Goal: Transaction & Acquisition: Purchase product/service

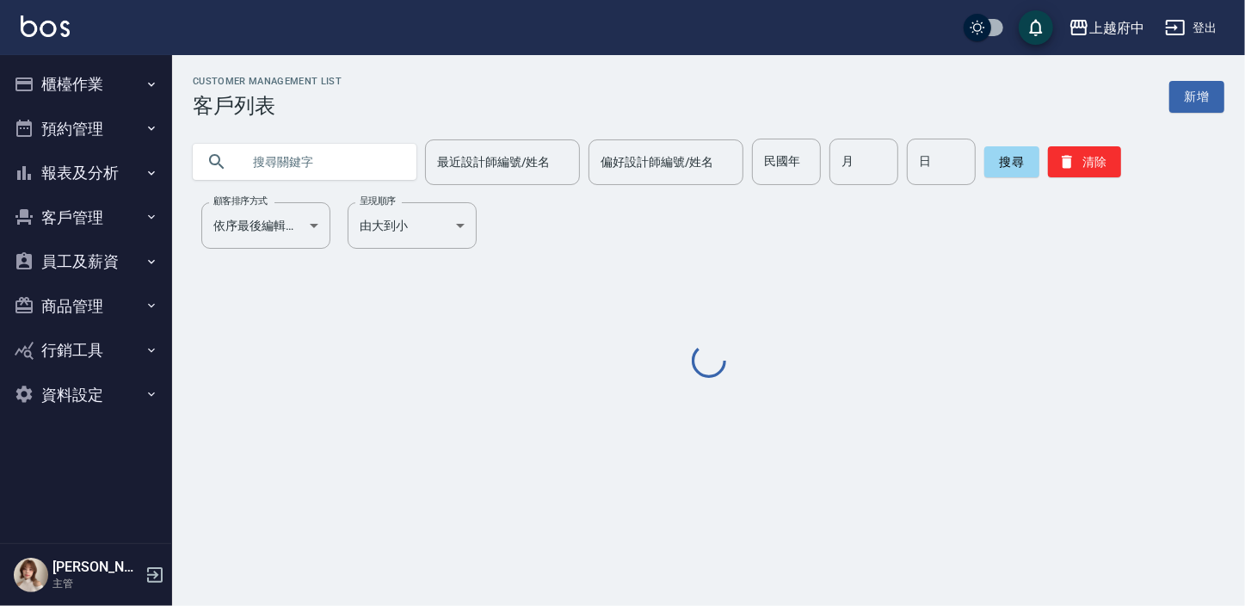
click at [81, 206] on button "客戶管理" at bounding box center [86, 217] width 158 height 45
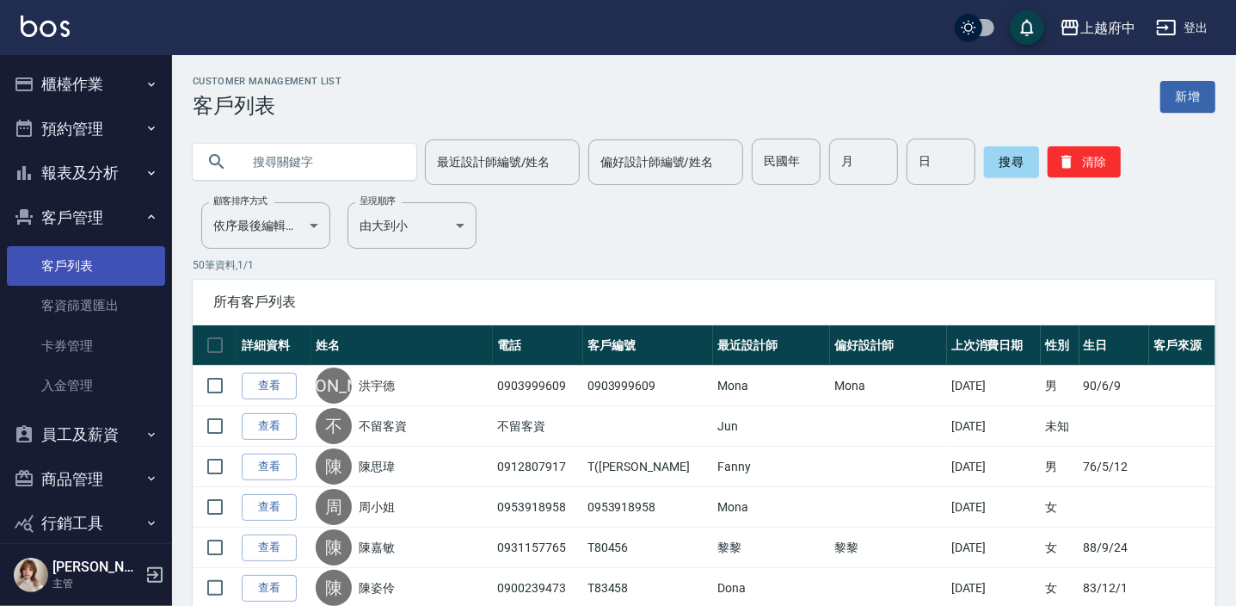
click at [64, 272] on link "客戶列表" at bounding box center [86, 266] width 158 height 40
click at [310, 166] on input "text" at bounding box center [322, 161] width 162 height 46
type input "0916619029"
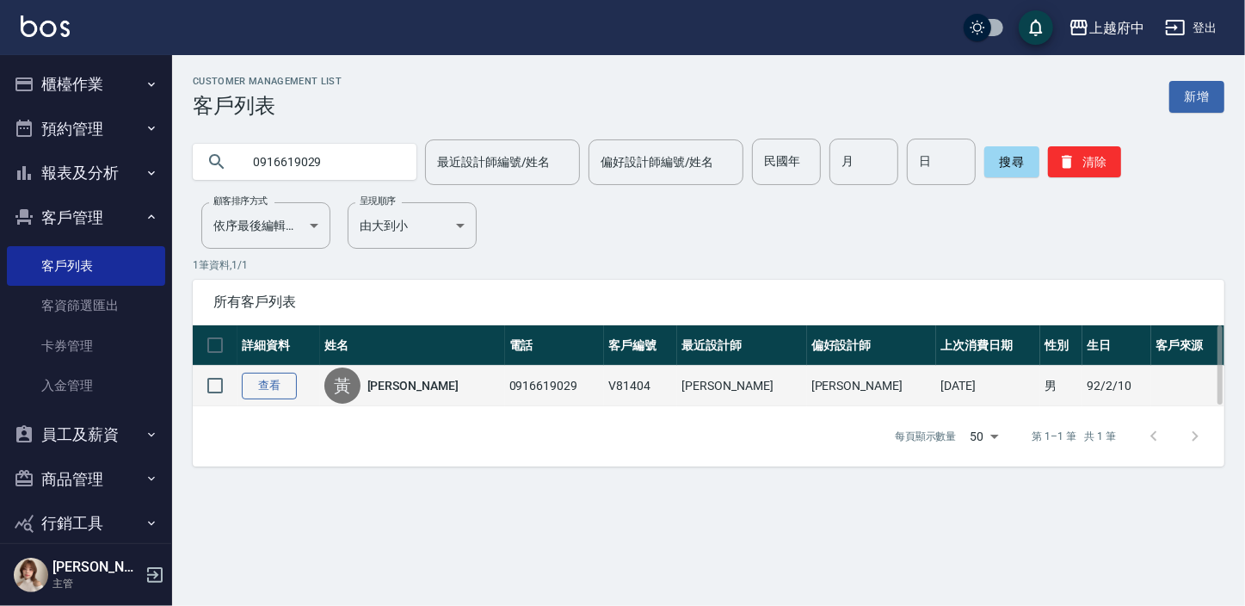
click at [267, 379] on link "查看" at bounding box center [269, 385] width 55 height 27
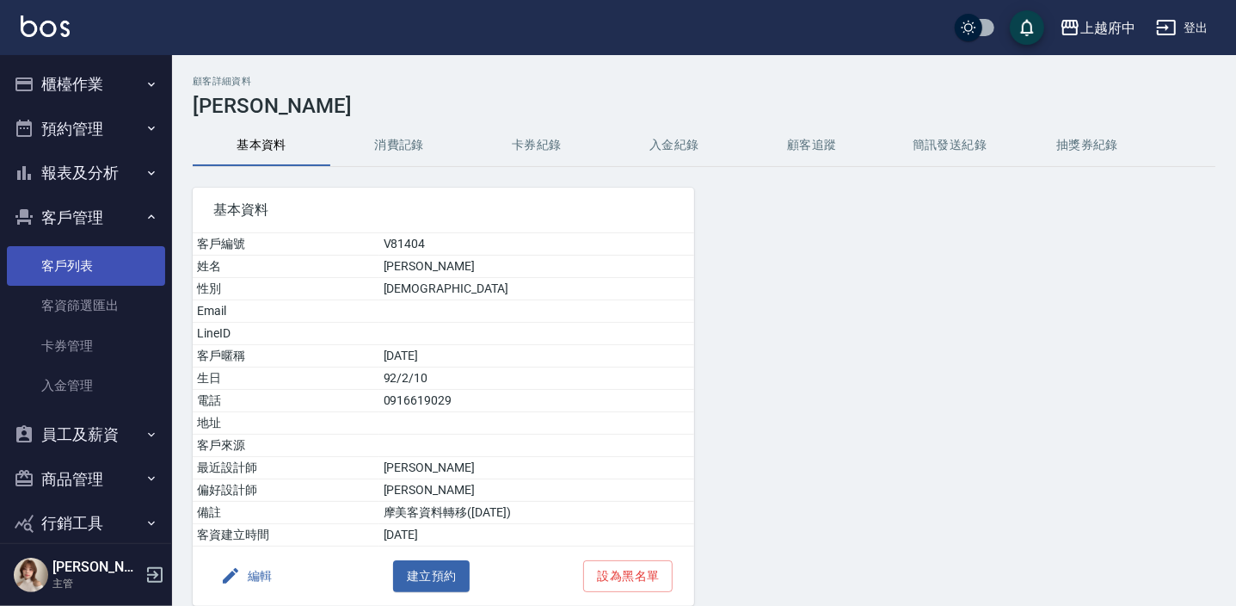
click at [60, 276] on link "客戶列表" at bounding box center [86, 266] width 158 height 40
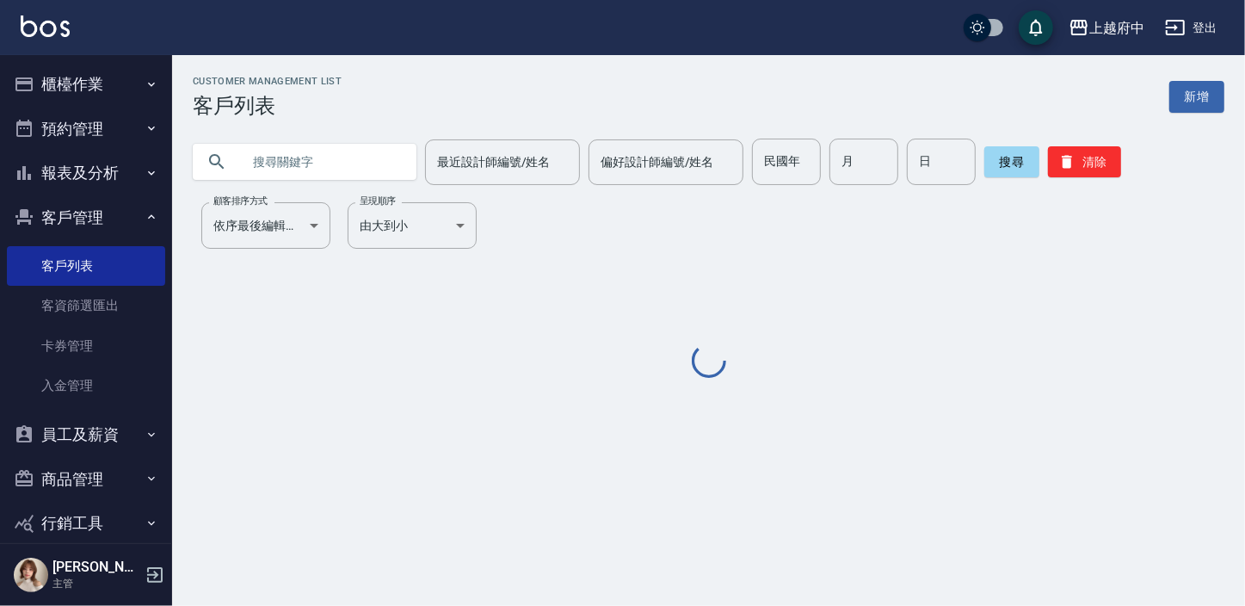
click at [293, 159] on input "text" at bounding box center [322, 161] width 162 height 46
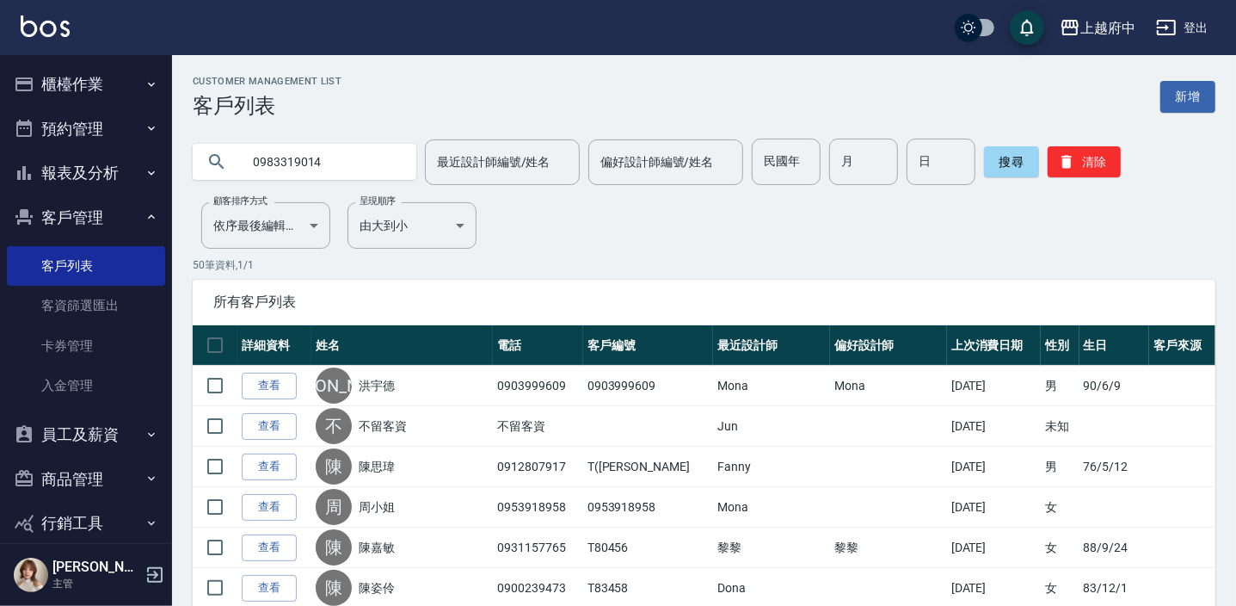
type input "0983319014"
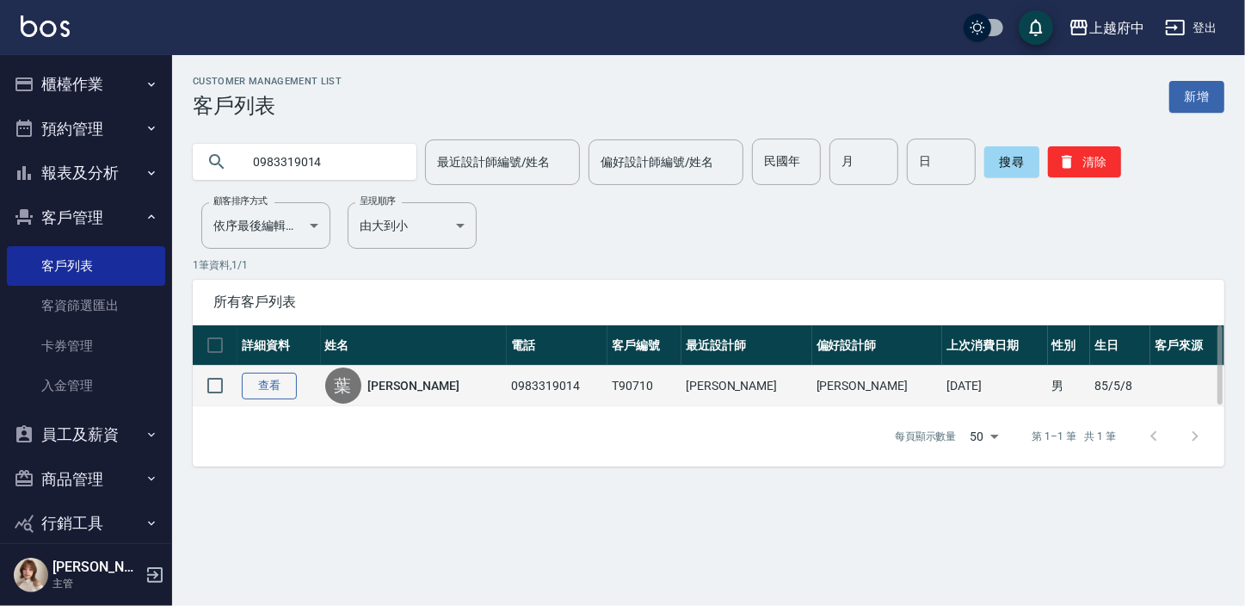
click at [280, 385] on link "查看" at bounding box center [269, 385] width 55 height 27
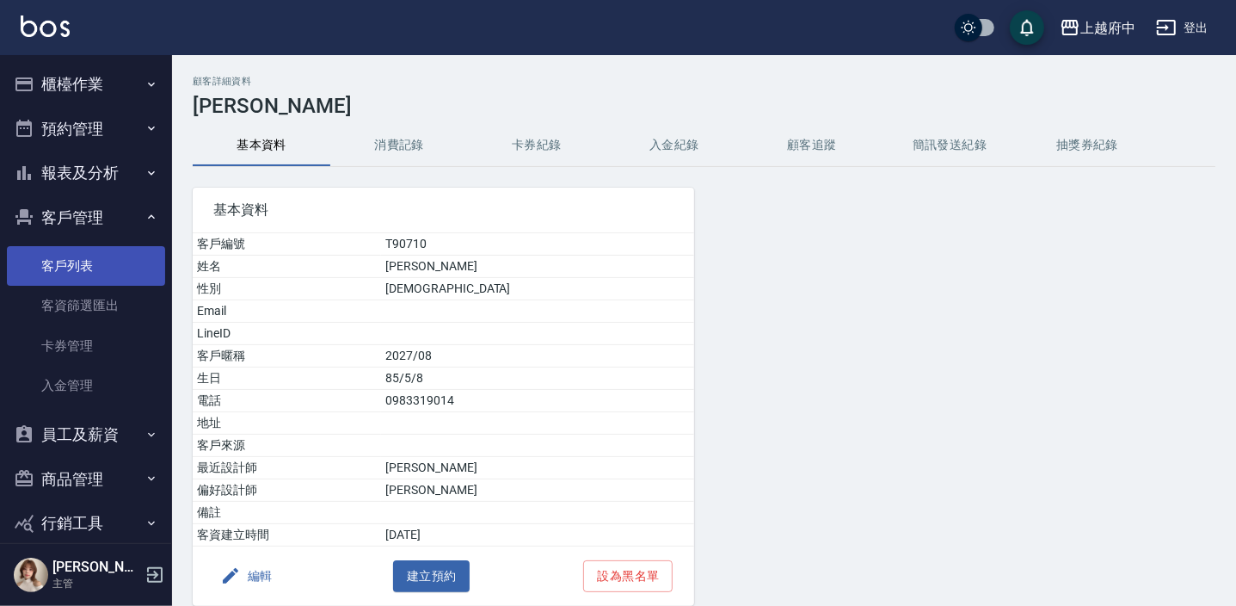
click at [69, 273] on link "客戶列表" at bounding box center [86, 266] width 158 height 40
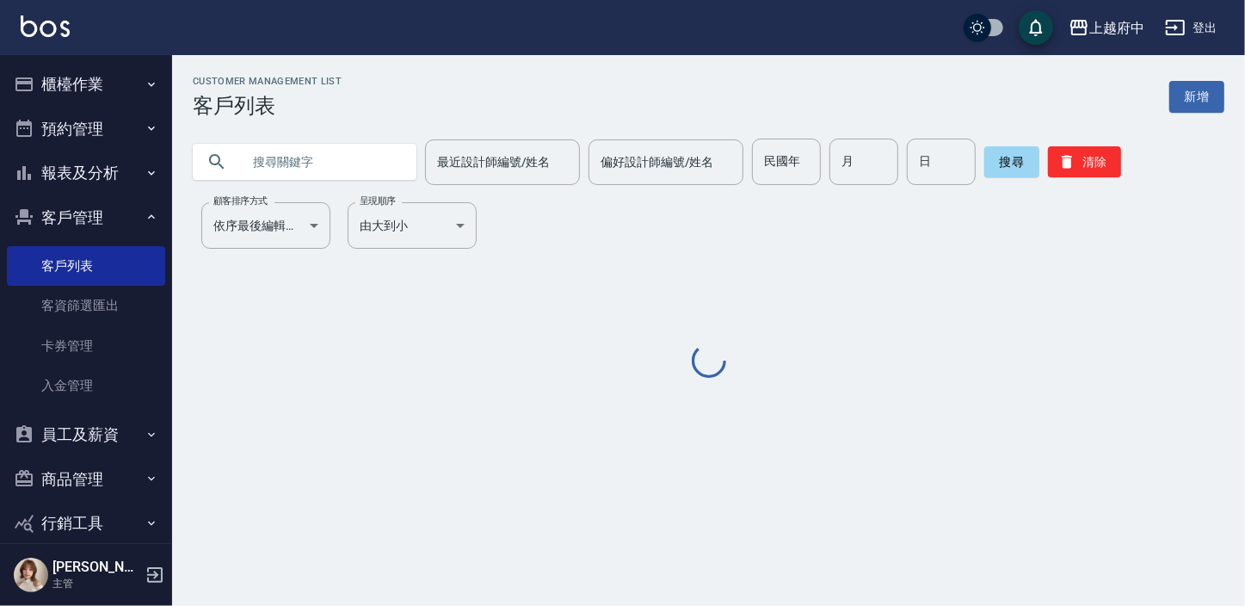
click at [298, 155] on input "text" at bounding box center [322, 161] width 162 height 46
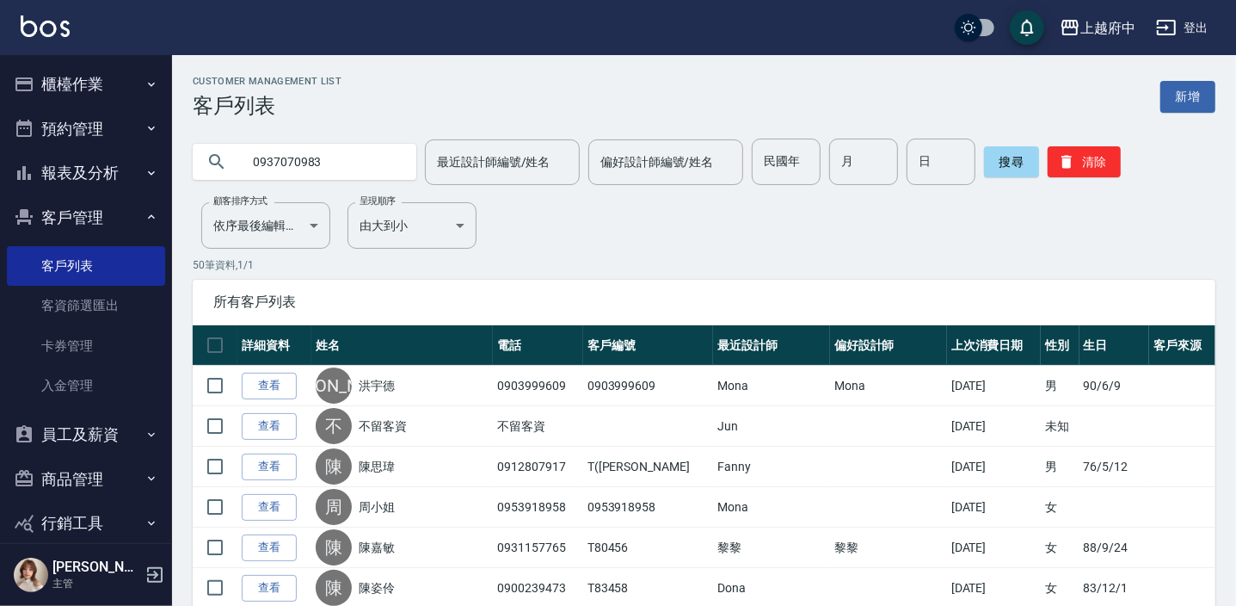
type input "0937070983"
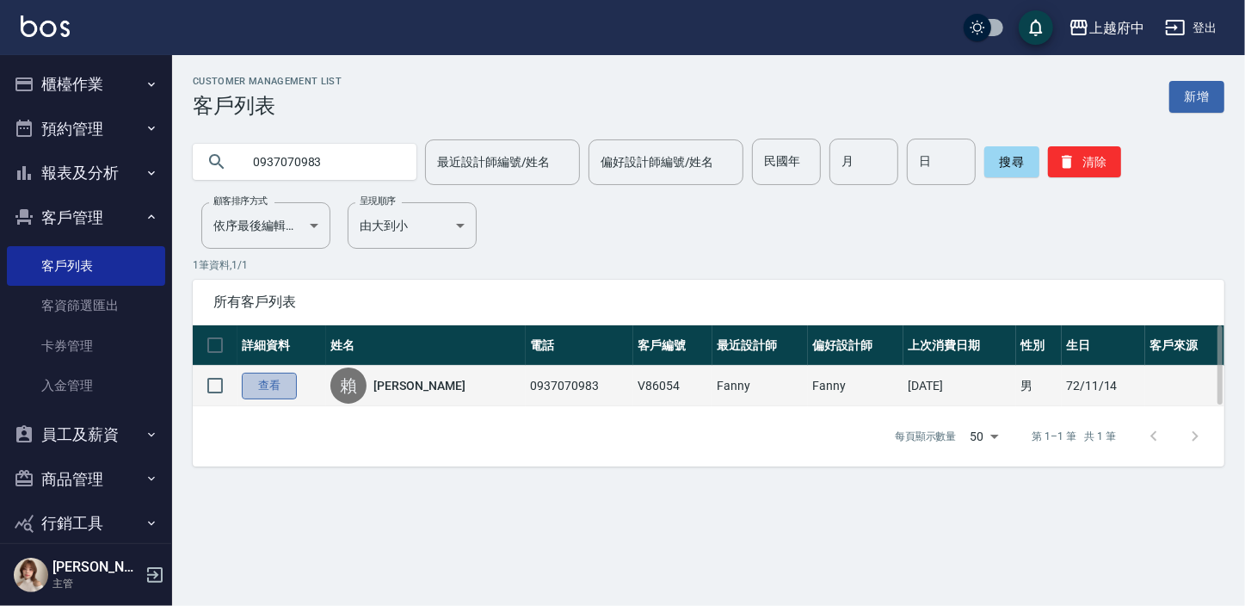
click at [275, 384] on link "查看" at bounding box center [269, 385] width 55 height 27
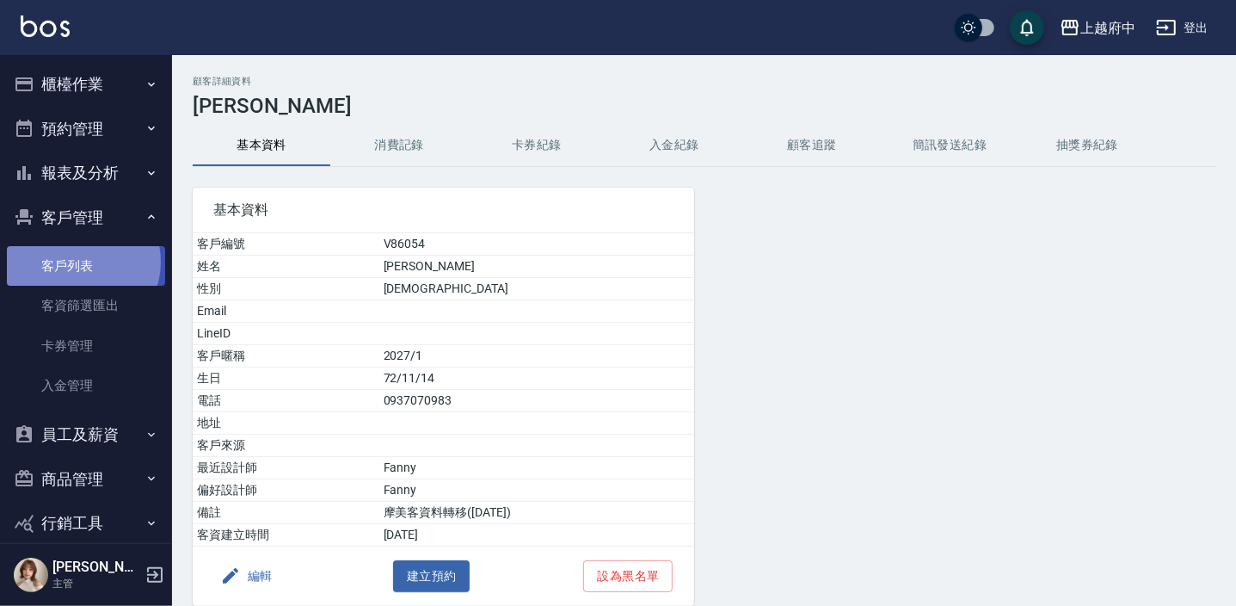
click at [77, 261] on link "客戶列表" at bounding box center [86, 266] width 158 height 40
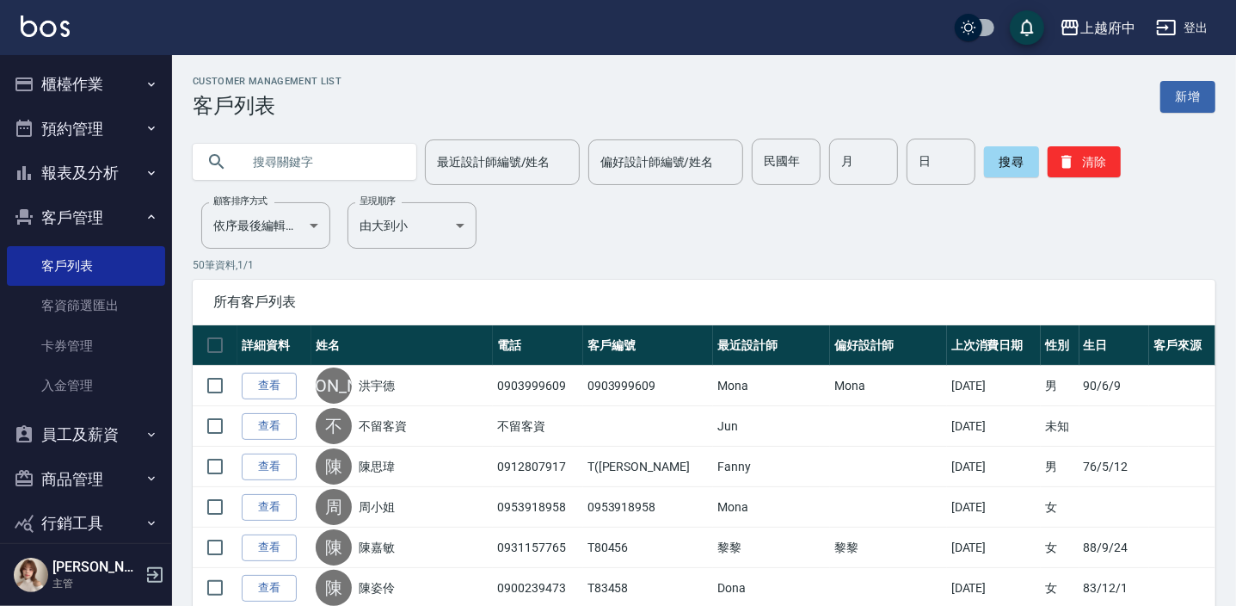
click at [323, 163] on input "text" at bounding box center [322, 161] width 162 height 46
type input "0910249689"
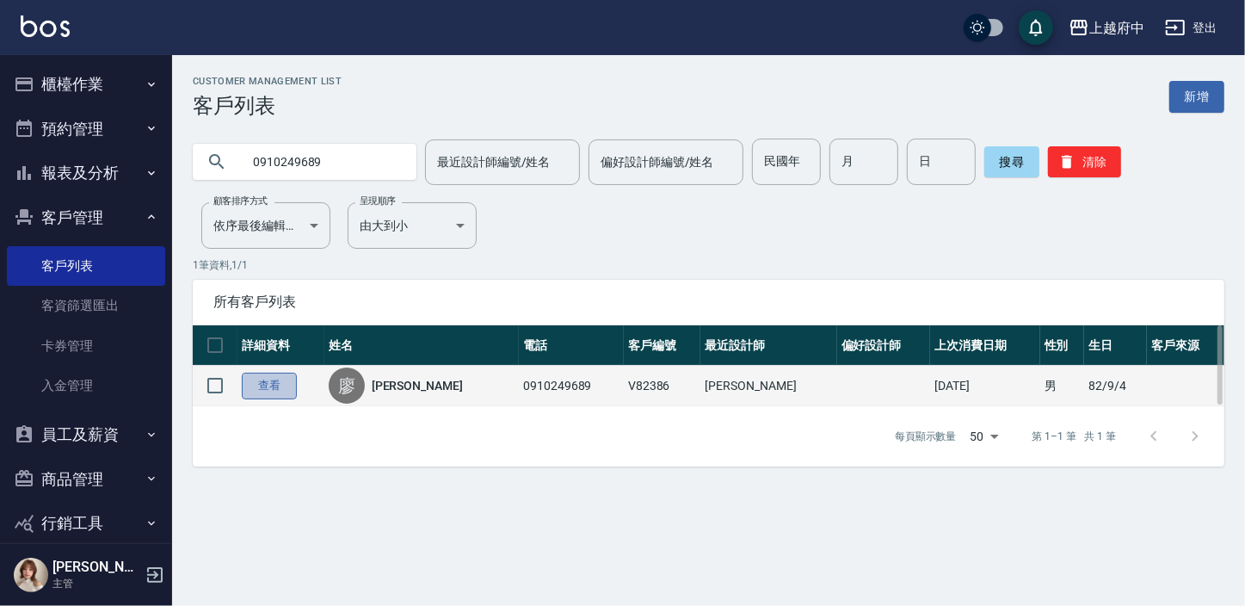
click at [275, 390] on link "查看" at bounding box center [269, 385] width 55 height 27
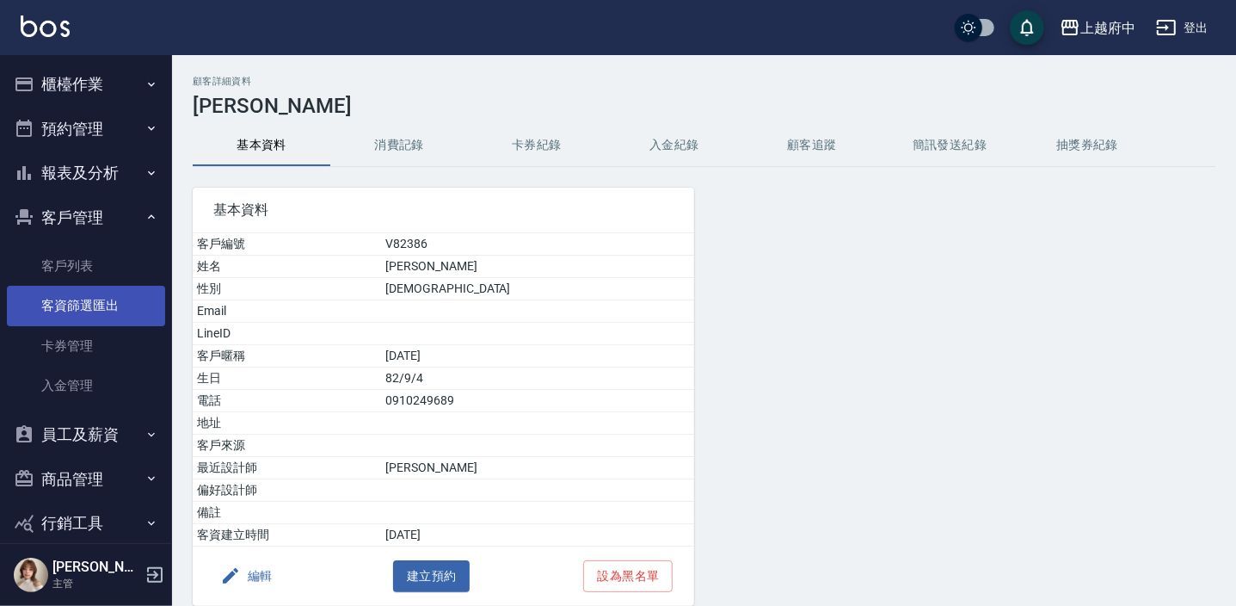
drag, startPoint x: 51, startPoint y: 263, endPoint x: 70, endPoint y: 285, distance: 28.6
click at [51, 263] on link "客戶列表" at bounding box center [86, 266] width 158 height 40
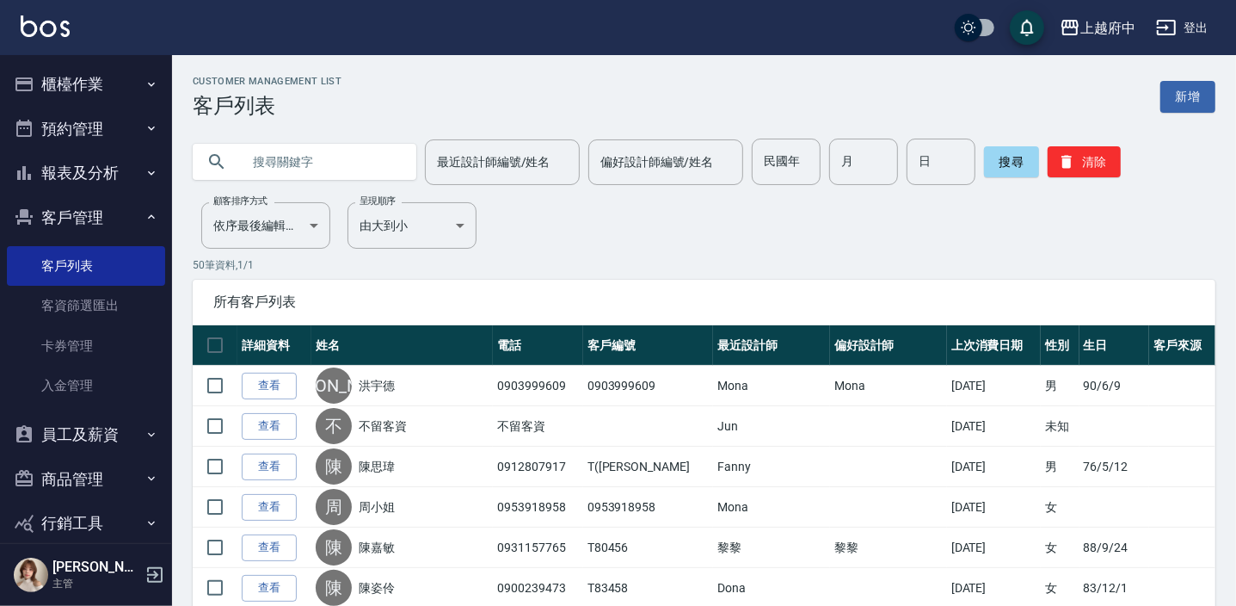
click at [260, 165] on input "text" at bounding box center [322, 161] width 162 height 46
type input "0912765372"
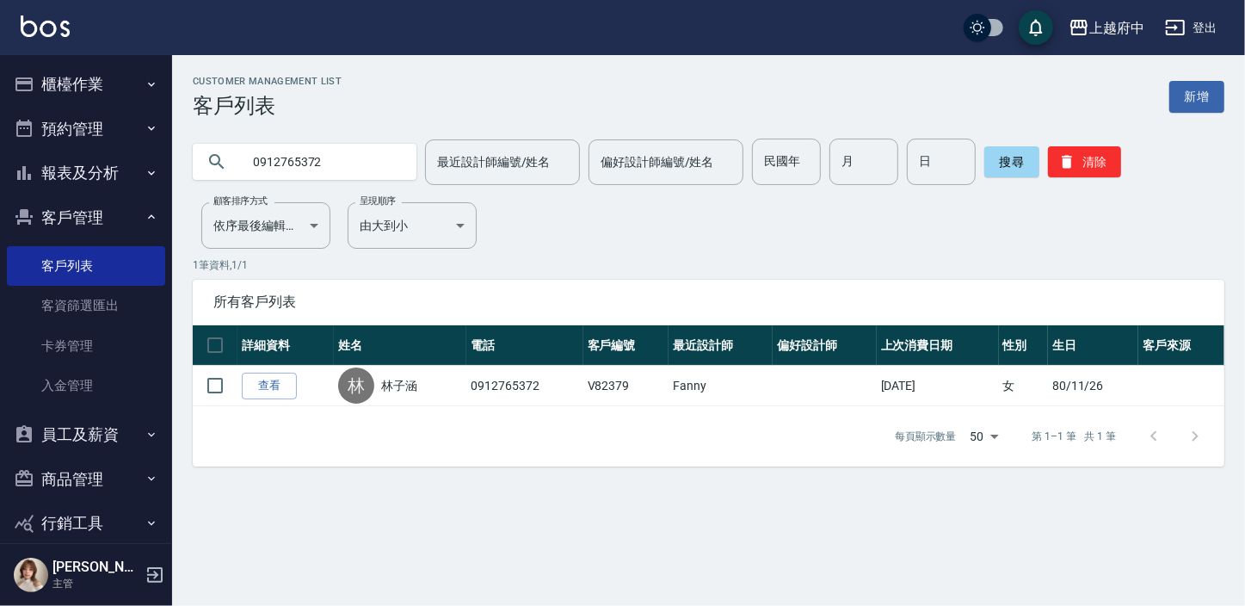
drag, startPoint x: 285, startPoint y: 378, endPoint x: 279, endPoint y: 395, distance: 18.2
click at [285, 378] on link "查看" at bounding box center [269, 385] width 55 height 27
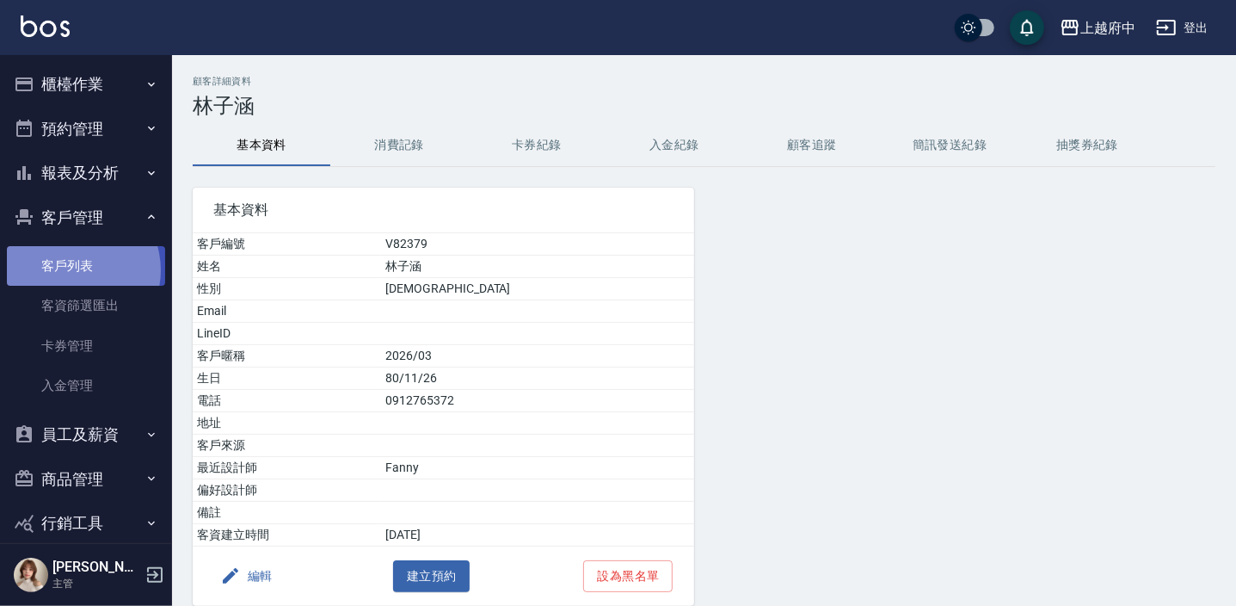
click at [72, 270] on link "客戶列表" at bounding box center [86, 266] width 158 height 40
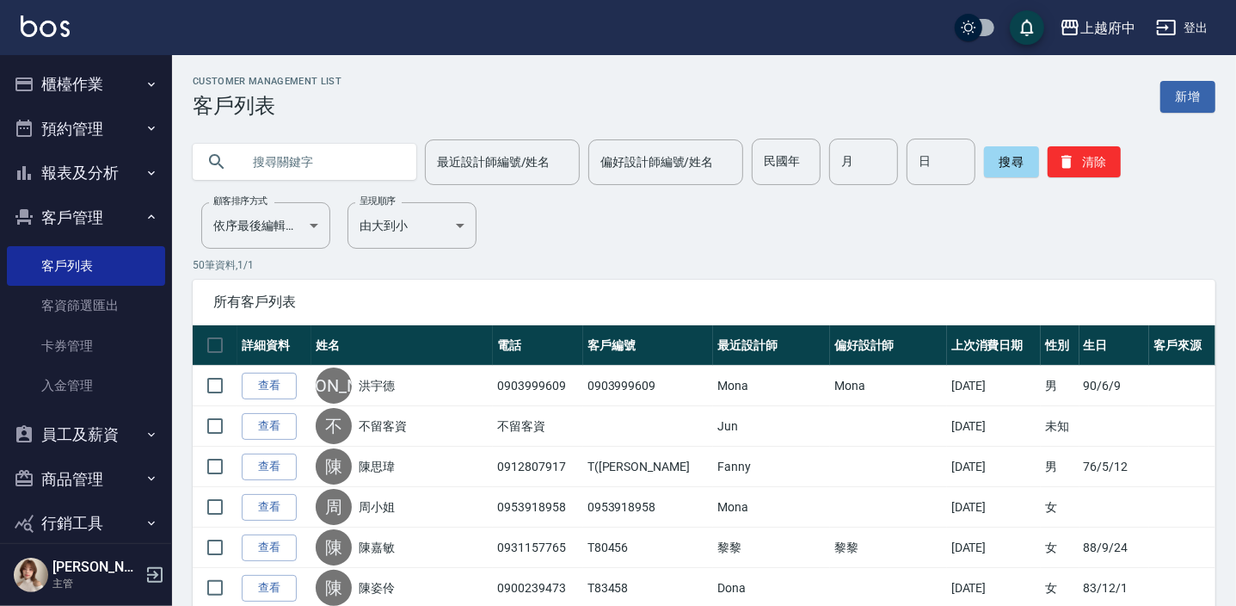
click at [298, 163] on input "text" at bounding box center [322, 161] width 162 height 46
type input "0912765372"
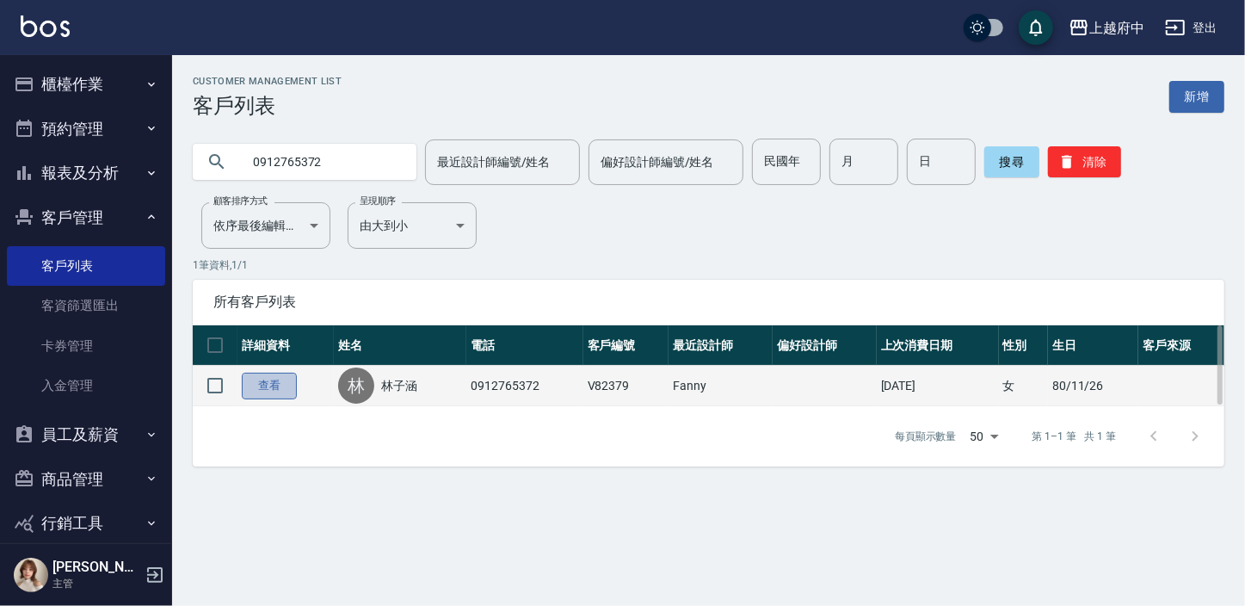
click at [268, 381] on link "查看" at bounding box center [269, 385] width 55 height 27
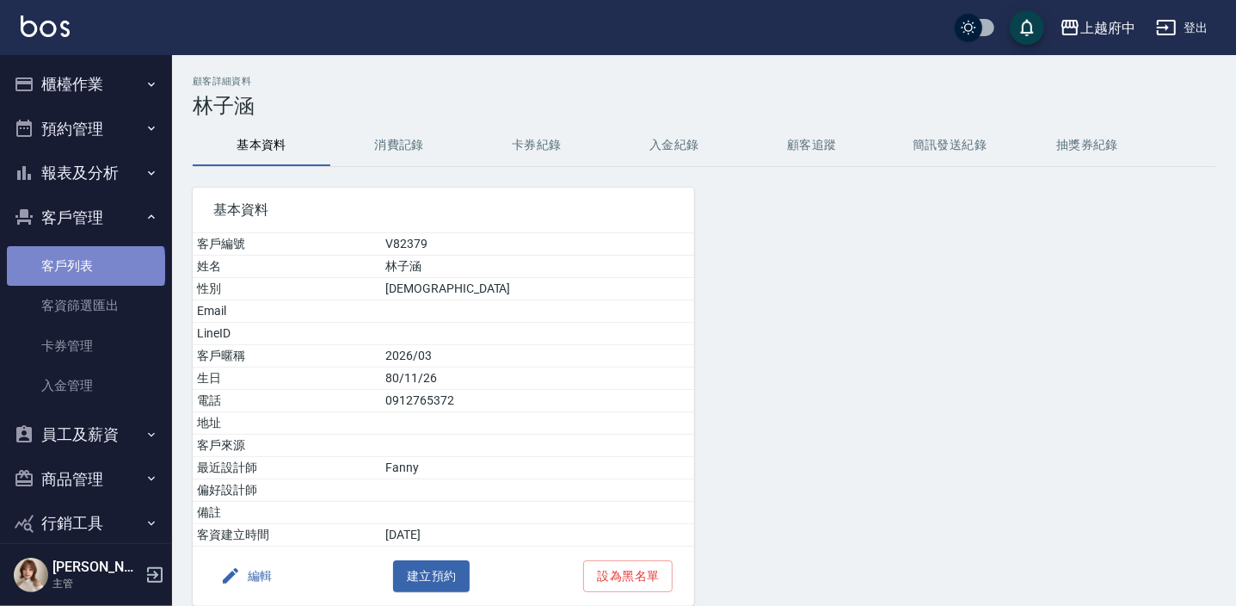
click at [84, 267] on link "客戶列表" at bounding box center [86, 266] width 158 height 40
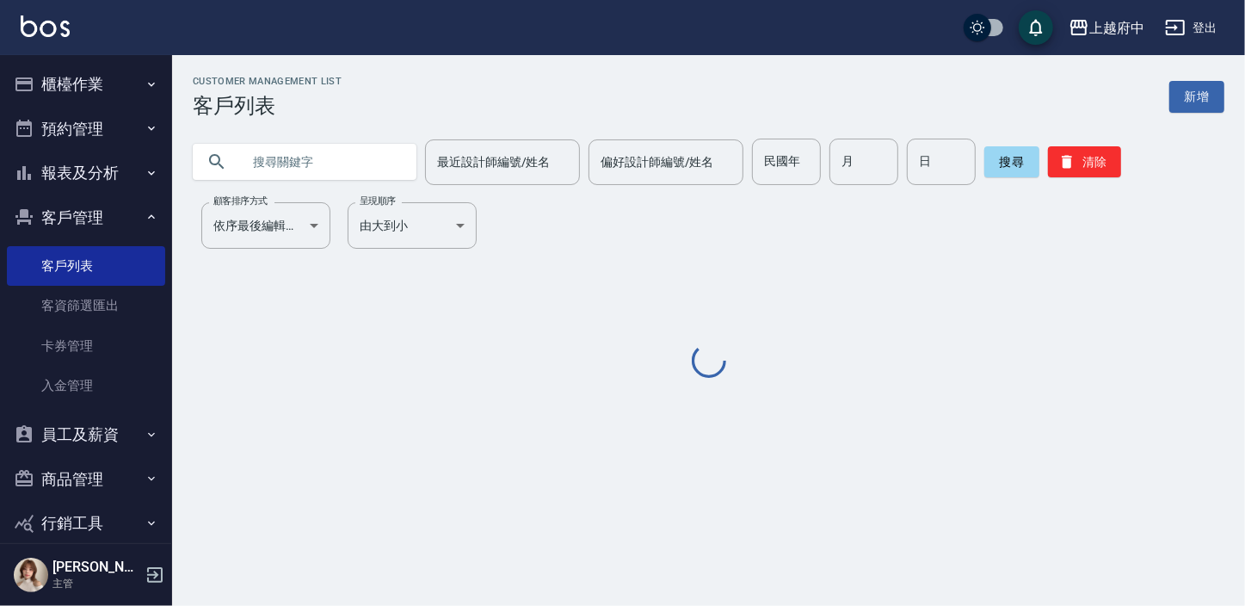
click at [292, 169] on input "text" at bounding box center [322, 161] width 162 height 46
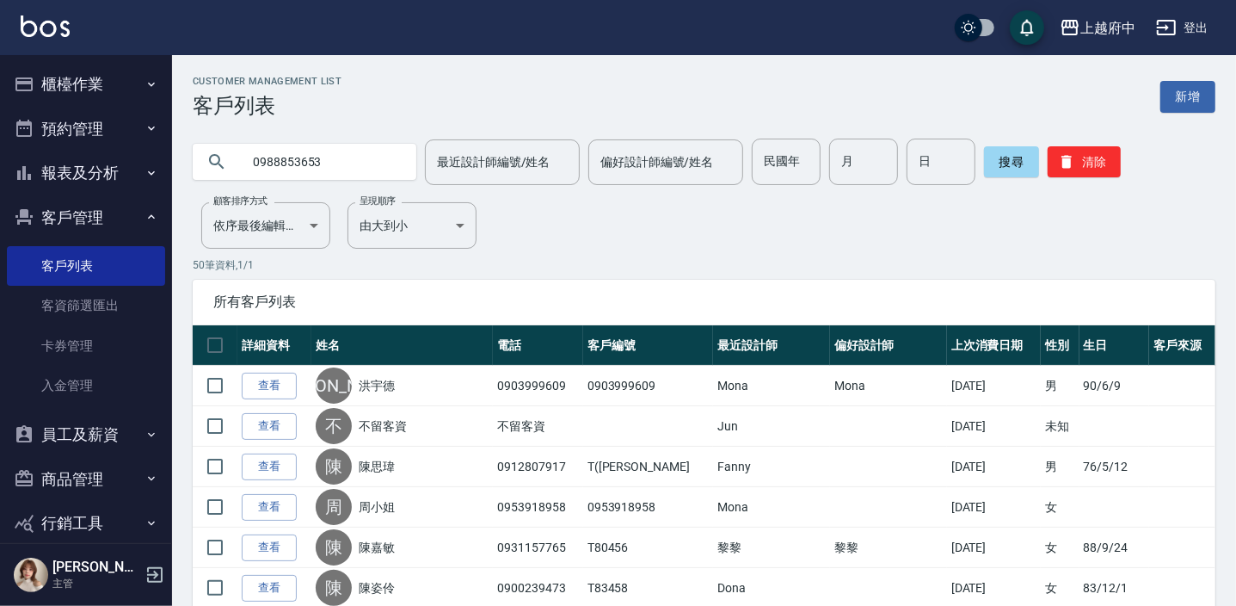
type input "0988853653"
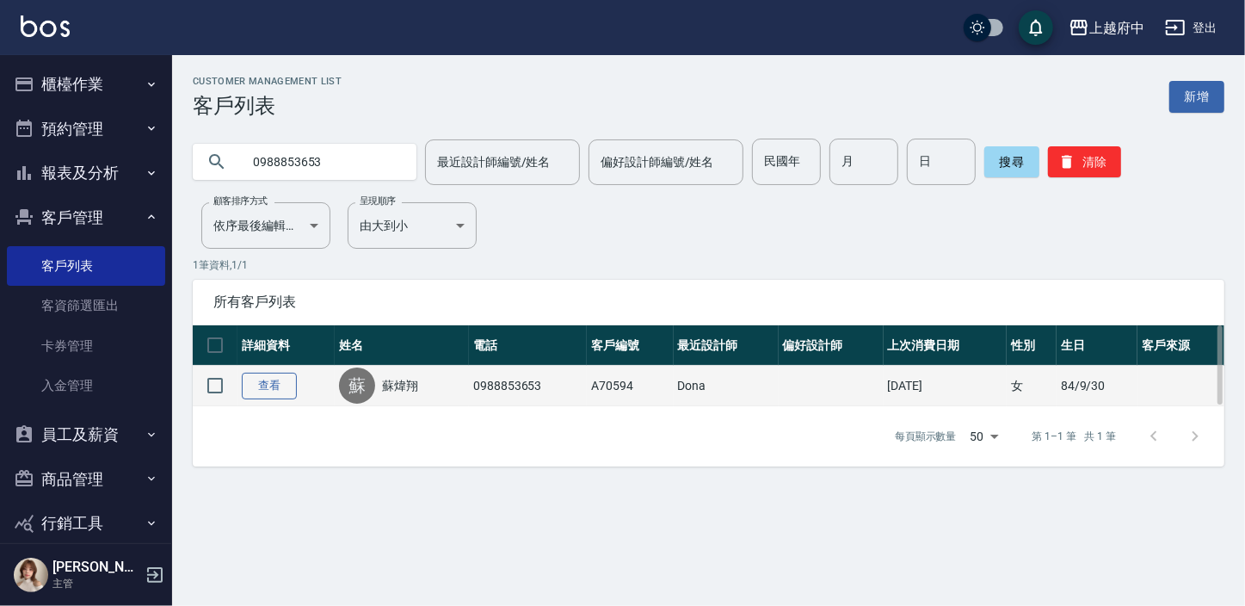
click at [288, 377] on link "查看" at bounding box center [269, 385] width 55 height 27
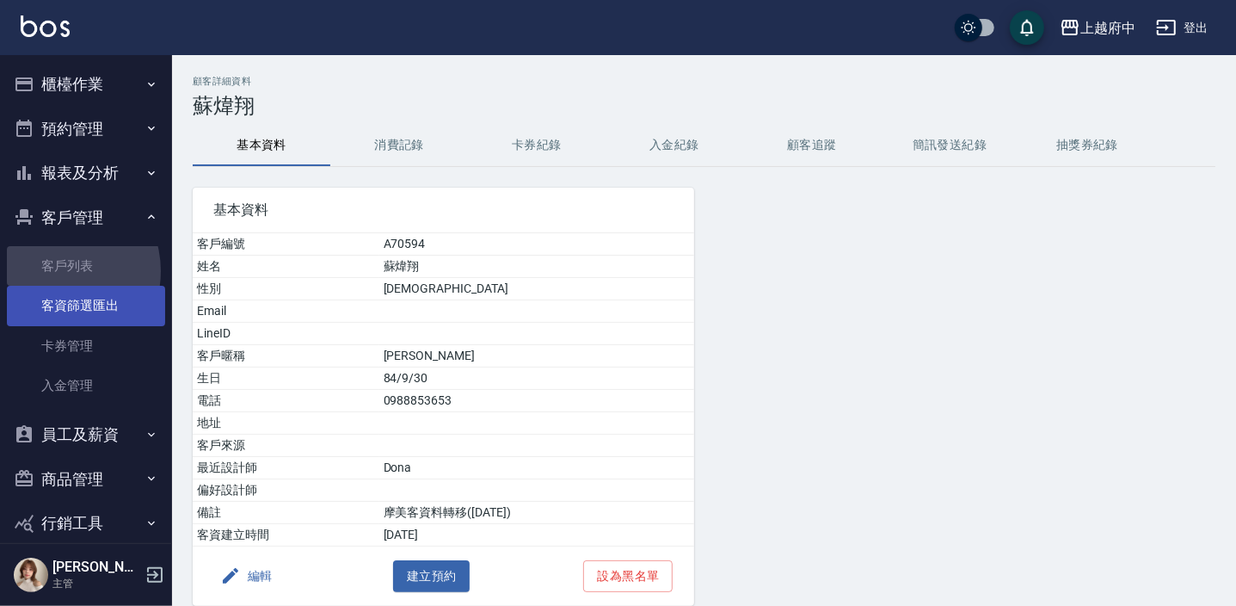
drag, startPoint x: 55, startPoint y: 271, endPoint x: 44, endPoint y: 286, distance: 18.4
click at [55, 271] on link "客戶列表" at bounding box center [86, 266] width 158 height 40
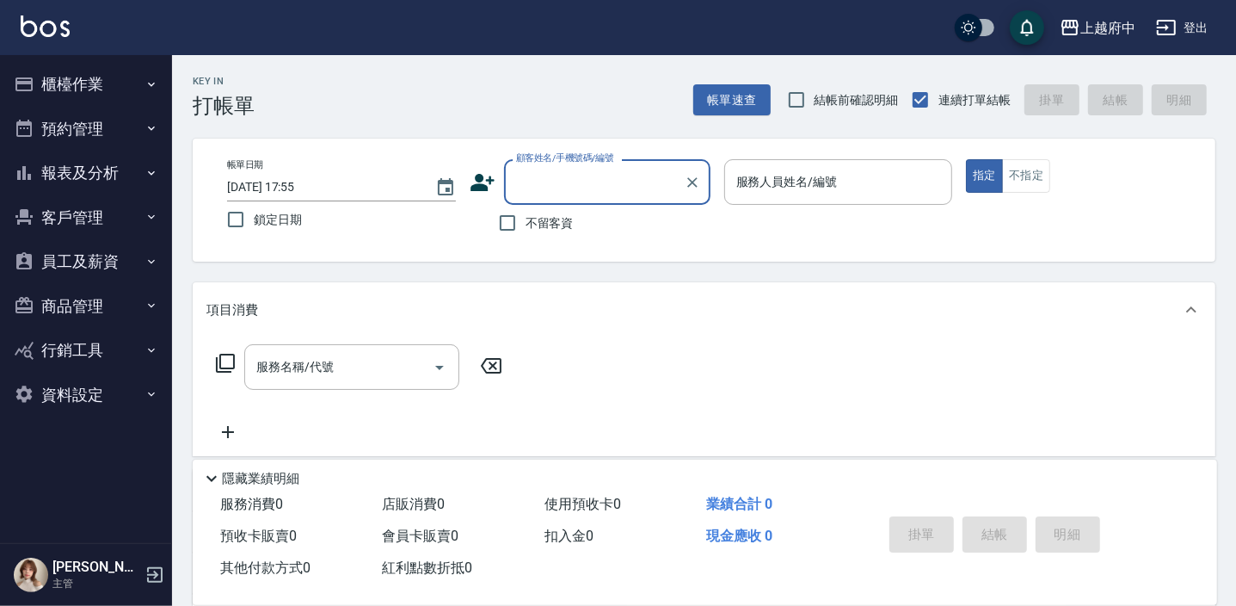
type input "ㄒ"
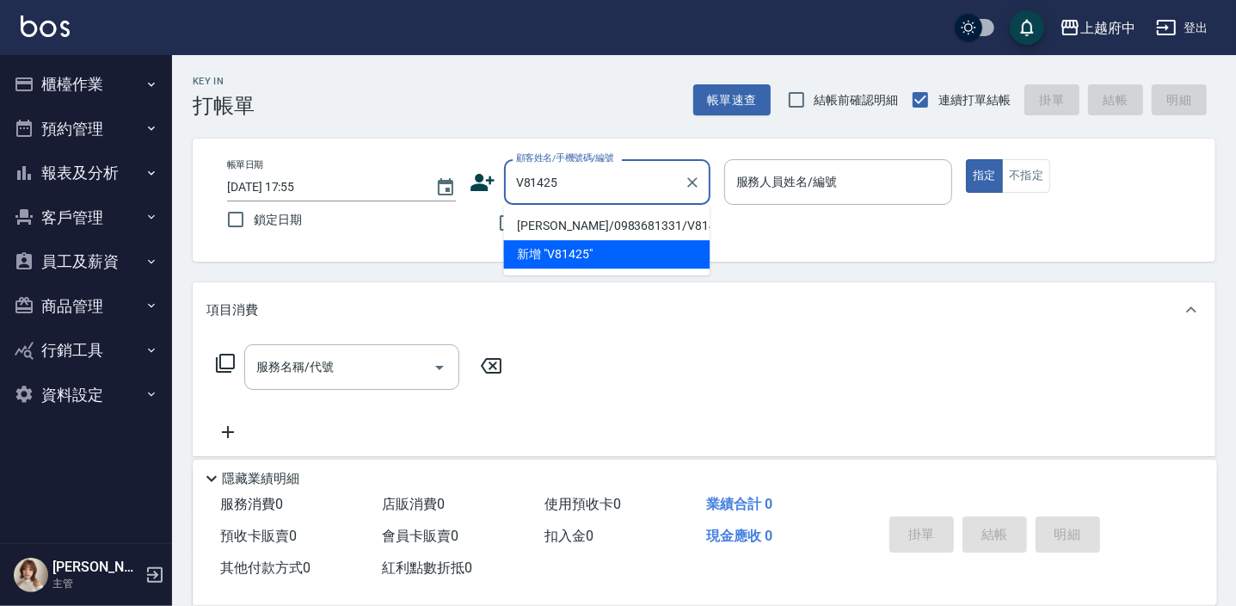
click at [576, 223] on li "[PERSON_NAME]/0983681331/V81425" at bounding box center [606, 226] width 206 height 28
type input "[PERSON_NAME]/0983681331/V81425"
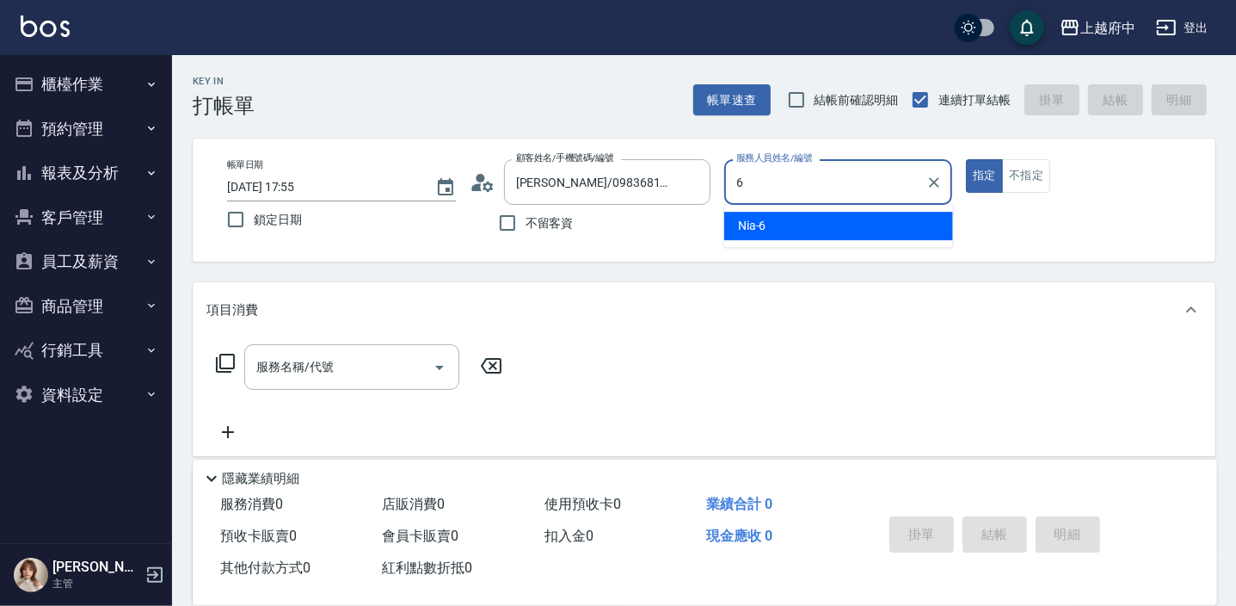
type input "6"
type button "true"
type input "Nia-6"
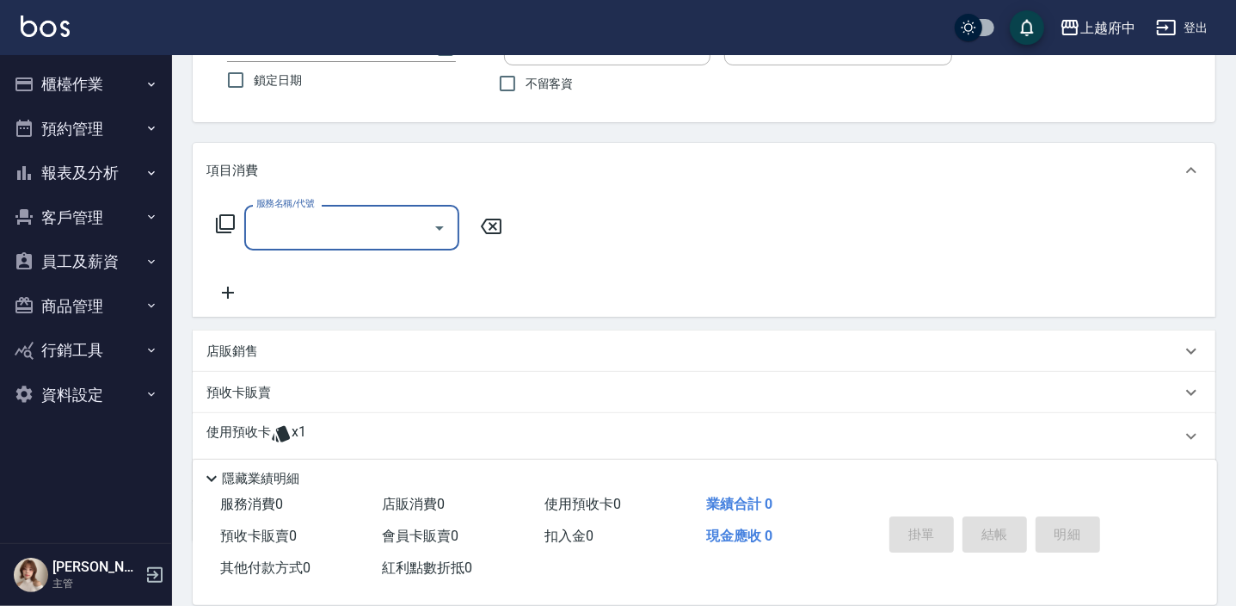
scroll to position [156, 0]
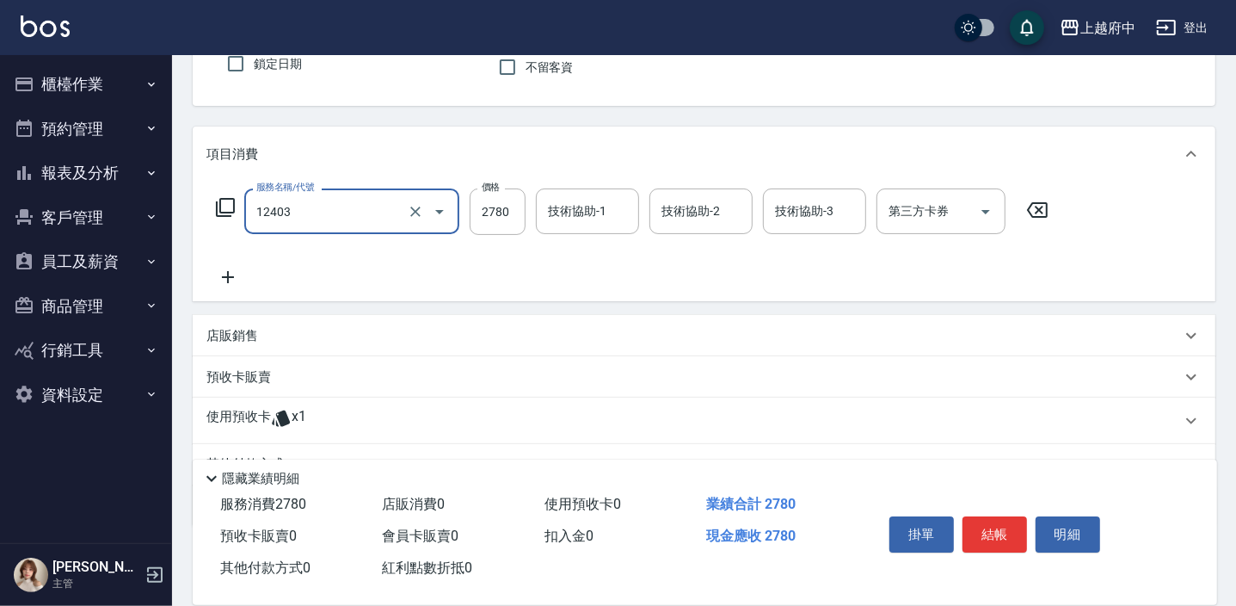
type input "燙髮L(12403)"
click at [1043, 197] on div "服務名稱/代號 燙髮L(12403) 服務名稱/代號 價格 2780 價格 技術協助-1 技術協助-1 技術協助-2 技術協助-2 技術協助-3 技術協助-3…" at bounding box center [632, 211] width 852 height 46
click at [1036, 206] on icon at bounding box center [1037, 209] width 21 height 15
type input "有機洗髮(200)"
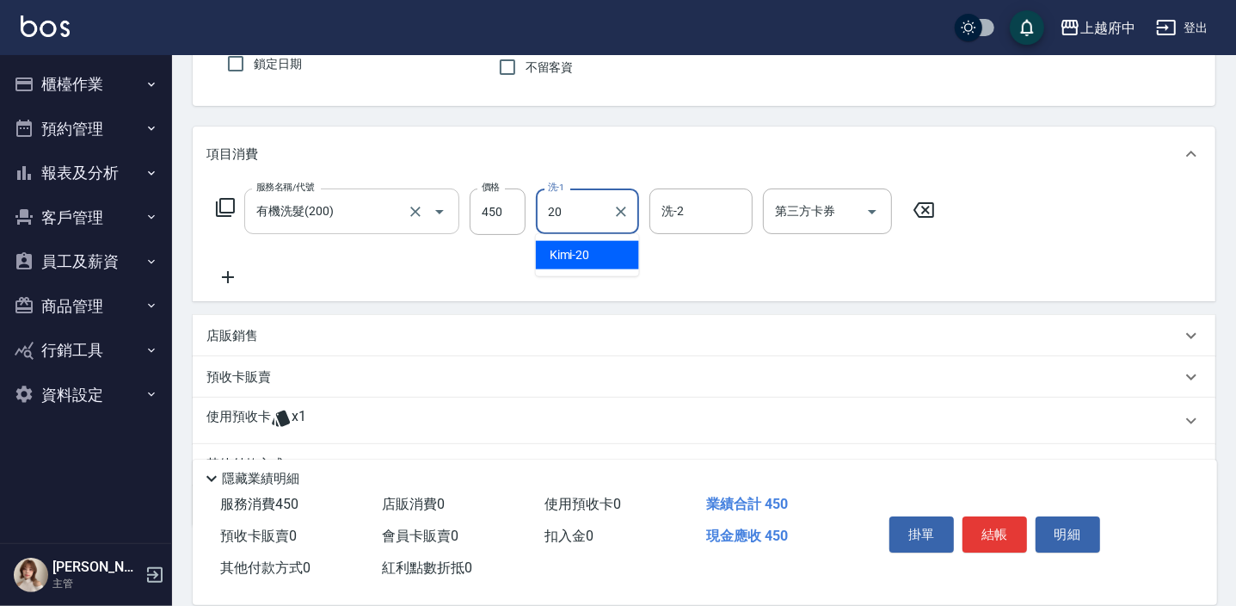
type input "Kimi-20"
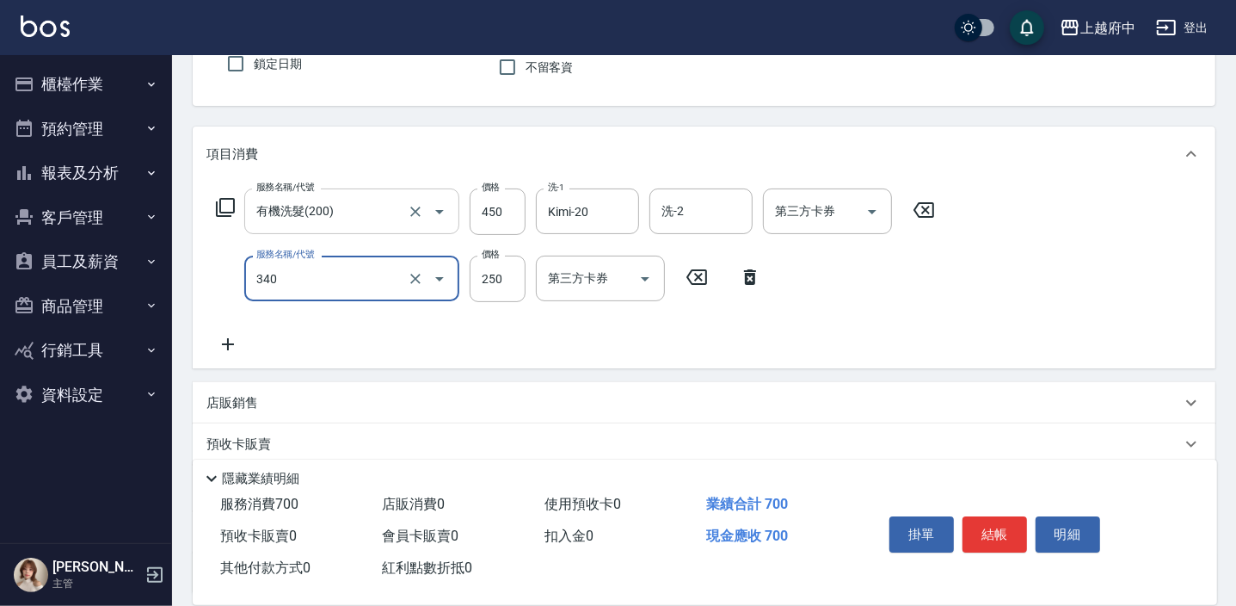
type input "剪髮(340)"
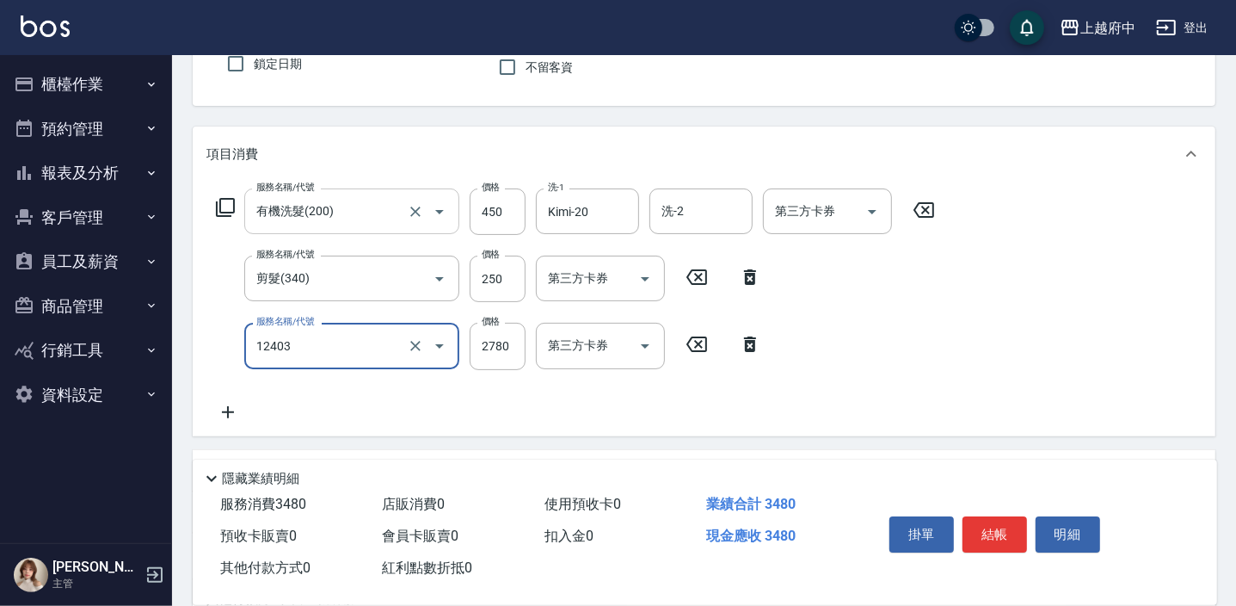
type input "燙髮L(12403)"
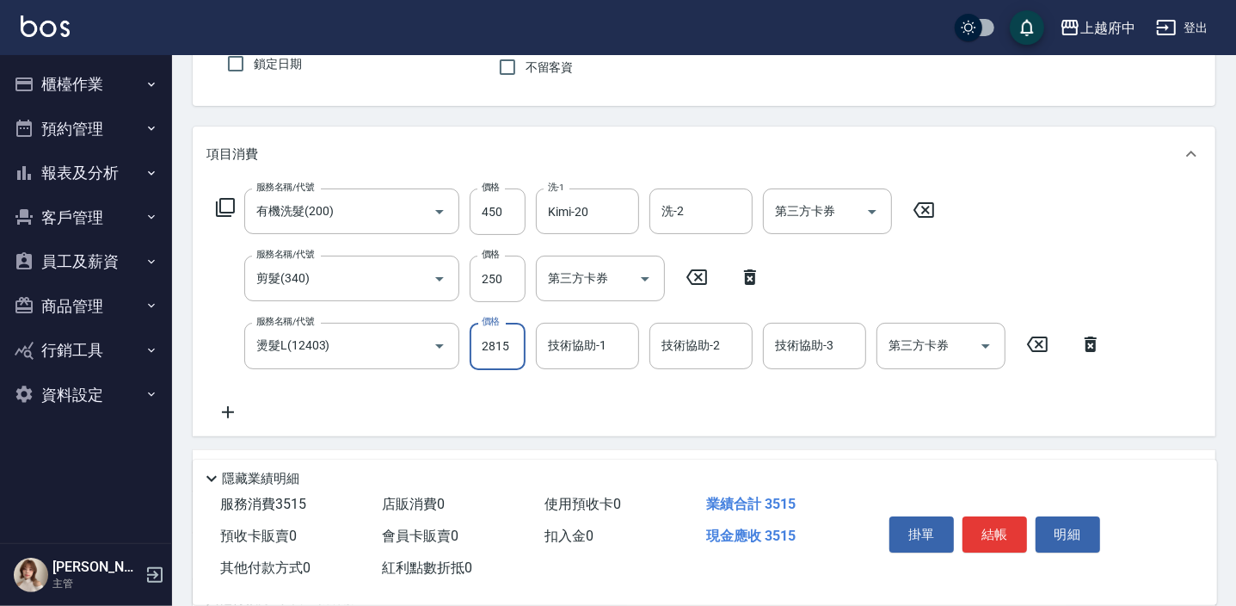
type input "2815"
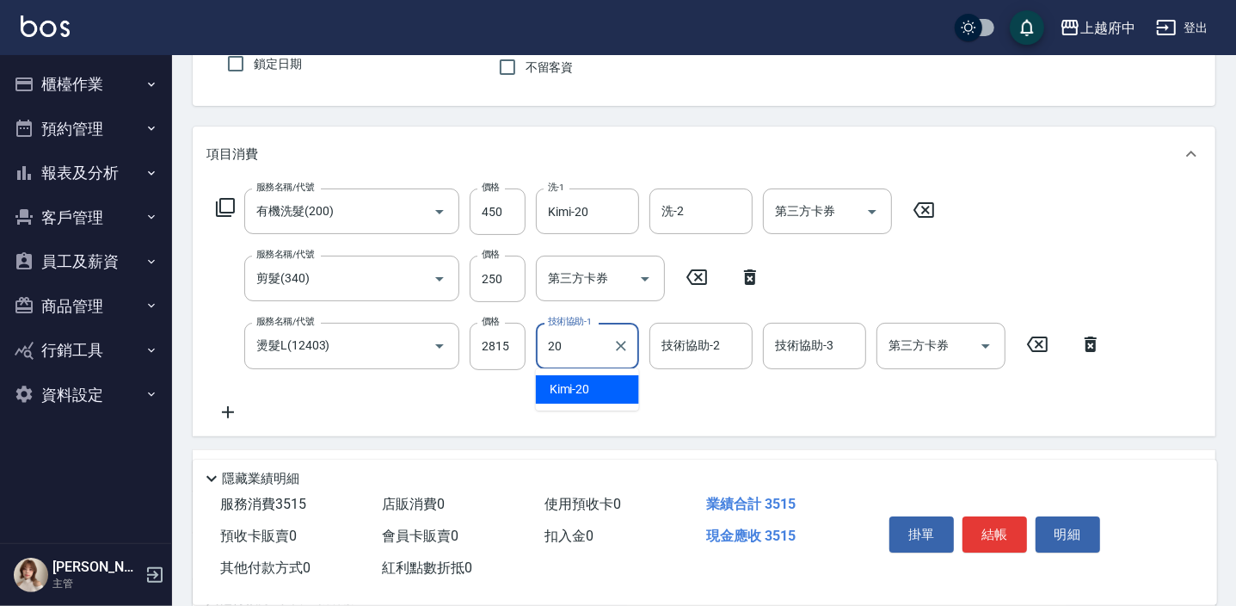
type input "Kimi-20"
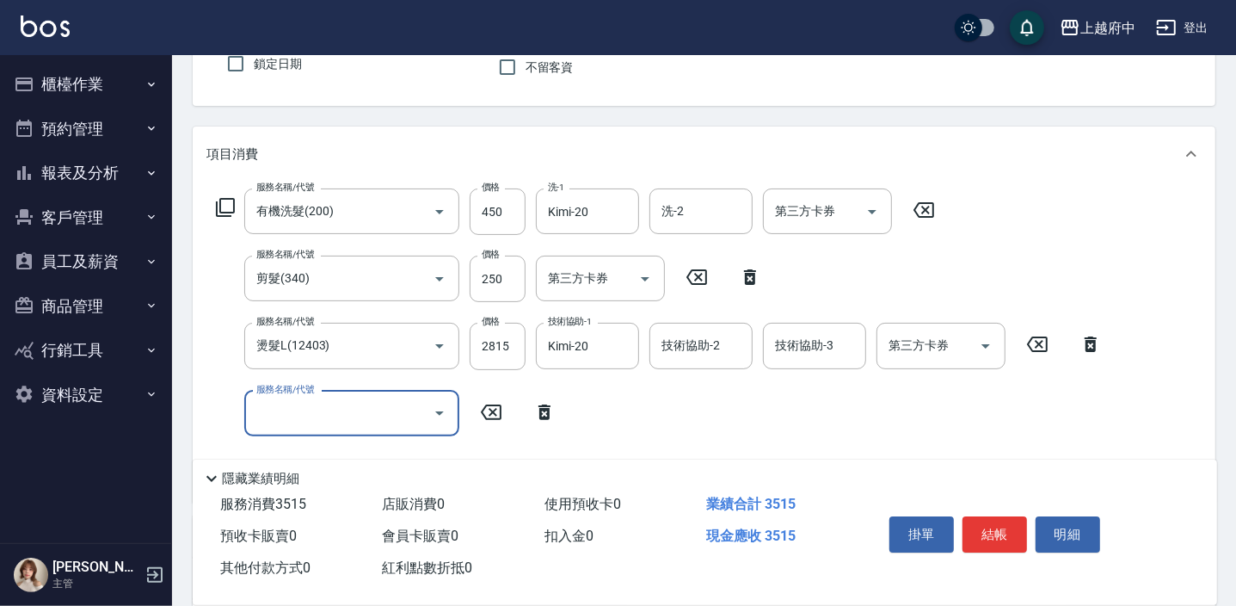
click at [550, 412] on icon at bounding box center [544, 412] width 43 height 21
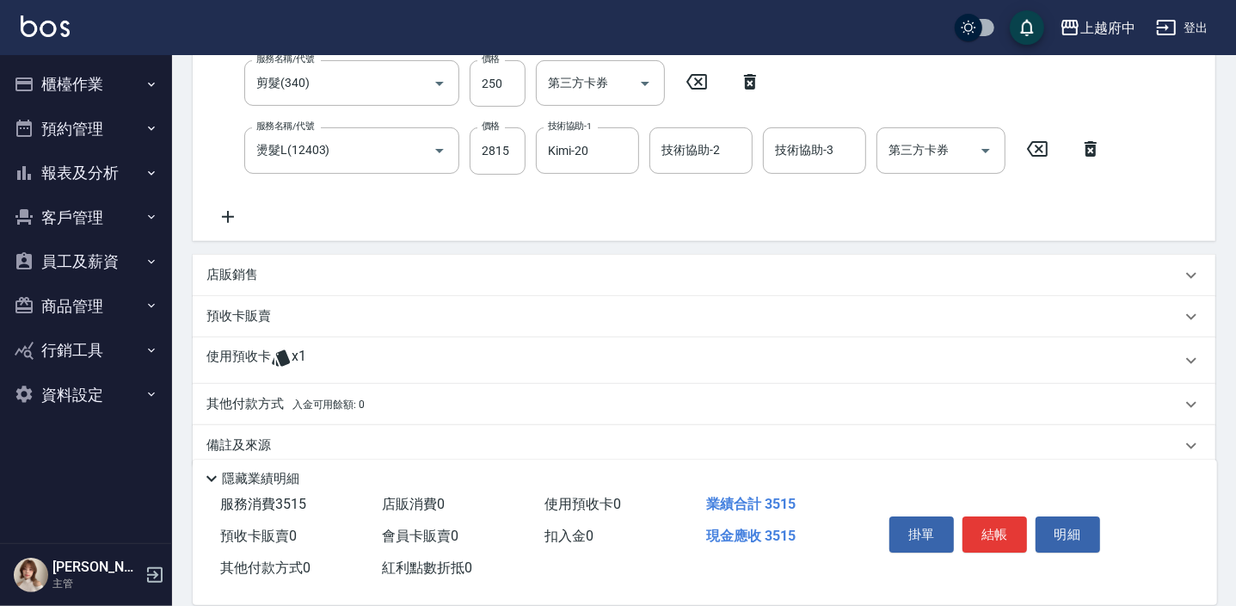
scroll to position [372, 0]
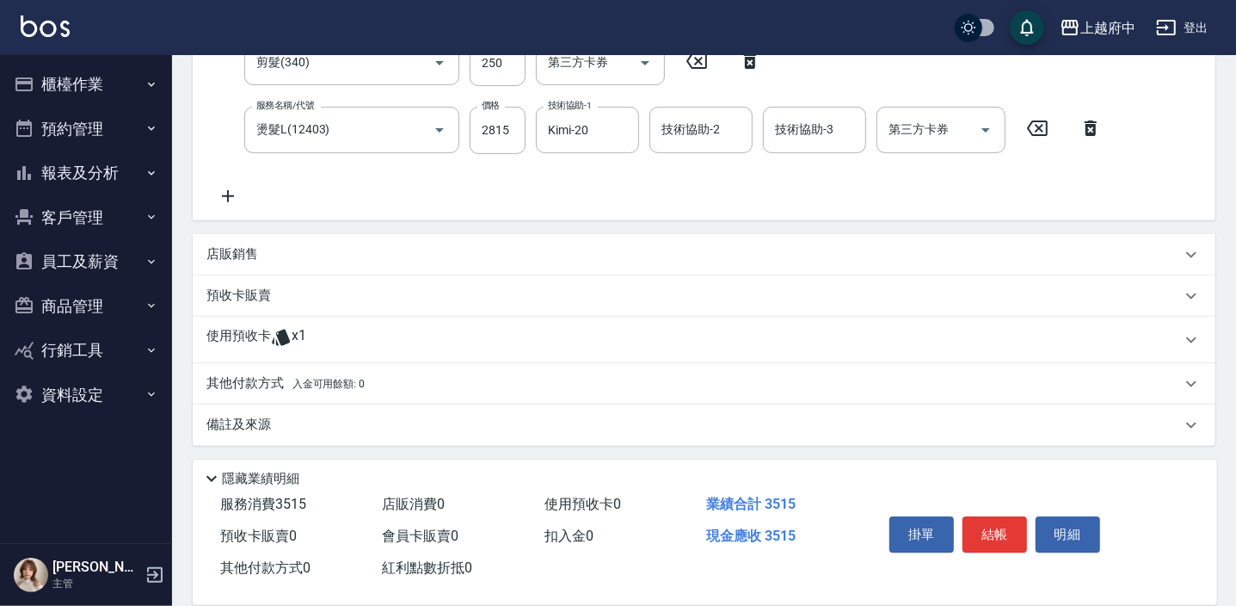
click at [303, 330] on span "x1" at bounding box center [299, 340] width 15 height 26
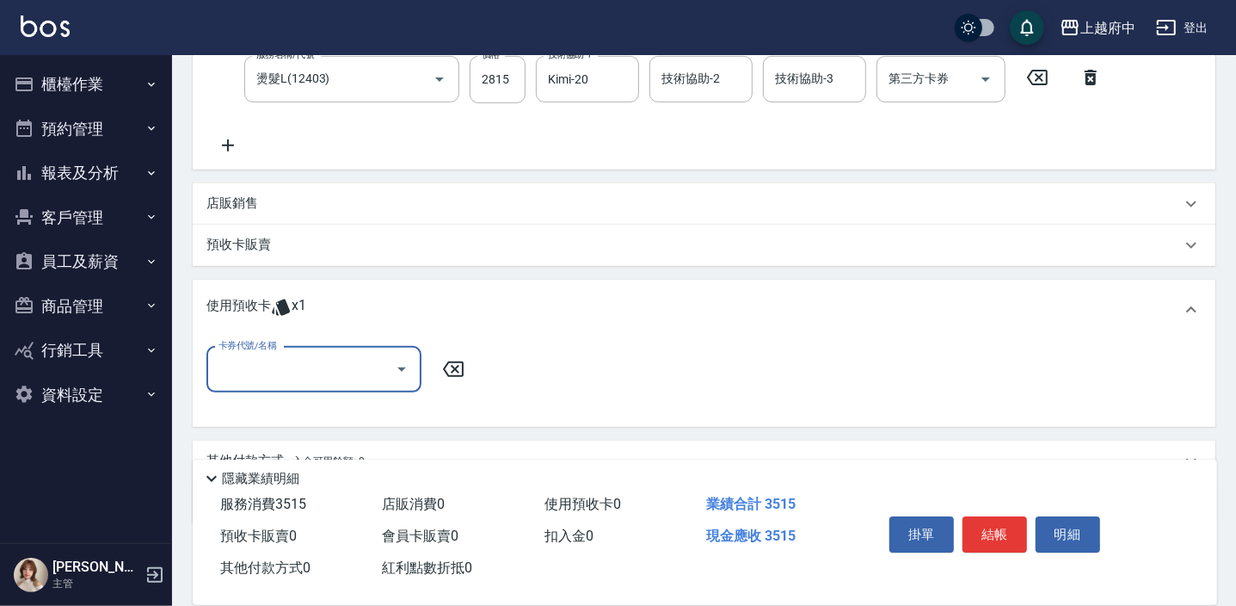
scroll to position [450, 0]
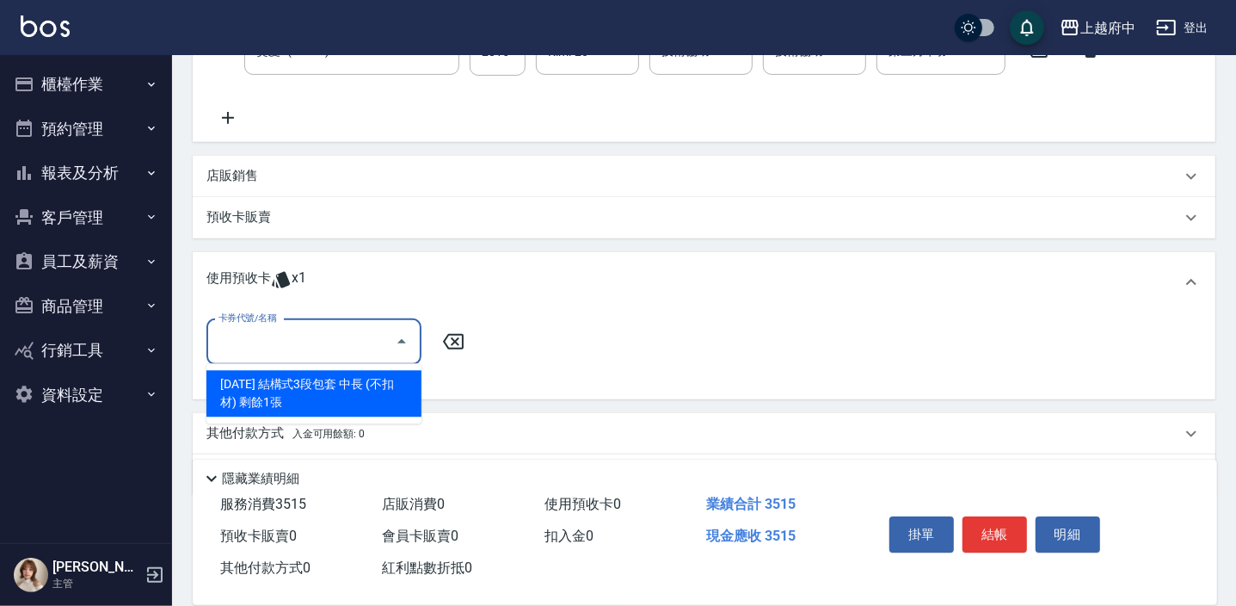
click at [337, 338] on input "卡券代號/名稱" at bounding box center [301, 342] width 174 height 30
click at [310, 395] on div "2025年5月 結構式3段包套 中長 (不扣材) 剩餘1張" at bounding box center [313, 393] width 215 height 46
type input "2025年5月 結構式3段包套 中長 (不扣材)"
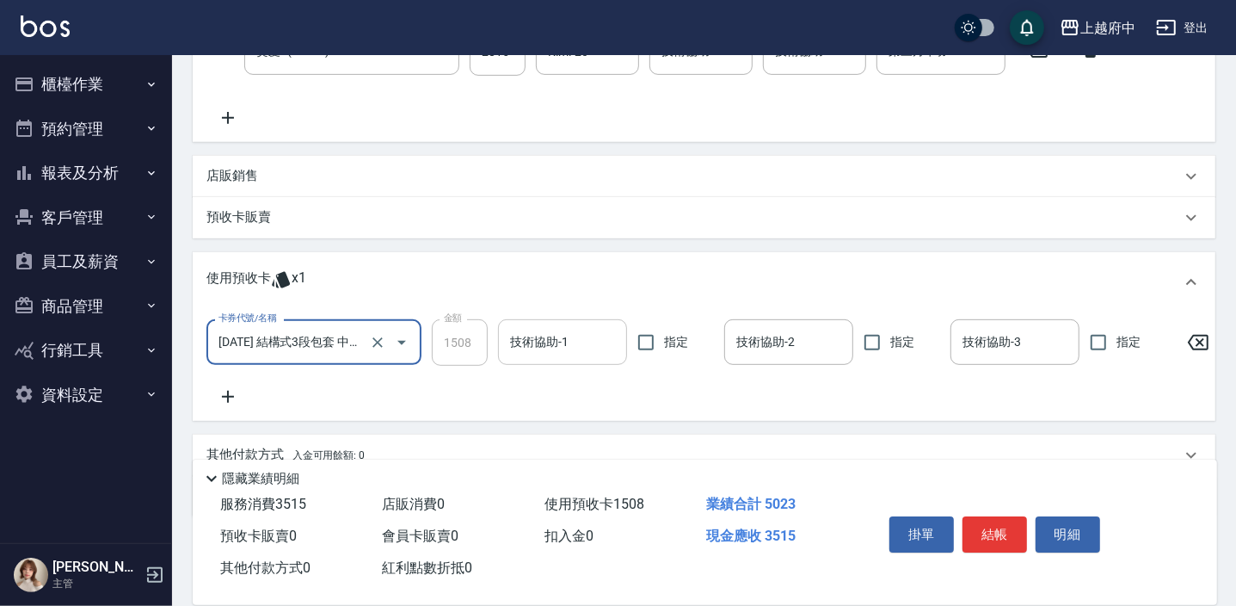
click at [516, 346] on input "技術協助-1" at bounding box center [563, 342] width 114 height 30
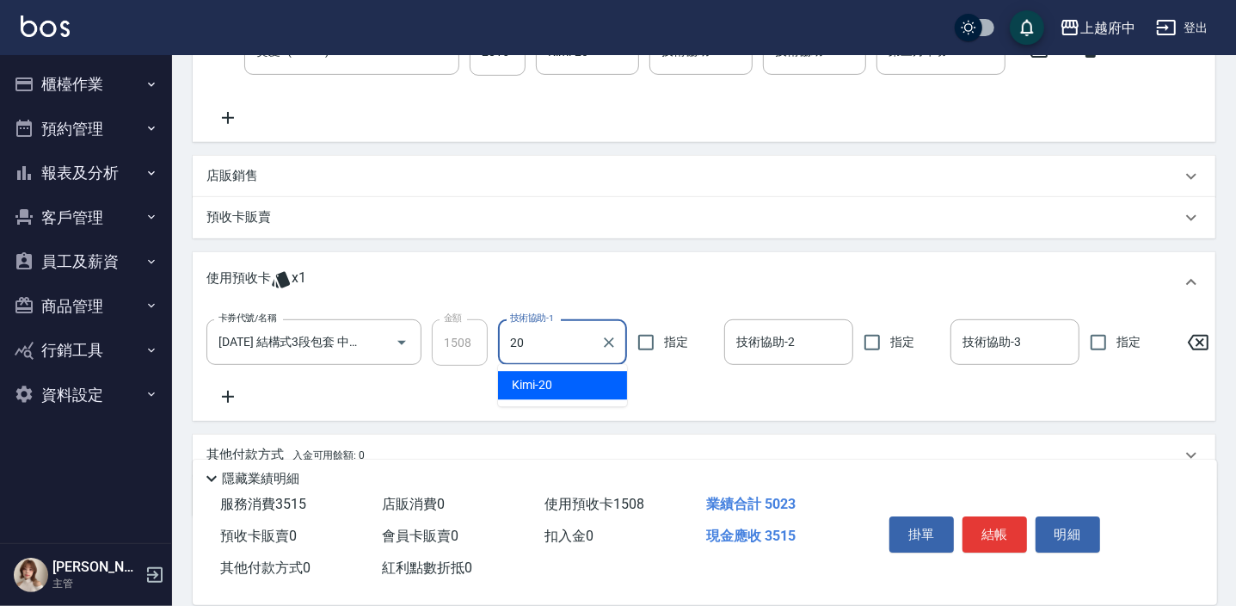
type input "Kimi-20"
click at [576, 387] on div "卡券代號/名稱 2025年5月 結構式3段包套 中長 (不扣材) 卡券代號/名稱 金額 1508 金額 技術協助-1 Kimi-20 技術協助-1 指定 技術…" at bounding box center [703, 363] width 995 height 88
click at [993, 533] on button "結帳" at bounding box center [994, 534] width 65 height 36
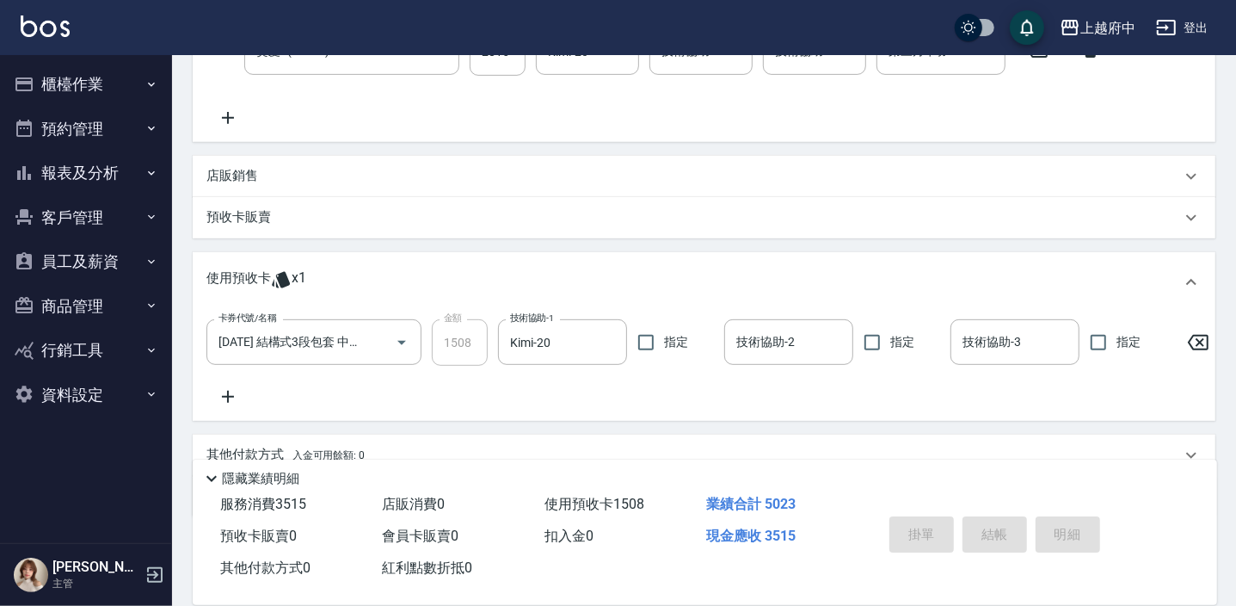
type input "2025/09/20 17:59"
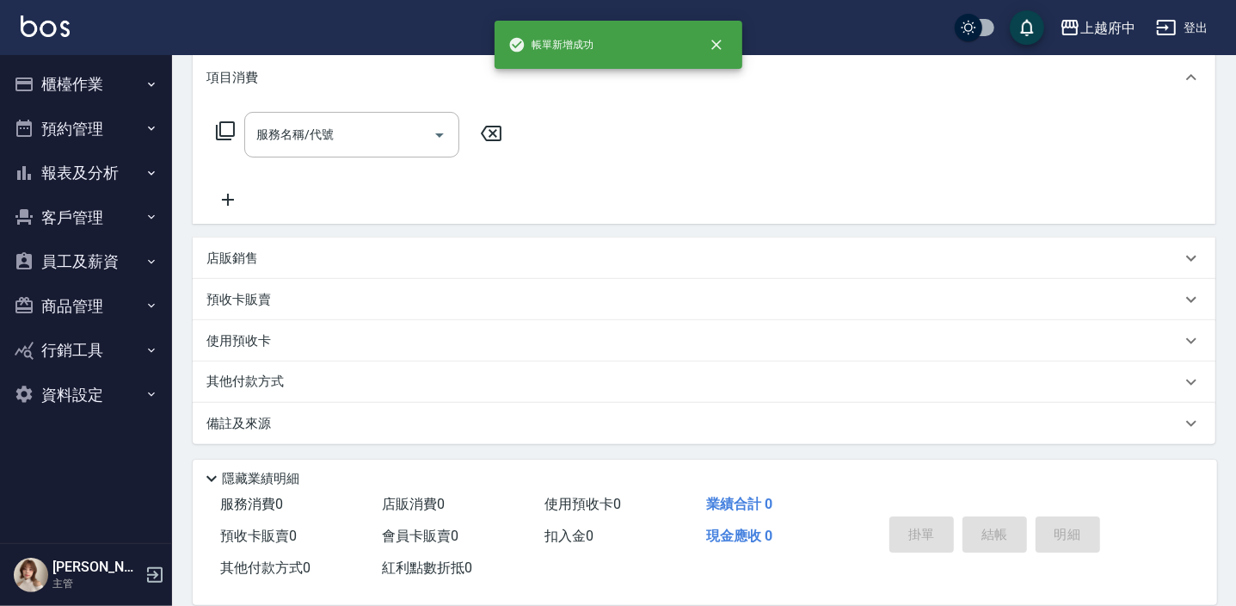
scroll to position [0, 0]
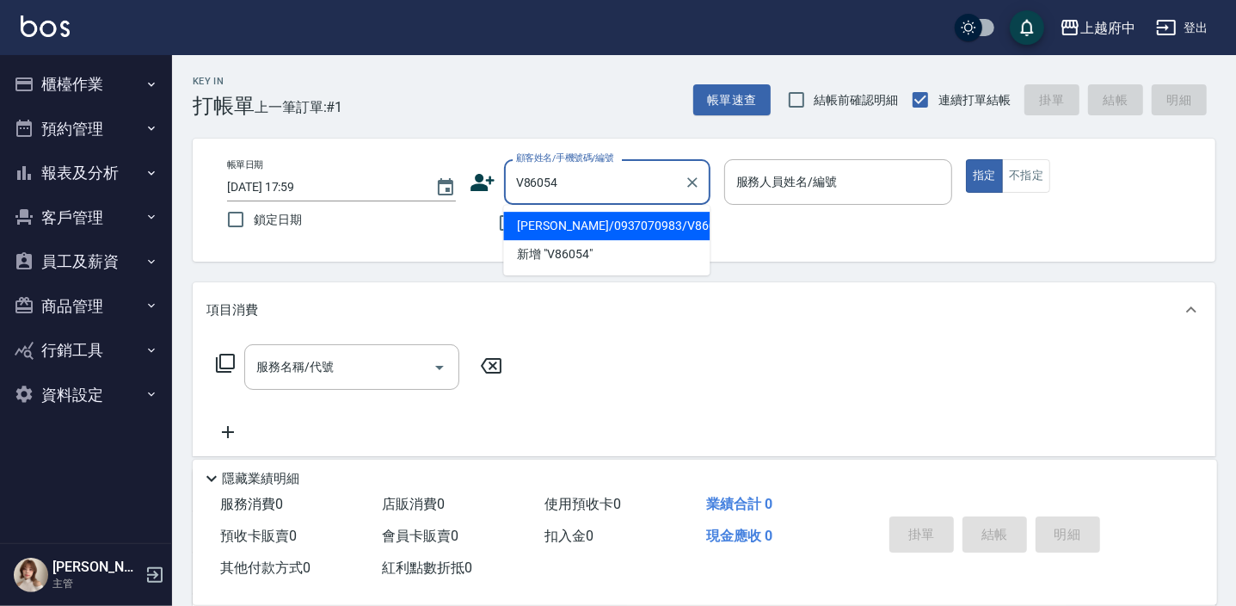
click at [597, 217] on li "賴桔楓/0937070983/V86054" at bounding box center [606, 226] width 206 height 28
type input "賴桔楓/0937070983/V86054"
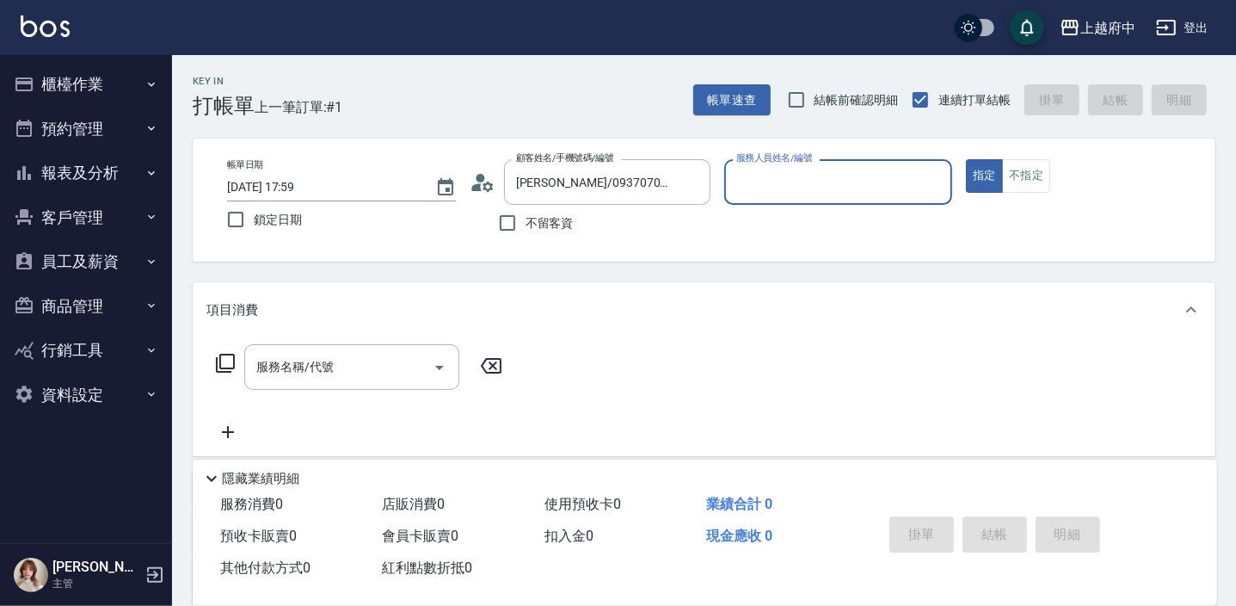
type input "Fanny-7"
click at [966, 159] on button "指定" at bounding box center [984, 176] width 37 height 34
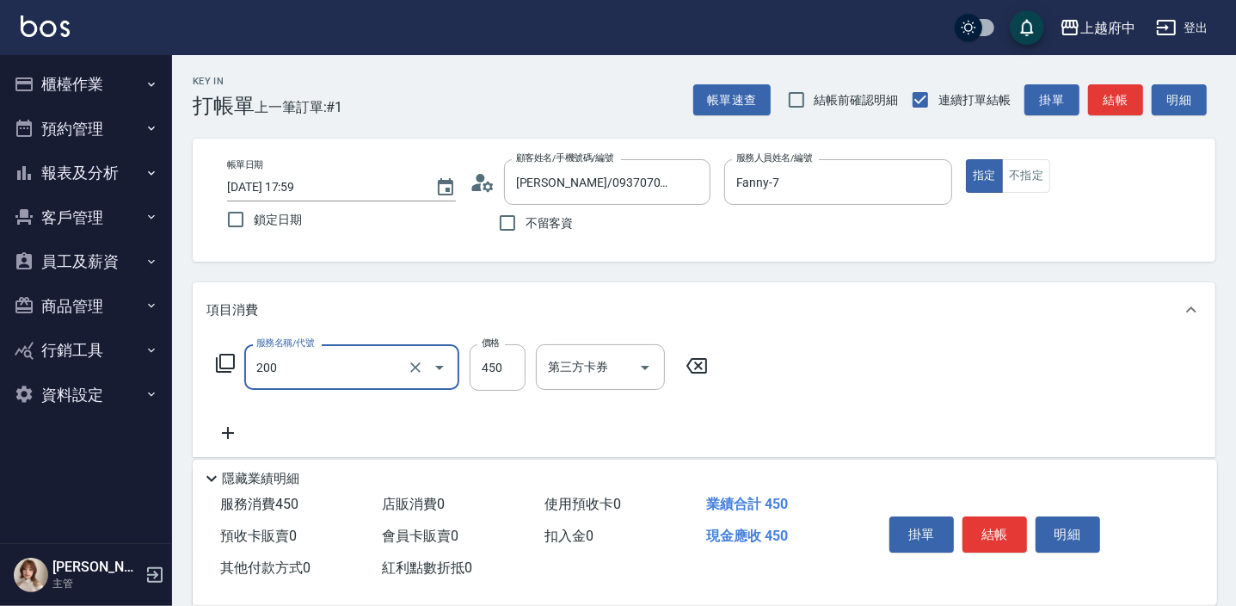
type input "有機洗髮(200)"
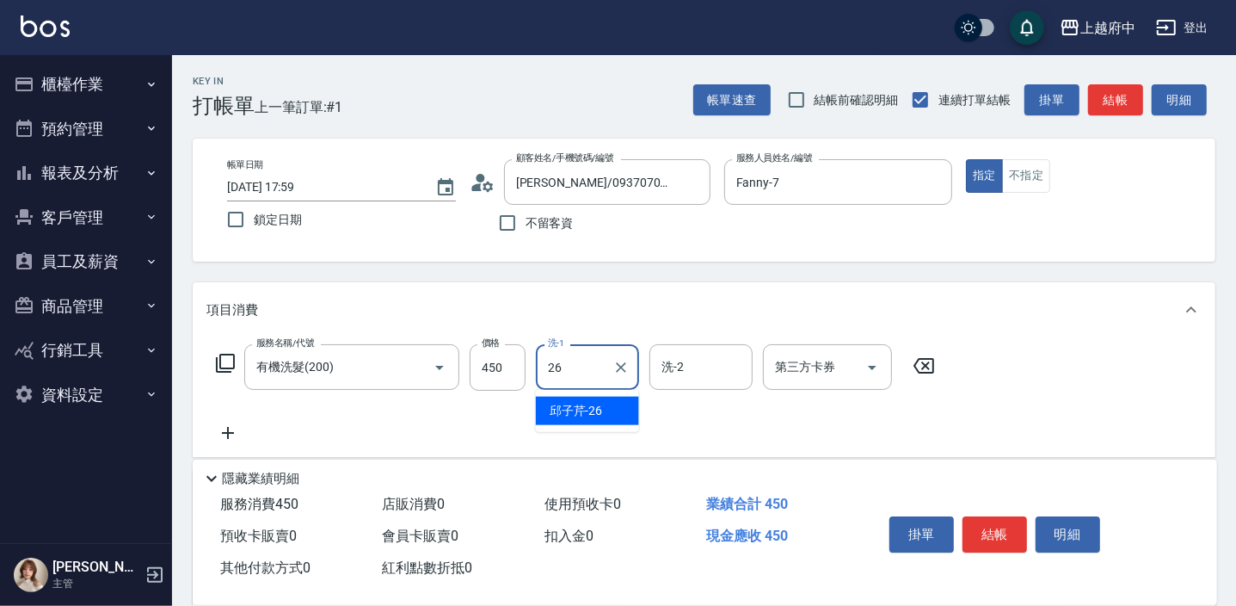
type input "邱子芹-26"
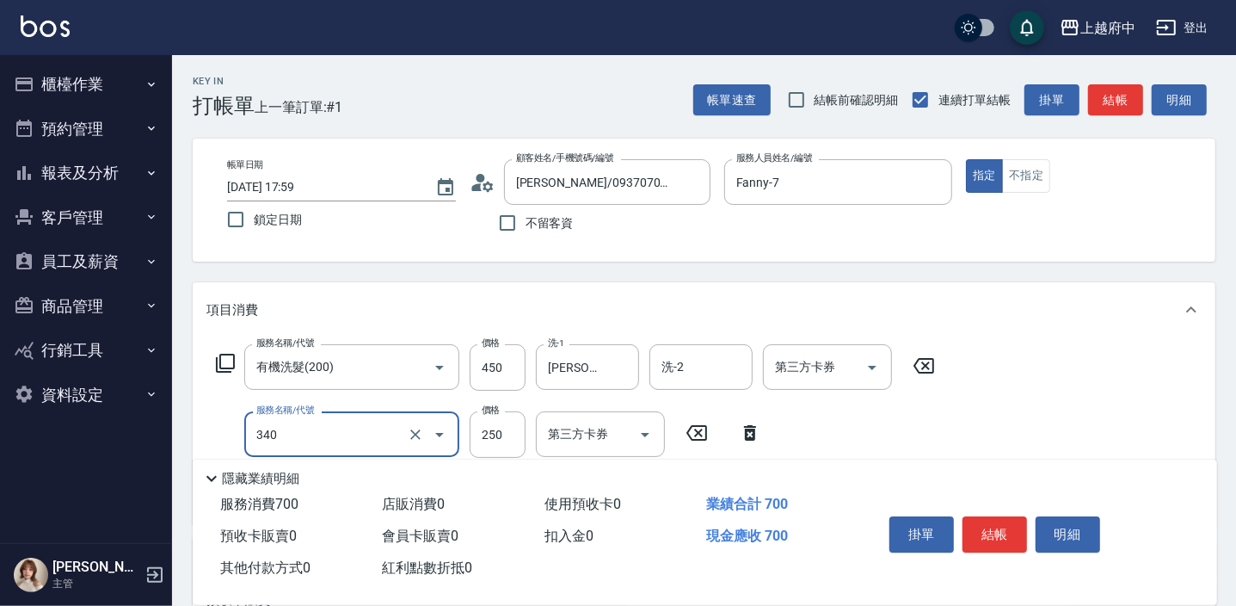
type input "剪髮(340)"
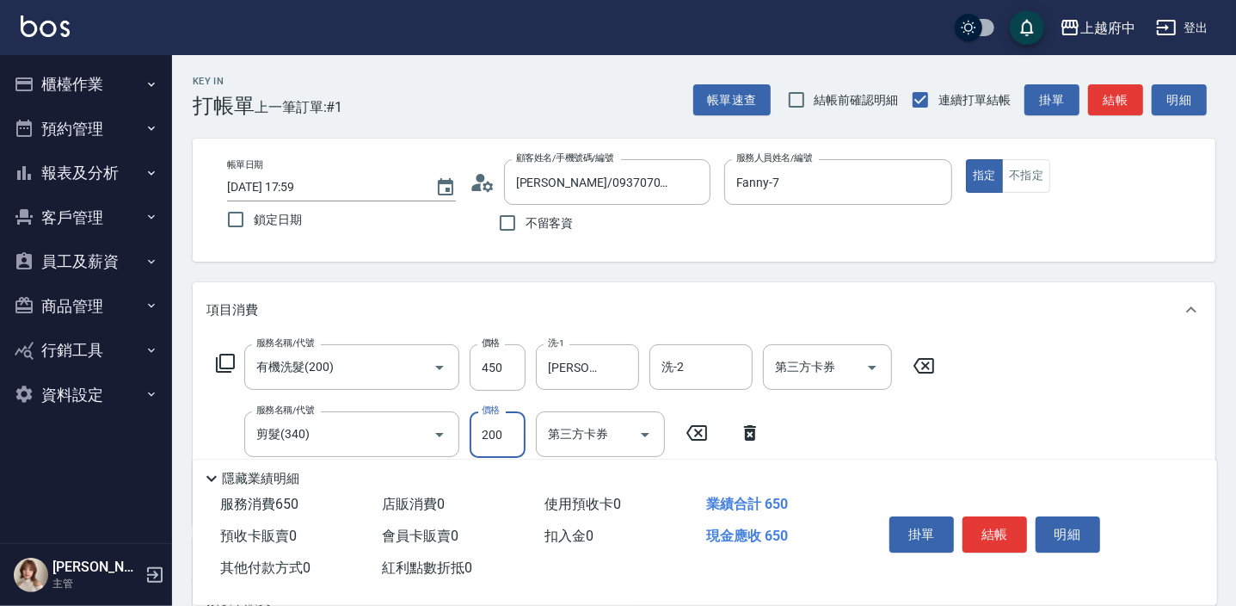
type input "200"
click at [880, 304] on div "項目消費" at bounding box center [693, 310] width 974 height 18
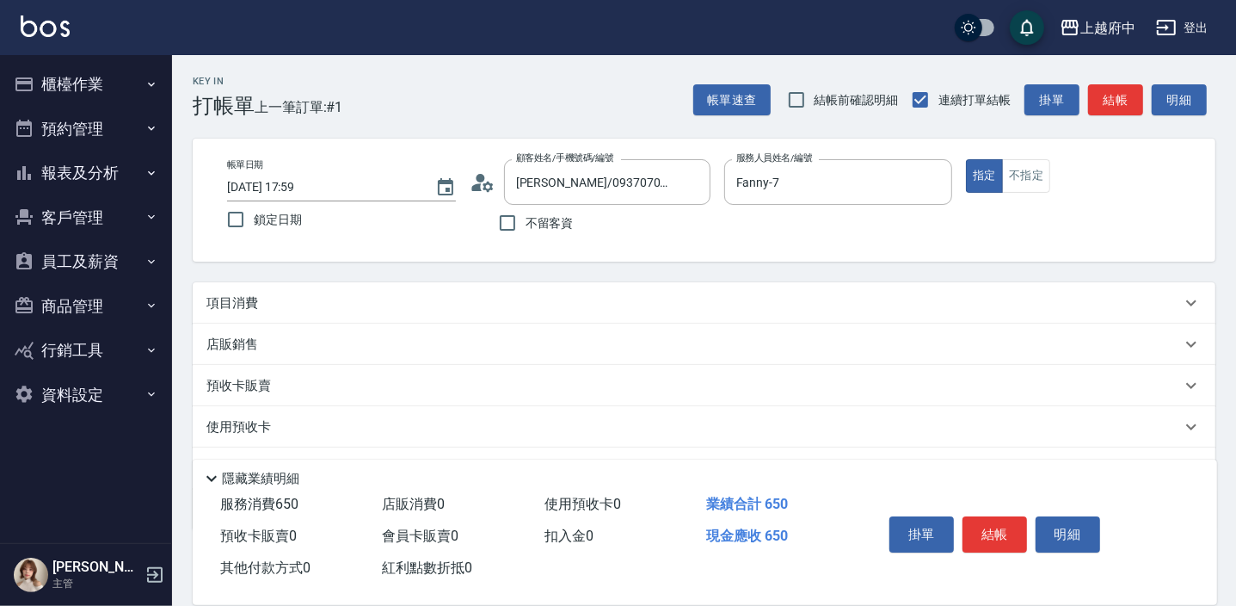
click at [839, 294] on div "項目消費" at bounding box center [693, 303] width 974 height 18
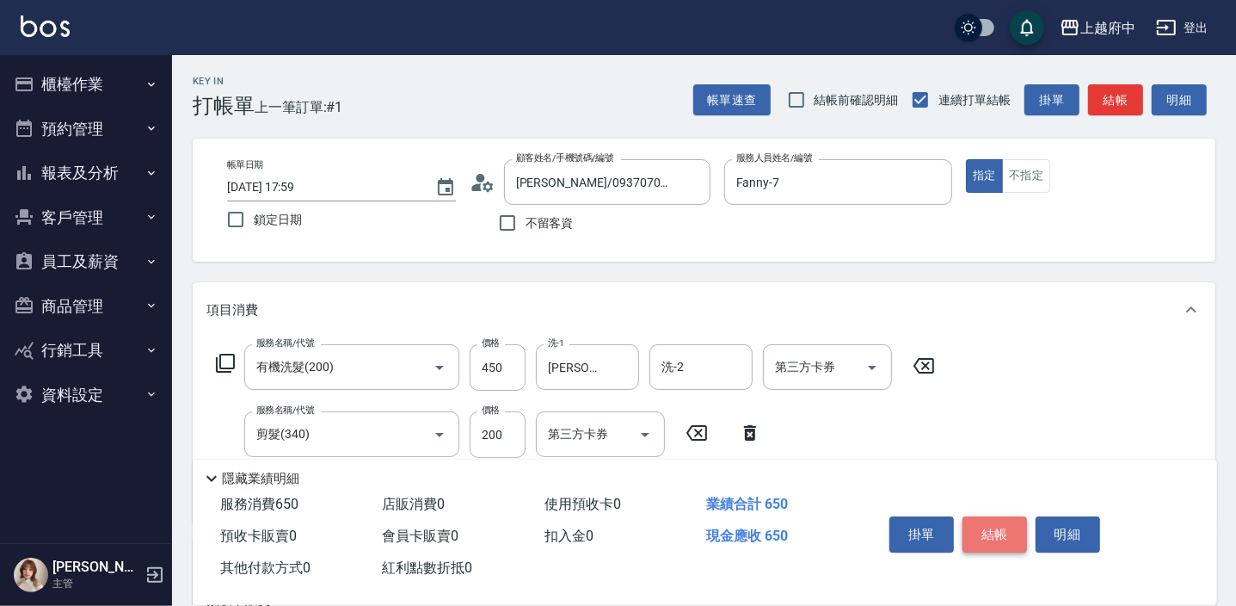
click at [979, 530] on button "結帳" at bounding box center [994, 534] width 65 height 36
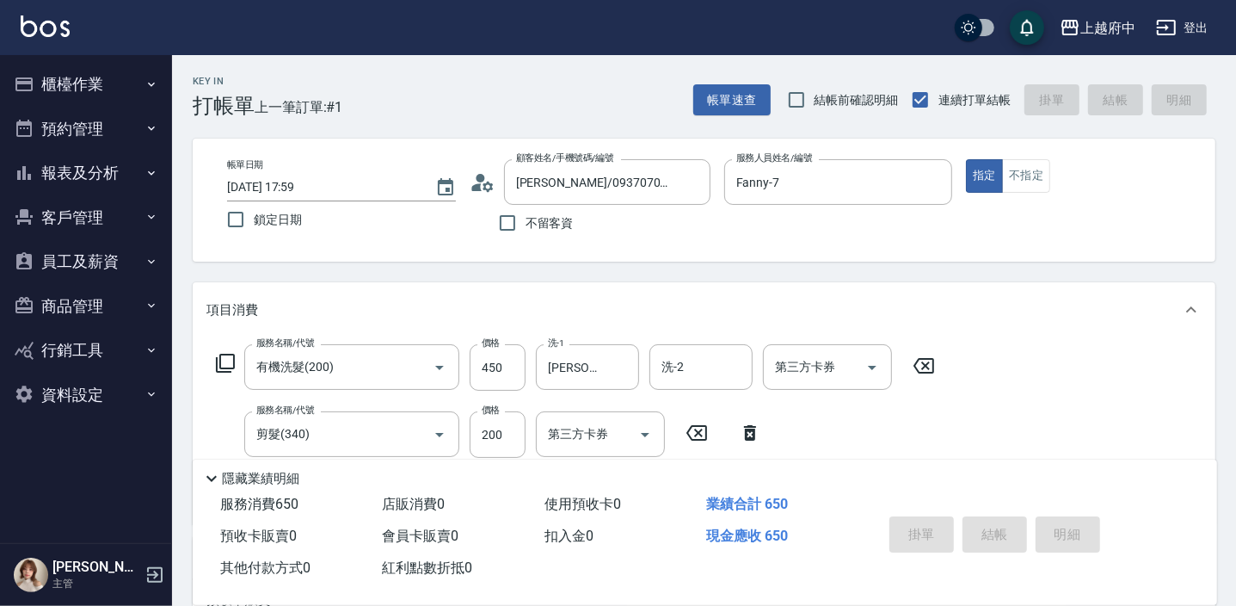
type input "2025/09/20 18:01"
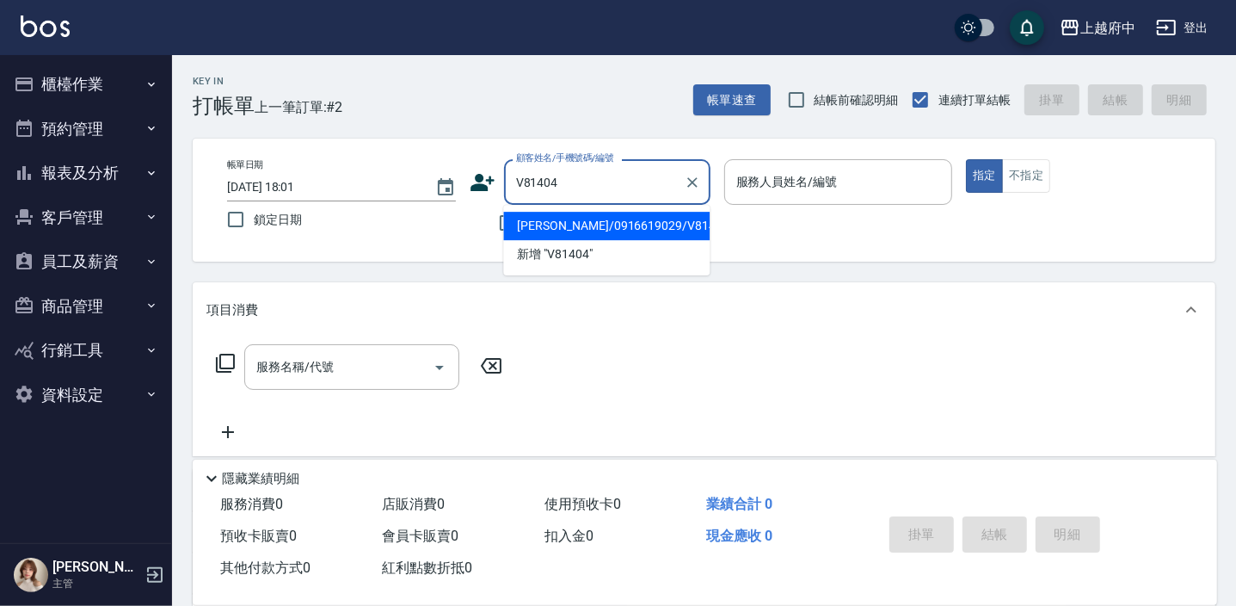
click at [618, 229] on li "黃聖哲/0916619029/V81404" at bounding box center [606, 226] width 206 height 28
type input "黃聖哲/0916619029/V81404"
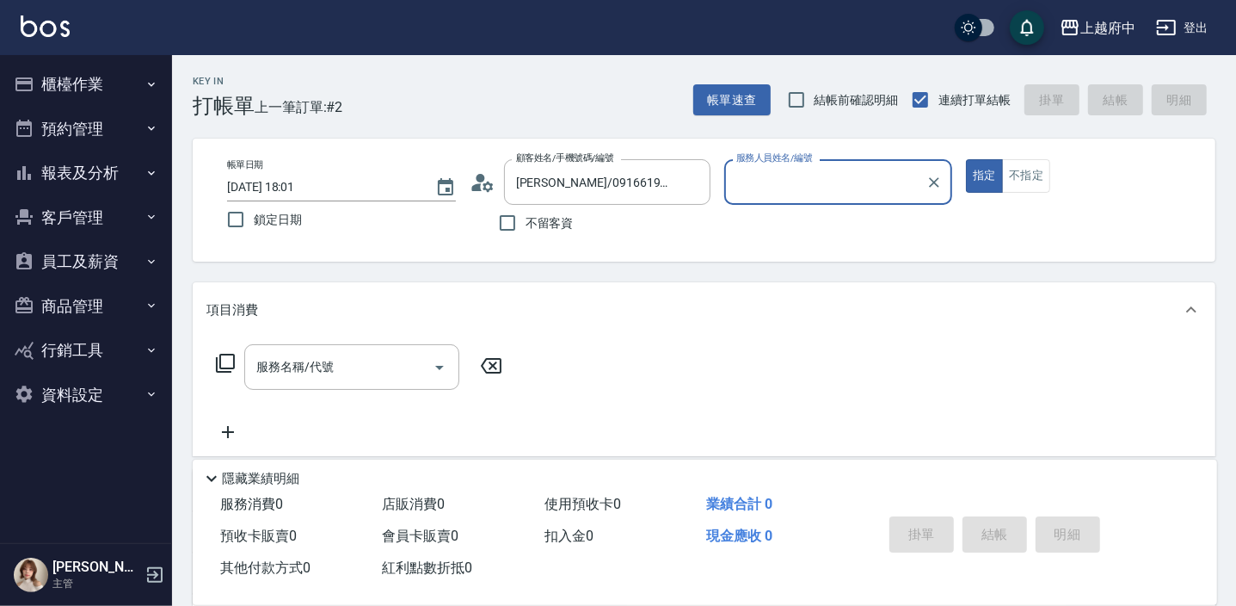
type input "Gary-5"
click at [966, 159] on button "指定" at bounding box center [984, 176] width 37 height 34
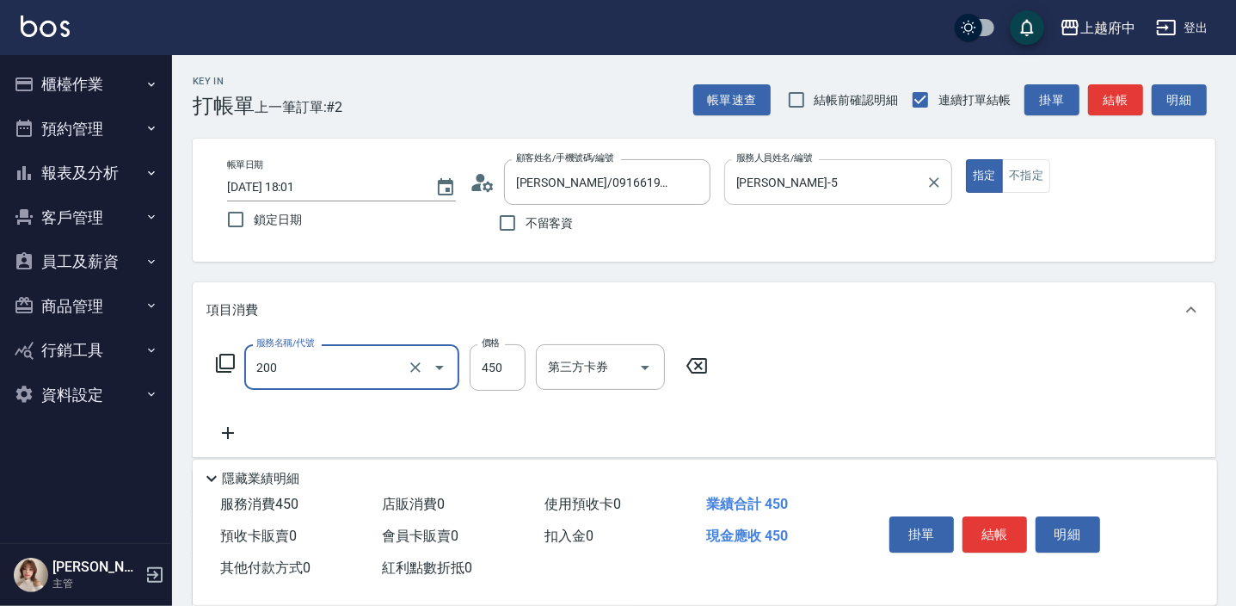
type input "有機洗髮(200)"
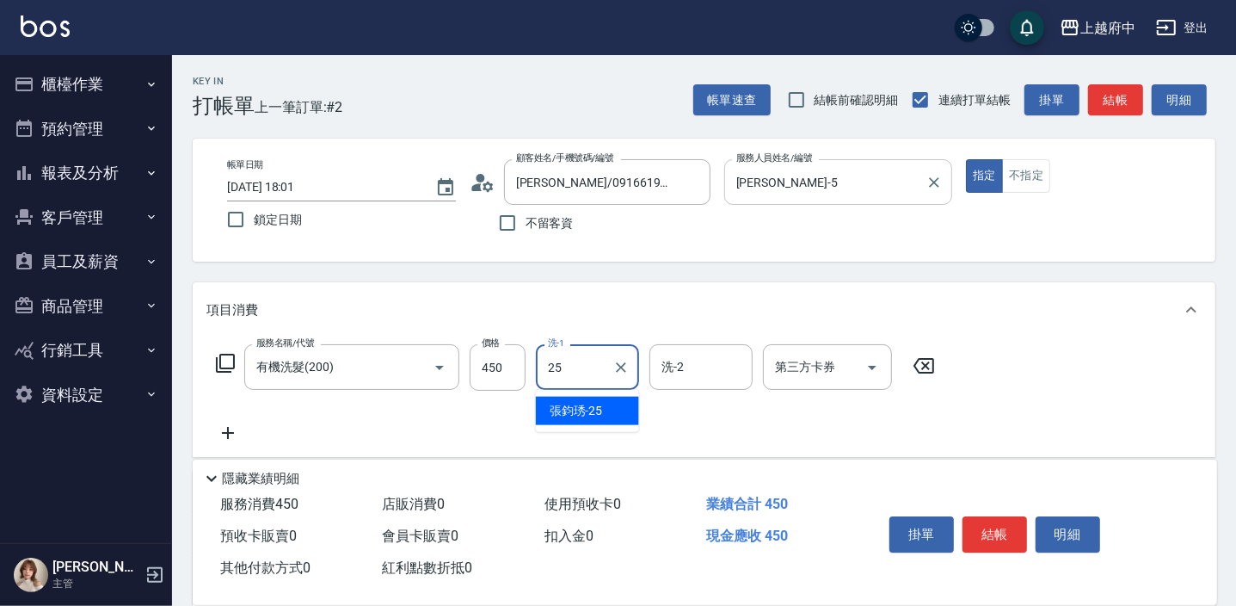
type input "張鈞琇-25"
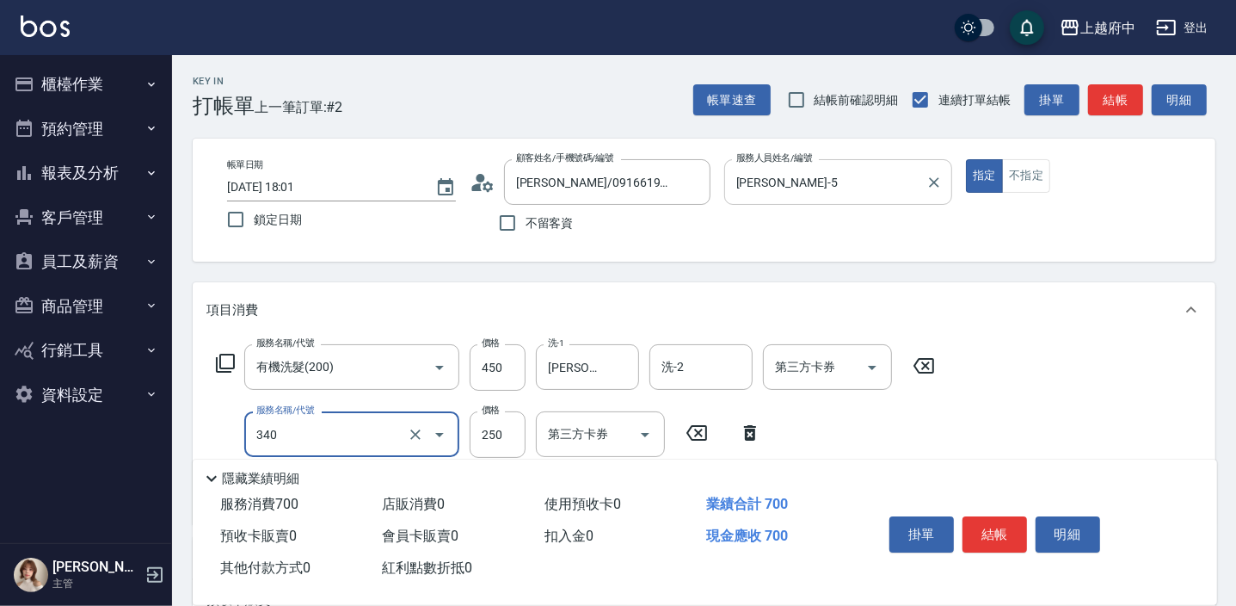
type input "剪髮(340)"
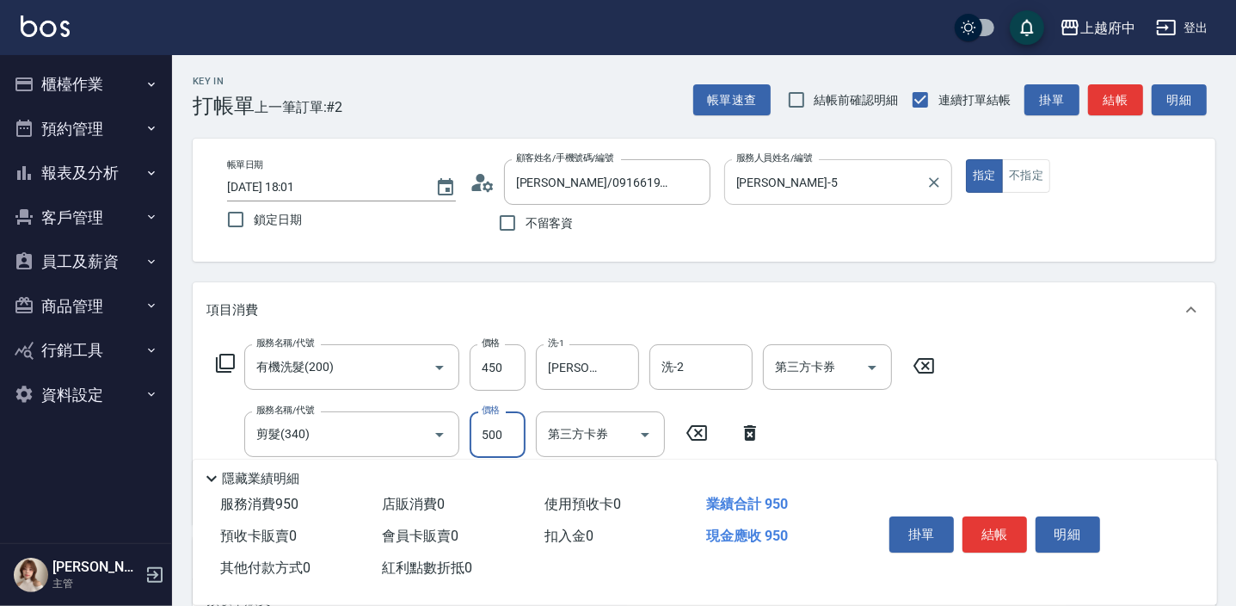
type input "500"
click at [905, 444] on div "服務名稱/代號 有機洗髮(200) 服務名稱/代號 價格 450 價格 洗-1 張鈞琇-25 洗-1 洗-2 洗-2 第三方卡券 第三方卡券 服務名稱/代號 …" at bounding box center [575, 427] width 739 height 166
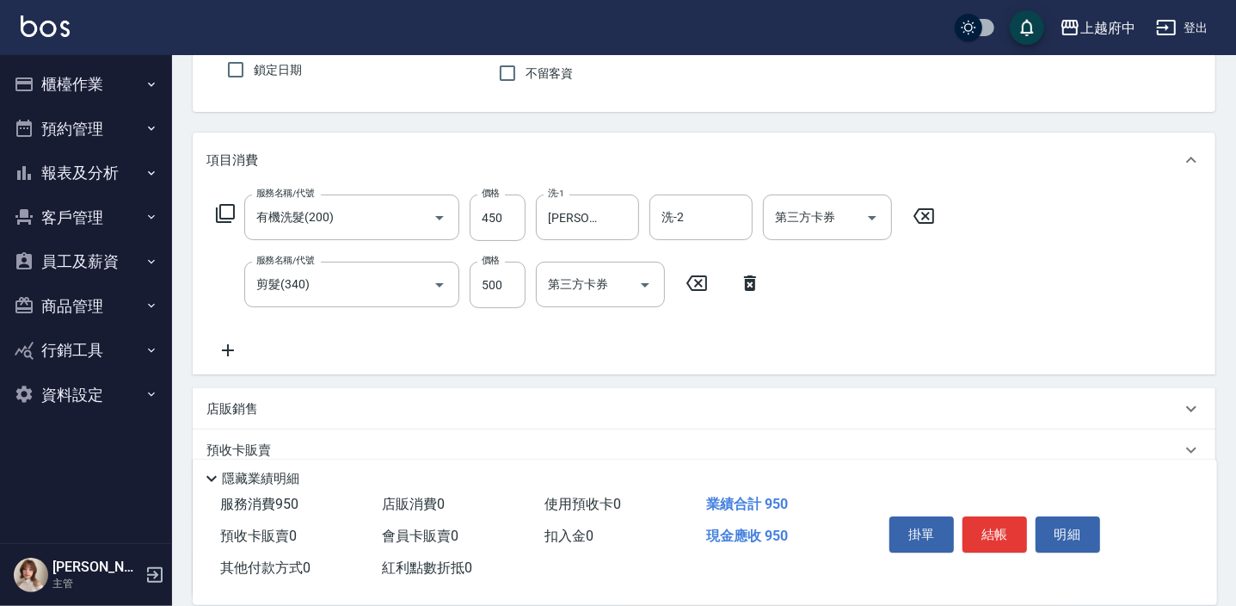
scroll to position [156, 0]
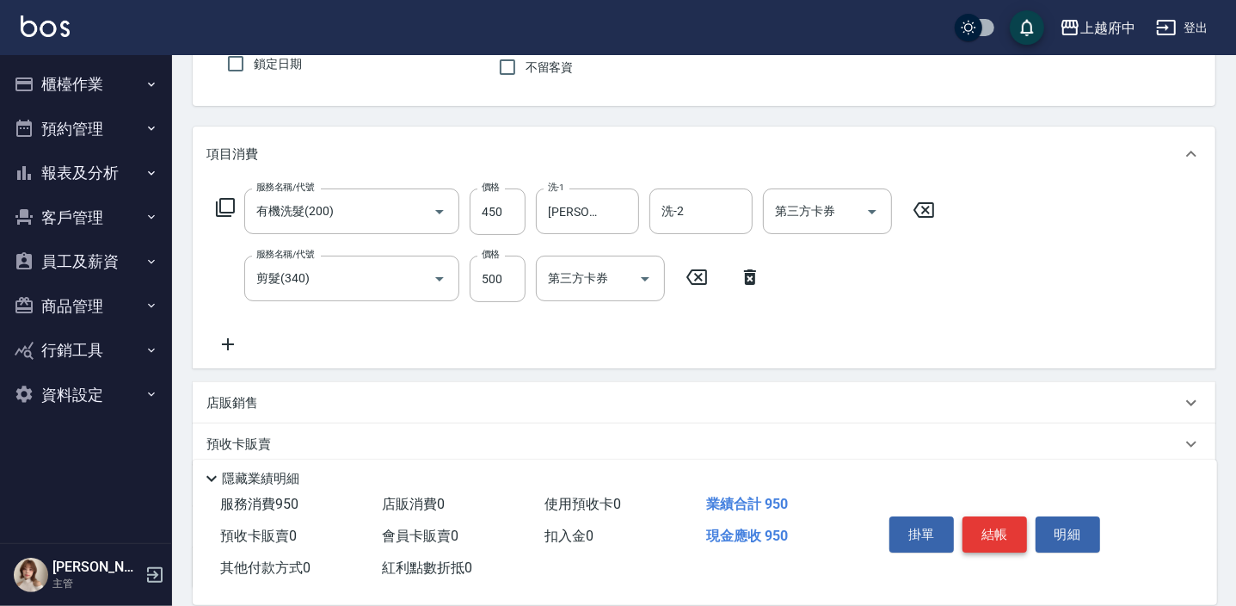
click at [998, 529] on button "結帳" at bounding box center [994, 534] width 65 height 36
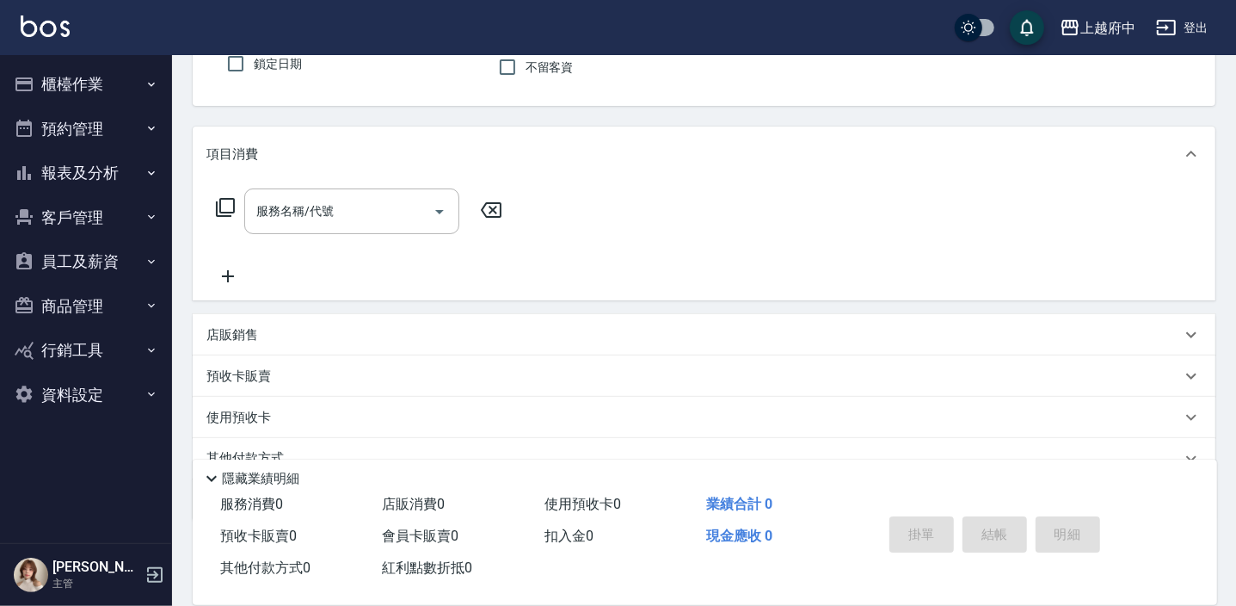
scroll to position [0, 0]
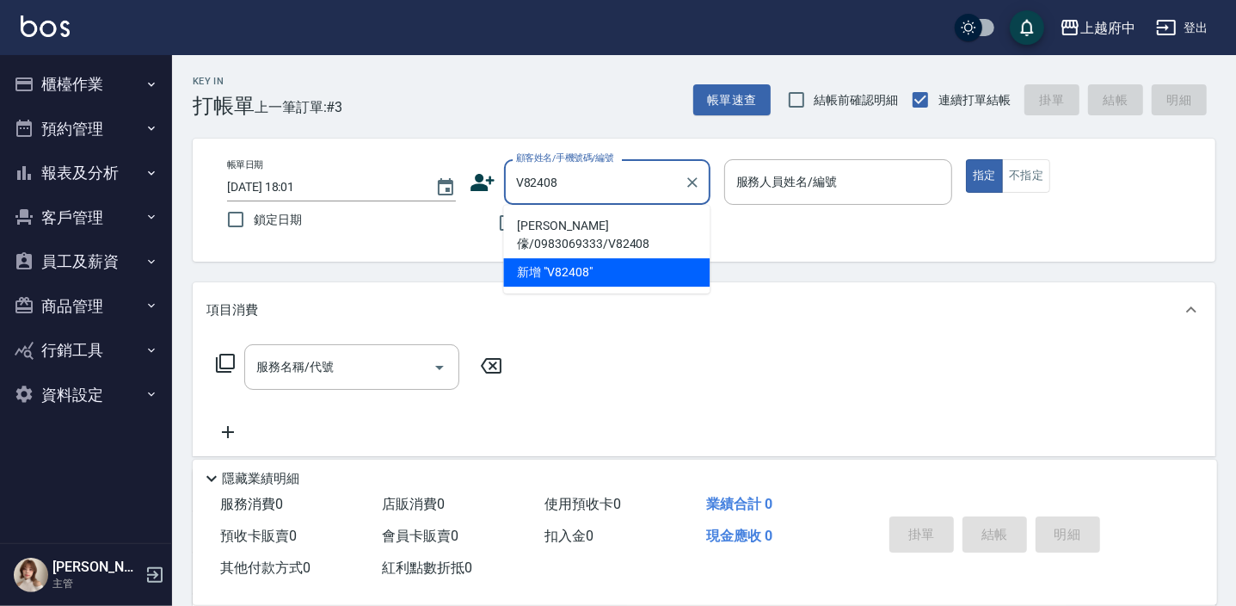
click at [581, 219] on li "林信儫/0983069333/V82408" at bounding box center [606, 235] width 206 height 46
type input "林信儫/0983069333/V82408"
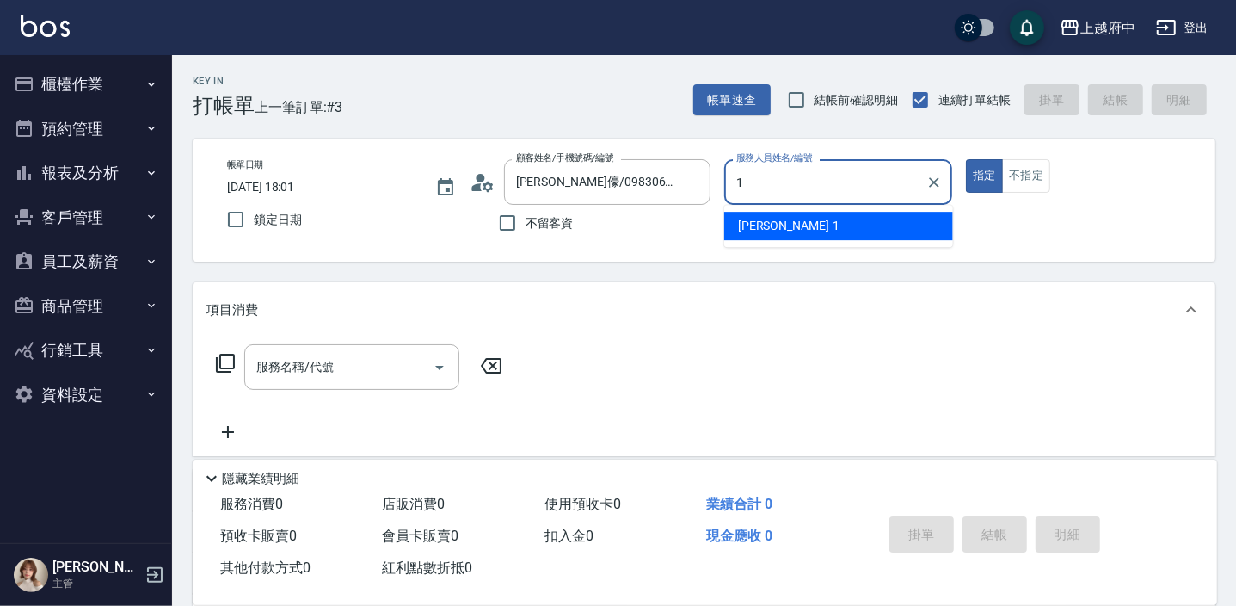
type input "Annie -1"
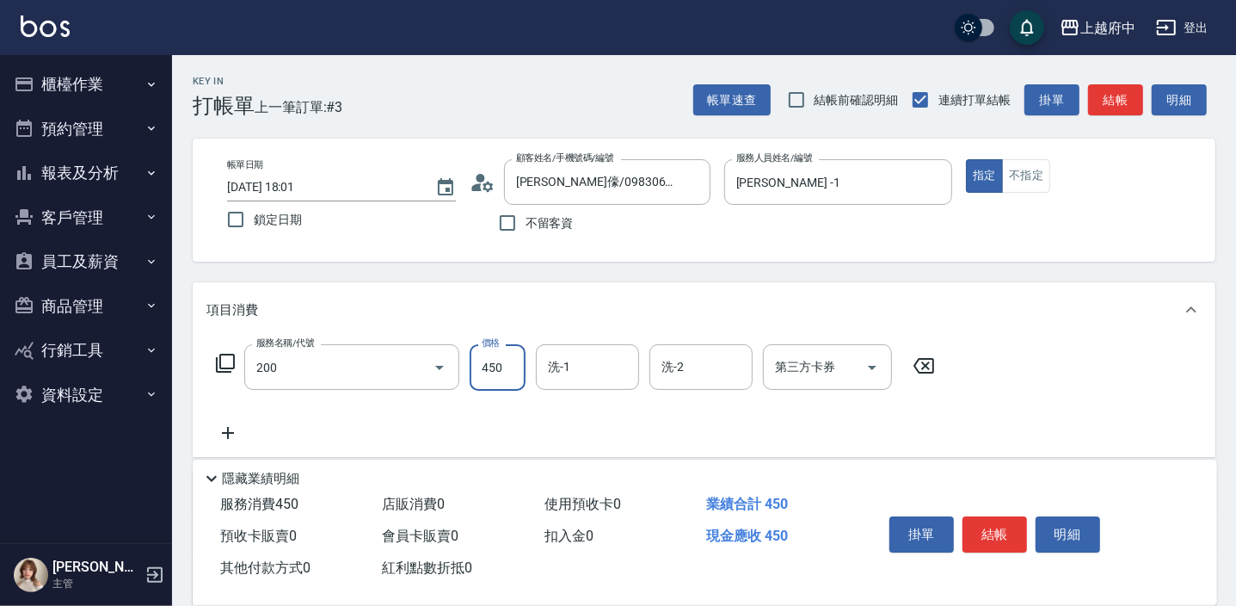
type input "有機洗髮(200)"
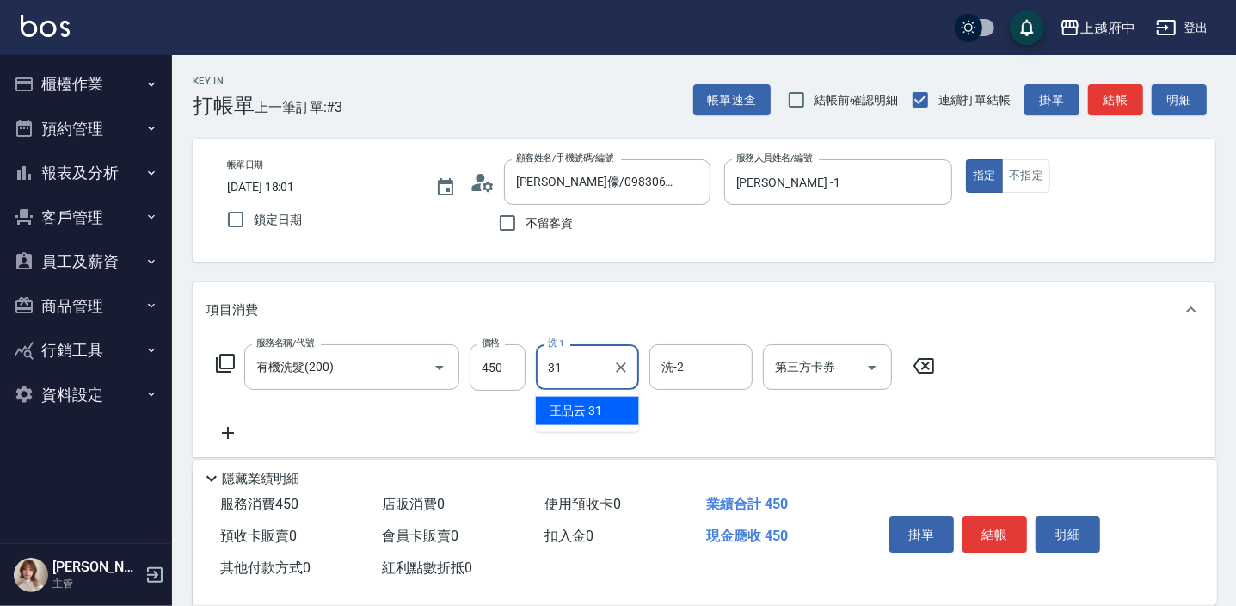
type input "王品云-31"
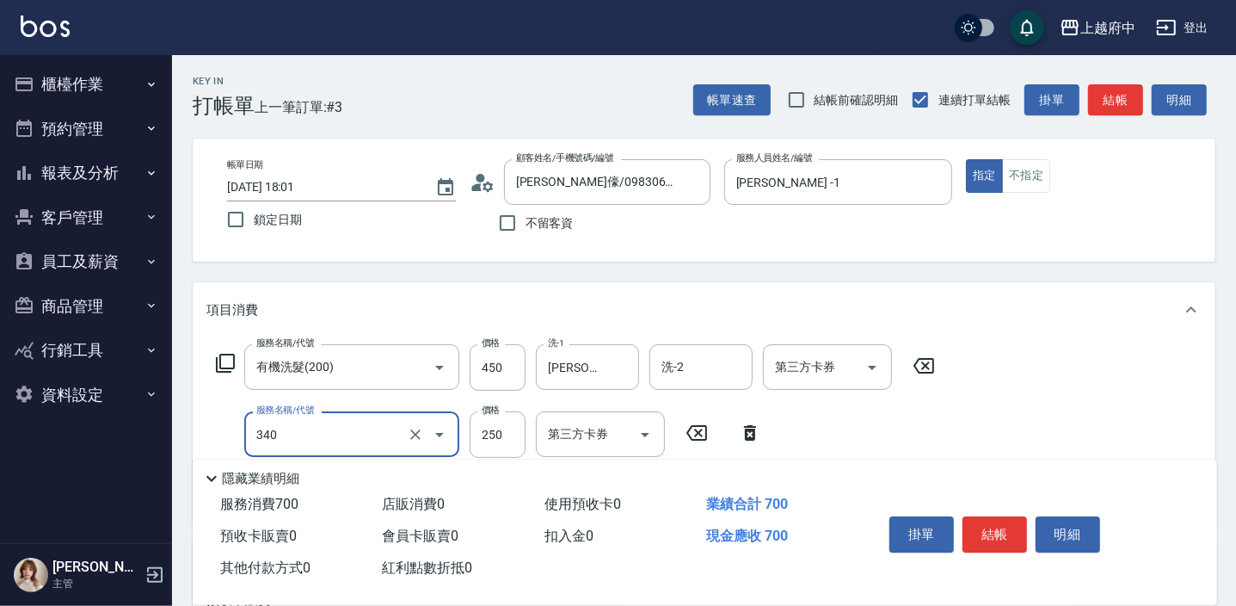
type input "剪髮(340)"
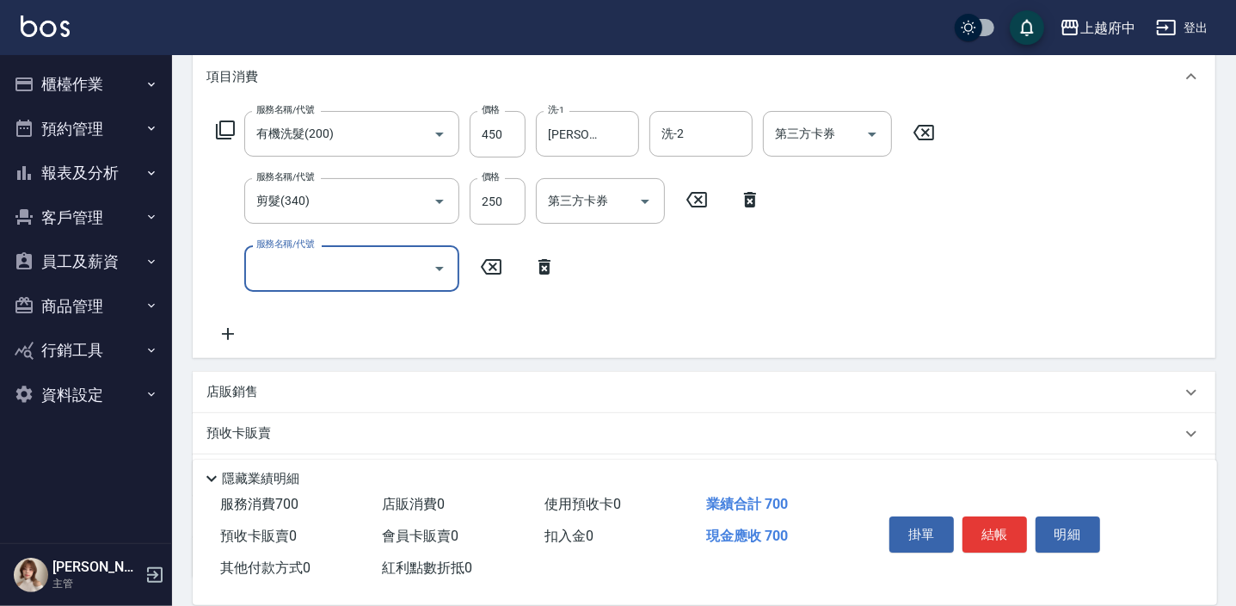
scroll to position [234, 0]
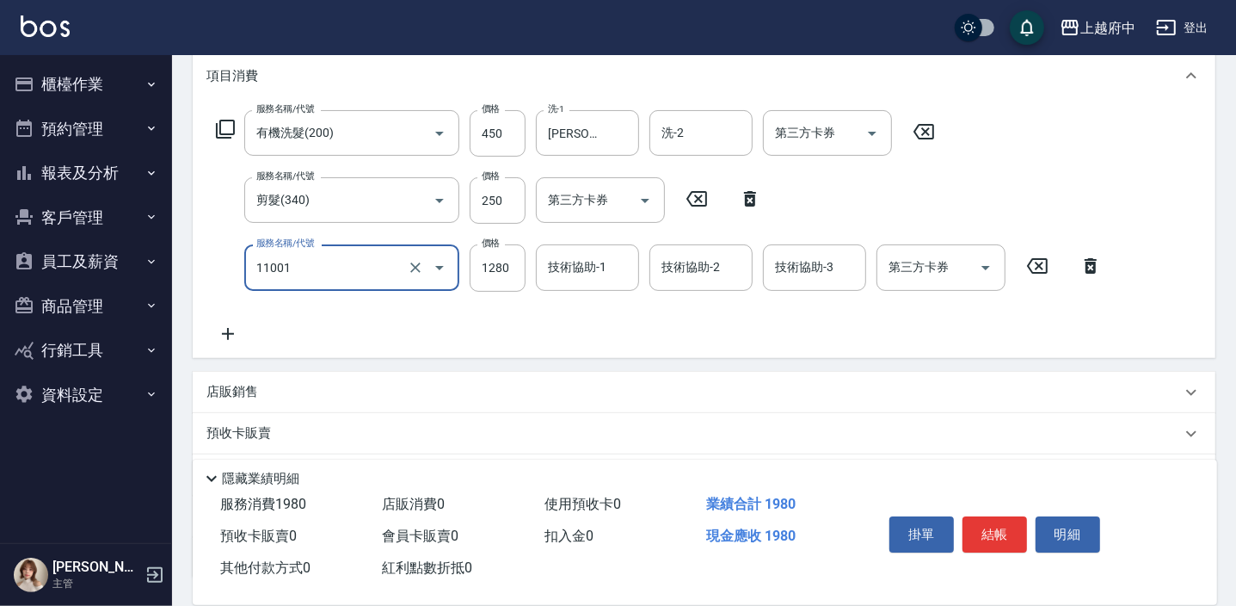
type input "燙髮S(11001)"
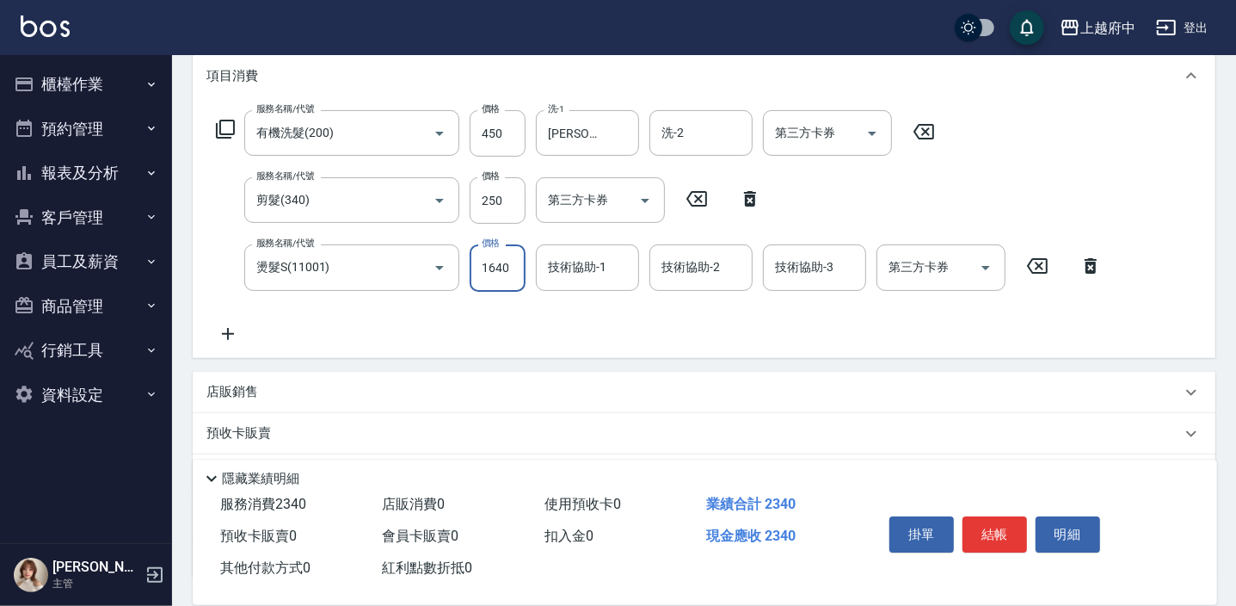
type input "1640"
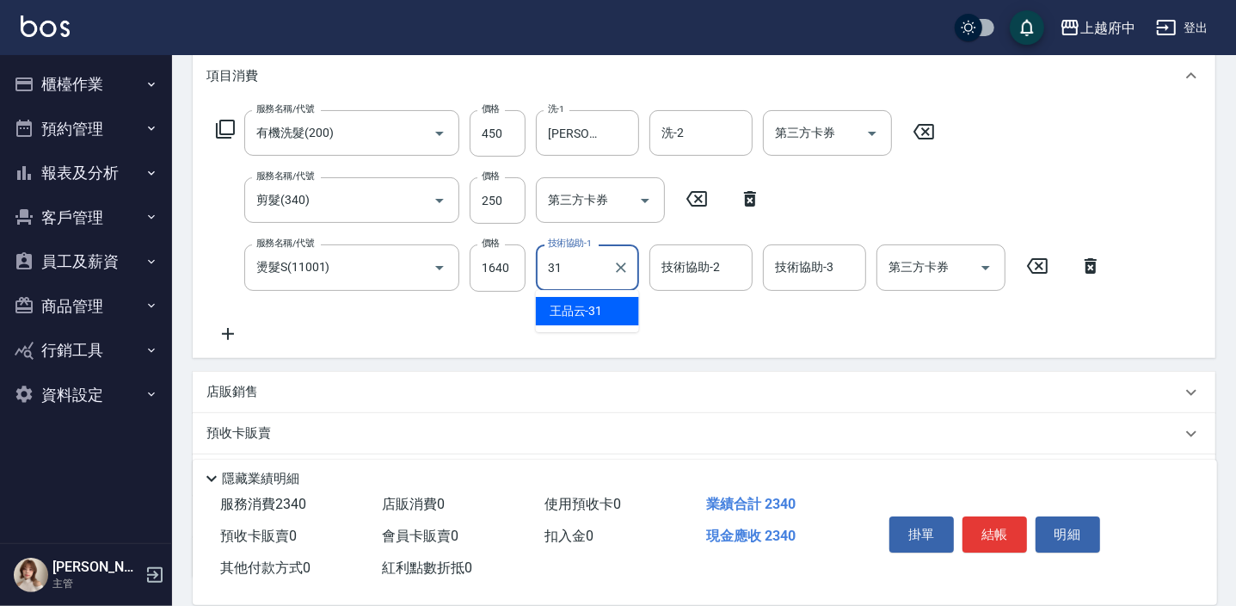
type input "王品云-31"
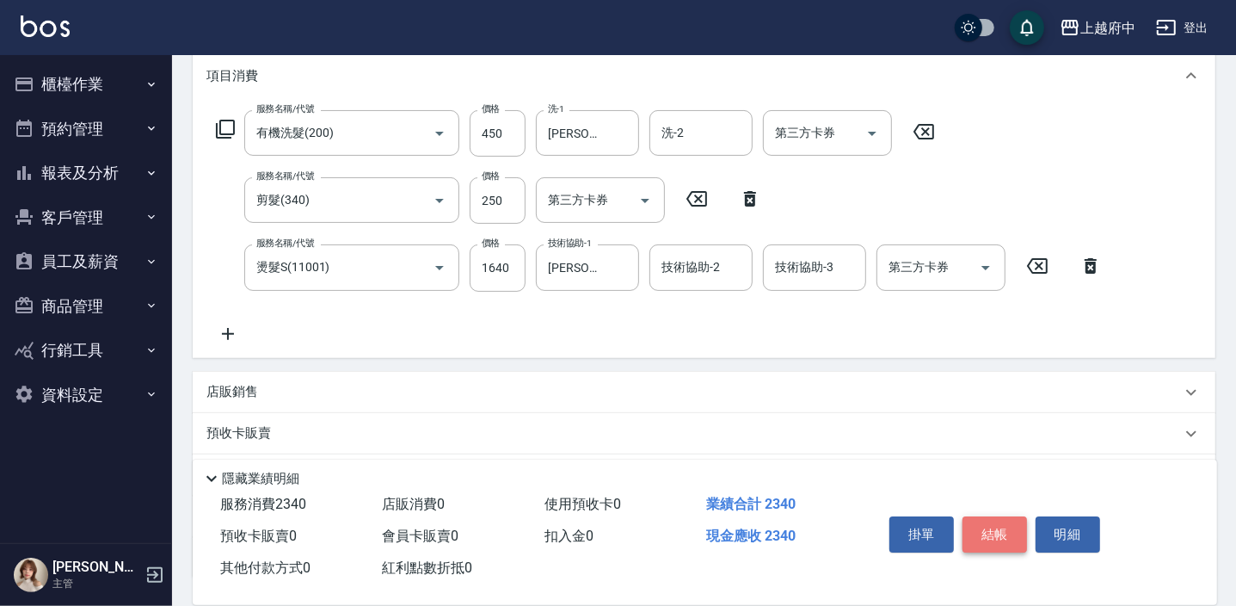
click at [999, 532] on button "結帳" at bounding box center [994, 534] width 65 height 36
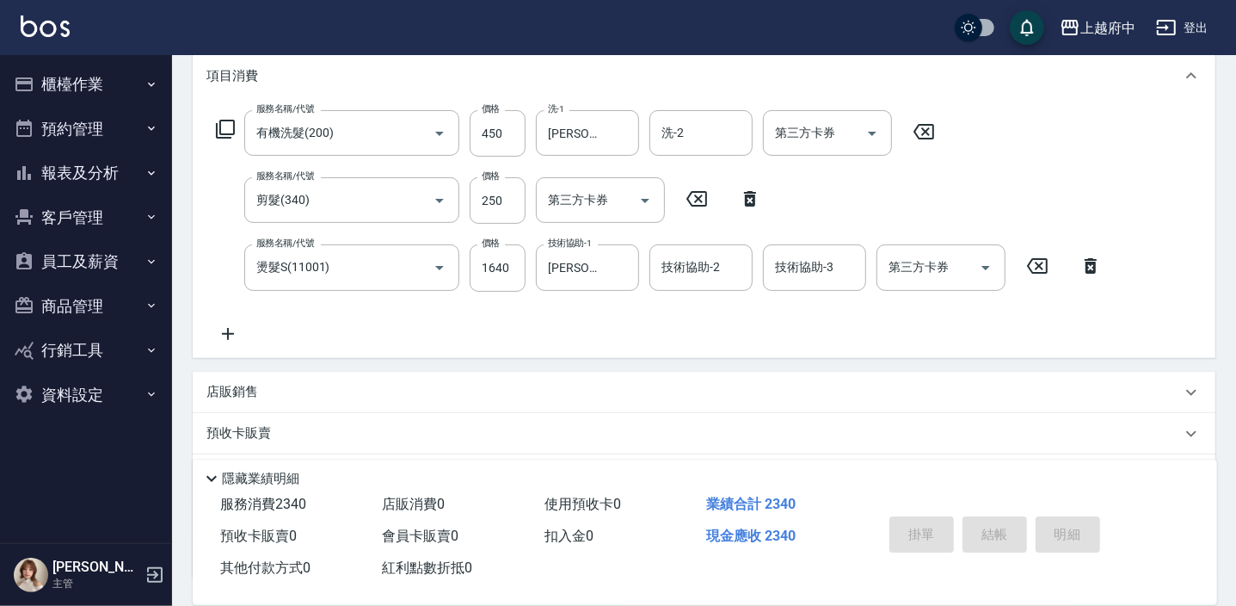
type input "2025/09/20 18:02"
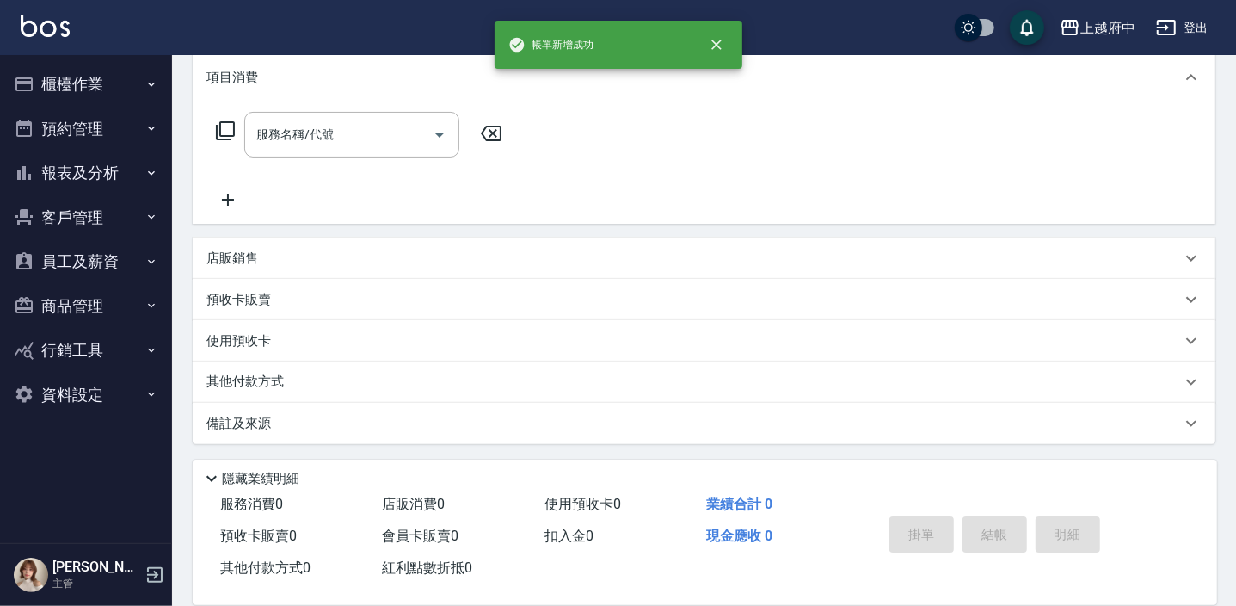
scroll to position [0, 0]
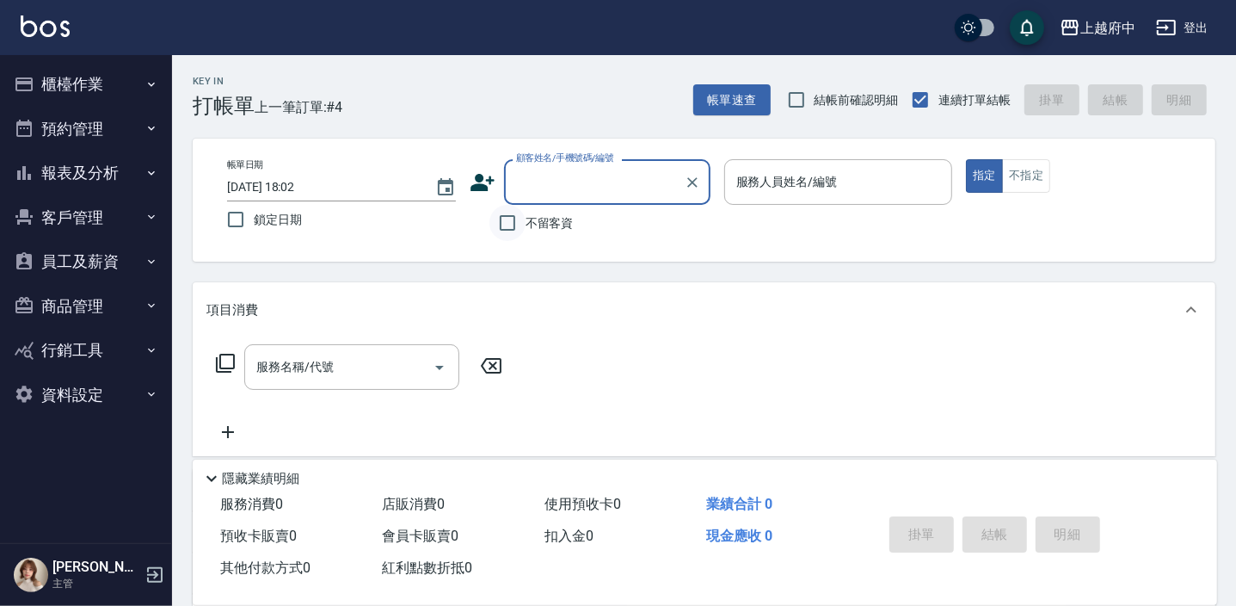
click at [509, 218] on input "不留客資" at bounding box center [507, 223] width 36 height 36
checkbox input "true"
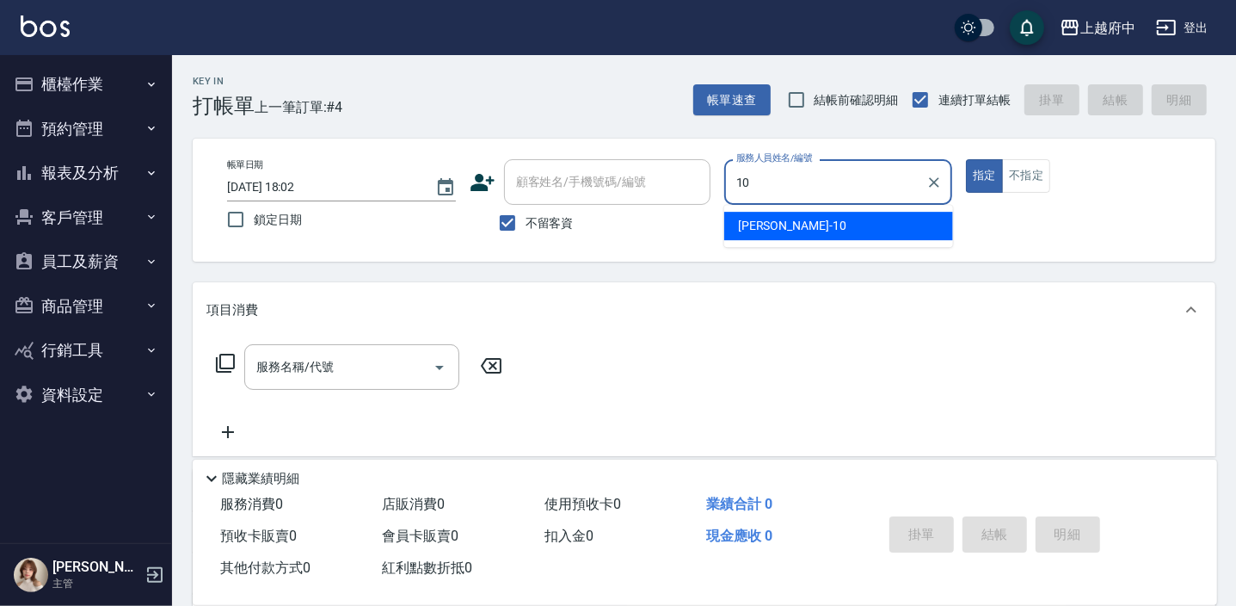
type input "Kevin-10"
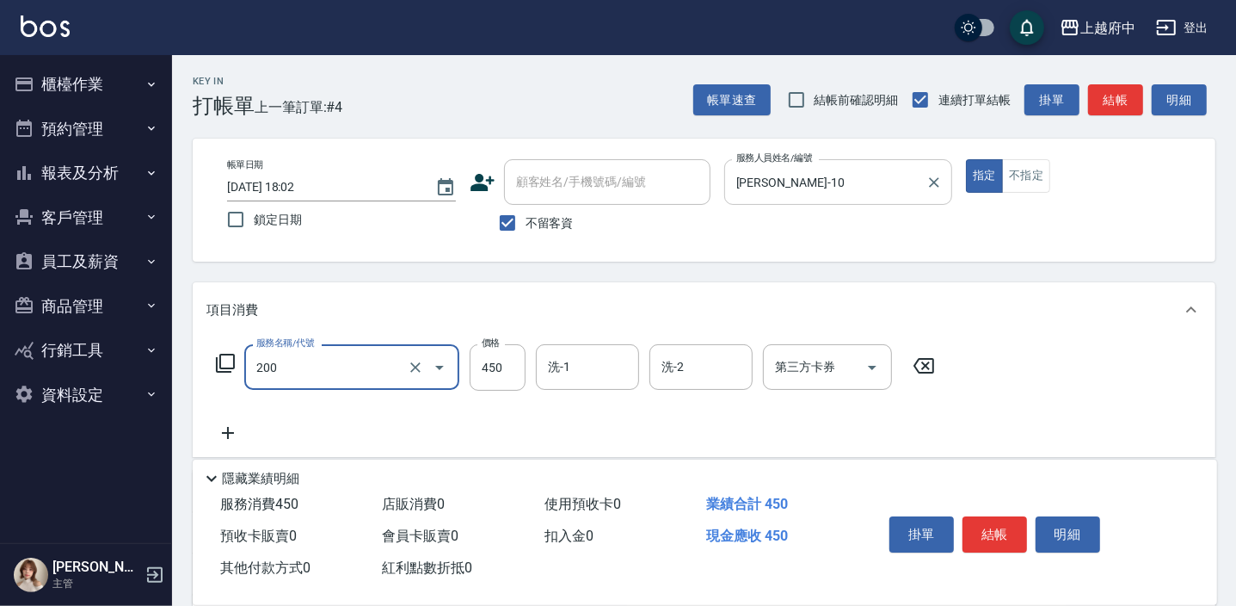
type input "有機洗髮(200)"
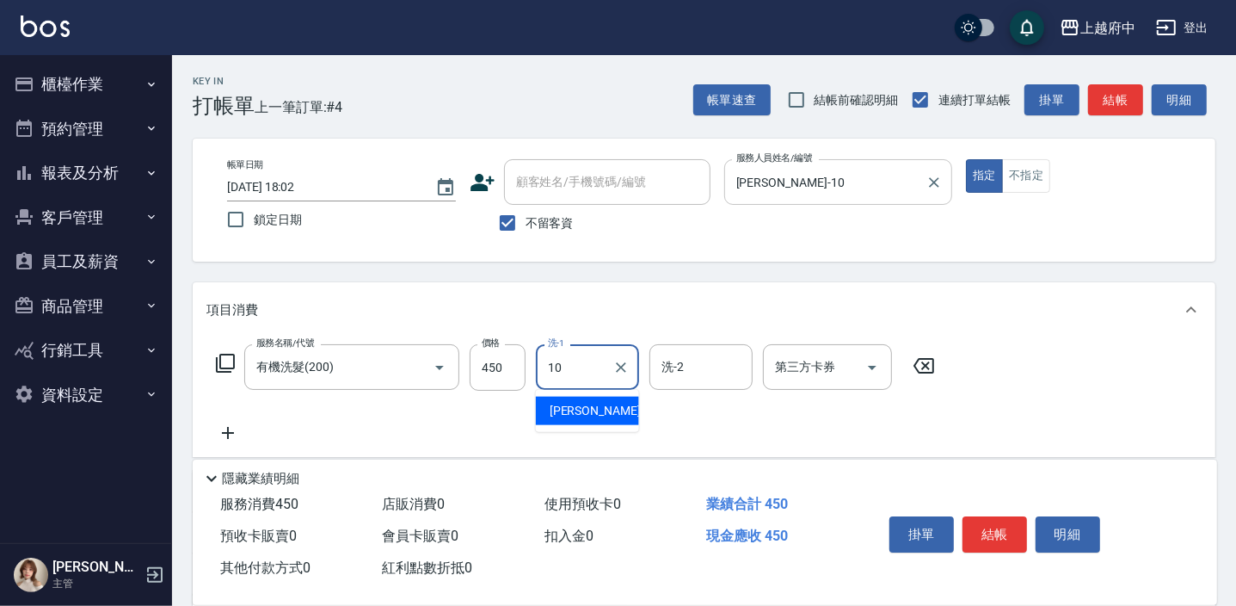
type input "Kevin-10"
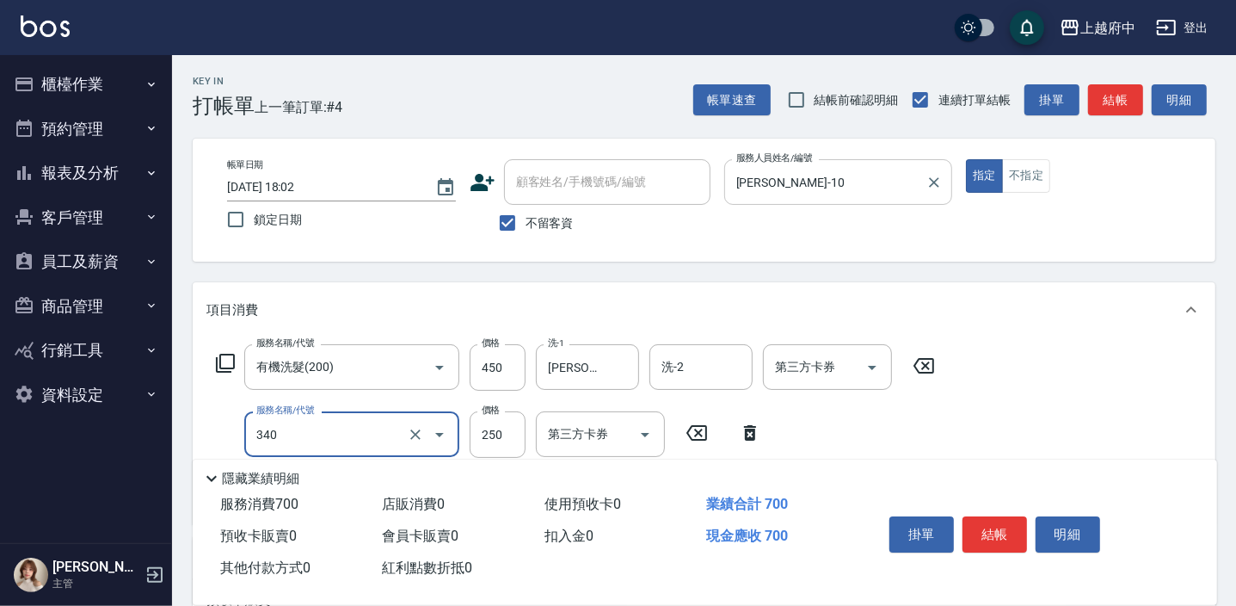
type input "剪髮(340)"
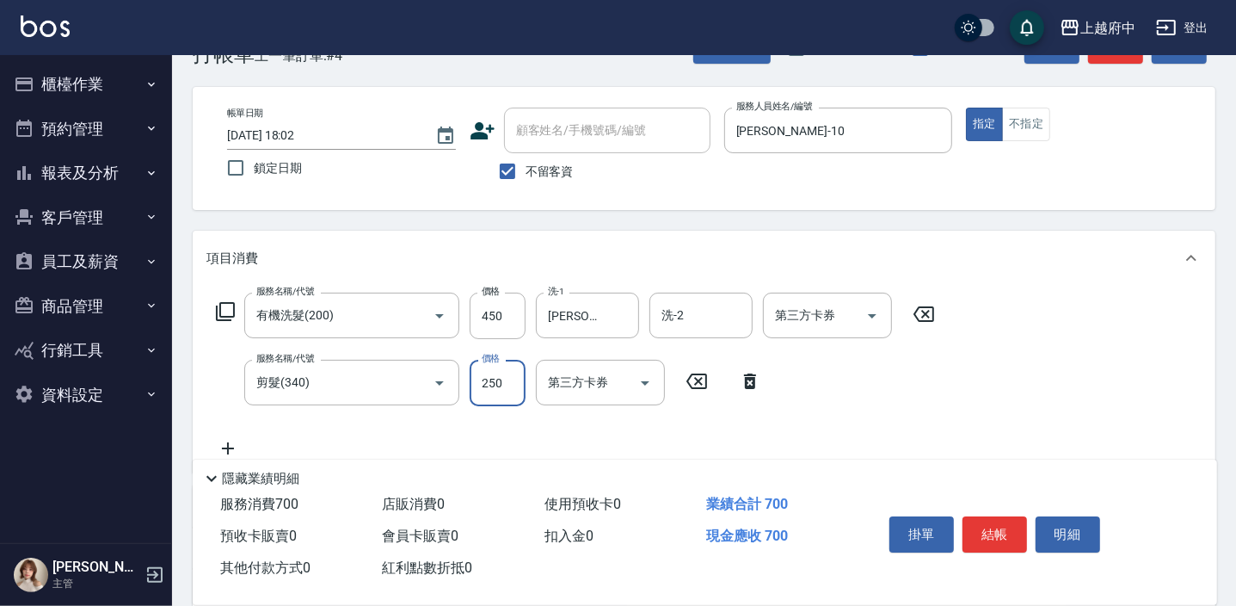
scroll to position [77, 0]
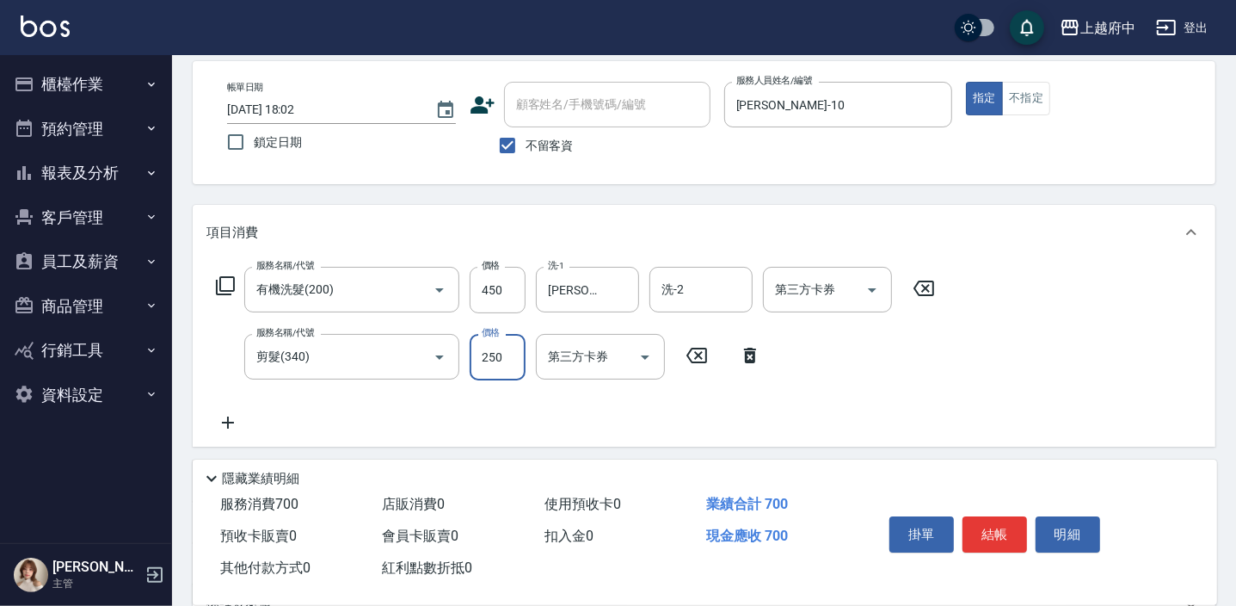
click at [949, 390] on div "服務名稱/代號 有機洗髮(200) 服務名稱/代號 價格 450 價格 洗-1 Kevin-10 洗-1 洗-2 洗-2 第三方卡券 第三方卡券 服務名稱/代…" at bounding box center [704, 353] width 1023 height 187
click at [986, 535] on button "結帳" at bounding box center [994, 534] width 65 height 36
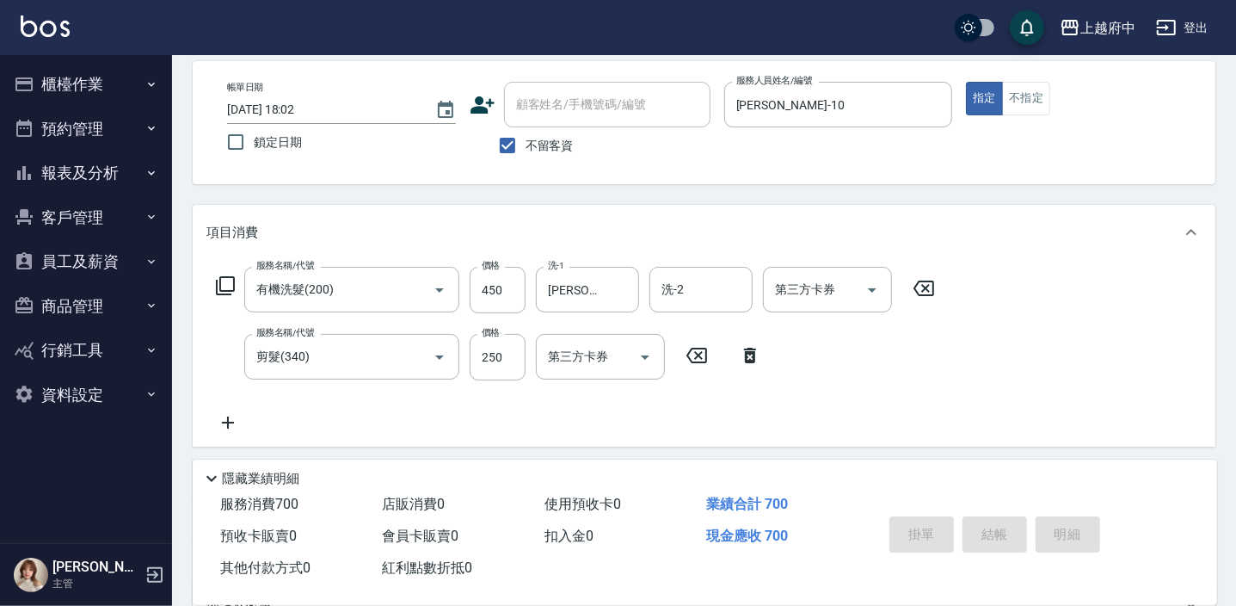
type input "2025/09/20 18:04"
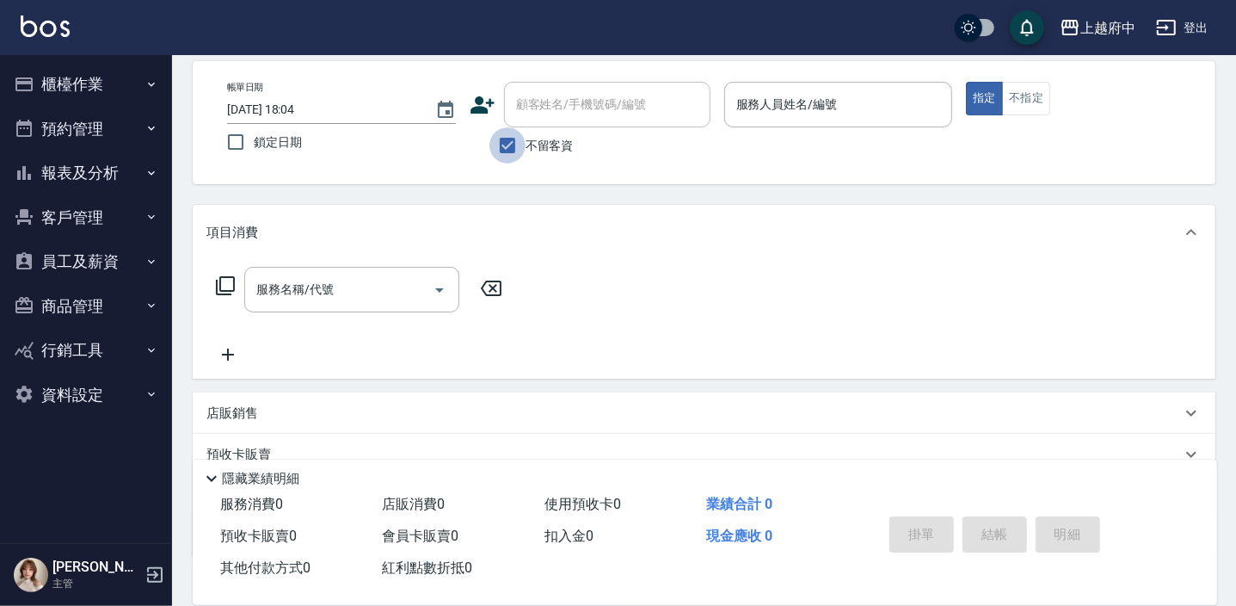
drag, startPoint x: 509, startPoint y: 141, endPoint x: 532, endPoint y: 166, distance: 34.1
click at [510, 141] on input "不留客資" at bounding box center [507, 145] width 36 height 36
checkbox input "false"
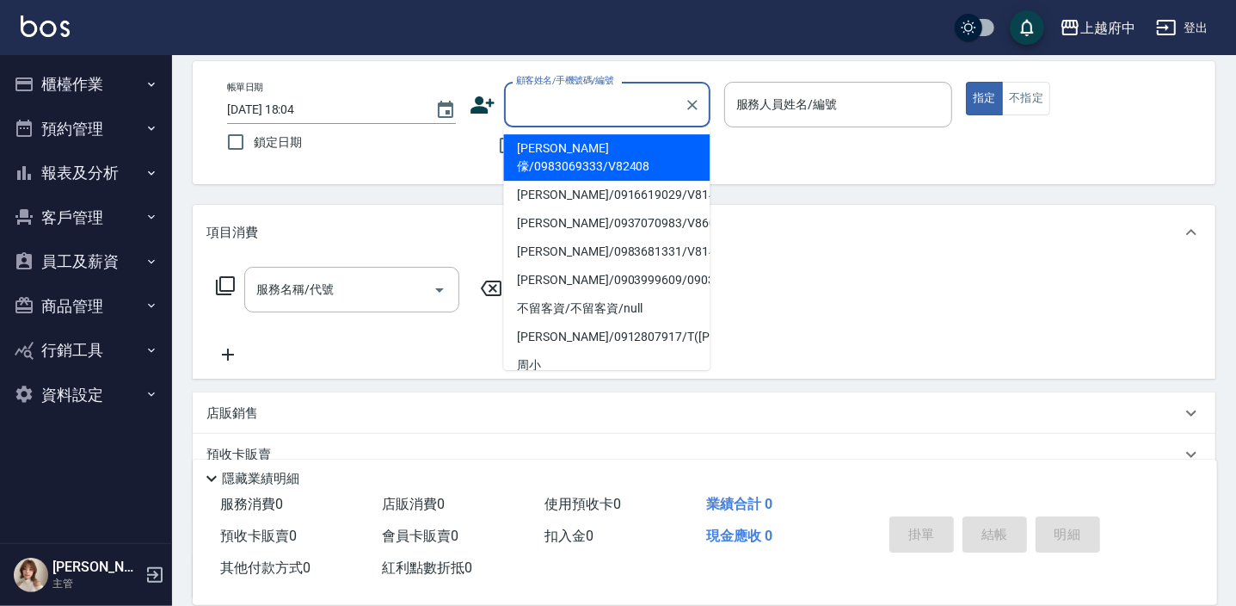
click at [591, 102] on input "顧客姓名/手機號碼/編號" at bounding box center [594, 104] width 165 height 30
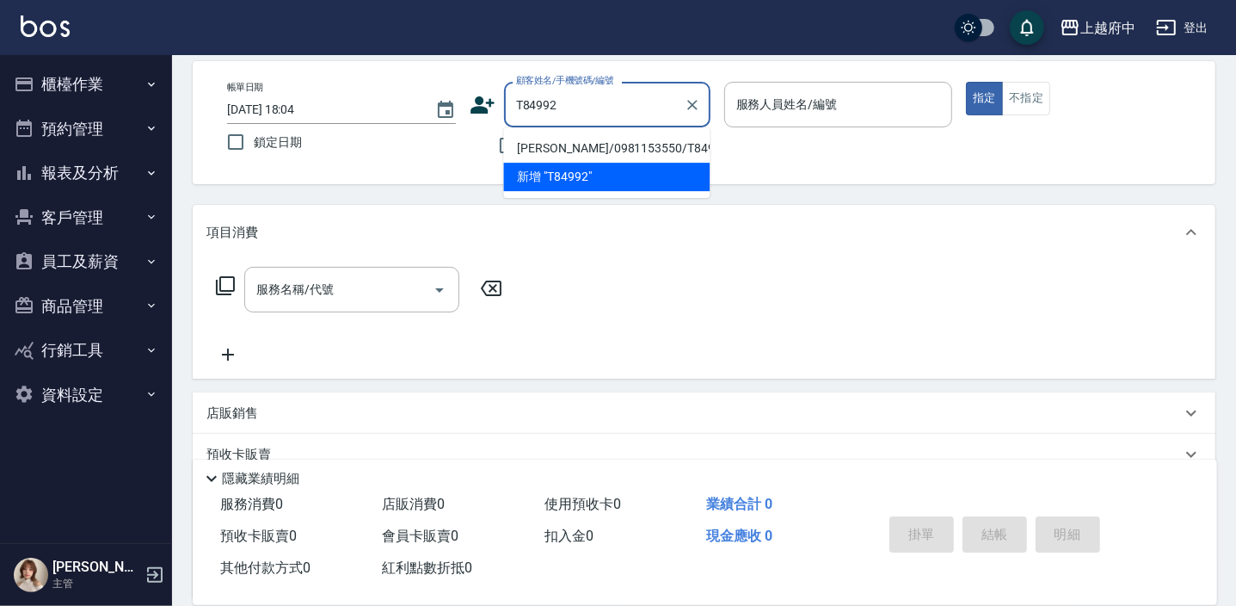
click at [599, 143] on li "吳雅涵/0981153550/T84992" at bounding box center [606, 148] width 206 height 28
type input "吳雅涵/0981153550/T84992"
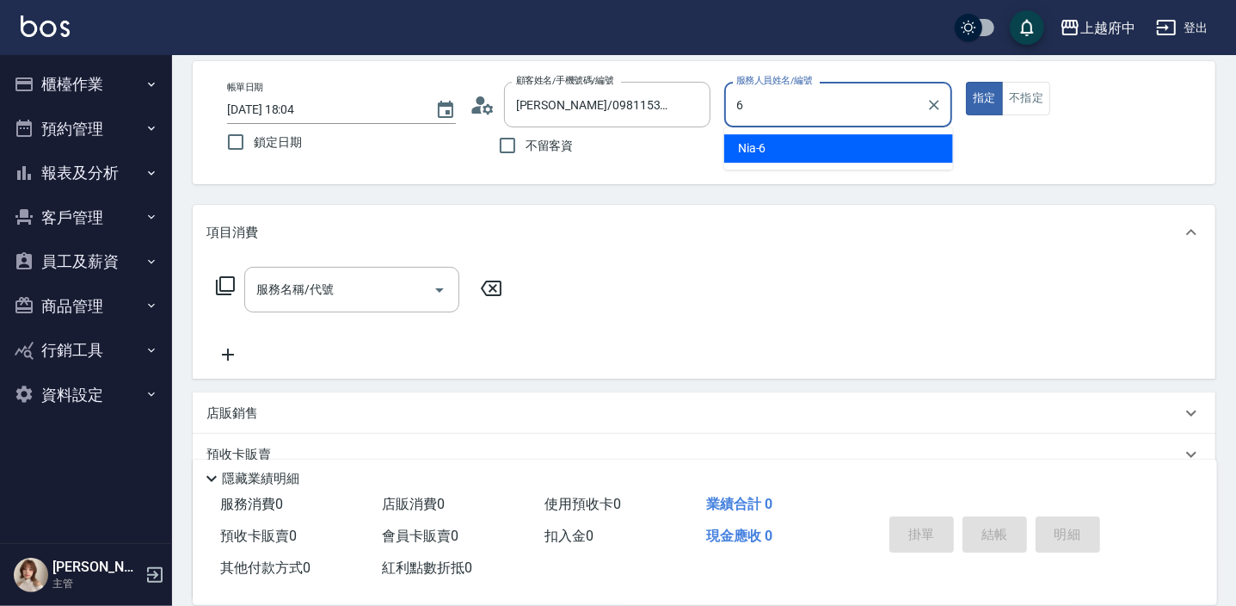
type input "Nia-6"
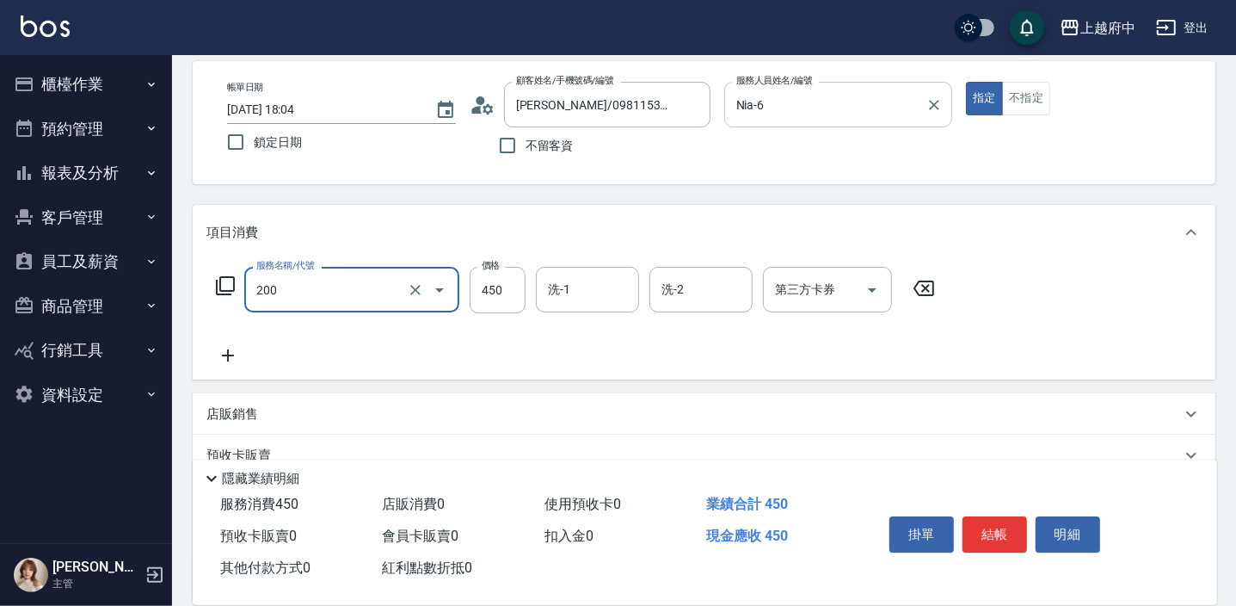
type input "有機洗髮(200)"
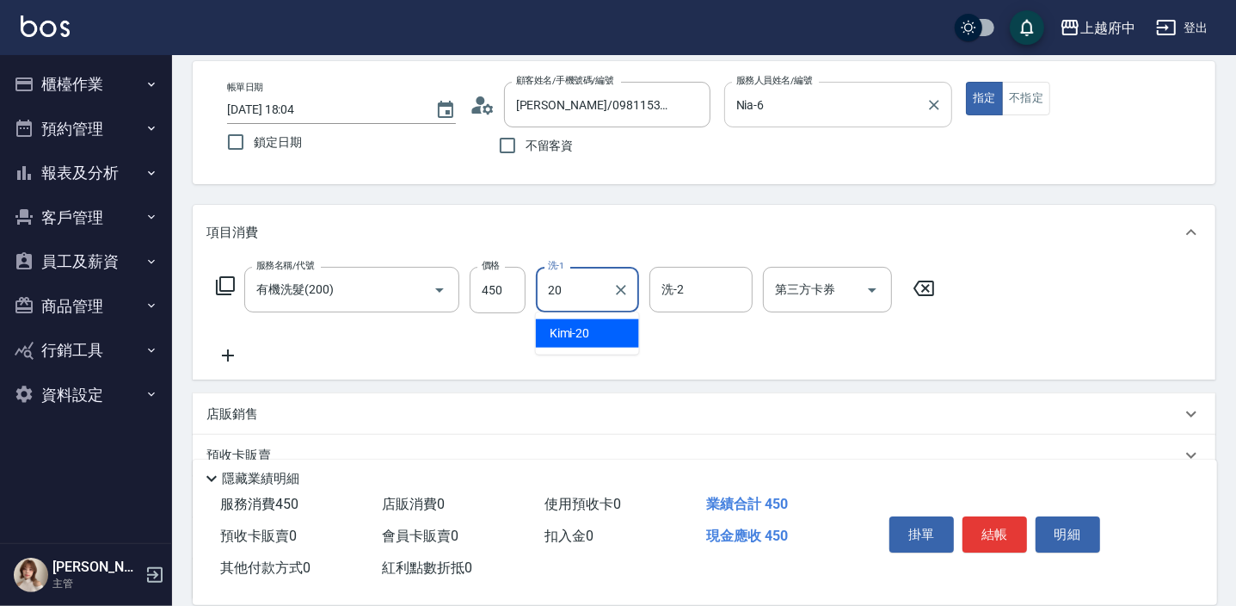
type input "Kimi-20"
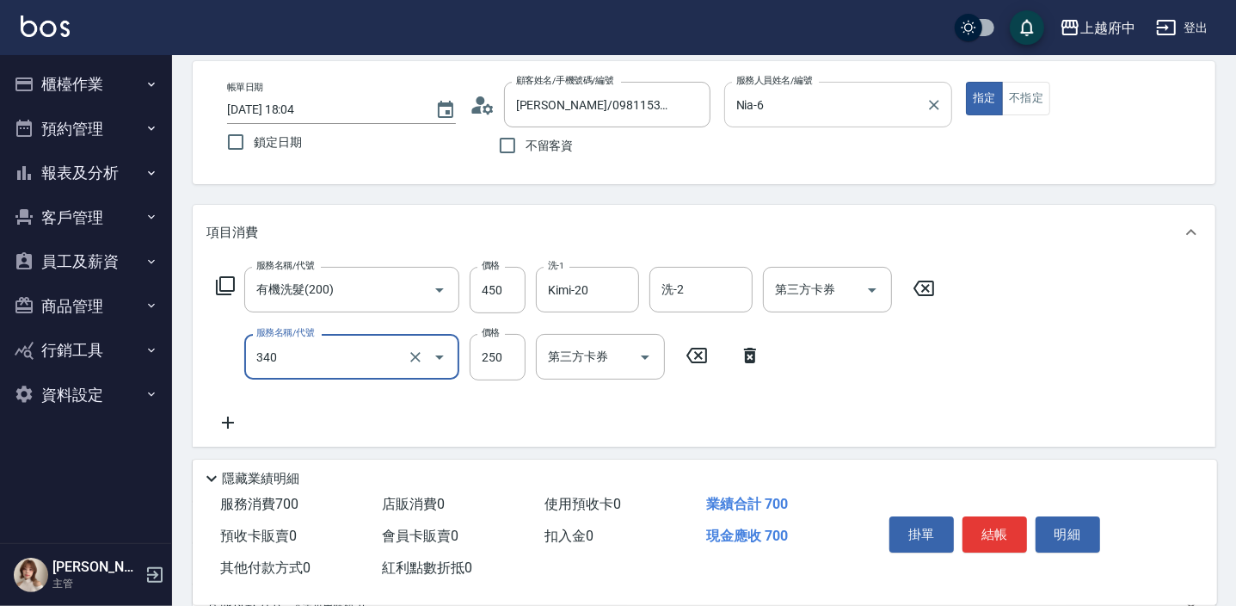
type input "剪髮(340)"
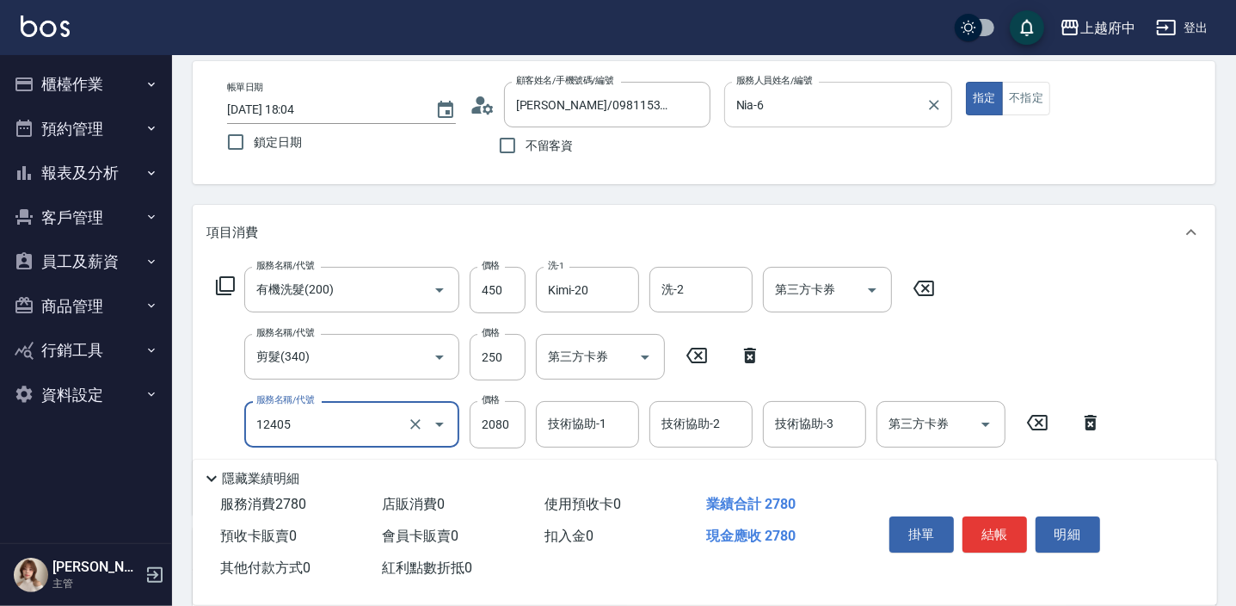
type input "染髮L(12405)"
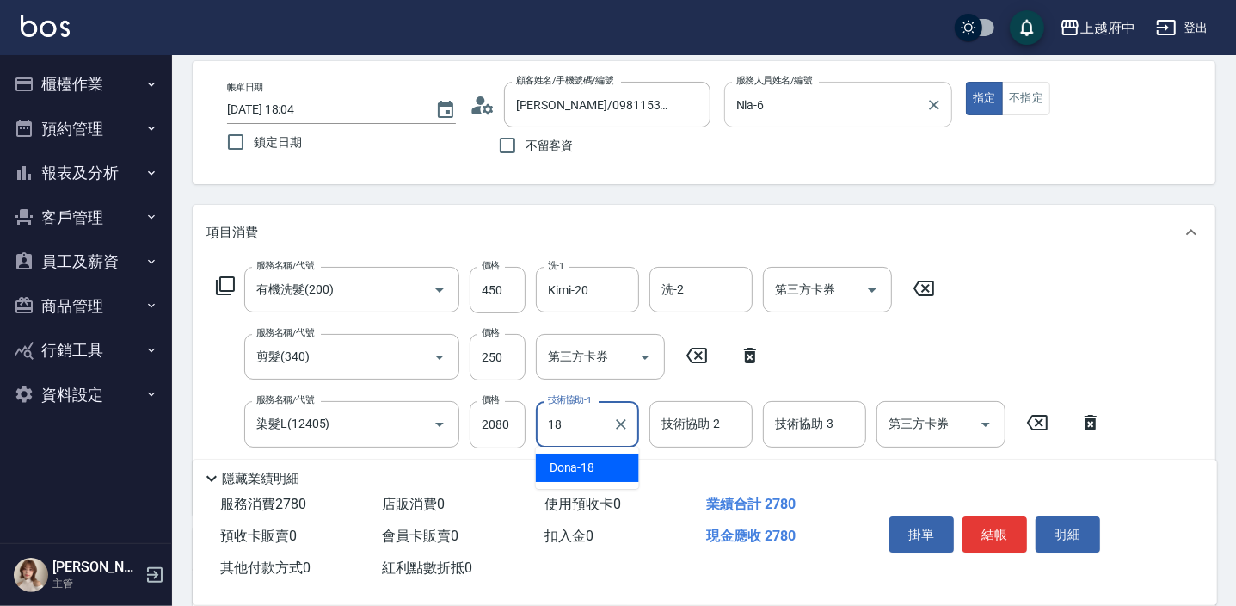
type input "1"
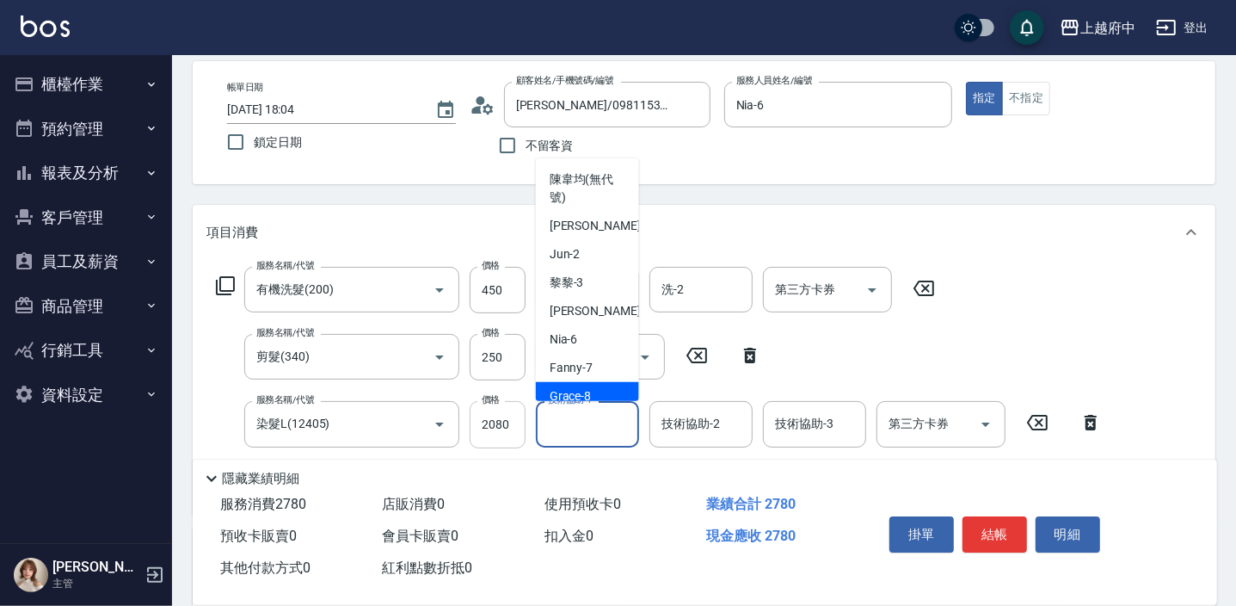
click at [508, 427] on input "2080" at bounding box center [498, 424] width 56 height 46
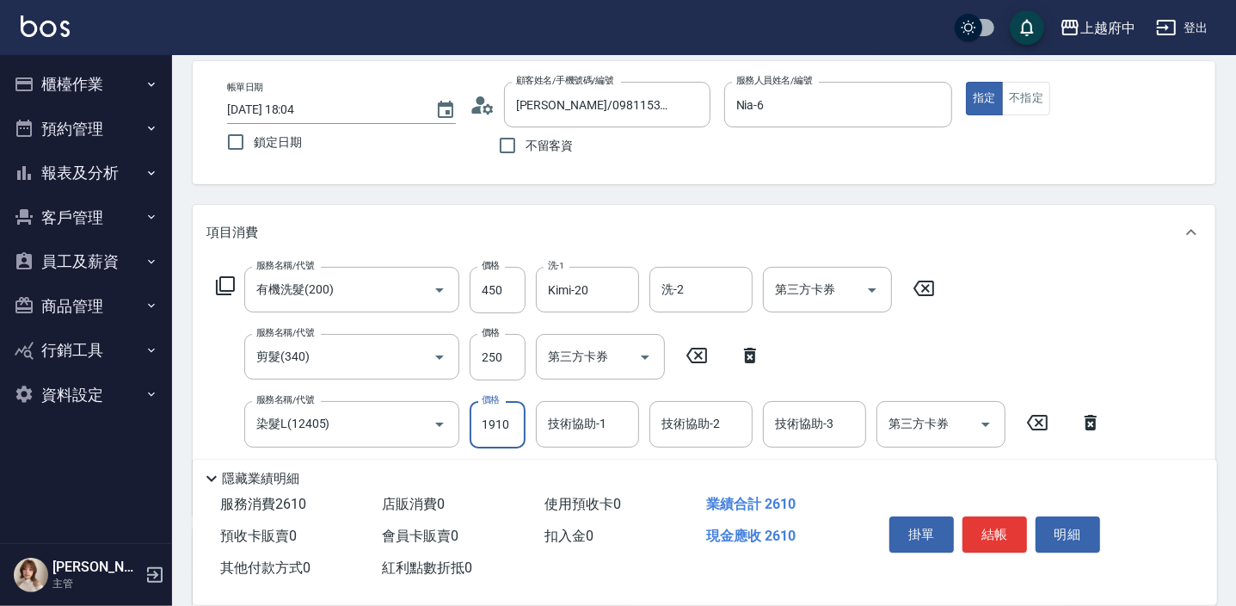
type input "1910"
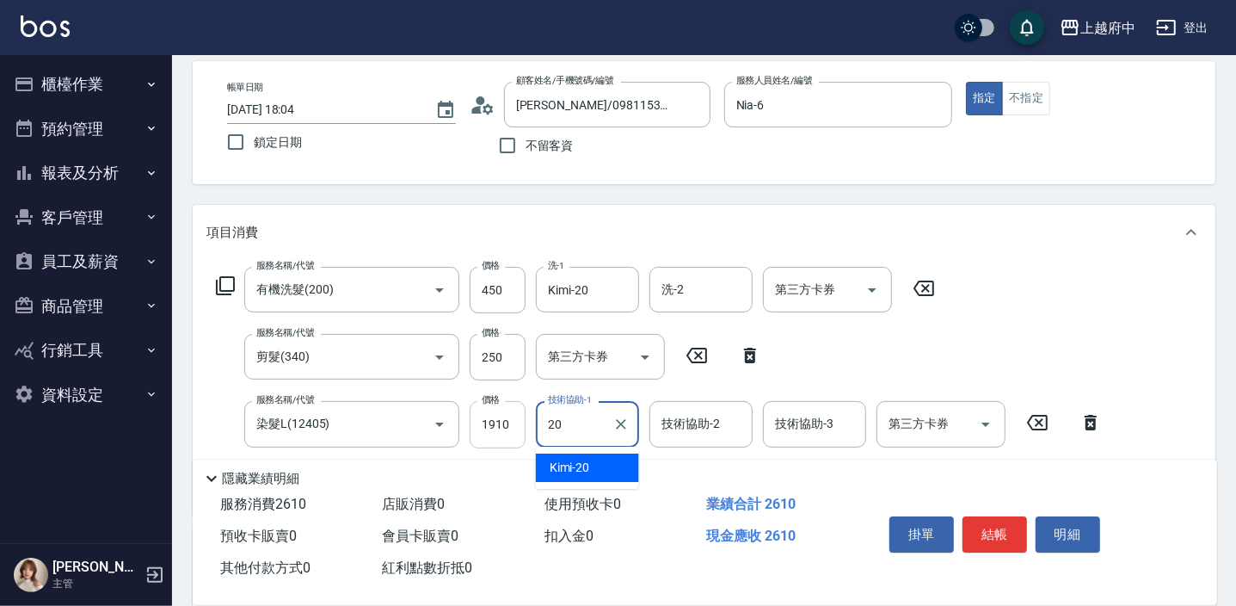
type input "Kimi-20"
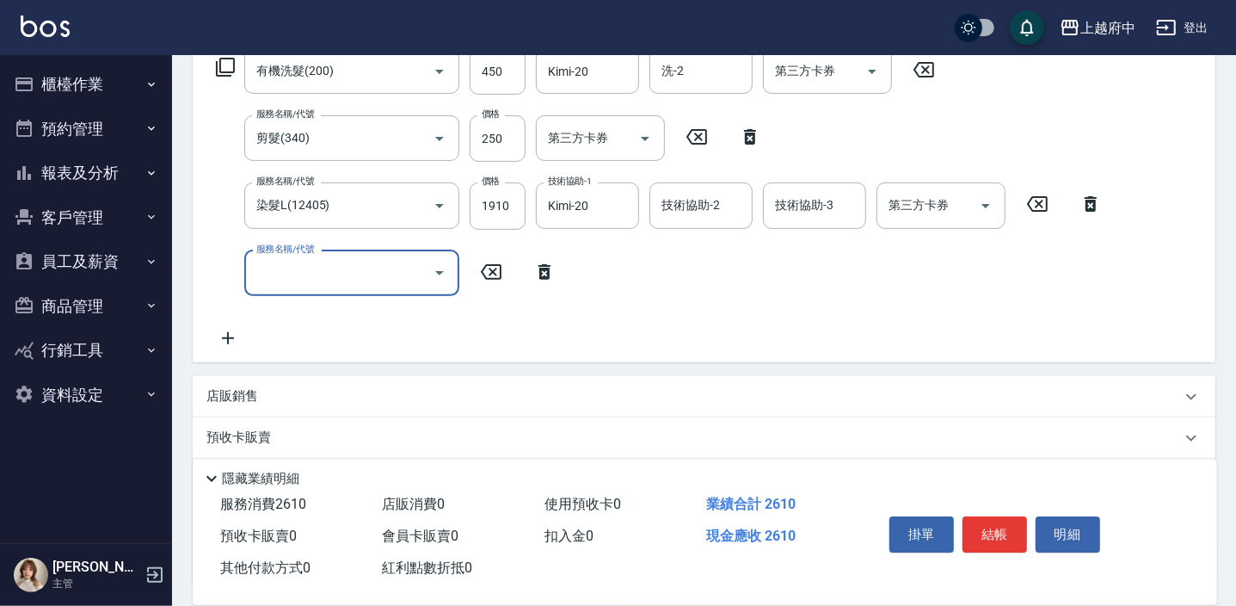
scroll to position [312, 0]
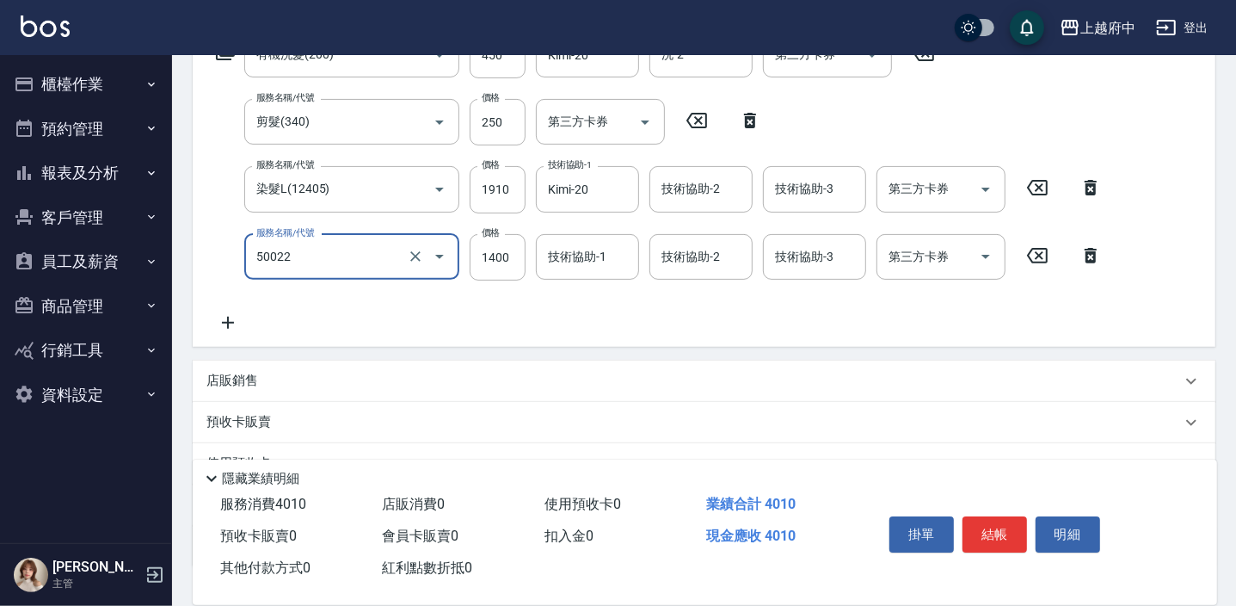
type input "漂髮 中(50022)"
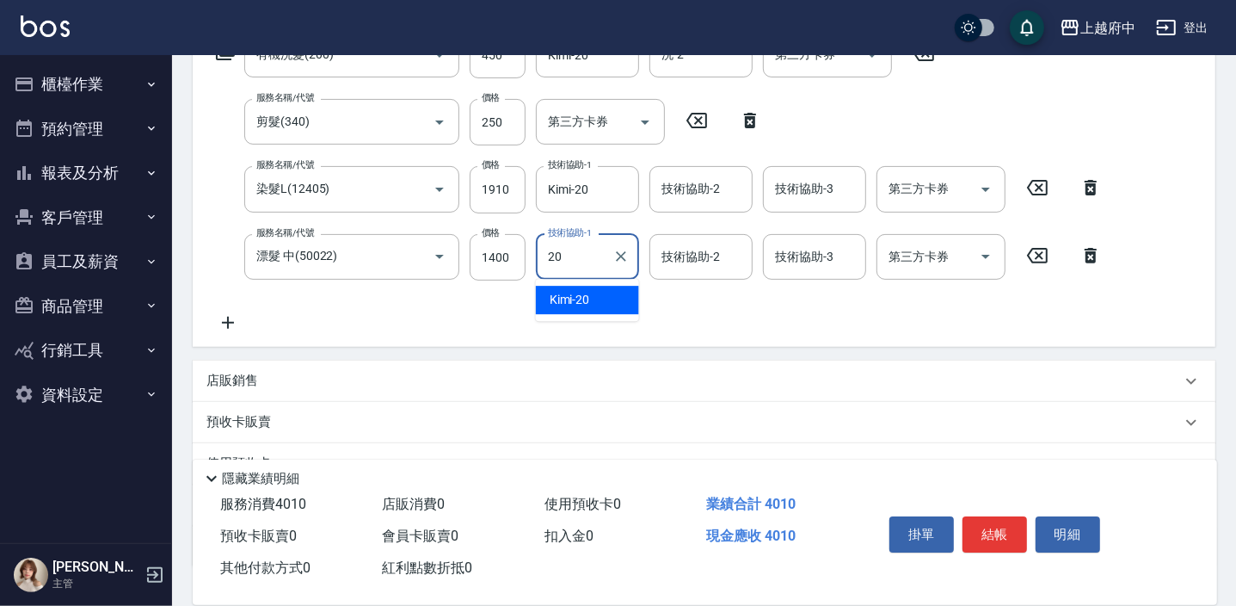
type input "Kimi-20"
click at [539, 338] on div "服務名稱/代號 有機洗髮(200) 服務名稱/代號 價格 450 價格 洗-1 Kimi-20 洗-1 洗-2 洗-2 第三方卡券 第三方卡券 服務名稱/代號…" at bounding box center [704, 186] width 1023 height 322
click at [987, 520] on button "結帳" at bounding box center [994, 534] width 65 height 36
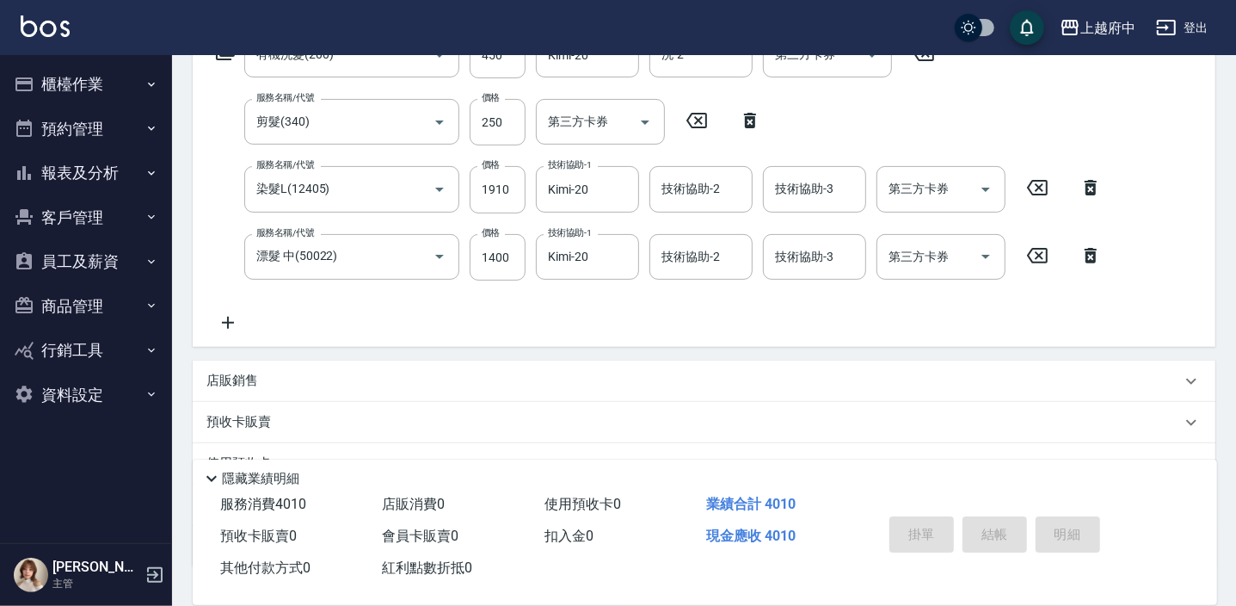
type input "2025/09/20 18:06"
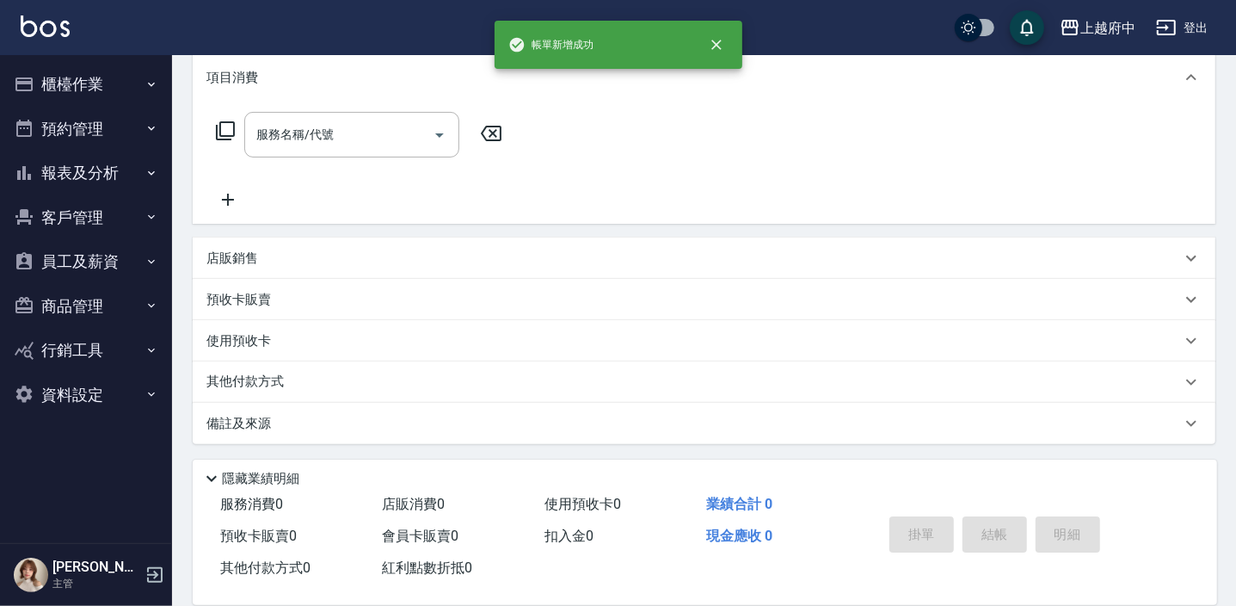
scroll to position [0, 0]
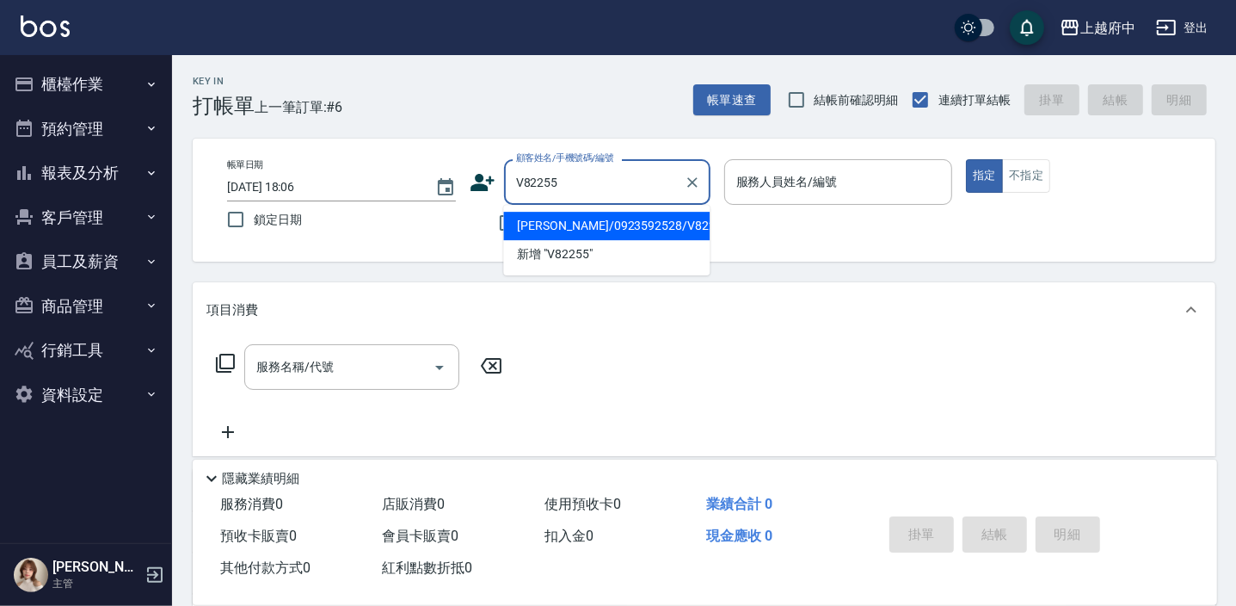
click at [586, 216] on li "葉嘉智/0923592528/V82255" at bounding box center [606, 226] width 206 height 28
type input "葉嘉智/0923592528/V82255"
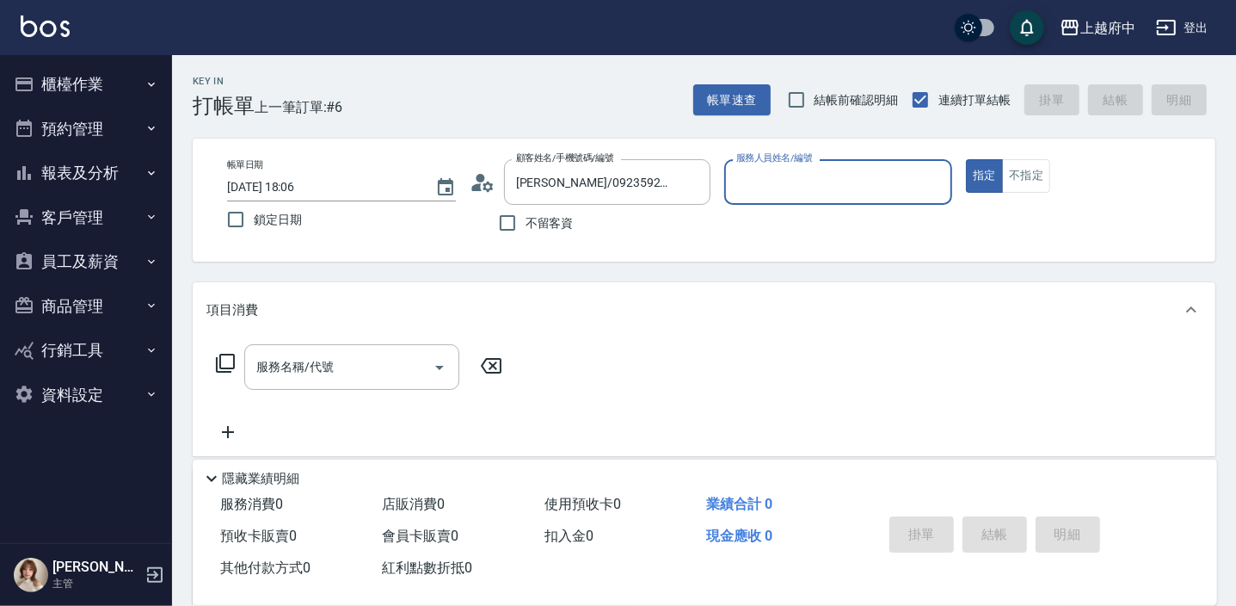
type input "Gary-5"
click at [966, 159] on button "指定" at bounding box center [984, 176] width 37 height 34
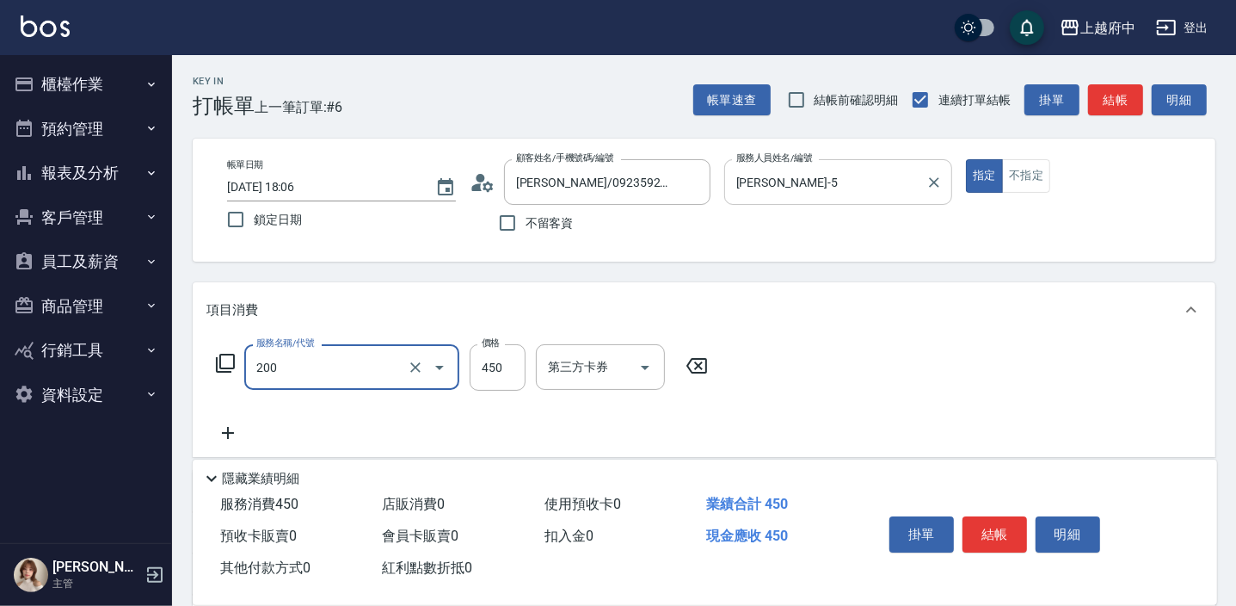
type input "有機洗髮(200)"
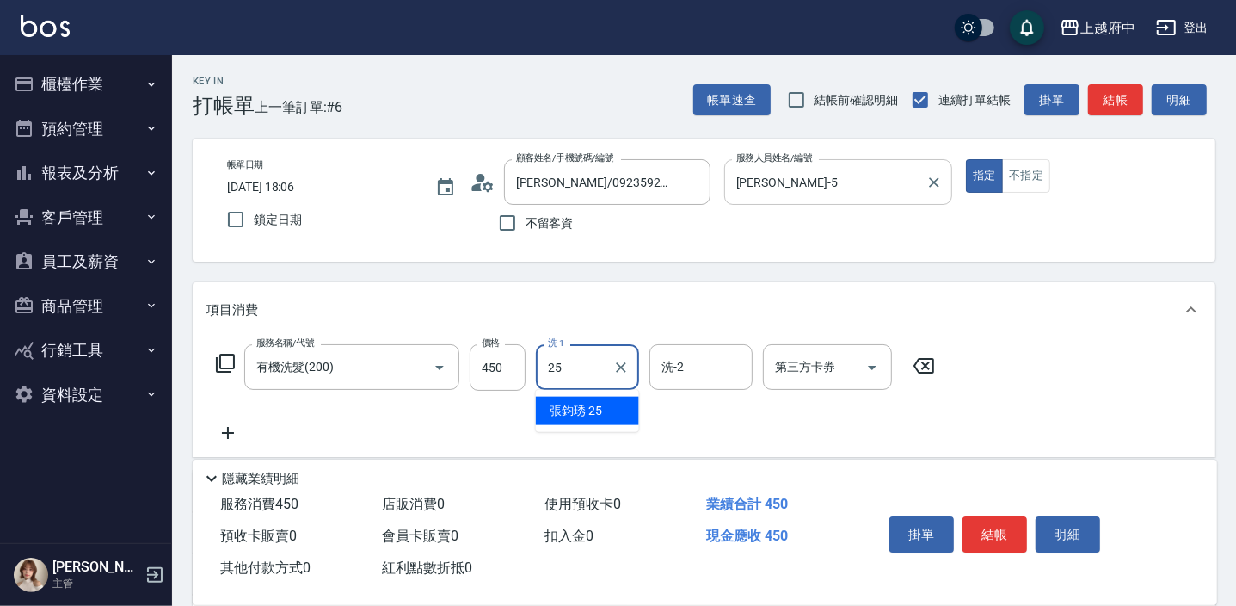
type input "張鈞琇-25"
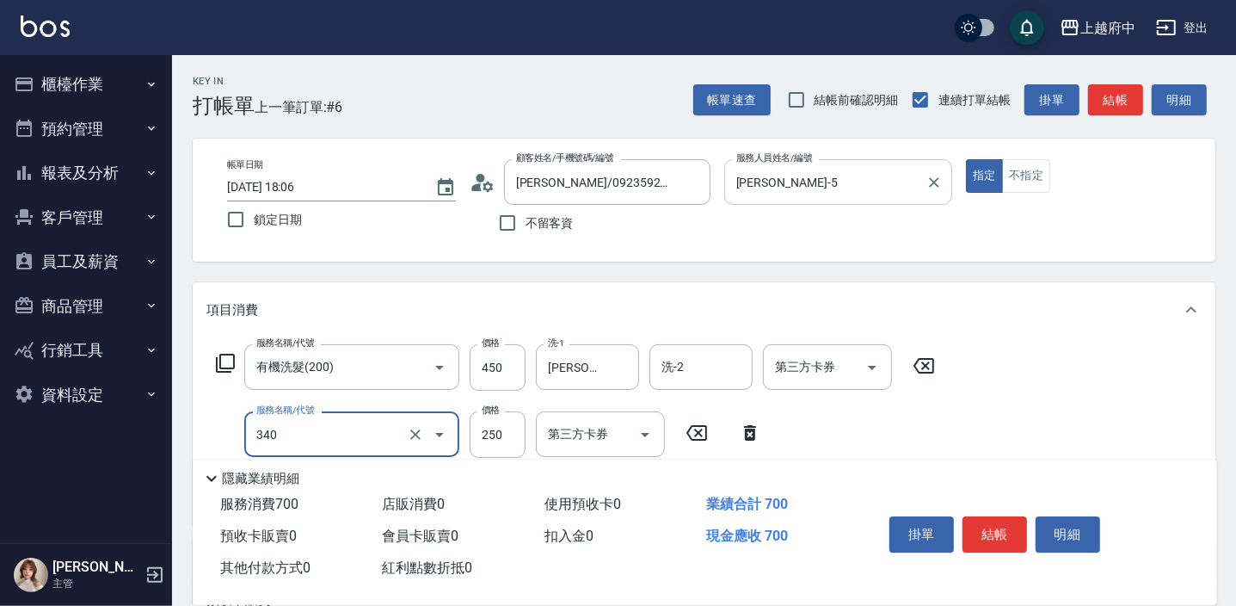
type input "剪髮(340)"
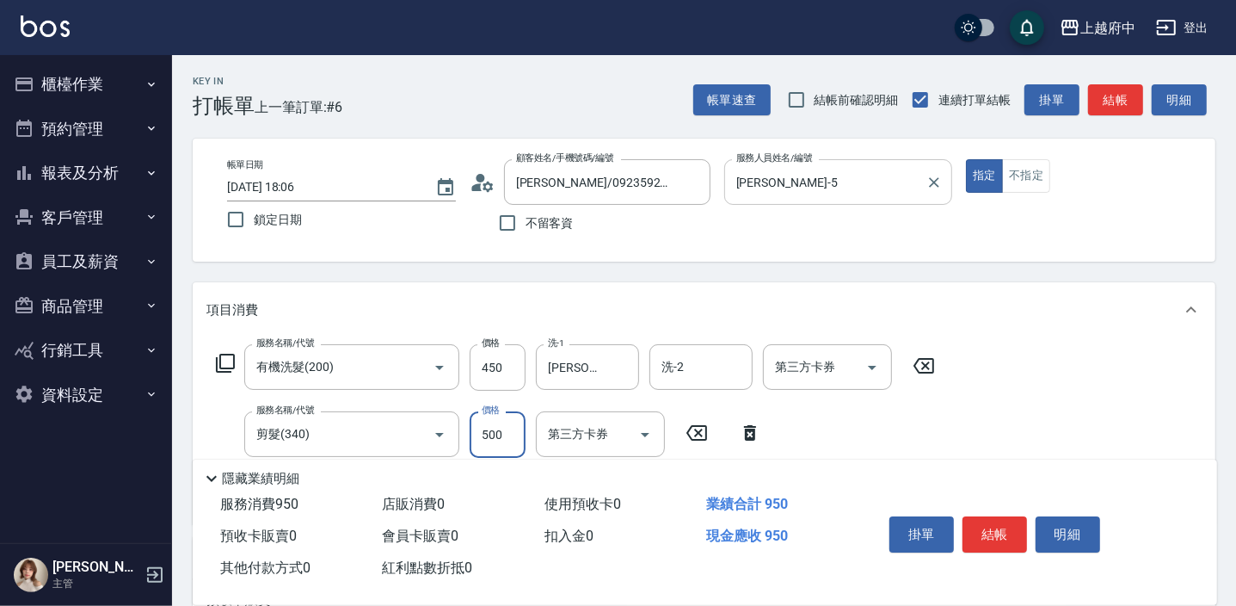
type input "500"
click at [929, 413] on div "服務名稱/代號 有機洗髮(200) 服務名稱/代號 價格 450 價格 洗-1 張鈞琇-25 洗-1 洗-2 洗-2 第三方卡券 第三方卡券 服務名稱/代號 …" at bounding box center [575, 427] width 739 height 166
click at [1009, 539] on button "結帳" at bounding box center [994, 534] width 65 height 36
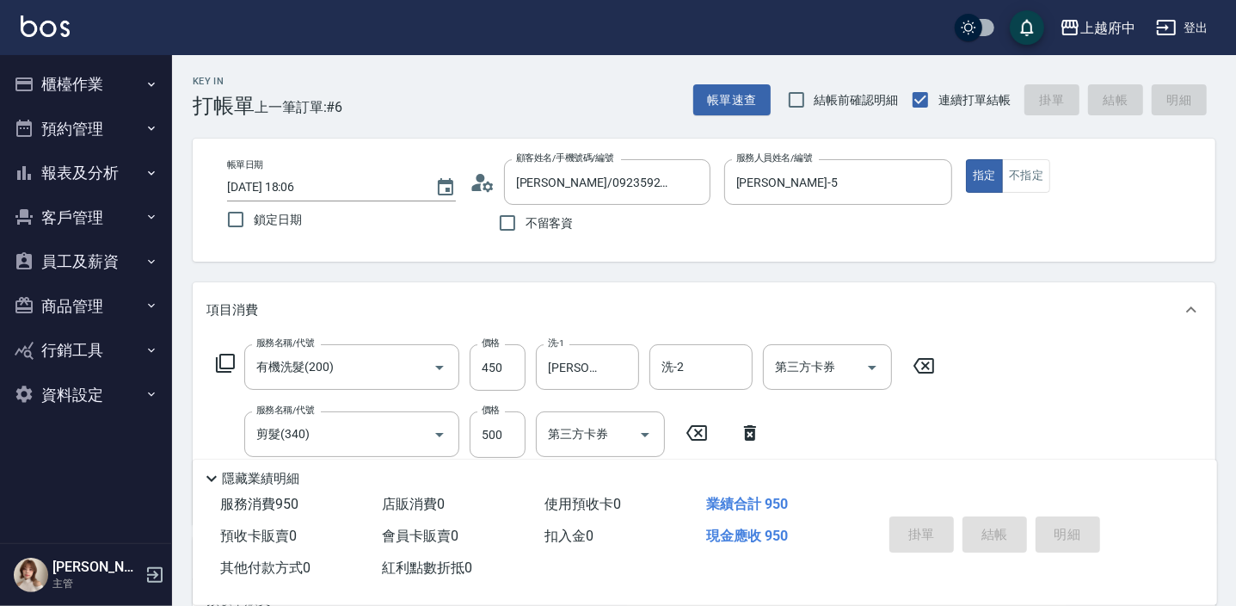
type input "2025/09/20 18:08"
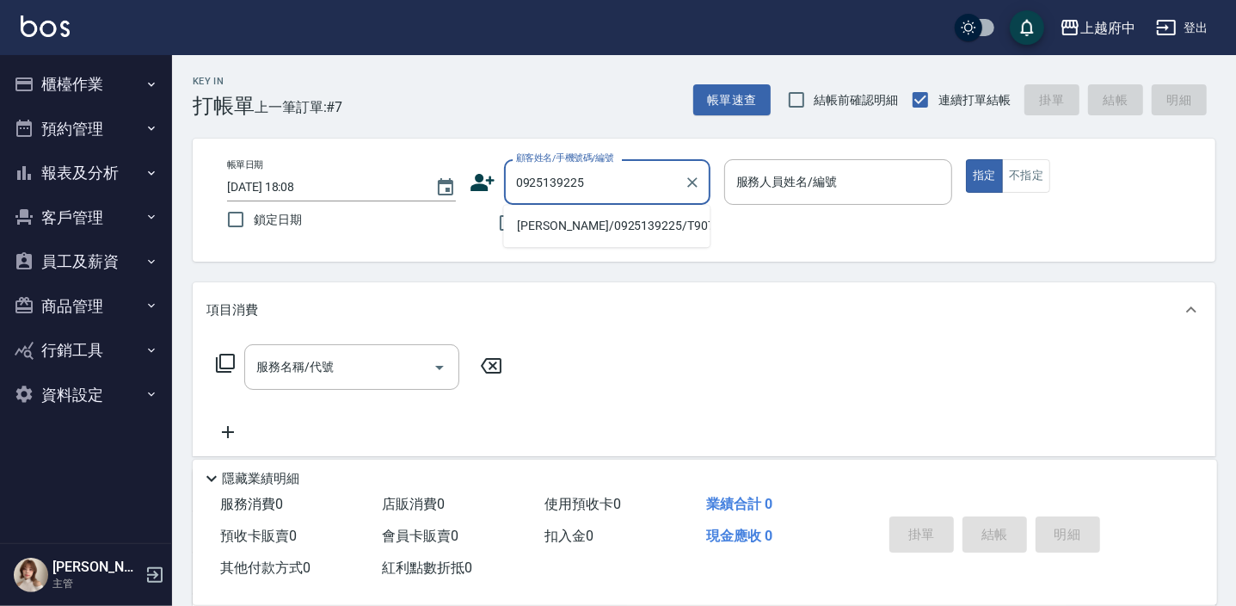
click at [571, 217] on li "吳宜謙/0925139225/T90740" at bounding box center [606, 226] width 206 height 28
type input "吳宜謙/0925139225/T90740"
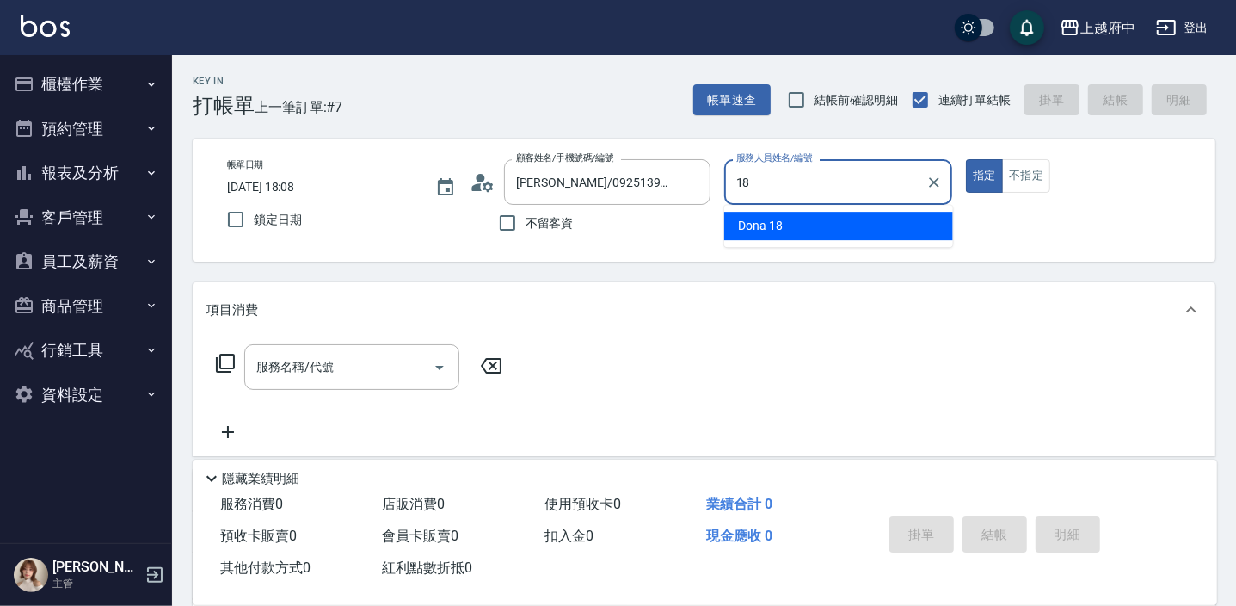
type input "Dona-18"
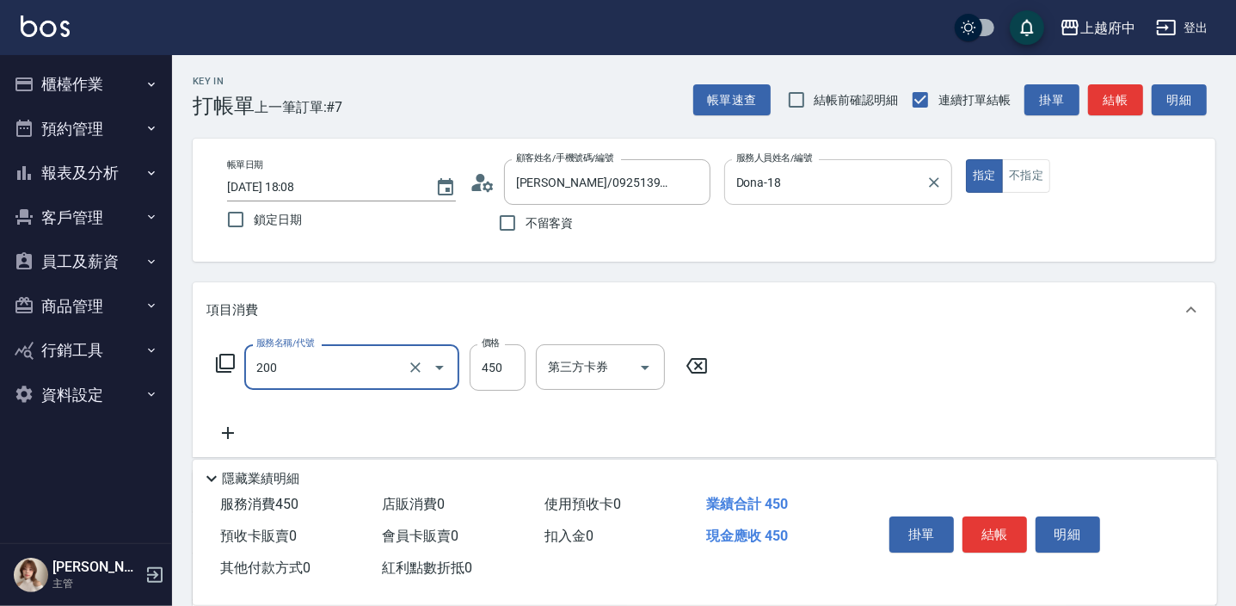
type input "有機洗髮(200)"
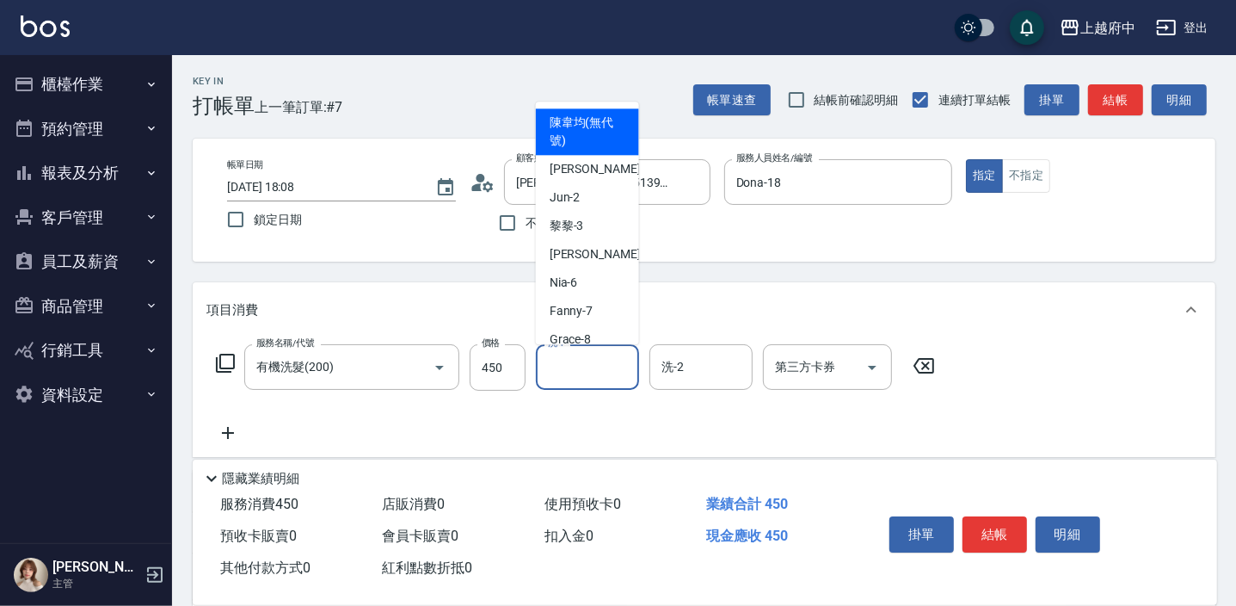
click at [545, 357] on input "洗-1" at bounding box center [588, 367] width 88 height 30
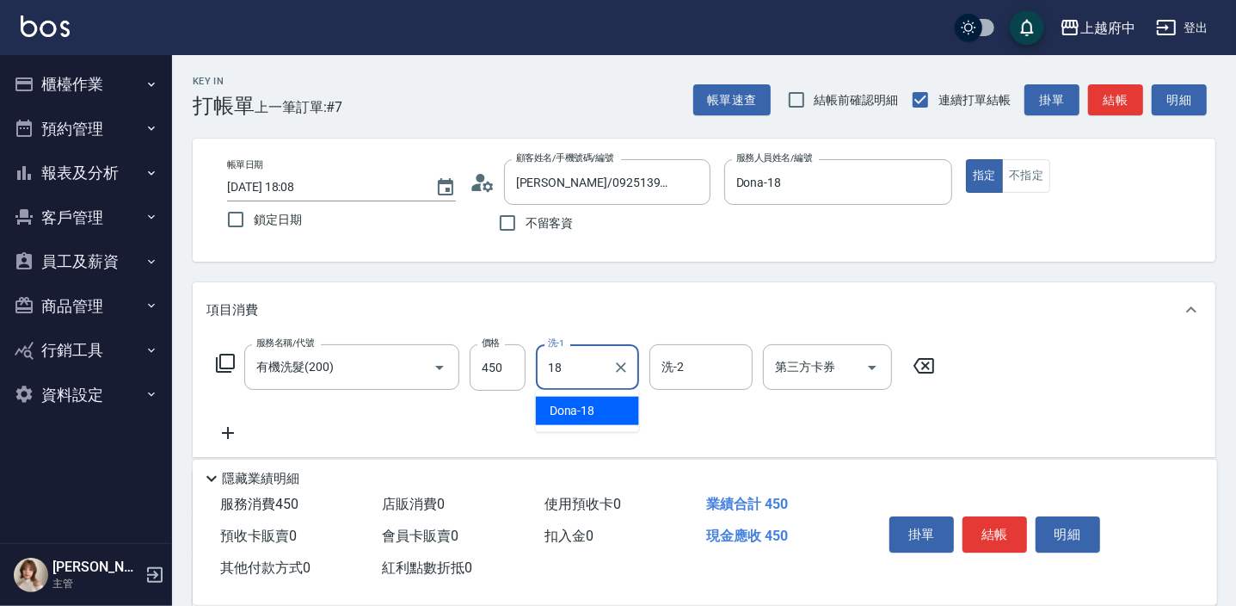
type input "Dona-18"
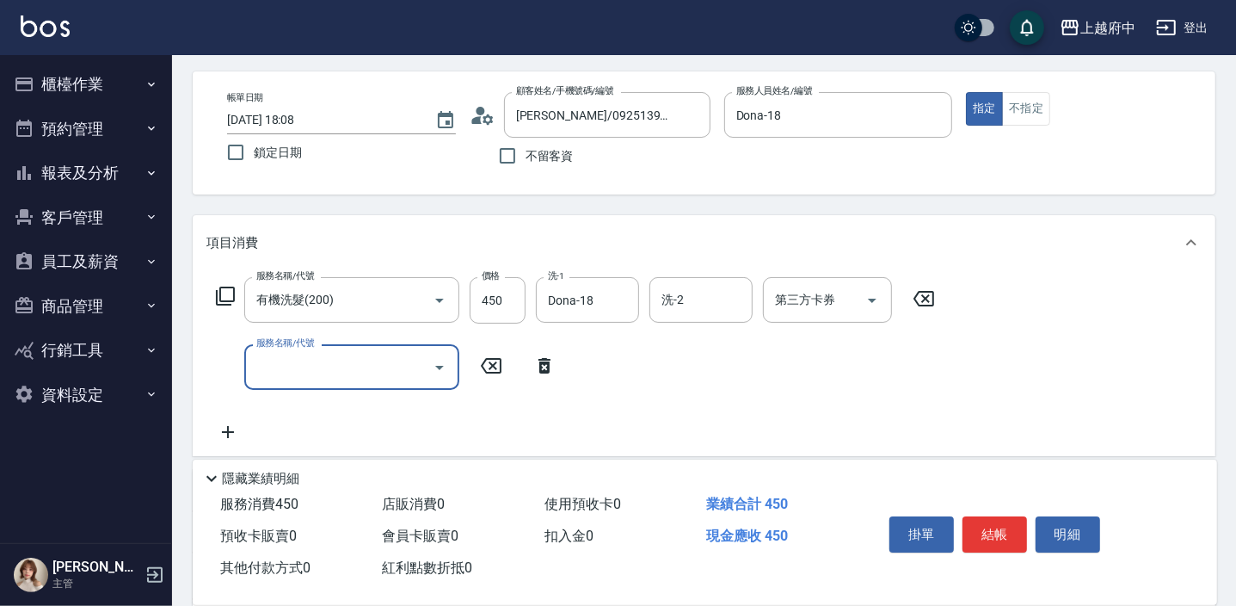
scroll to position [156, 0]
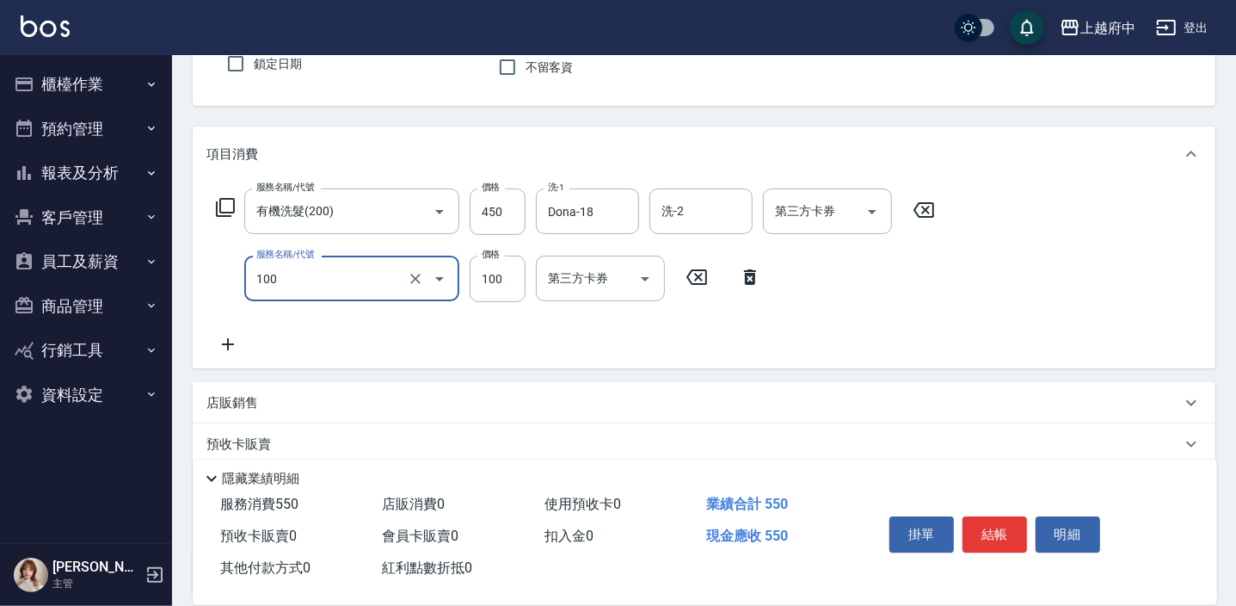
type input "造型/修劉海(100)"
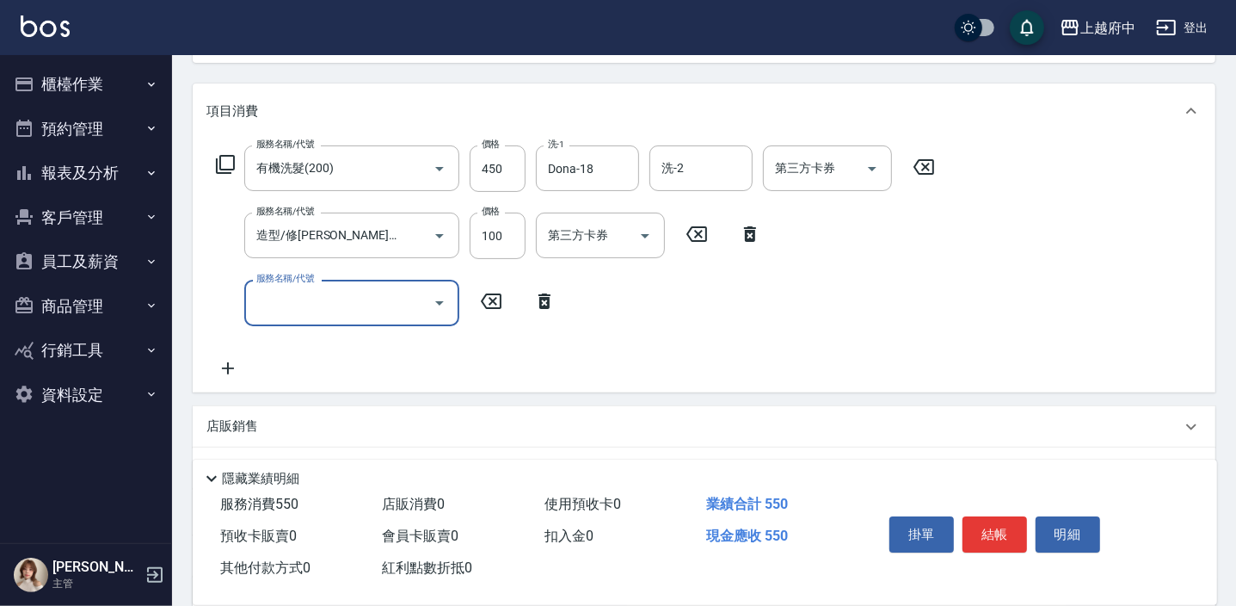
scroll to position [234, 0]
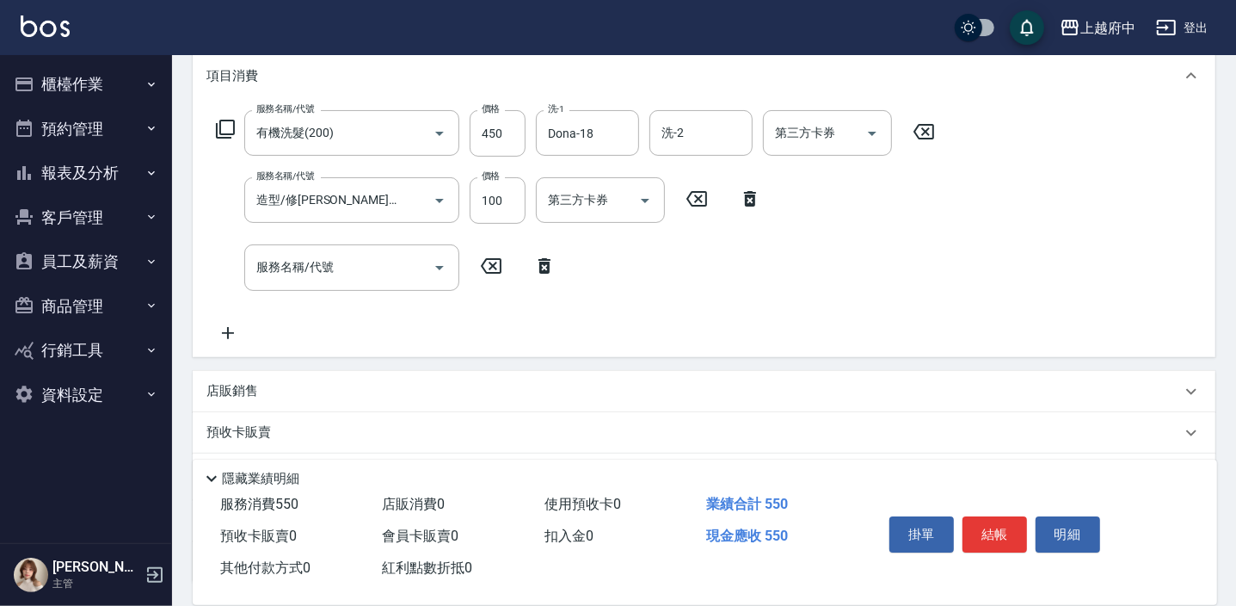
click at [549, 267] on icon at bounding box center [544, 265] width 12 height 15
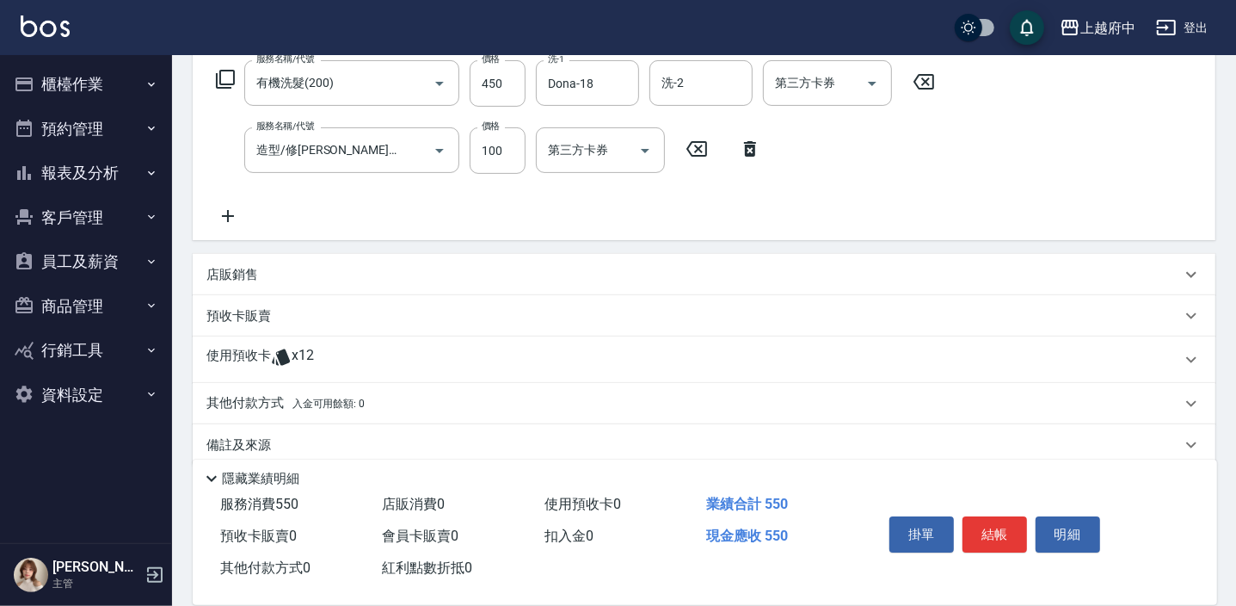
scroll to position [304, 0]
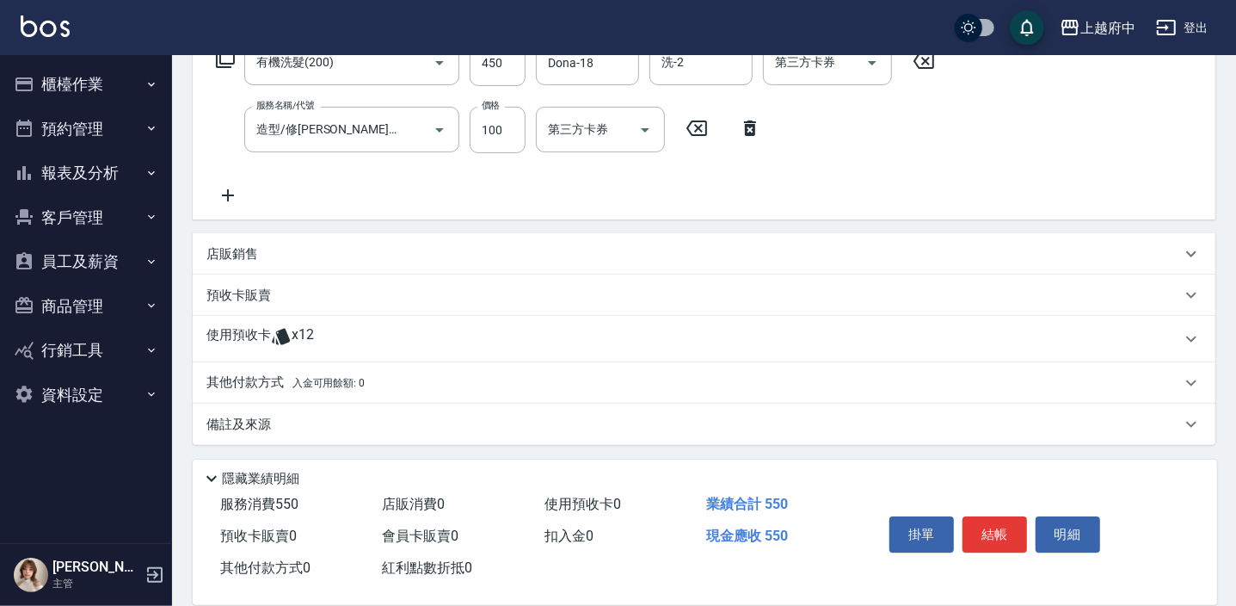
click at [300, 335] on span "x12" at bounding box center [303, 339] width 22 height 26
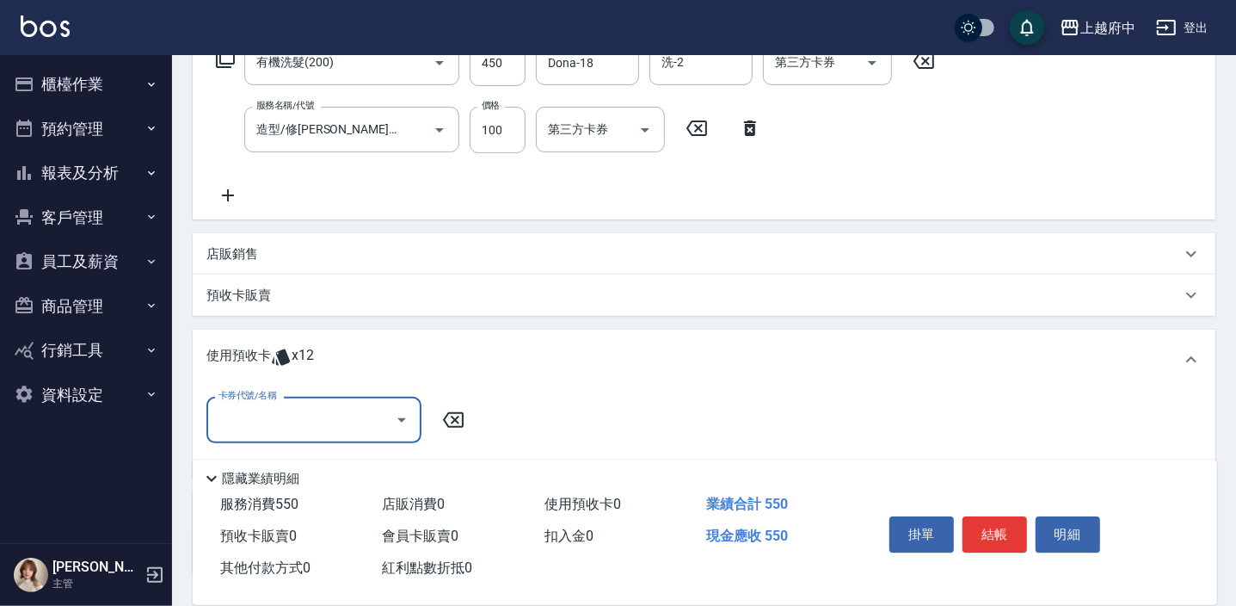
scroll to position [383, 0]
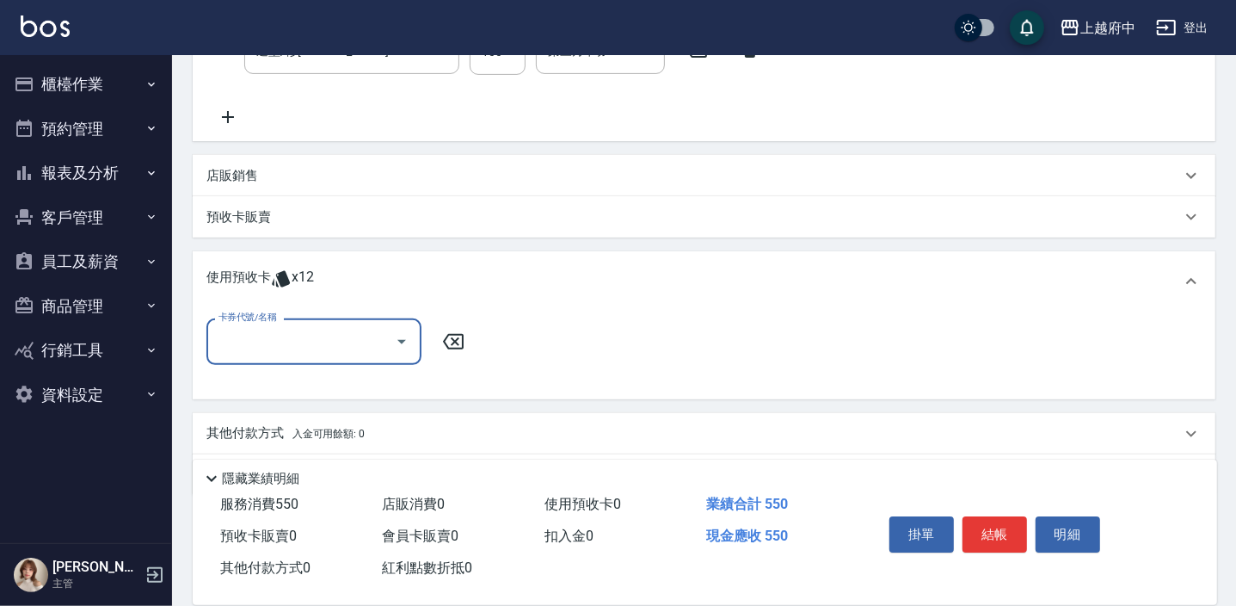
click at [406, 338] on icon "Open" at bounding box center [401, 341] width 21 height 21
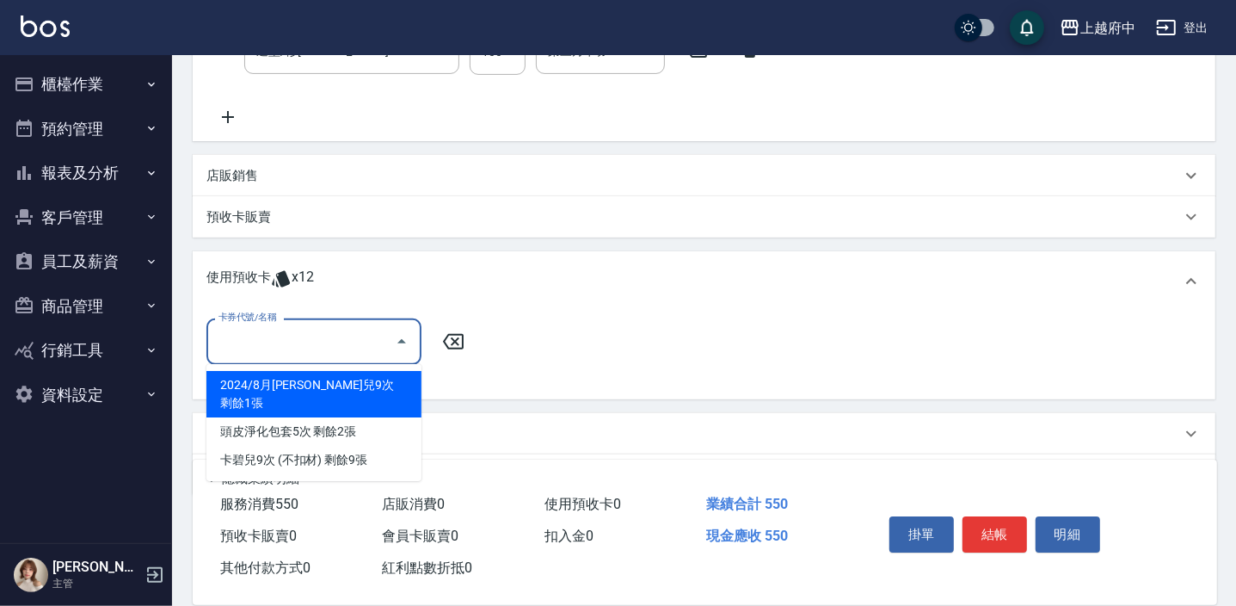
click at [363, 387] on div "2024/8月卡碧兒9次 剩餘1張" at bounding box center [313, 394] width 215 height 46
type input "2024/8月卡碧兒9次"
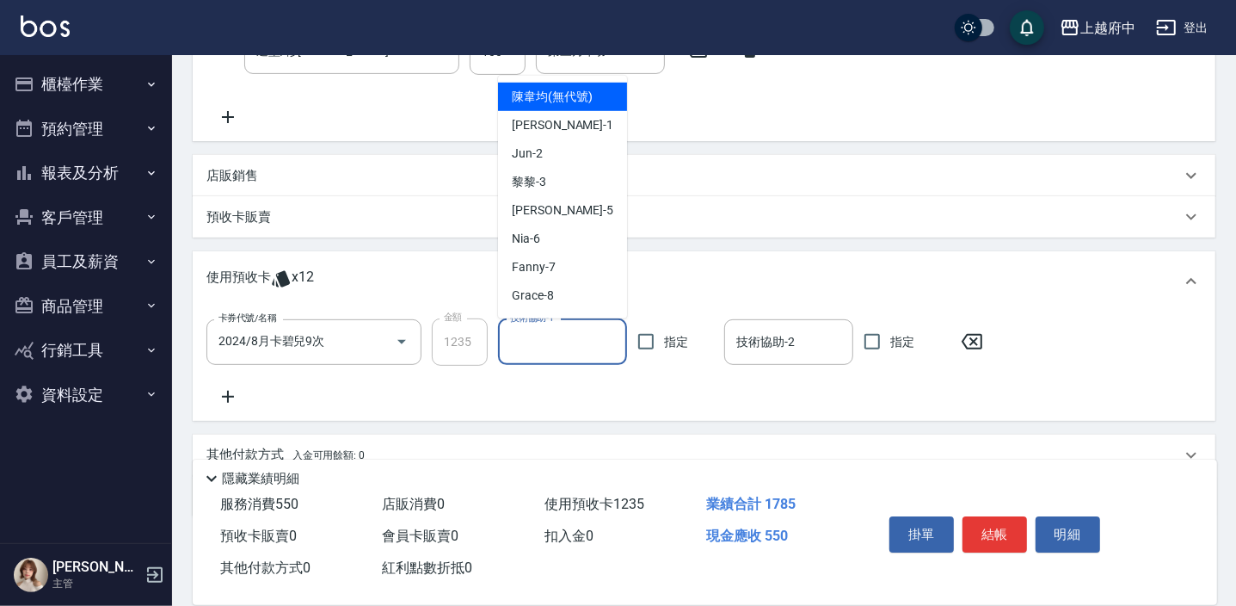
click at [563, 335] on input "技術協助-1" at bounding box center [563, 342] width 114 height 30
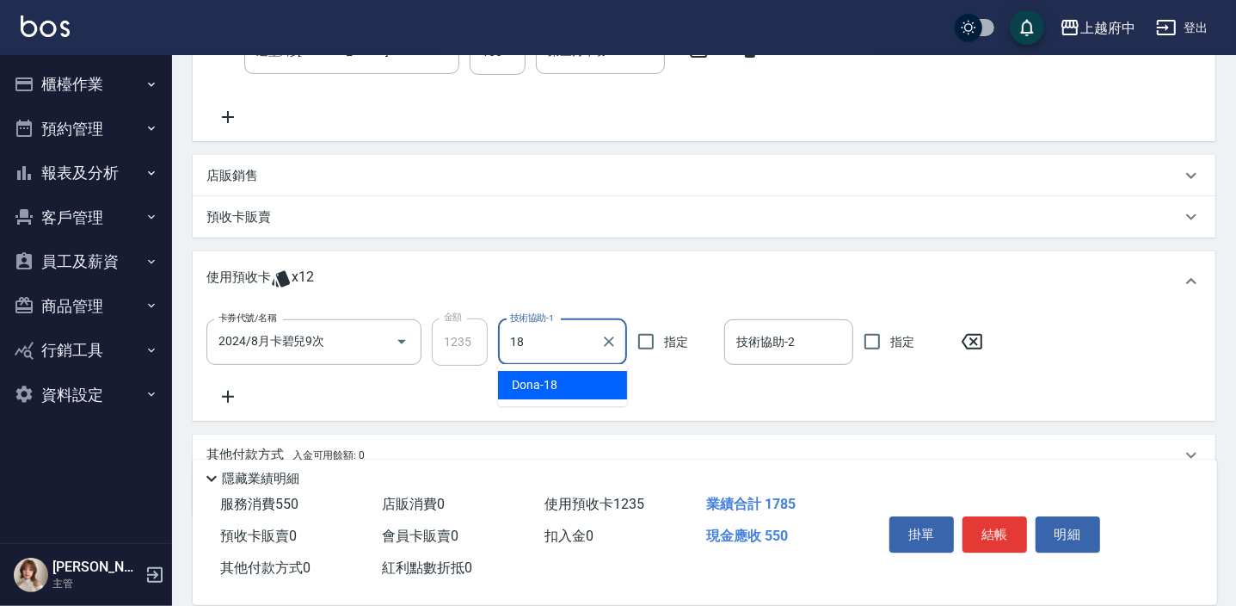
type input "Dona-18"
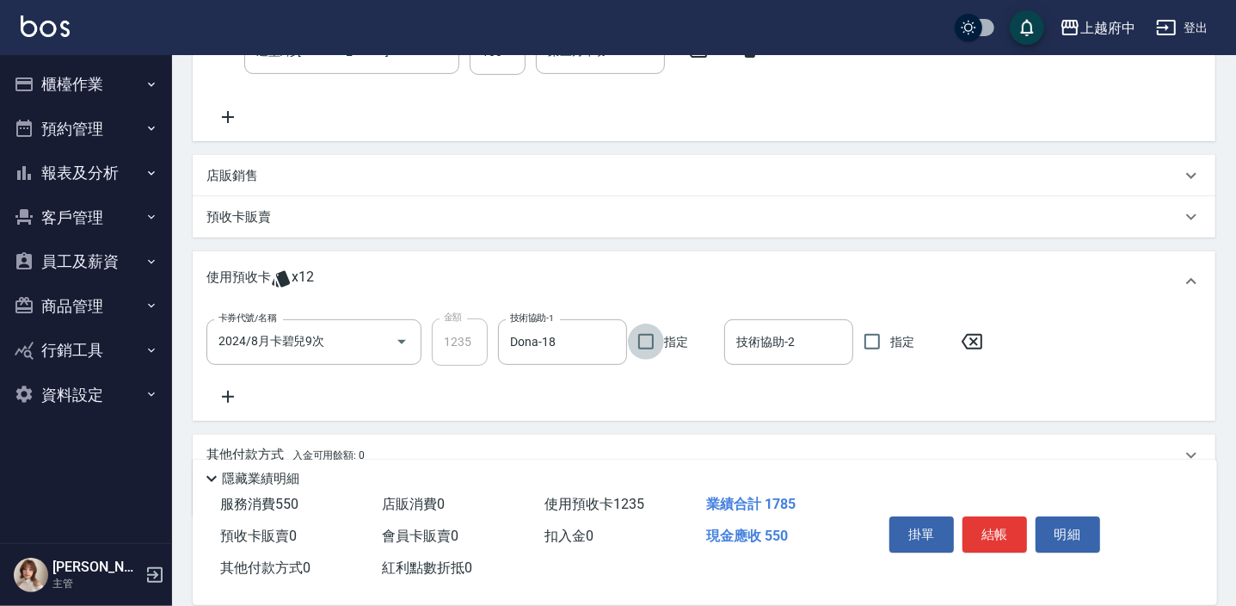
click at [592, 395] on div "卡券代號/名稱 2024/8月卡碧兒9次 卡券代號/名稱 金額 1235 金額 技術協助-1 Dona-18 技術協助-1 指定 技術協助-2 技術協助-2 …" at bounding box center [703, 362] width 995 height 88
click at [985, 538] on button "結帳" at bounding box center [994, 534] width 65 height 36
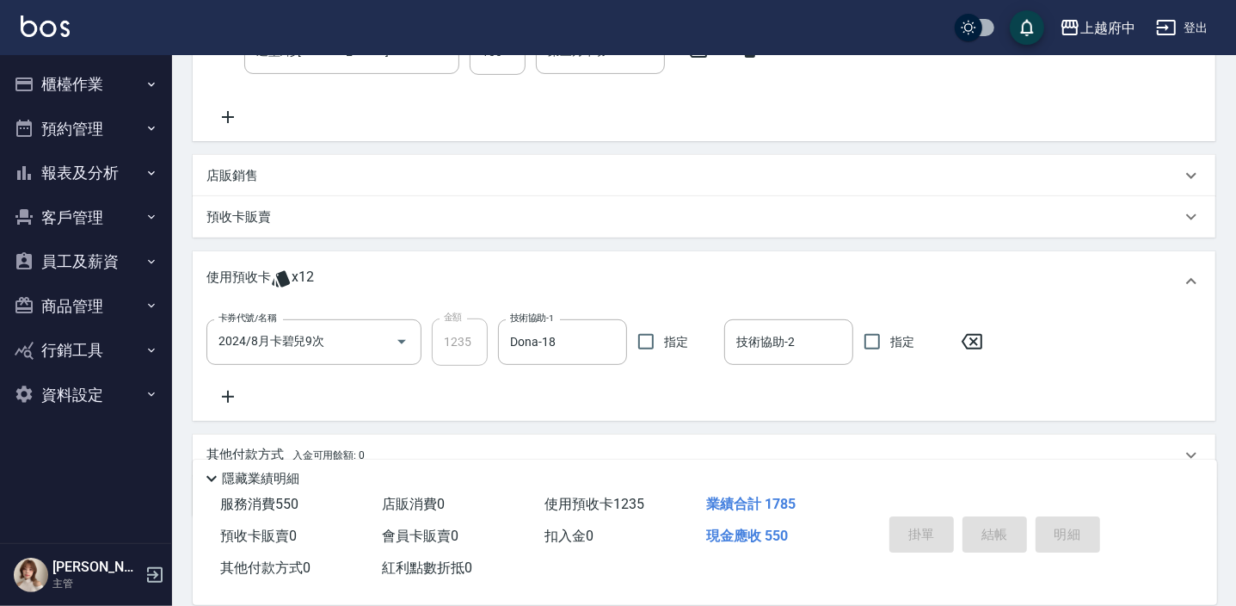
type input "2025/09/20 18:12"
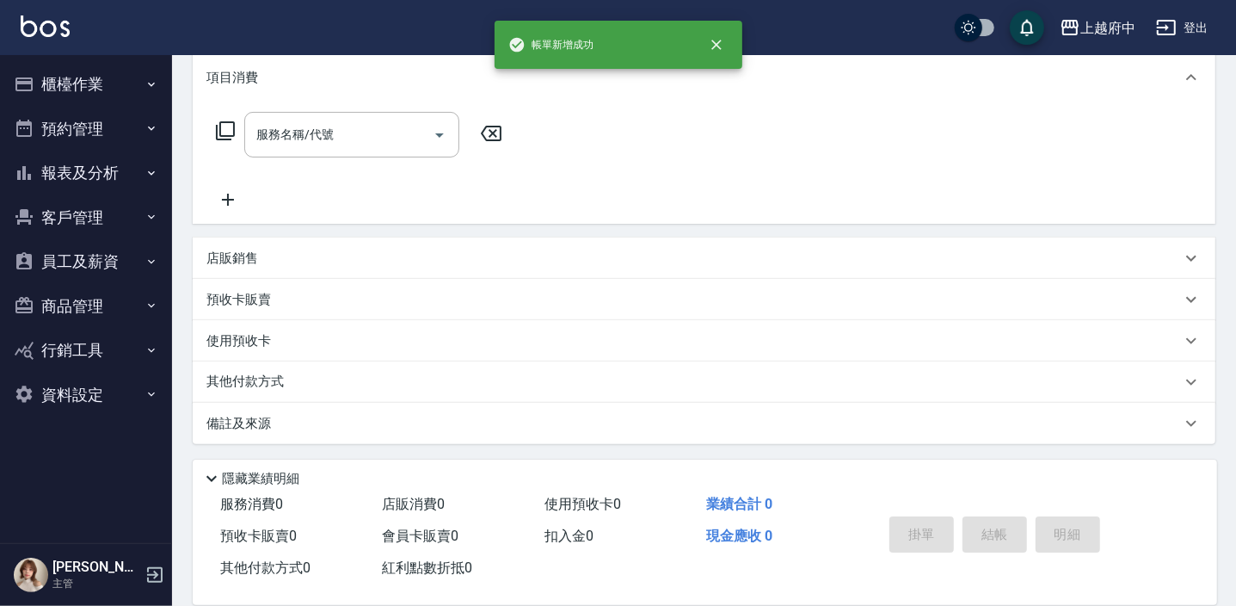
scroll to position [0, 0]
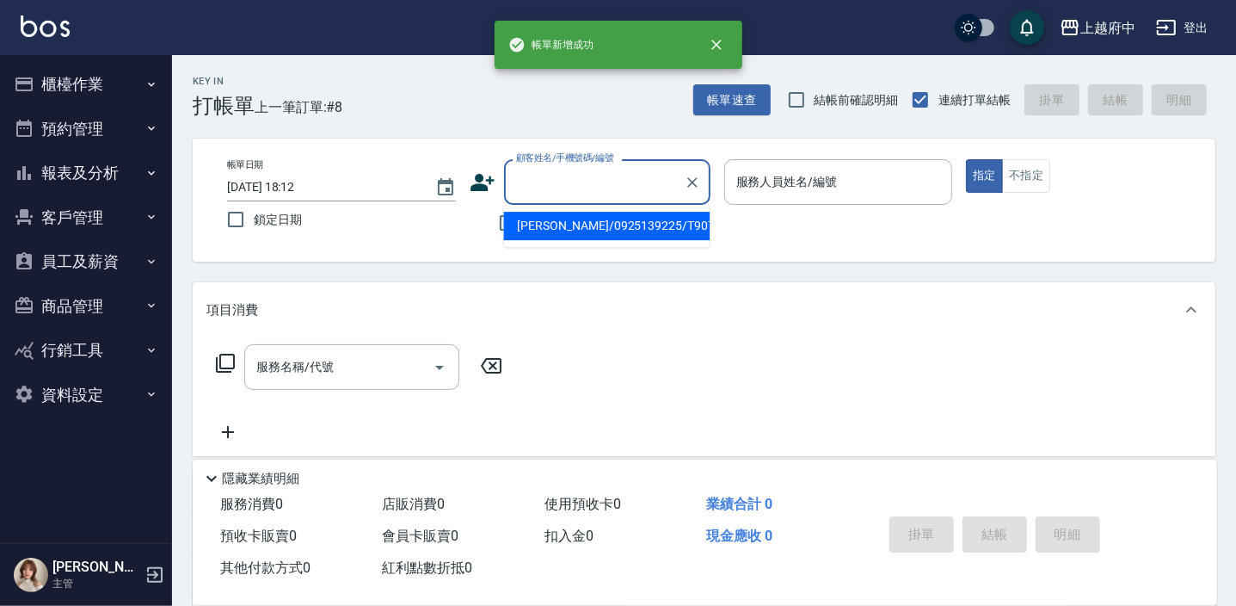
click at [547, 175] on input "顧客姓名/手機號碼/編號" at bounding box center [594, 182] width 165 height 30
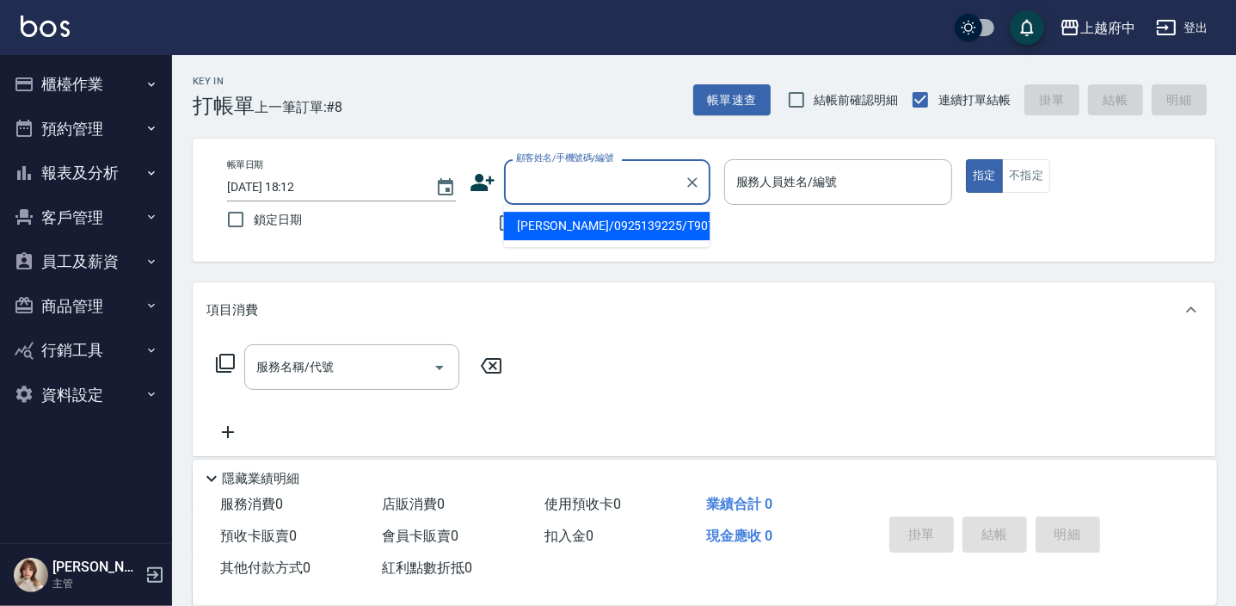
click at [551, 216] on li "吳宜謙/0925139225/T90740" at bounding box center [606, 226] width 206 height 28
type input "吳宜謙/0925139225/T90740"
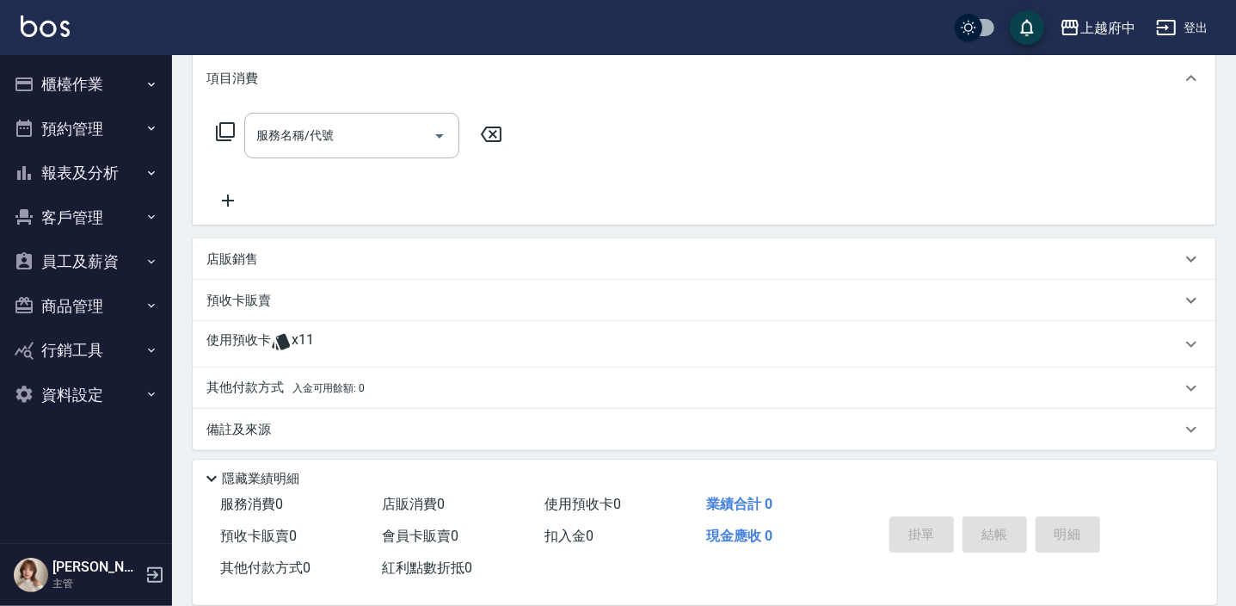
scroll to position [237, 0]
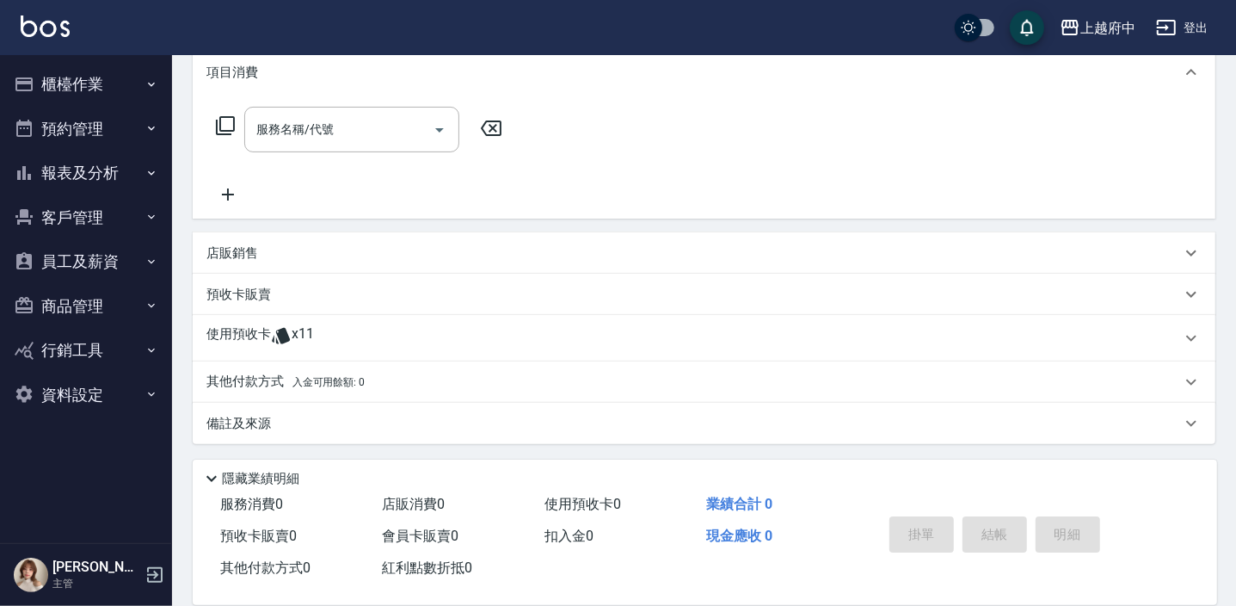
click at [261, 335] on p "使用預收卡" at bounding box center [238, 338] width 65 height 26
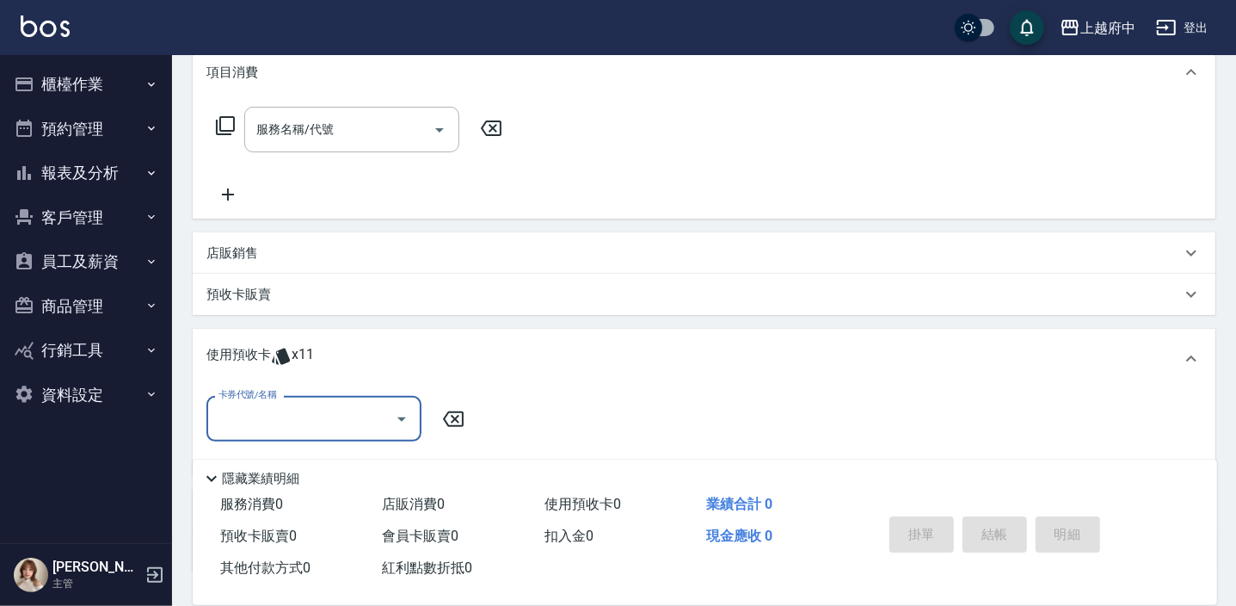
scroll to position [0, 0]
click at [405, 415] on icon "Open" at bounding box center [401, 419] width 21 height 21
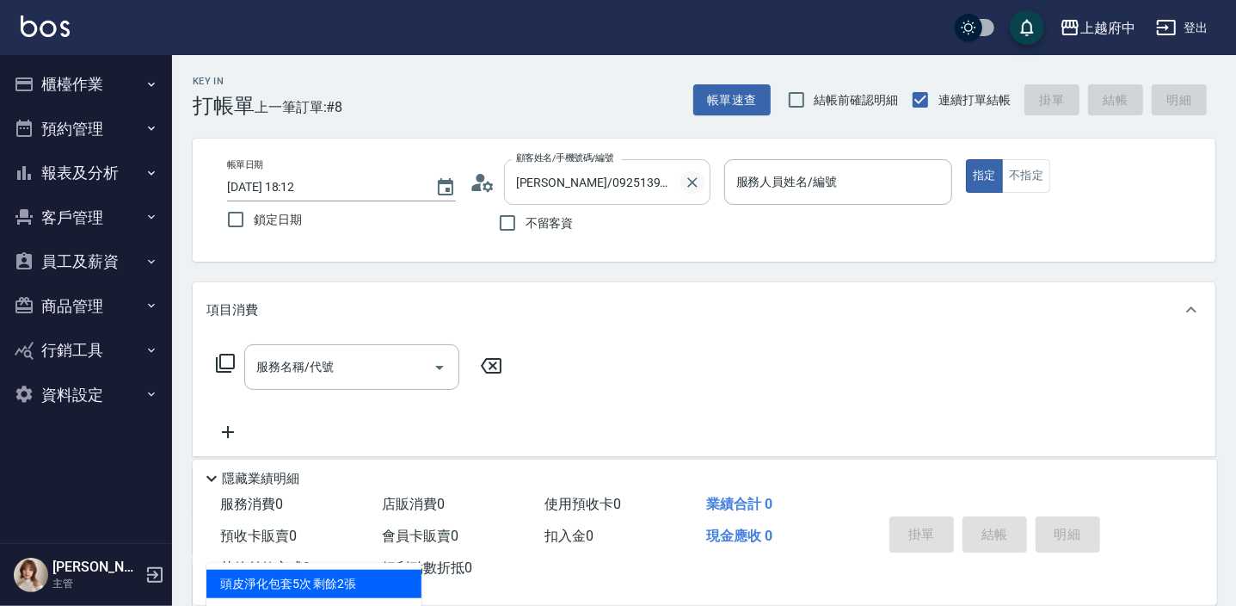
click at [698, 176] on icon "Clear" at bounding box center [692, 182] width 17 height 17
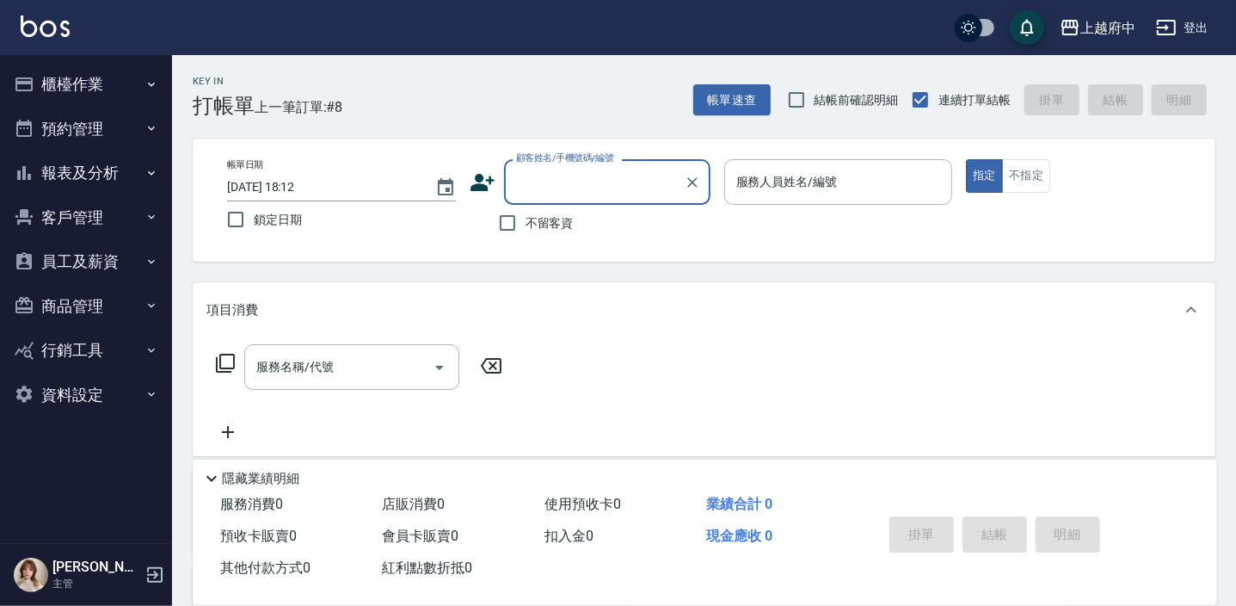
type input "C"
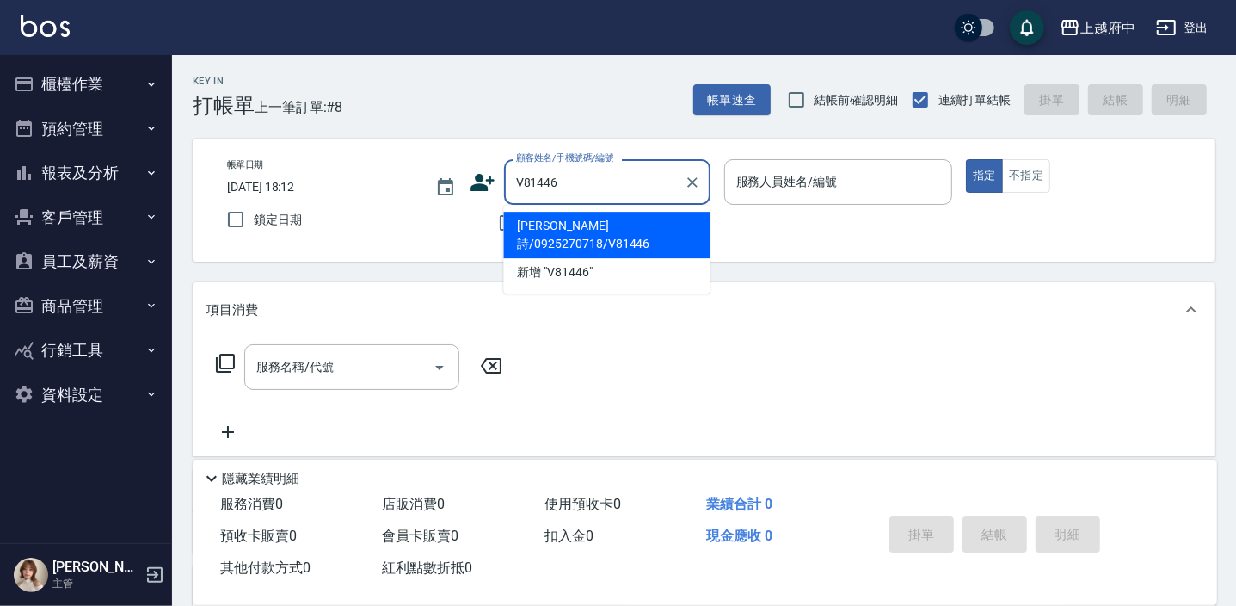
click at [581, 221] on li "林芸詩/0925270718/V81446" at bounding box center [606, 235] width 206 height 46
type input "林芸詩/0925270718/V81446"
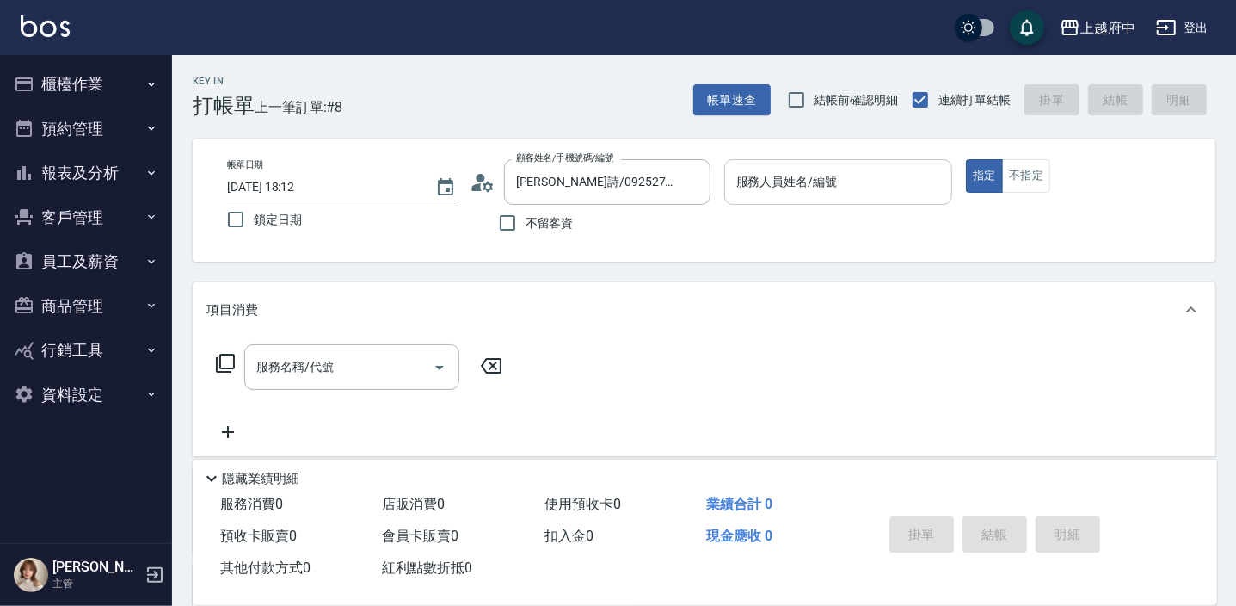
click at [810, 187] on input "服務人員姓名/編號" at bounding box center [838, 182] width 213 height 30
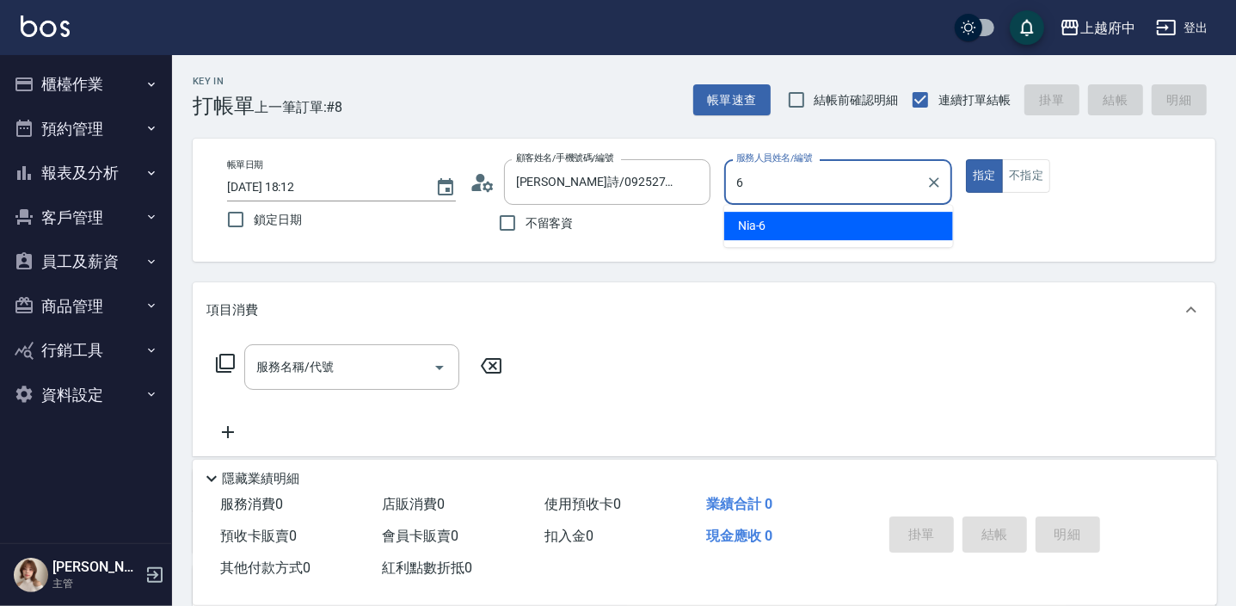
type input "Nia-6"
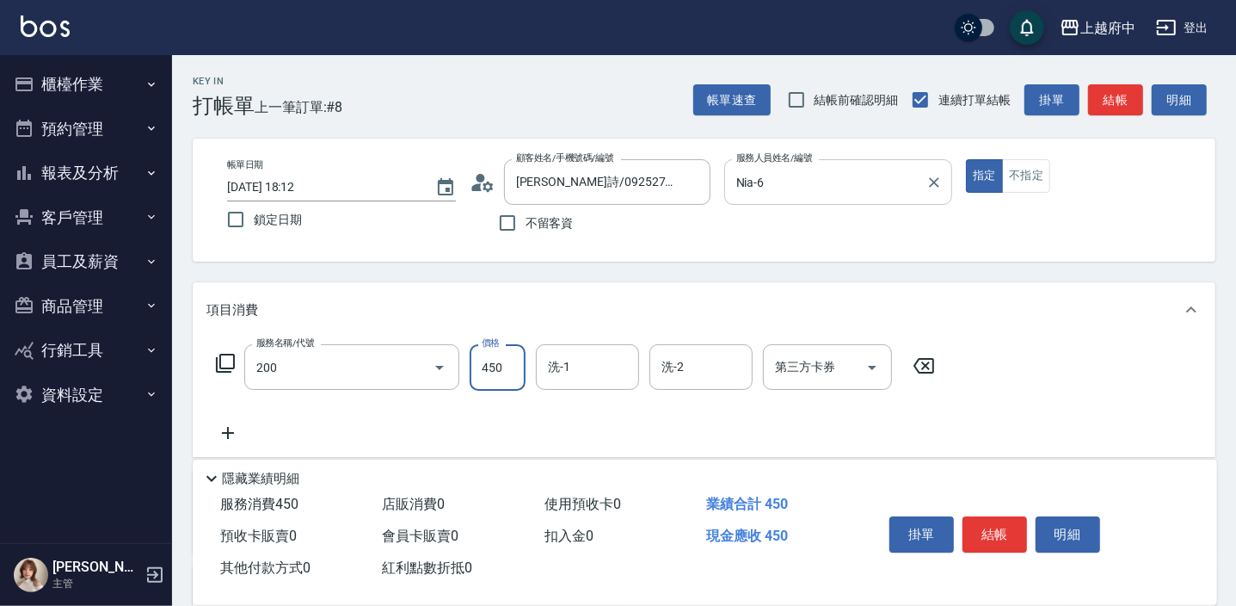
type input "有機洗髮(200)"
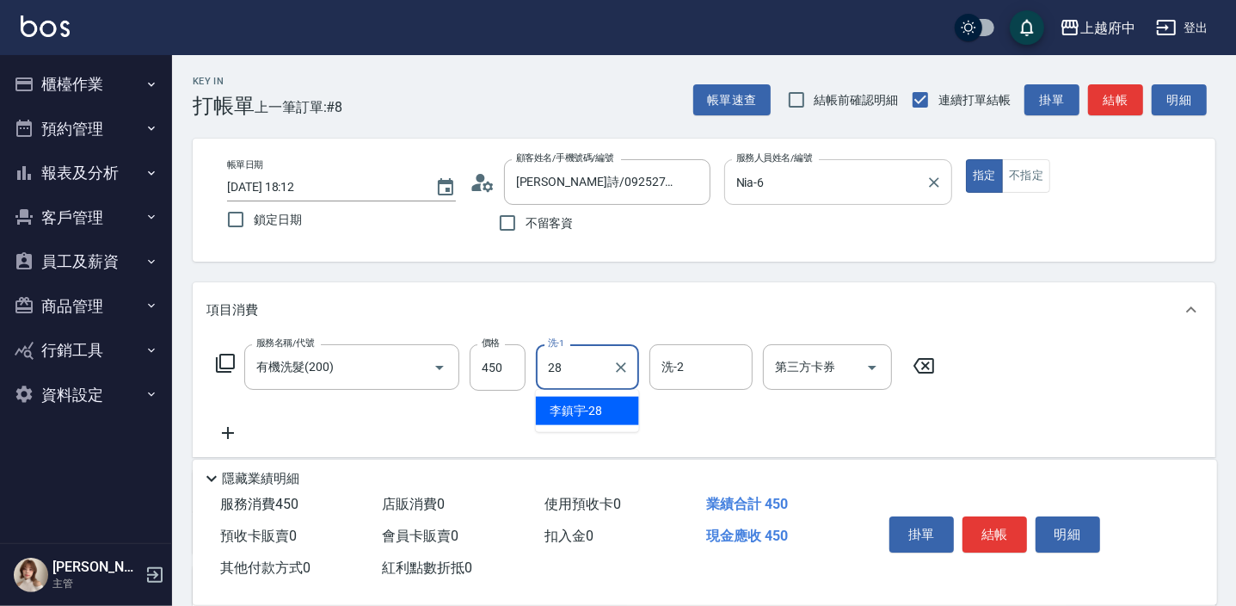
type input "李鎮宇-28"
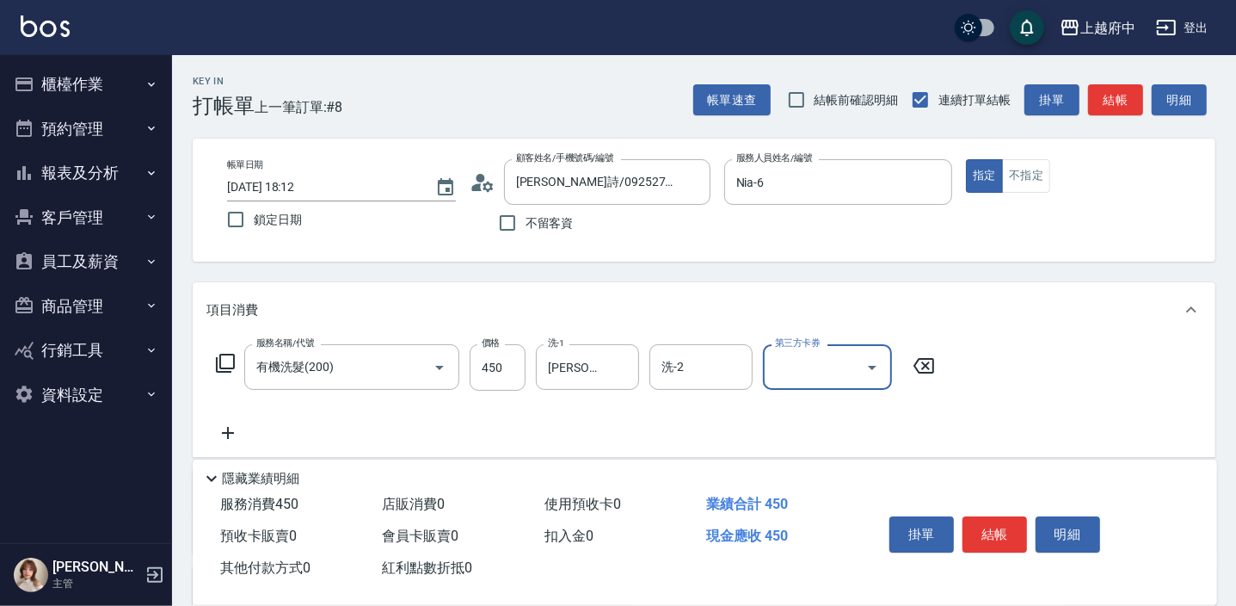
click at [788, 431] on div "服務名稱/代號 有機洗髮(200) 服務名稱/代號 價格 450 價格 洗-1 李鎮宇-28 洗-1 洗-2 洗-2 第三方卡券 第三方卡券" at bounding box center [575, 393] width 739 height 99
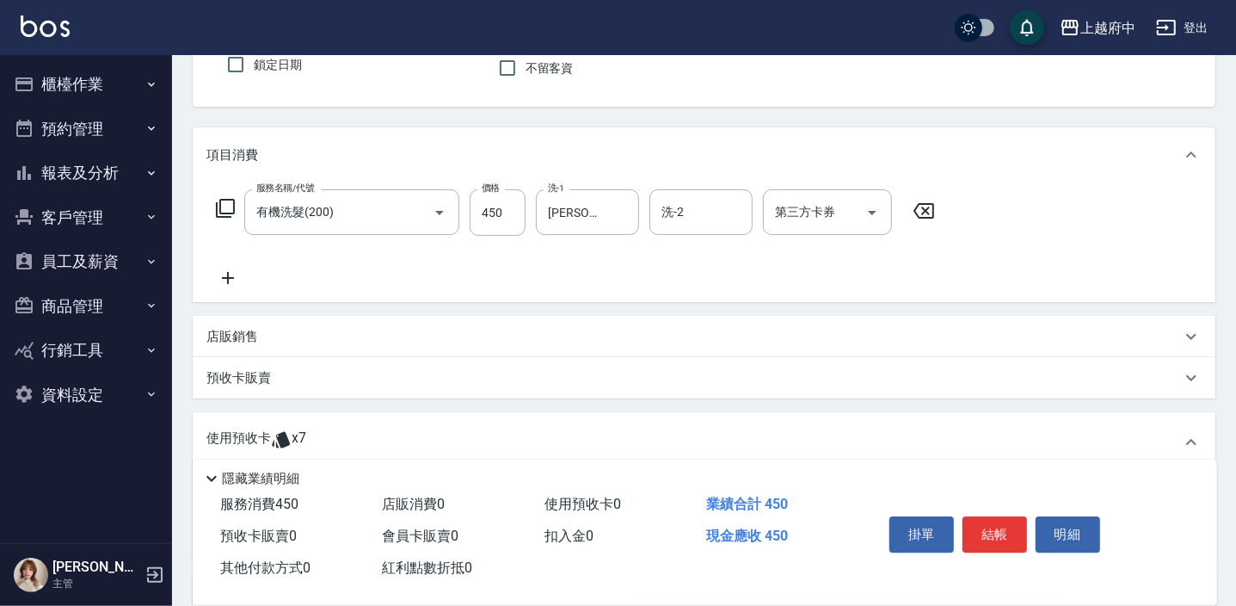
scroll to position [156, 0]
click at [276, 422] on div "使用預收卡 x7" at bounding box center [704, 441] width 1023 height 60
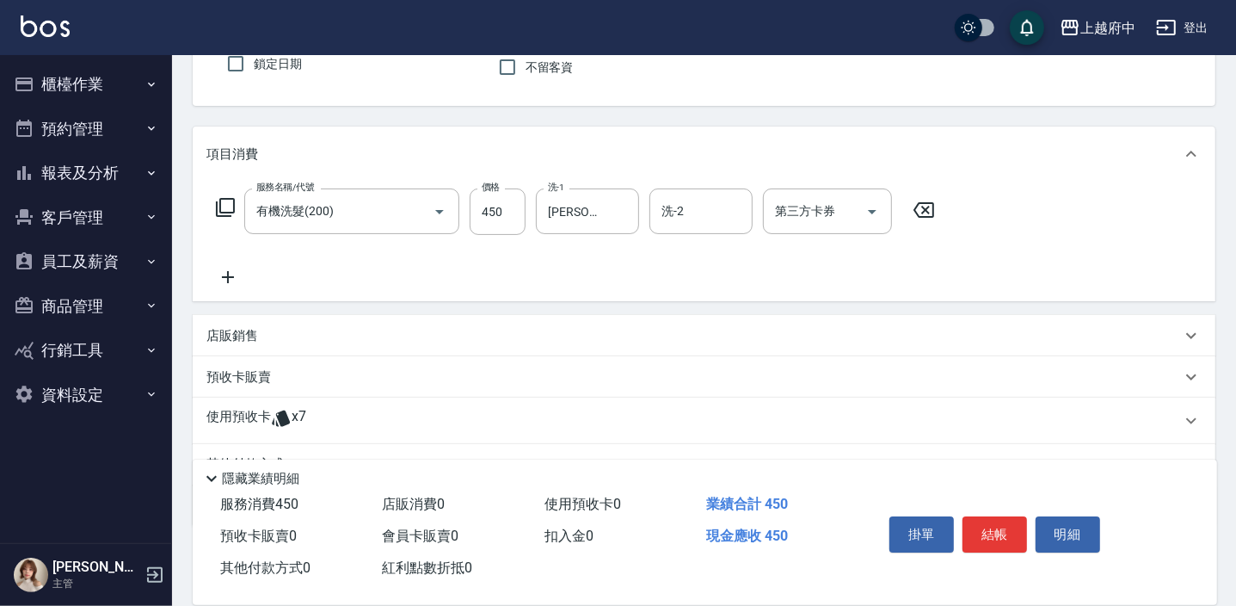
scroll to position [0, 0]
click at [278, 422] on icon at bounding box center [281, 418] width 21 height 21
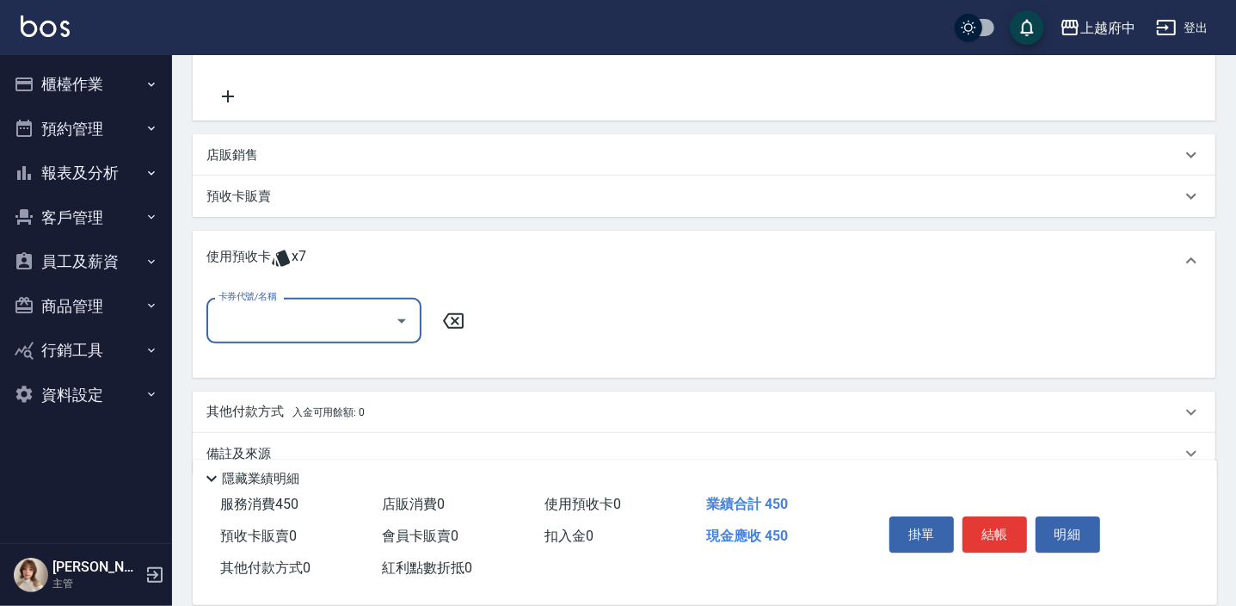
scroll to position [366, 0]
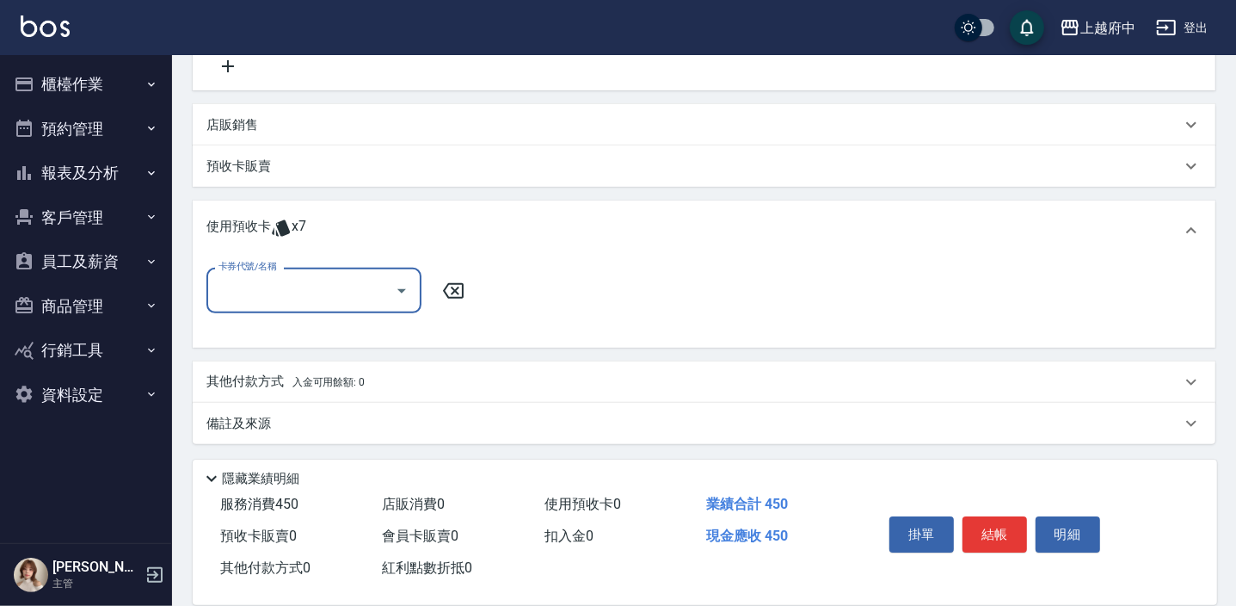
click at [353, 278] on input "卡券代號/名稱" at bounding box center [301, 290] width 174 height 30
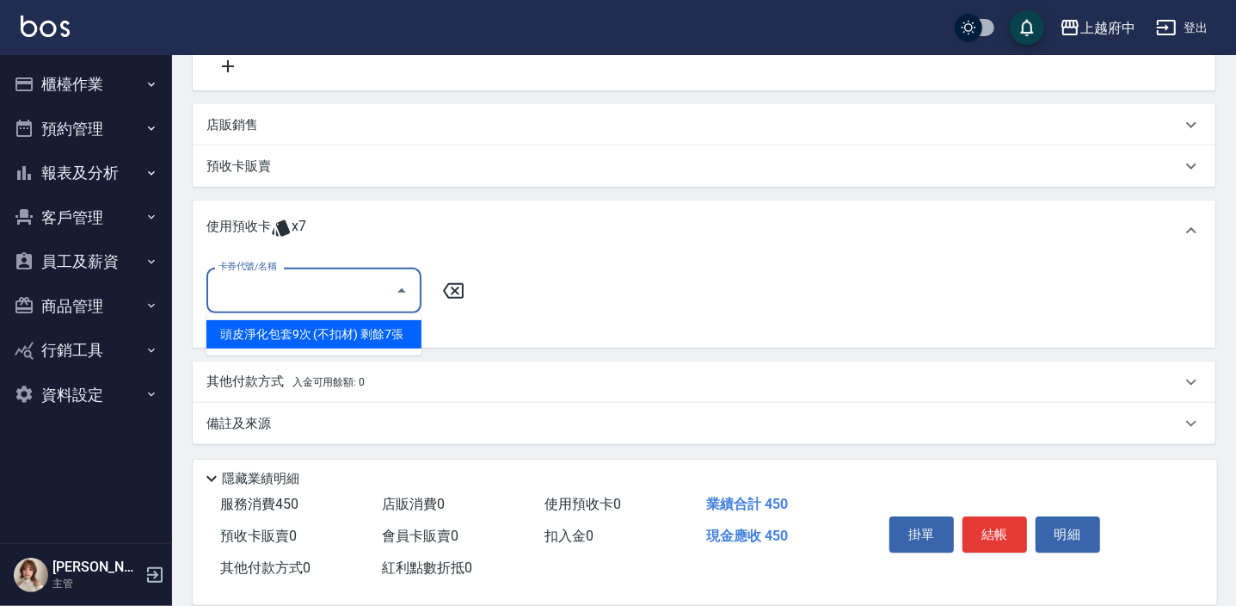
click at [329, 337] on div "頭皮淨化包套9次 (不扣材) 剩餘7張" at bounding box center [313, 334] width 215 height 28
type input "頭皮淨化包套9次 (不扣材)"
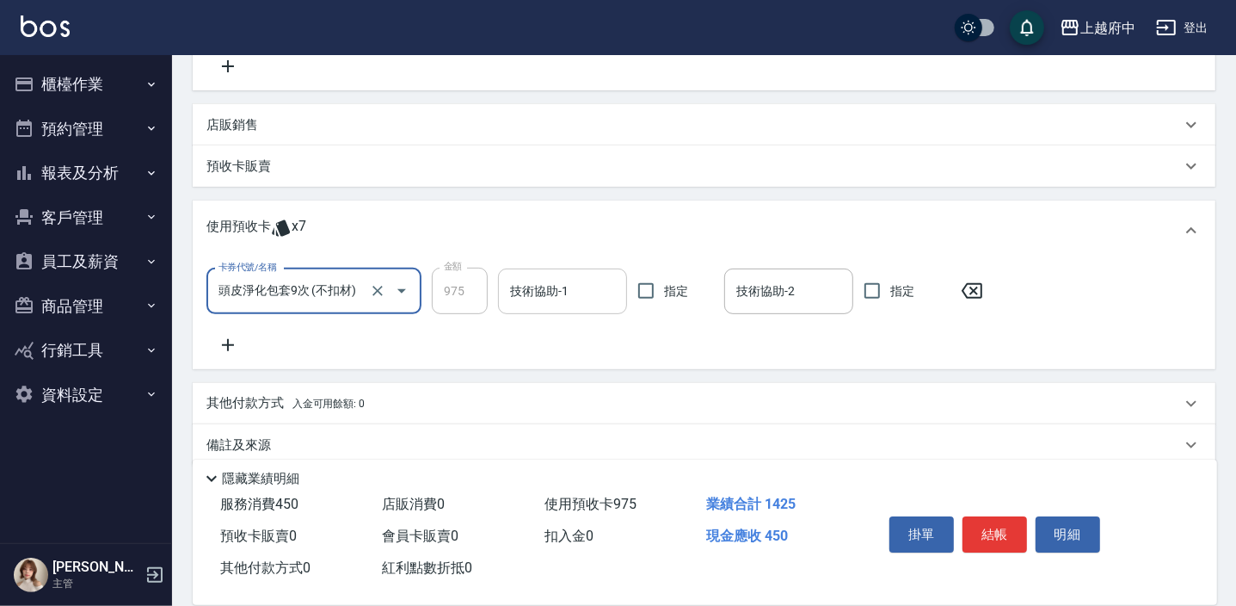
click at [581, 302] on input "技術協助-1" at bounding box center [563, 291] width 114 height 30
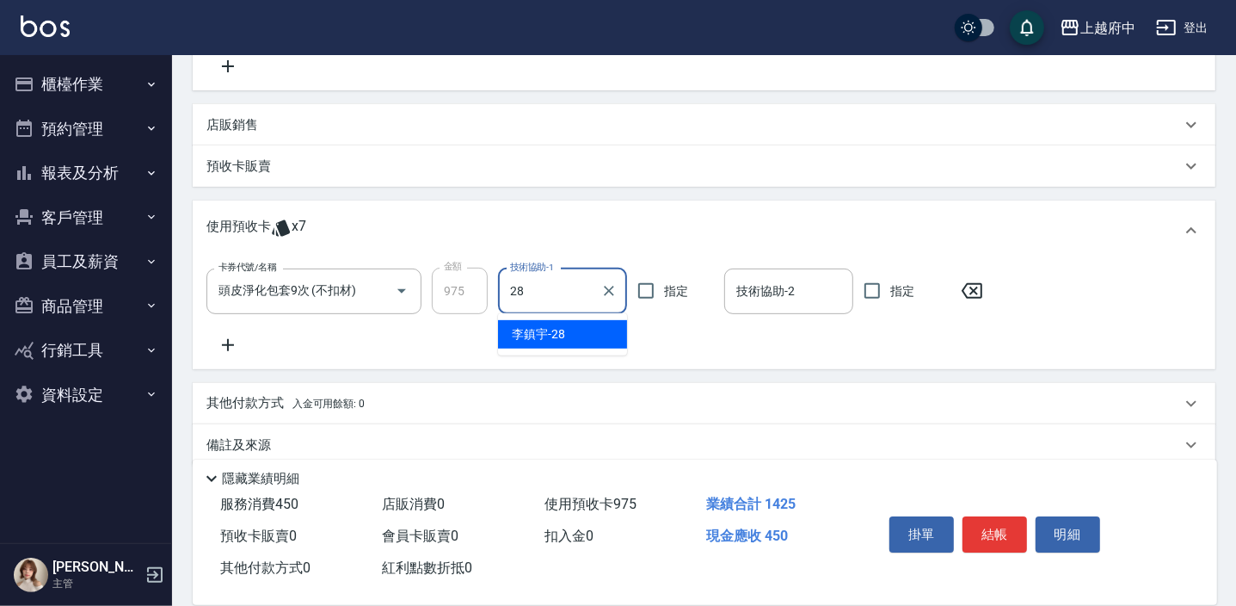
type input "李鎮宇-28"
click at [587, 335] on div "卡券代號/名稱 頭皮淨化包套9次 (不扣材) 卡券代號/名稱 金額 975 金額 技術協助-1 李鎮宇-28 技術協助-1 指定 技術協助-2 技術協助-2 …" at bounding box center [703, 311] width 995 height 88
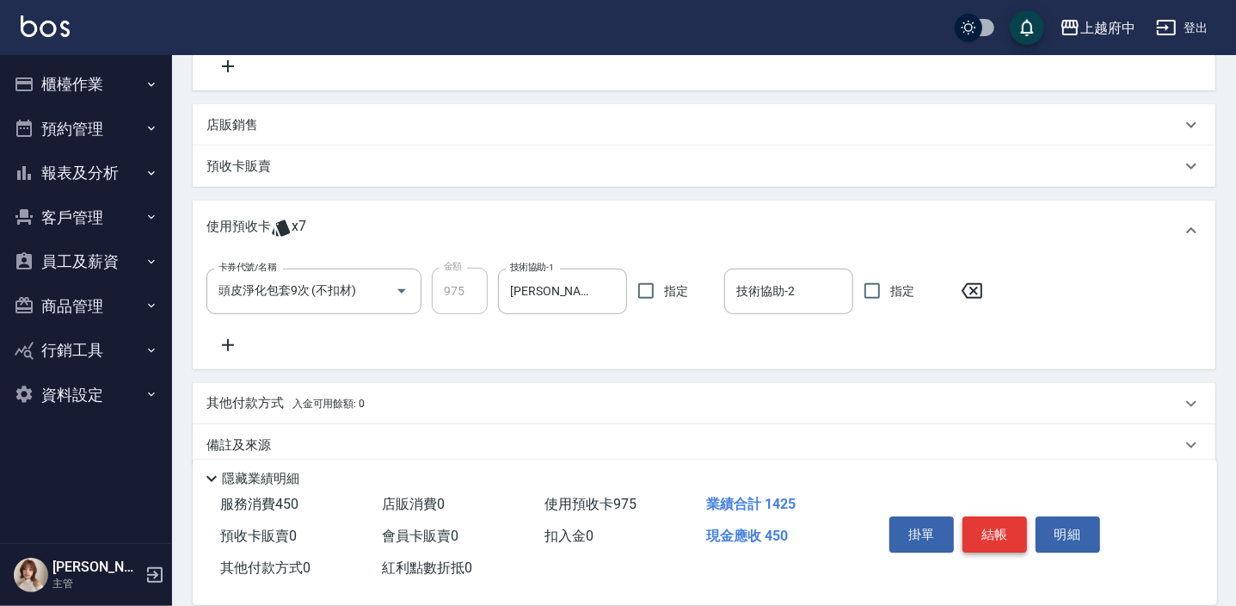
click at [994, 525] on button "結帳" at bounding box center [994, 534] width 65 height 36
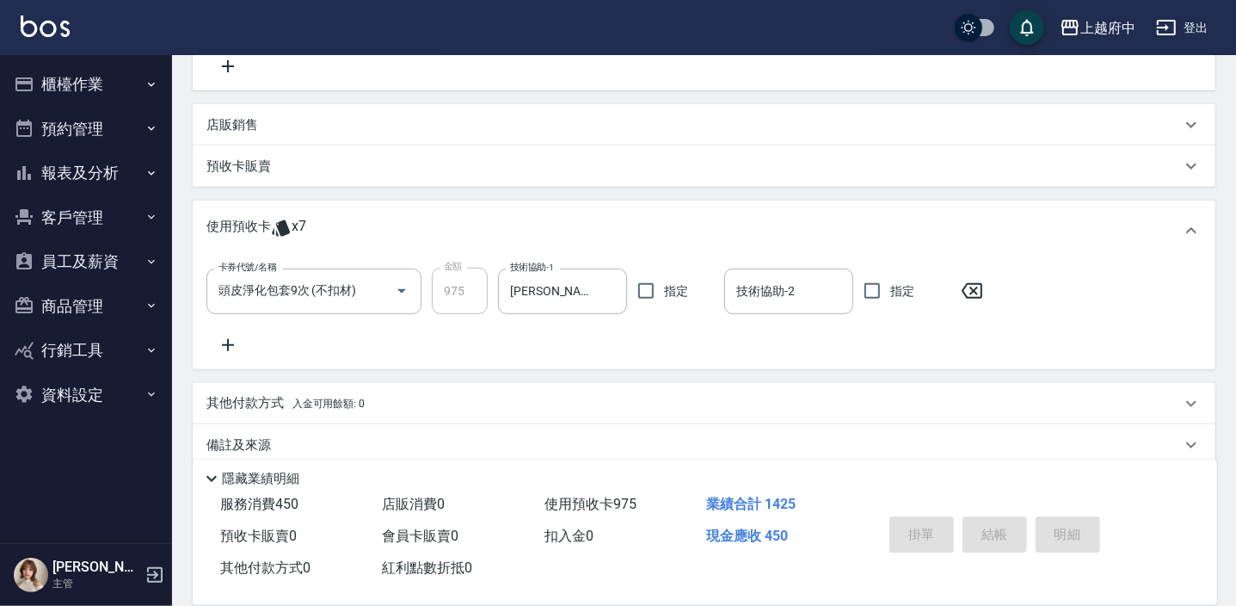
type input "2025/09/20 18:22"
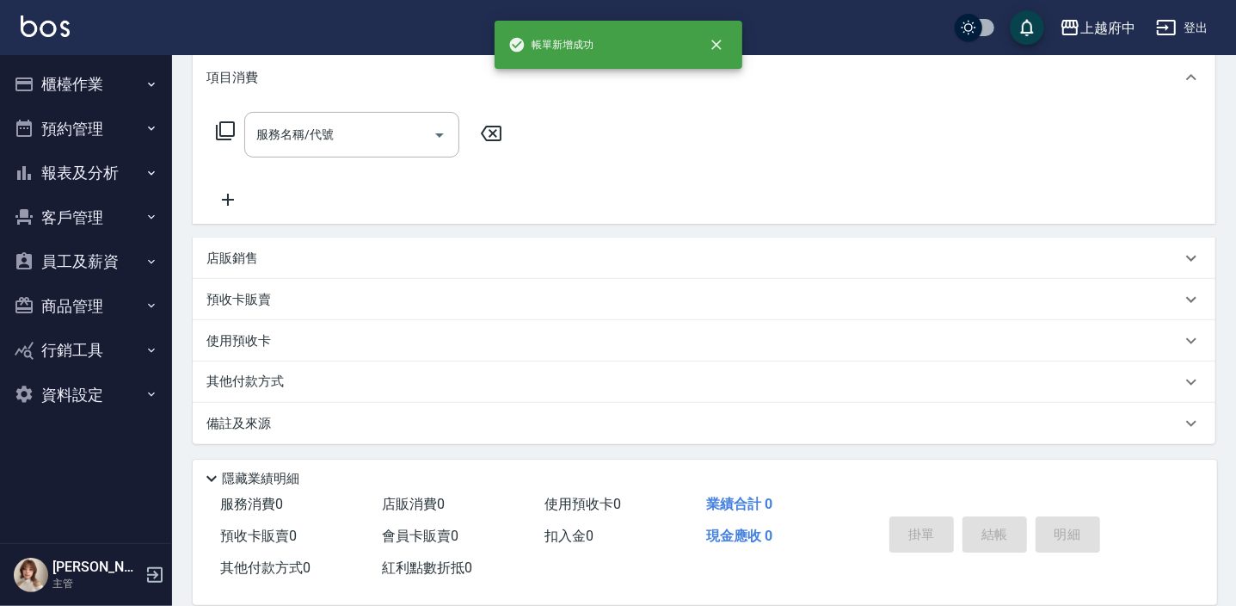
scroll to position [0, 0]
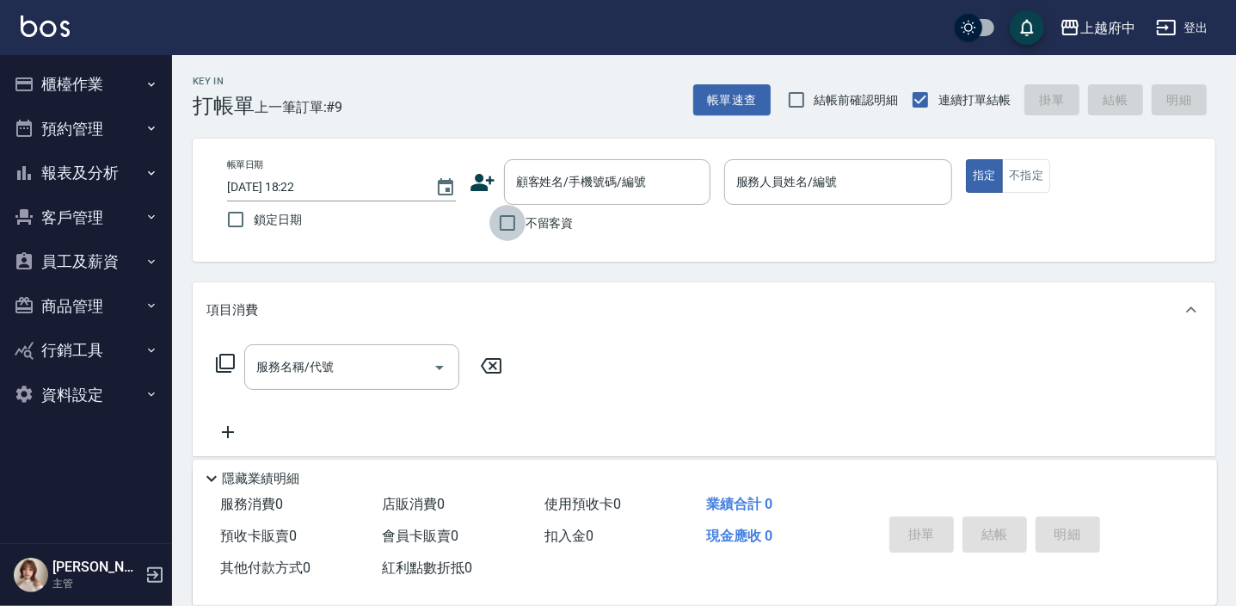
click at [506, 230] on input "不留客資" at bounding box center [507, 223] width 36 height 36
checkbox input "true"
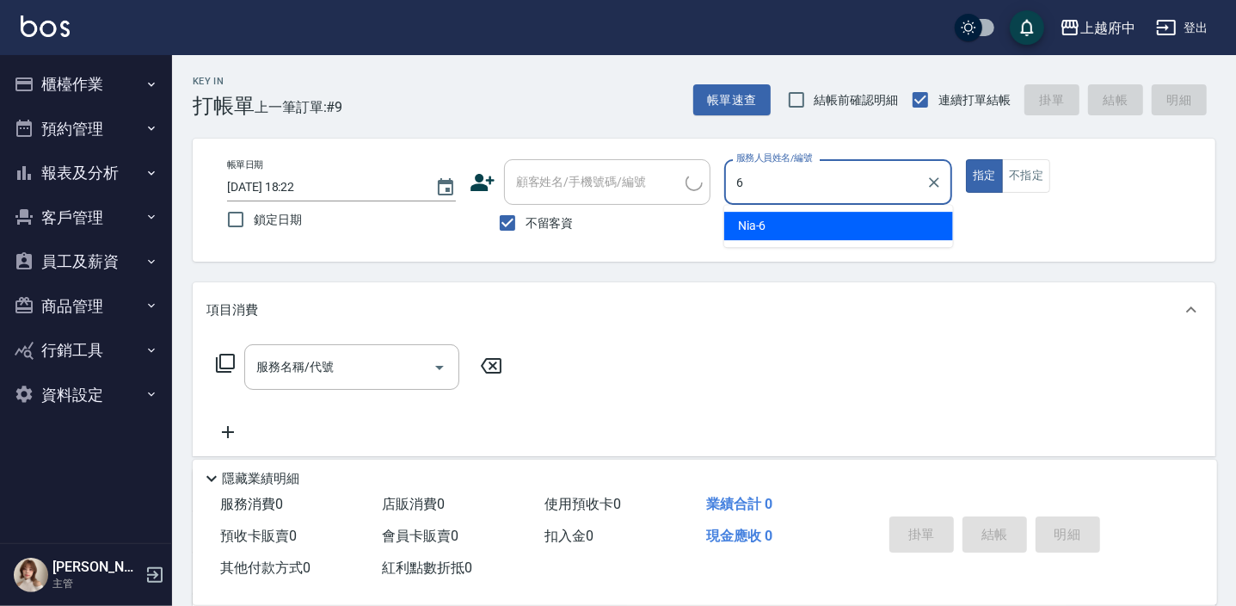
type input "Nia-6"
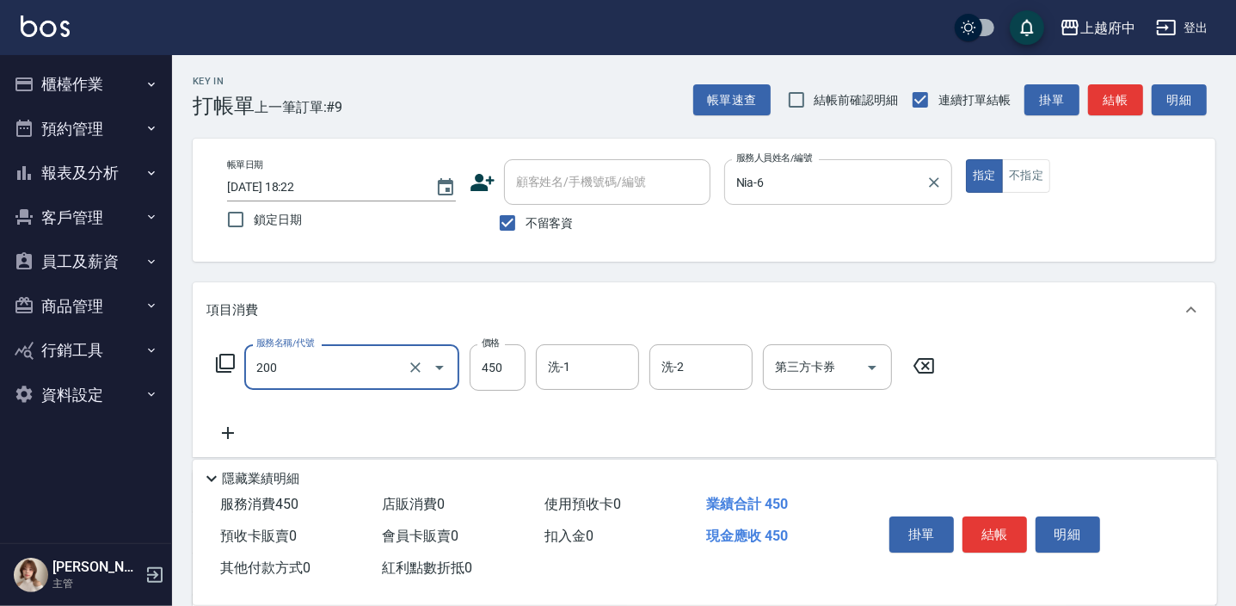
type input "有機洗髮(200)"
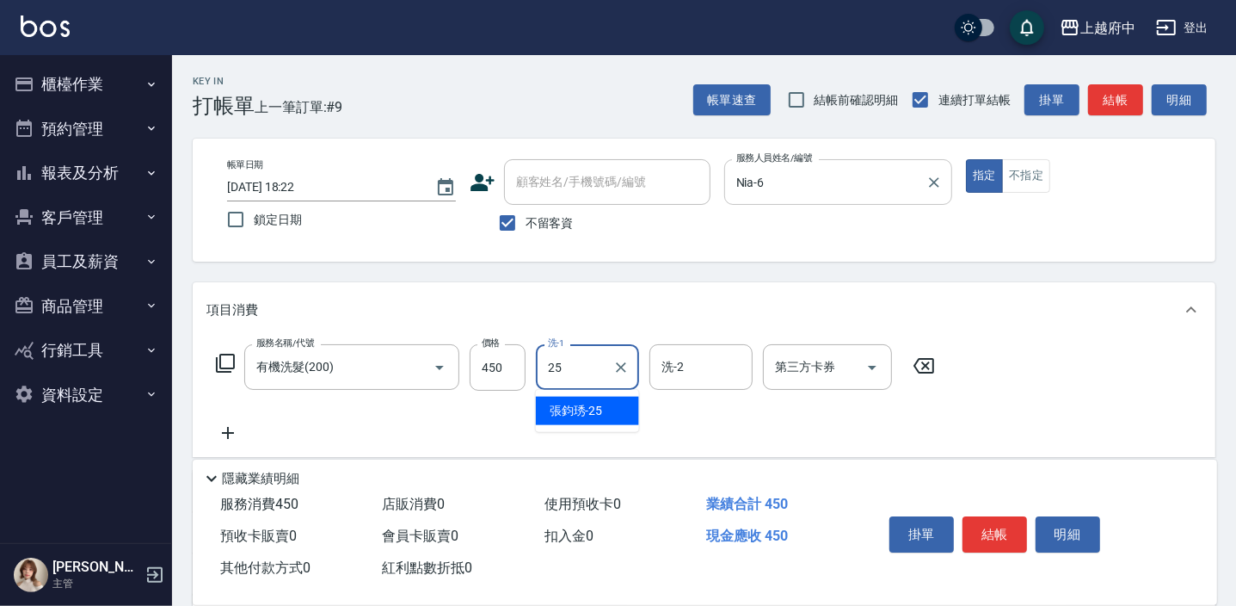
type input "張鈞琇-25"
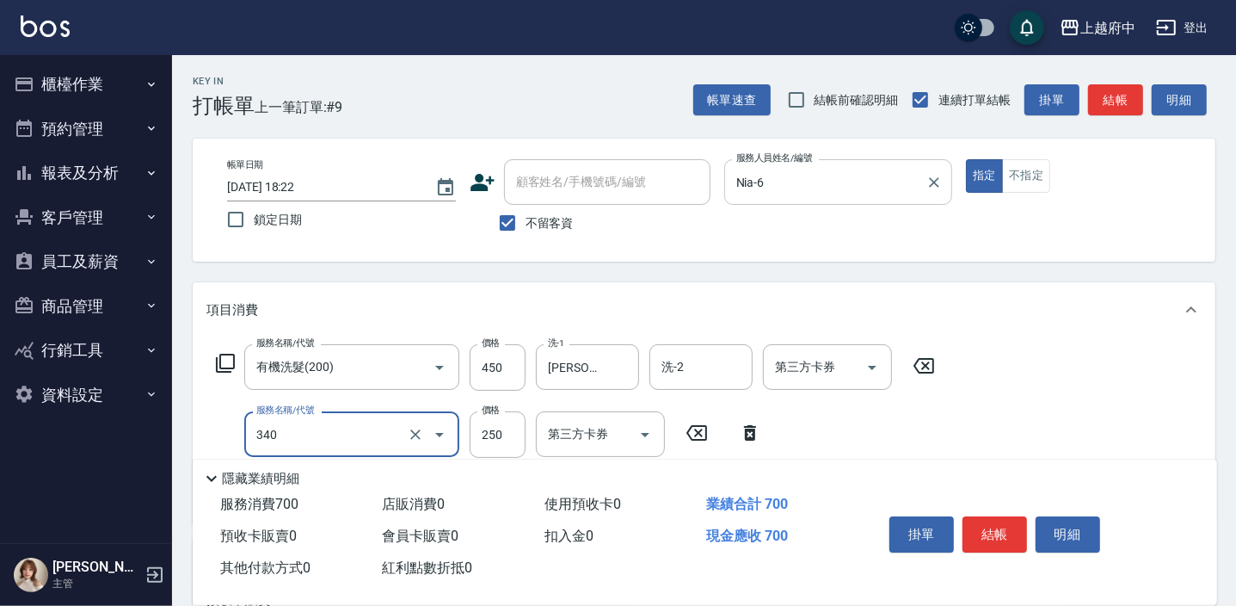
type input "剪髮(340)"
click at [979, 425] on div "服務名稱/代號 有機洗髮(200) 服務名稱/代號 價格 450 價格 洗-1 張鈞琇-25 洗-1 洗-2 洗-2 第三方卡券 第三方卡券 服務名稱/代號 …" at bounding box center [704, 430] width 1023 height 187
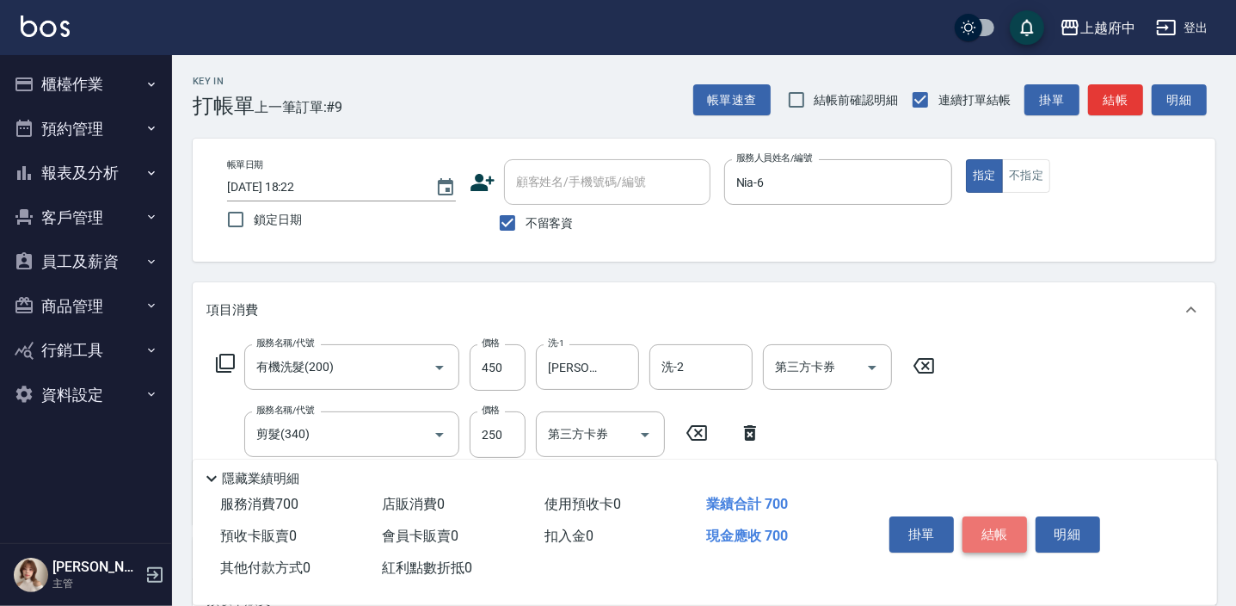
click at [990, 517] on button "結帳" at bounding box center [994, 534] width 65 height 36
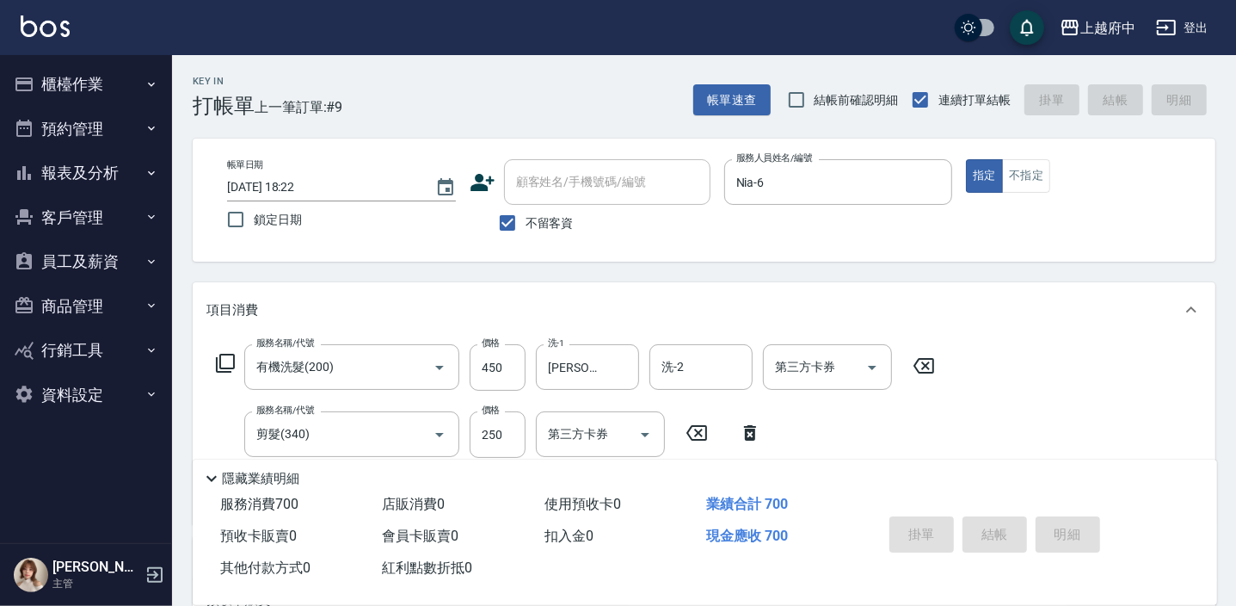
type input "2025/09/20 18:23"
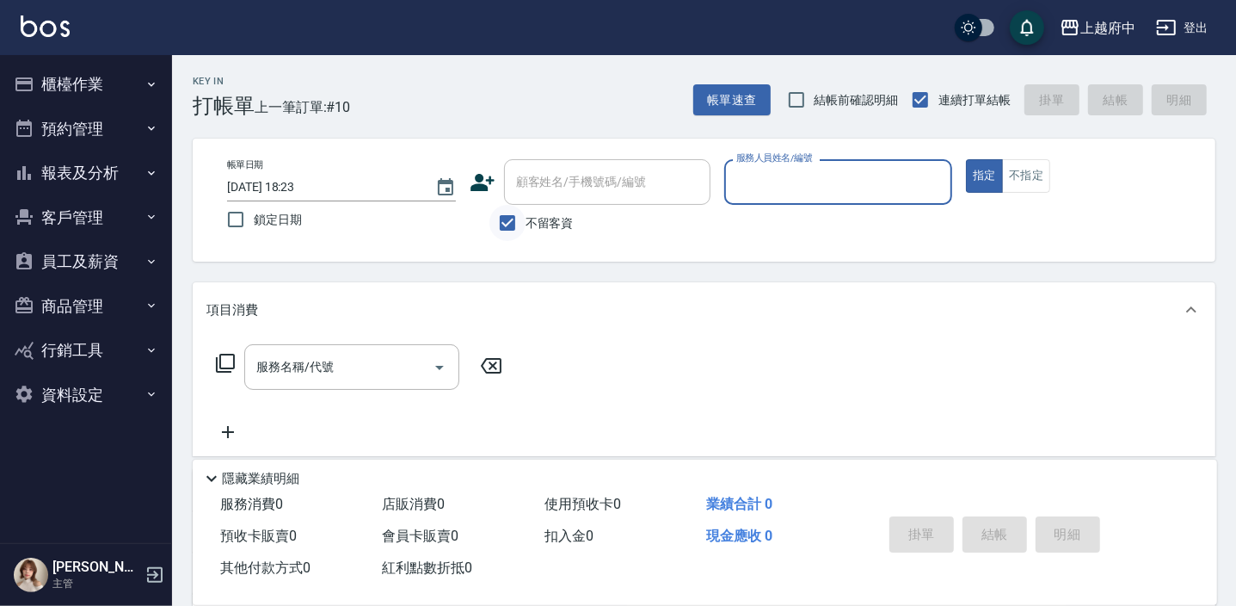
click at [499, 221] on input "不留客資" at bounding box center [507, 223] width 36 height 36
checkbox input "false"
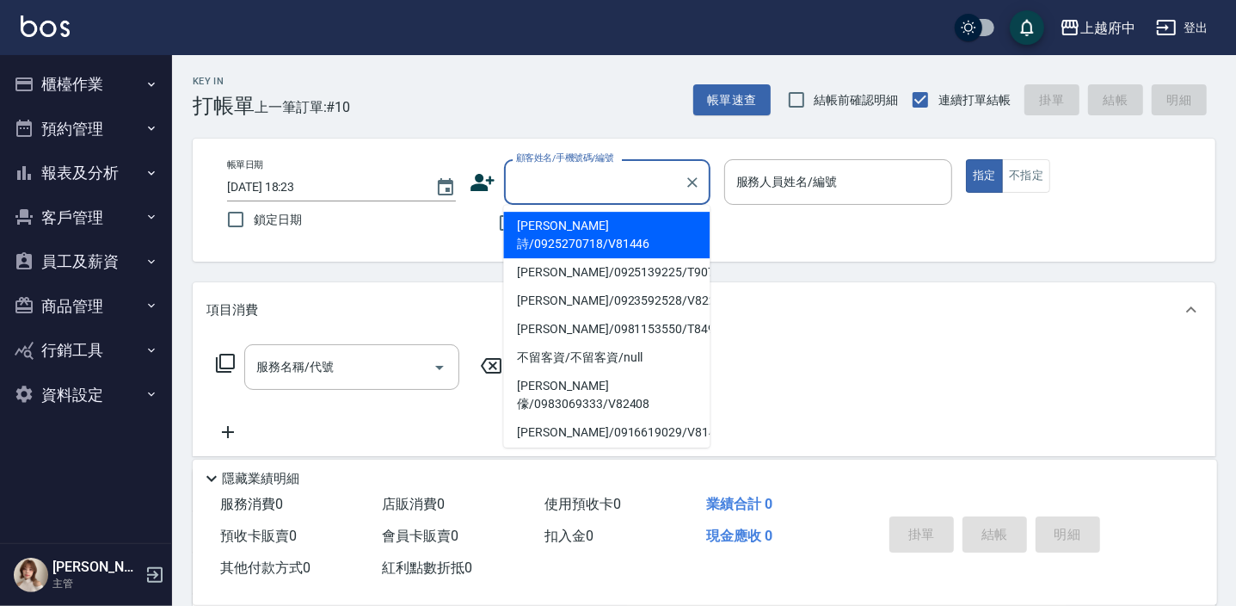
click at [538, 194] on input "顧客姓名/手機號碼/編號" at bounding box center [594, 182] width 165 height 30
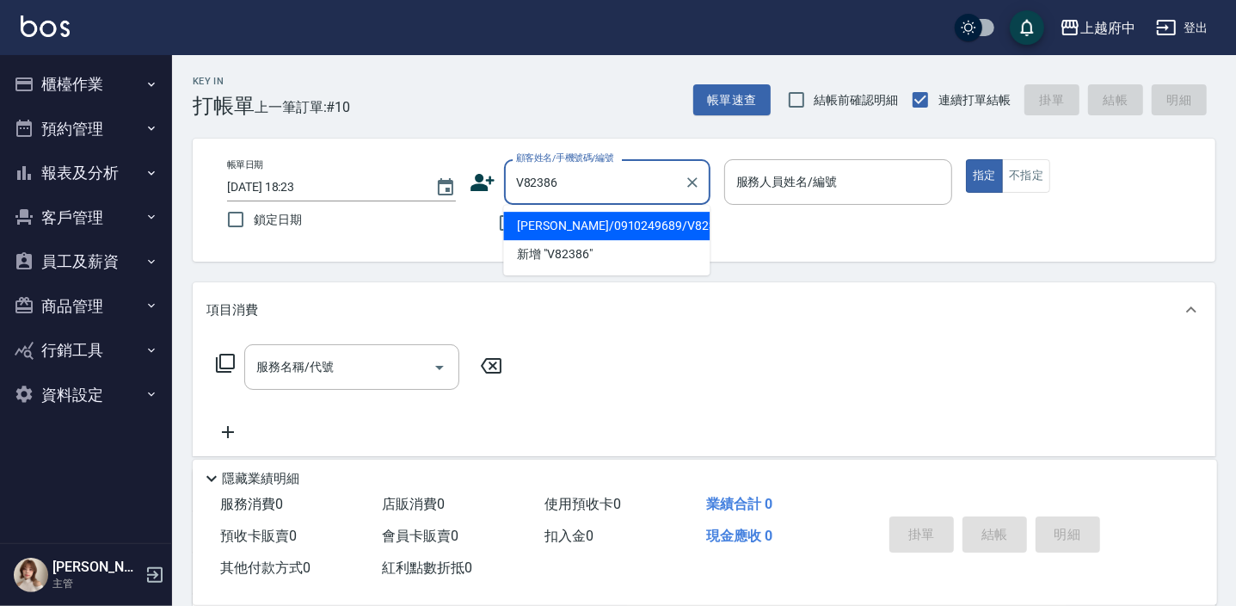
click at [593, 218] on li "廖峻彥/0910249689/V82386" at bounding box center [606, 226] width 206 height 28
type input "廖峻彥/0910249689/V82386"
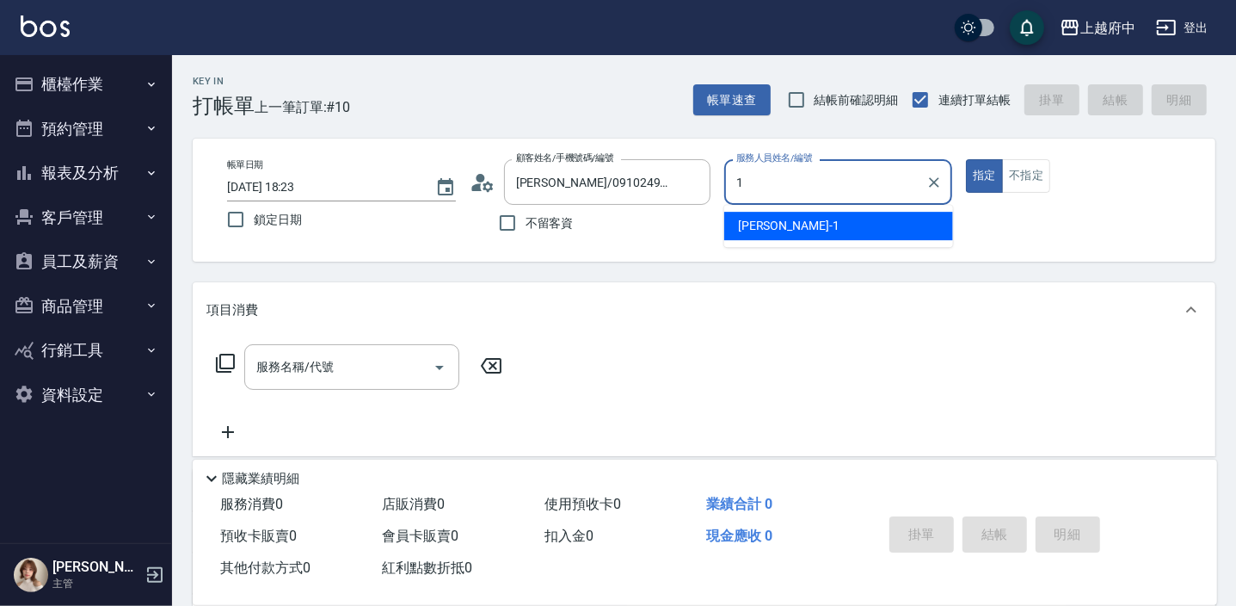
type input "Annie -1"
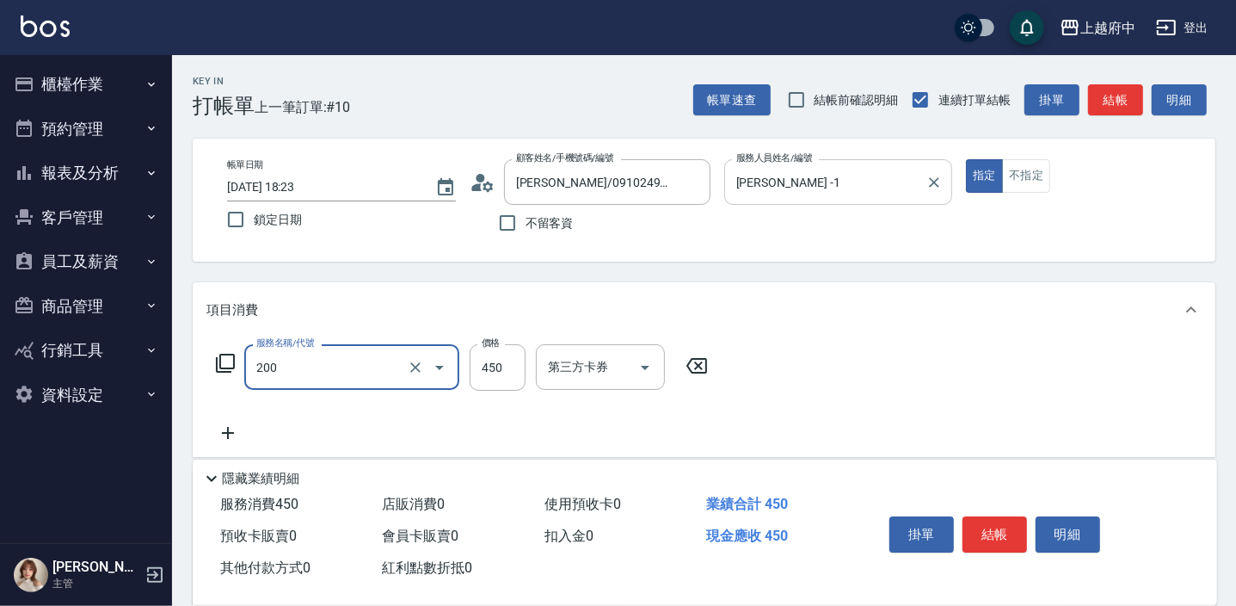
type input "有機洗髮(200)"
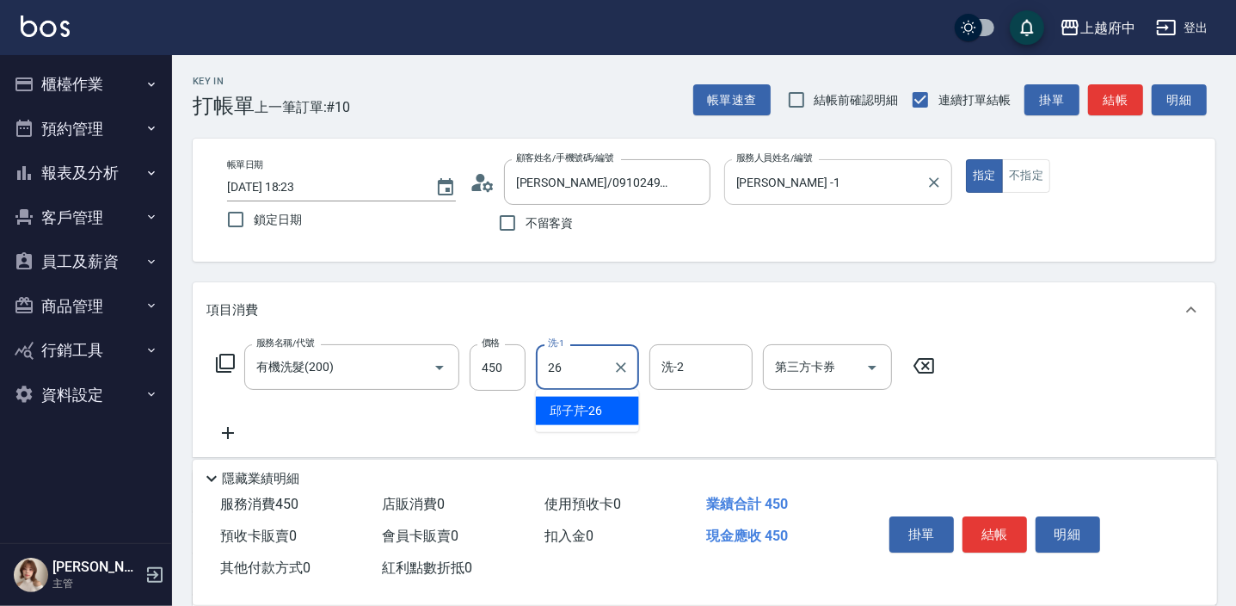
type input "邱子芹-26"
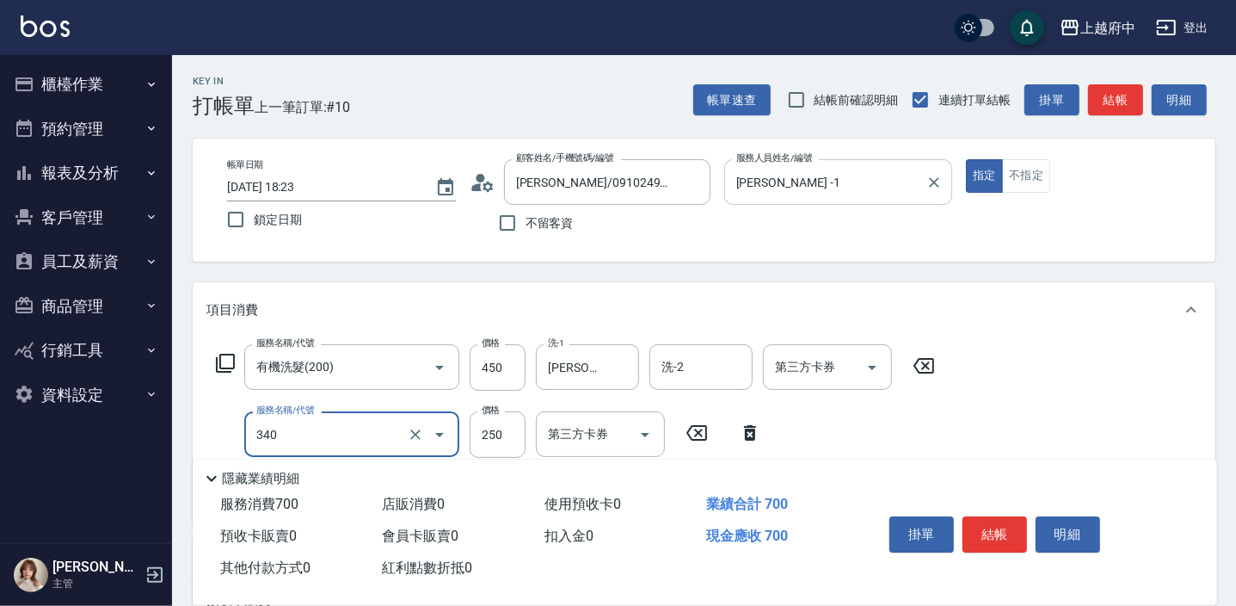
type input "剪髮(340)"
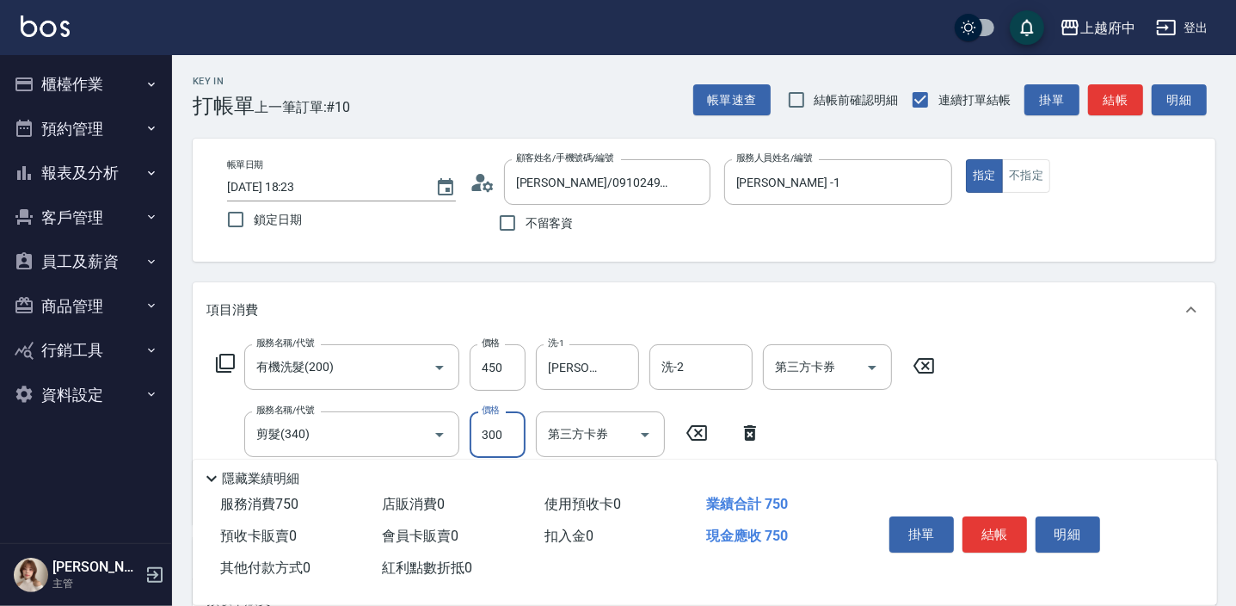
type input "300"
click at [938, 430] on div "服務名稱/代號 有機洗髮(200) 服務名稱/代號 價格 450 價格 洗-1 邱子芹-26 洗-1 洗-2 洗-2 第三方卡券 第三方卡券 服務名稱/代號 …" at bounding box center [575, 427] width 739 height 166
click at [999, 525] on button "結帳" at bounding box center [994, 534] width 65 height 36
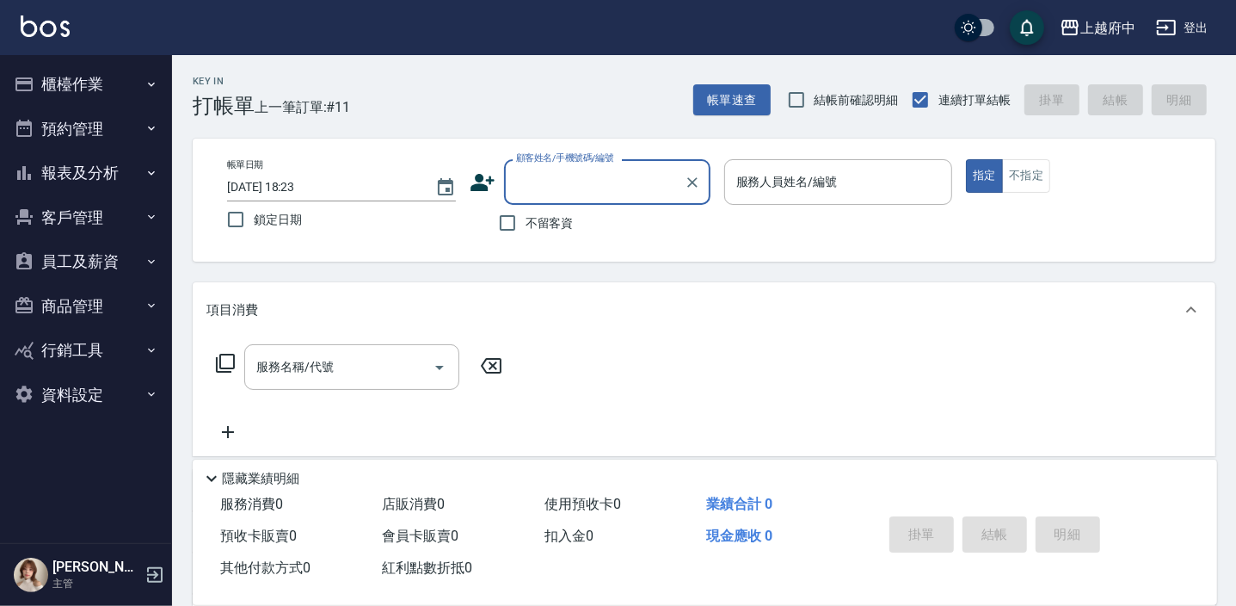
click at [489, 188] on icon at bounding box center [483, 182] width 26 height 26
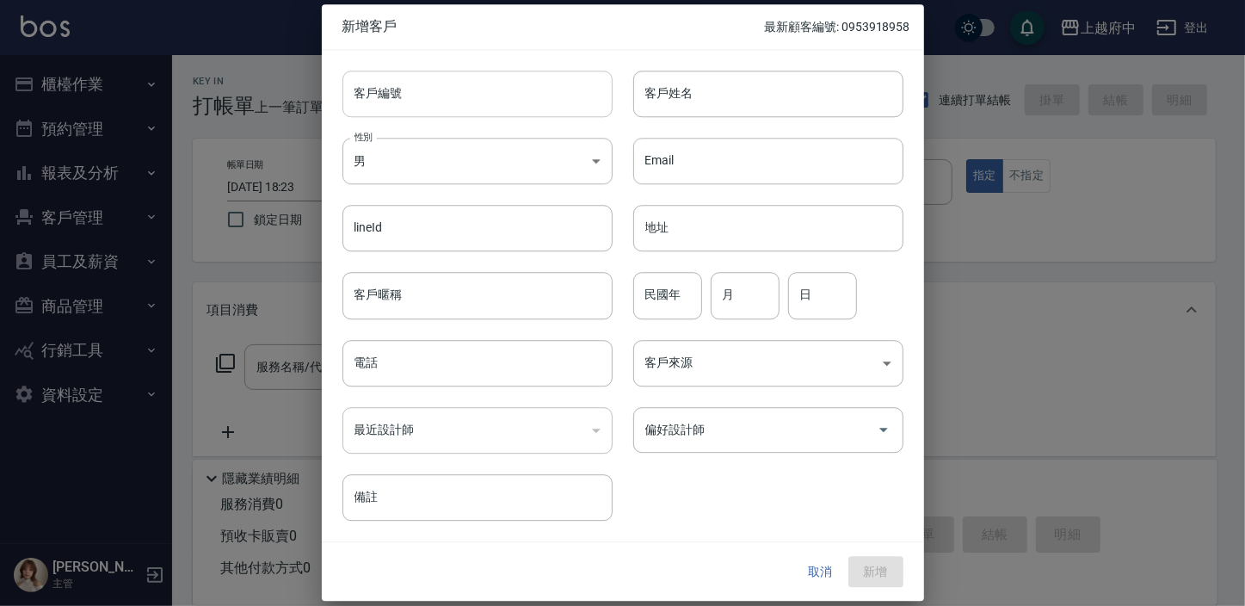
click at [386, 108] on input "客戶編號" at bounding box center [477, 94] width 270 height 46
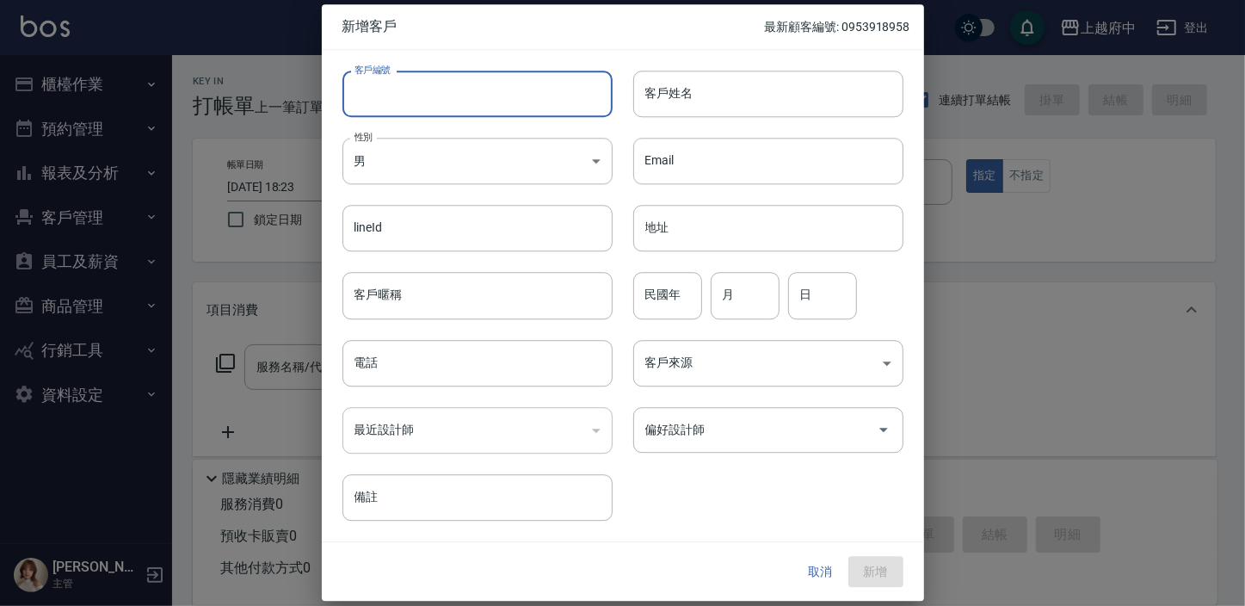
type input "R"
type input "T91660"
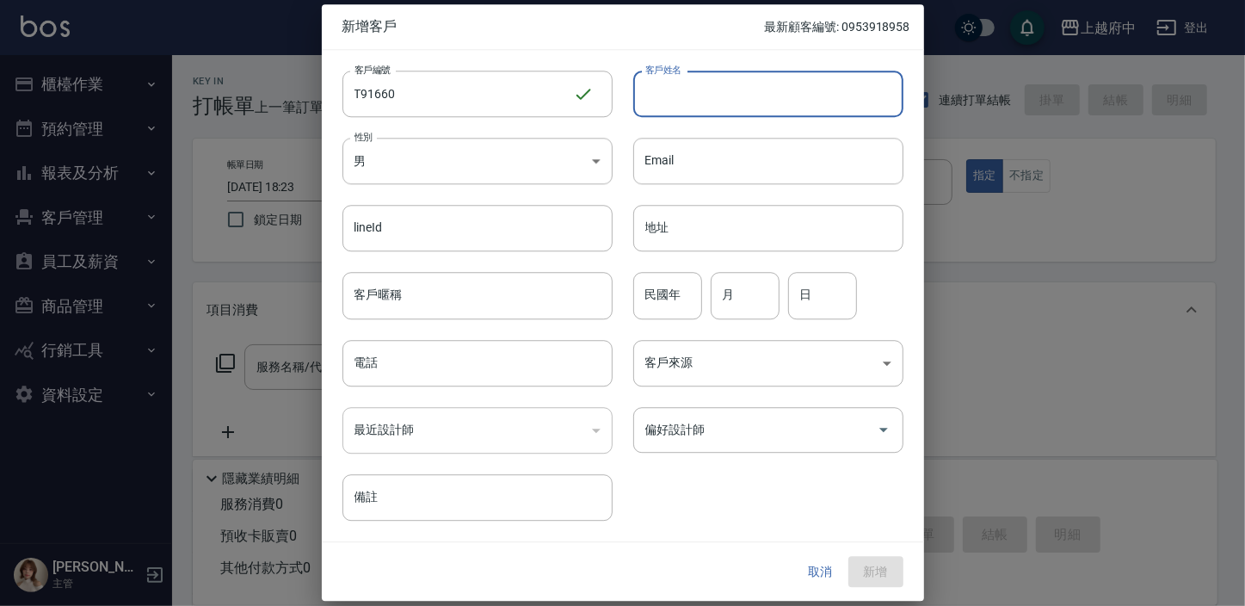
click at [659, 89] on input "客戶姓名" at bounding box center [768, 94] width 270 height 46
click at [673, 94] on input "瑞楊" at bounding box center [768, 94] width 270 height 46
type input "瑞"
type input "[PERSON_NAME]"
click at [435, 307] on input "客戶暱稱" at bounding box center [477, 296] width 270 height 46
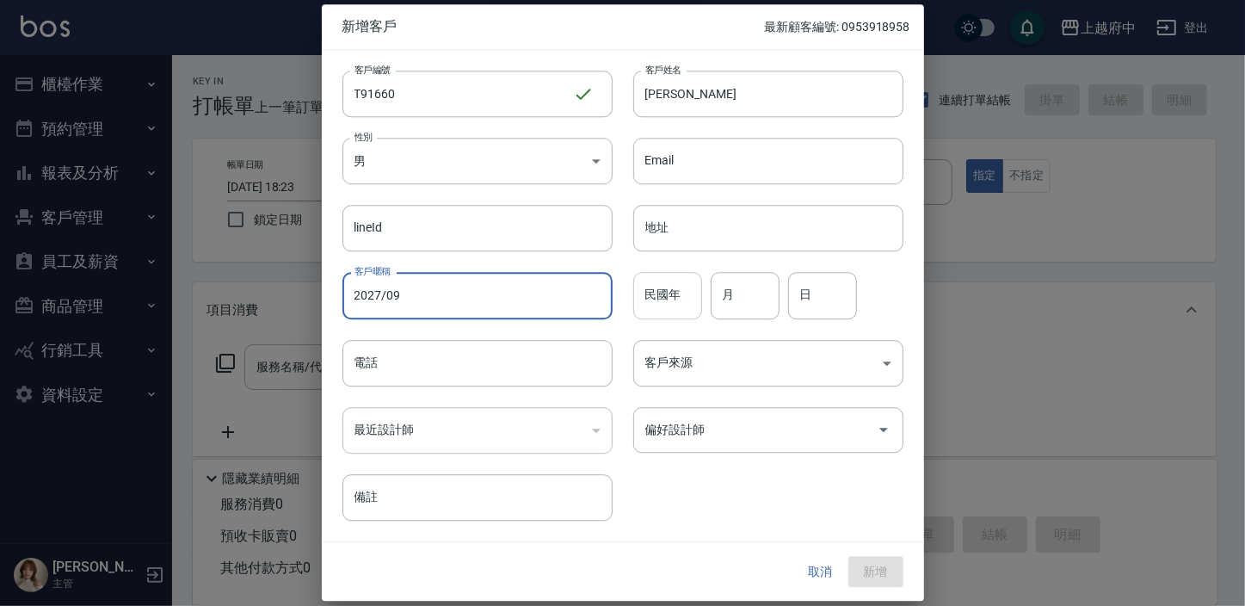
type input "2027/09"
click at [653, 291] on input "民國年" at bounding box center [667, 296] width 69 height 46
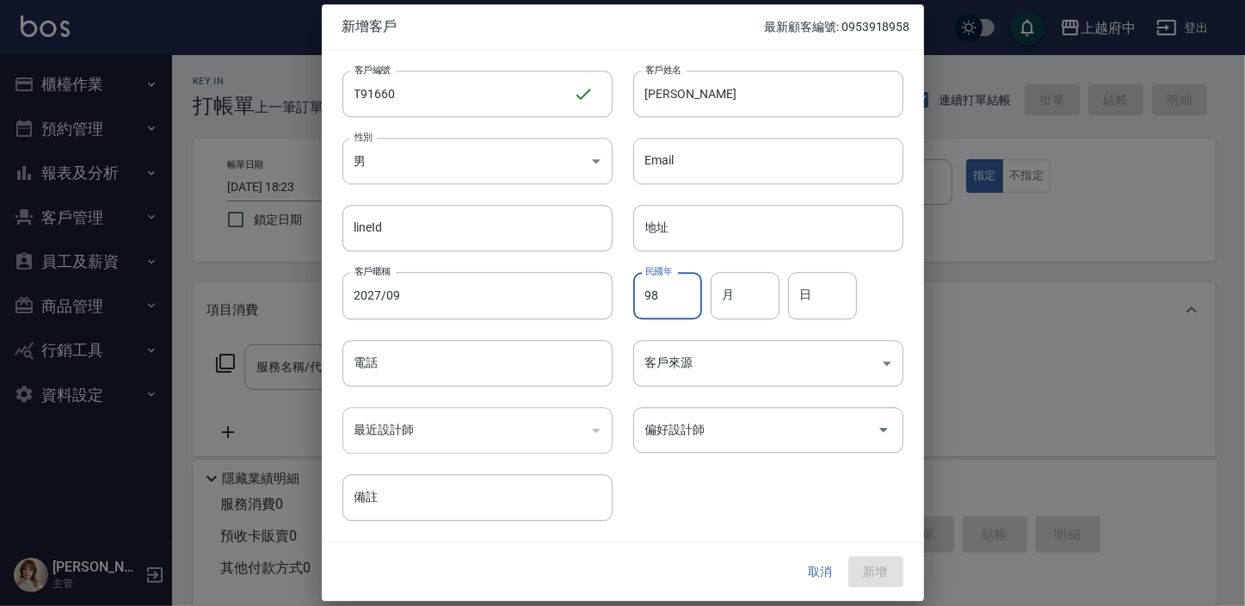
type input "98"
type input "4"
type input "16"
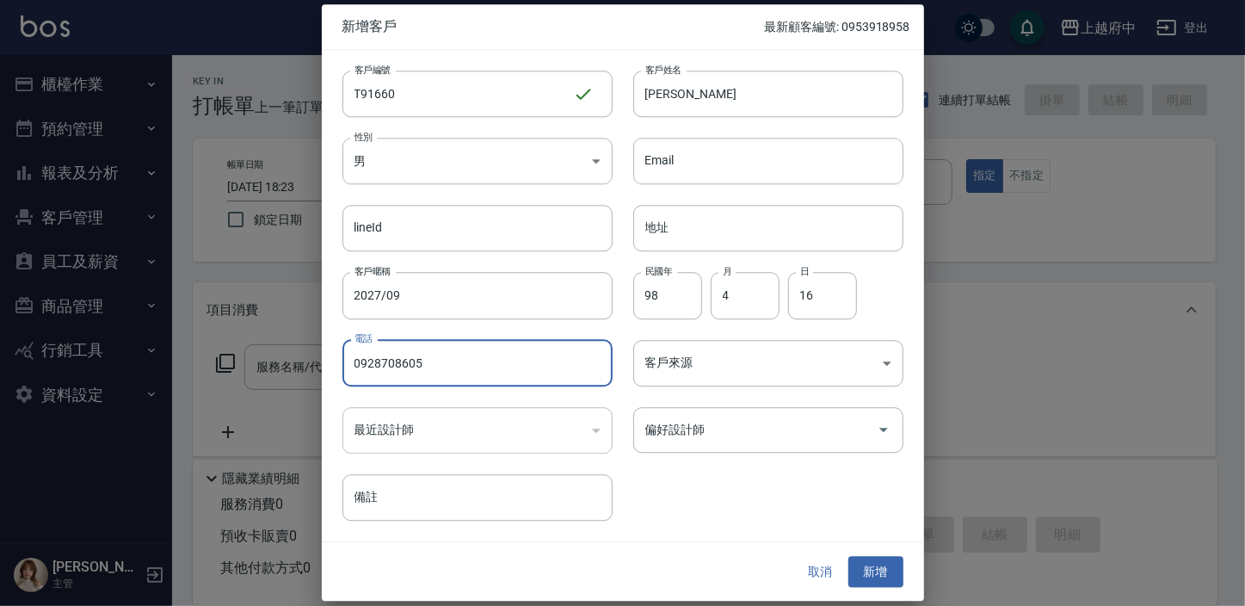
type input "0928708605"
click at [735, 483] on div "客戶編號 T91660 ​ 客戶編號 客戶姓名 李睿洋 客戶姓名 性別 男 MALE 性別 Email Email lineId lineId 地址 地址 客…" at bounding box center [612, 285] width 581 height 470
click at [859, 568] on button "新增" at bounding box center [875, 572] width 55 height 32
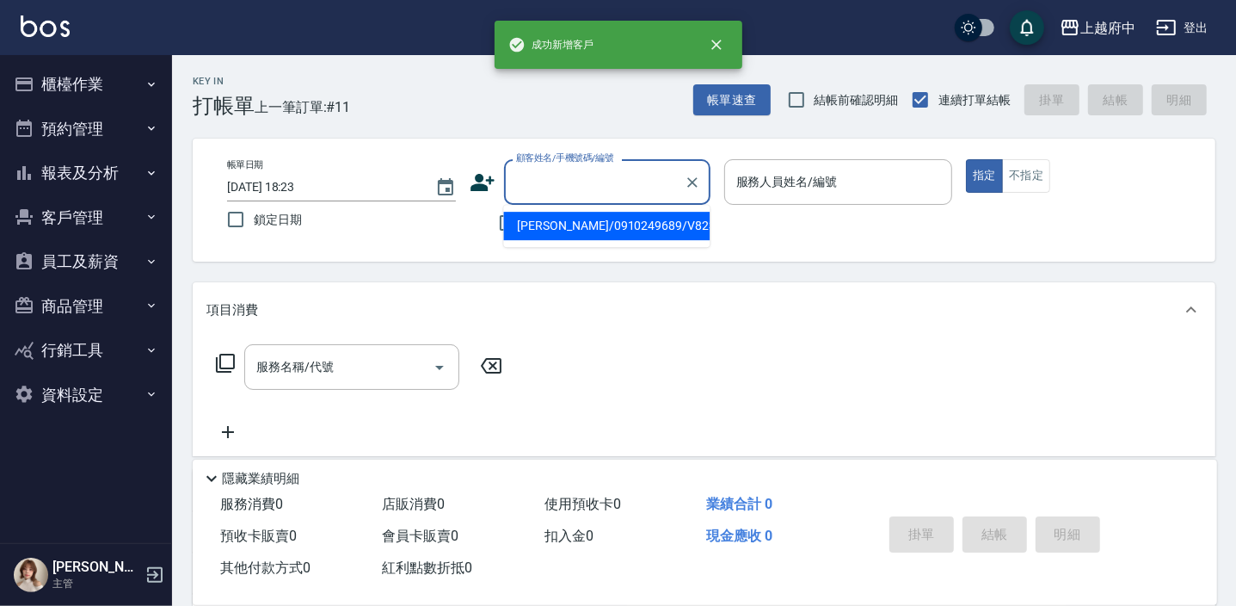
click at [547, 187] on input "顧客姓名/手機號碼/編號" at bounding box center [594, 182] width 165 height 30
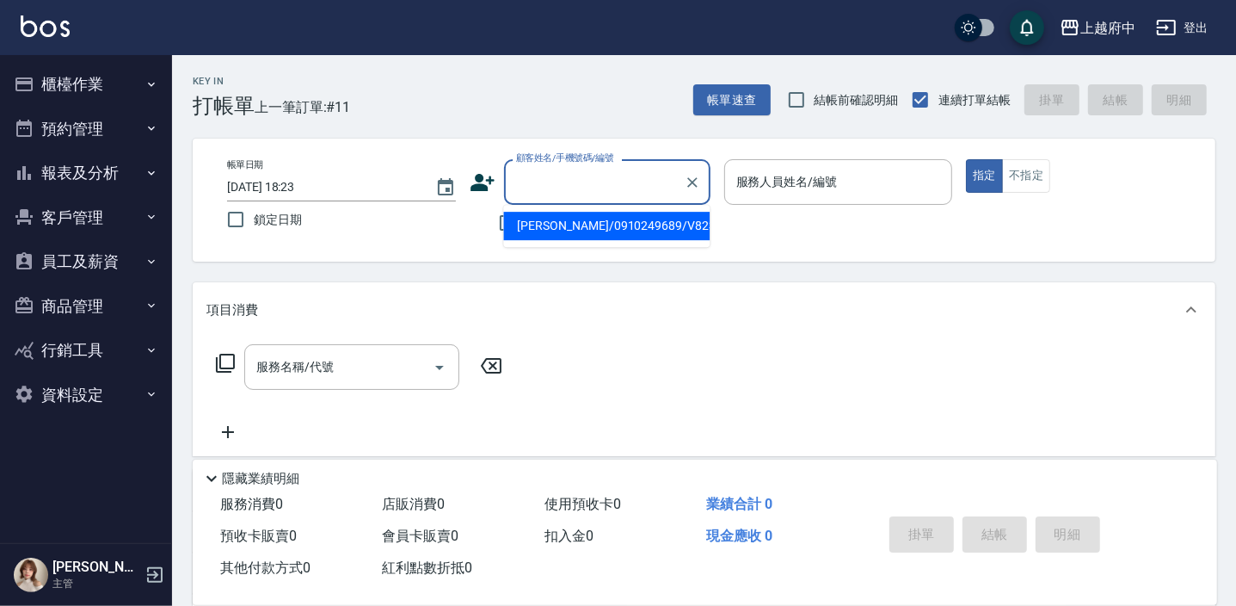
type input "ㄔ"
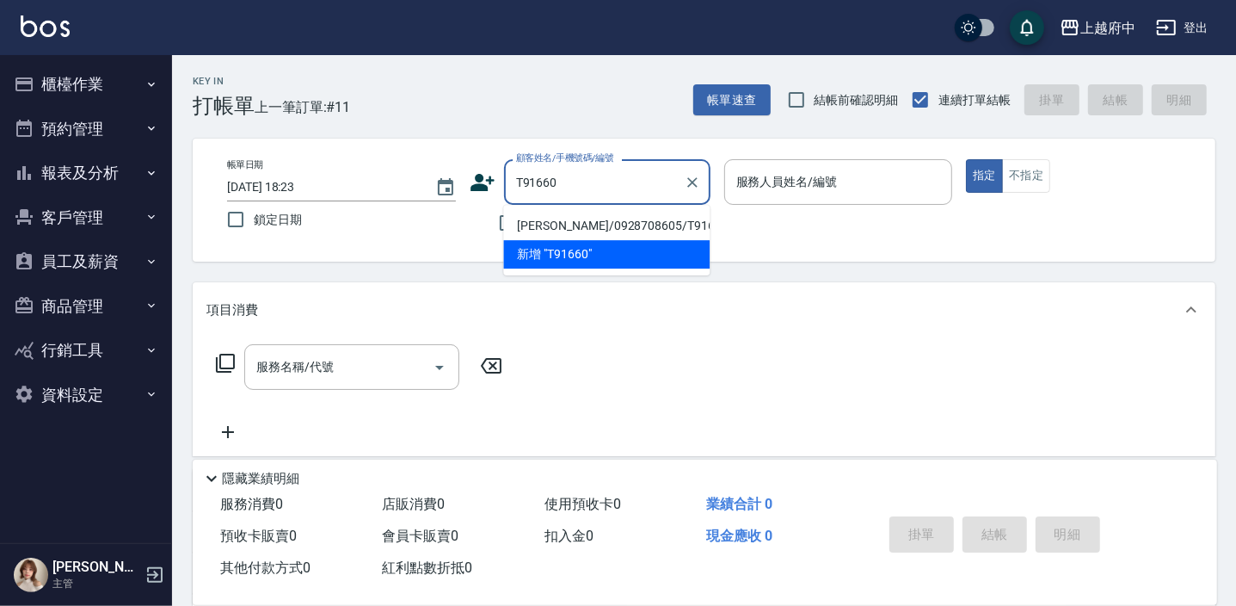
click at [639, 227] on li "李睿洋/0928708605/T91660" at bounding box center [606, 226] width 206 height 28
type input "李睿洋/0928708605/T91660"
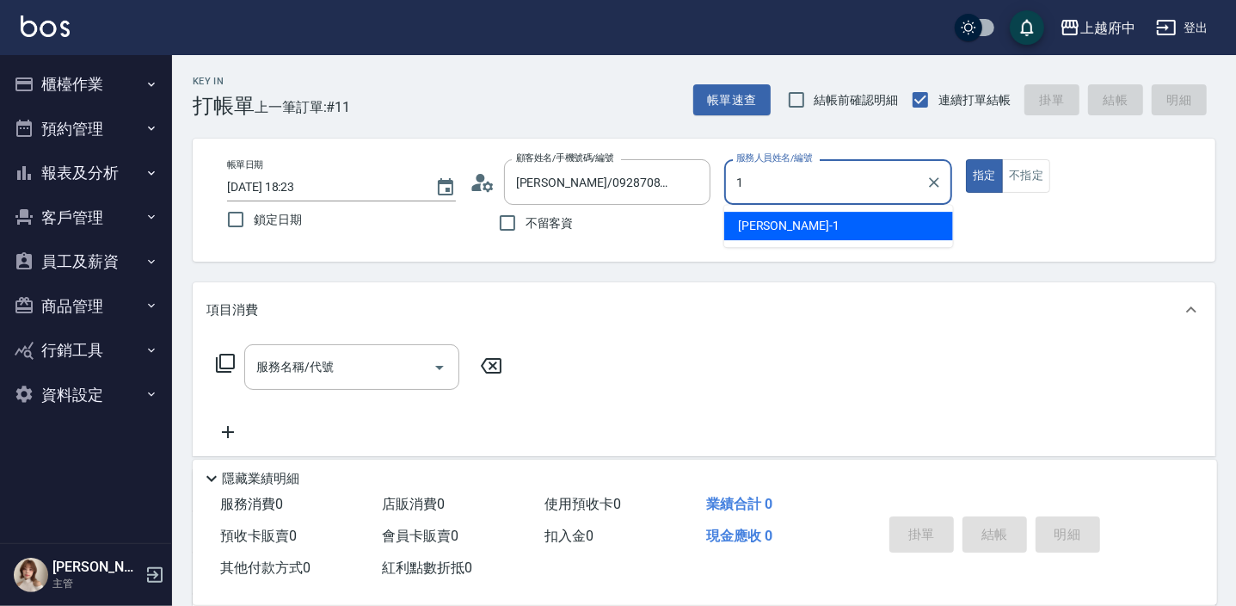
type input "Annie -1"
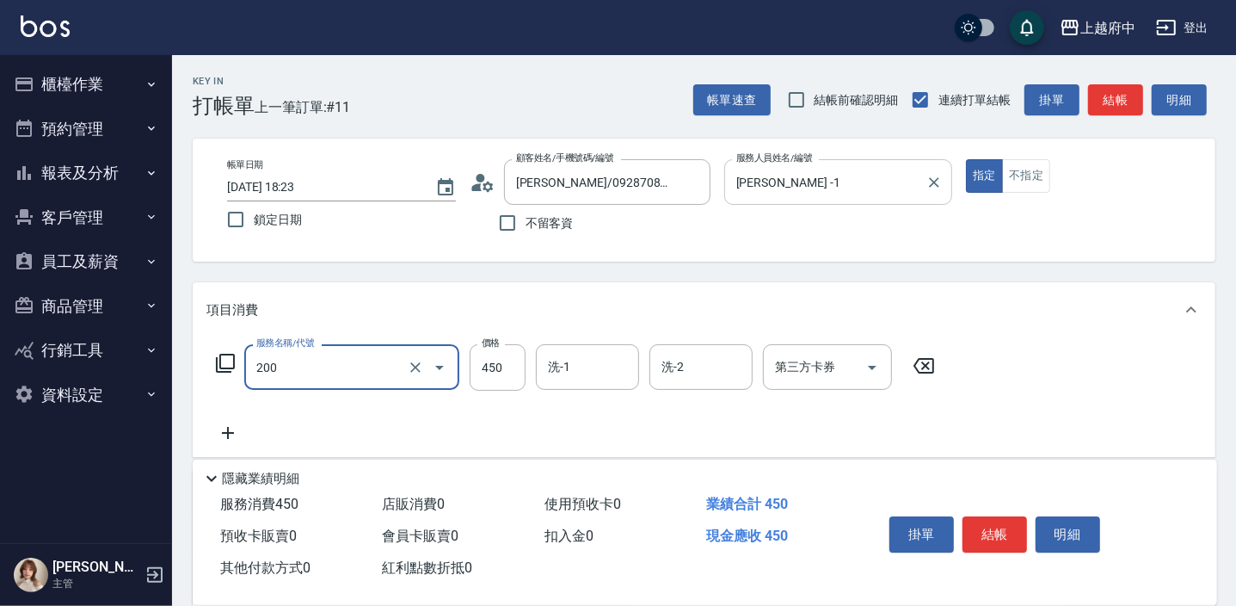
type input "有機洗髮(200)"
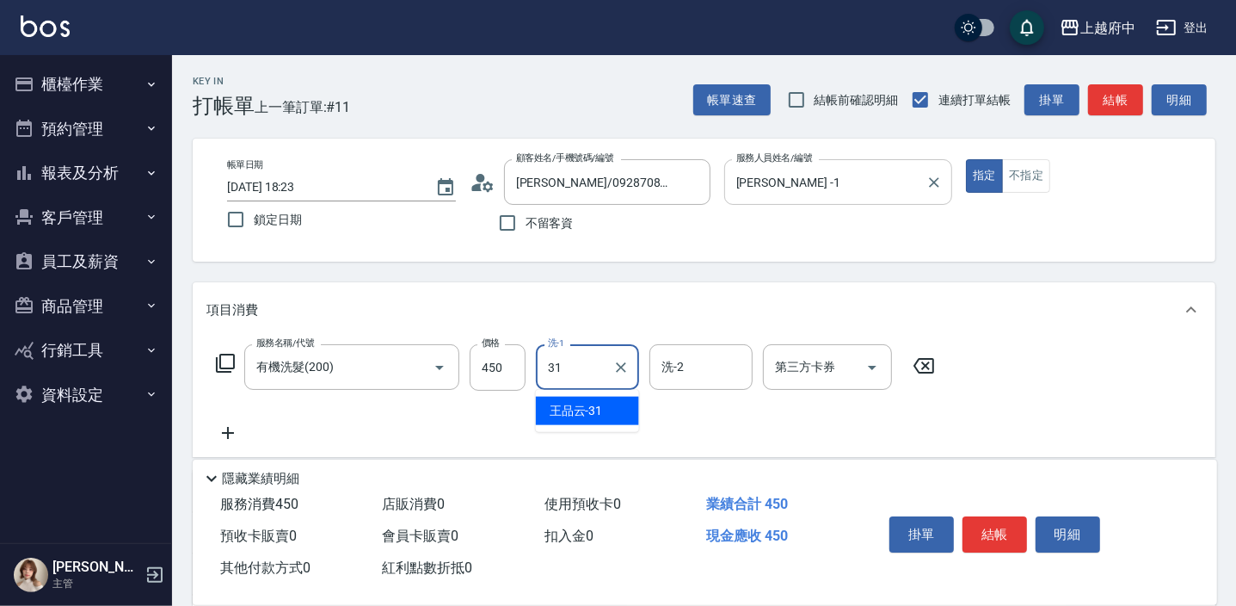
type input "王品云-31"
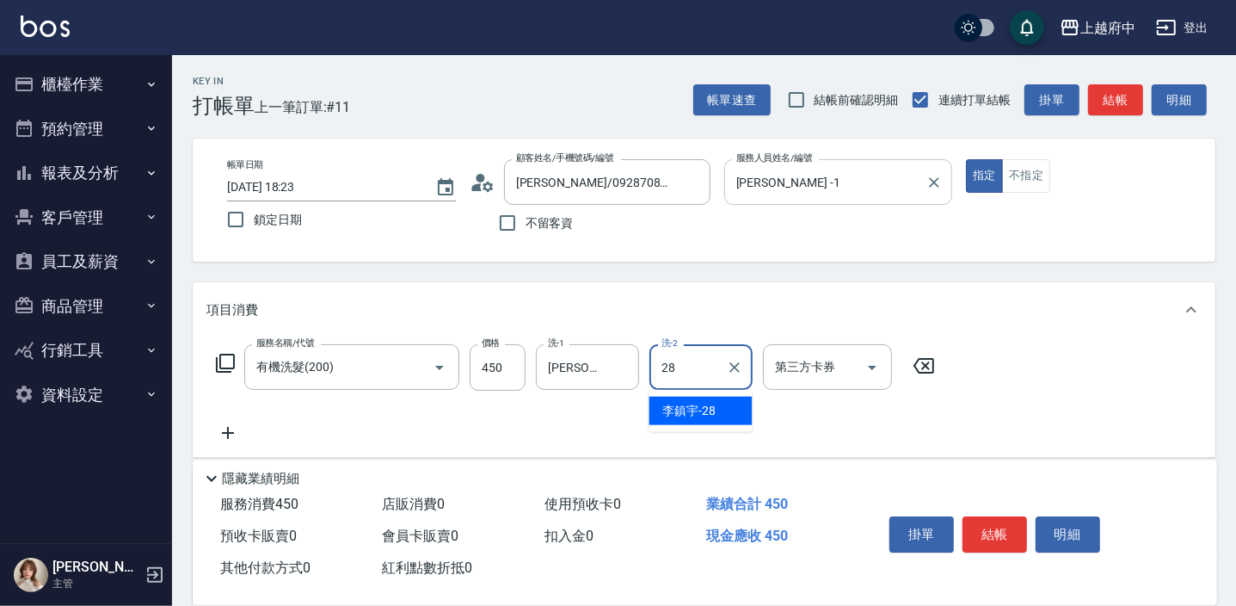
type input "李鎮宇-28"
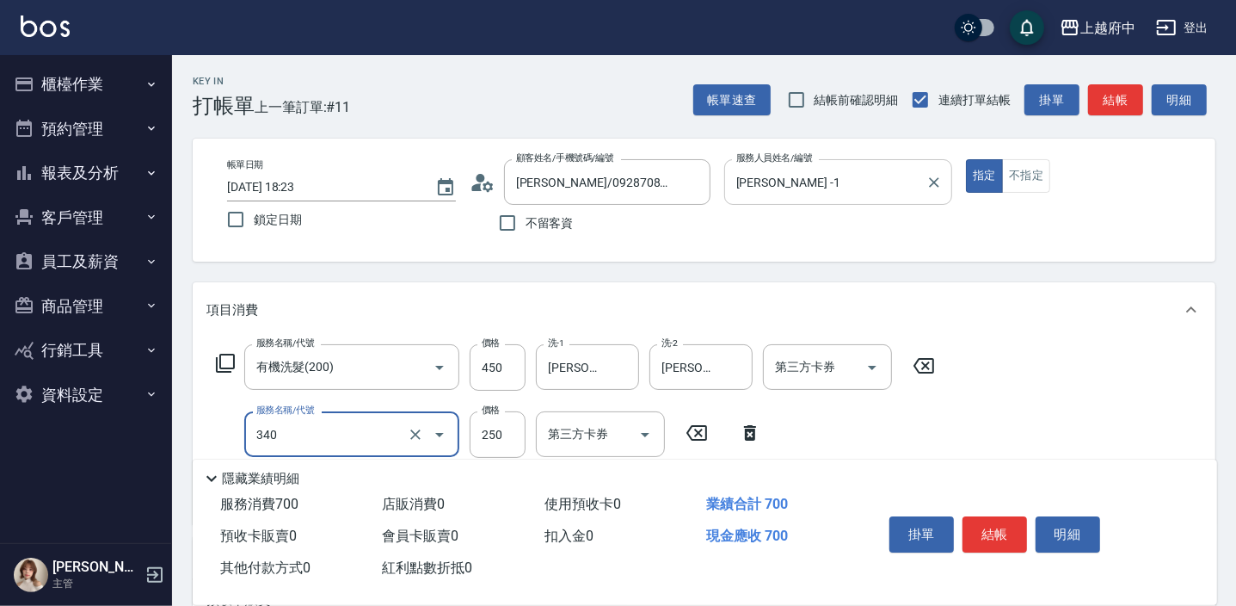
type input "剪髮(340)"
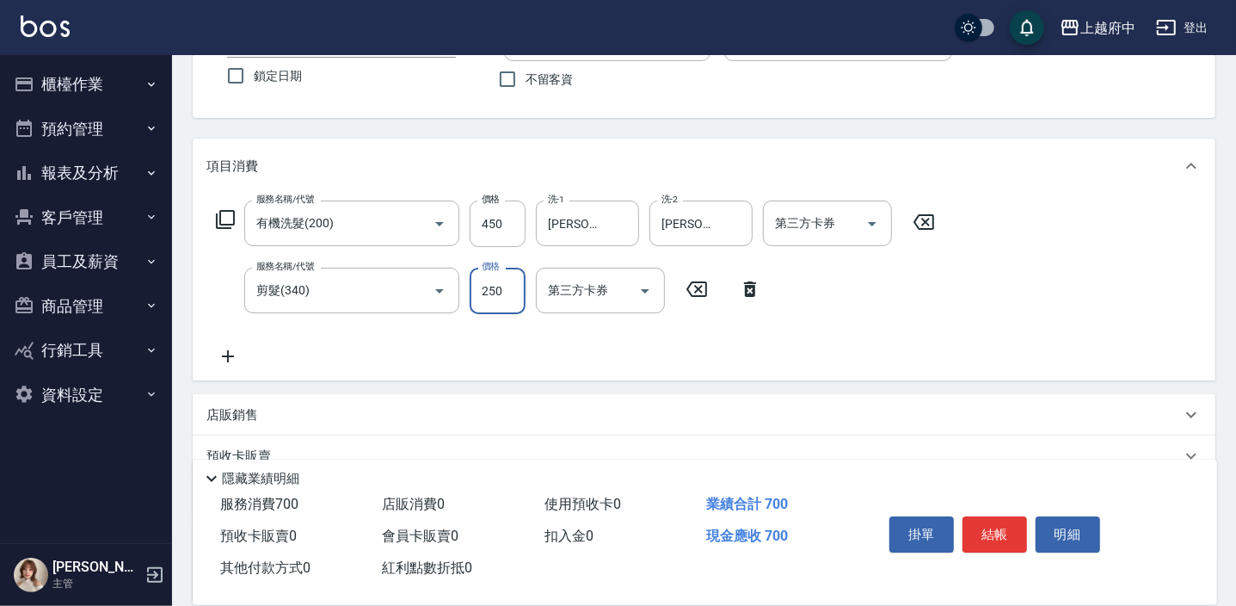
scroll to position [156, 0]
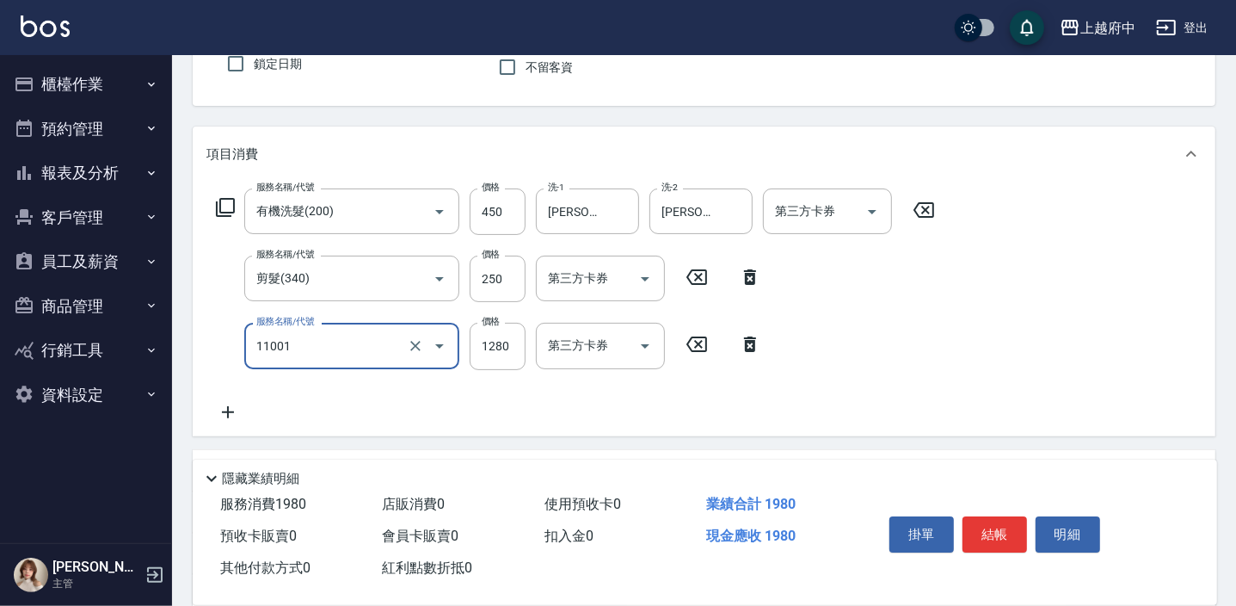
type input "燙髮S(11001)"
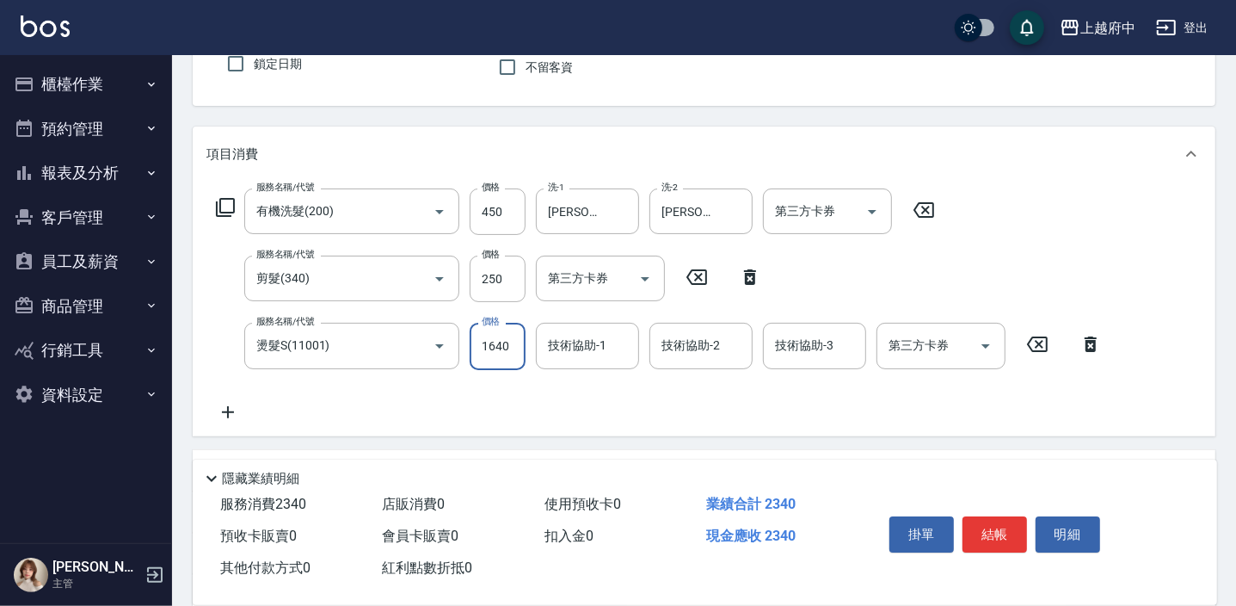
type input "1640"
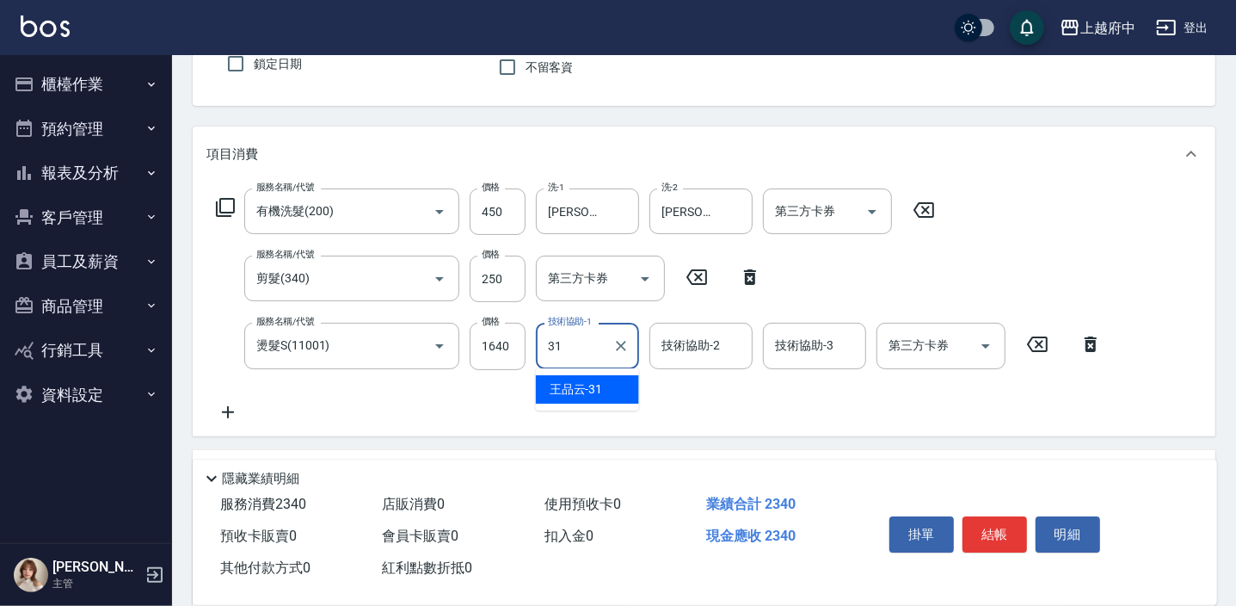
type input "王品云-31"
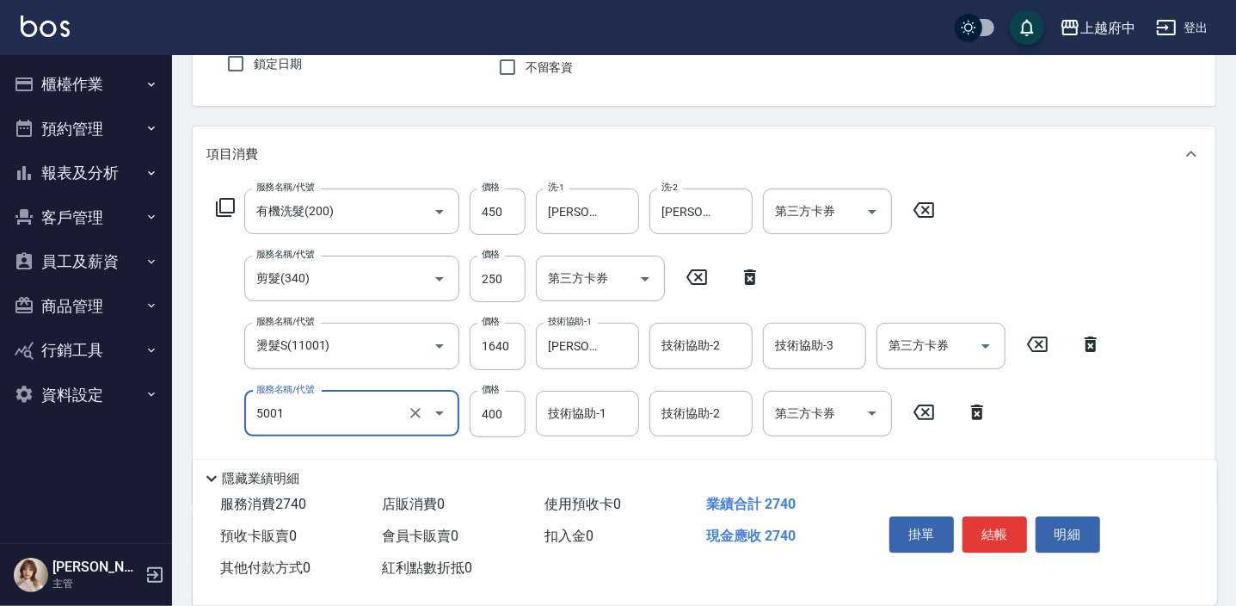
type input "側邊壓貼(5001)"
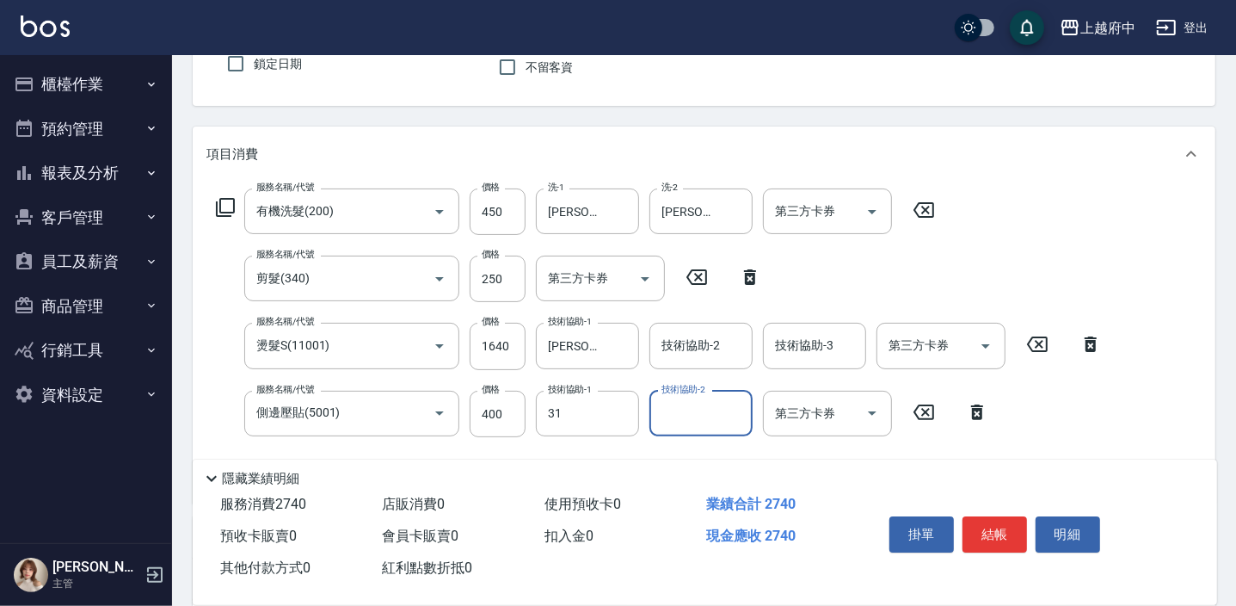
type input "王品云-31"
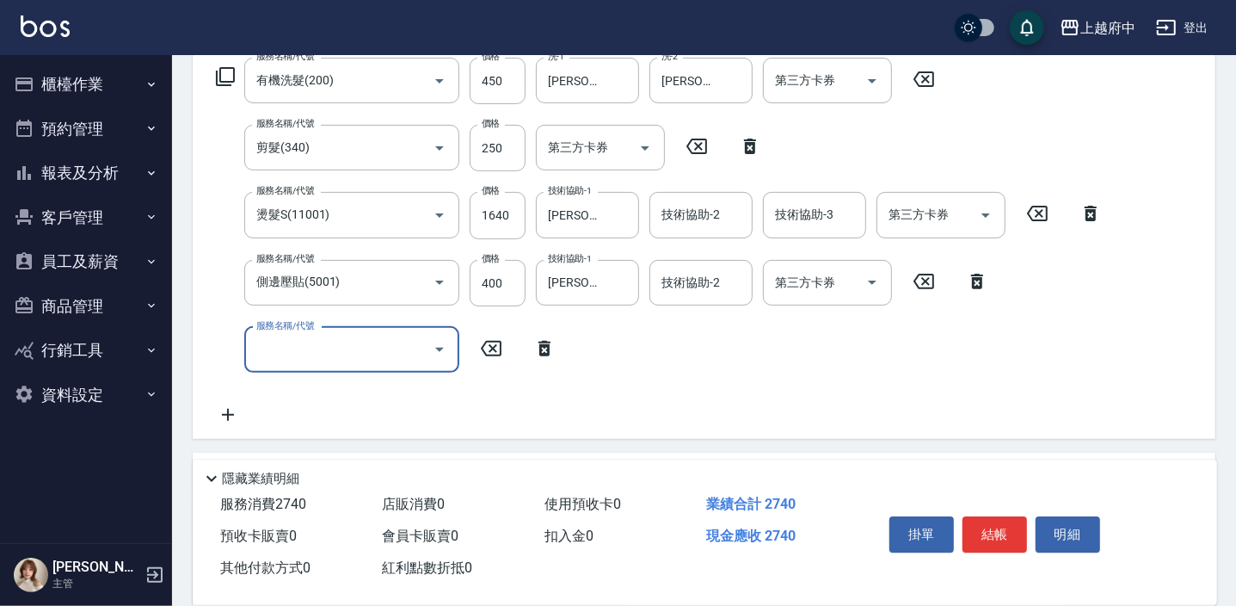
scroll to position [312, 0]
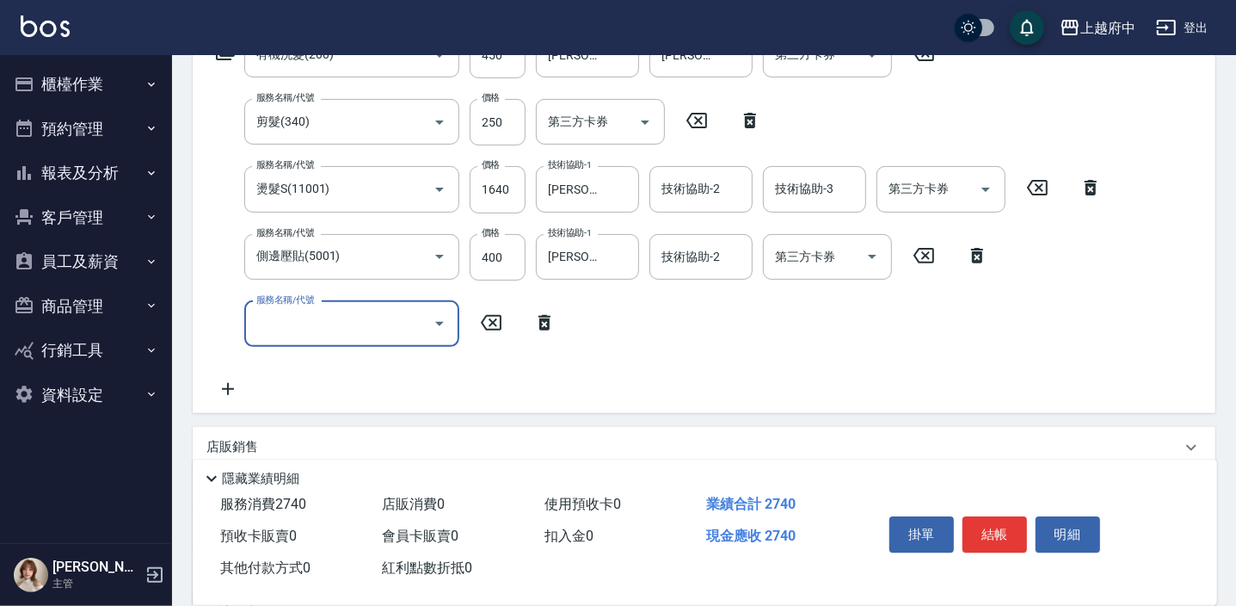
type input "8"
type input "潤澤修護(4803)"
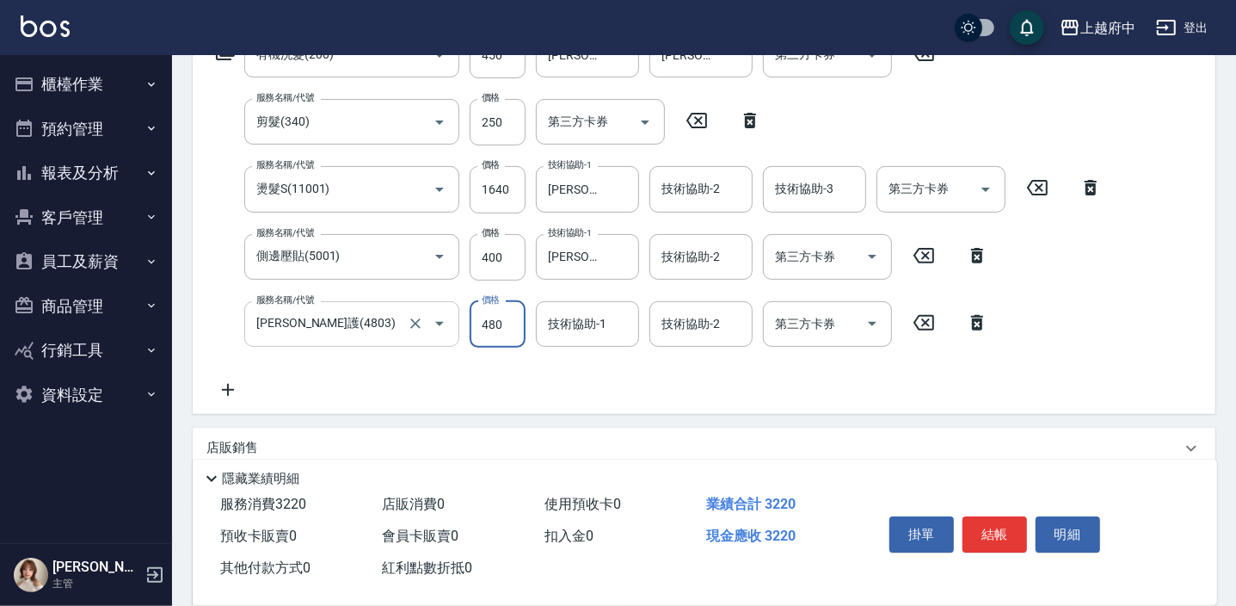
type input "480"
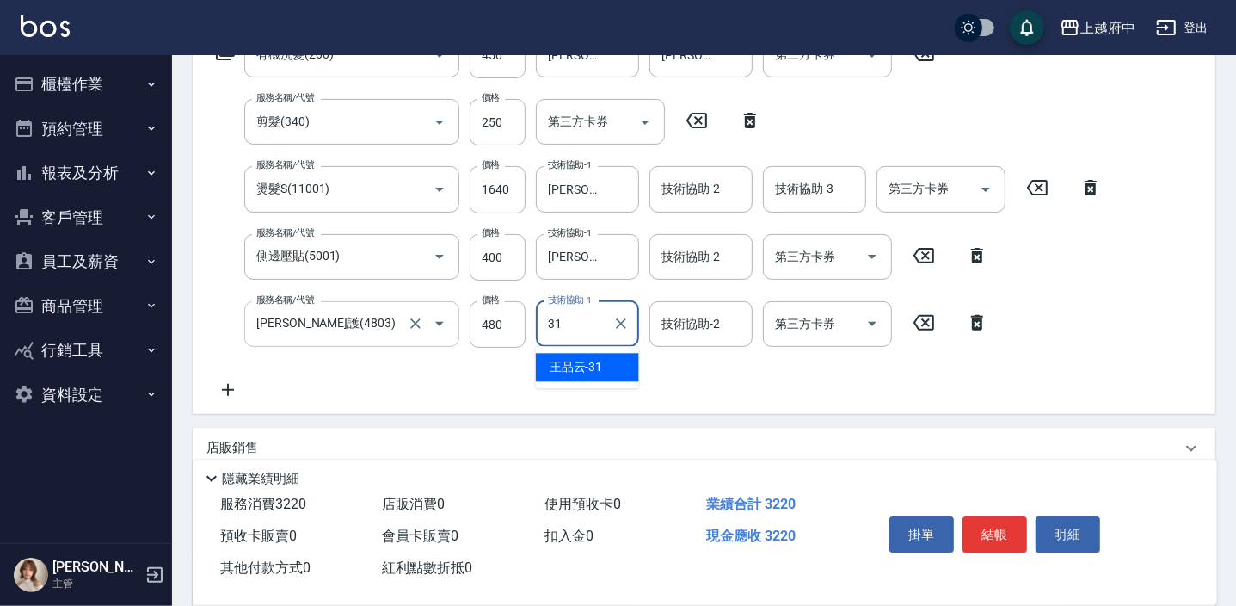
type input "王品云-31"
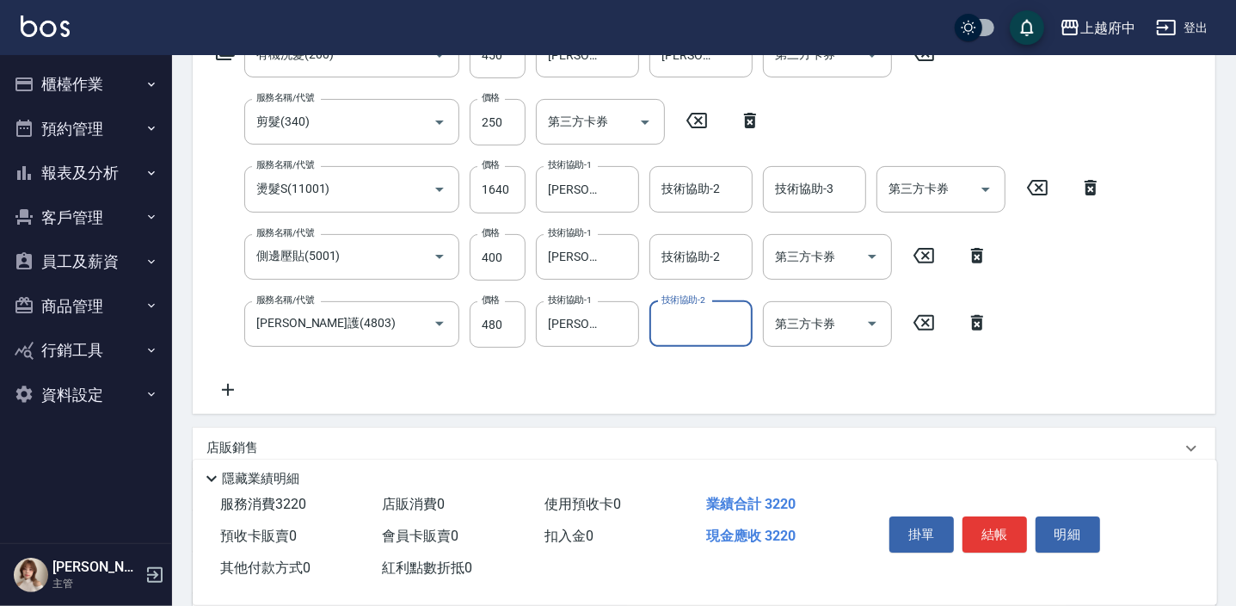
click at [552, 378] on div "服務名稱/代號 有機洗髮(200) 服務名稱/代號 價格 450 價格 洗-1 王品云-31 洗-1 洗-2 李鎮宇-28 洗-2 第三方卡券 第三方卡券 服…" at bounding box center [659, 216] width 906 height 368
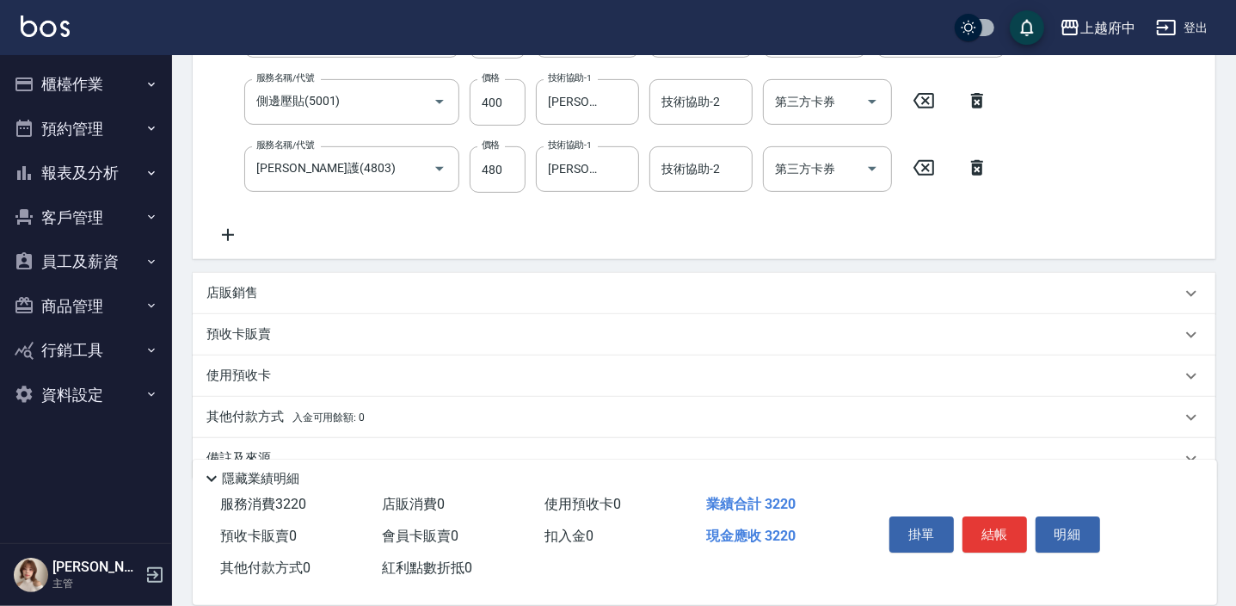
scroll to position [469, 0]
click at [231, 287] on p "店販銷售" at bounding box center [232, 291] width 52 height 18
click at [234, 291] on p "店販銷售" at bounding box center [232, 291] width 52 height 18
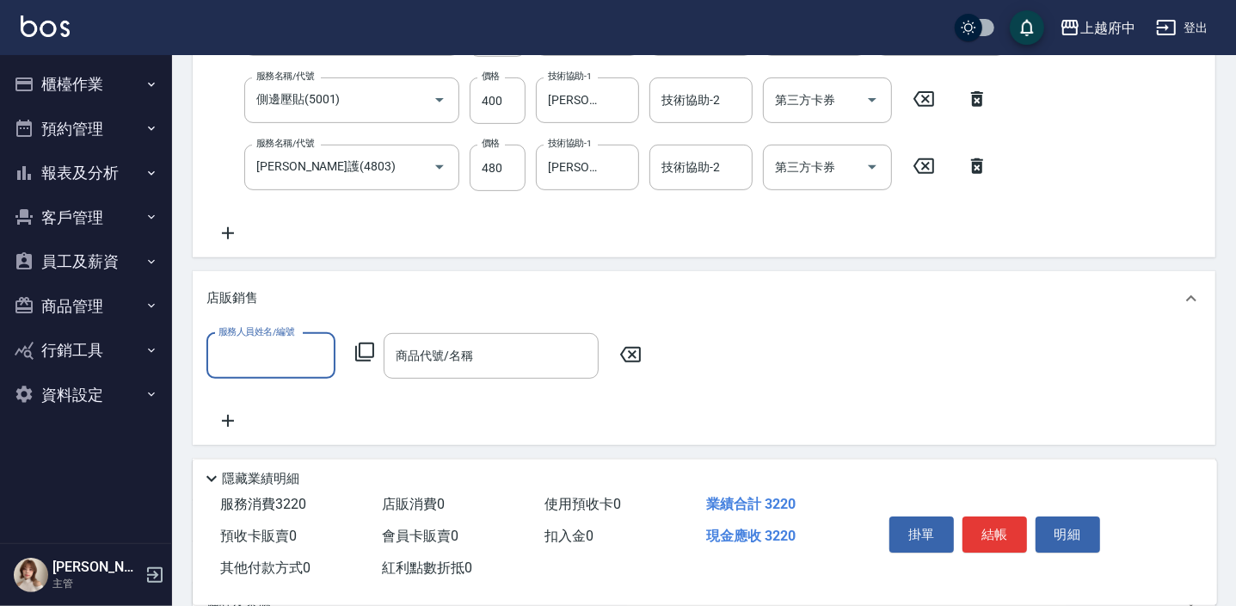
scroll to position [0, 0]
type input "Annie -1"
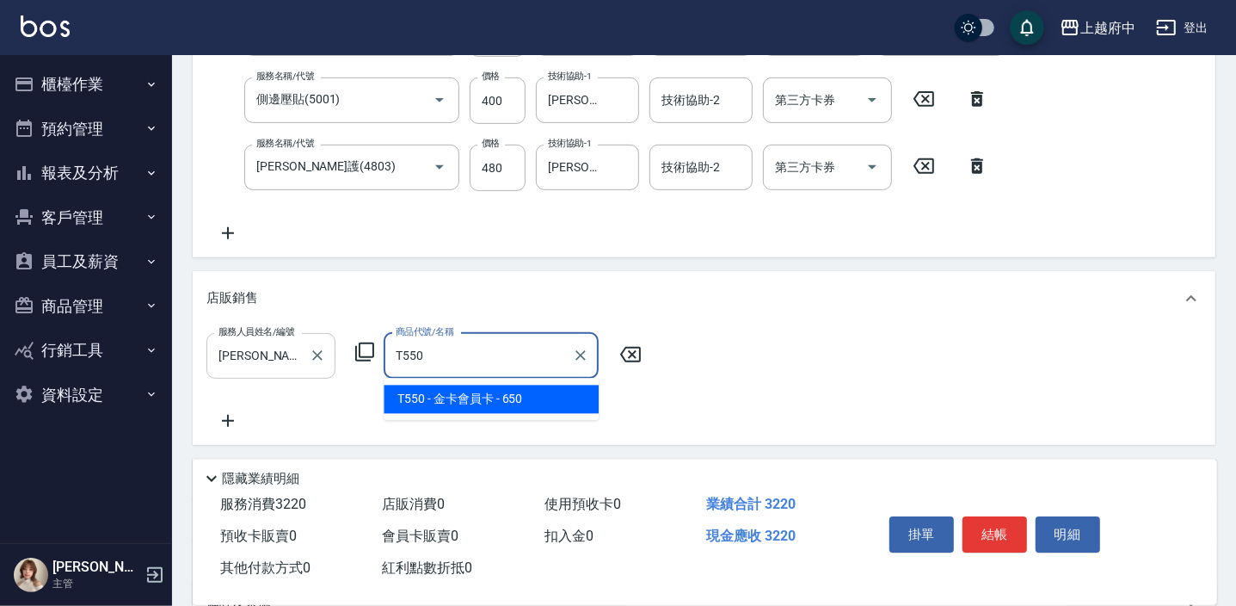
type input "金卡會員卡"
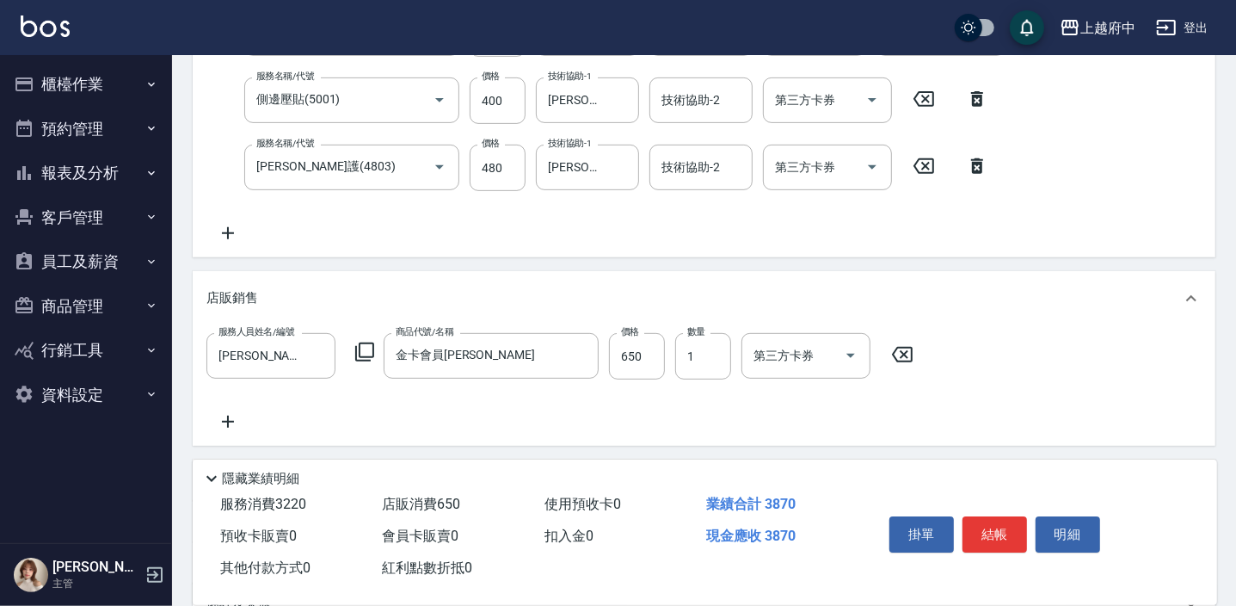
click at [610, 412] on div "服務人員姓名/編號 Annie -1 服務人員姓名/編號 商品代號/名稱 金卡會員卡 商品代號/名稱 價格 650 價格 數量 1 數量 第三方卡券 第三方卡券" at bounding box center [703, 382] width 995 height 99
click at [1002, 527] on button "結帳" at bounding box center [994, 534] width 65 height 36
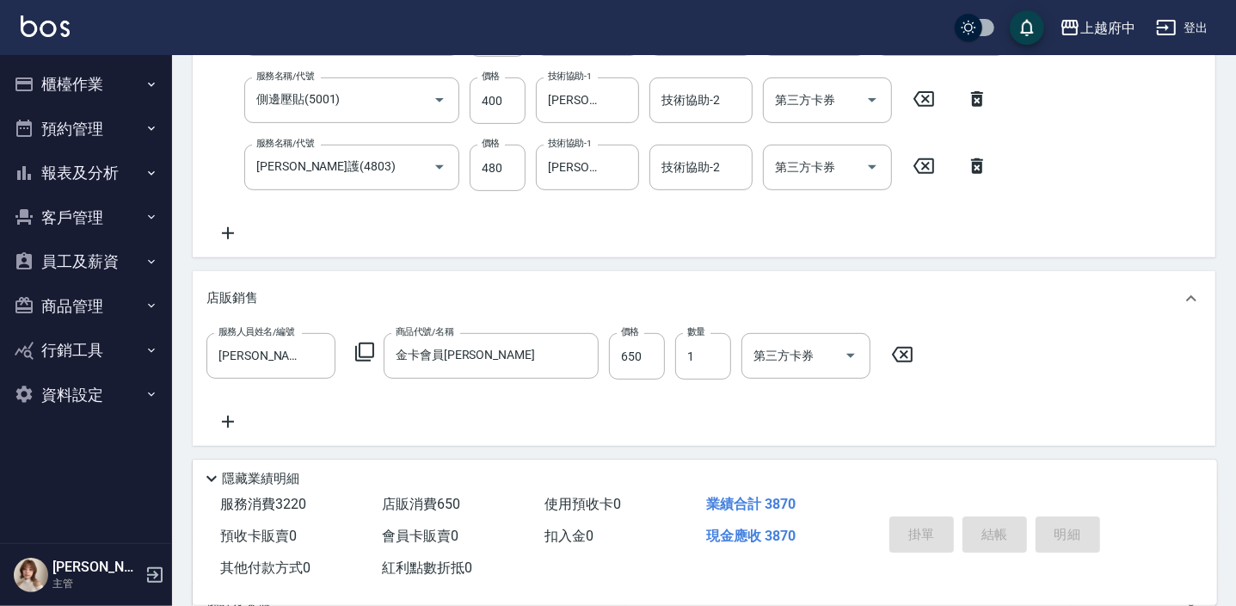
type input "2025/09/20 18:34"
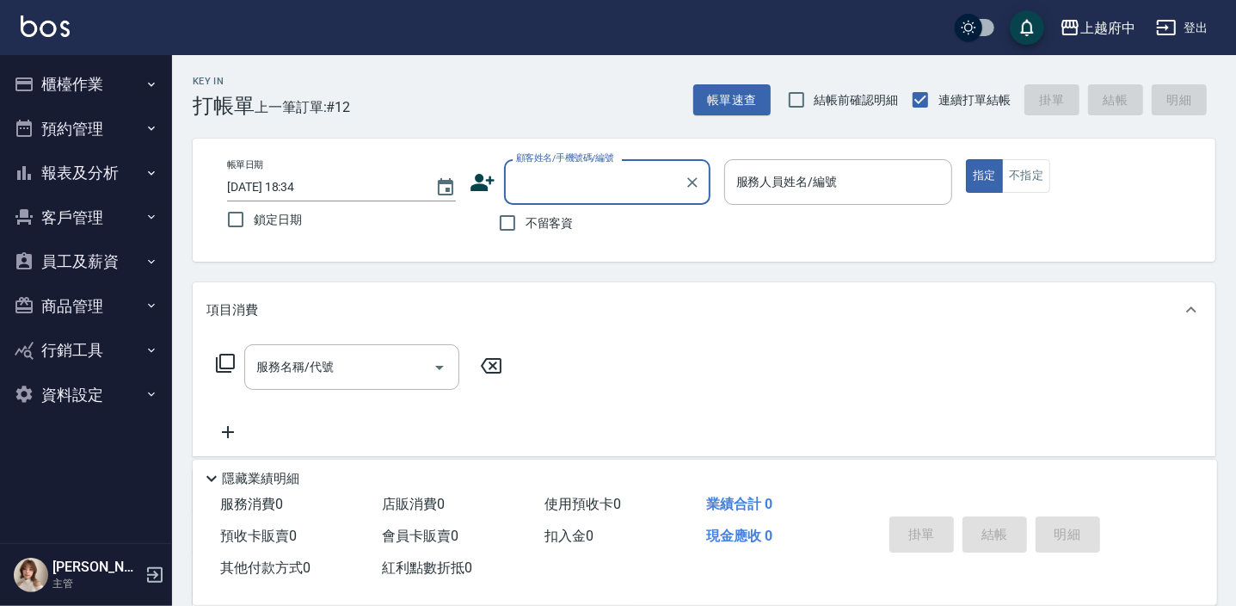
click at [480, 179] on icon at bounding box center [482, 182] width 24 height 17
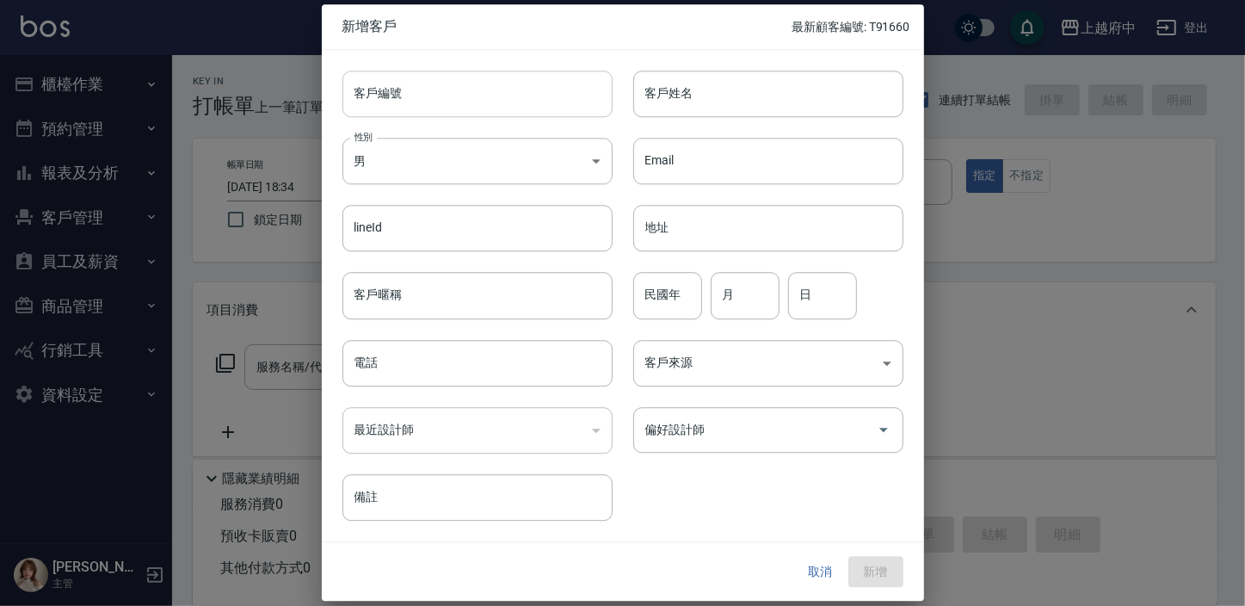
click at [403, 102] on input "客戶編號" at bounding box center [477, 94] width 270 height 46
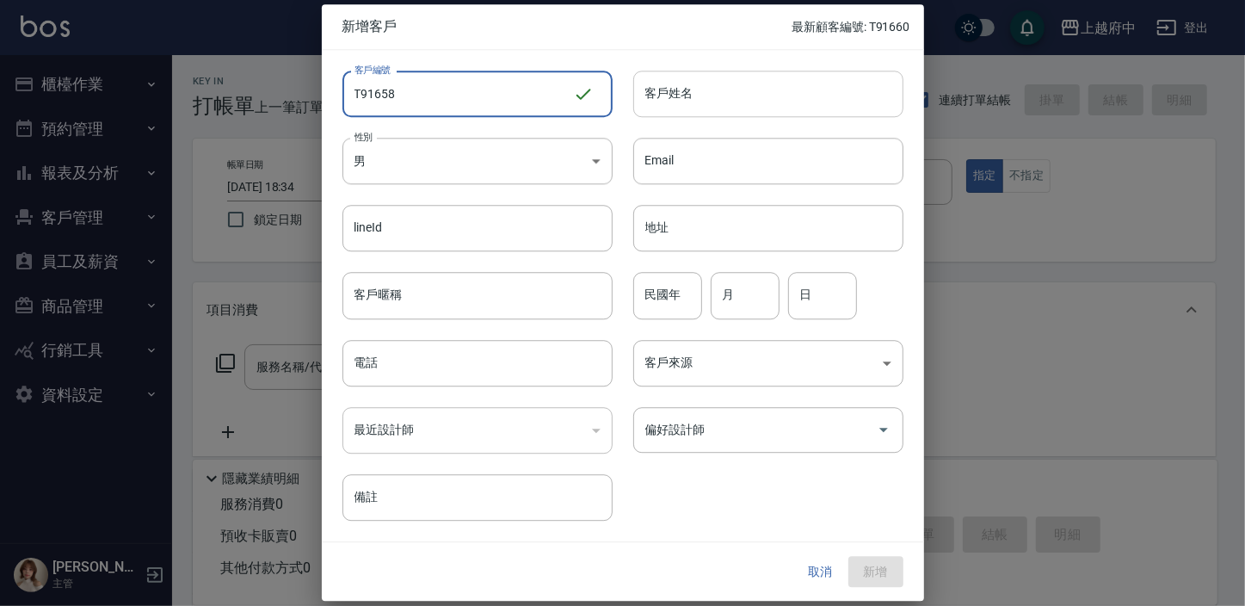
type input "T91658"
click at [752, 88] on input "客戶姓名" at bounding box center [768, 94] width 270 height 46
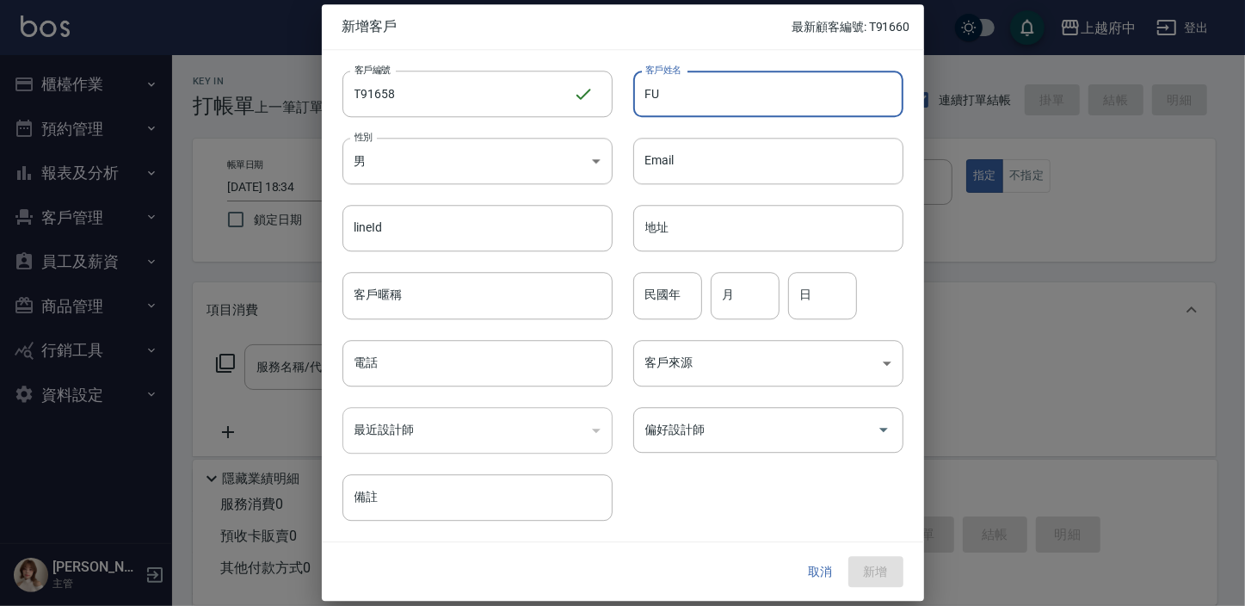
type input "F"
type input "[PERSON_NAME]"
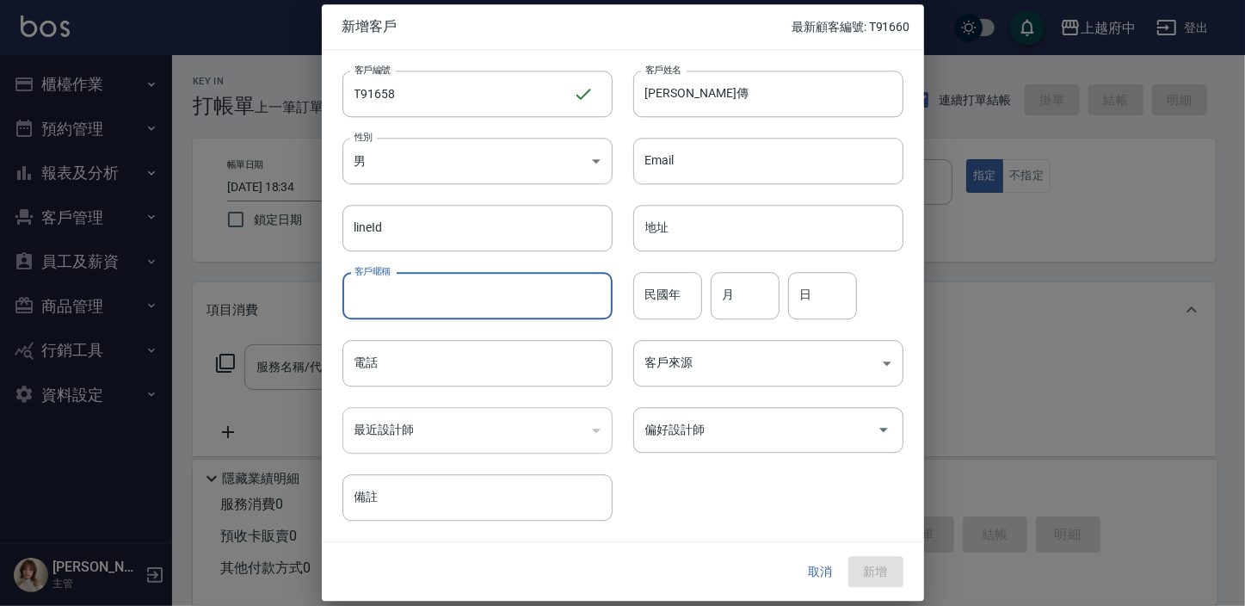
click at [395, 300] on input "客戶暱稱" at bounding box center [477, 296] width 270 height 46
type input "20270/09"
click at [671, 285] on div "民國年 民國年" at bounding box center [667, 296] width 69 height 46
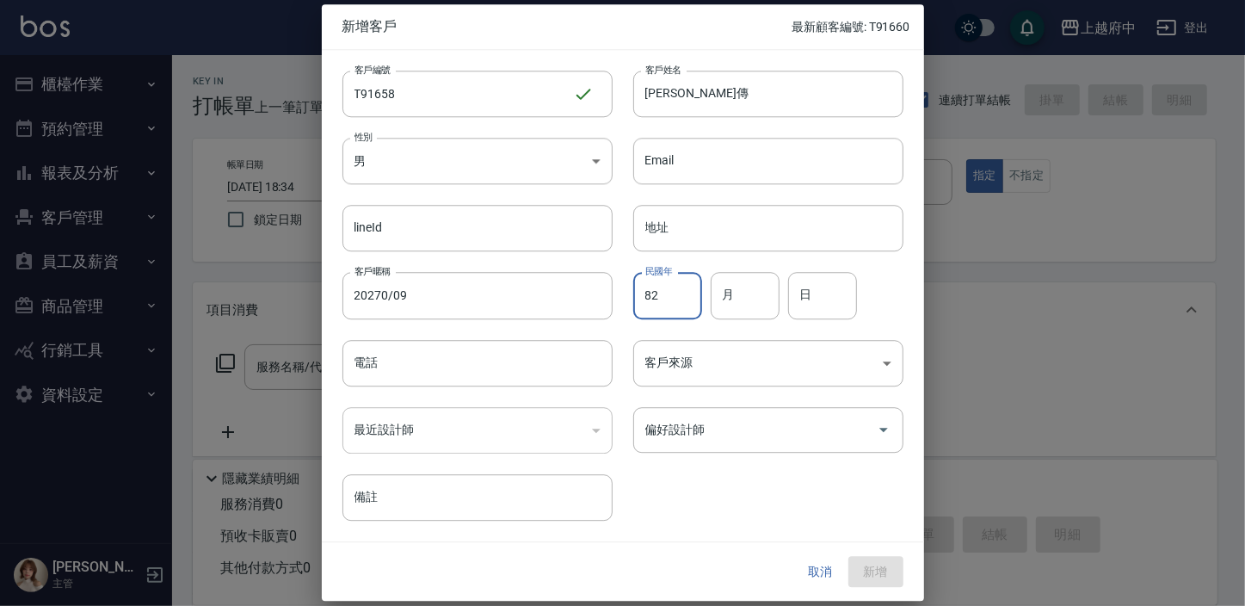
type input "82"
type input "6"
type input "27"
click at [366, 369] on input "電話" at bounding box center [477, 363] width 270 height 46
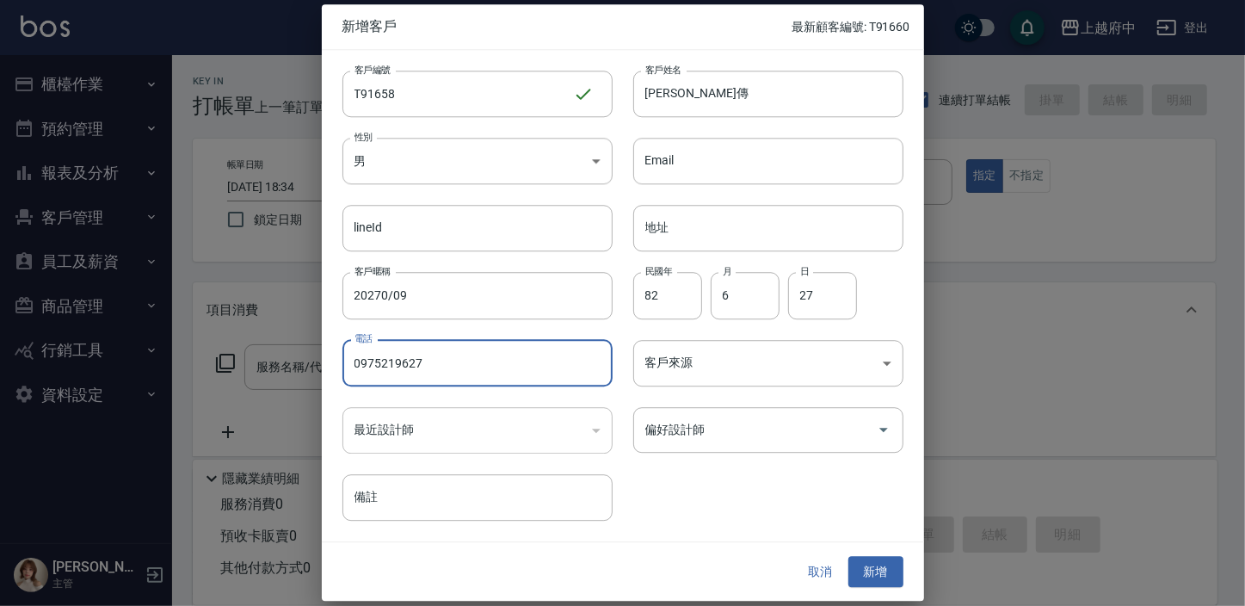
type input "0975219627"
click at [715, 469] on div "客戶編號 T91658 ​ 客戶編號 客戶姓名 邱武傳 客戶姓名 性別 男 MALE 性別 Email Email lineId lineId 地址 地址 客…" at bounding box center [612, 285] width 581 height 470
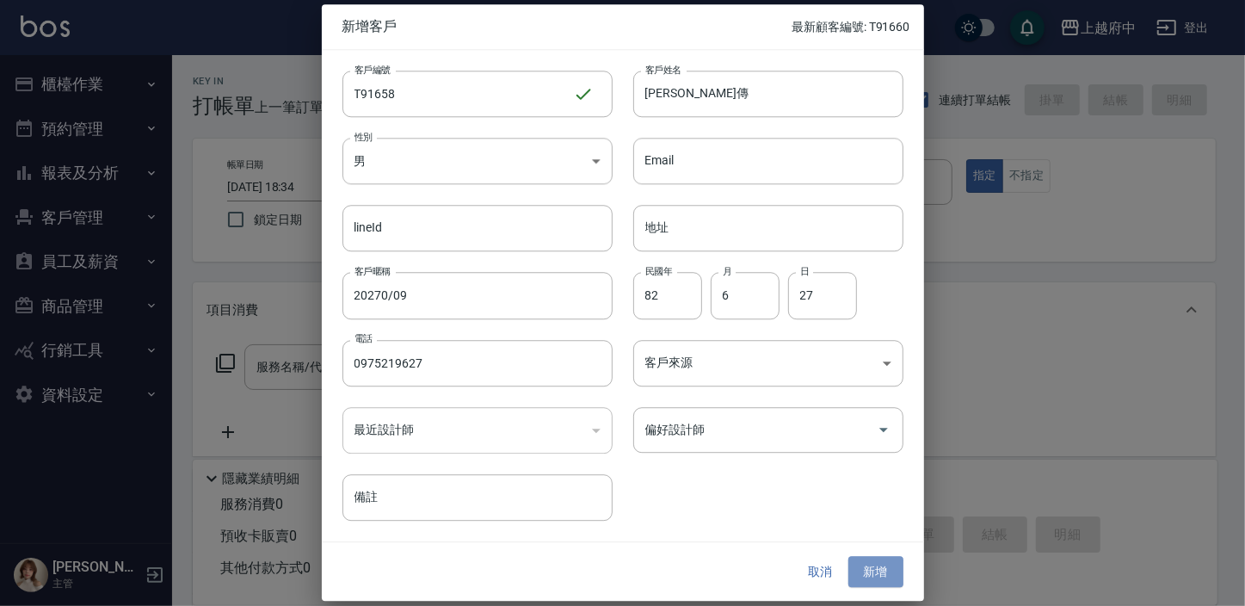
click at [874, 579] on button "新增" at bounding box center [875, 572] width 55 height 32
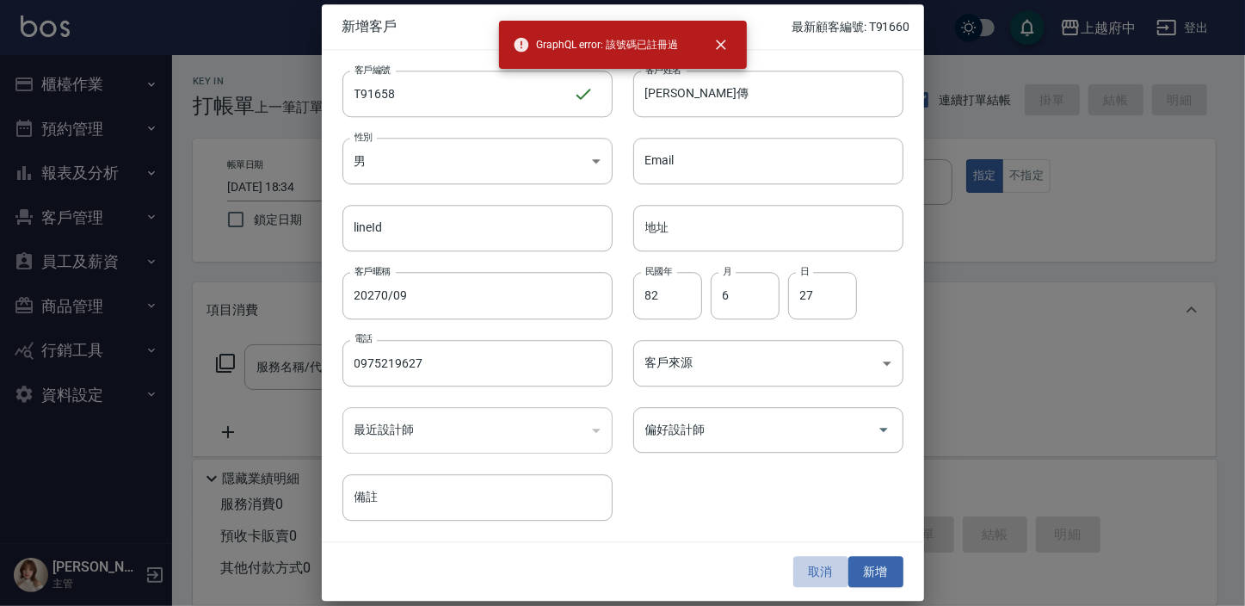
click at [816, 565] on button "取消" at bounding box center [820, 572] width 55 height 32
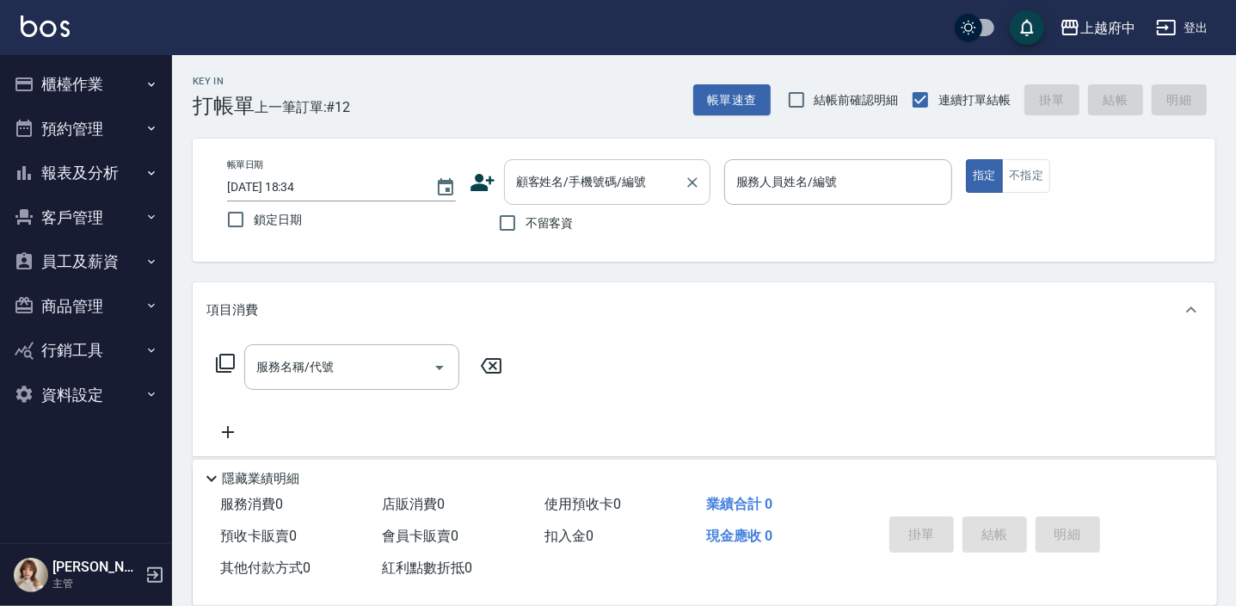
click at [525, 177] on div "顧客姓名/手機號碼/編號 顧客姓名/手機號碼/編號" at bounding box center [607, 182] width 206 height 46
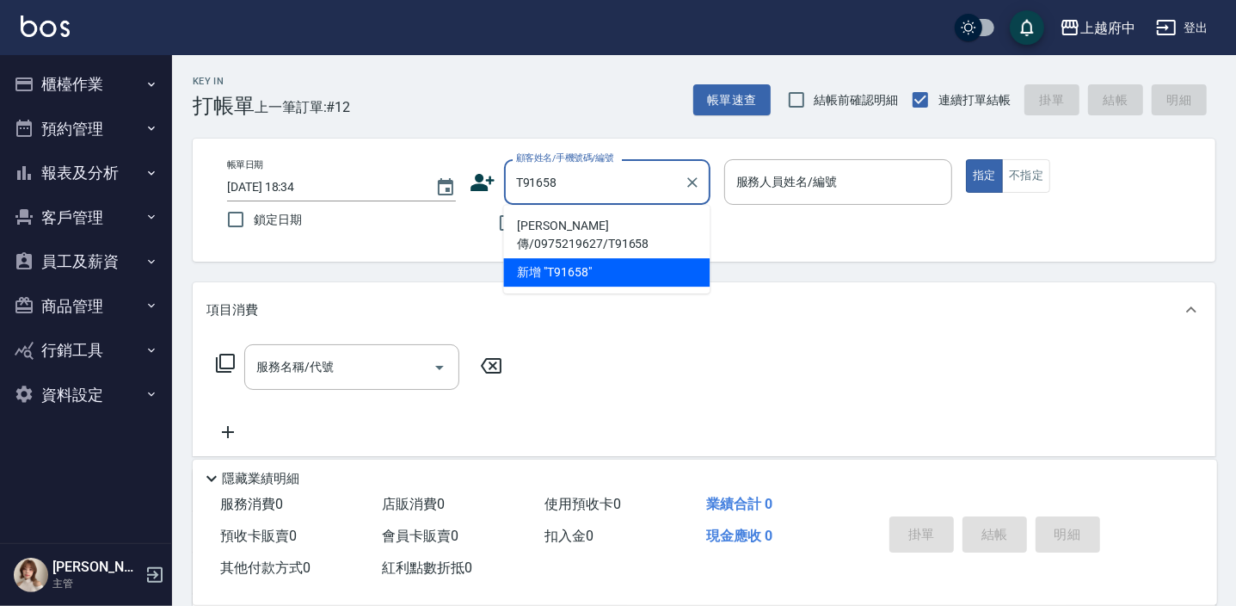
click at [633, 224] on li "邱武傳/0975219627/T91658" at bounding box center [606, 235] width 206 height 46
type input "邱武傳/0975219627/T91658"
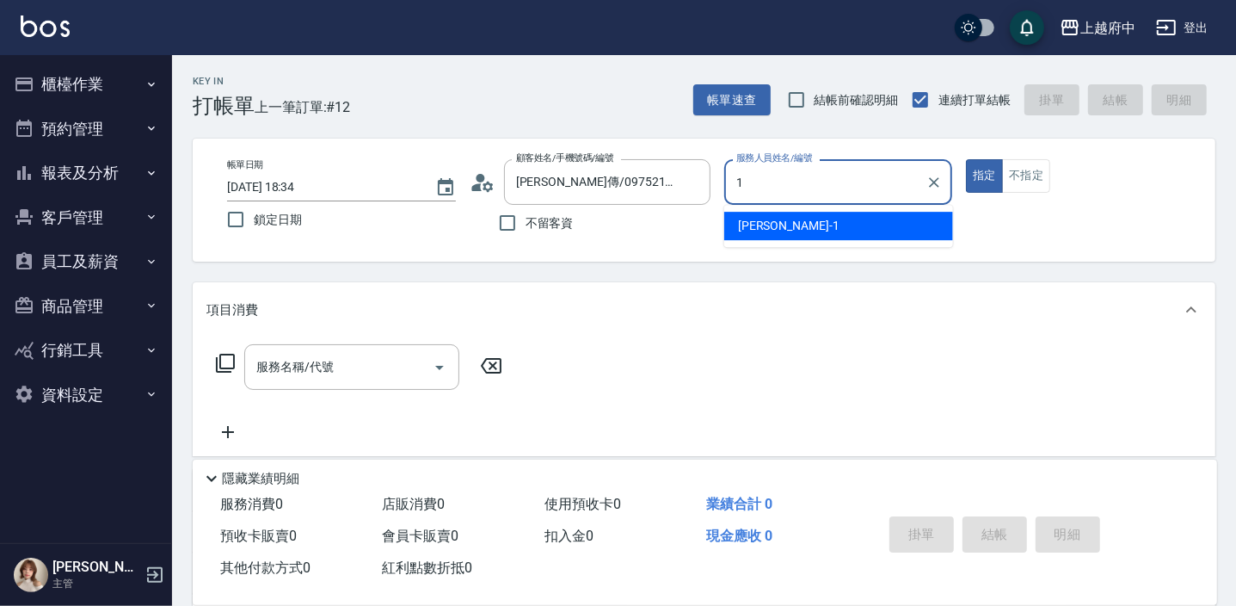
type input "Annie -1"
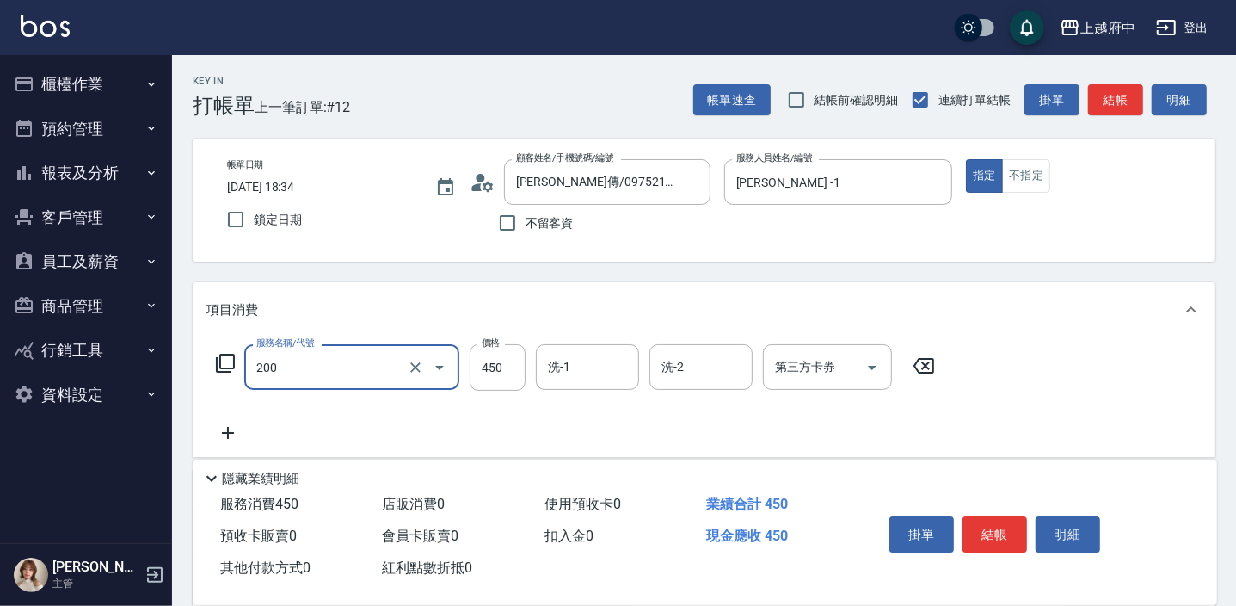
type input "有機洗髮(200)"
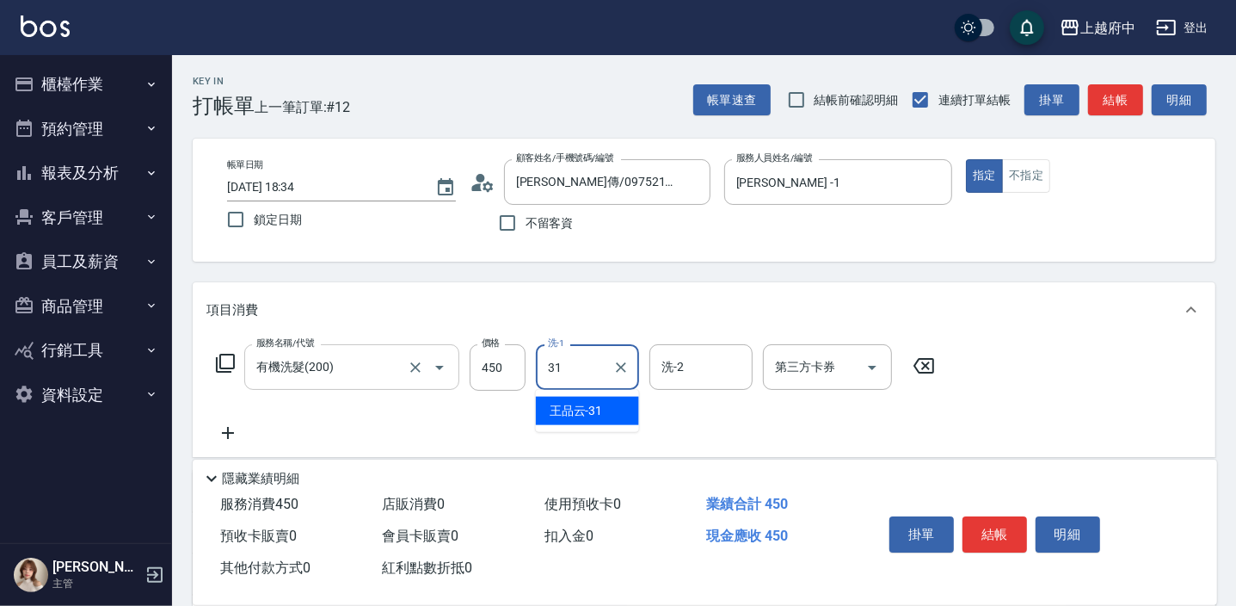
type input "王品云-31"
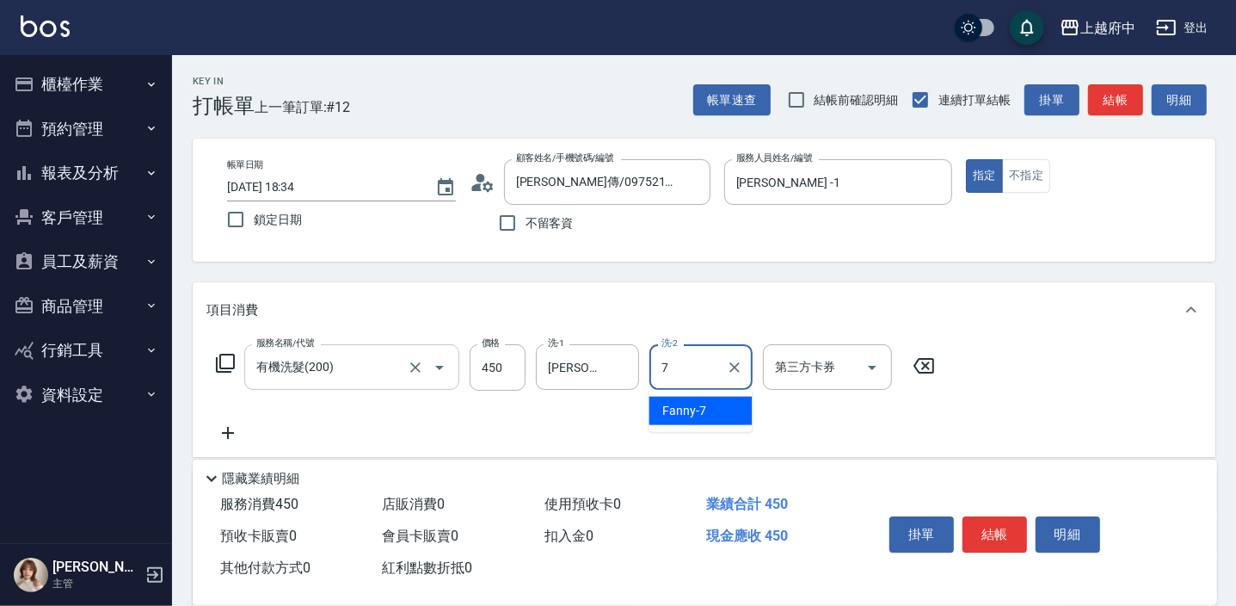
type input "Fanny-7"
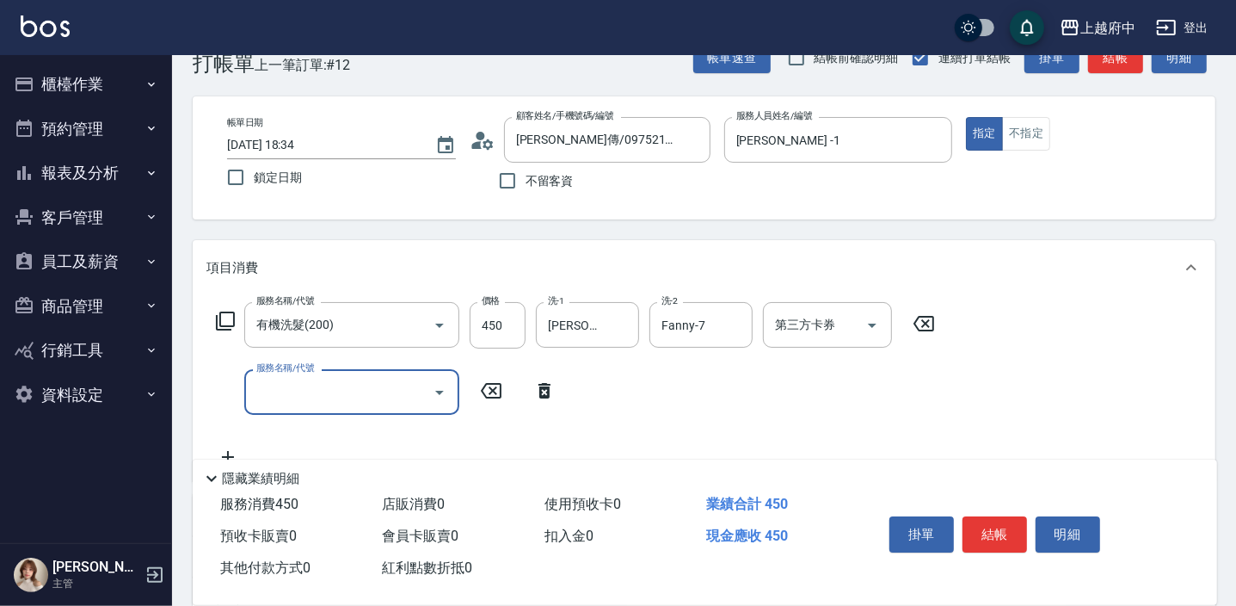
scroll to position [77, 0]
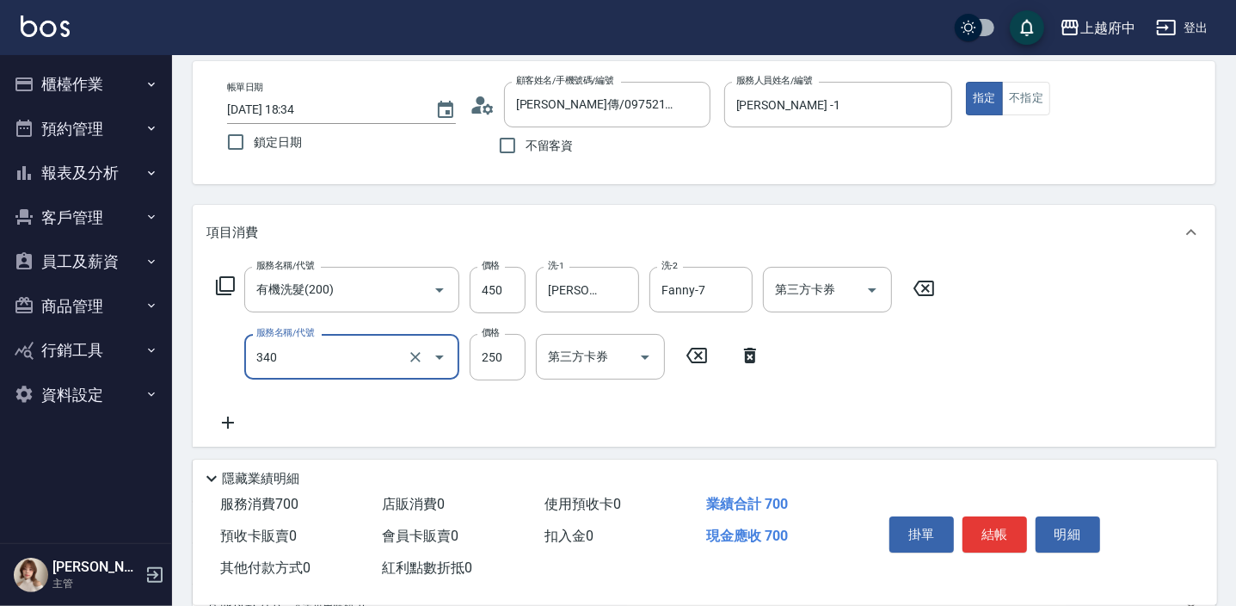
type input "剪髮(340)"
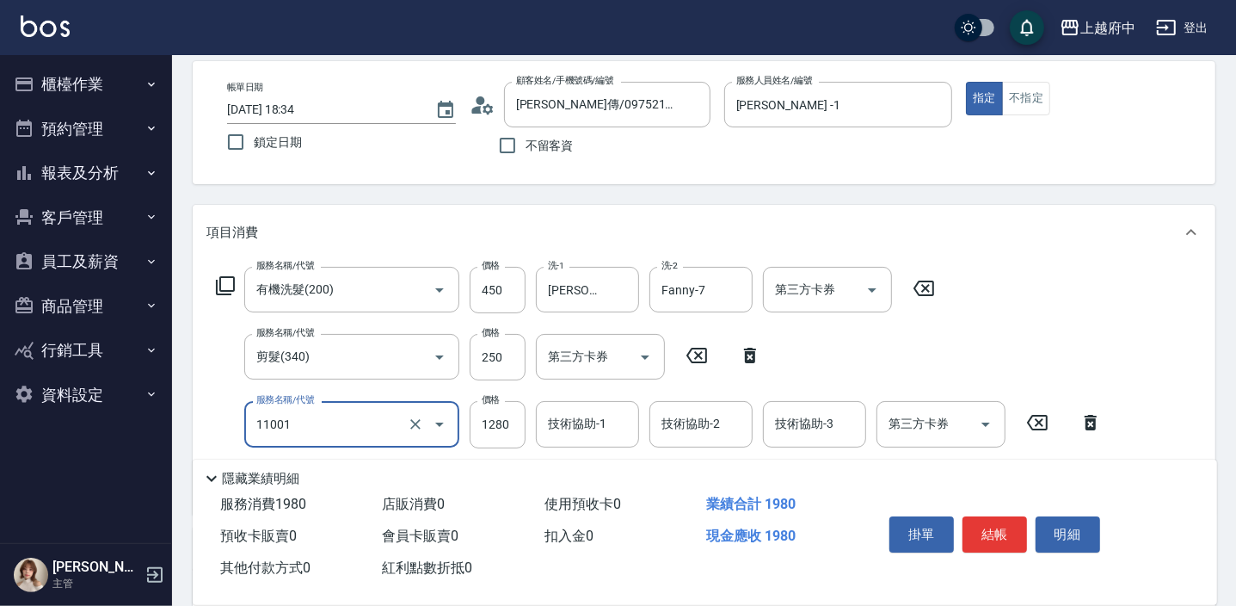
type input "燙髮S(11001)"
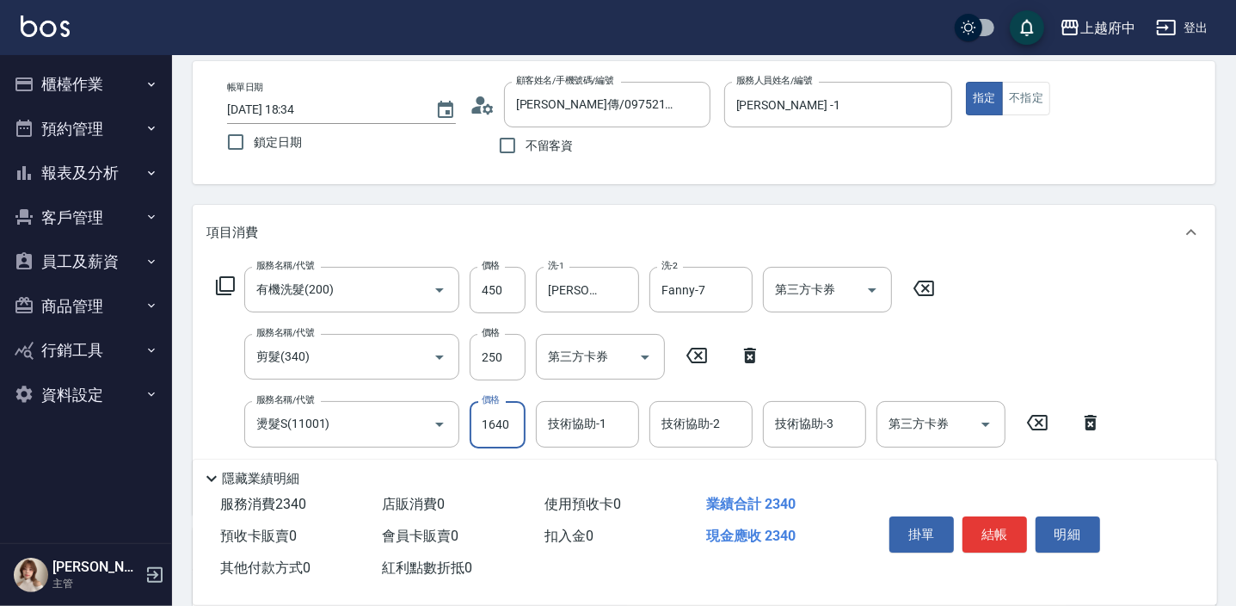
type input "1640"
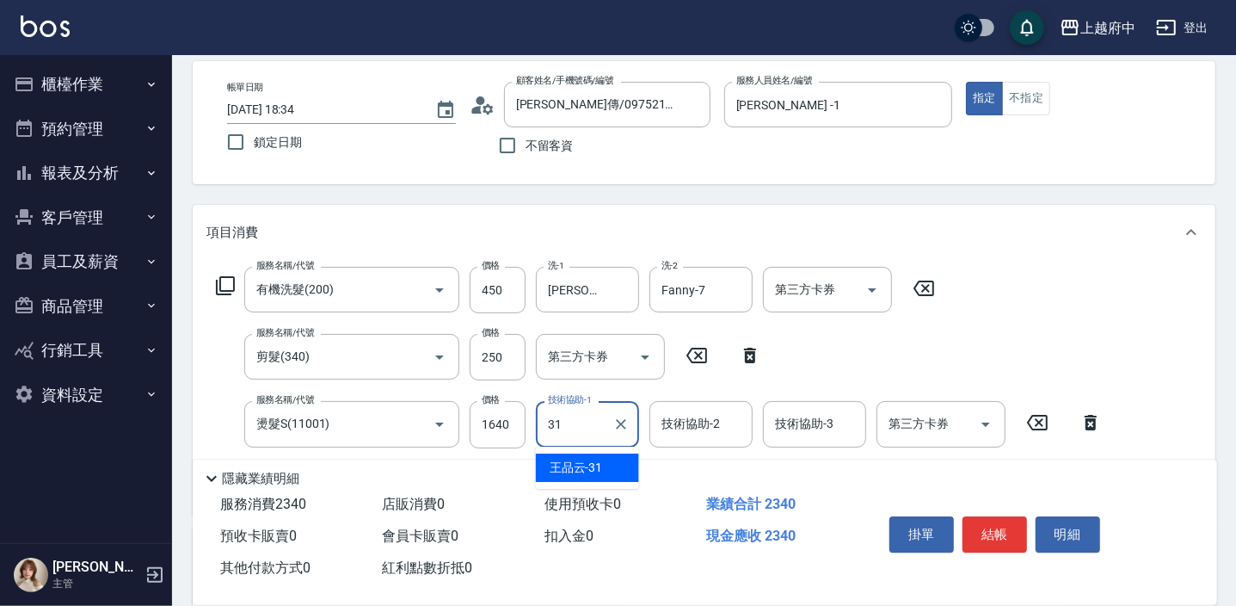
type input "王品云-31"
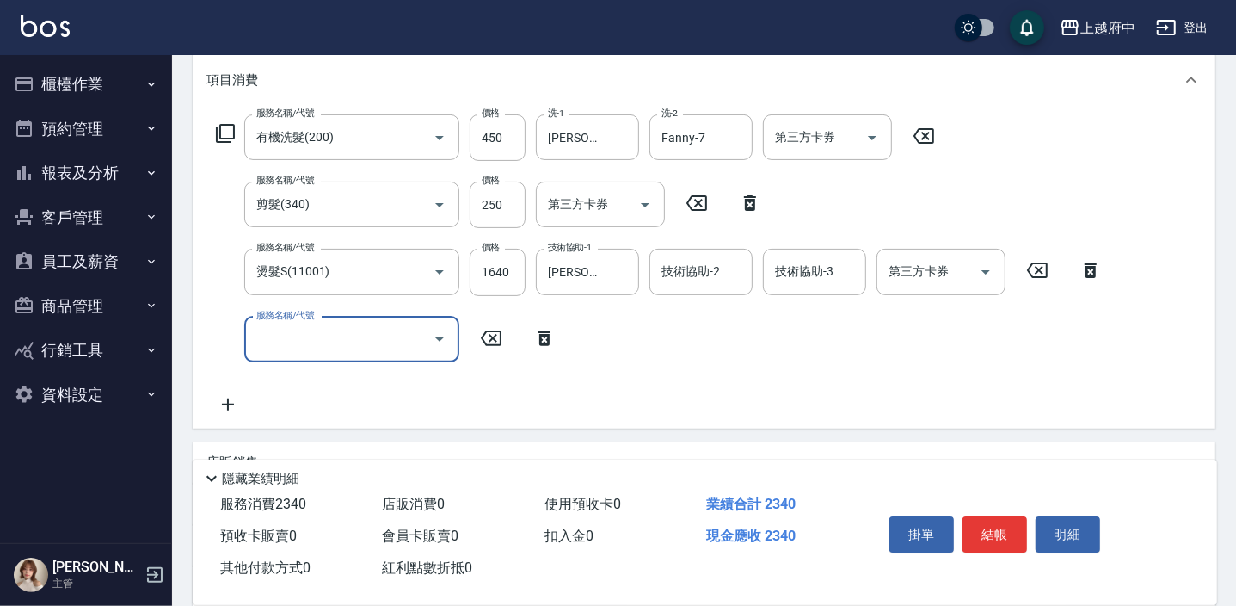
scroll to position [234, 0]
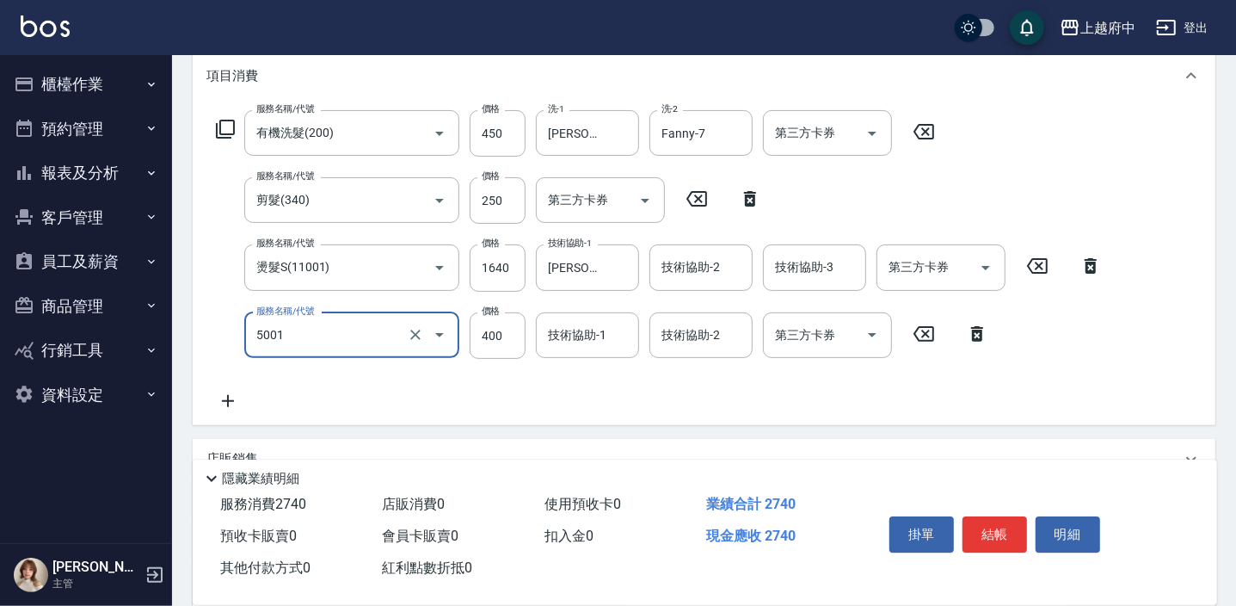
type input "側邊壓貼(5001)"
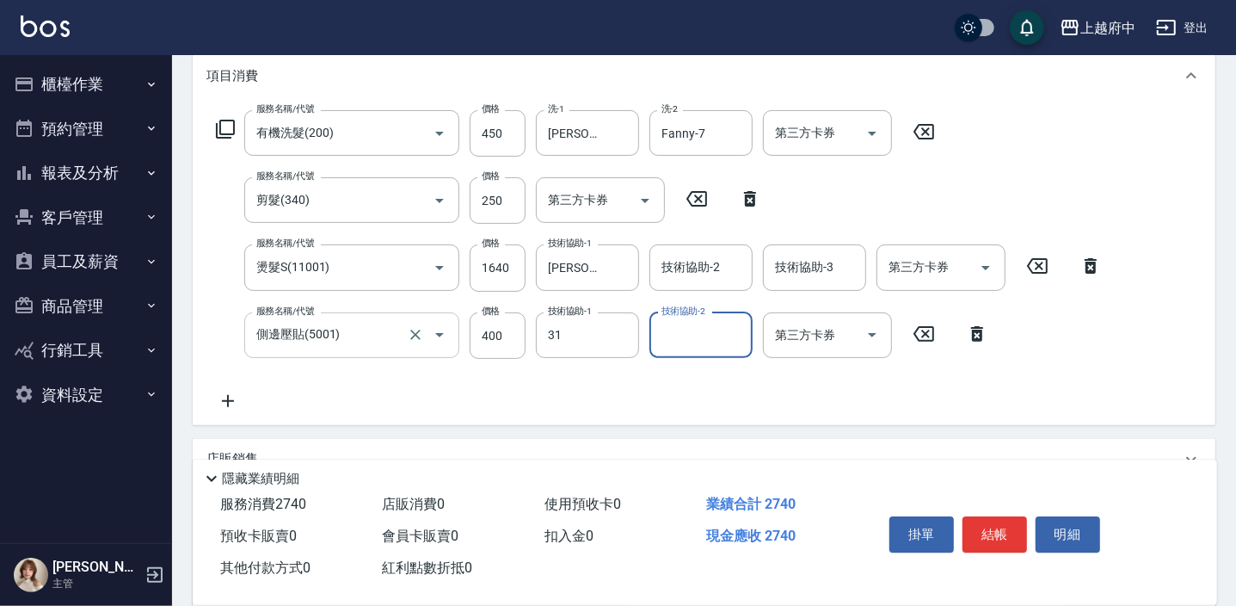
type input "王品云-31"
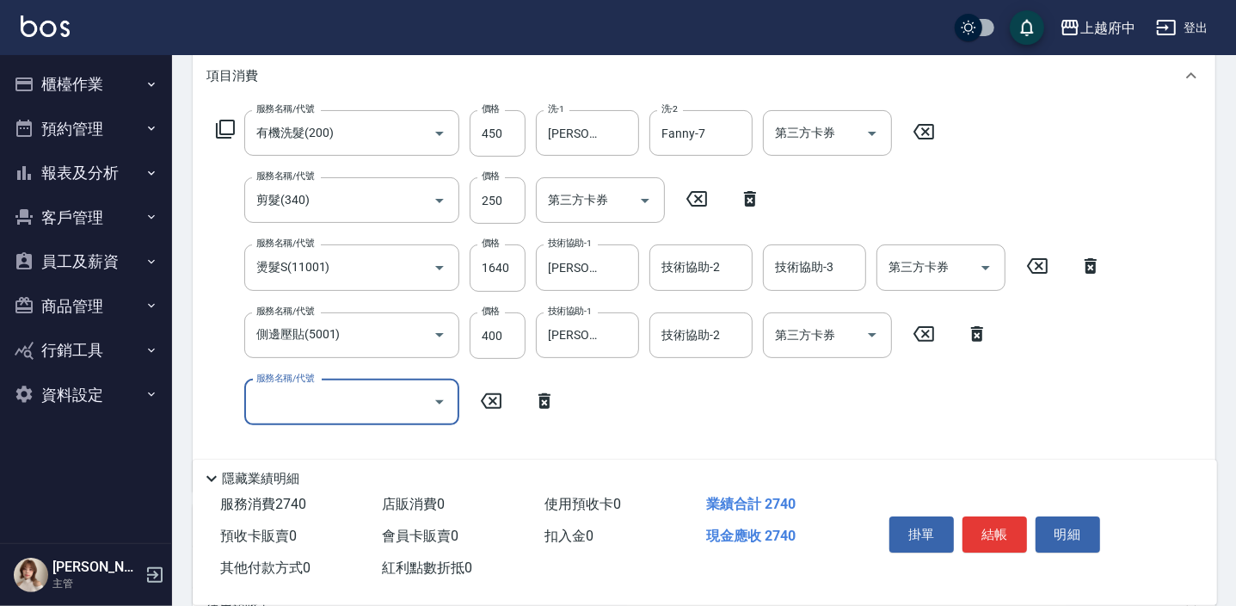
click at [544, 396] on icon at bounding box center [544, 400] width 12 height 15
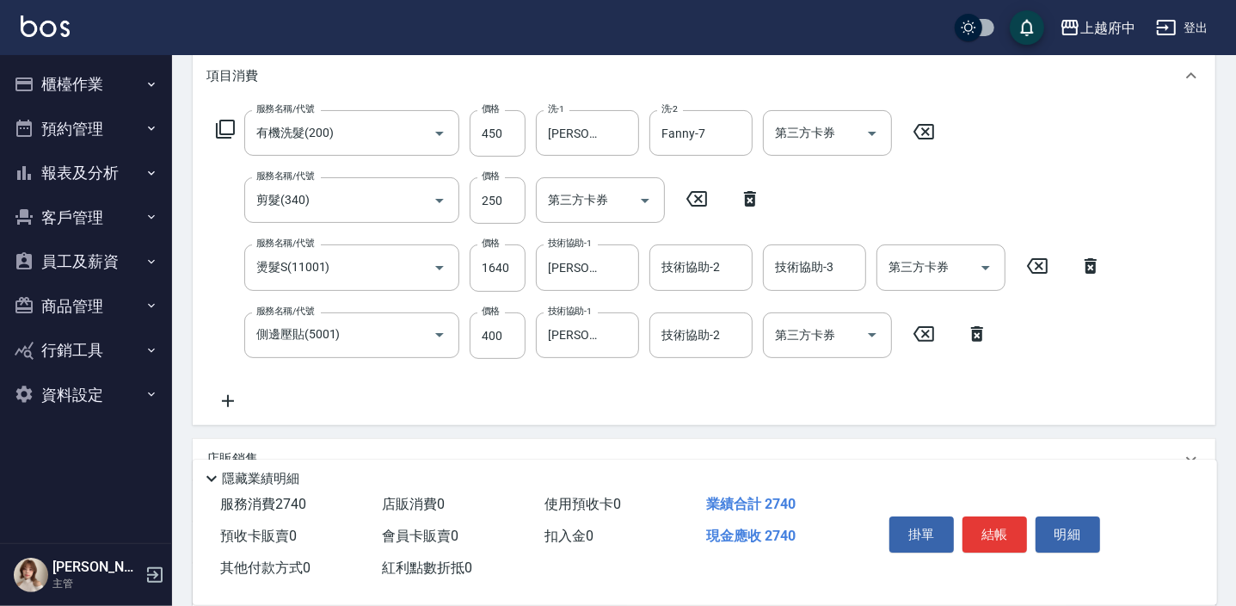
scroll to position [312, 0]
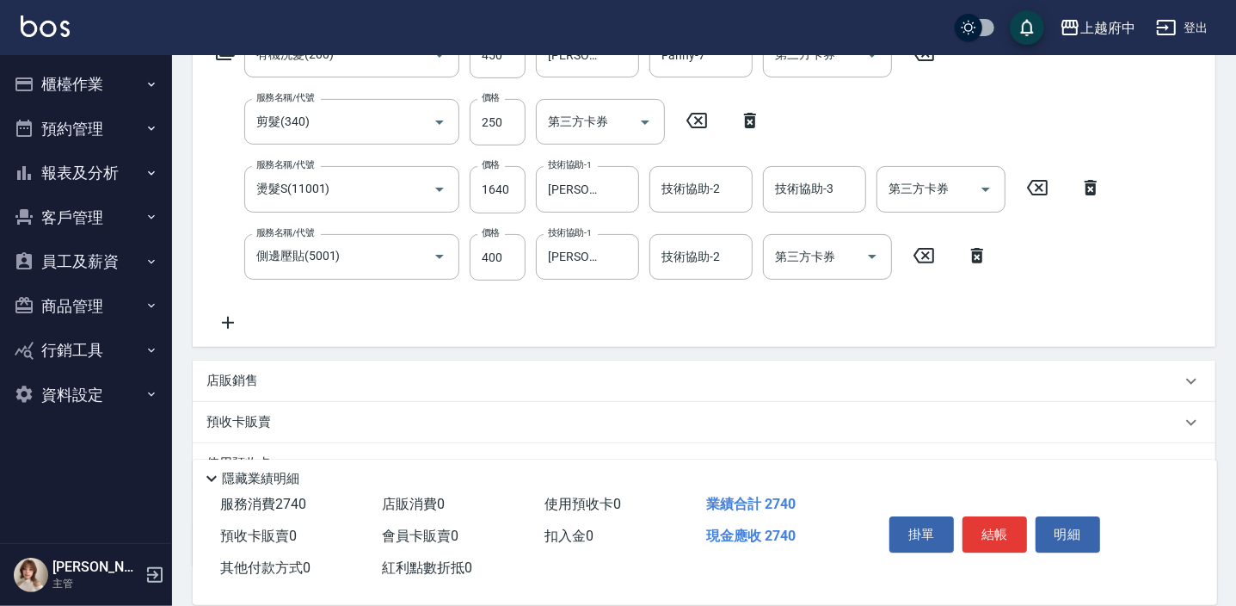
click at [243, 381] on p "店販銷售" at bounding box center [232, 381] width 52 height 18
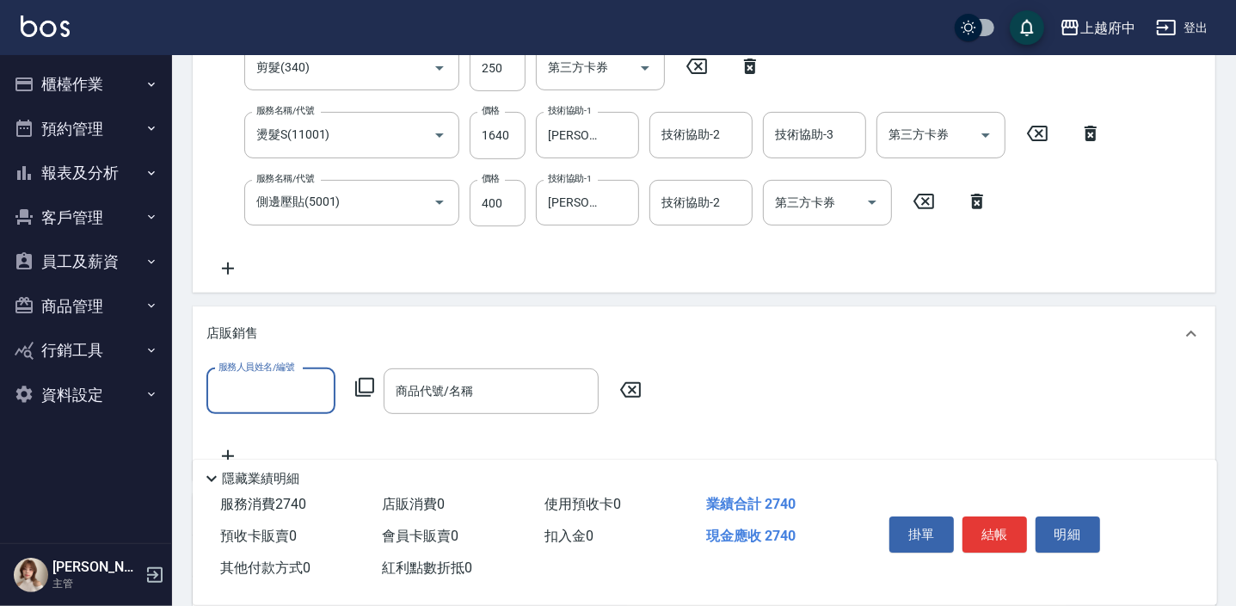
scroll to position [390, 0]
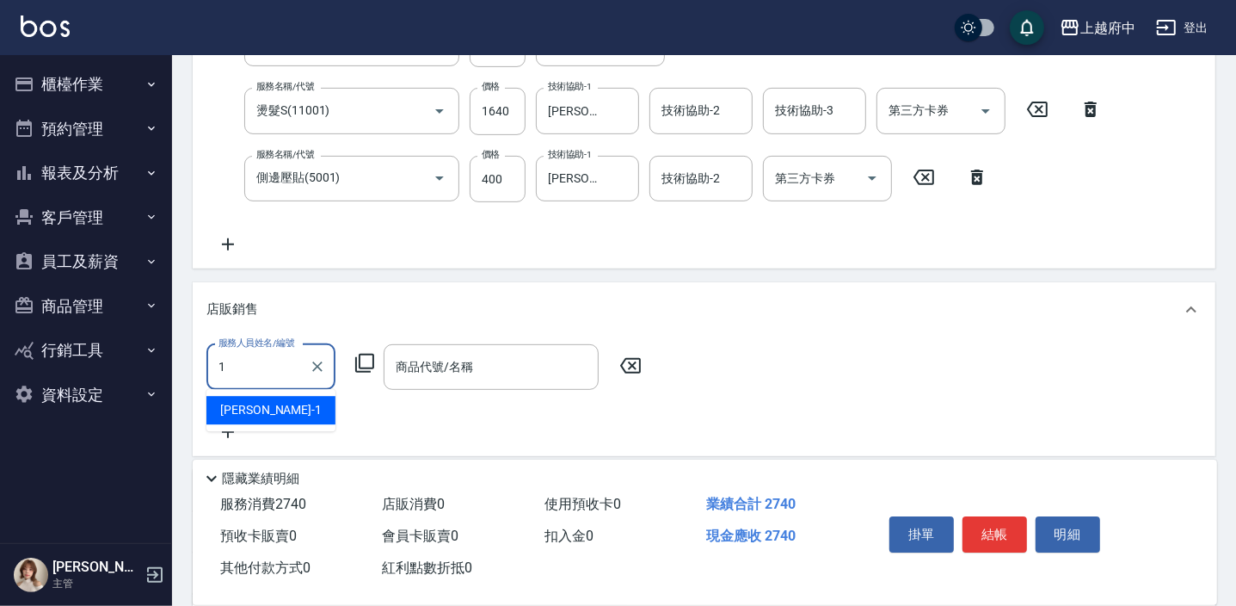
type input "Annie -1"
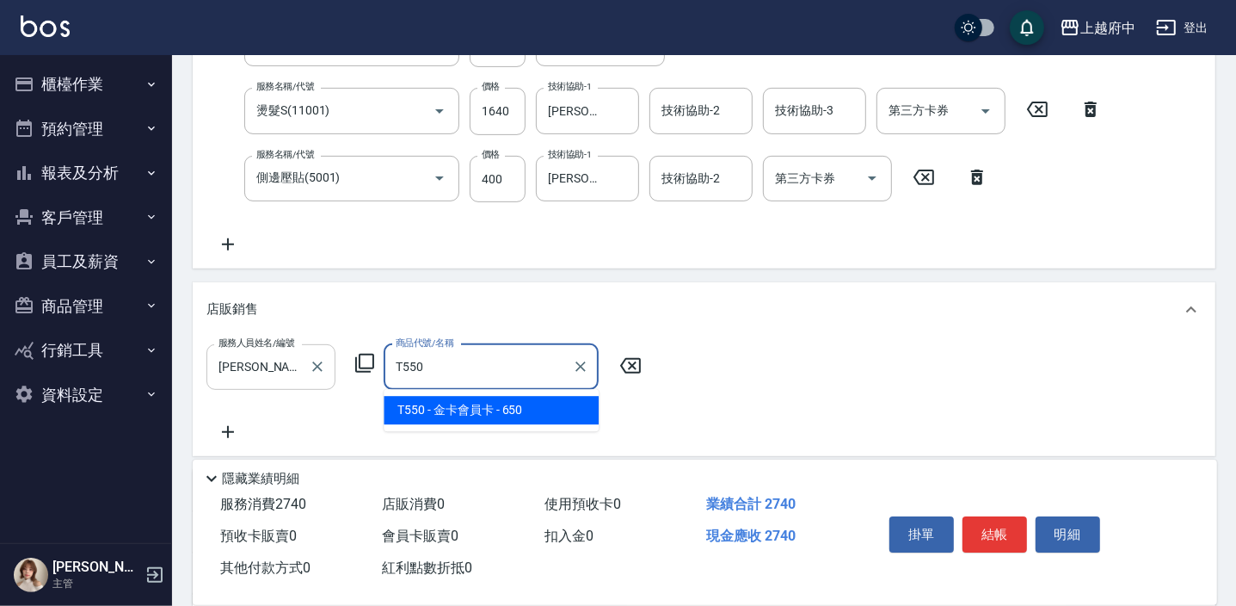
type input "金卡會員卡"
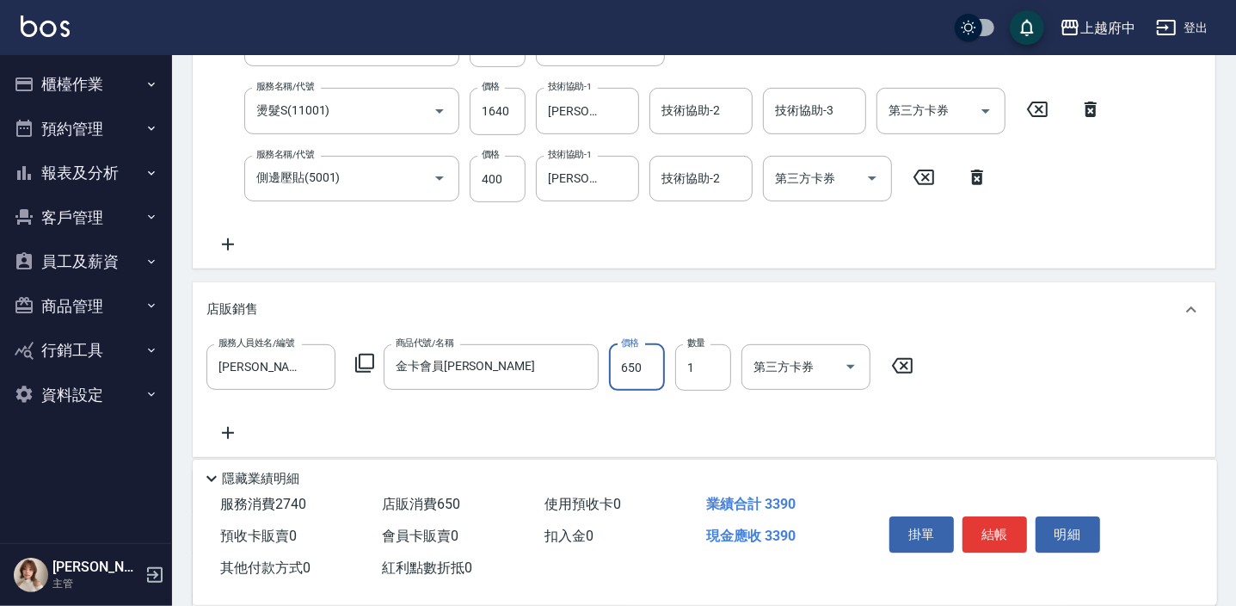
click at [1001, 395] on div "服務人員姓名/編號 Annie -1 服務人員姓名/編號 商品代號/名稱 金卡會員卡 商品代號/名稱 價格 650 價格 數量 1 數量 第三方卡券 第三方卡券" at bounding box center [703, 393] width 995 height 99
click at [999, 516] on button "結帳" at bounding box center [994, 534] width 65 height 36
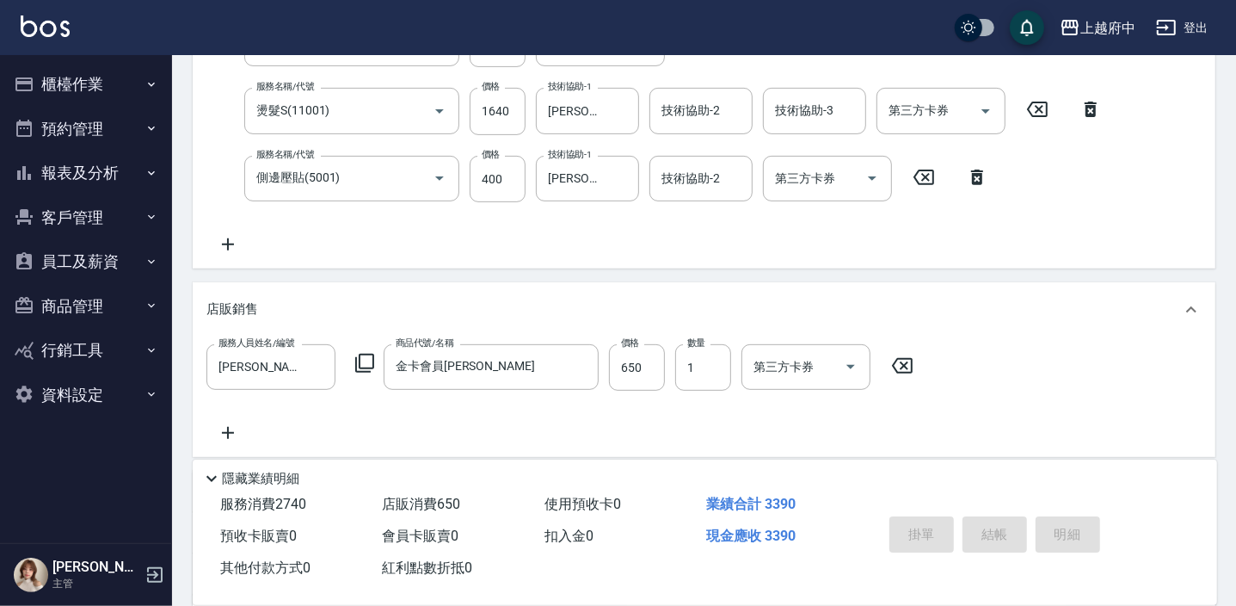
type input "2025/09/20 18:39"
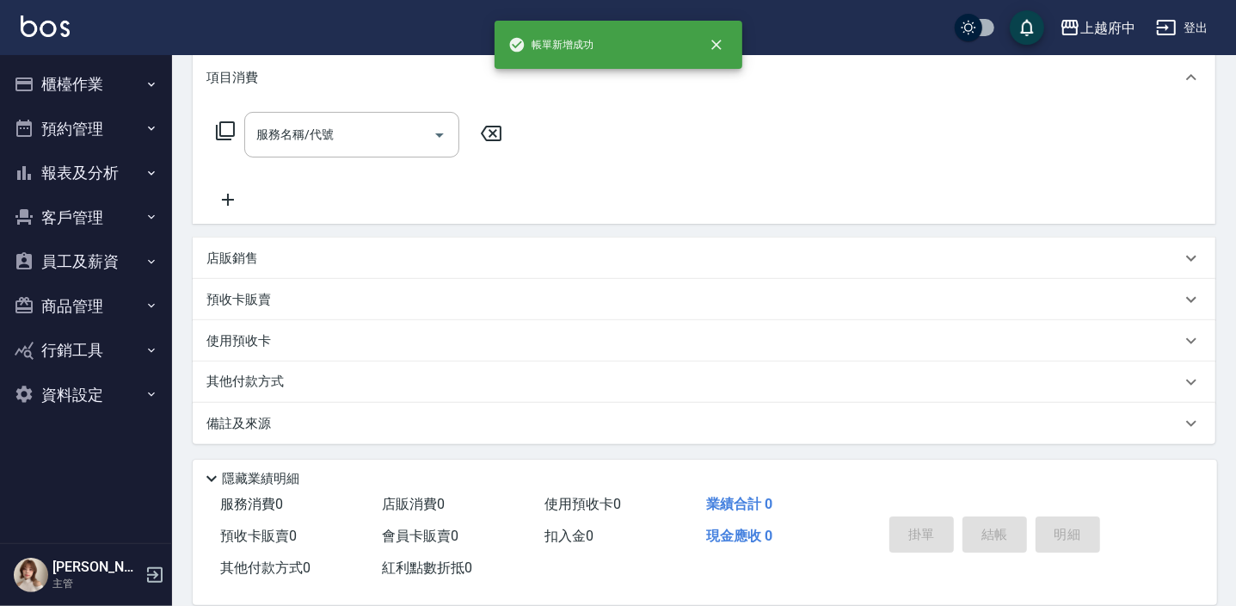
scroll to position [0, 0]
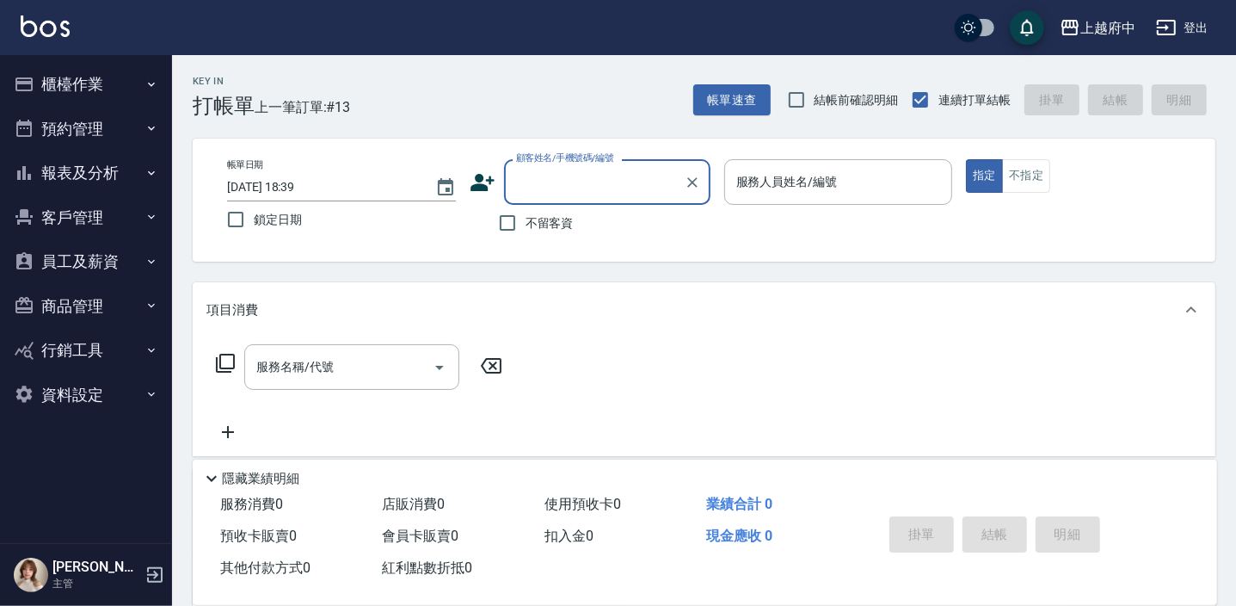
click at [482, 173] on icon at bounding box center [483, 182] width 26 height 26
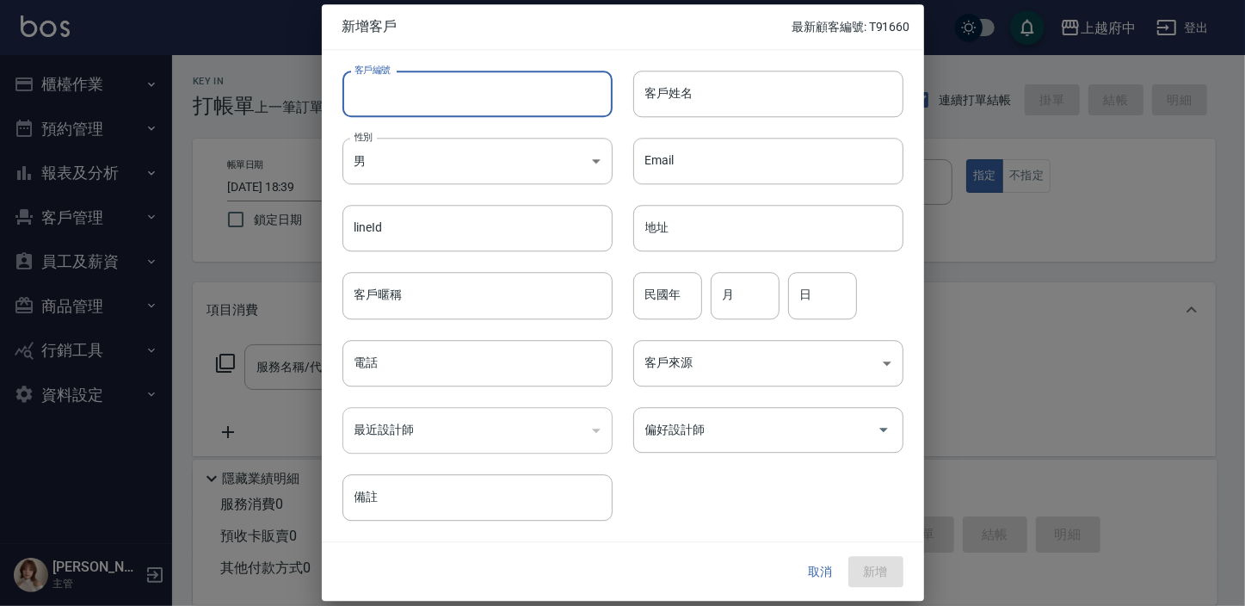
click at [421, 94] on input "客戶編號" at bounding box center [477, 94] width 270 height 46
type input "T91659"
click at [691, 86] on input "客戶姓名" at bounding box center [768, 94] width 270 height 46
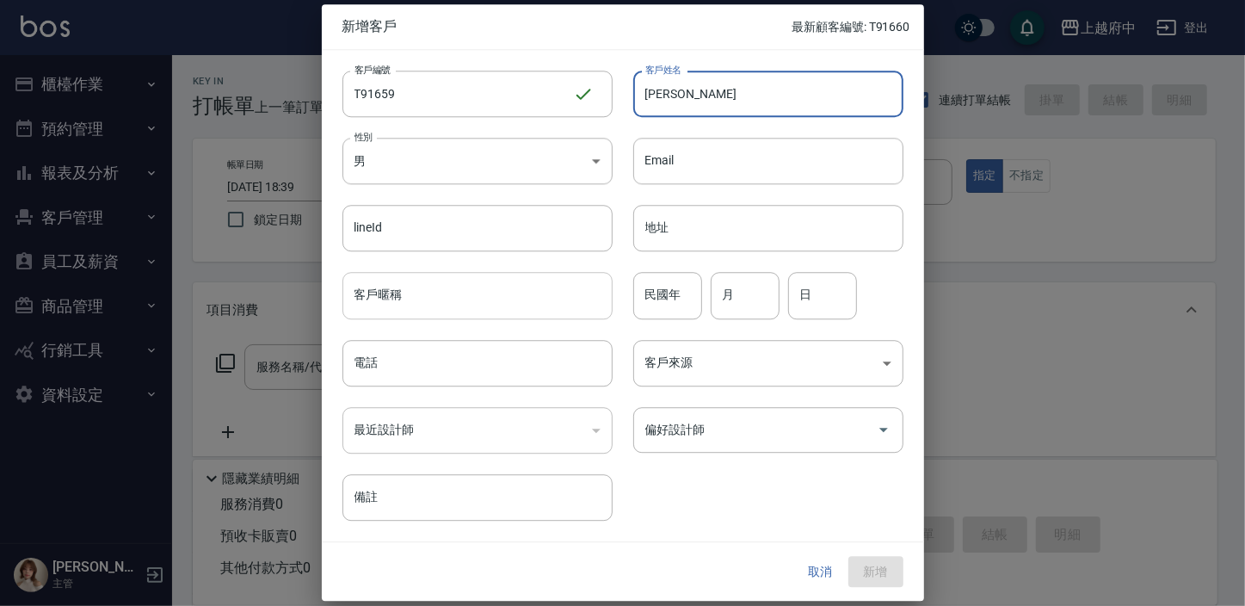
type input "張克嘉"
click at [412, 293] on input "客戶暱稱" at bounding box center [477, 296] width 270 height 46
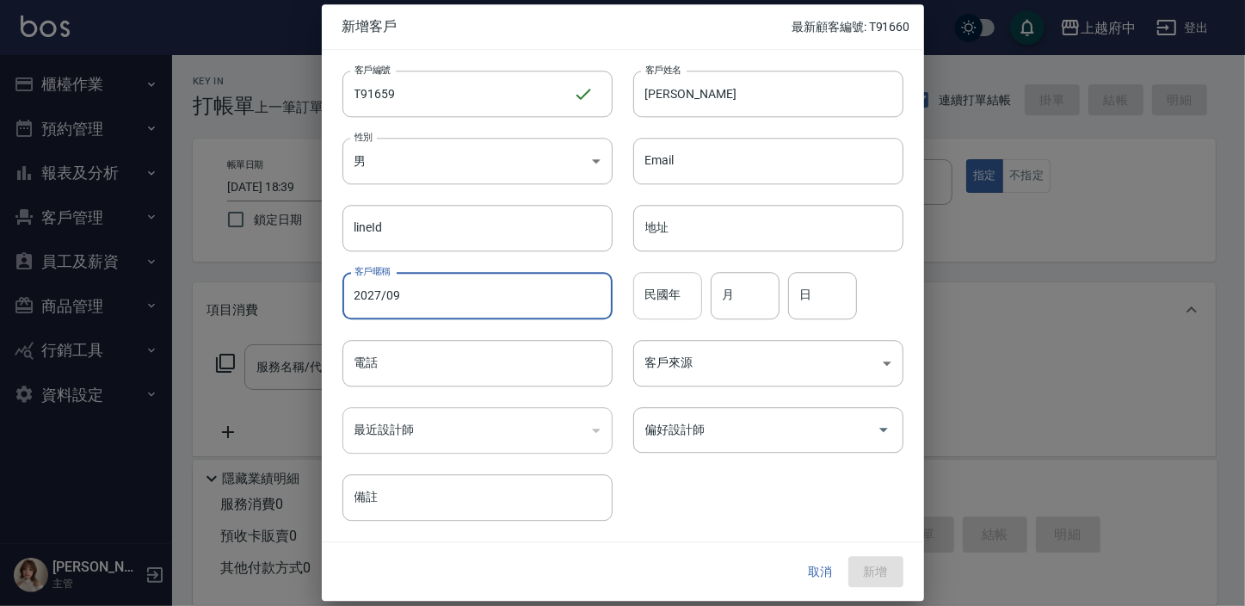
type input "2027/09"
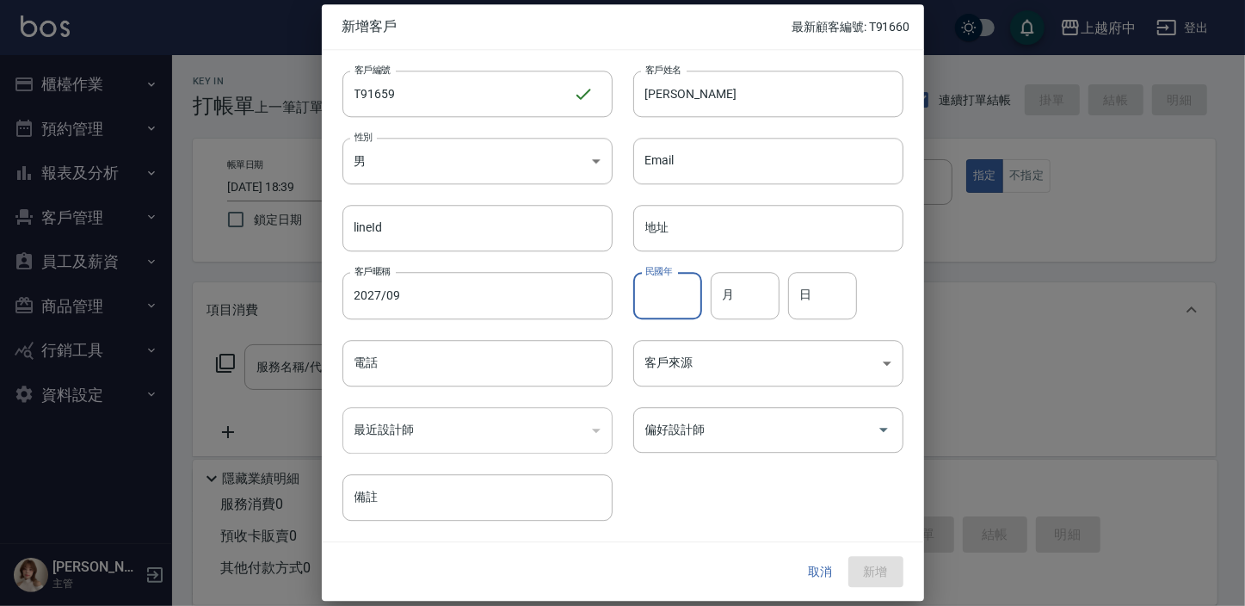
click at [658, 306] on input "民國年" at bounding box center [667, 296] width 69 height 46
type input "91"
type input "3"
type input "31"
click at [366, 370] on input "電話" at bounding box center [477, 363] width 270 height 46
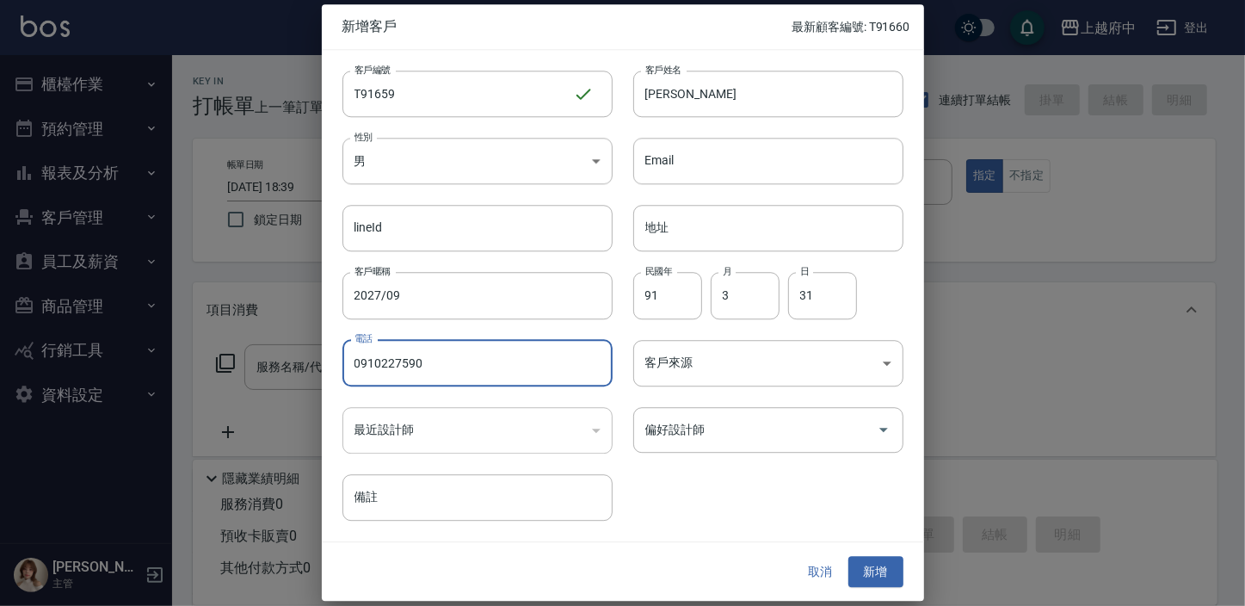
type input "0910227590"
click at [752, 486] on div "客戶編號 T91659 ​ 客戶編號 客戶姓名 張克嘉 客戶姓名 性別 男 MALE 性別 Email Email lineId lineId 地址 地址 客…" at bounding box center [612, 285] width 581 height 470
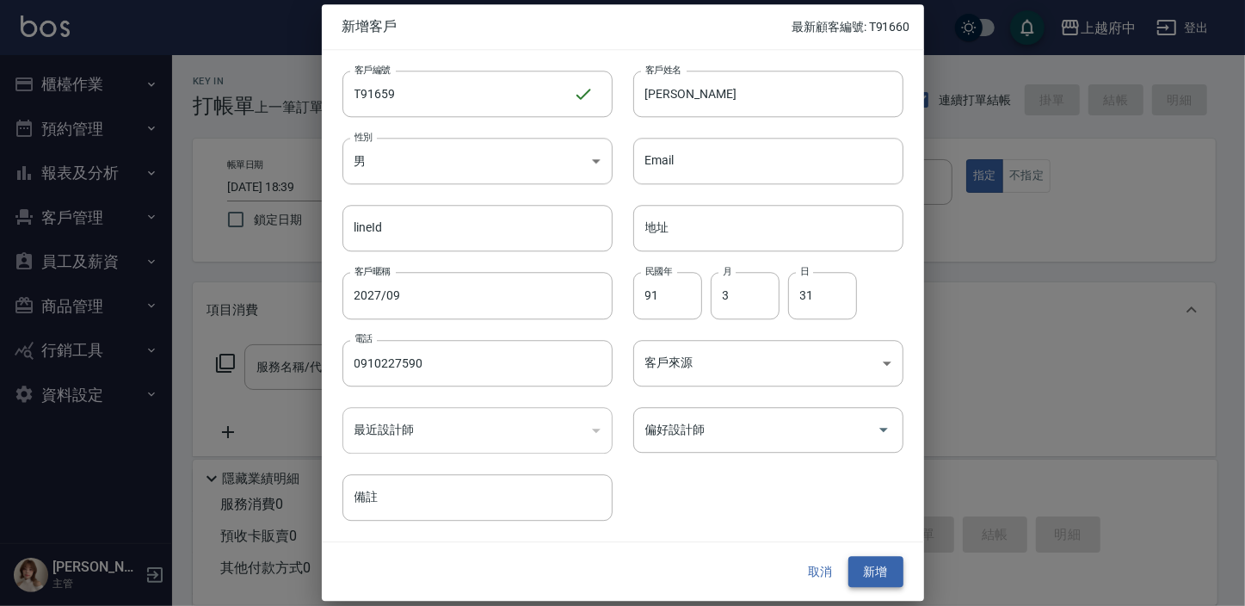
click at [875, 578] on button "新增" at bounding box center [875, 572] width 55 height 32
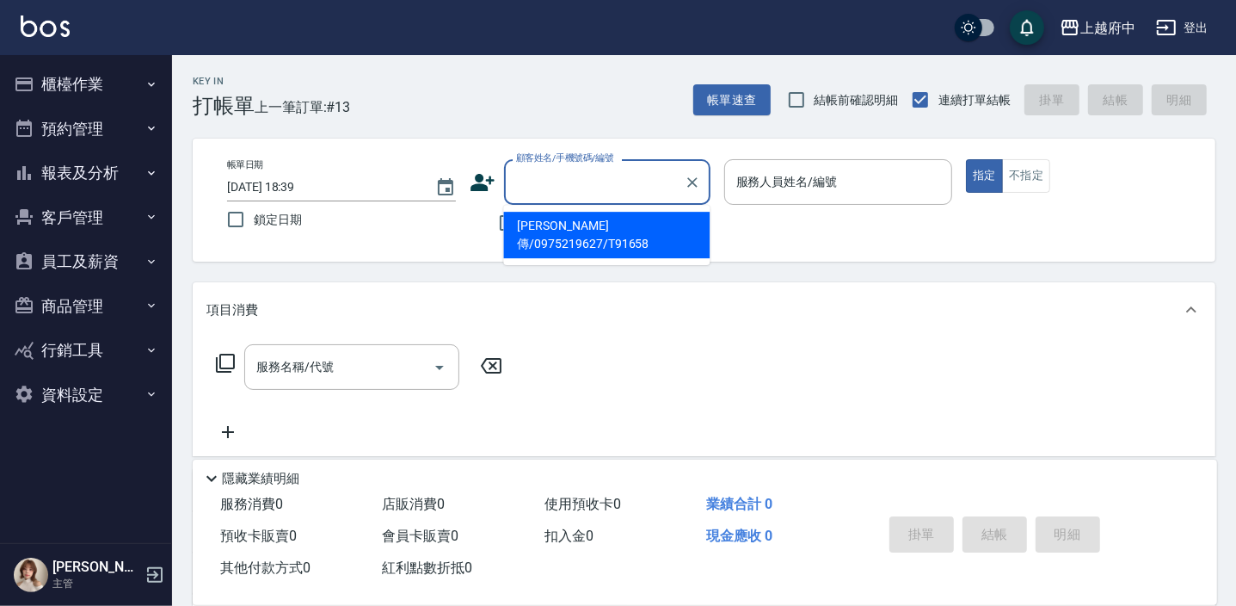
click at [556, 186] on input "顧客姓名/手機號碼/編號" at bounding box center [594, 182] width 165 height 30
type input "09102227590"
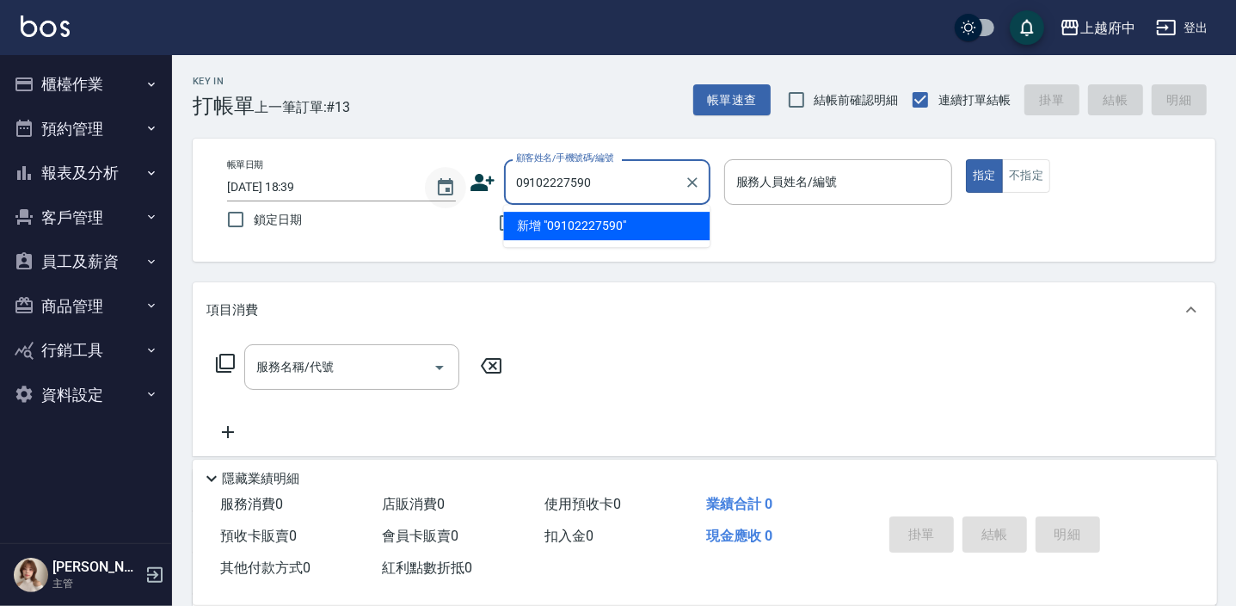
drag, startPoint x: 570, startPoint y: 176, endPoint x: 459, endPoint y: 181, distance: 111.1
click at [459, 181] on div "帳單日期 2025/09/20 18:39 鎖定日期 顧客姓名/手機號碼/編號 09102227590 顧客姓名/手機號碼/編號 不留客資 服務人員姓名/編號…" at bounding box center [703, 200] width 981 height 82
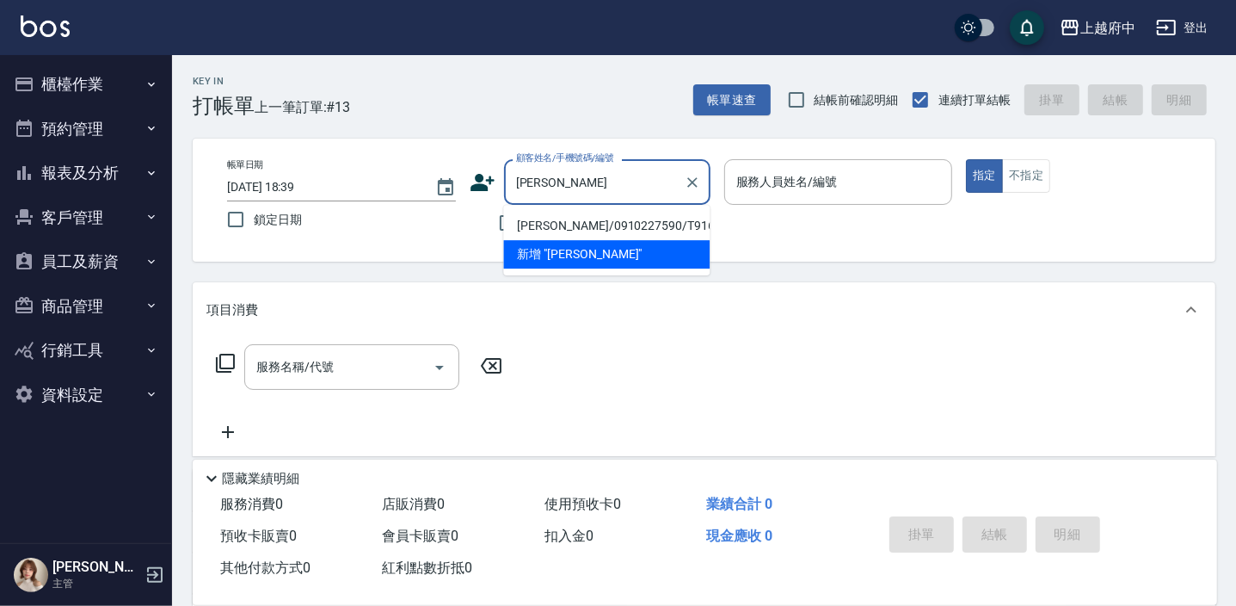
click at [608, 219] on li "張克嘉/0910227590/T91659" at bounding box center [606, 226] width 206 height 28
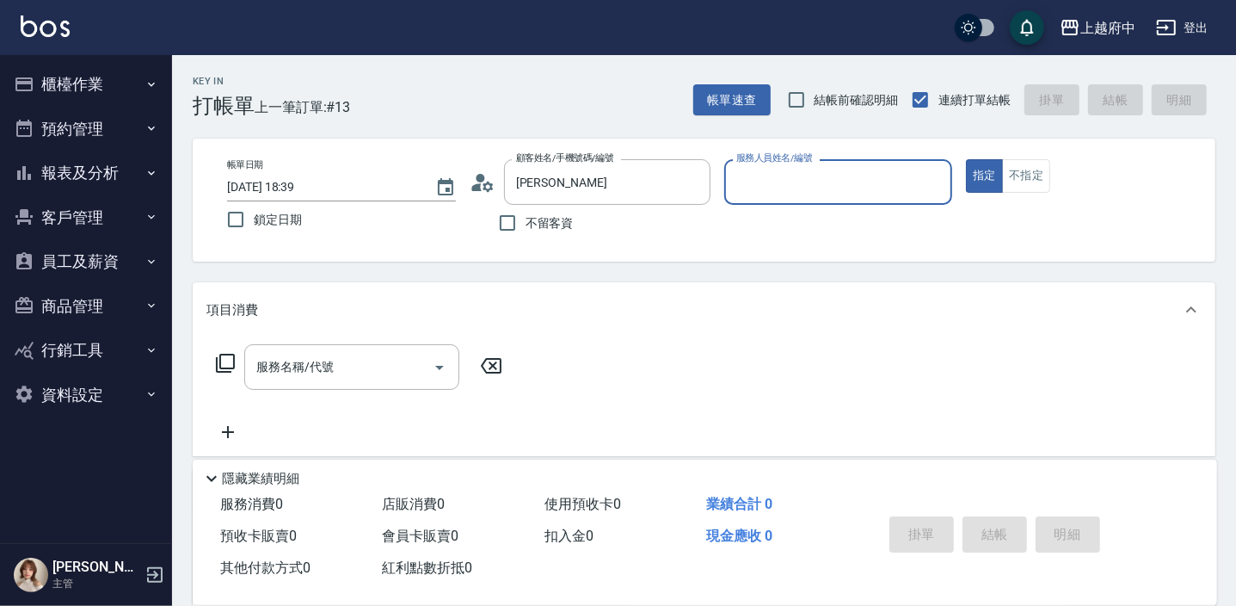
type input "張克嘉/0910227590/T91659"
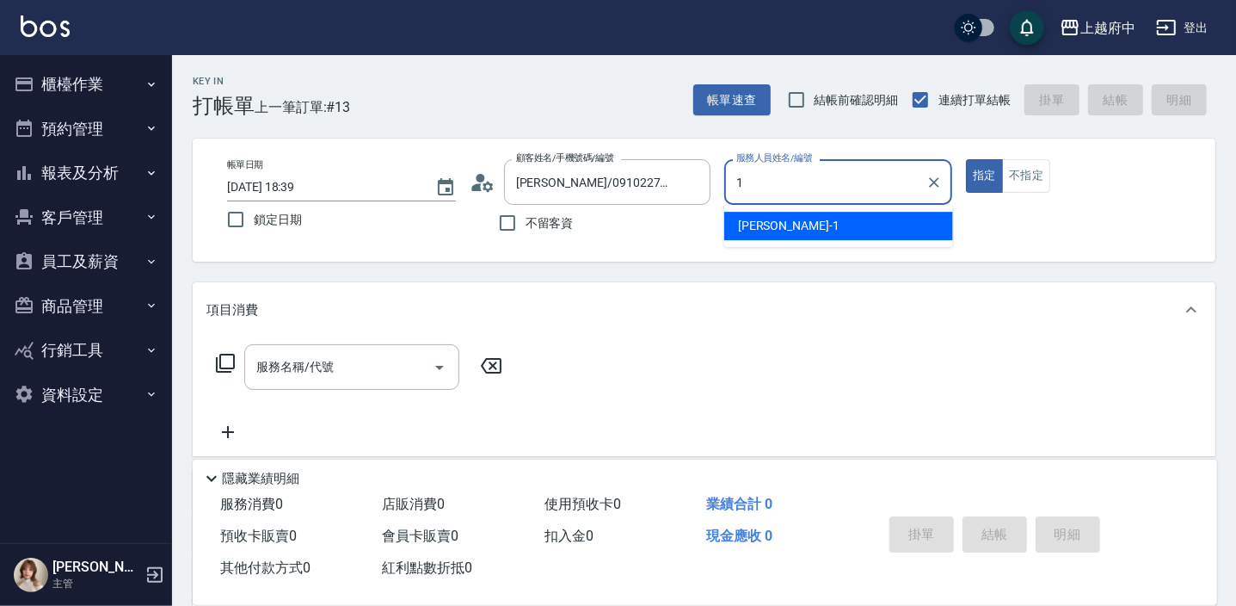
type input "Annie -1"
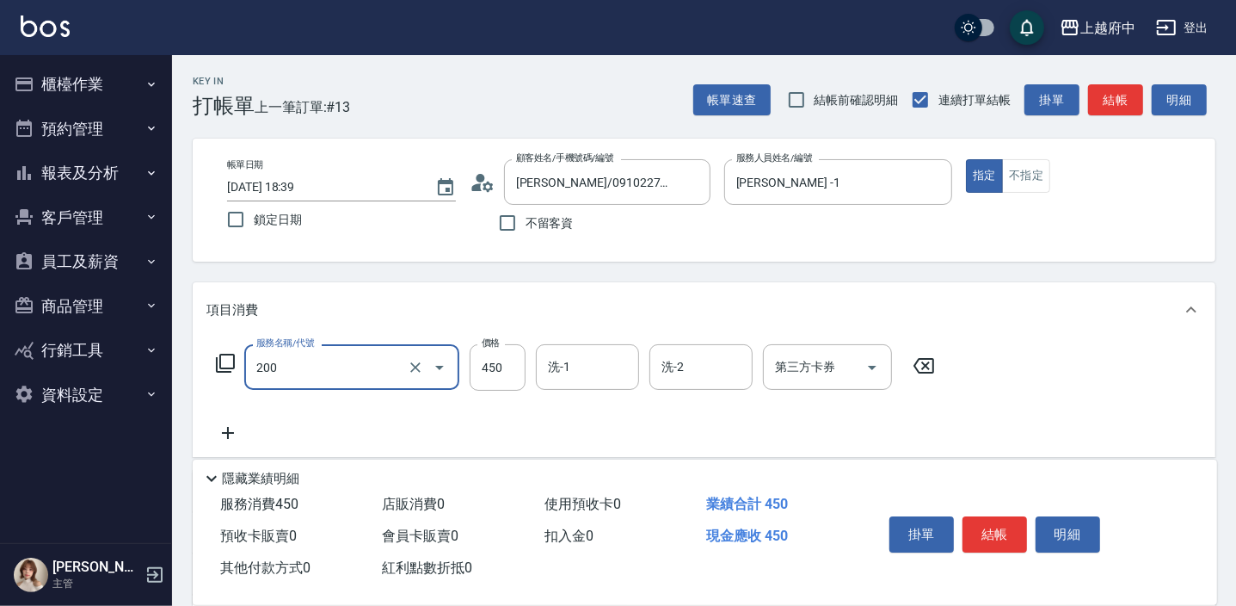
type input "有機洗髮(200)"
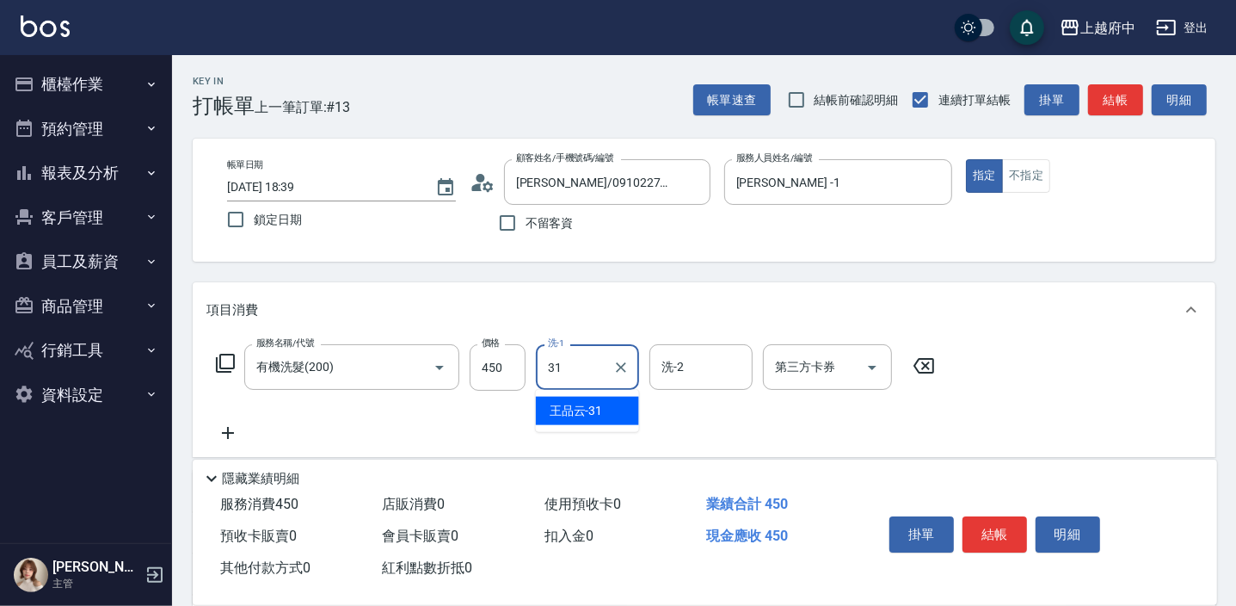
type input "王品云-31"
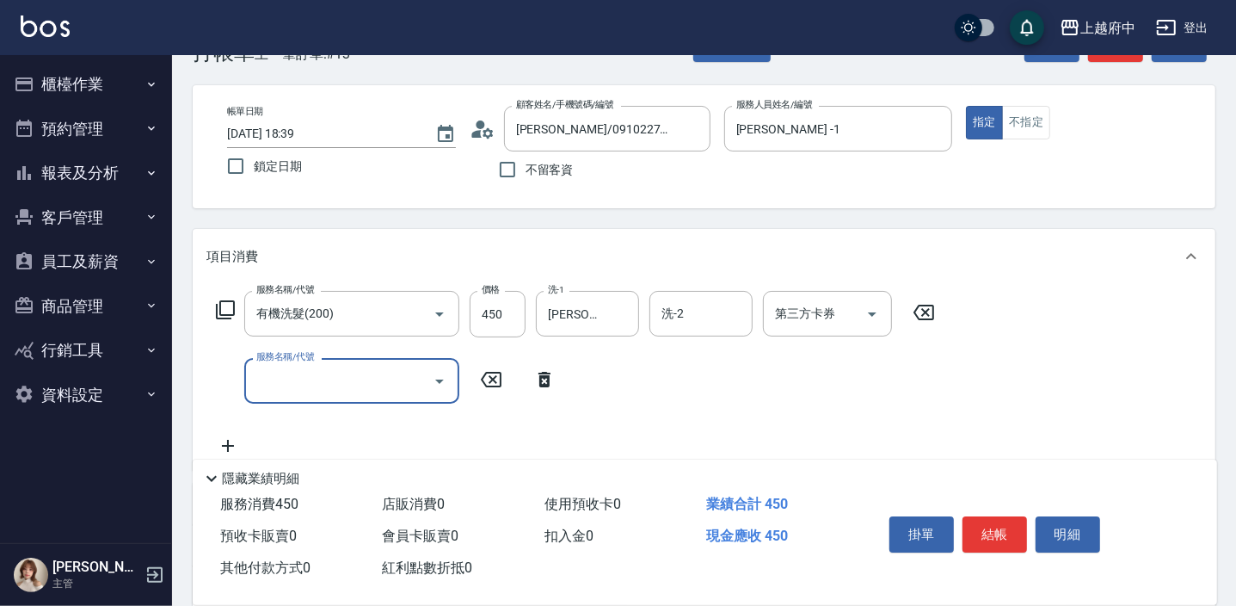
scroll to position [156, 0]
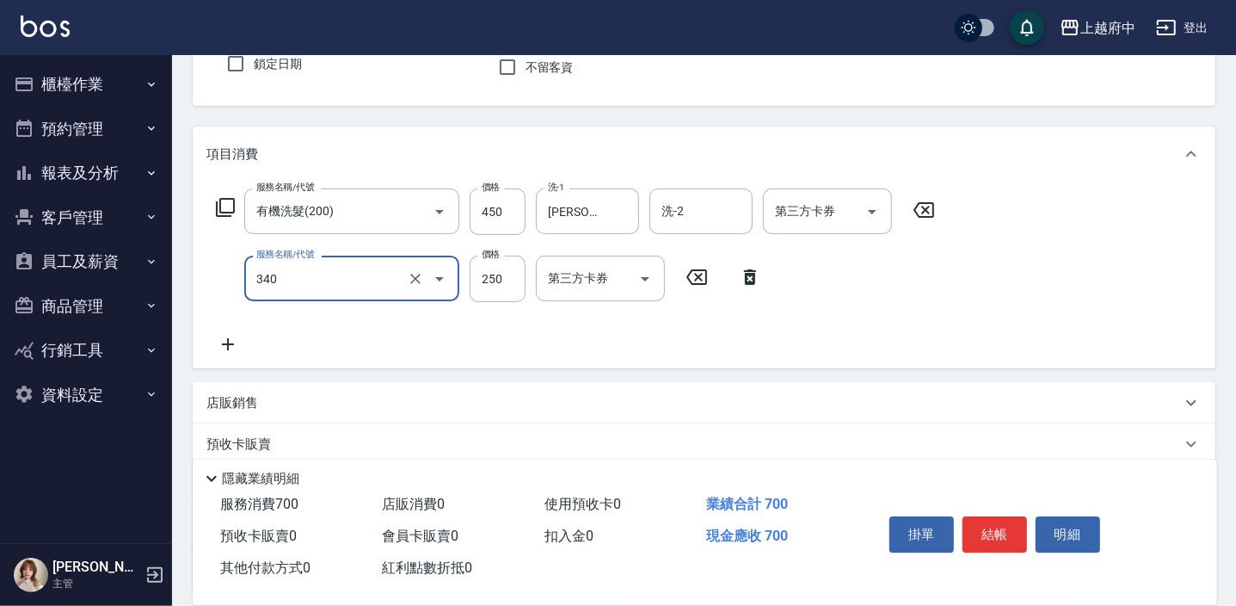
type input "剪髮(340)"
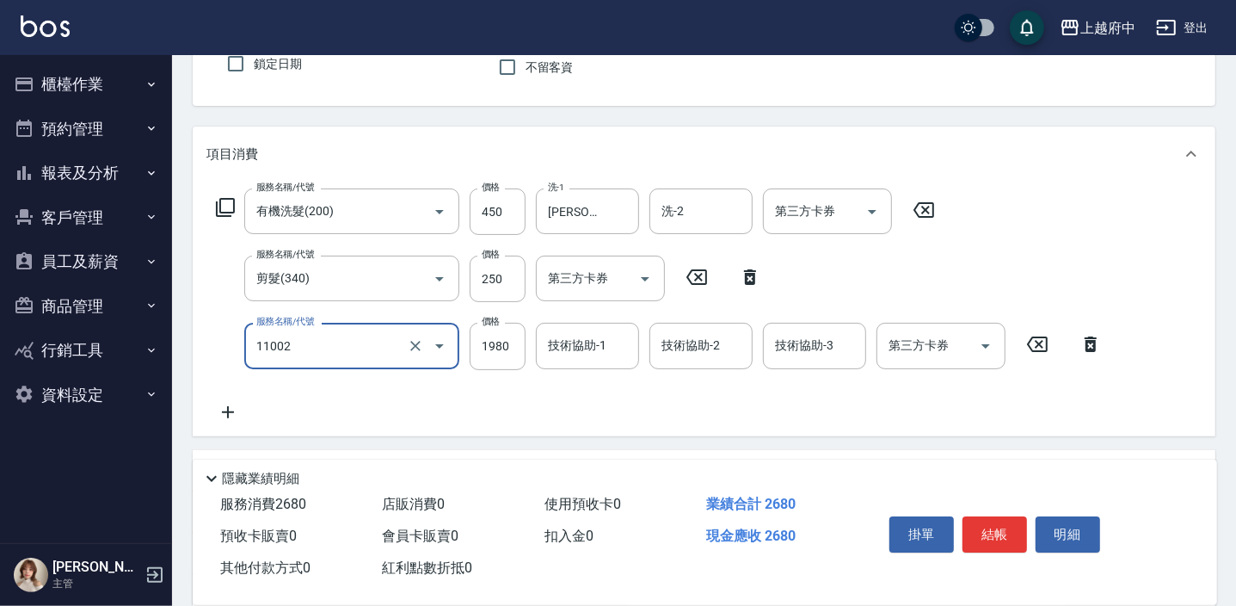
type input "染髮S(11002)"
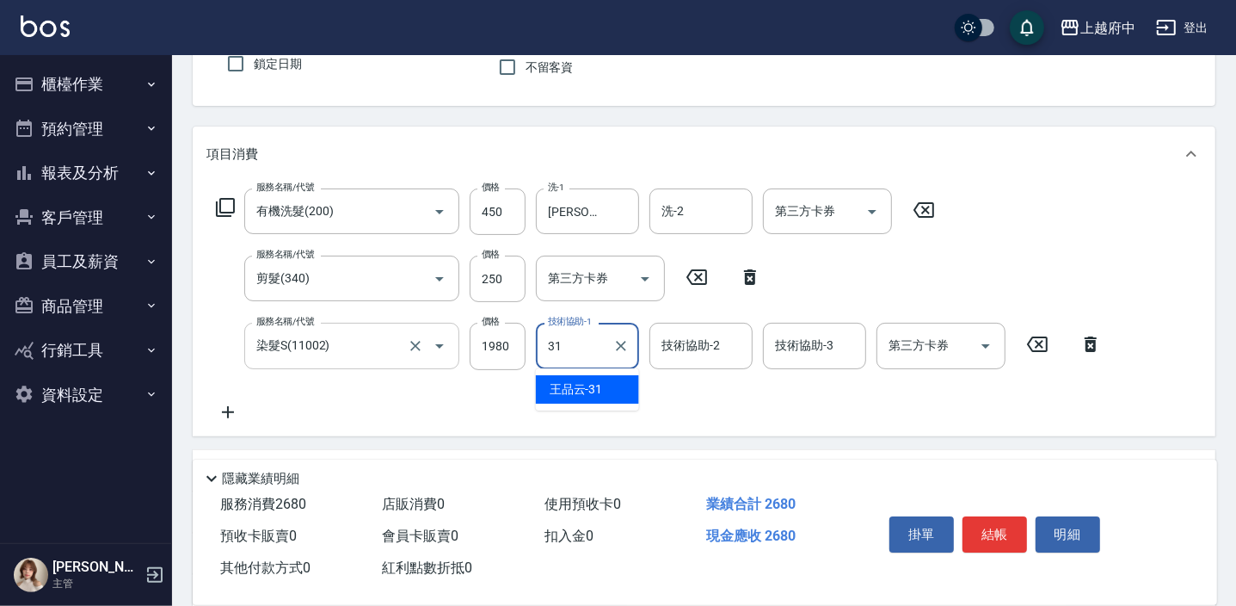
type input "3"
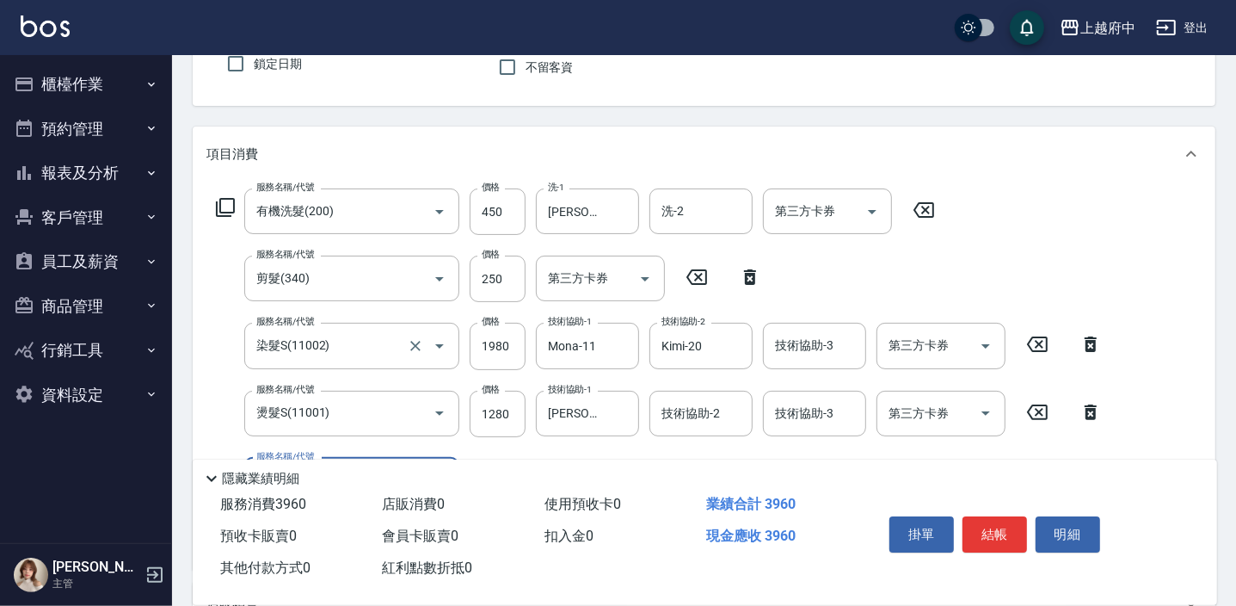
scroll to position [234, 0]
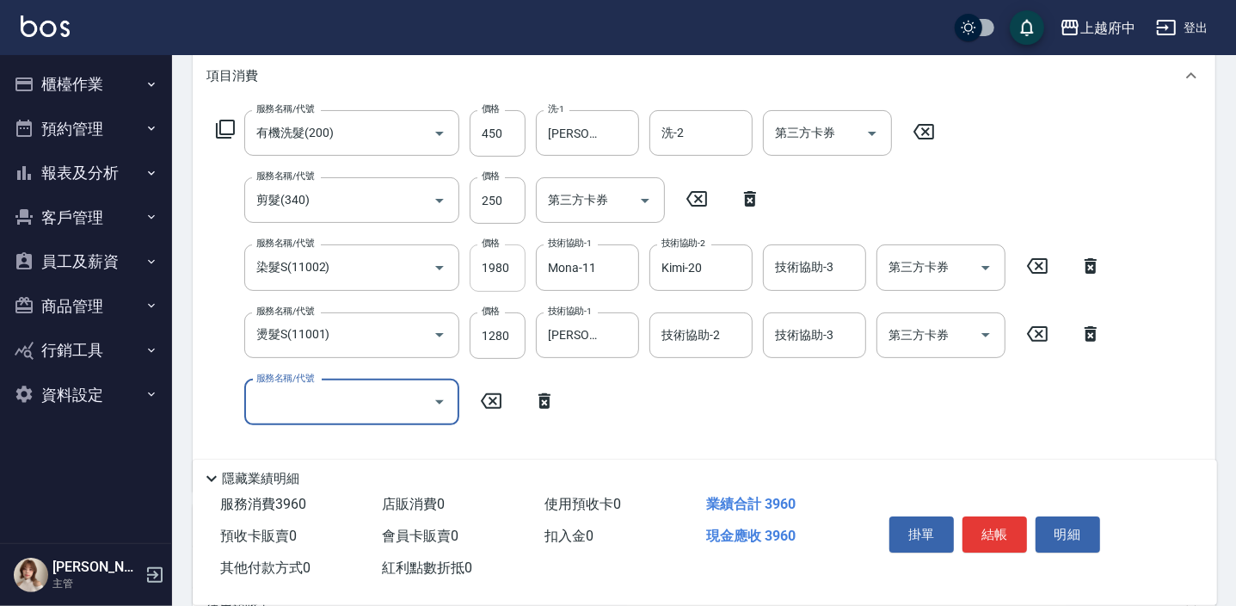
click at [498, 266] on input "1980" at bounding box center [498, 267] width 56 height 46
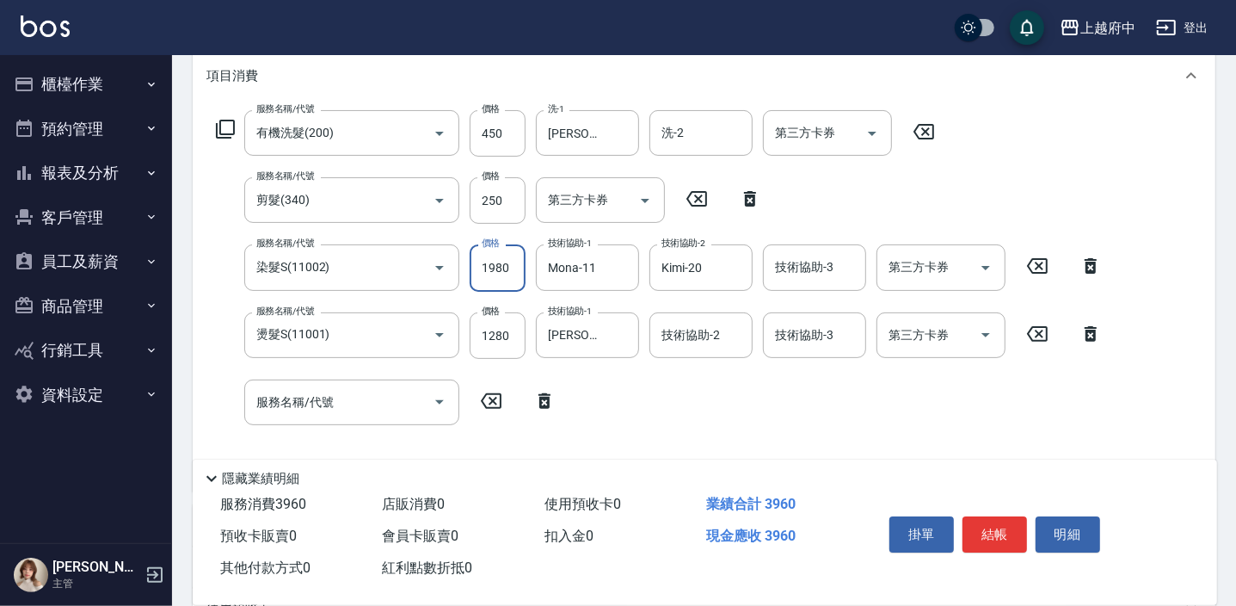
click at [498, 266] on input "1980" at bounding box center [498, 267] width 56 height 46
click at [516, 335] on input "1280" at bounding box center [498, 335] width 56 height 46
click at [295, 403] on div "服務名稱/代號 服務名稱/代號" at bounding box center [351, 402] width 215 height 46
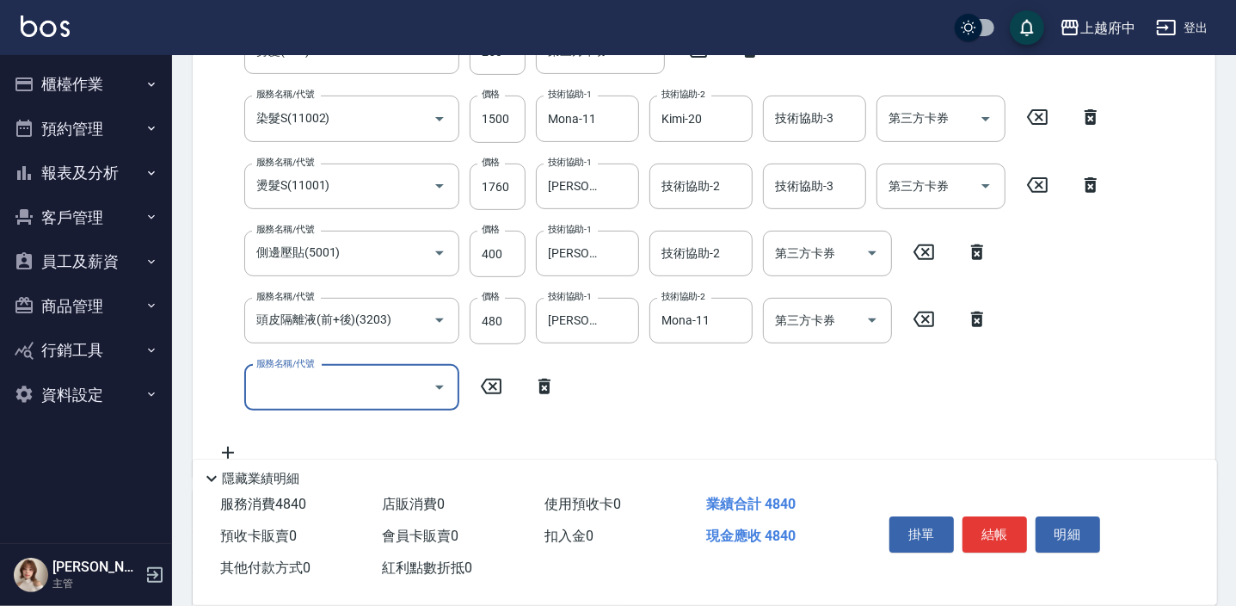
scroll to position [469, 0]
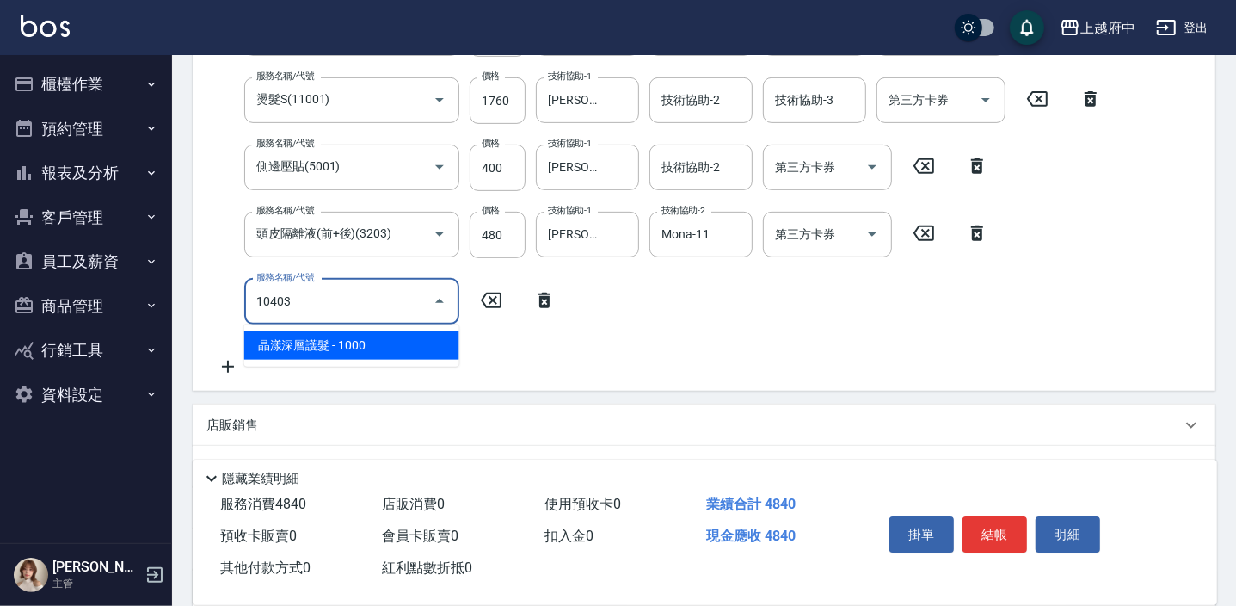
click at [341, 347] on span "晶漾深層護髮 - 1000" at bounding box center [351, 345] width 215 height 28
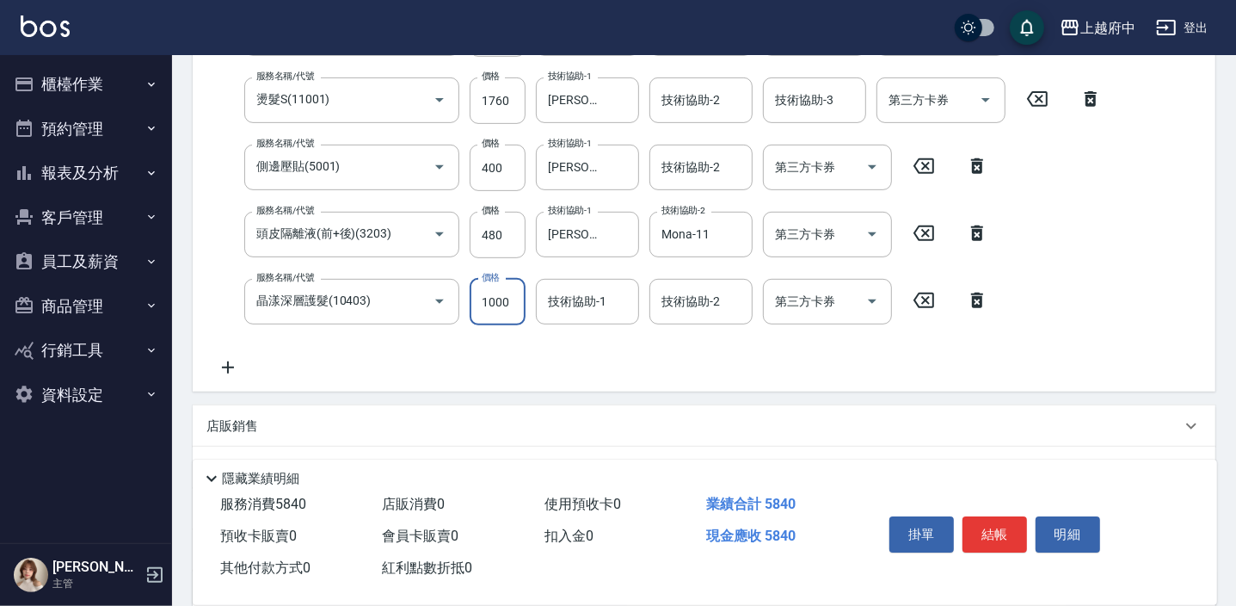
scroll to position [400, 0]
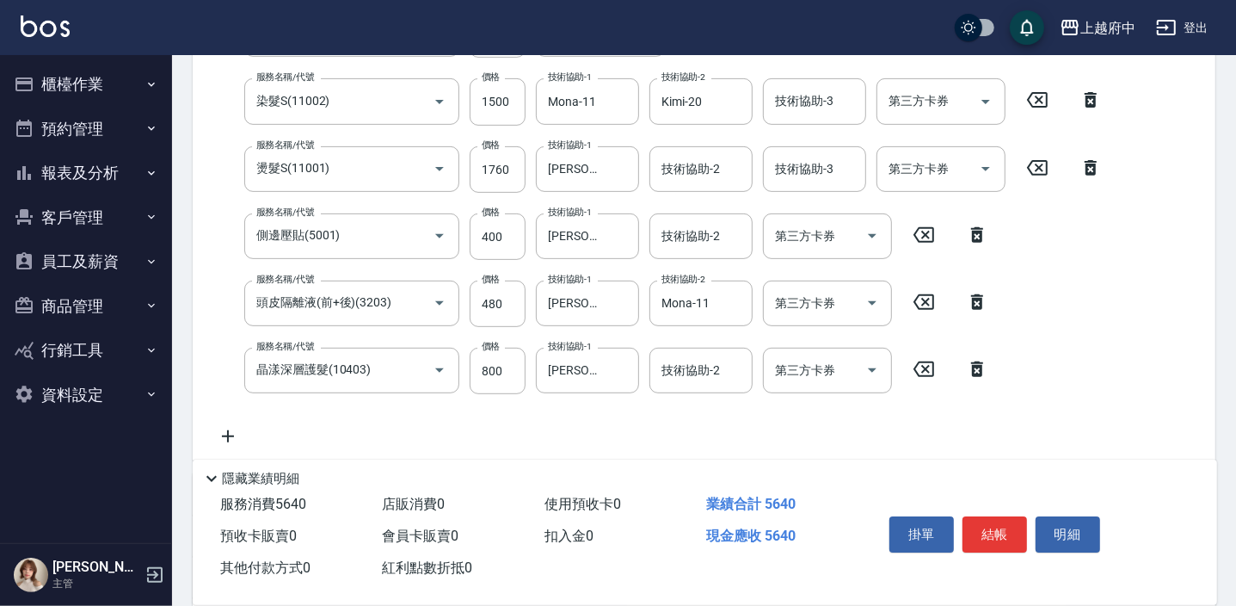
click at [753, 436] on div "服務名稱/代號 有機洗髮(200) 服務名稱/代號 價格 450 價格 洗-1 王品云-31 洗-1 洗-2 洗-2 第三方卡券 第三方卡券 服務名稱/代號 …" at bounding box center [659, 195] width 906 height 502
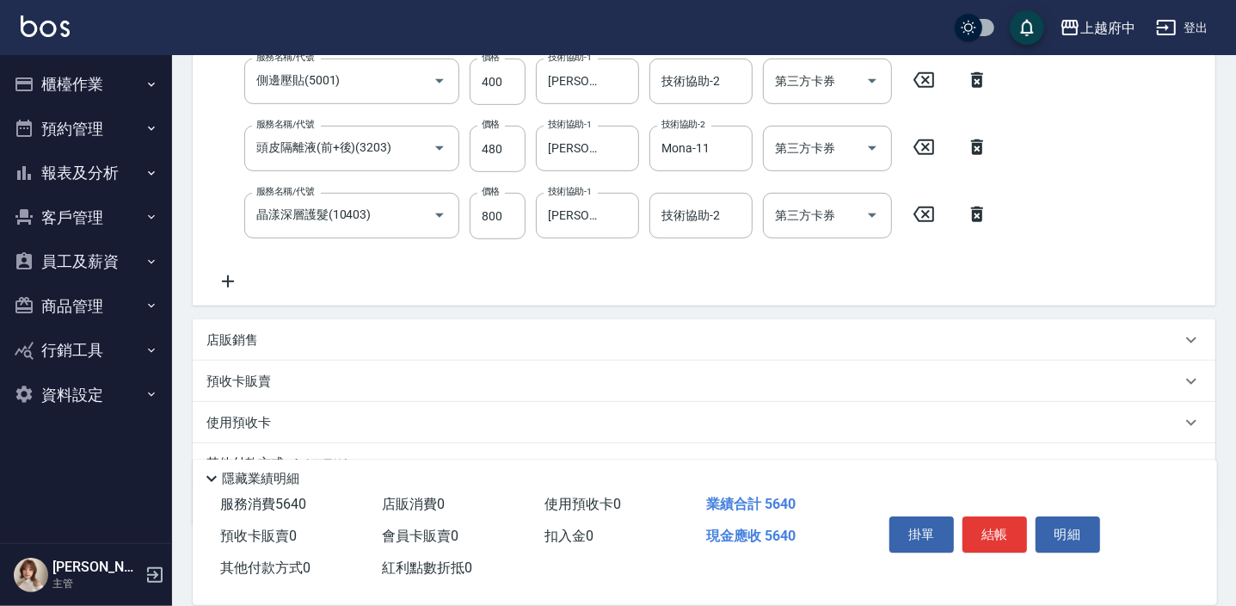
scroll to position [556, 0]
click at [238, 340] on p "店販銷售" at bounding box center [232, 338] width 52 height 18
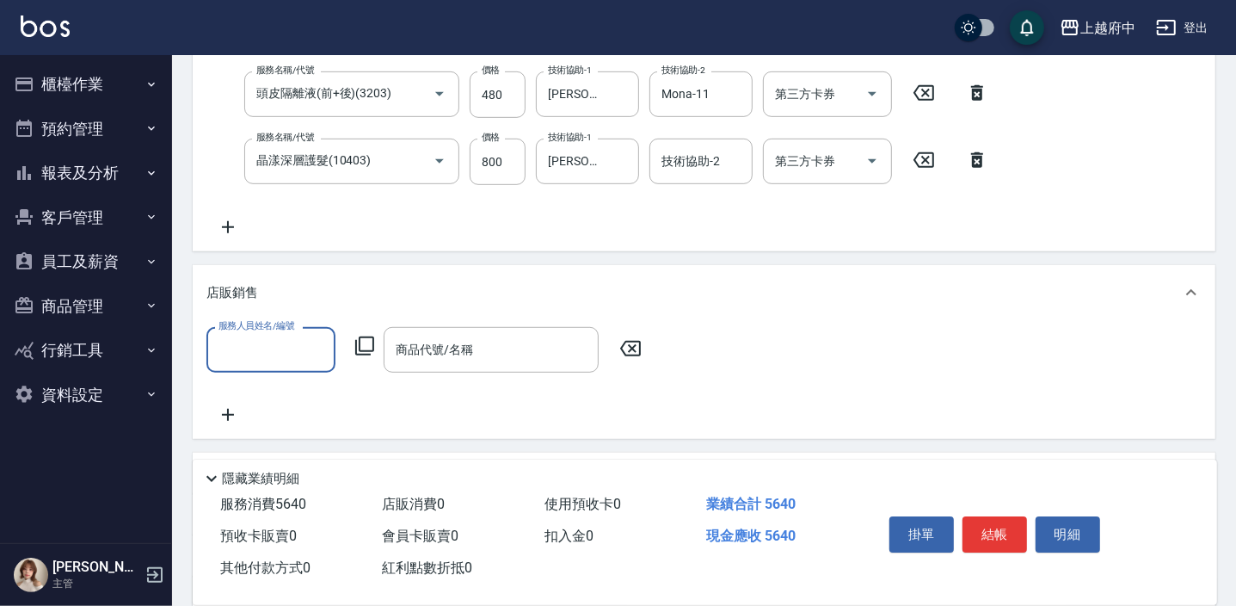
scroll to position [635, 0]
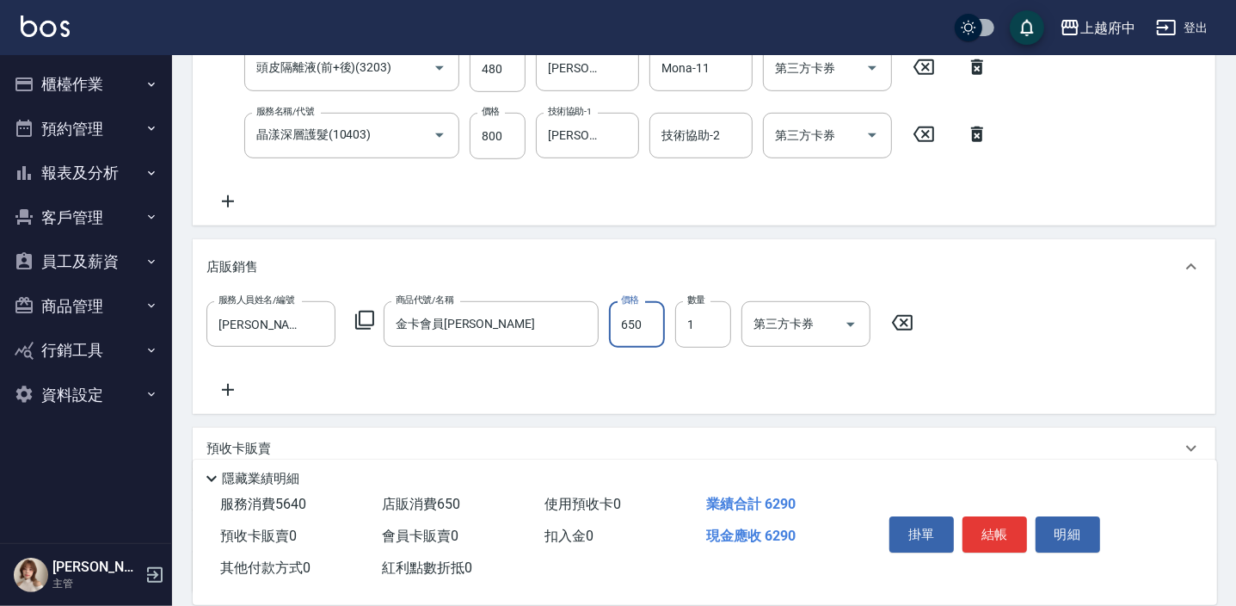
click at [589, 393] on div "服務人員姓名/編號 Annie -1 服務人員姓名/編號 商品代號/名稱 金卡會員卡 商品代號/名稱 價格 650 價格 數量 1 數量 第三方卡券 第三方卡券" at bounding box center [703, 350] width 995 height 99
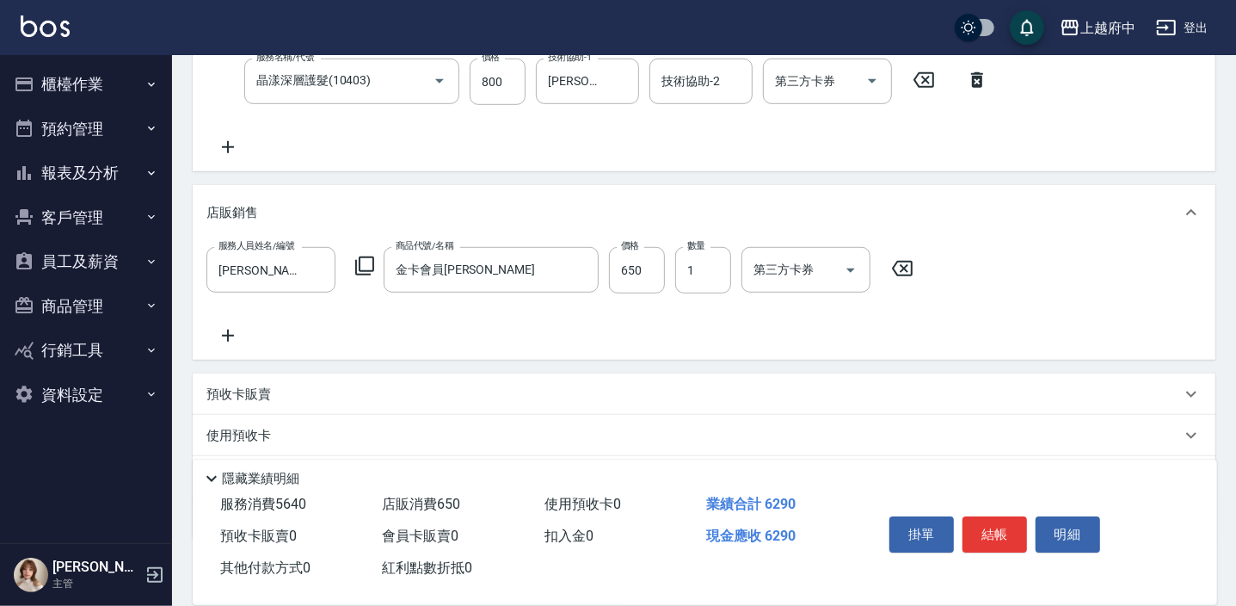
scroll to position [783, 0]
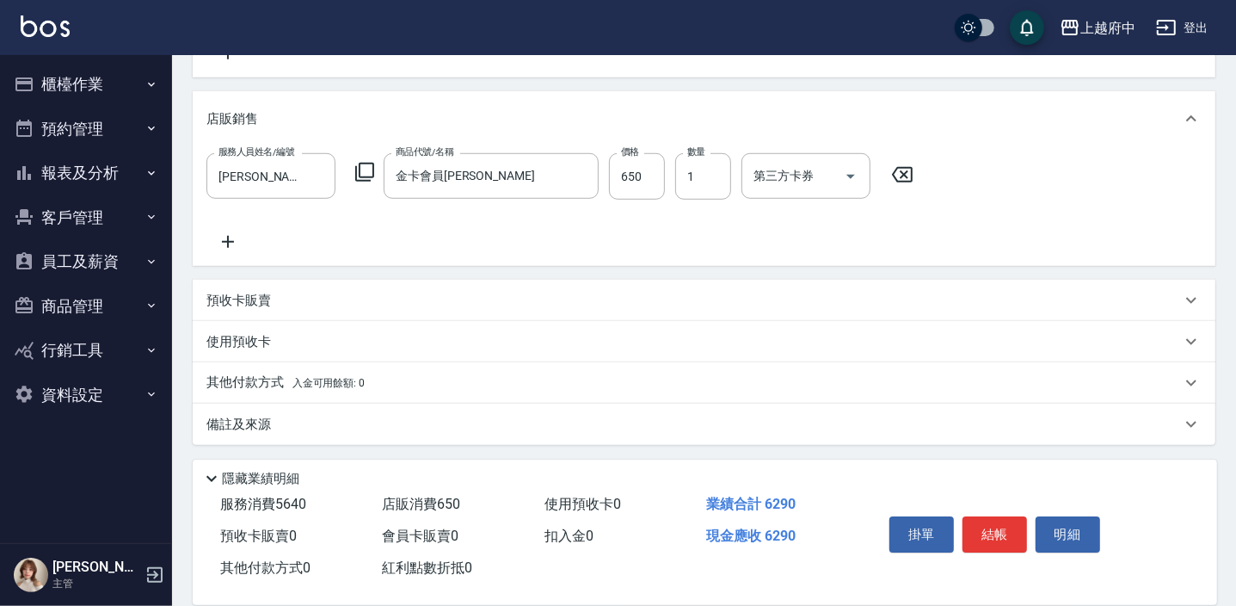
click at [242, 378] on p "其他付款方式 入金可用餘額: 0" at bounding box center [285, 382] width 158 height 19
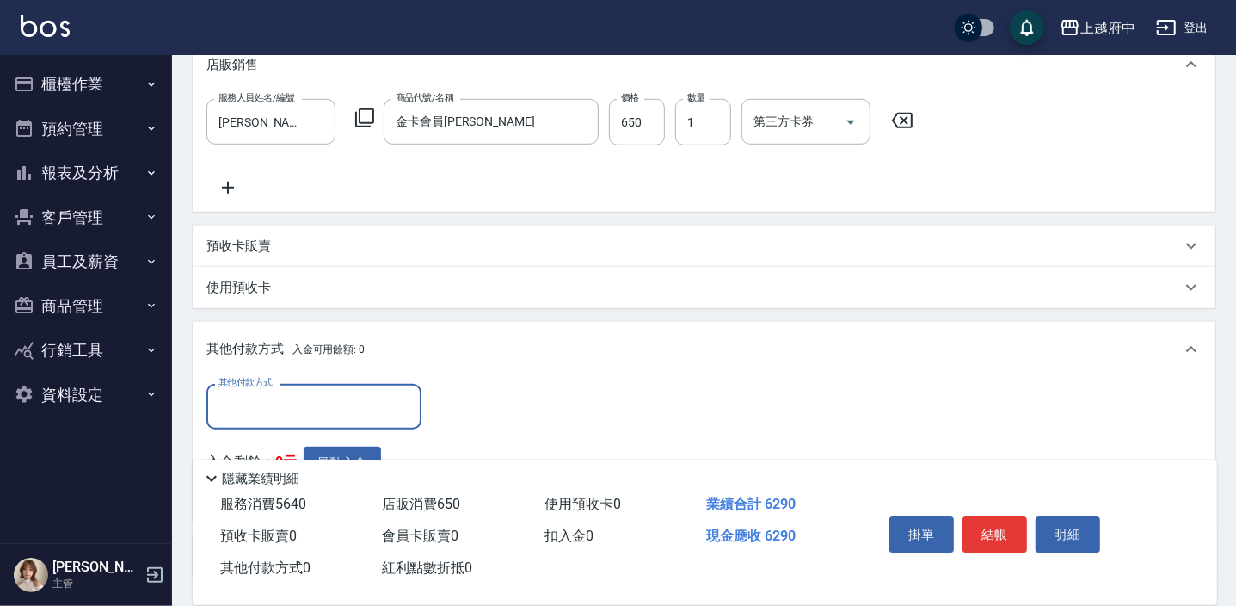
scroll to position [861, 0]
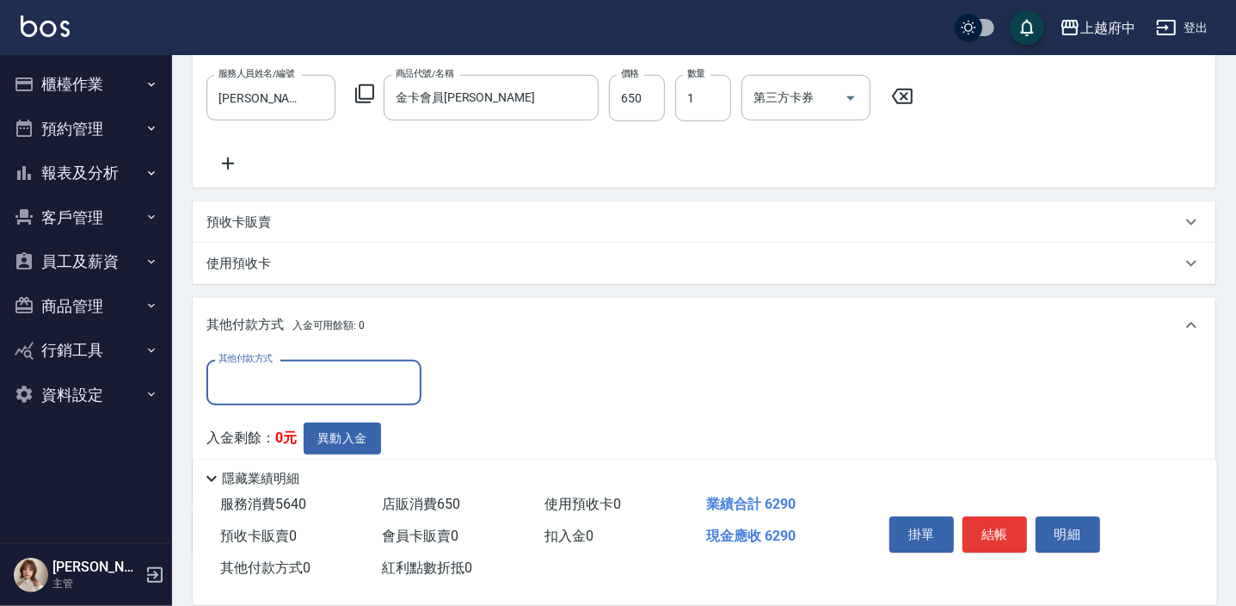
click at [267, 381] on input "其他付款方式" at bounding box center [314, 382] width 200 height 30
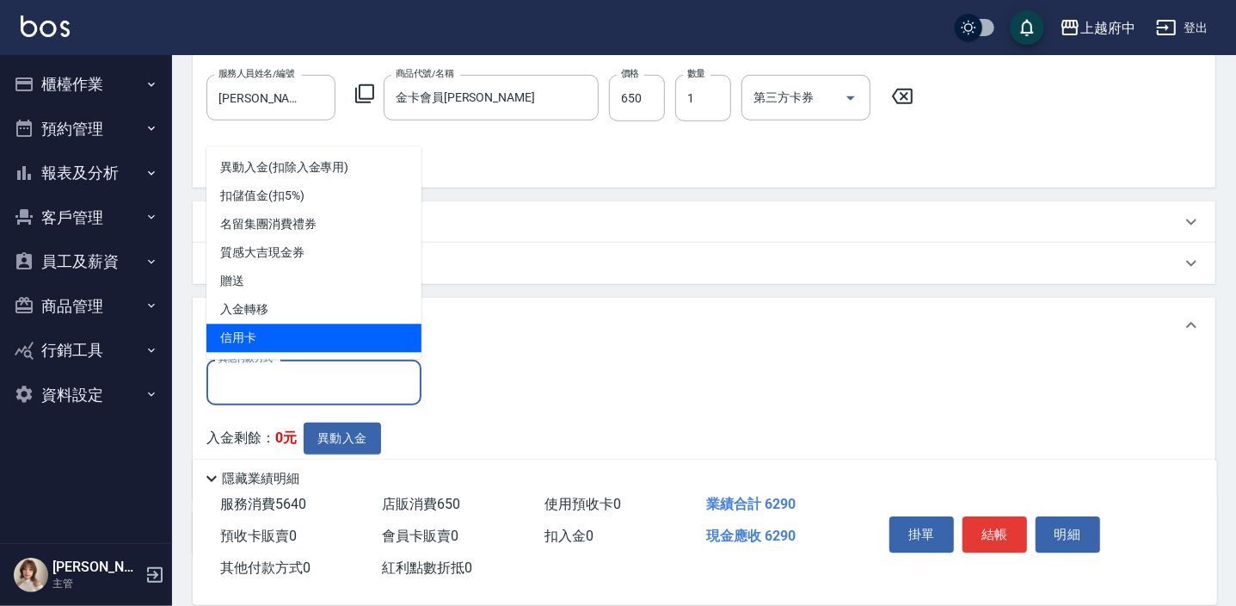
click at [246, 337] on span "信用卡" at bounding box center [313, 338] width 215 height 28
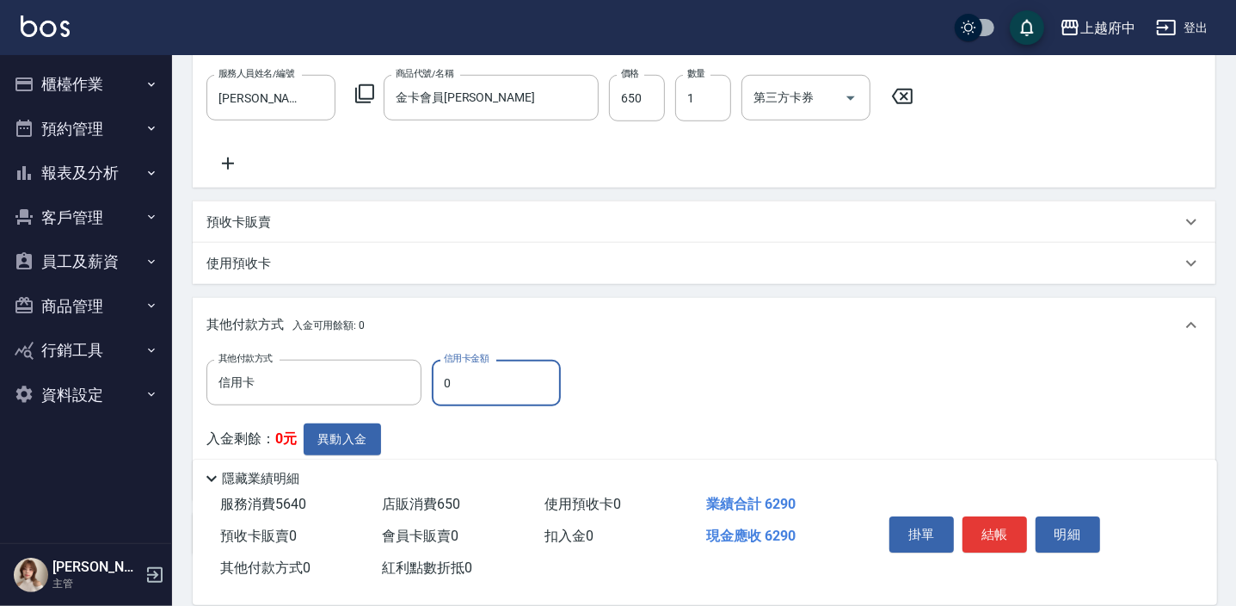
drag, startPoint x: 470, startPoint y: 372, endPoint x: 431, endPoint y: 378, distance: 39.0
click at [432, 378] on input "0" at bounding box center [496, 383] width 129 height 46
click at [673, 404] on div "其他付款方式 信用卡 其他付款方式 信用卡金額 6290 信用卡金額 入金剩餘： 0元 異動入金" at bounding box center [703, 423] width 995 height 126
click at [998, 522] on button "結帳" at bounding box center [994, 534] width 65 height 36
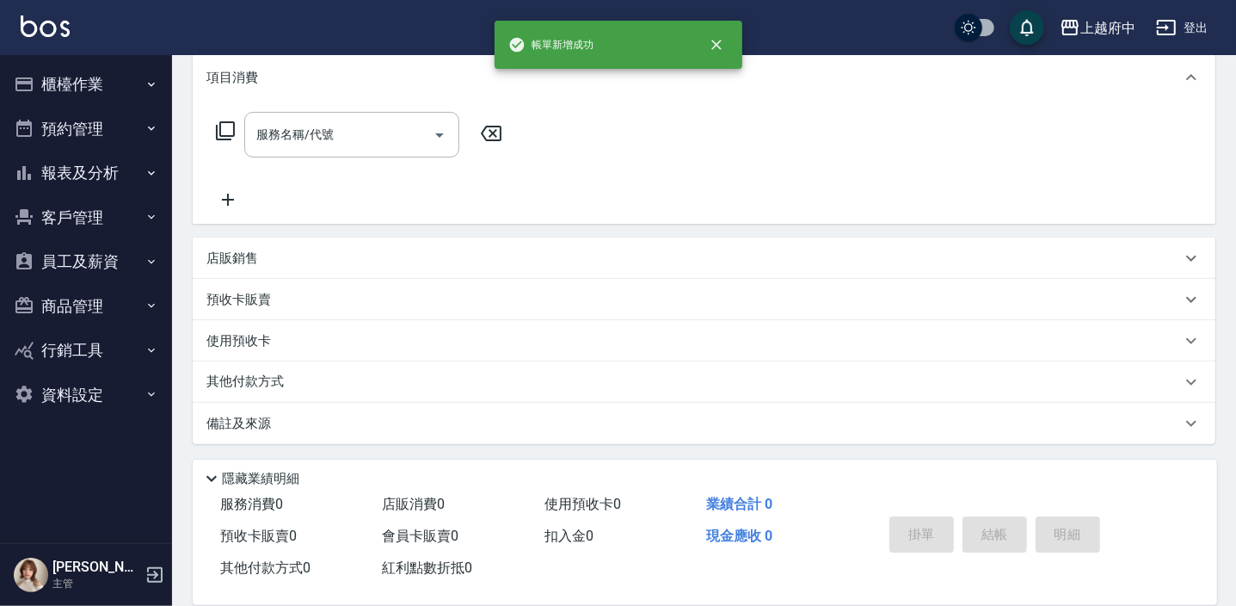
scroll to position [0, 0]
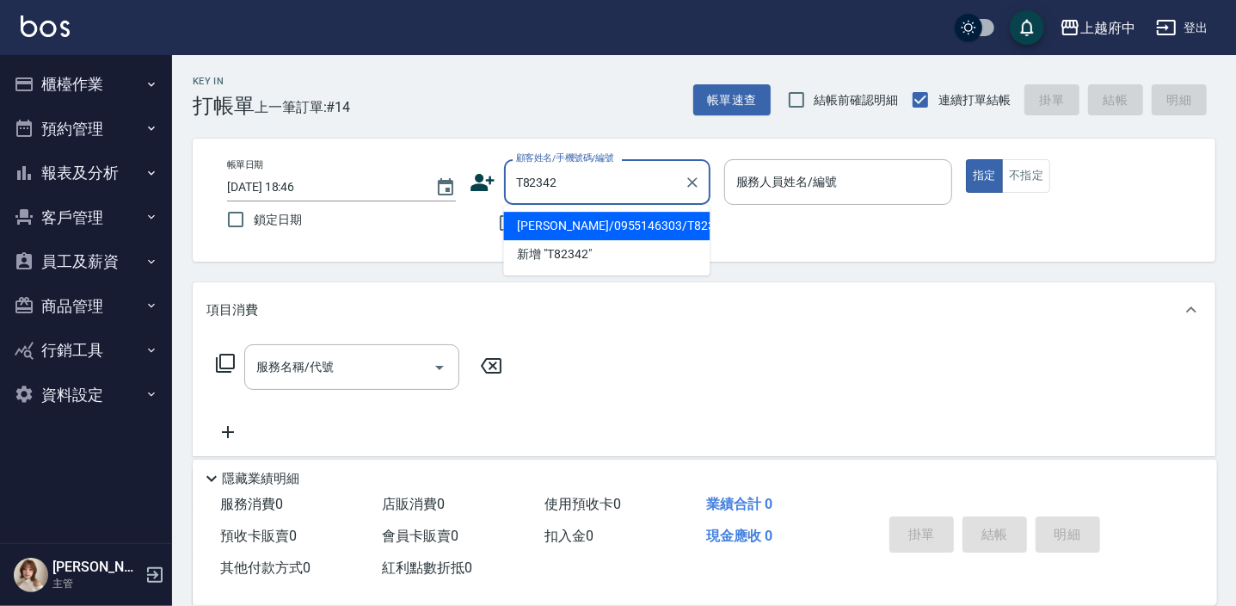
click at [599, 231] on li "曾郁婷/0955146303/T82342" at bounding box center [606, 226] width 206 height 28
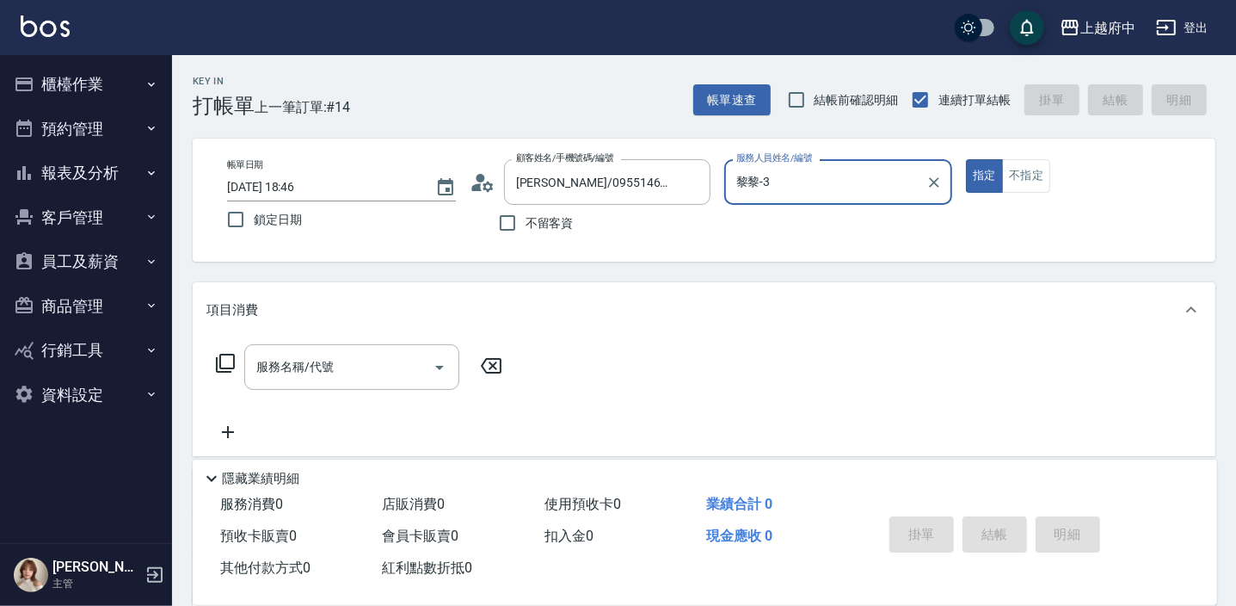
click at [966, 159] on button "指定" at bounding box center [984, 176] width 37 height 34
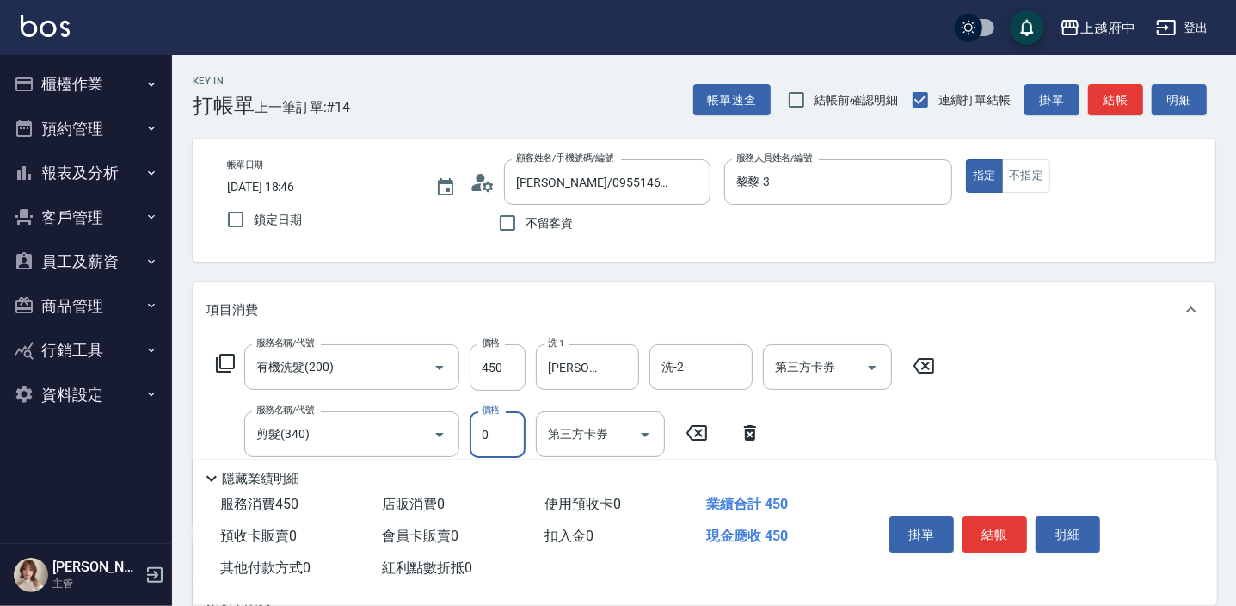
drag, startPoint x: 494, startPoint y: 435, endPoint x: 478, endPoint y: 437, distance: 15.6
click at [478, 437] on input "0" at bounding box center [498, 434] width 56 height 46
drag, startPoint x: 495, startPoint y: 433, endPoint x: 478, endPoint y: 433, distance: 17.2
click at [478, 433] on input "0" at bounding box center [498, 434] width 56 height 46
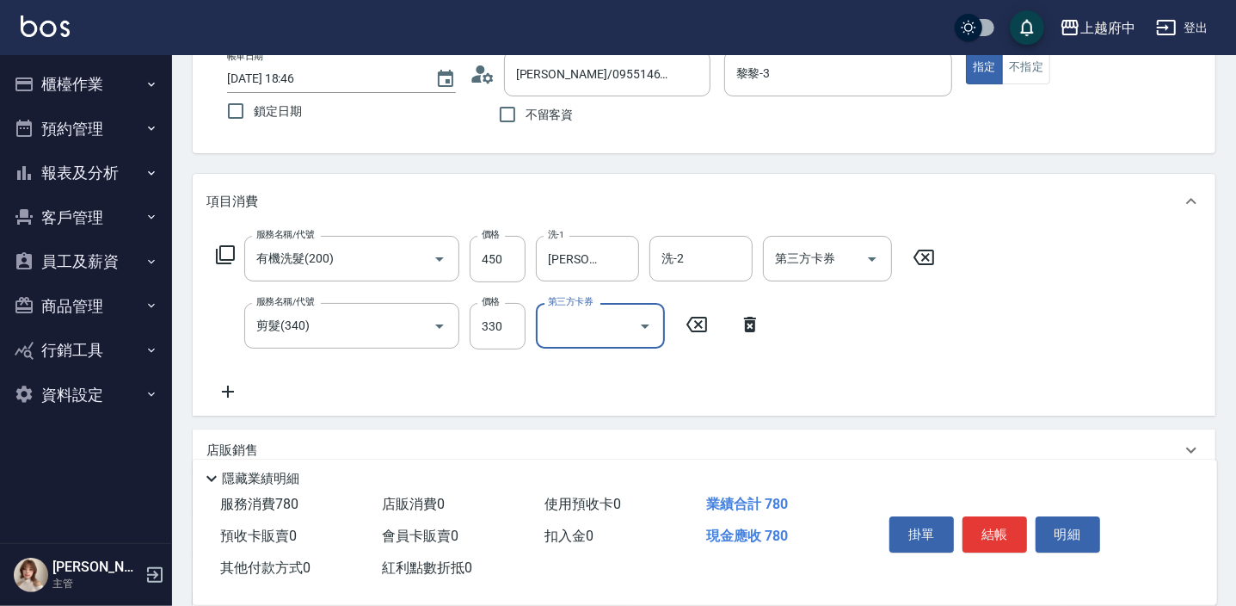
scroll to position [156, 0]
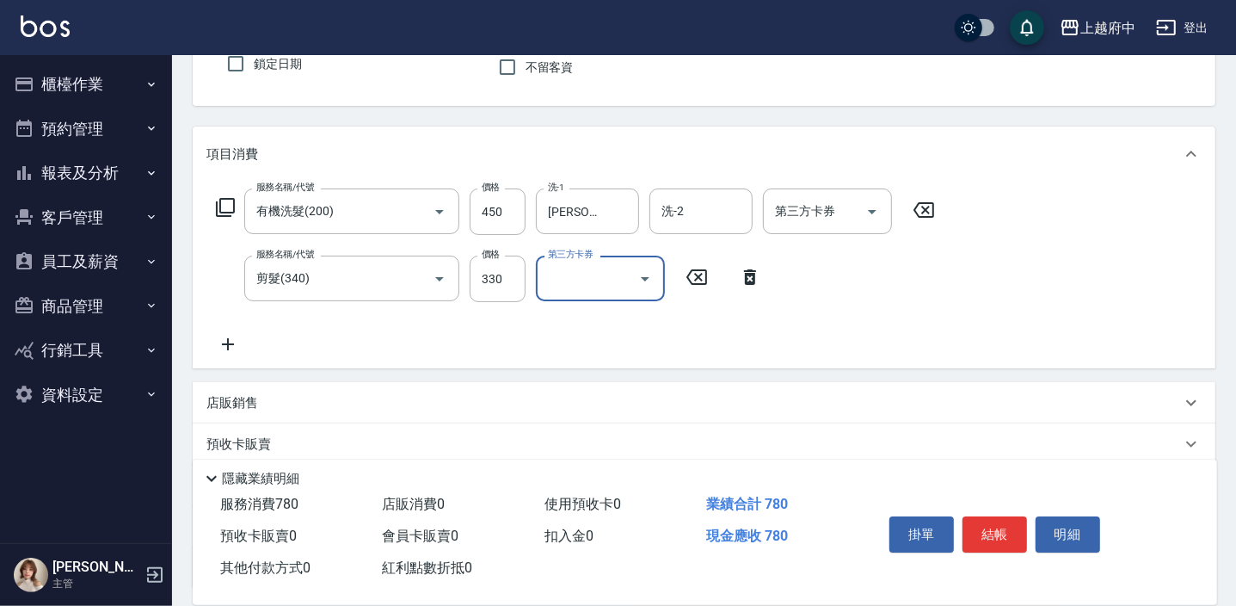
click at [645, 337] on div "服務名稱/代號 有機洗髮(200) 服務名稱/代號 價格 450 價格 洗-1 李鎮宇-28 洗-1 洗-2 洗-2 第三方卡券 第三方卡券 服務名稱/代號 …" at bounding box center [575, 271] width 739 height 166
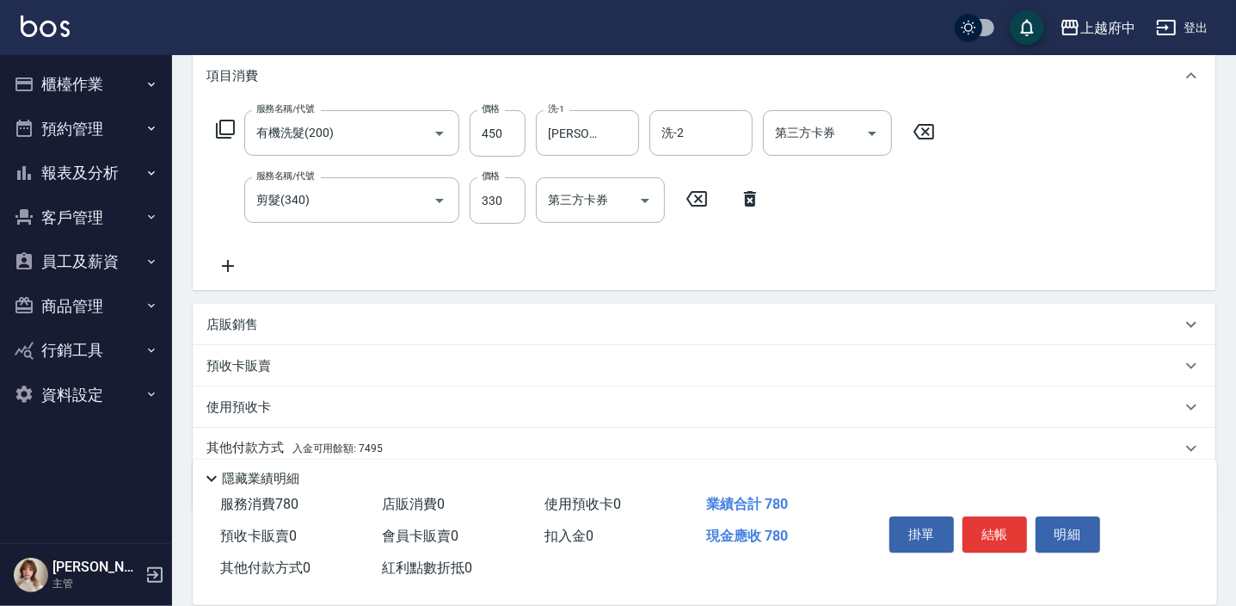
scroll to position [300, 0]
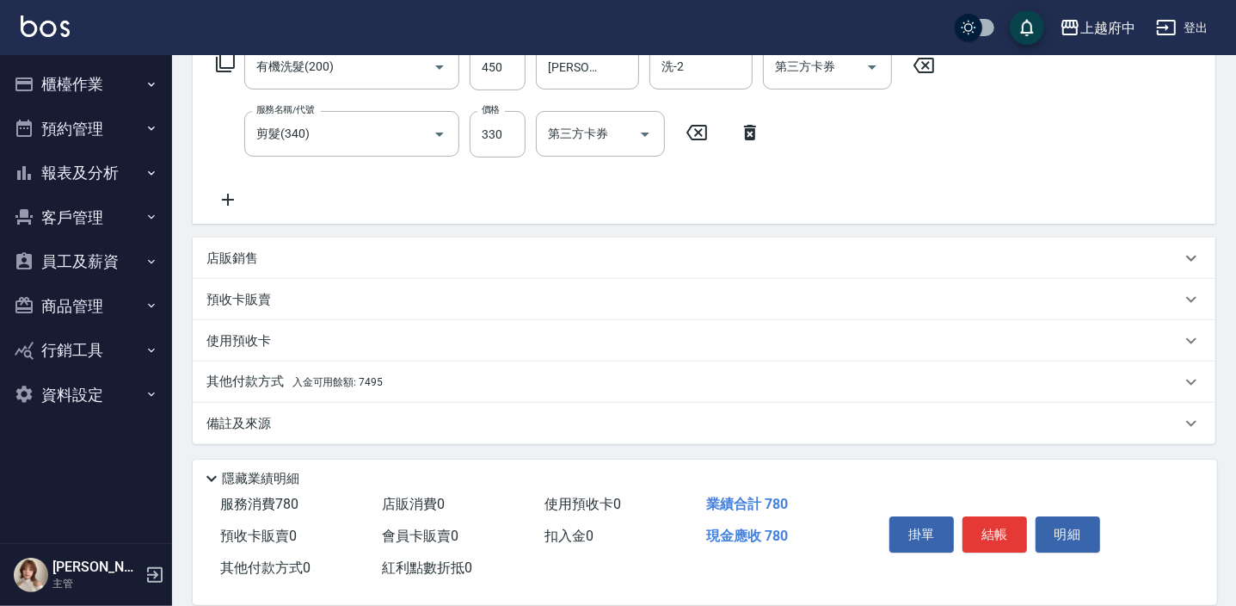
click at [267, 378] on p "其他付款方式 入金可用餘額: 7495" at bounding box center [294, 381] width 176 height 19
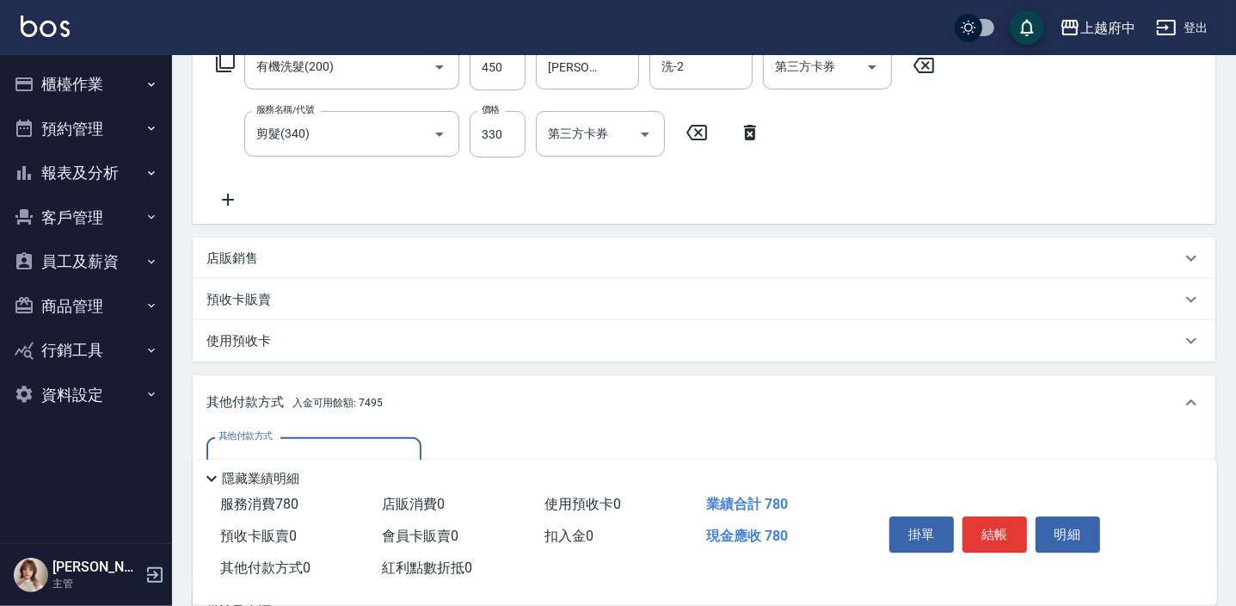
scroll to position [378, 0]
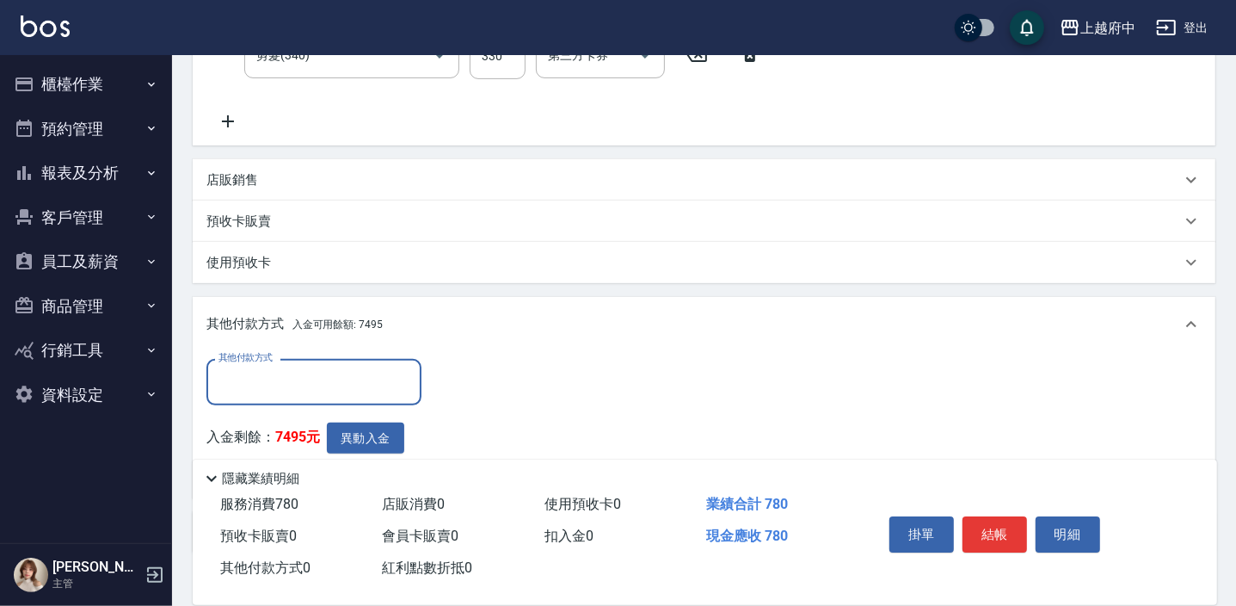
click at [268, 384] on input "其他付款方式" at bounding box center [314, 381] width 200 height 30
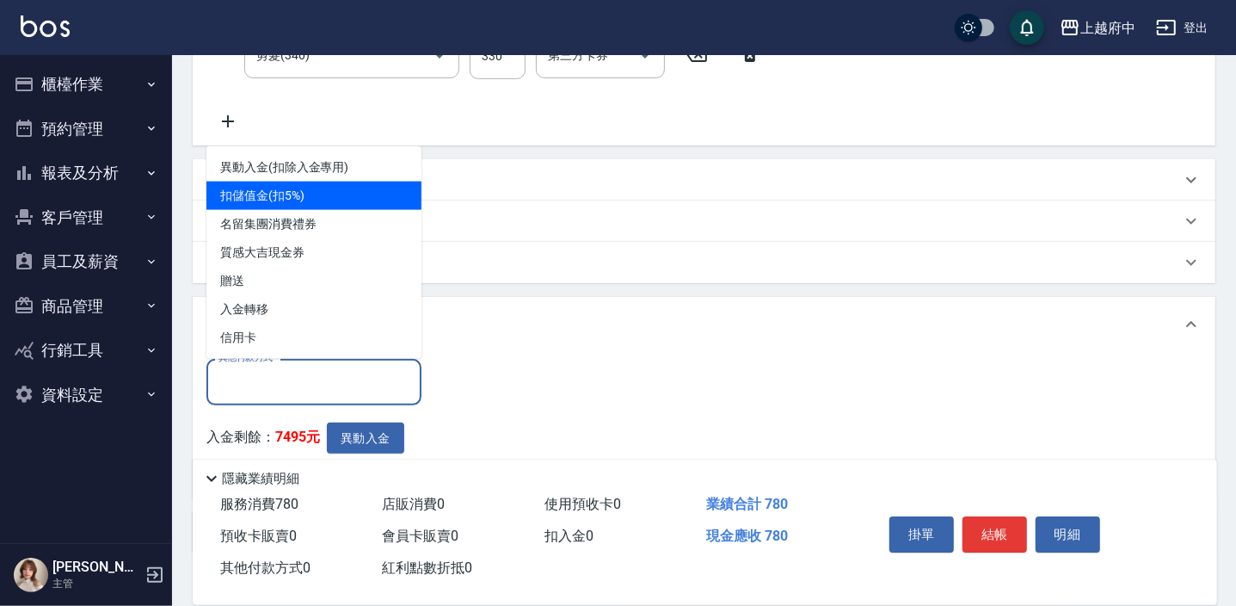
click at [283, 188] on span "扣儲值金(扣5%)" at bounding box center [313, 195] width 215 height 28
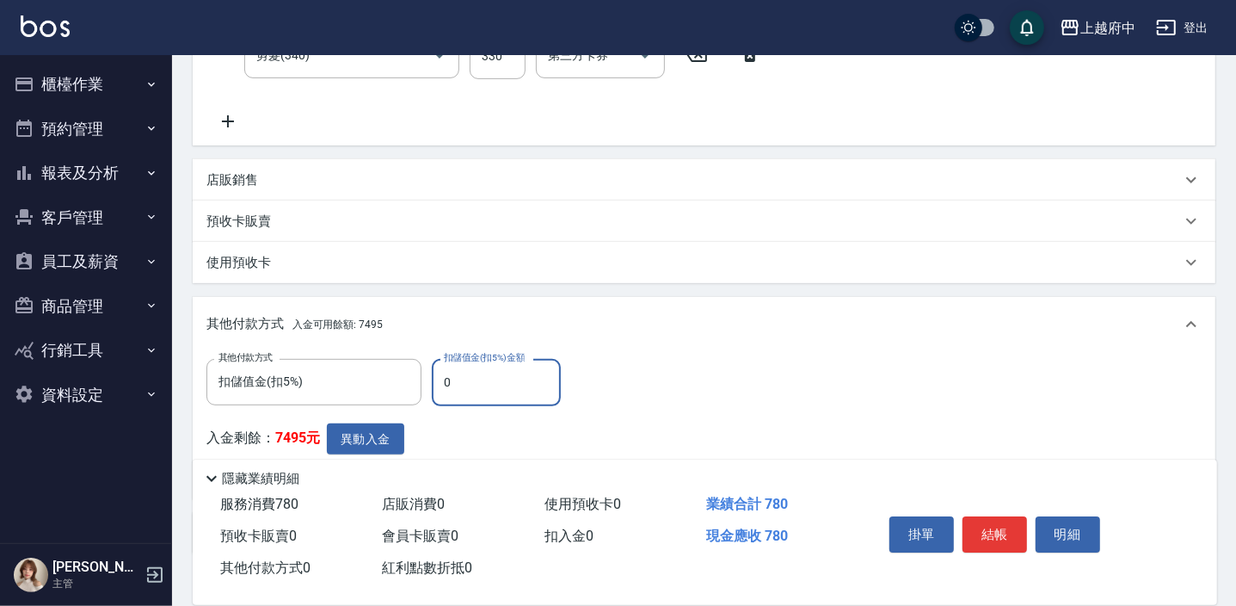
drag, startPoint x: 476, startPoint y: 377, endPoint x: 431, endPoint y: 378, distance: 45.6
click at [432, 378] on input "0" at bounding box center [496, 382] width 129 height 46
click at [370, 435] on button "異動入金" at bounding box center [365, 439] width 77 height 32
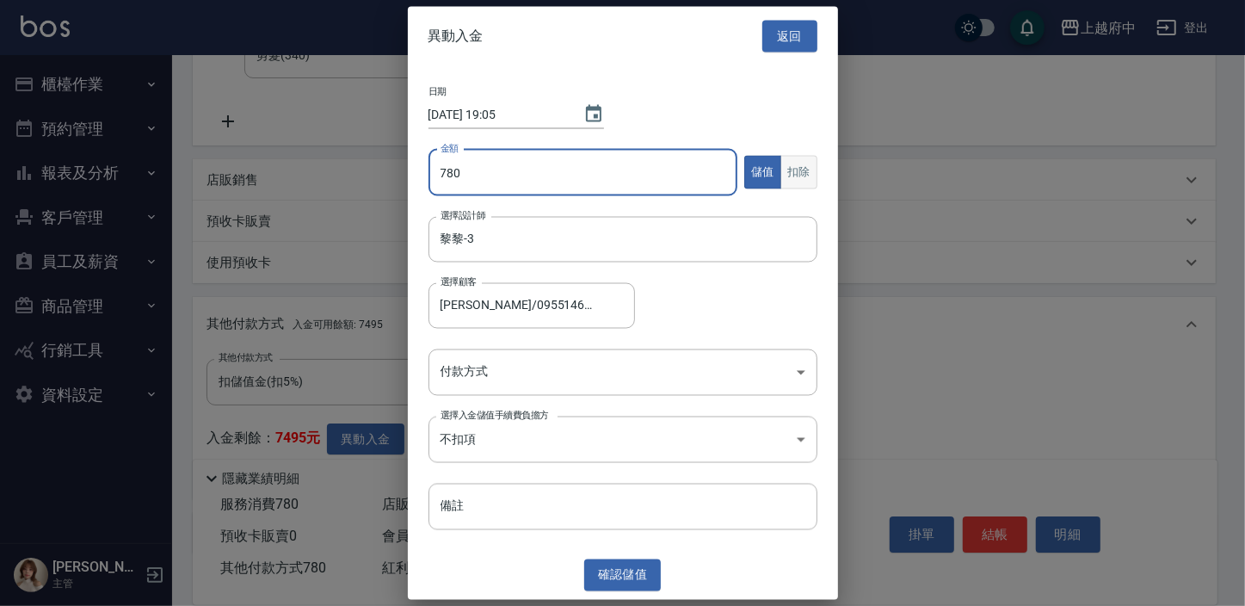
click at [800, 173] on button "扣除" at bounding box center [798, 173] width 37 height 34
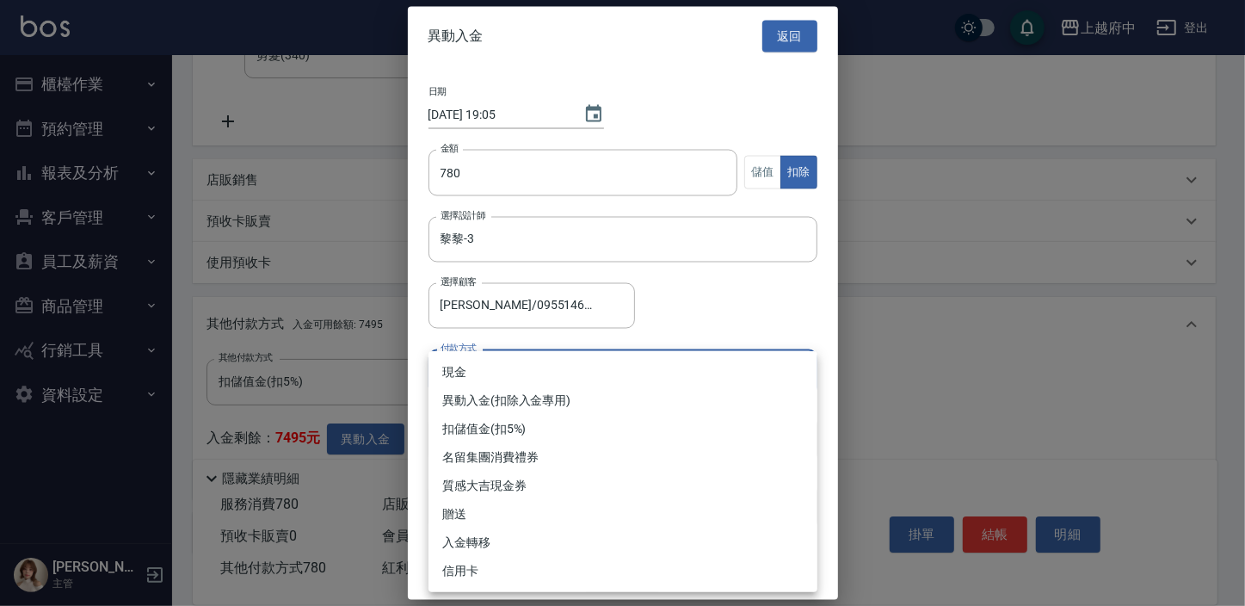
click at [520, 382] on body "上越府中 登出 櫃檯作業 打帳單 帳單列表 掛單列表 營業儀表板 現金收支登錄 材料自購登錄 每日結帳 排班表 現場電腦打卡 預約管理 預約管理 單日預約紀錄…" at bounding box center [622, 169] width 1245 height 1094
click at [507, 408] on li "異動入金(扣除入金專用)" at bounding box center [622, 400] width 389 height 28
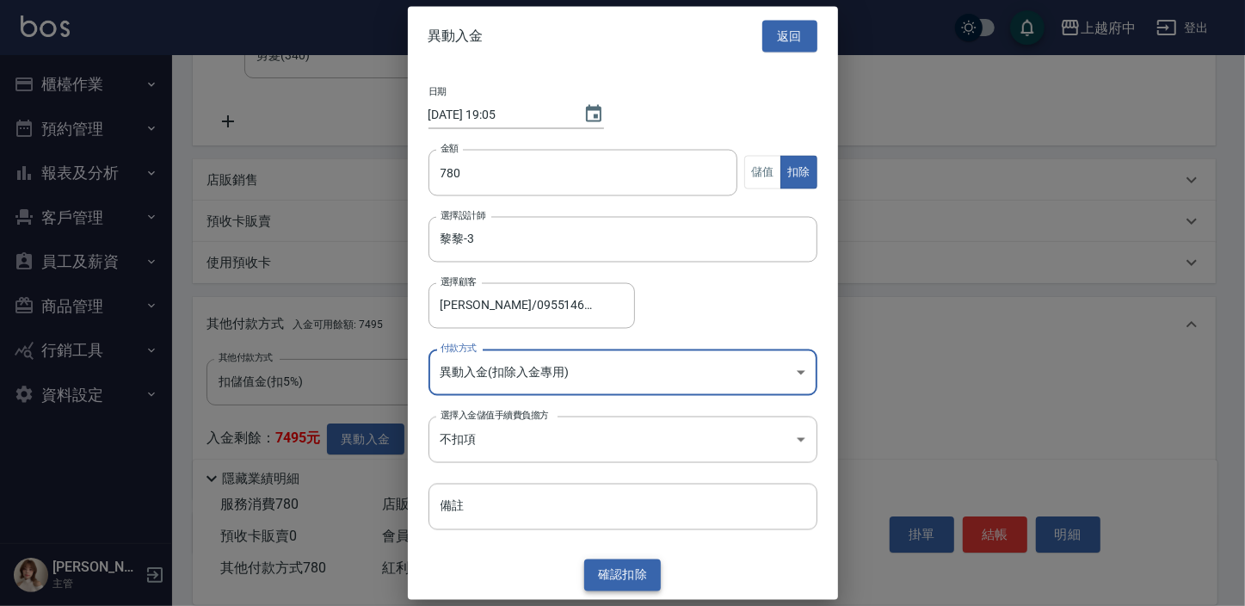
click at [619, 568] on button "確認 扣除" at bounding box center [622, 575] width 77 height 32
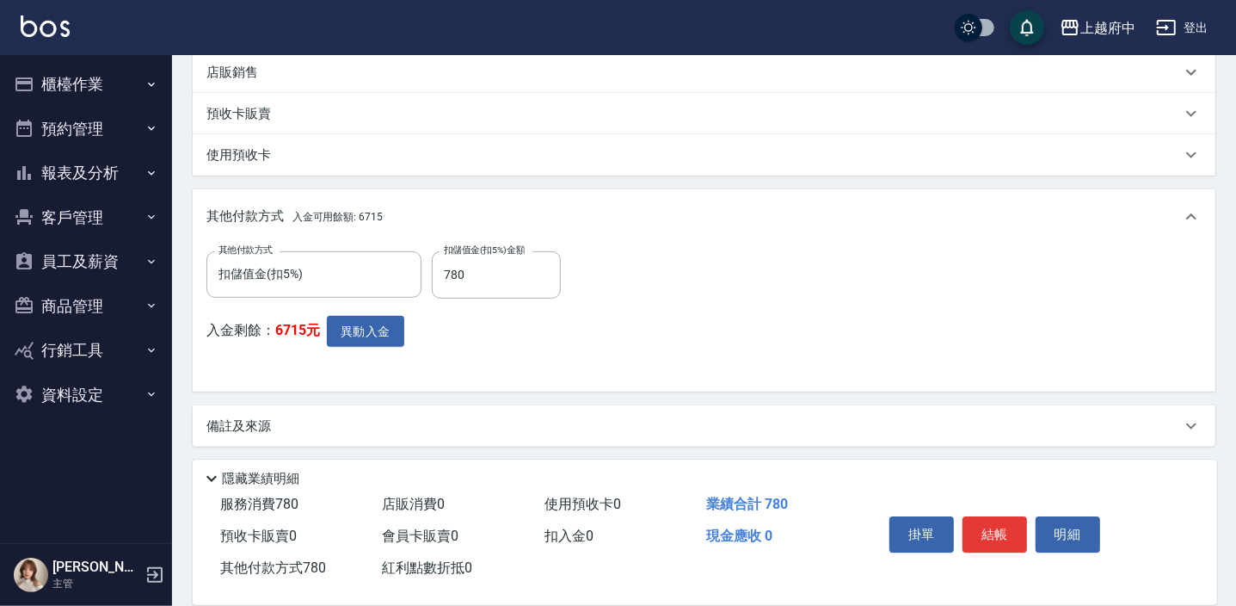
scroll to position [489, 0]
click at [996, 535] on button "結帳" at bounding box center [994, 534] width 65 height 36
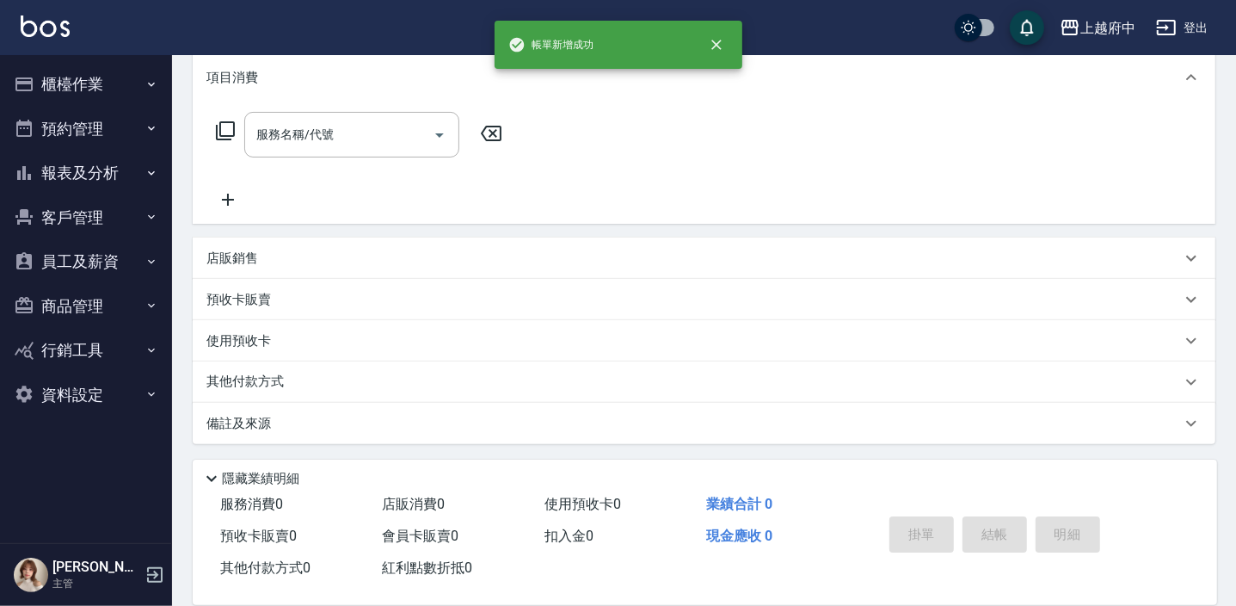
scroll to position [0, 0]
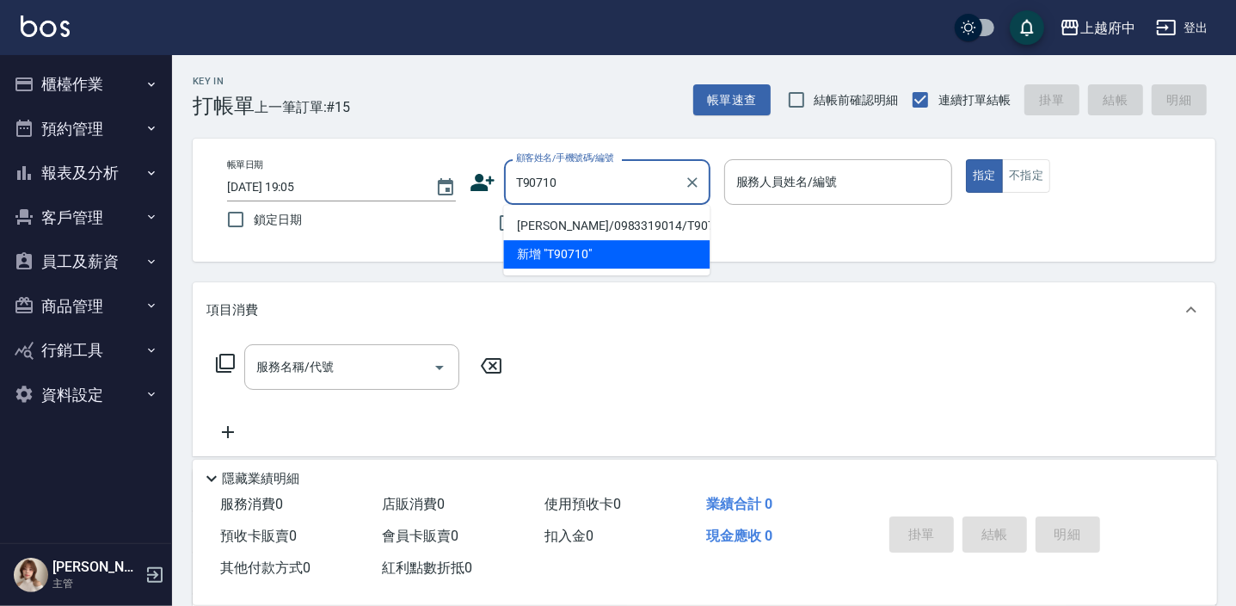
click at [578, 223] on li "葉政達/0983319014/T90710" at bounding box center [606, 226] width 206 height 28
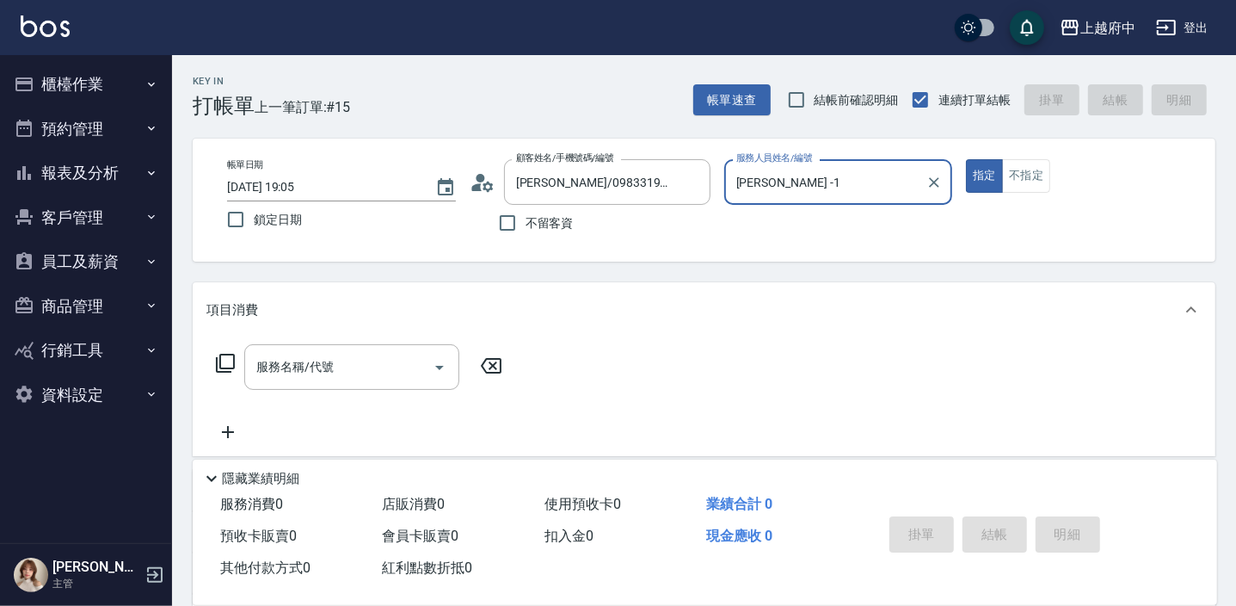
click at [966, 159] on button "指定" at bounding box center [984, 176] width 37 height 34
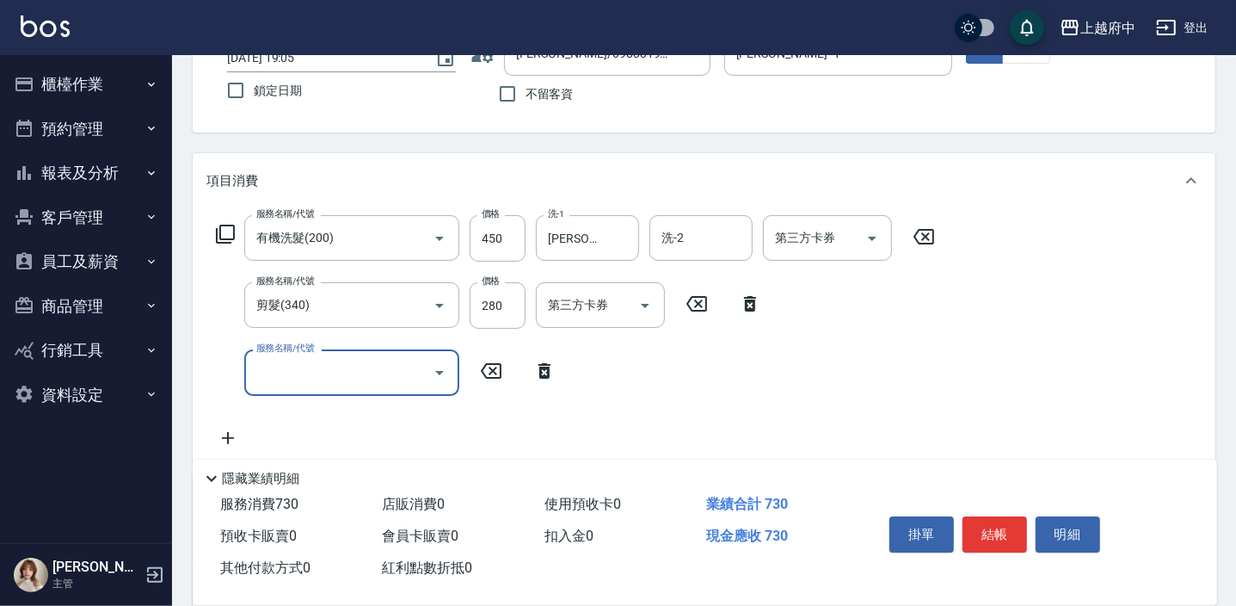
scroll to position [156, 0]
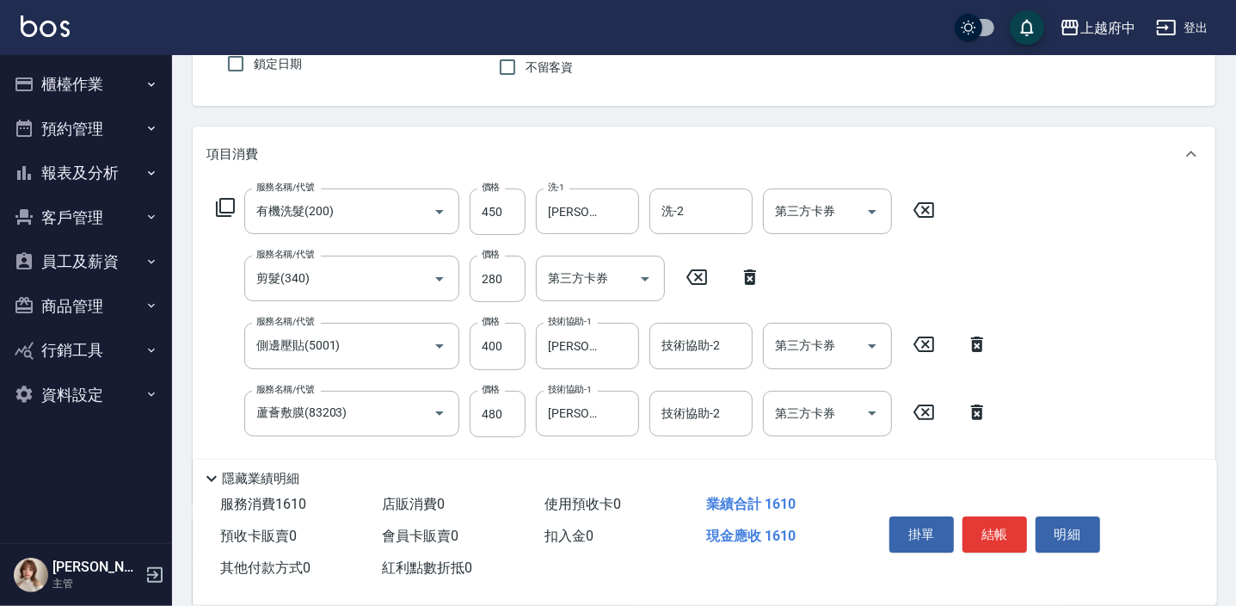
click at [1037, 400] on div "服務名稱/代號 有機洗髮(200) 服務名稱/代號 價格 450 價格 洗-1 王品云-31 洗-1 洗-2 洗-2 第三方卡券 第三方卡券 服務名稱/代號 …" at bounding box center [704, 342] width 1023 height 322
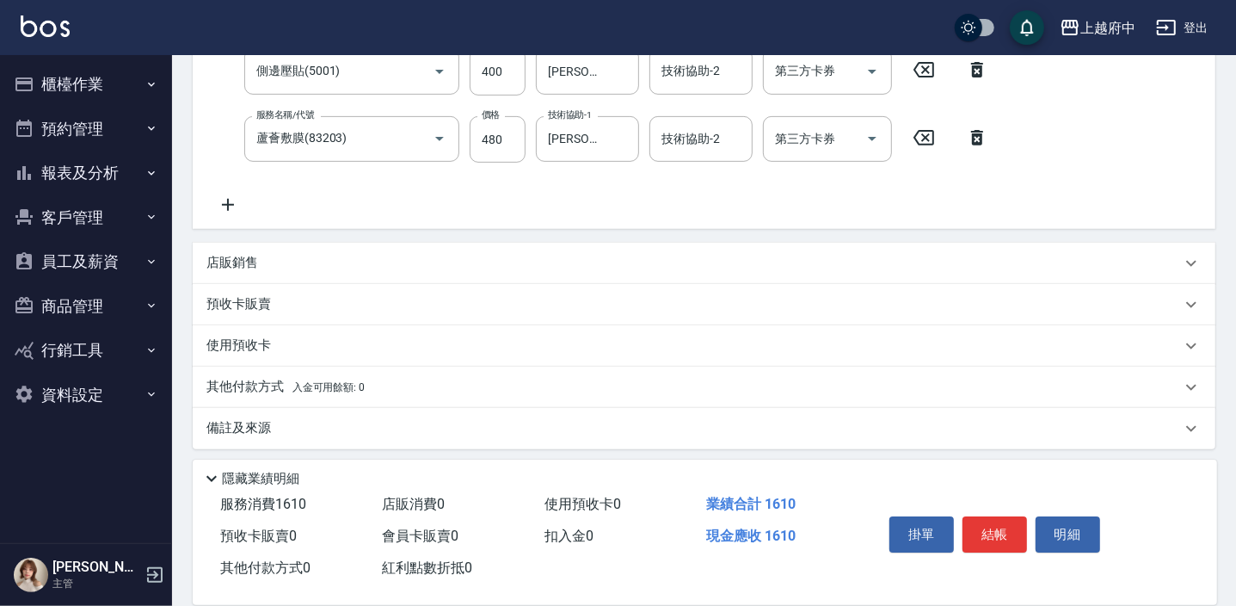
scroll to position [434, 0]
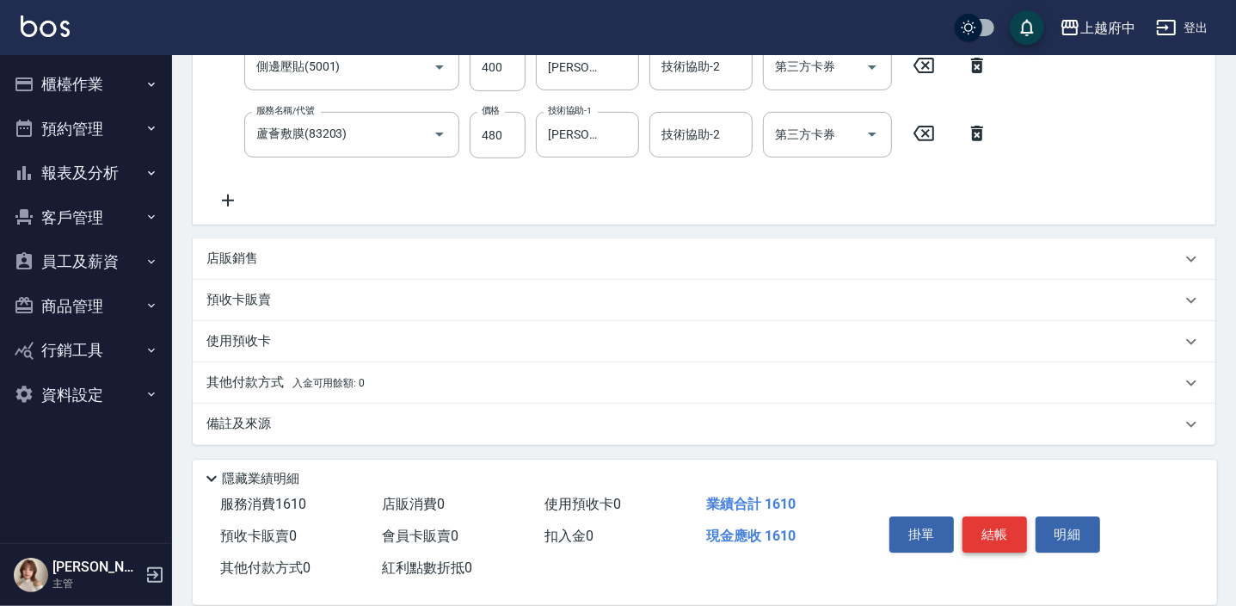
click at [1000, 521] on button "結帳" at bounding box center [994, 534] width 65 height 36
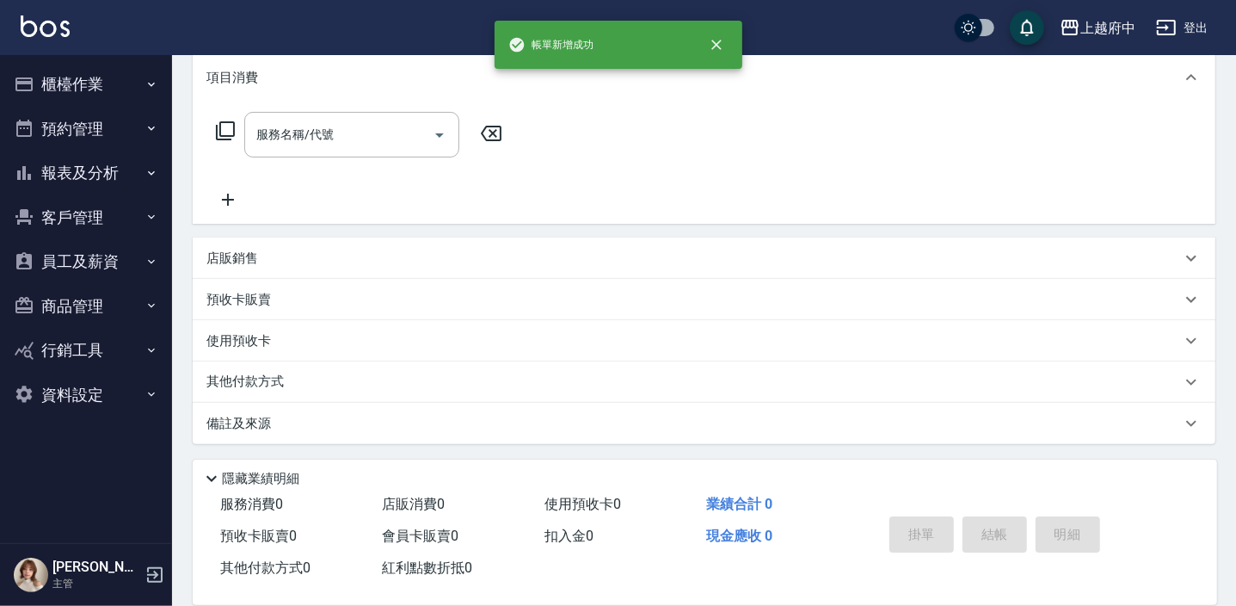
scroll to position [0, 0]
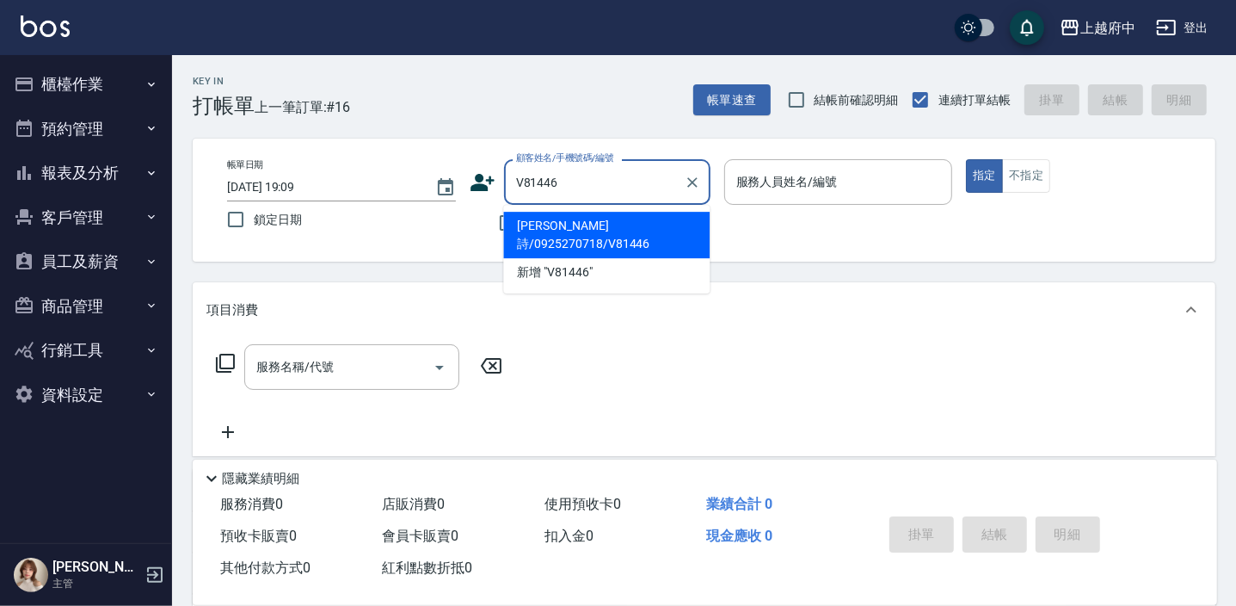
click at [597, 225] on li "林芸詩/0925270718/V81446" at bounding box center [606, 235] width 206 height 46
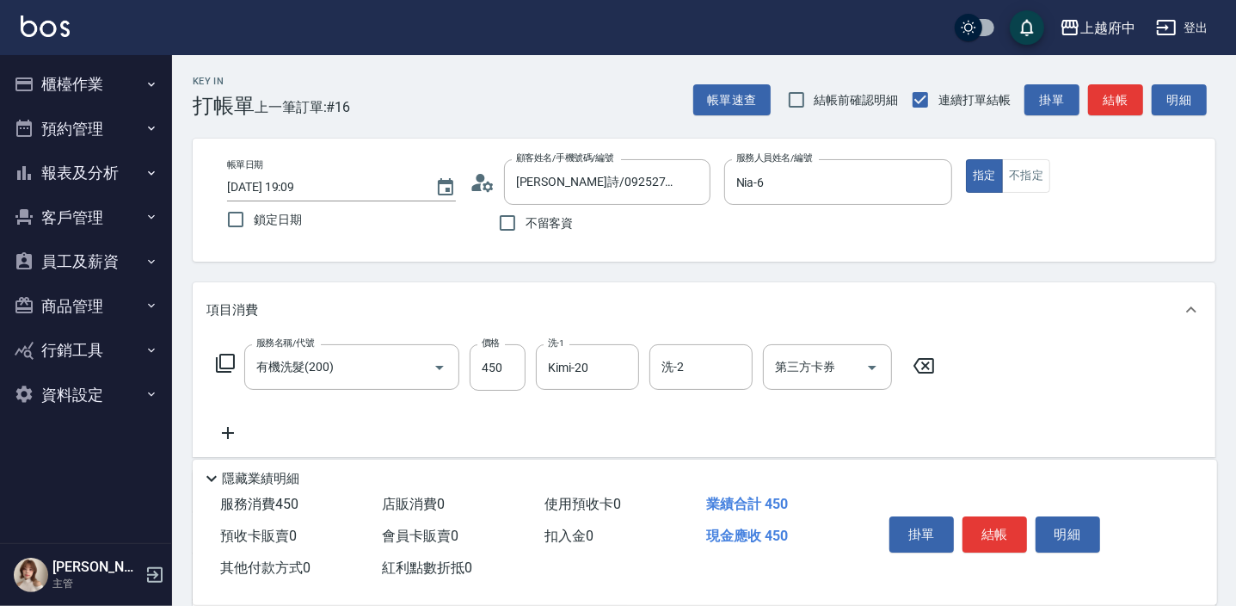
click at [1011, 410] on div "服務名稱/代號 有機洗髮(200) 服務名稱/代號 價格 450 價格 洗-1 Kimi-20 洗-1 洗-2 洗-2 第三方卡券 第三方卡券" at bounding box center [704, 397] width 1023 height 120
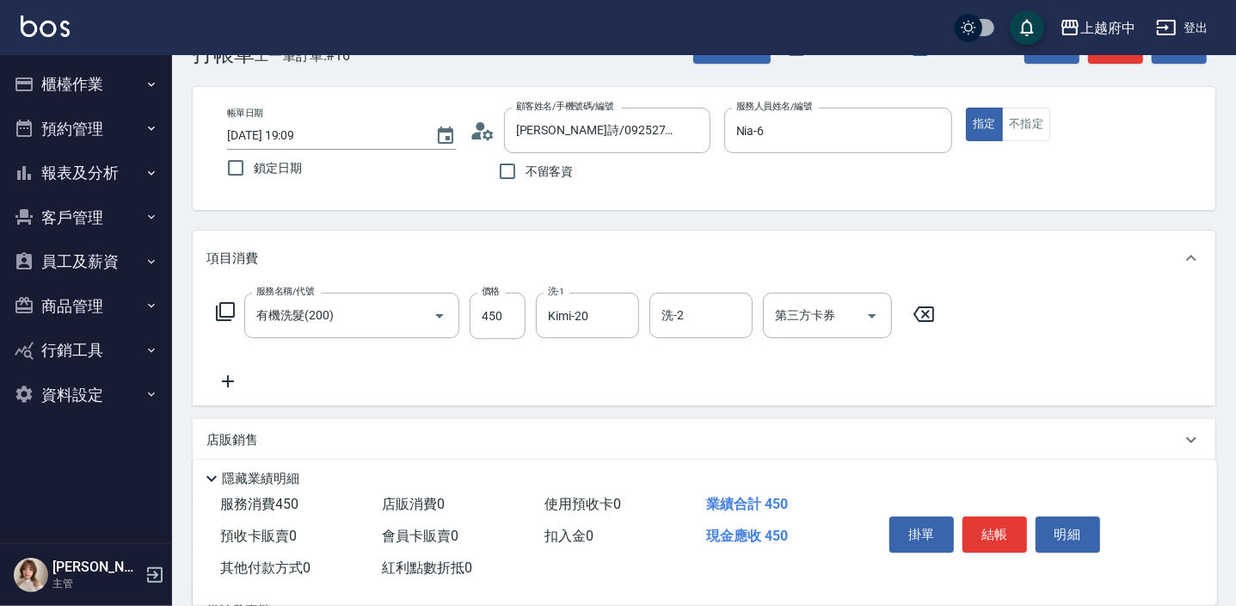
scroll to position [77, 0]
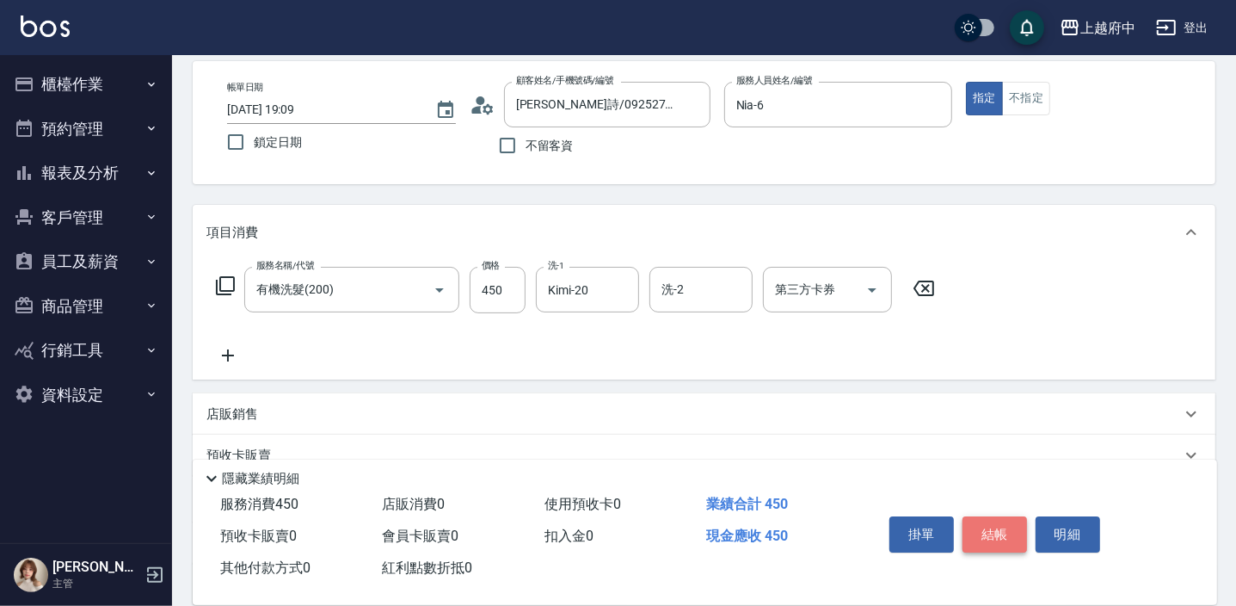
click at [987, 533] on button "結帳" at bounding box center [994, 534] width 65 height 36
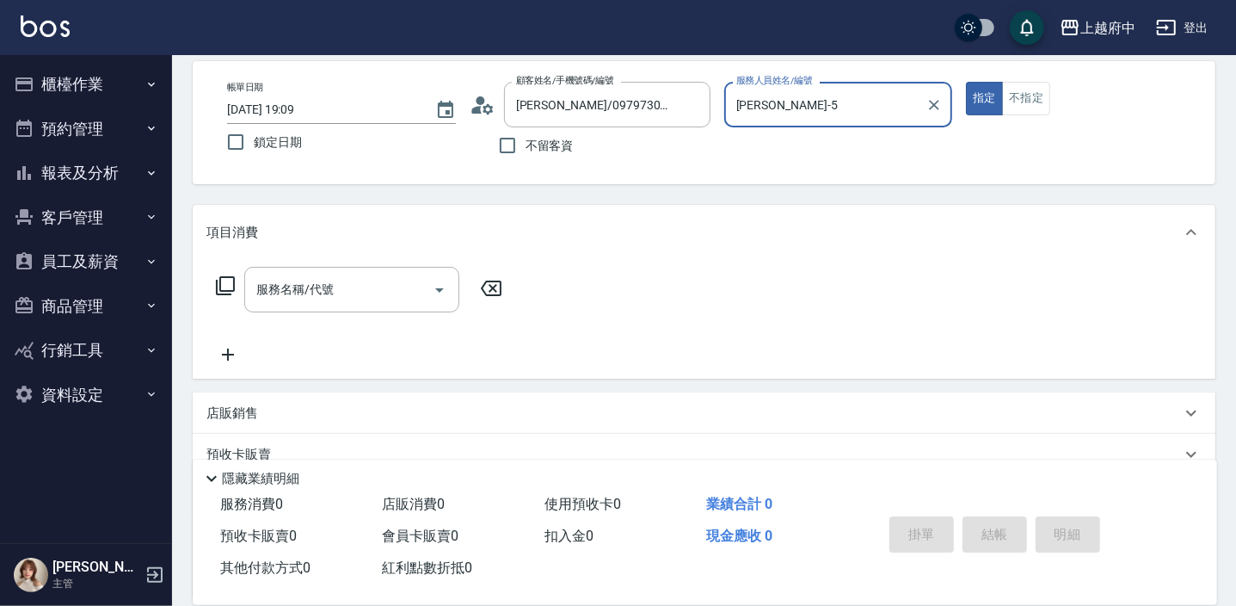
click at [966, 82] on button "指定" at bounding box center [984, 99] width 37 height 34
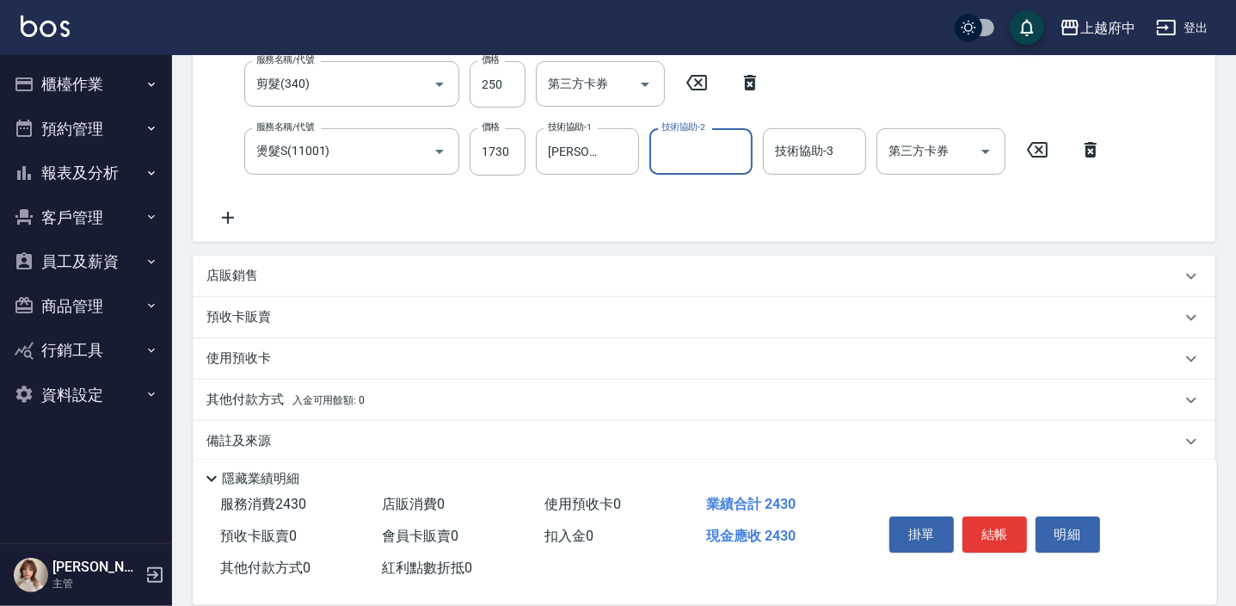
scroll to position [367, 0]
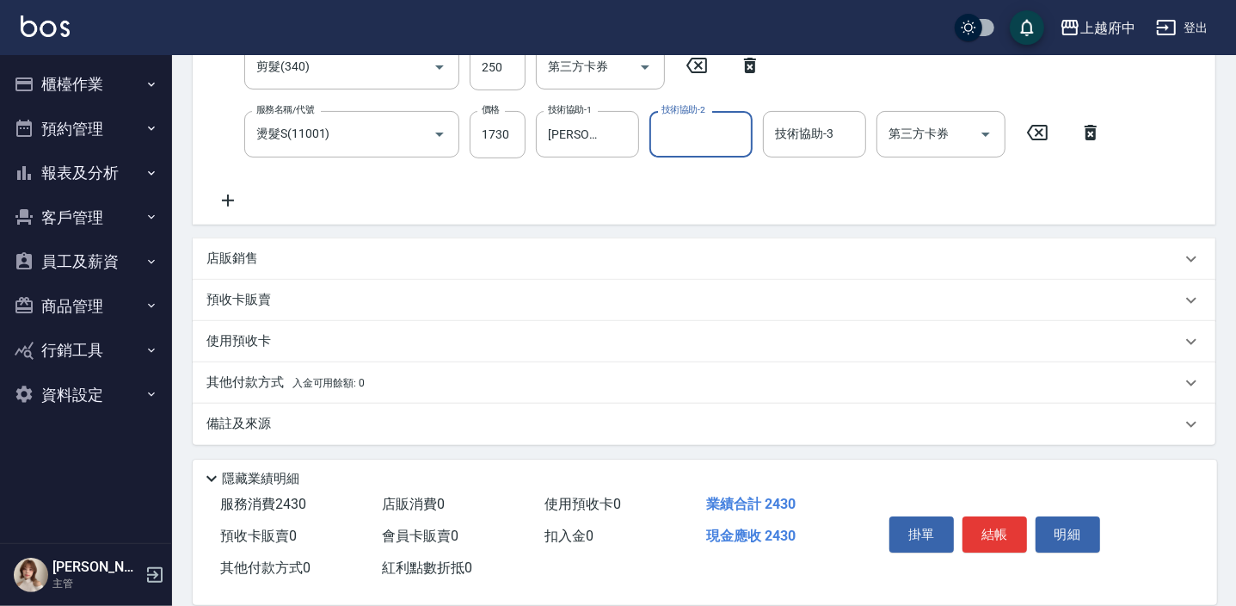
click at [739, 208] on div "服務名稱/代號 有機洗髮(200) 服務名稱/代號 價格 450 價格 洗-1 張鈞琇-25 洗-1 洗-2 洗-2 第三方卡券 第三方卡券 服務名稱/代號 …" at bounding box center [659, 93] width 906 height 233
click at [998, 538] on button "結帳" at bounding box center [994, 534] width 65 height 36
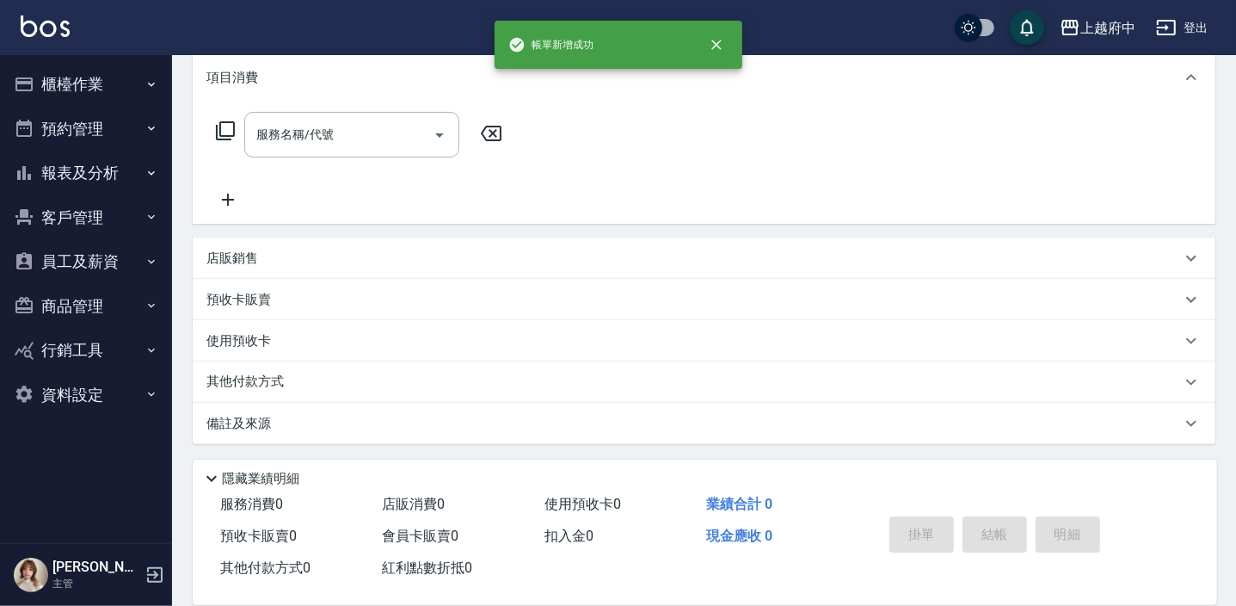
scroll to position [0, 0]
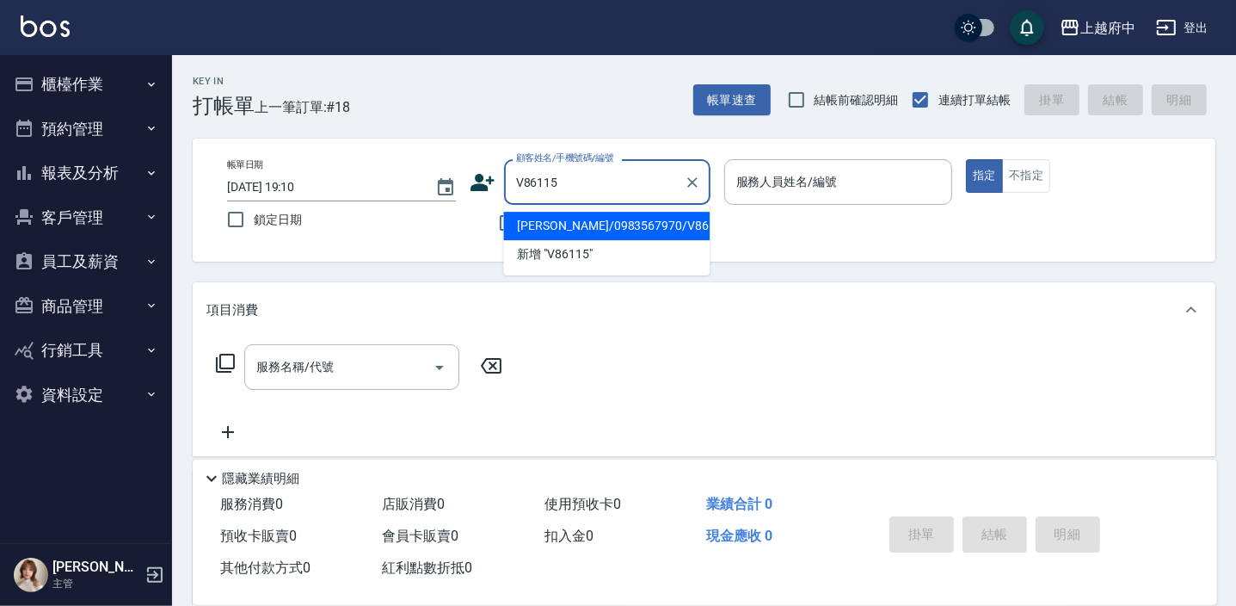
click at [582, 221] on li "林世承/0983567970/V86115" at bounding box center [606, 226] width 206 height 28
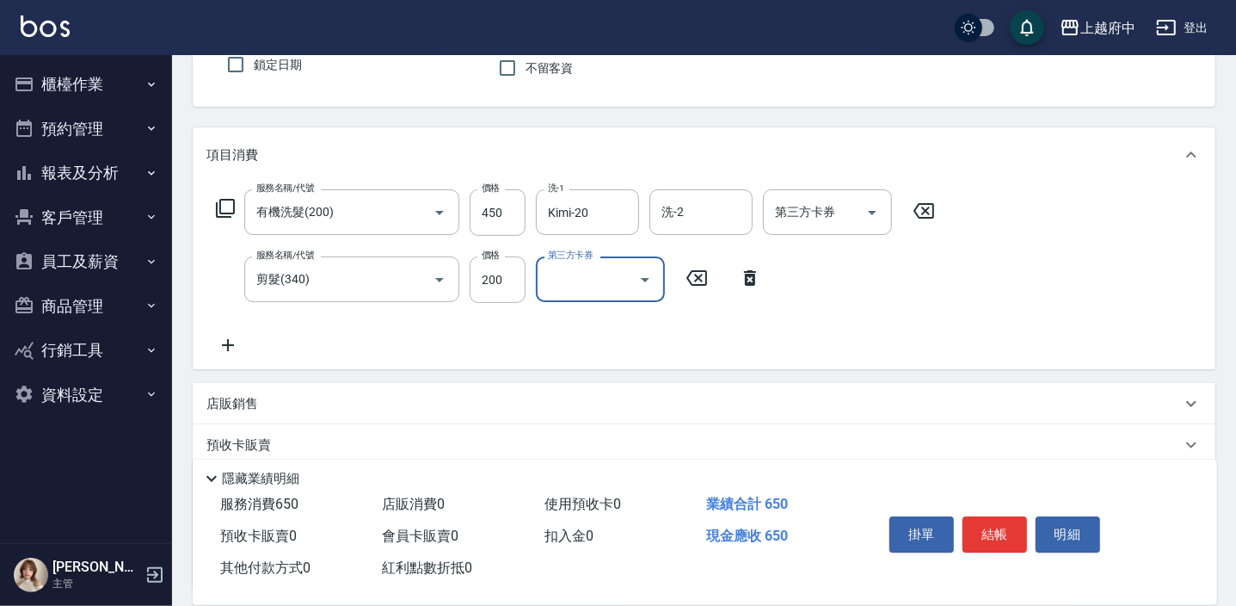
scroll to position [156, 0]
click at [837, 335] on div "服務名稱/代號 有機洗髮(200) 服務名稱/代號 價格 450 價格 洗-1 Kimi-20 洗-1 洗-2 洗-2 第三方卡券 第三方卡券 服務名稱/代號…" at bounding box center [575, 271] width 739 height 166
click at [978, 527] on button "結帳" at bounding box center [994, 534] width 65 height 36
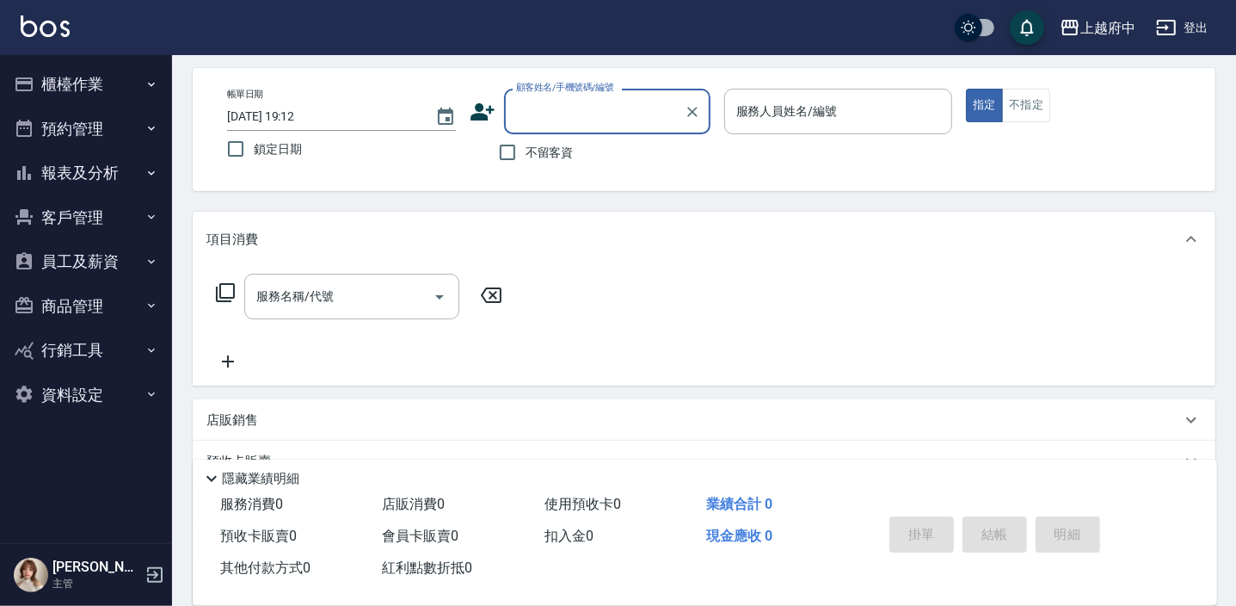
scroll to position [0, 0]
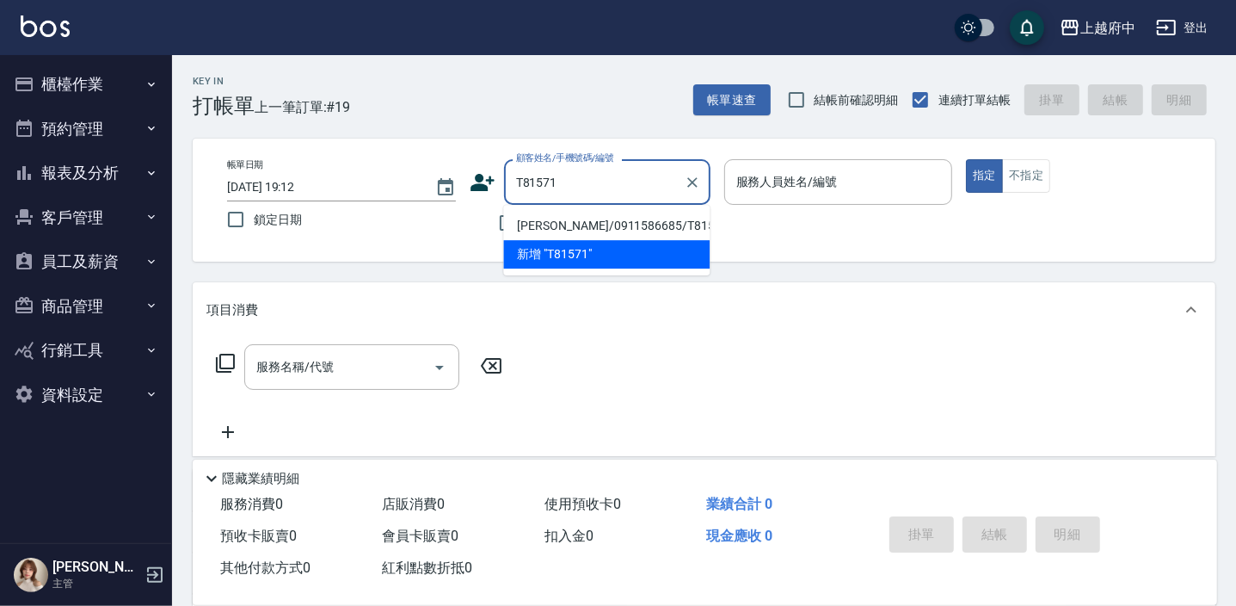
click at [628, 222] on li "楊虎昌/0911586685/T81571" at bounding box center [606, 226] width 206 height 28
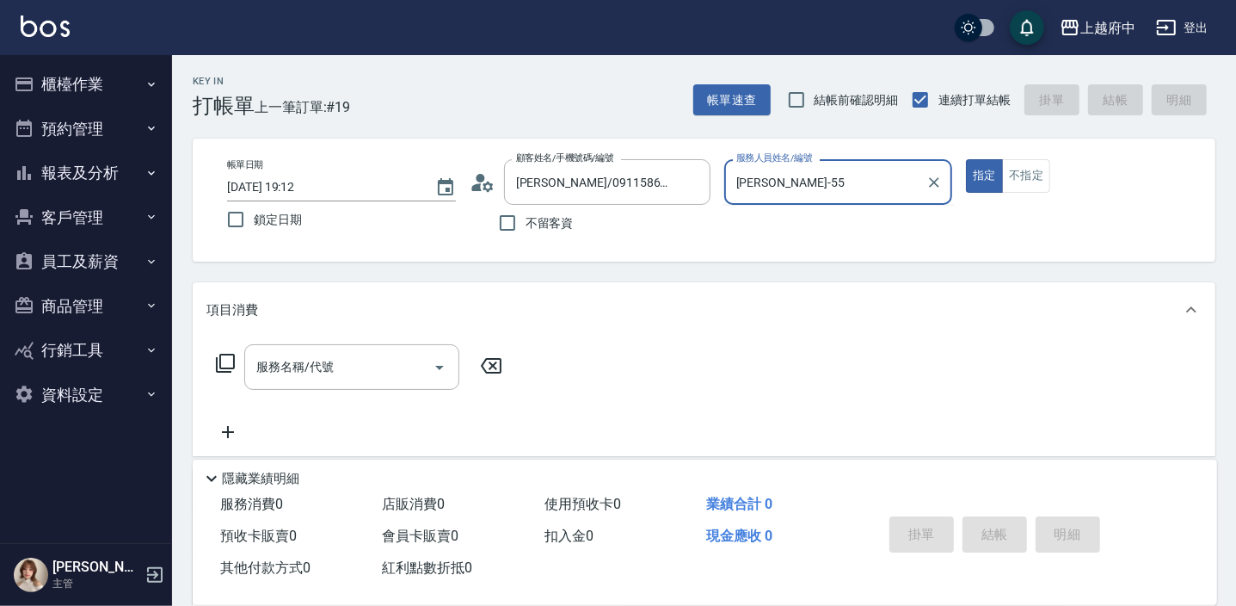
click at [966, 159] on button "指定" at bounding box center [984, 176] width 37 height 34
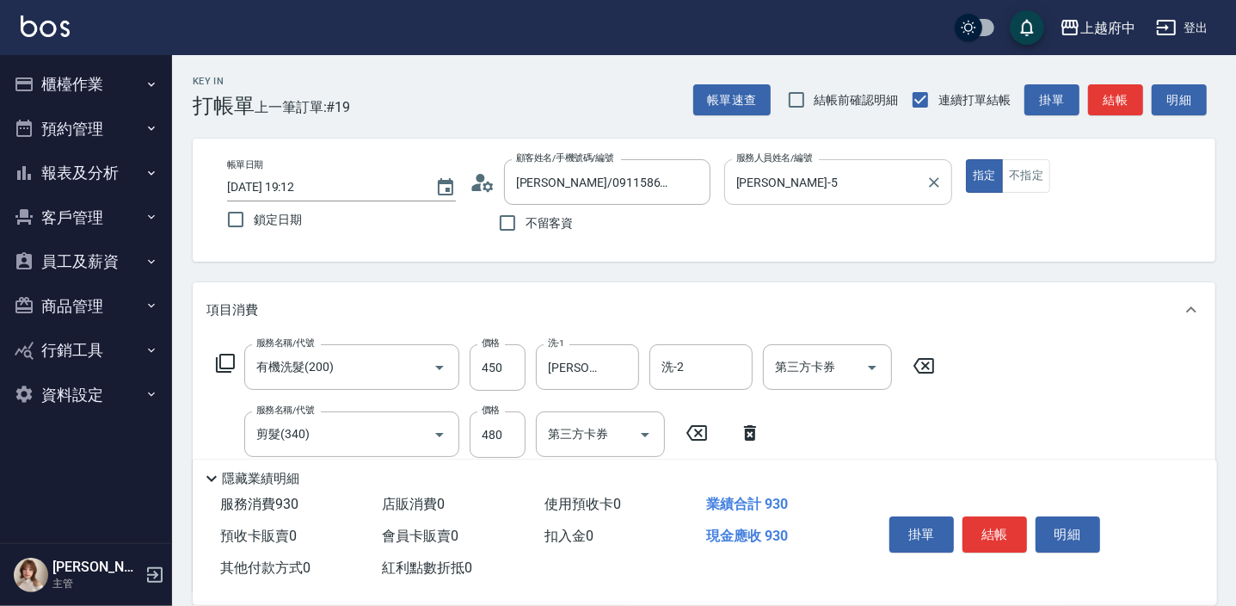
scroll to position [77, 0]
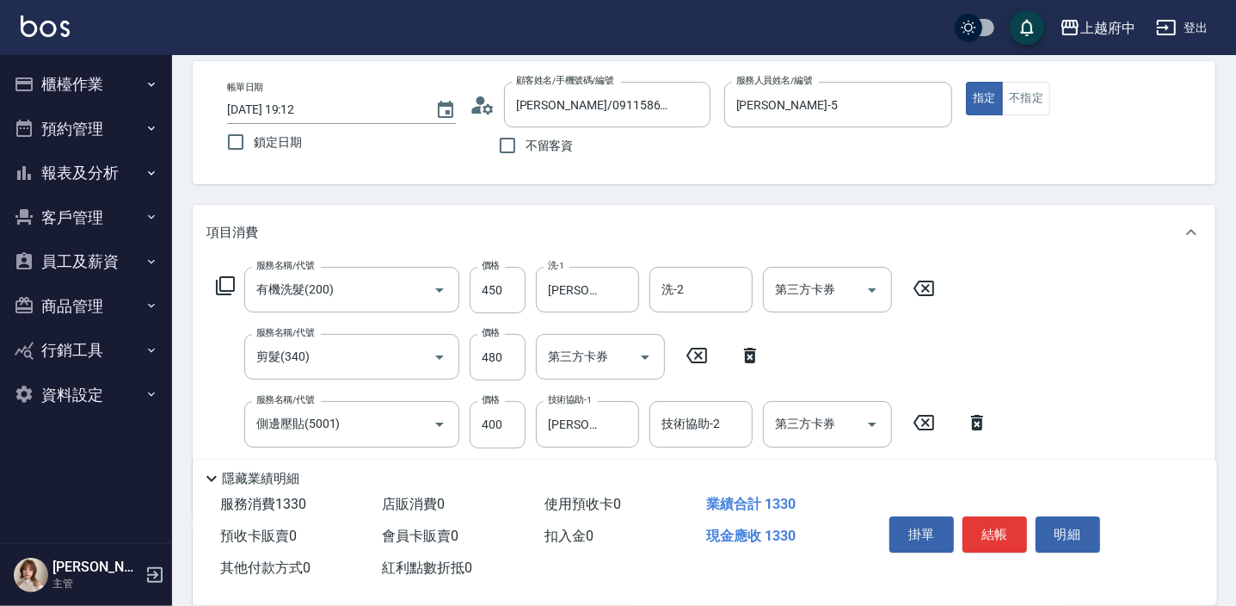
click at [1044, 430] on div "服務名稱/代號 有機洗髮(200) 服務名稱/代號 價格 450 價格 洗-1 張鈞琇-25 洗-1 洗-2 洗-2 第三方卡券 第三方卡券 服務名稱/代號 …" at bounding box center [704, 387] width 1023 height 254
click at [1004, 534] on button "結帳" at bounding box center [994, 534] width 65 height 36
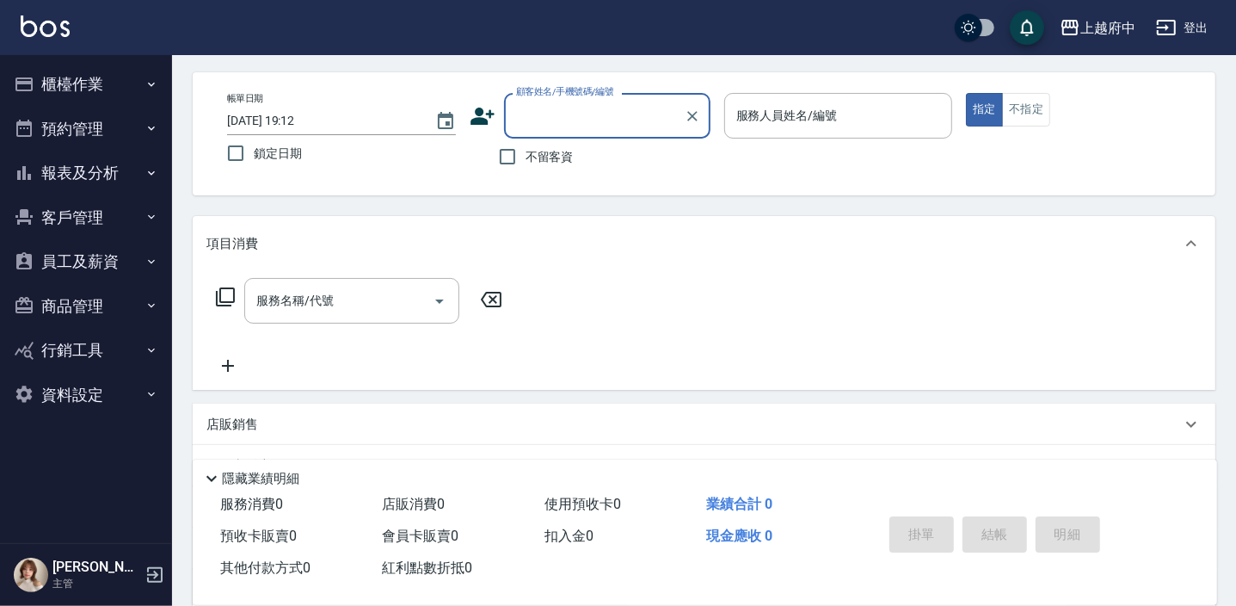
scroll to position [0, 0]
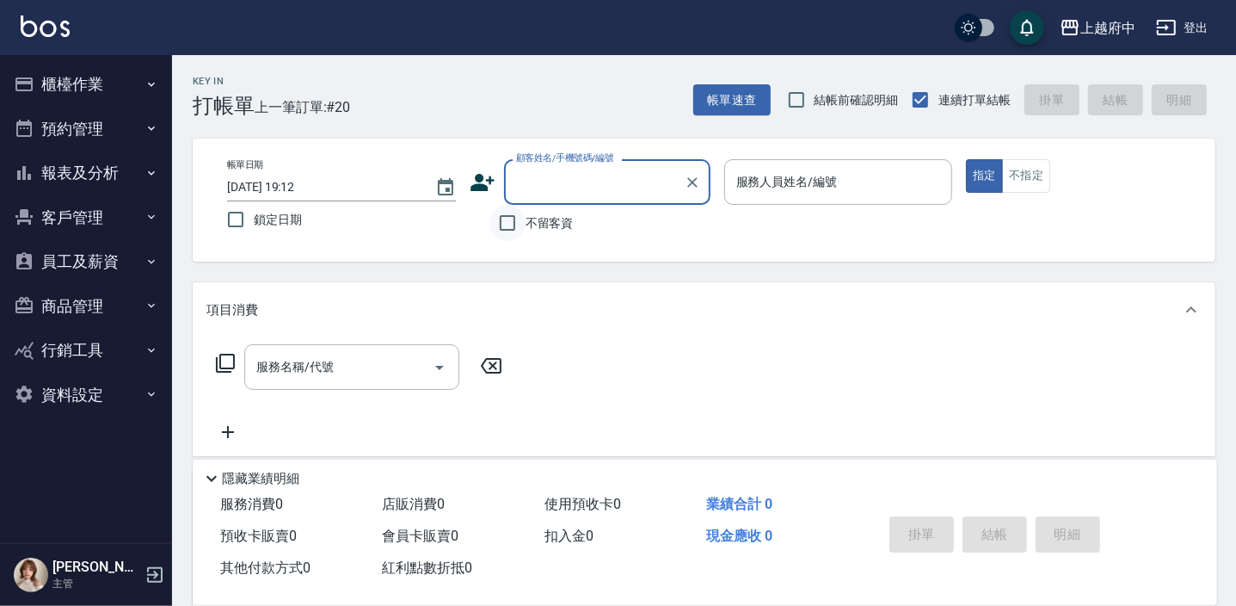
click at [512, 222] on input "不留客資" at bounding box center [507, 223] width 36 height 36
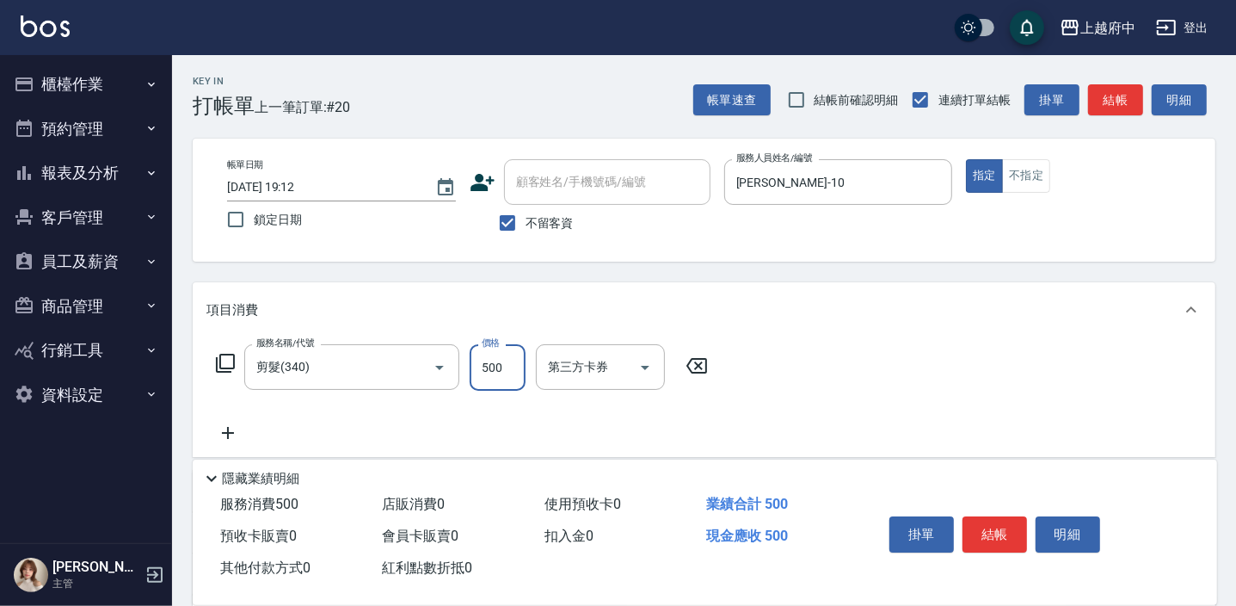
click at [912, 359] on div "服務名稱/代號 剪髮(340) 服務名稱/代號 價格 500 價格 第三方卡券 第三方卡券" at bounding box center [704, 397] width 1023 height 120
click at [999, 537] on button "結帳" at bounding box center [994, 534] width 65 height 36
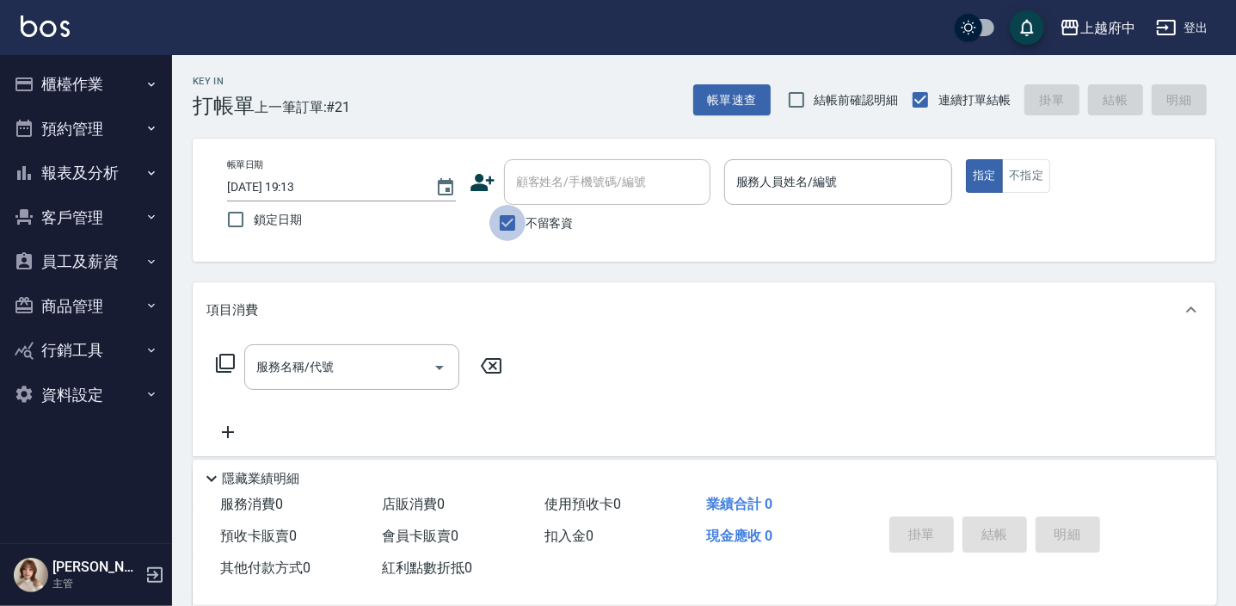
click at [512, 224] on input "不留客資" at bounding box center [507, 223] width 36 height 36
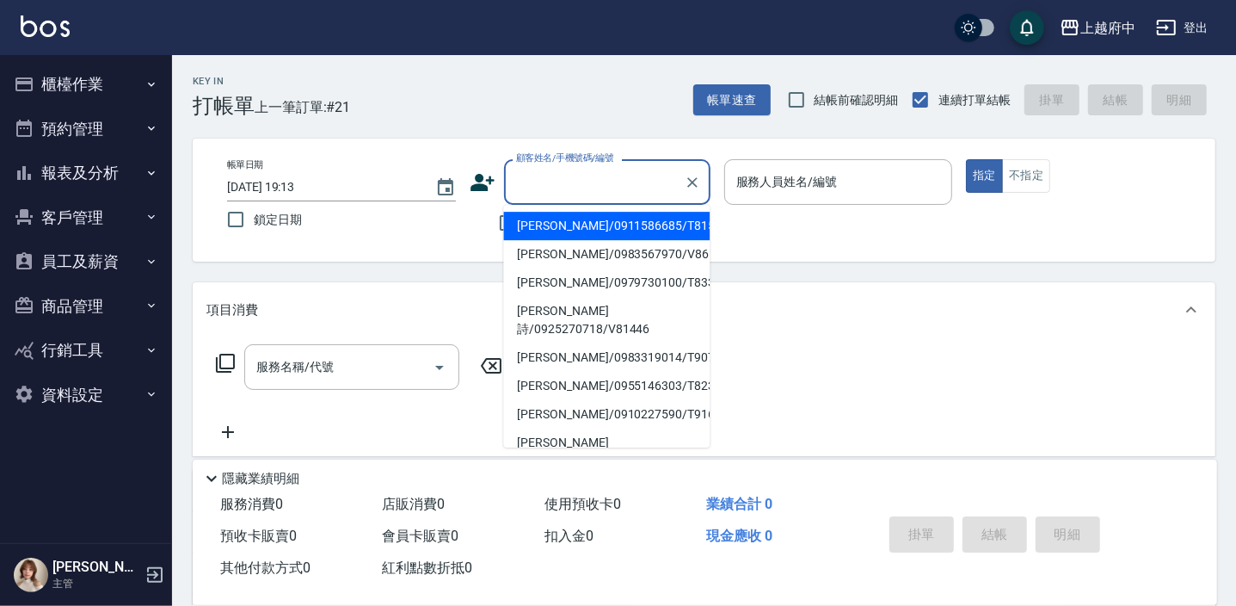
click at [542, 192] on input "顧客姓名/手機號碼/編號" at bounding box center [594, 182] width 165 height 30
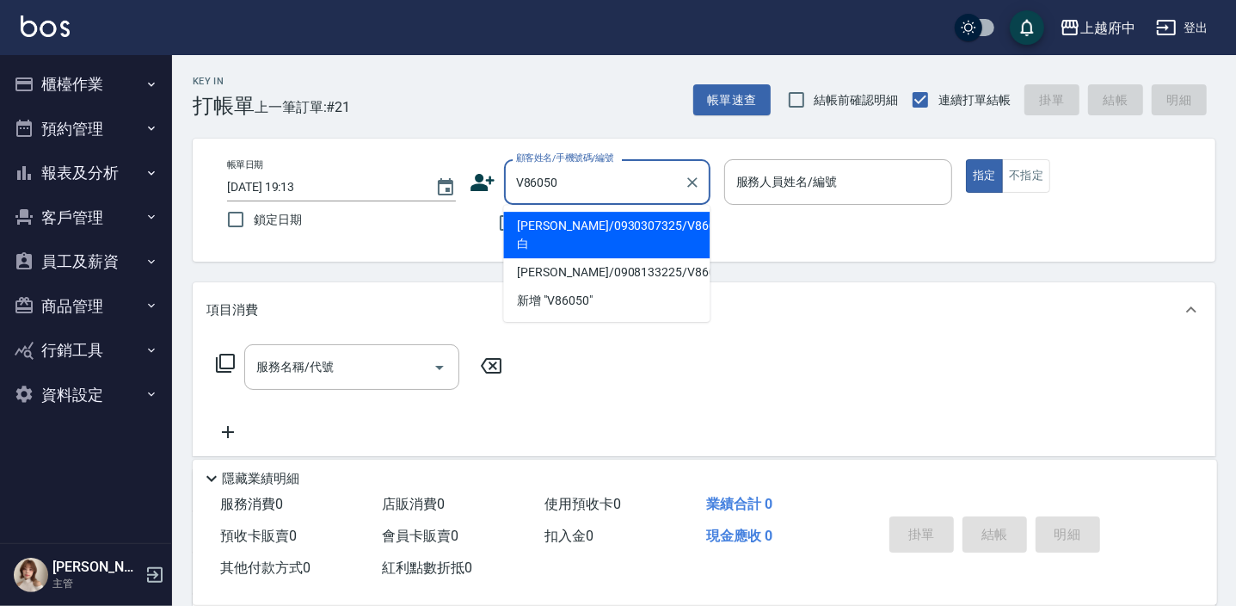
click at [599, 224] on li "邱炳傑/0930307325/V86050白" at bounding box center [606, 235] width 206 height 46
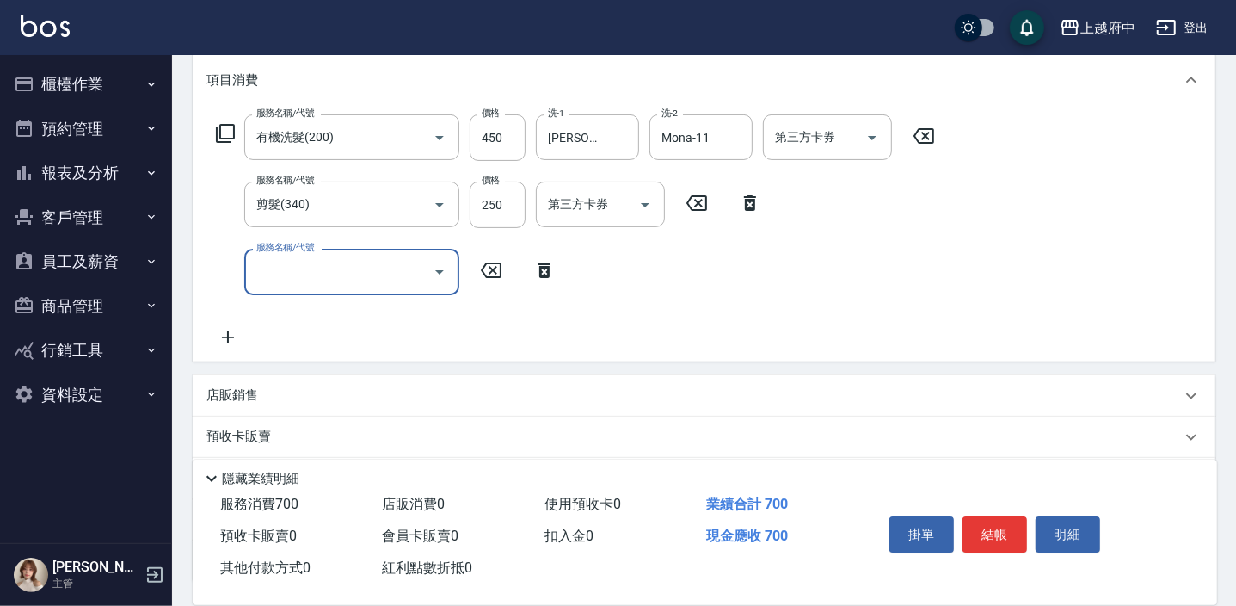
scroll to position [234, 0]
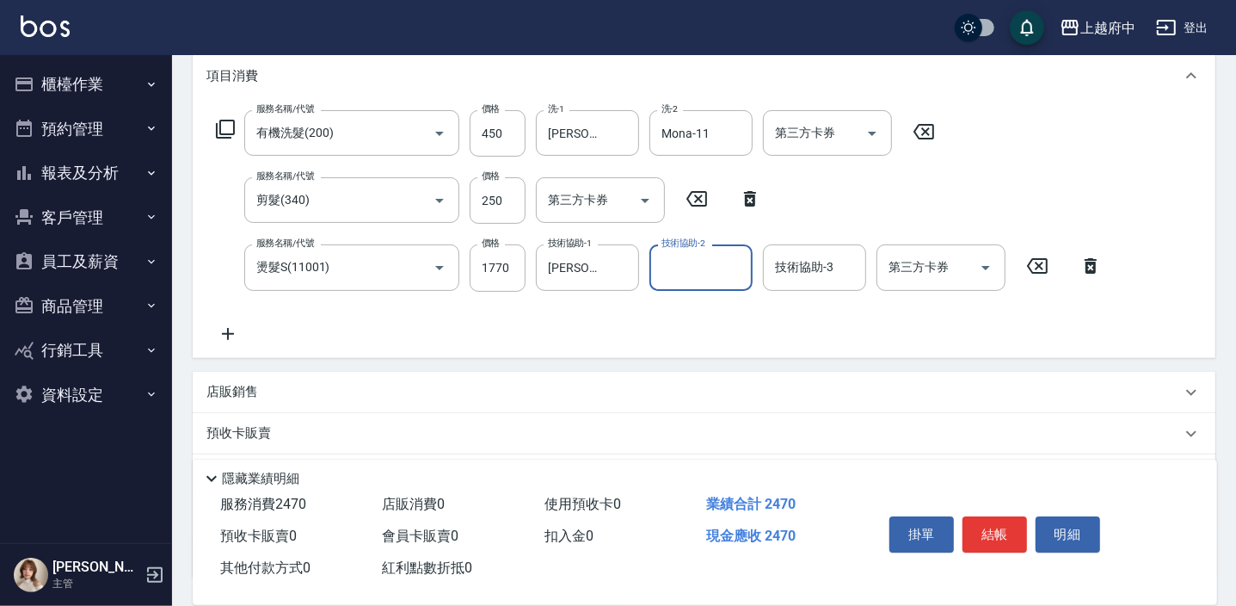
click at [793, 339] on div "服務名稱/代號 有機洗髮(200) 服務名稱/代號 價格 450 價格 洗-1 王品云-31 洗-1 洗-2 Mona-11 洗-2 第三方卡券 第三方卡券 …" at bounding box center [659, 226] width 906 height 233
click at [1003, 532] on button "結帳" at bounding box center [994, 534] width 65 height 36
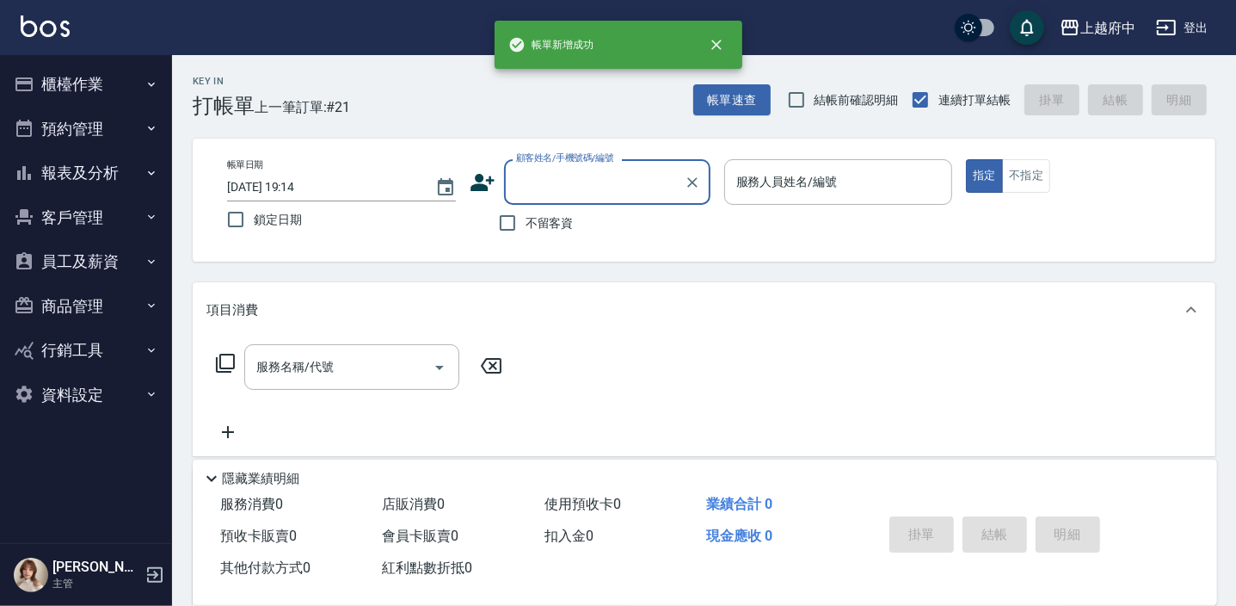
scroll to position [0, 0]
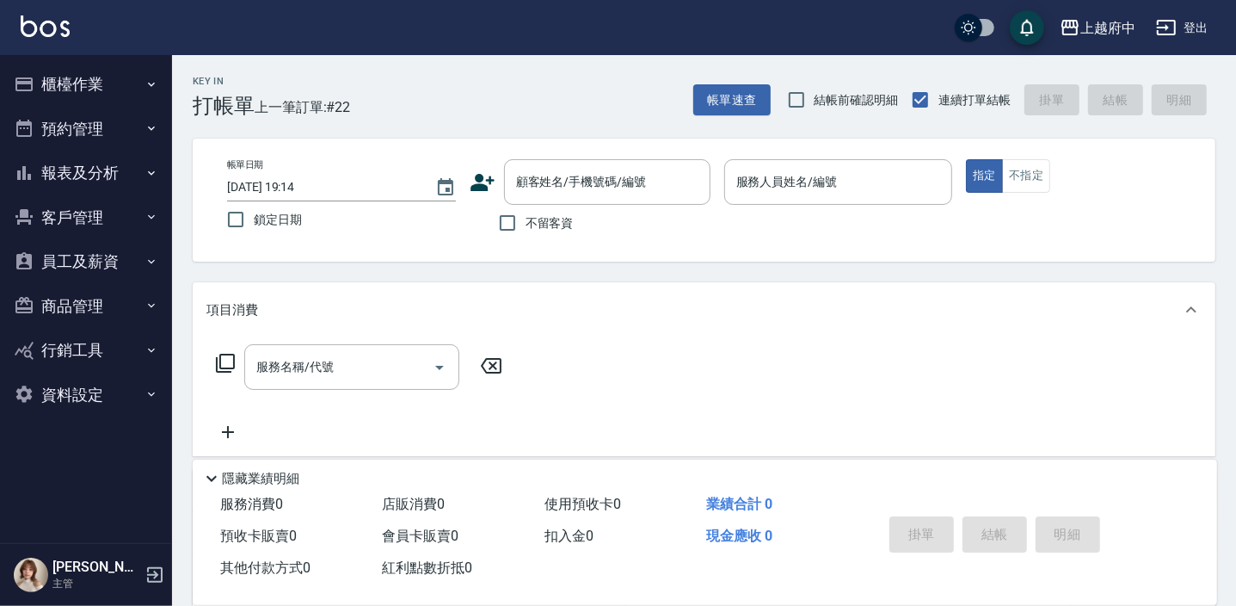
click at [478, 184] on icon at bounding box center [482, 182] width 24 height 17
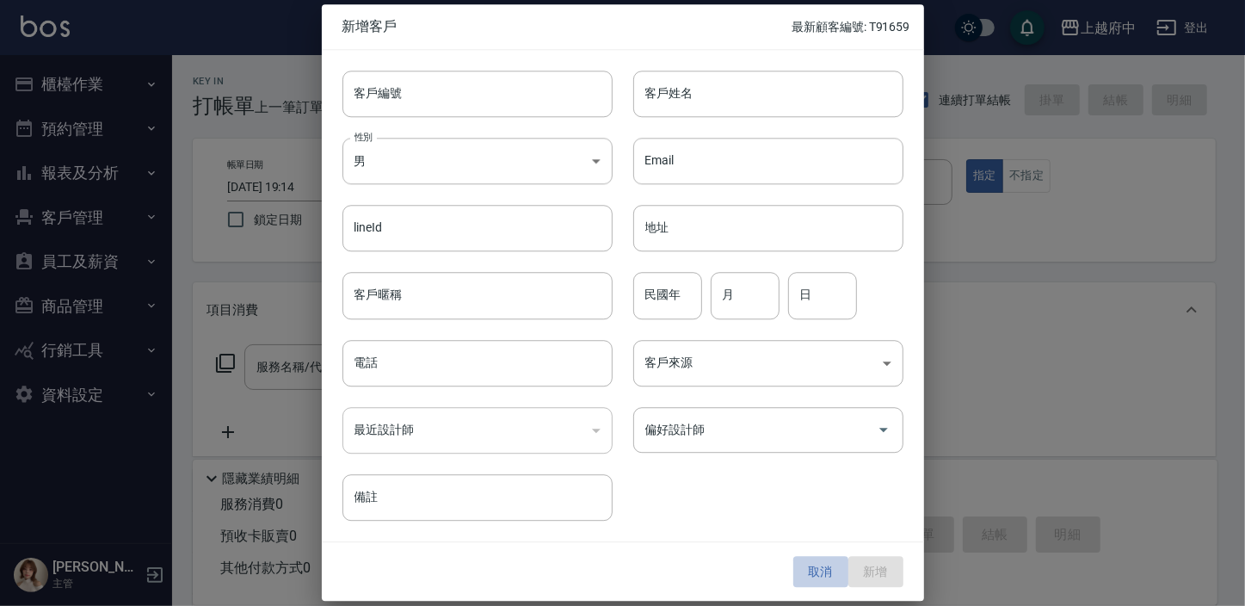
click at [815, 564] on button "取消" at bounding box center [820, 572] width 55 height 32
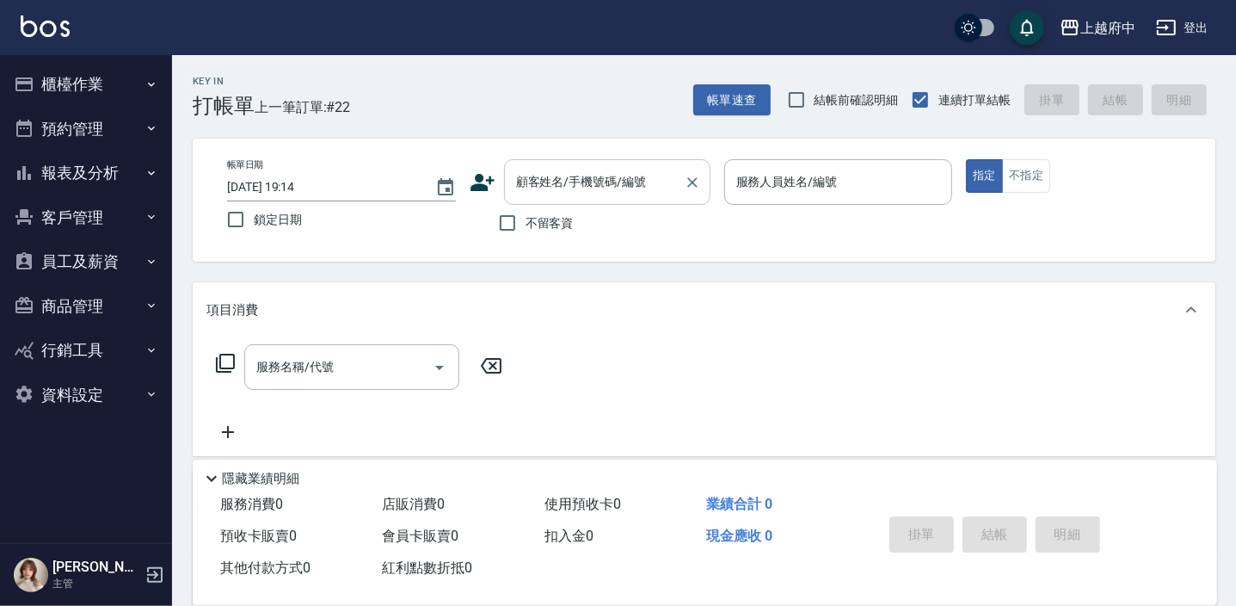
click at [602, 169] on div "顧客姓名/手機號碼/編號 顧客姓名/手機號碼/編號" at bounding box center [607, 182] width 206 height 46
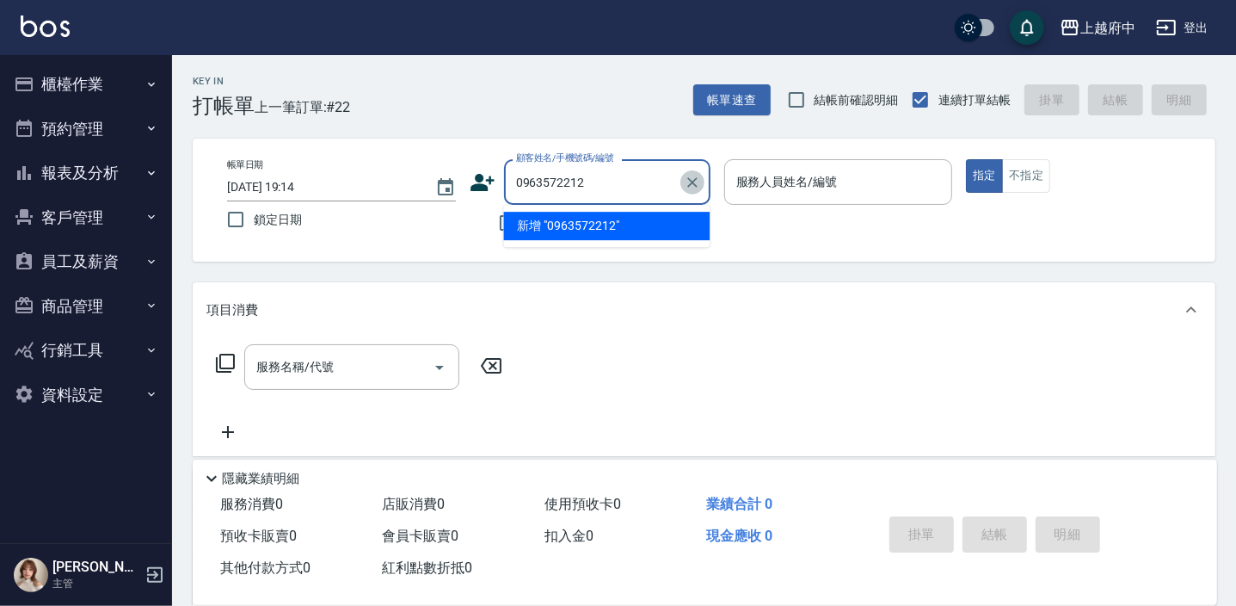
click at [684, 182] on icon "Clear" at bounding box center [692, 182] width 17 height 17
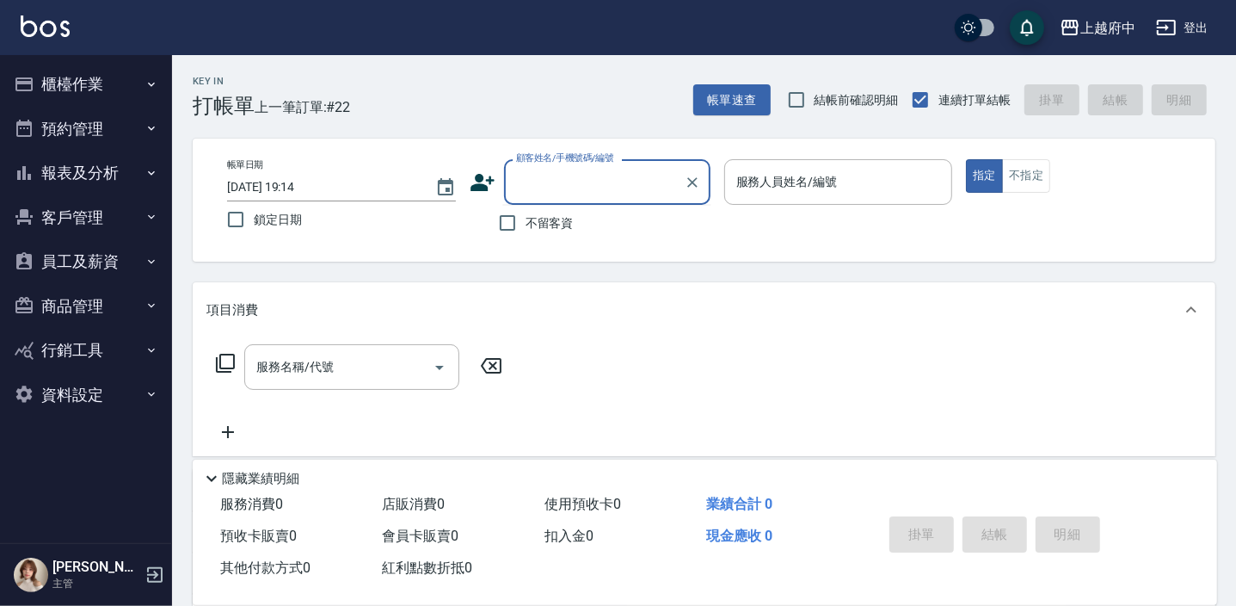
click at [482, 175] on icon at bounding box center [482, 182] width 24 height 17
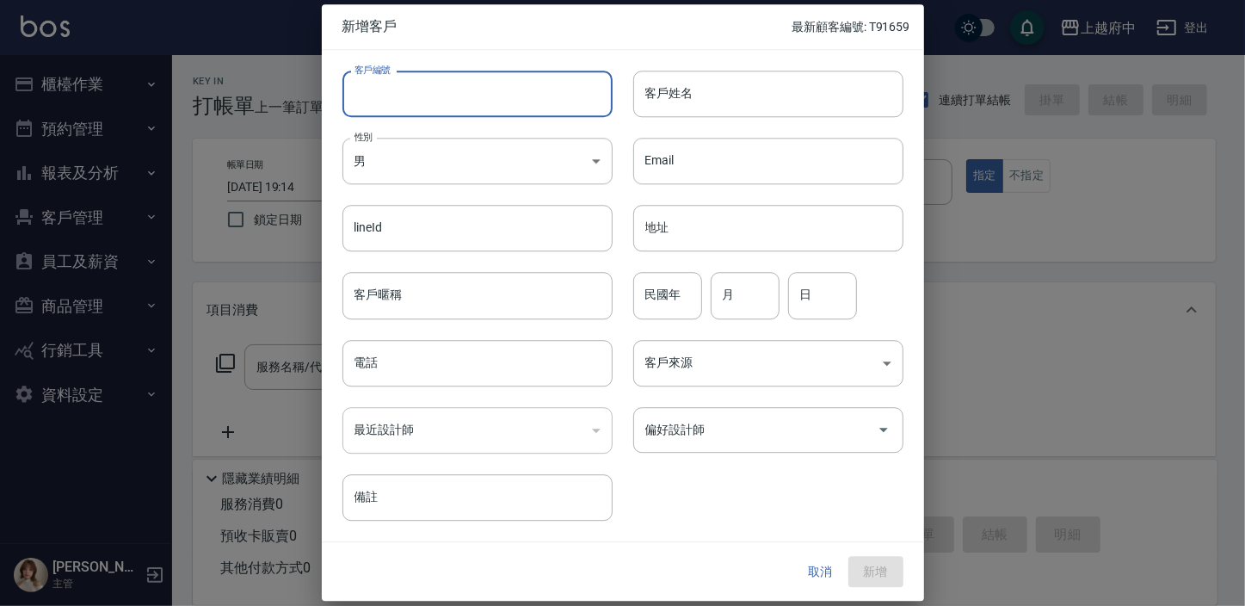
click at [417, 95] on input "客戶編號" at bounding box center [477, 94] width 270 height 46
click at [688, 105] on input "客戶姓名" at bounding box center [768, 94] width 270 height 46
drag, startPoint x: 428, startPoint y: 98, endPoint x: 329, endPoint y: 100, distance: 98.9
click at [329, 100] on div "客戶編號 0963572212 ​ 客戶編號" at bounding box center [467, 83] width 291 height 67
click at [402, 301] on input "客戶暱稱" at bounding box center [477, 296] width 270 height 46
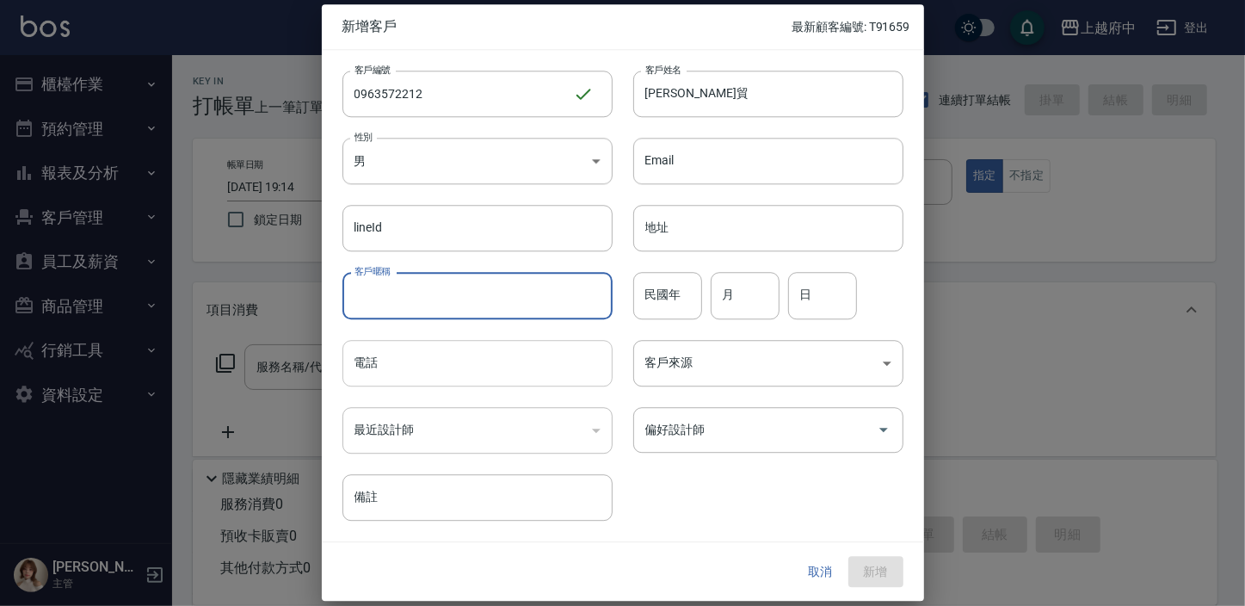
click at [353, 355] on input "電話" at bounding box center [477, 363] width 270 height 46
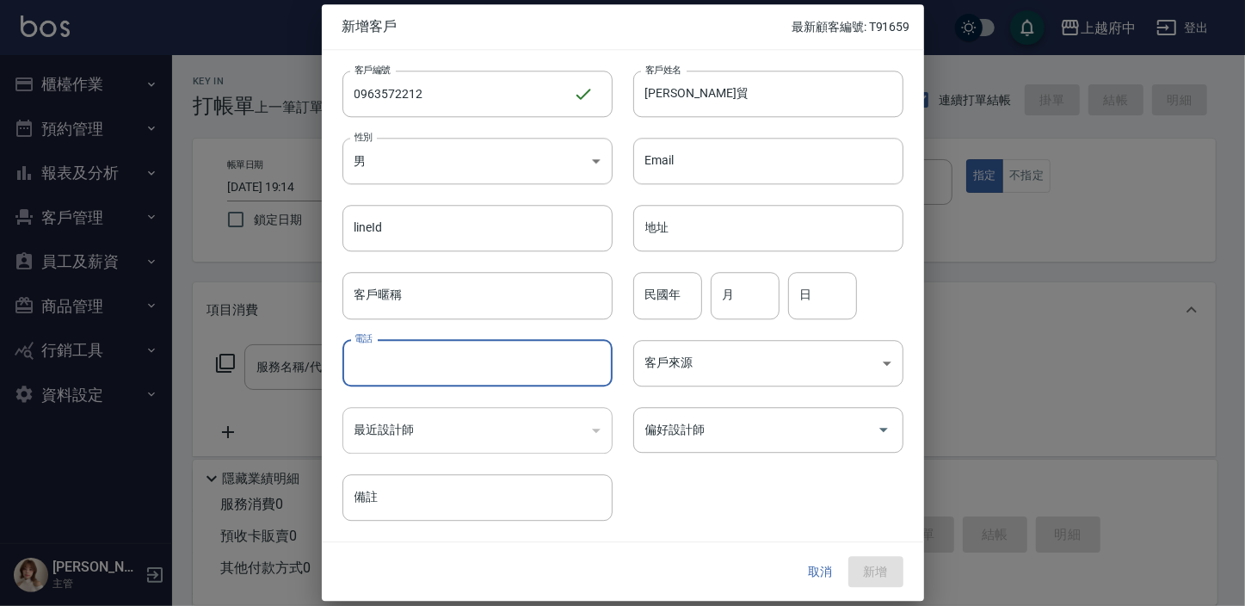
paste input "0963572212"
click at [687, 467] on div "客戶編號 0963572212 ​ 客戶編號 客戶姓名 楊鈞貿 客戶姓名 性別 男 MALE 性別 Email Email lineId lineId 地址 …" at bounding box center [612, 285] width 581 height 470
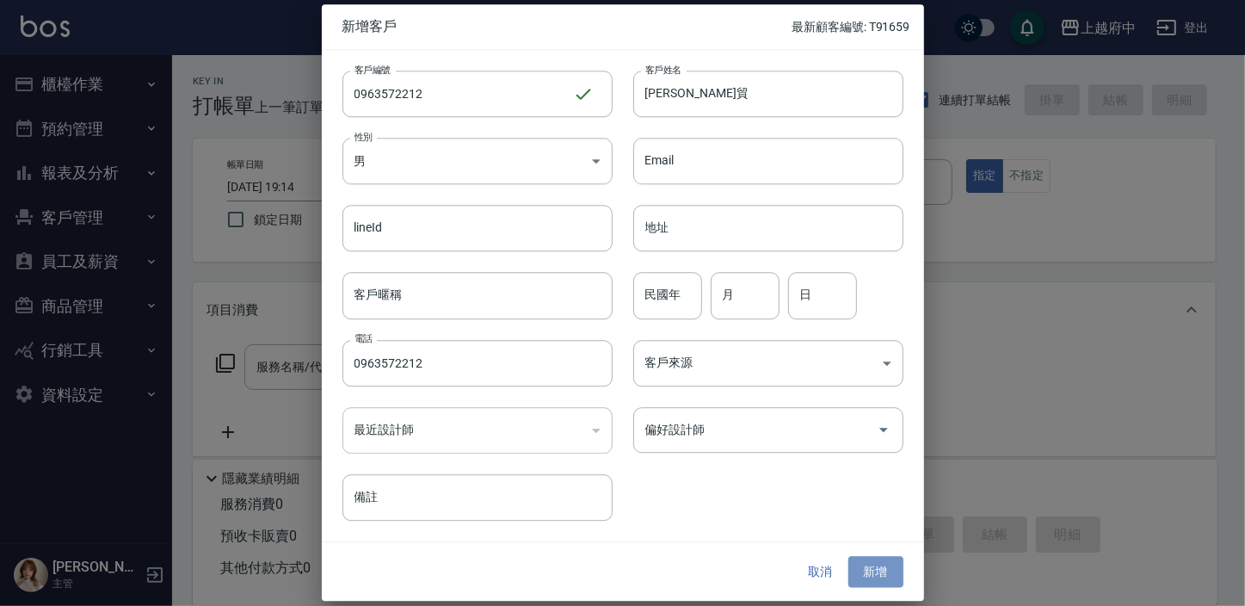
drag, startPoint x: 868, startPoint y: 569, endPoint x: 845, endPoint y: 582, distance: 26.3
click at [868, 568] on button "新增" at bounding box center [875, 572] width 55 height 32
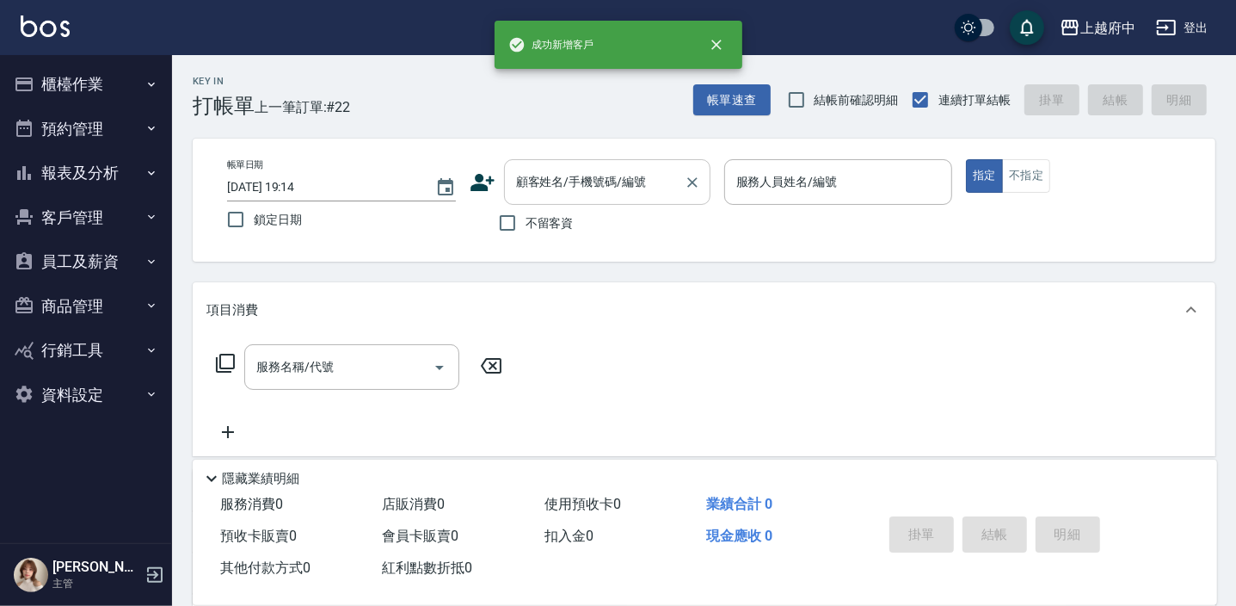
click at [562, 177] on input "顧客姓名/手機號碼/編號" at bounding box center [594, 182] width 165 height 30
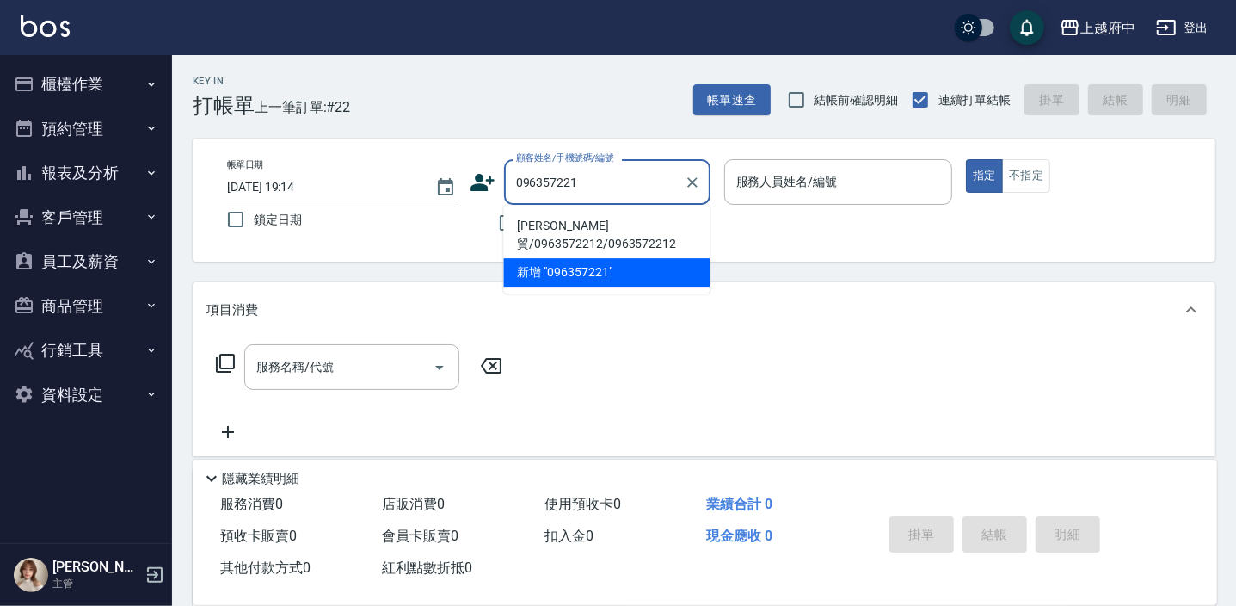
drag, startPoint x: 610, startPoint y: 237, endPoint x: 604, endPoint y: 245, distance: 9.8
click at [610, 237] on li "楊鈞貿/0963572212/0963572212" at bounding box center [606, 235] width 206 height 46
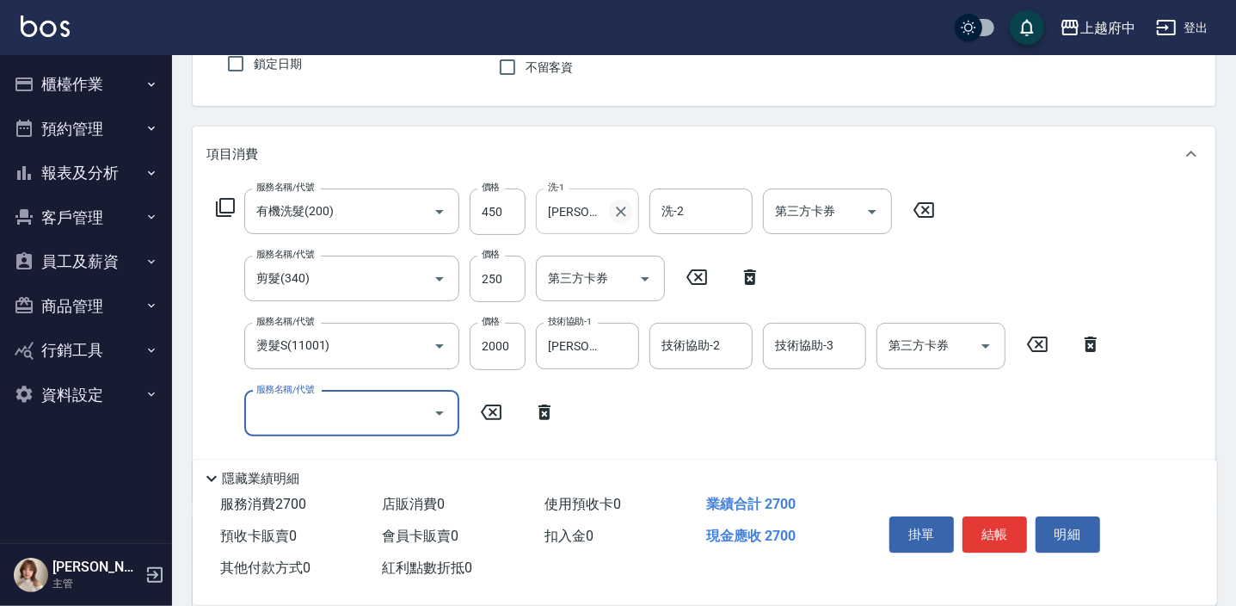
scroll to position [234, 0]
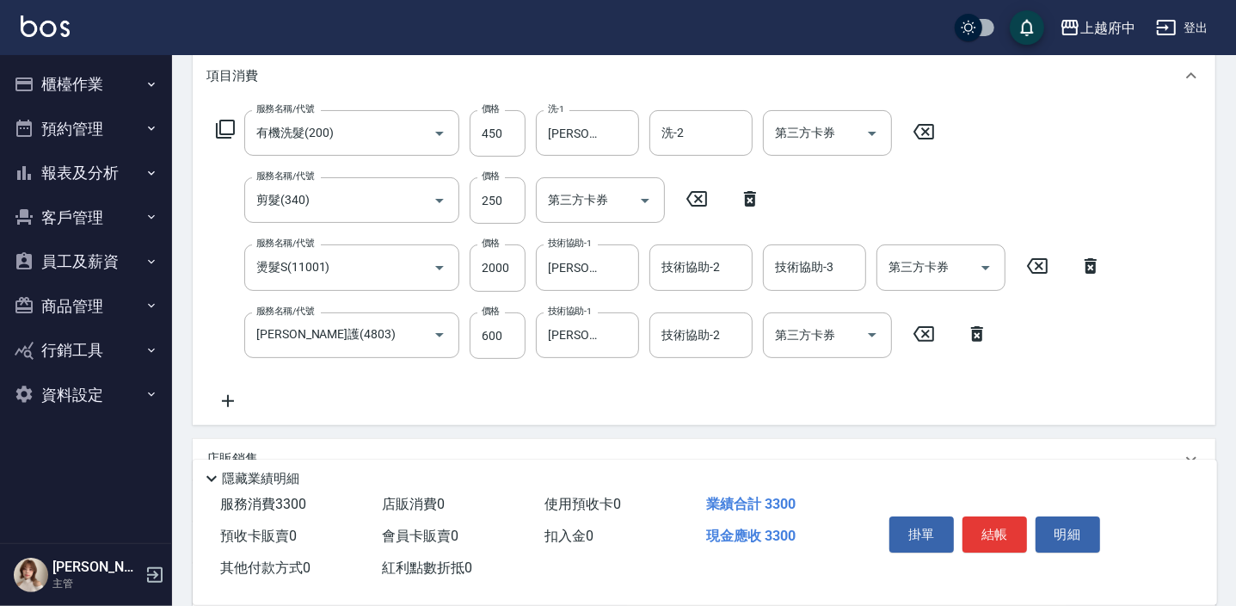
click at [824, 403] on div "服務名稱/代號 有機洗髮(200) 服務名稱/代號 價格 450 價格 洗-1 張鈞琇-25 洗-1 洗-2 洗-2 第三方卡券 第三方卡券 服務名稱/代號 …" at bounding box center [659, 260] width 906 height 301
click at [994, 533] on button "結帳" at bounding box center [994, 534] width 65 height 36
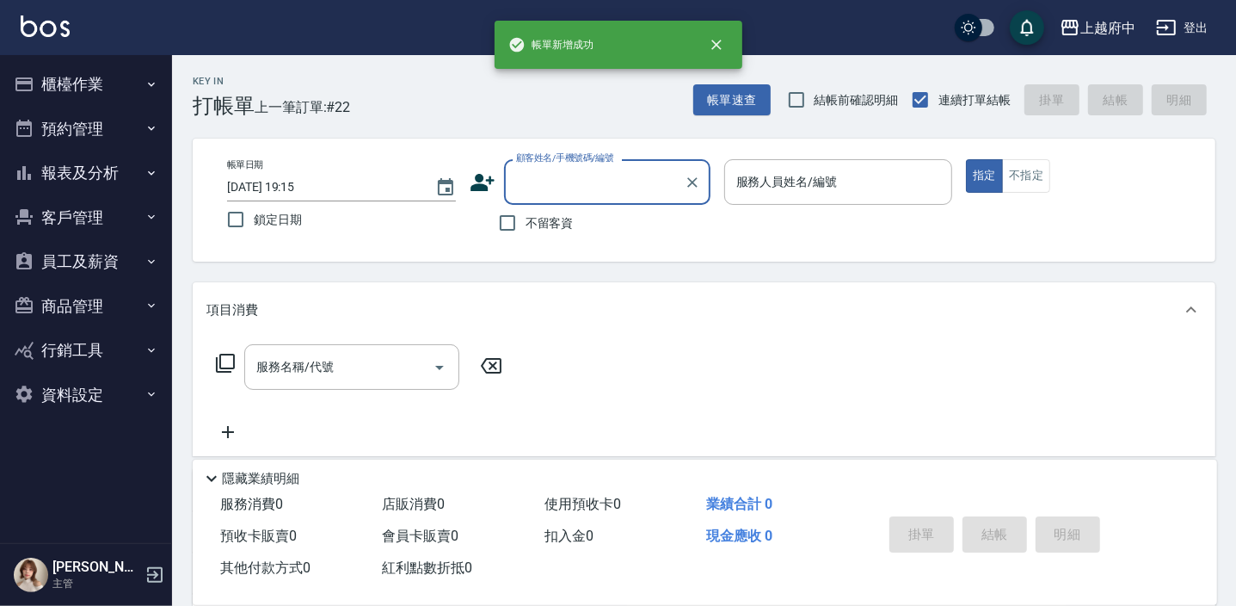
scroll to position [0, 0]
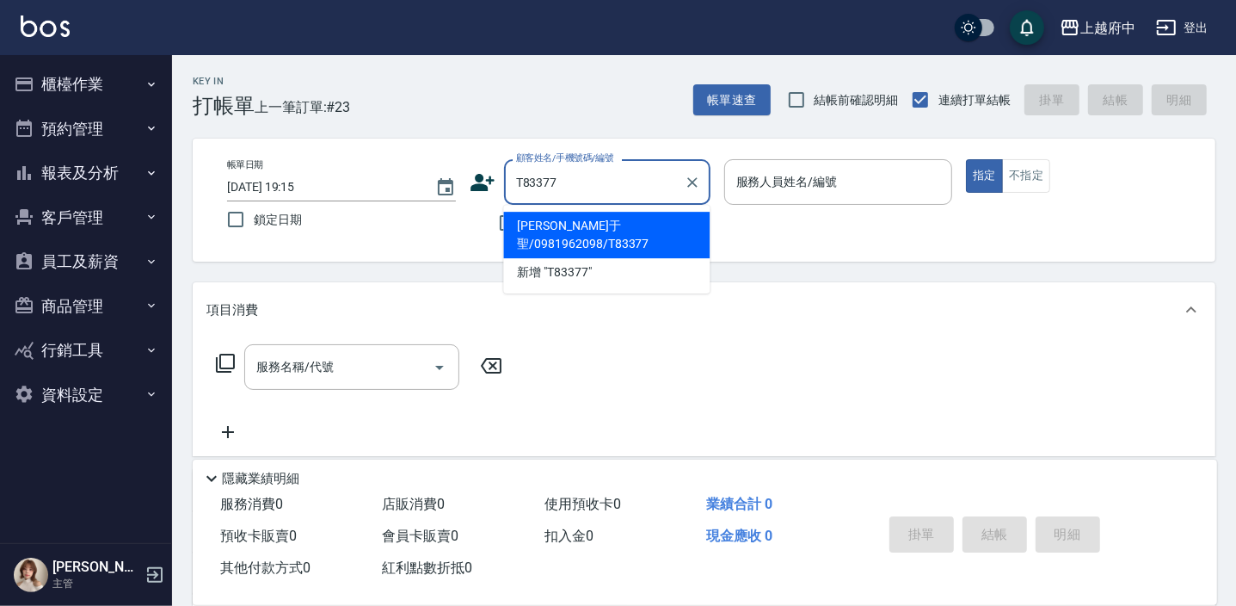
click at [542, 223] on li "張簡于聖/0981962098/T83377" at bounding box center [606, 235] width 206 height 46
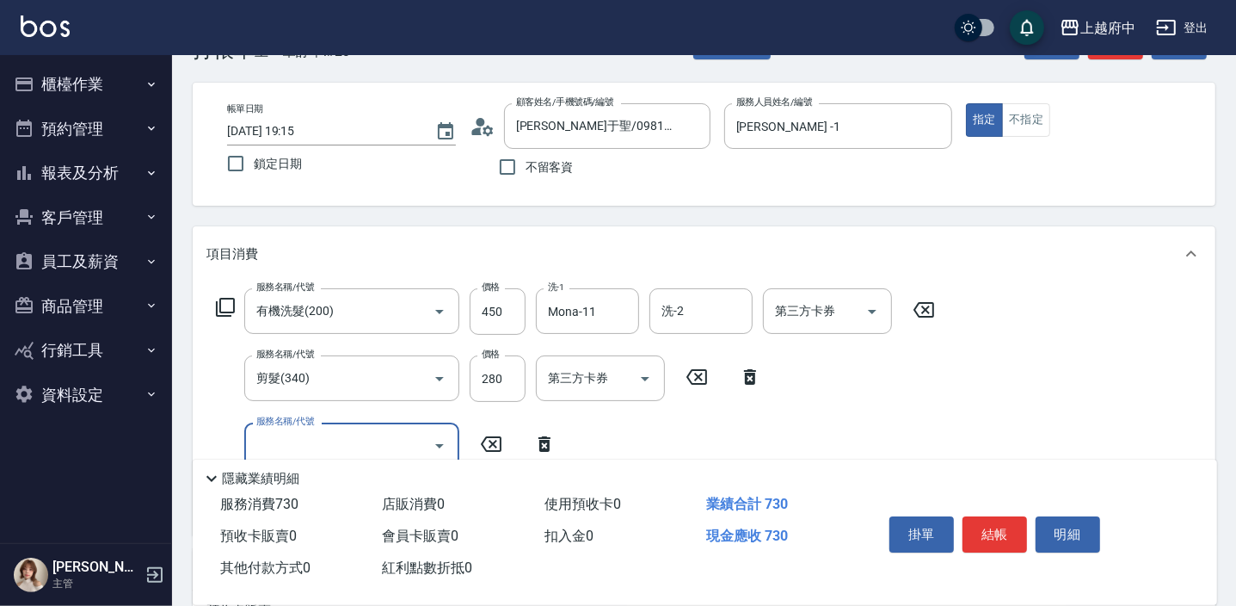
scroll to position [77, 0]
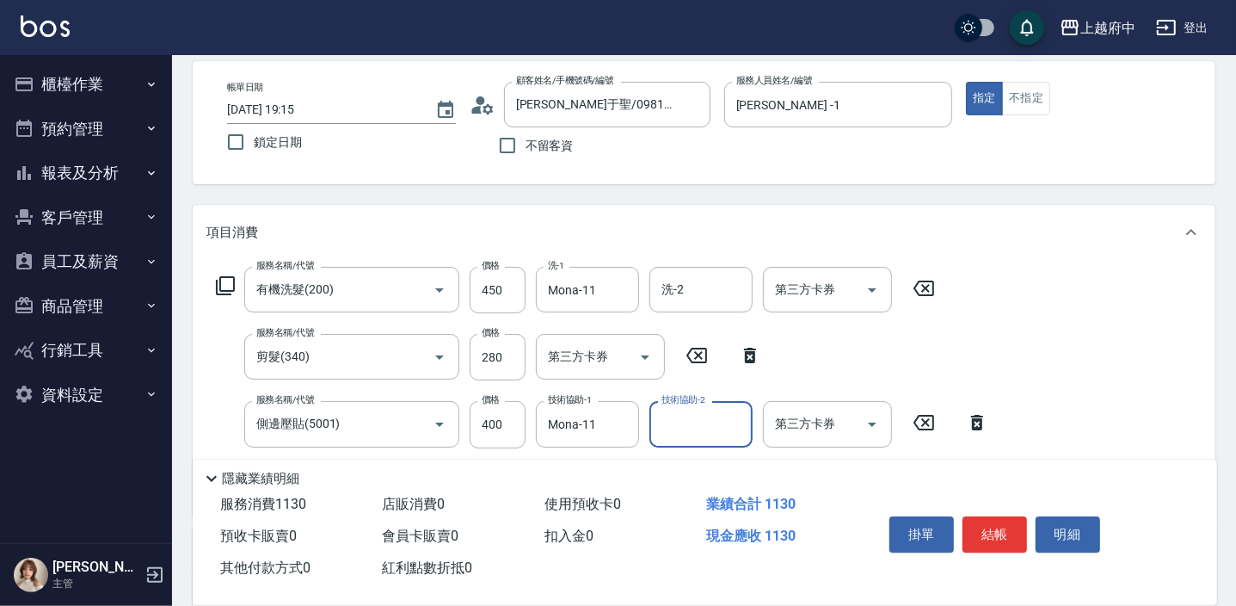
click at [1063, 412] on div "服務名稱/代號 有機洗髮(200) 服務名稱/代號 價格 450 價格 洗-1 Mona-11 洗-1 洗-2 洗-2 第三方卡券 第三方卡券 服務名稱/代號…" at bounding box center [704, 387] width 1023 height 254
click at [998, 538] on button "結帳" at bounding box center [994, 534] width 65 height 36
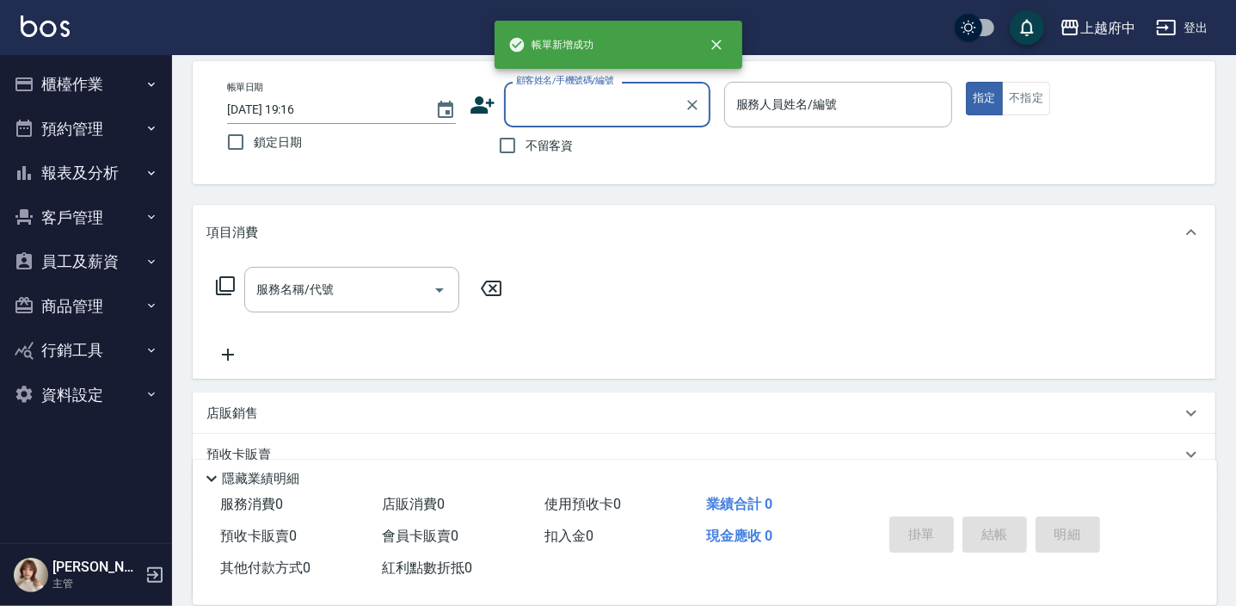
scroll to position [0, 0]
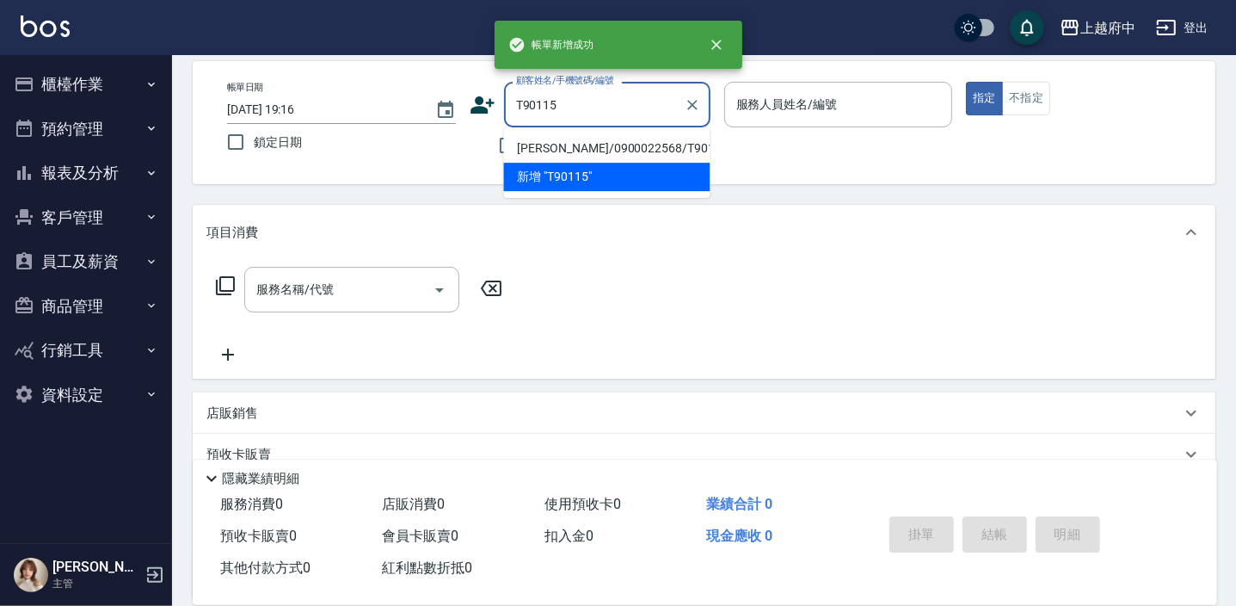
click at [620, 141] on li "陳俊龍/0900022568/T90115" at bounding box center [606, 148] width 206 height 28
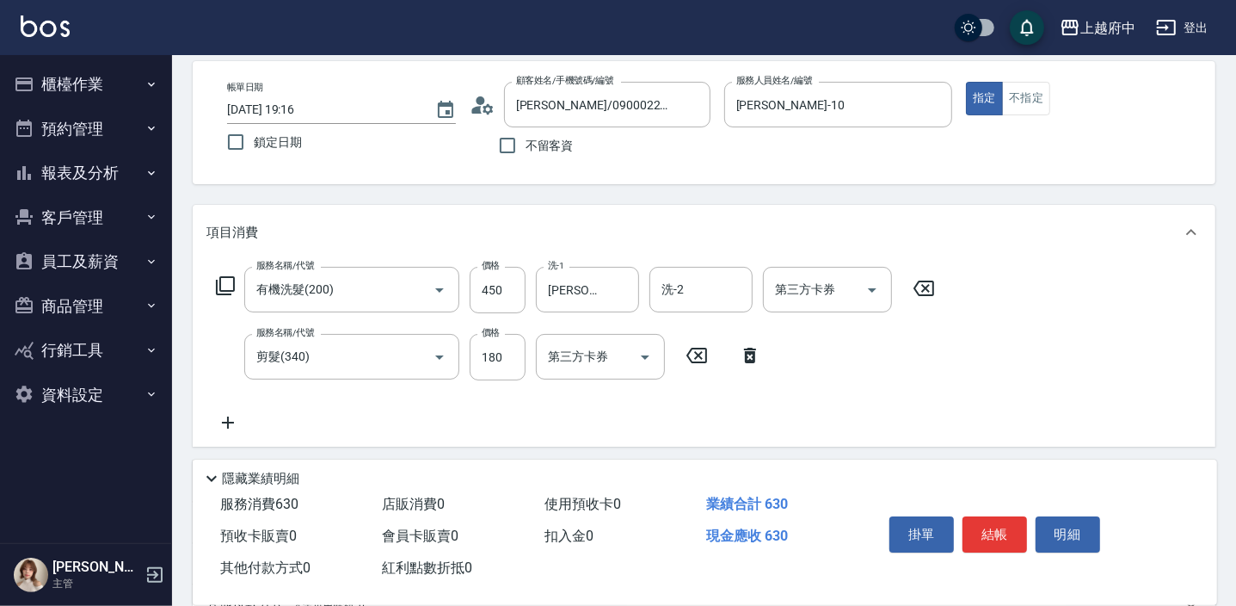
drag, startPoint x: 677, startPoint y: 402, endPoint x: 668, endPoint y: 411, distance: 12.8
click at [678, 402] on div "服務名稱/代號 有機洗髮(200) 服務名稱/代號 價格 450 價格 洗-1 Kevin-10 洗-1 洗-2 洗-2 第三方卡券 第三方卡券 服務名稱/代…" at bounding box center [575, 350] width 739 height 166
click at [976, 527] on button "結帳" at bounding box center [994, 534] width 65 height 36
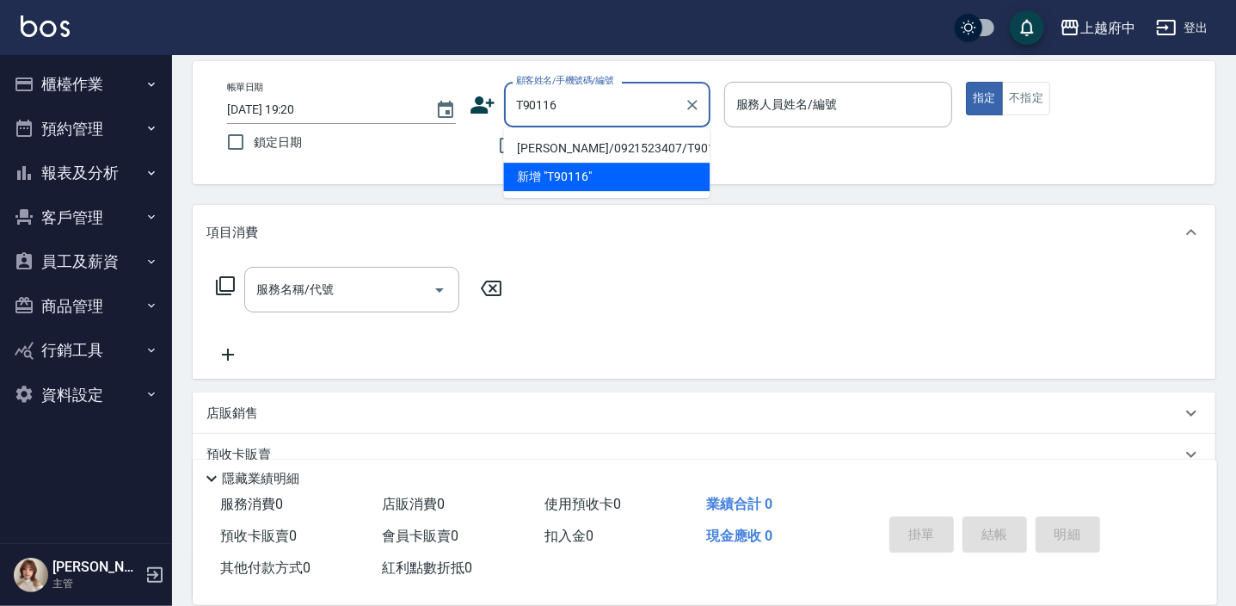
click at [599, 145] on li "蔡宜儒/0921523407/T90116" at bounding box center [606, 148] width 206 height 28
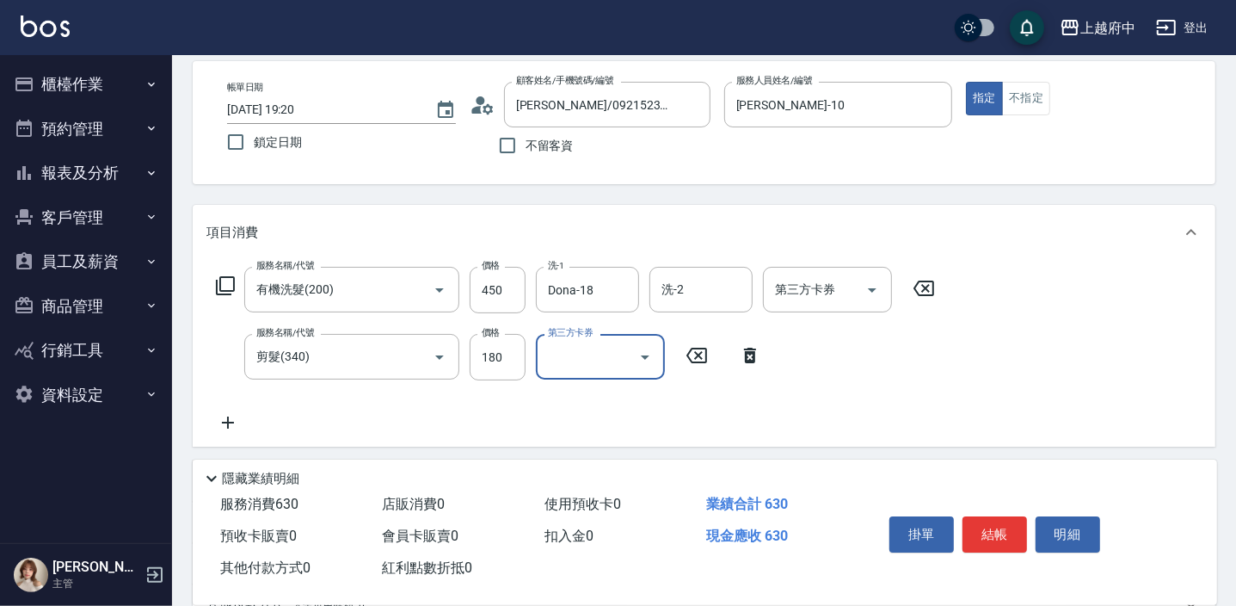
click at [839, 402] on div "服務名稱/代號 有機洗髮(200) 服務名稱/代號 價格 450 價格 洗-1 Dona-18 洗-1 洗-2 洗-2 第三方卡券 第三方卡券 服務名稱/代號…" at bounding box center [575, 350] width 739 height 166
click at [992, 538] on button "結帳" at bounding box center [994, 534] width 65 height 36
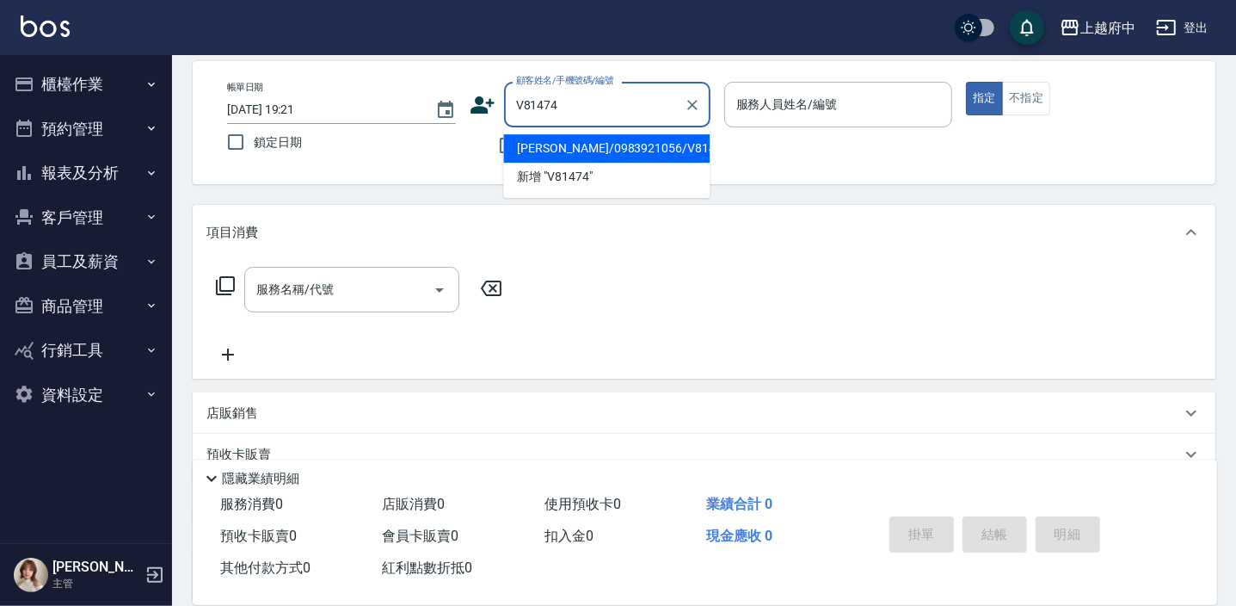
click at [587, 141] on li "陳宥任/0983921056/V81474" at bounding box center [606, 148] width 206 height 28
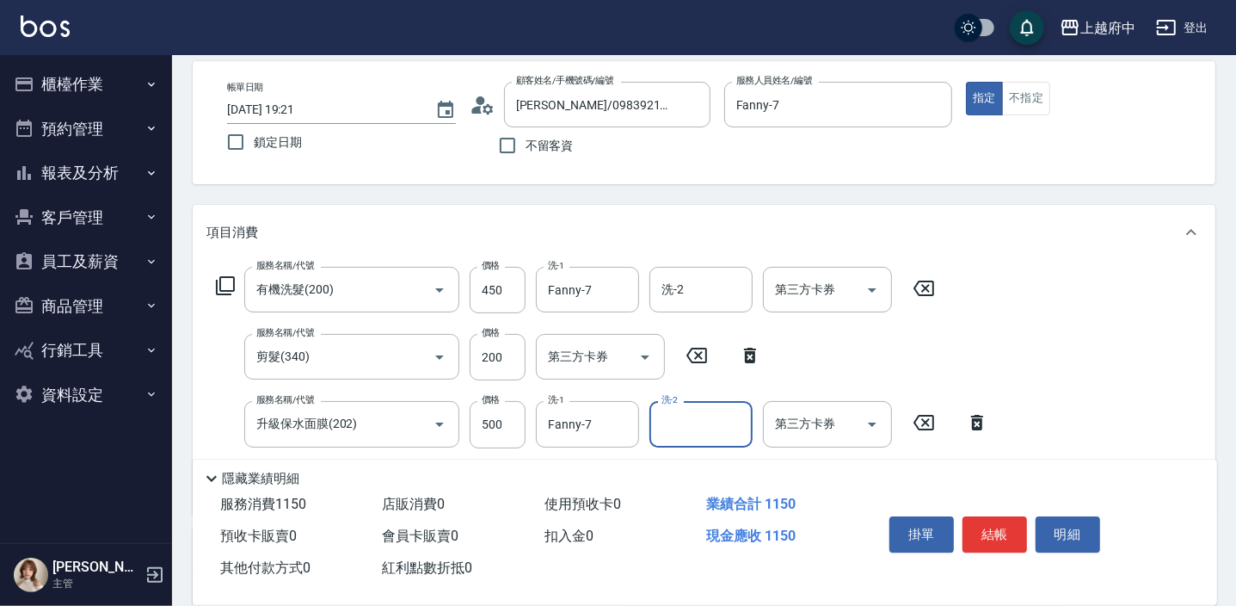
click at [1080, 431] on div "服務名稱/代號 有機洗髮(200) 服務名稱/代號 價格 450 價格 洗-1 Fanny-7 洗-1 洗-2 洗-2 第三方卡券 第三方卡券 服務名稱/代號…" at bounding box center [704, 387] width 1023 height 254
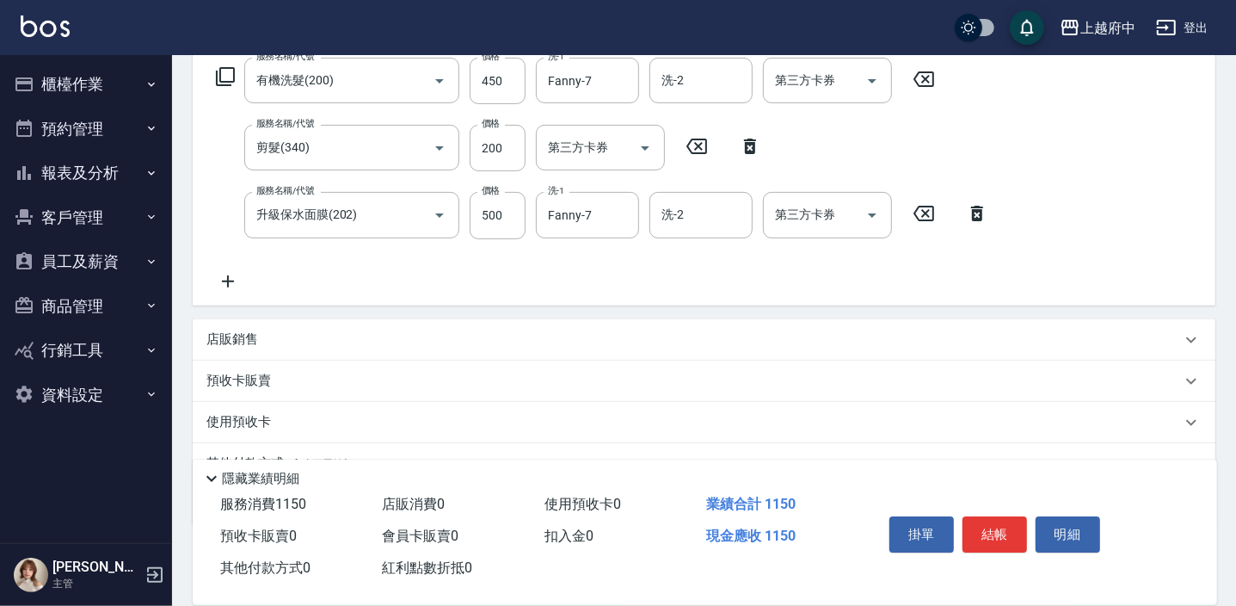
scroll to position [312, 0]
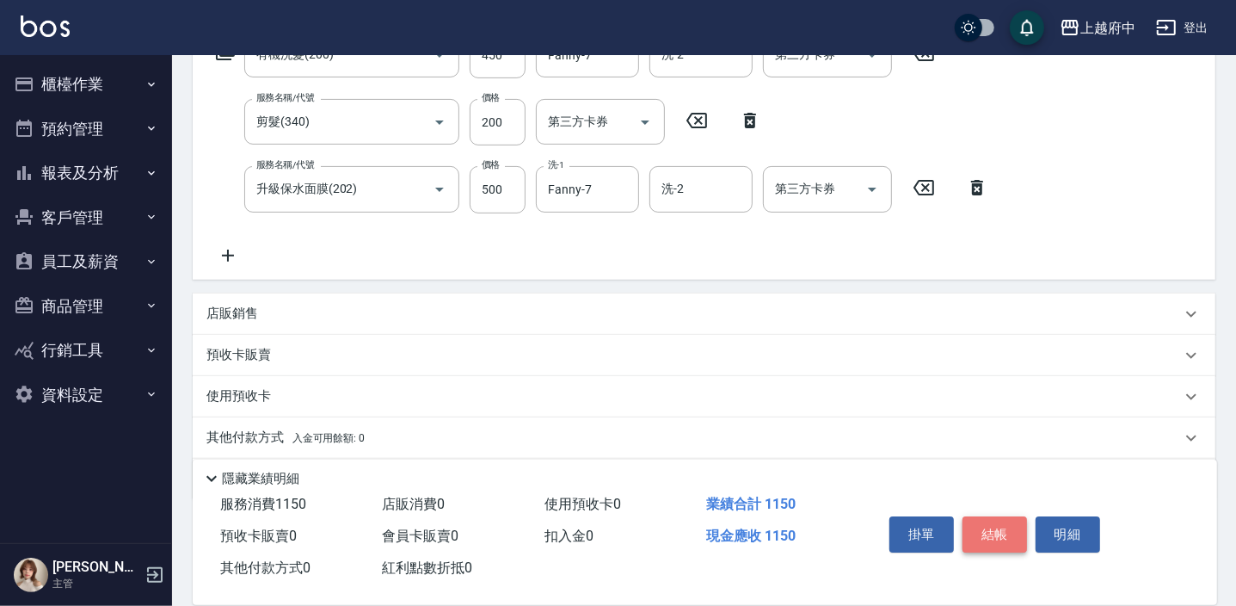
click at [998, 533] on button "結帳" at bounding box center [994, 534] width 65 height 36
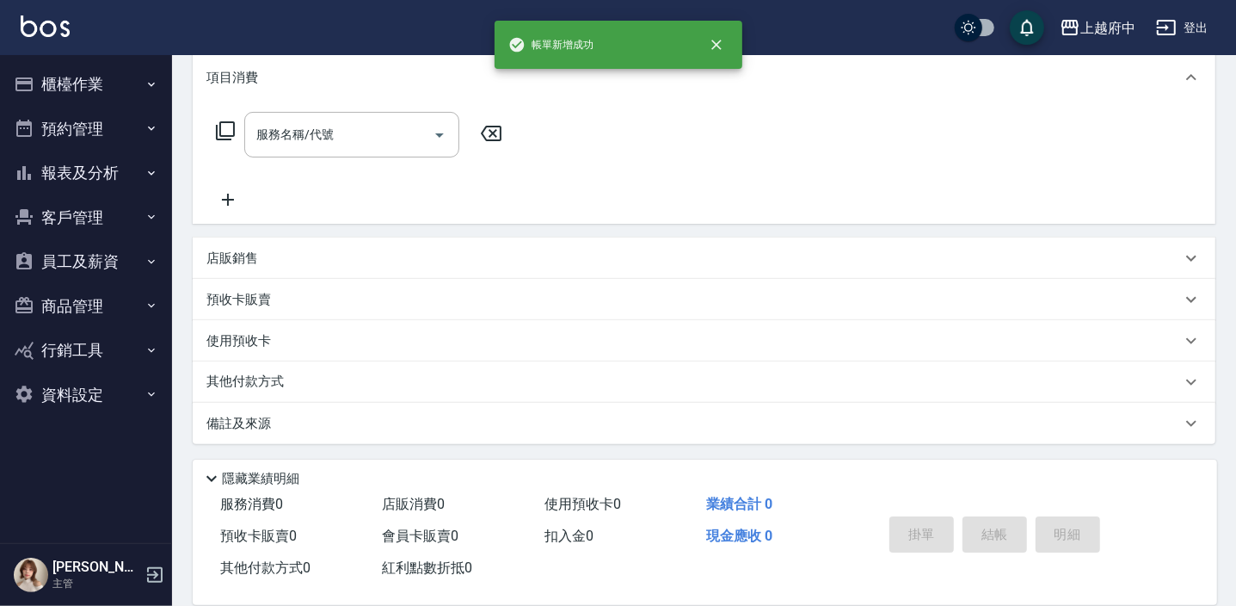
scroll to position [0, 0]
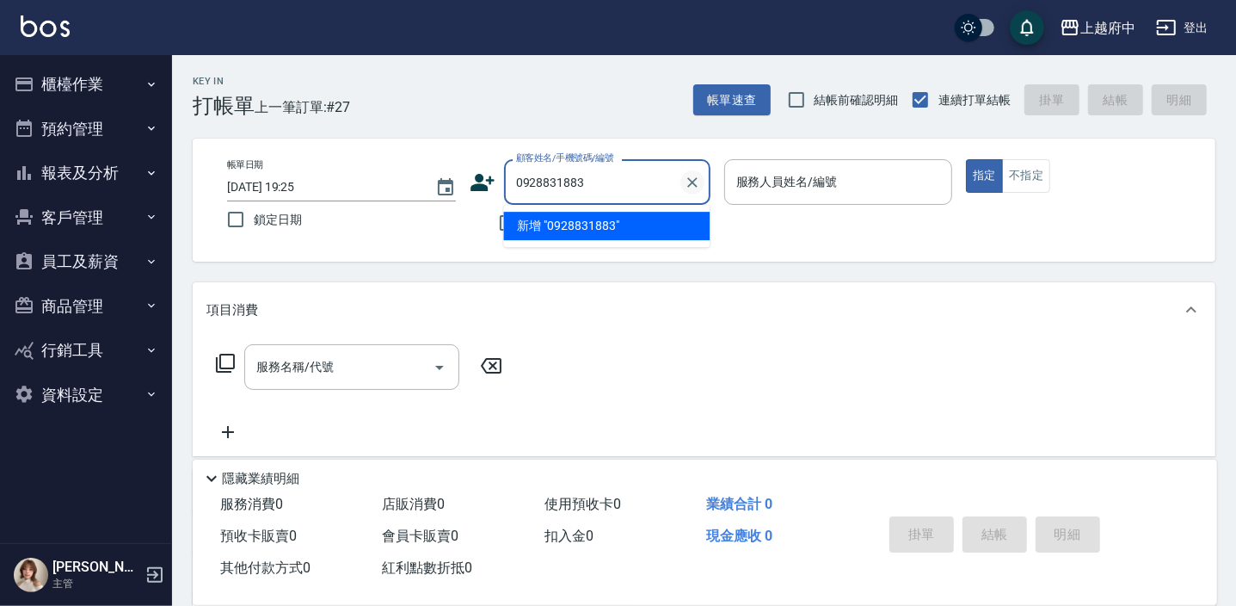
click at [691, 182] on icon "Clear" at bounding box center [692, 182] width 10 height 10
click at [503, 224] on input "不留客資" at bounding box center [507, 223] width 36 height 36
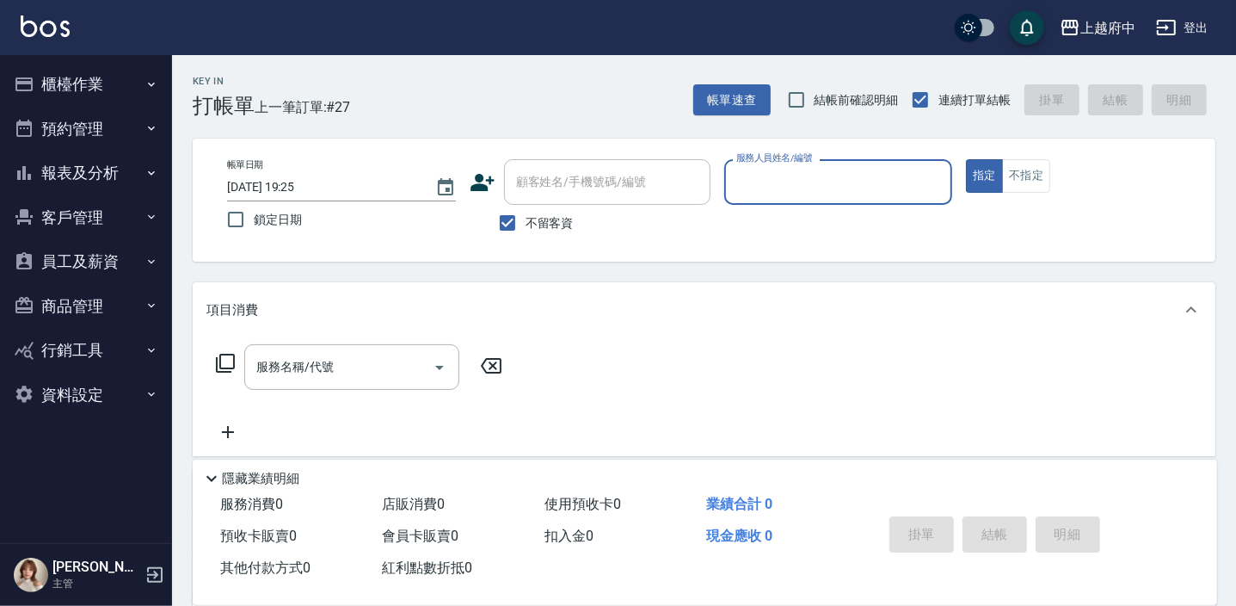
click at [779, 188] on input "服務人員姓名/編號" at bounding box center [838, 182] width 213 height 30
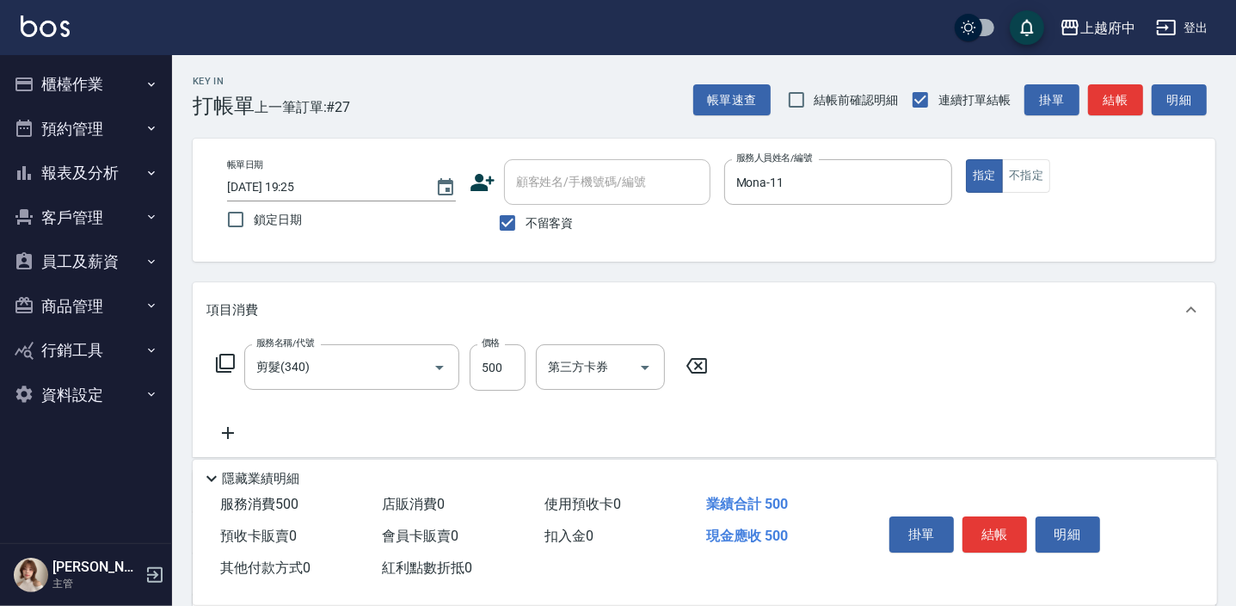
click at [846, 374] on div "服務名稱/代號 剪髮(340) 服務名稱/代號 價格 500 價格 第三方卡券 第三方卡券" at bounding box center [704, 397] width 1023 height 120
click at [981, 534] on button "結帳" at bounding box center [994, 534] width 65 height 36
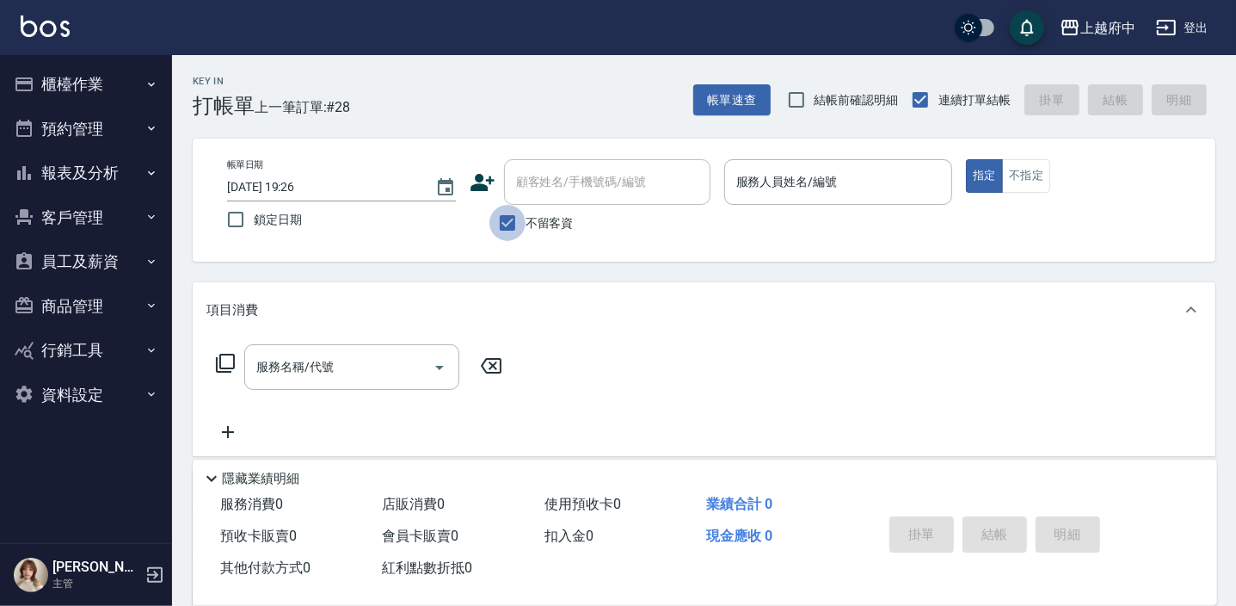
click at [506, 223] on input "不留客資" at bounding box center [507, 223] width 36 height 36
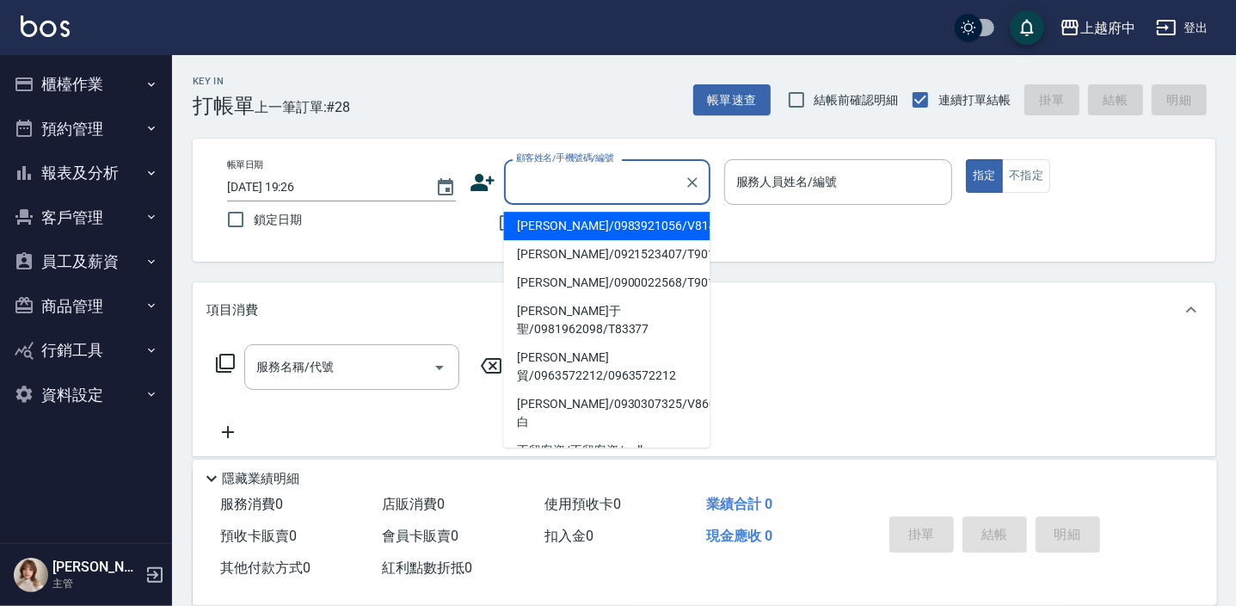
click at [543, 187] on input "顧客姓名/手機號碼/編號" at bounding box center [594, 182] width 165 height 30
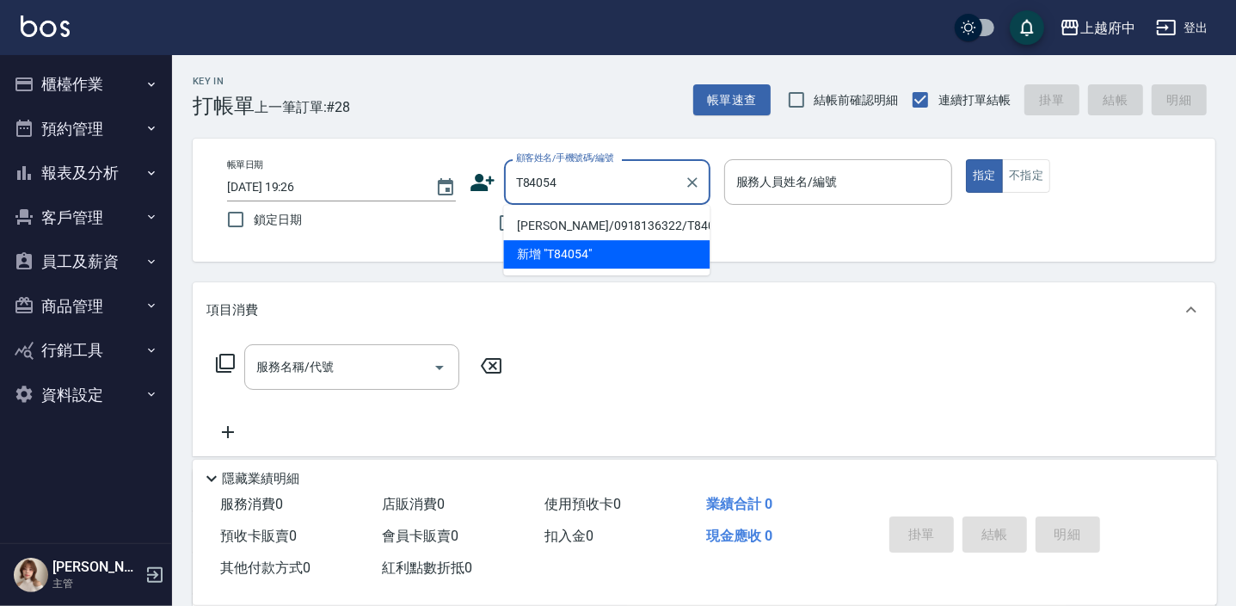
click at [596, 219] on li "邱律鈞/0918136322/T84054" at bounding box center [606, 226] width 206 height 28
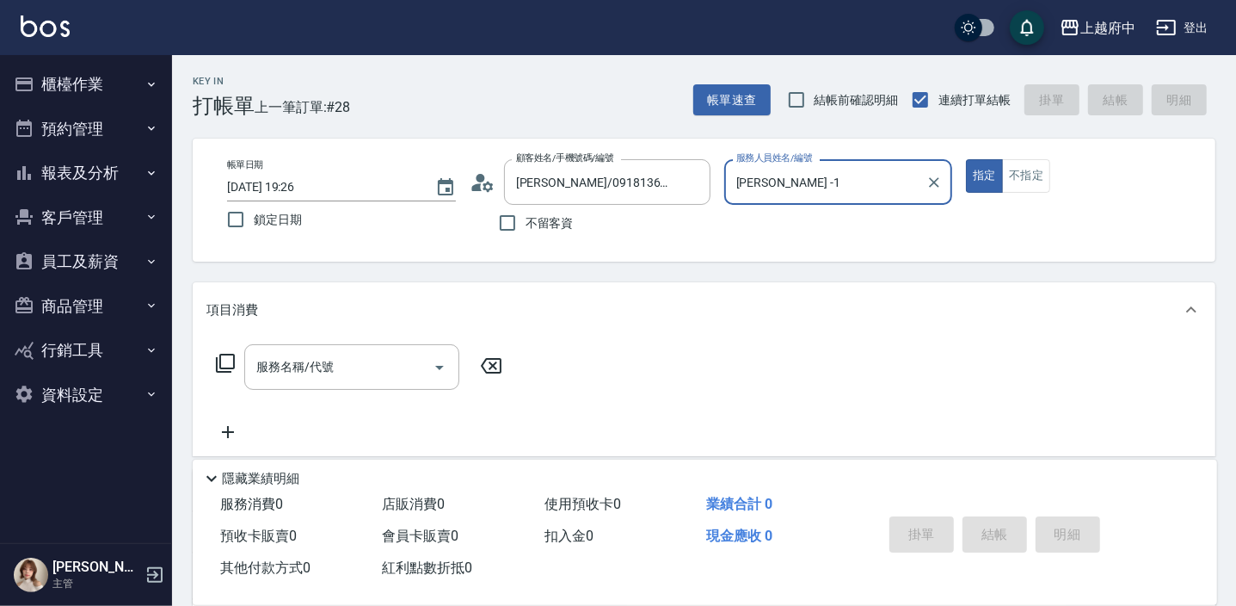
click at [966, 159] on button "指定" at bounding box center [984, 176] width 37 height 34
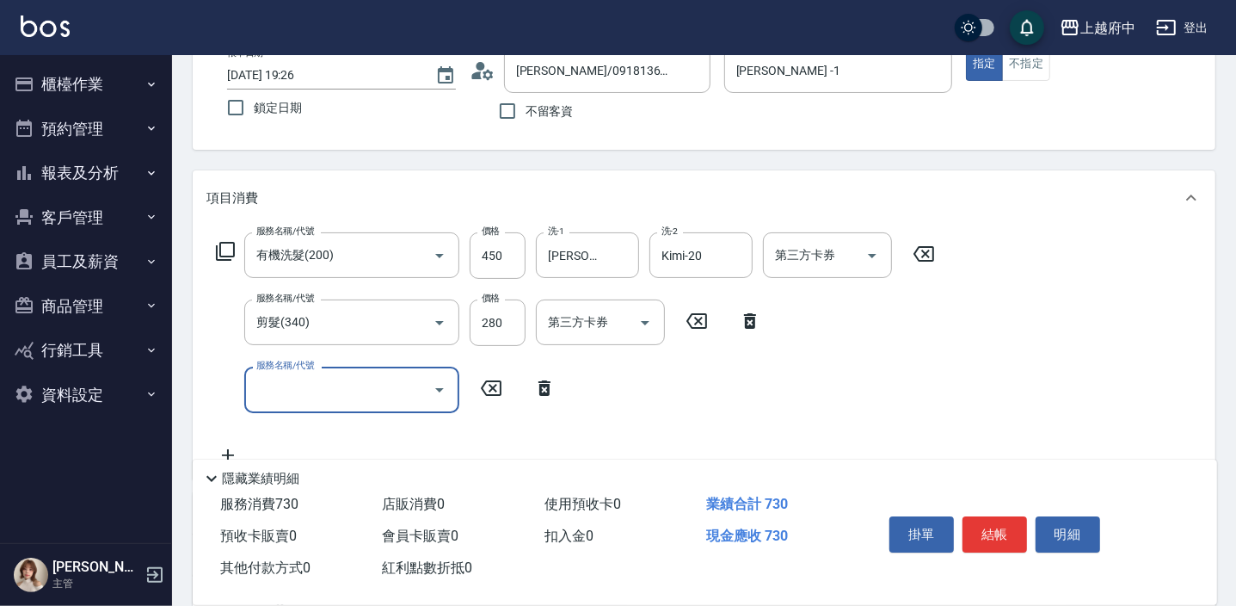
scroll to position [156, 0]
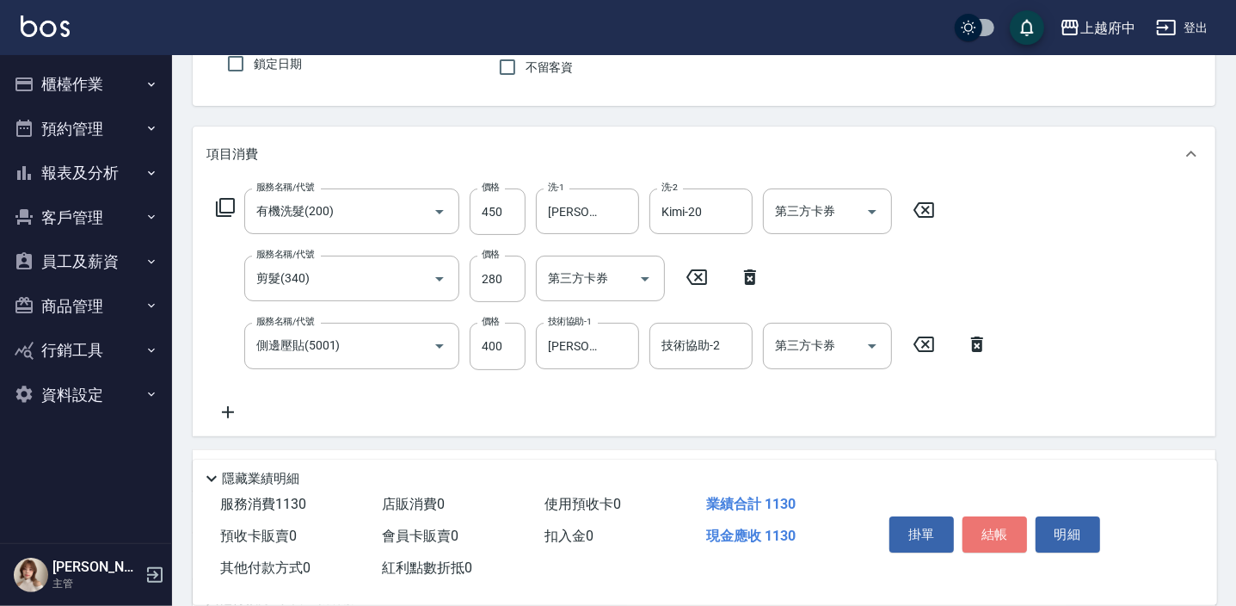
click at [986, 524] on button "結帳" at bounding box center [994, 534] width 65 height 36
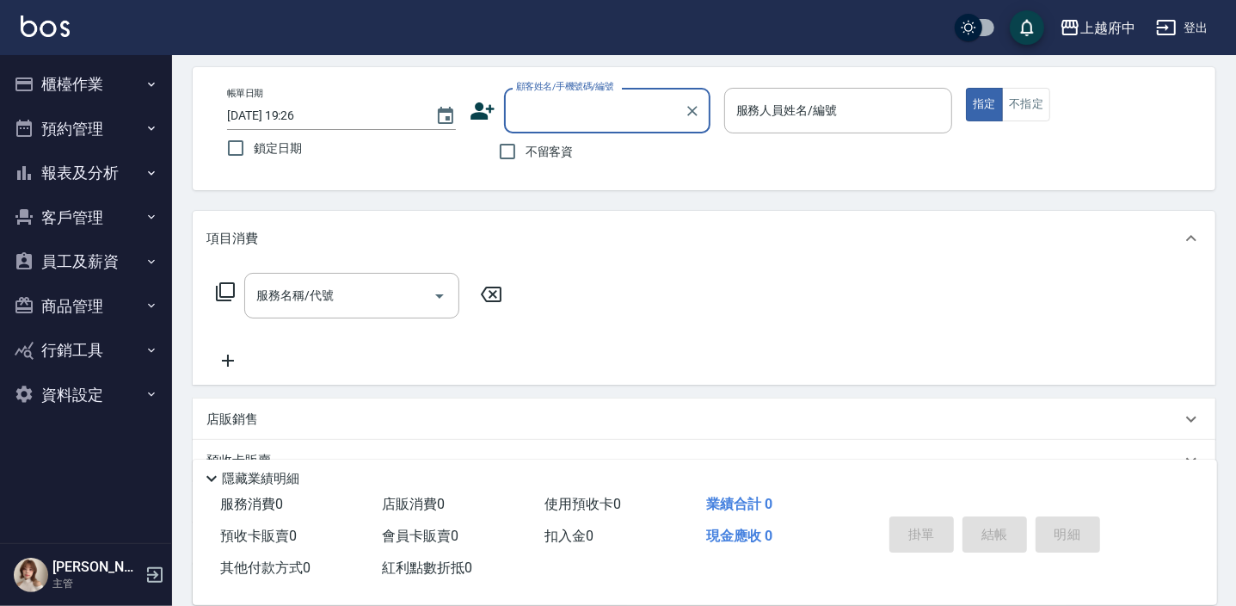
scroll to position [0, 0]
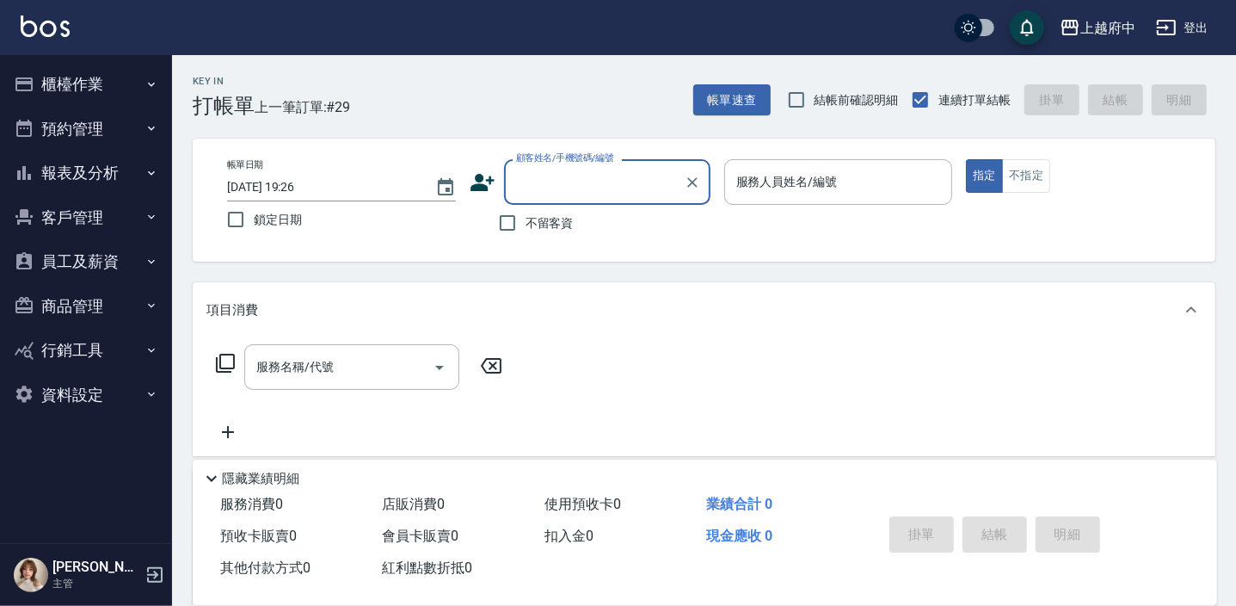
click at [487, 185] on icon at bounding box center [483, 182] width 26 height 26
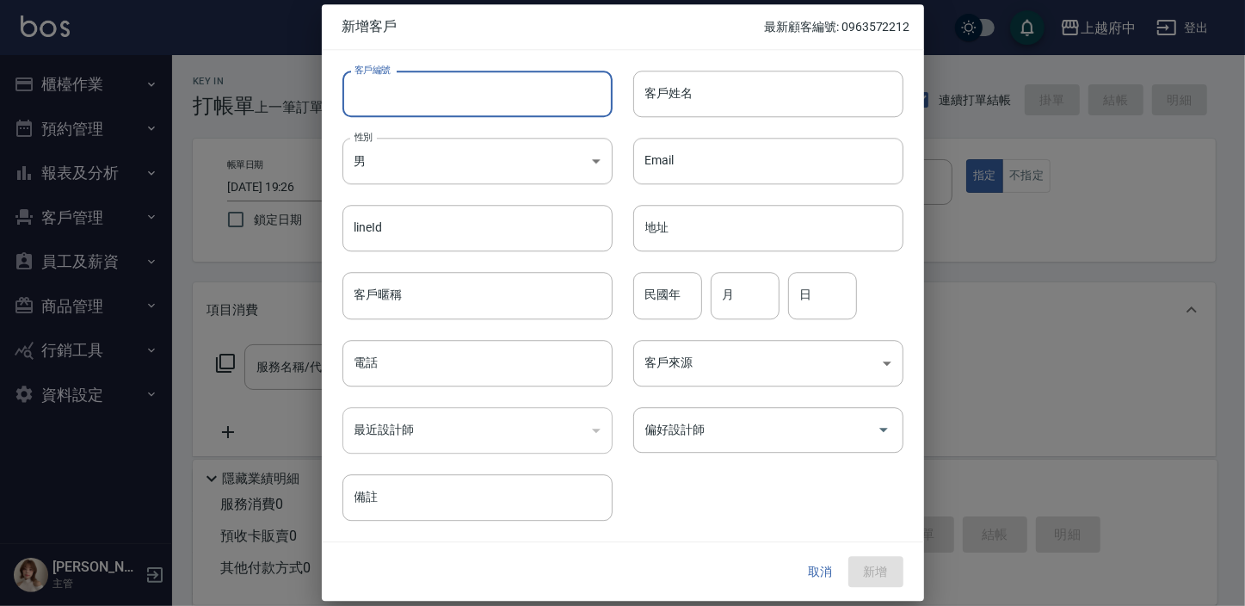
click at [401, 91] on input "客戶編號" at bounding box center [477, 94] width 270 height 46
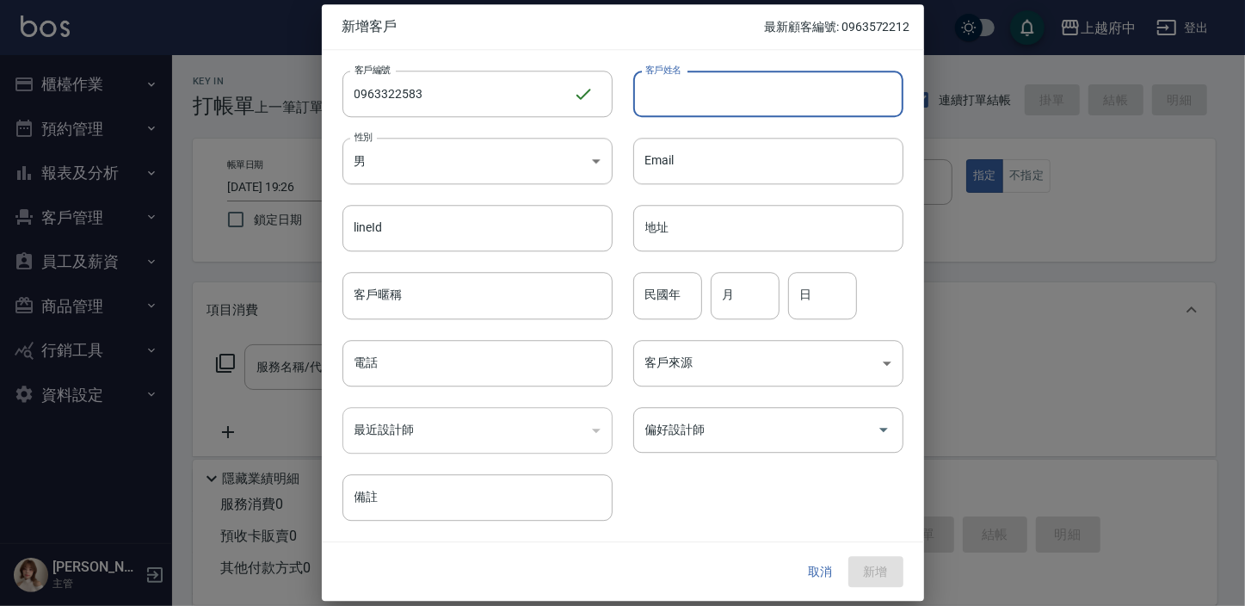
click at [714, 95] on input "客戶姓名" at bounding box center [768, 94] width 270 height 46
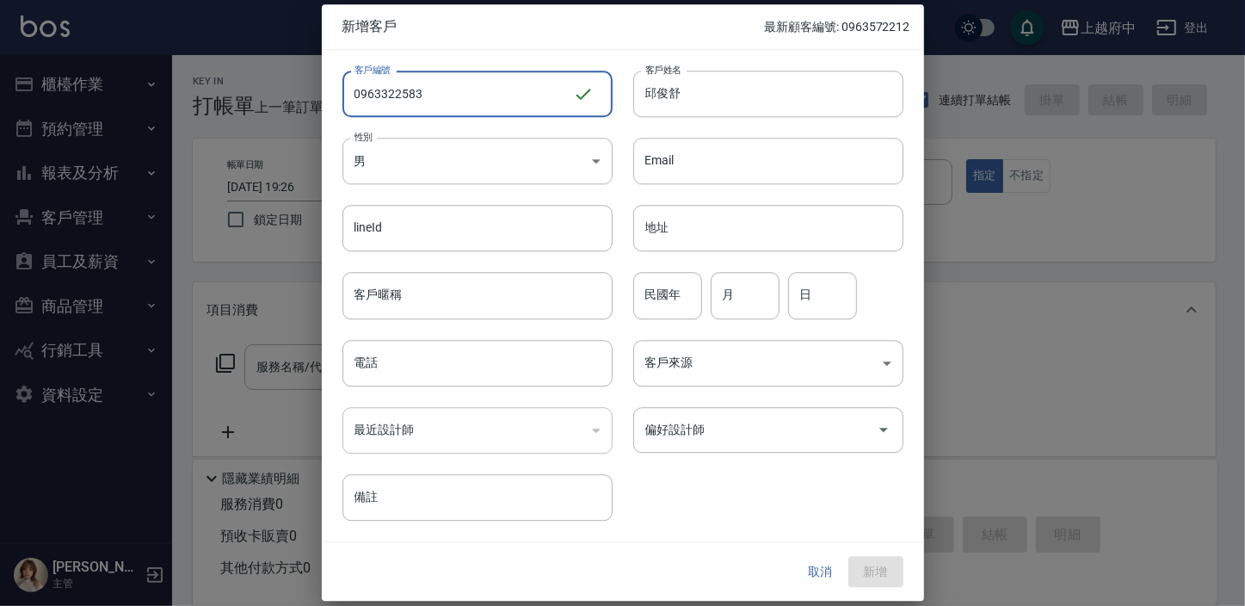
drag, startPoint x: 425, startPoint y: 93, endPoint x: 341, endPoint y: 83, distance: 84.9
click at [341, 83] on div "客戶編號 0963322583 ​ 客戶編號" at bounding box center [467, 83] width 291 height 67
click at [423, 366] on input "電話" at bounding box center [477, 363] width 270 height 46
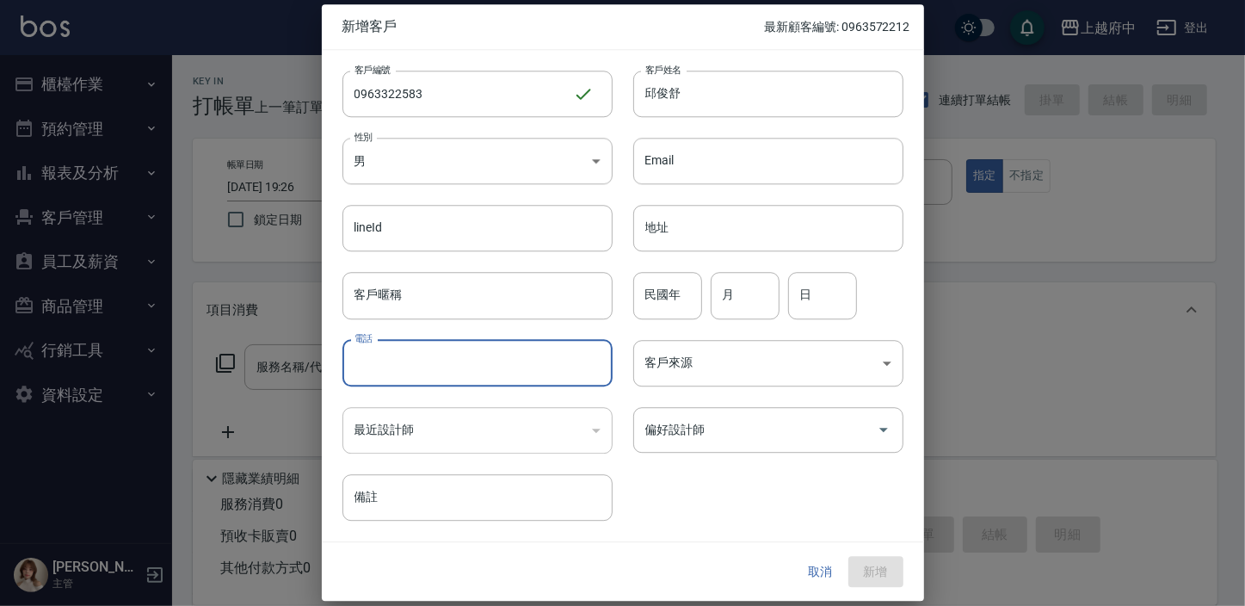
paste input "0963322583"
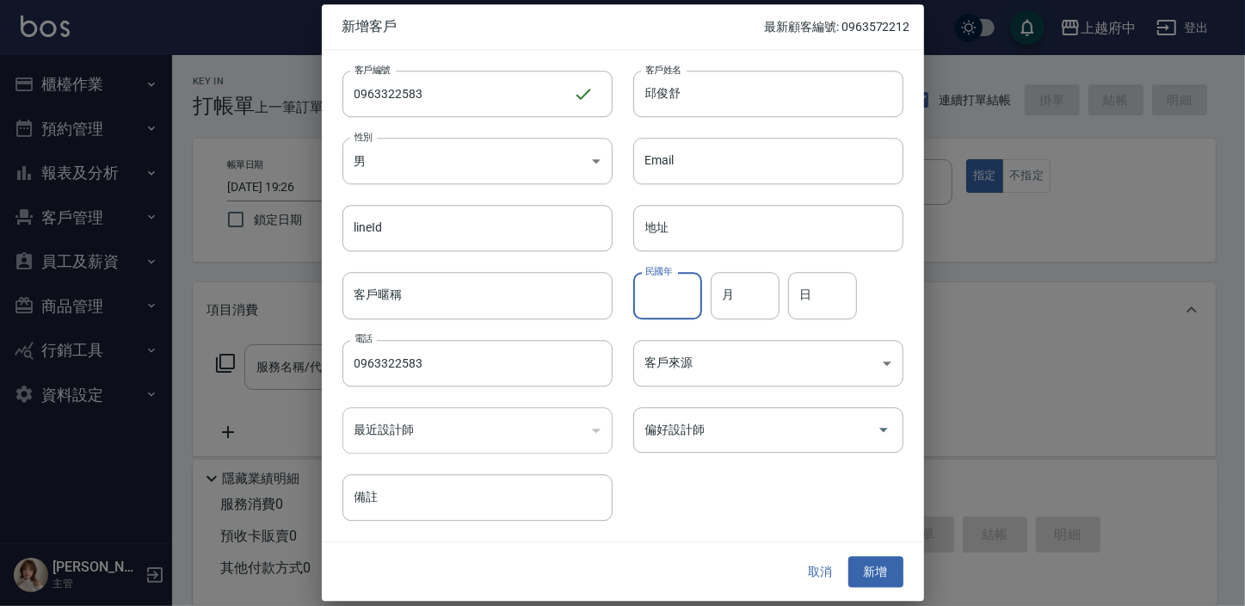
click at [676, 299] on input "民國年" at bounding box center [667, 296] width 69 height 46
click at [630, 477] on div "客戶編號 0963322583 ​ 客戶編號 客戶姓名 邱俊舒 客戶姓名 性別 男 MALE 性別 Email Email lineId lineId 地址 …" at bounding box center [612, 285] width 581 height 470
click at [882, 578] on button "新增" at bounding box center [875, 572] width 55 height 32
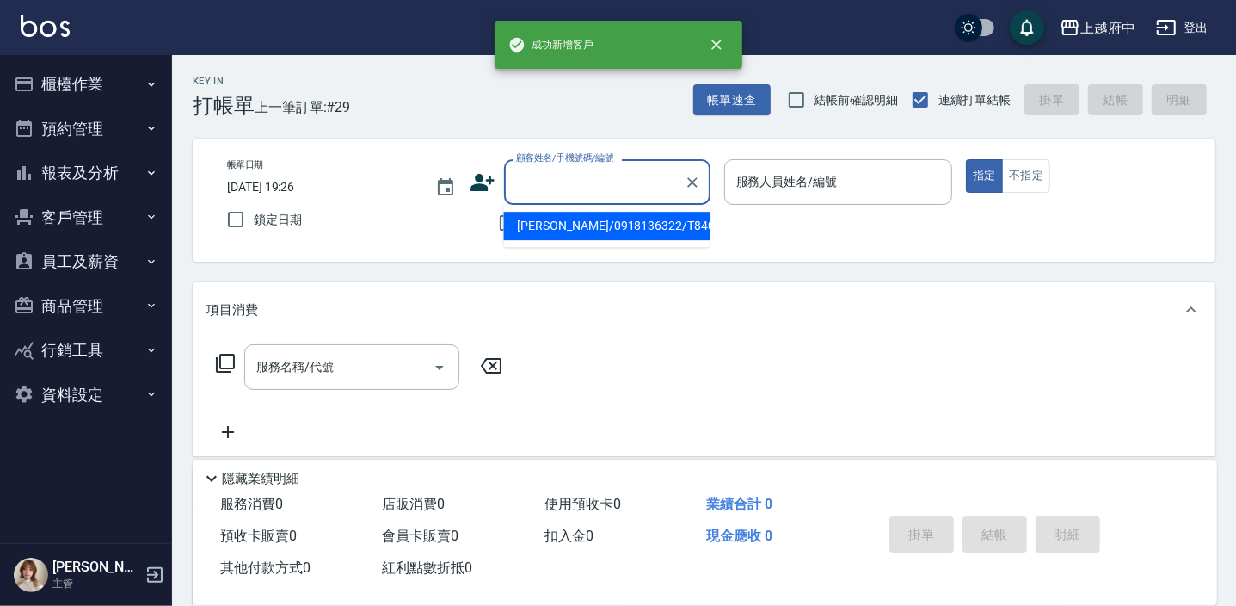
click at [545, 188] on input "顧客姓名/手機號碼/編號" at bounding box center [594, 182] width 165 height 30
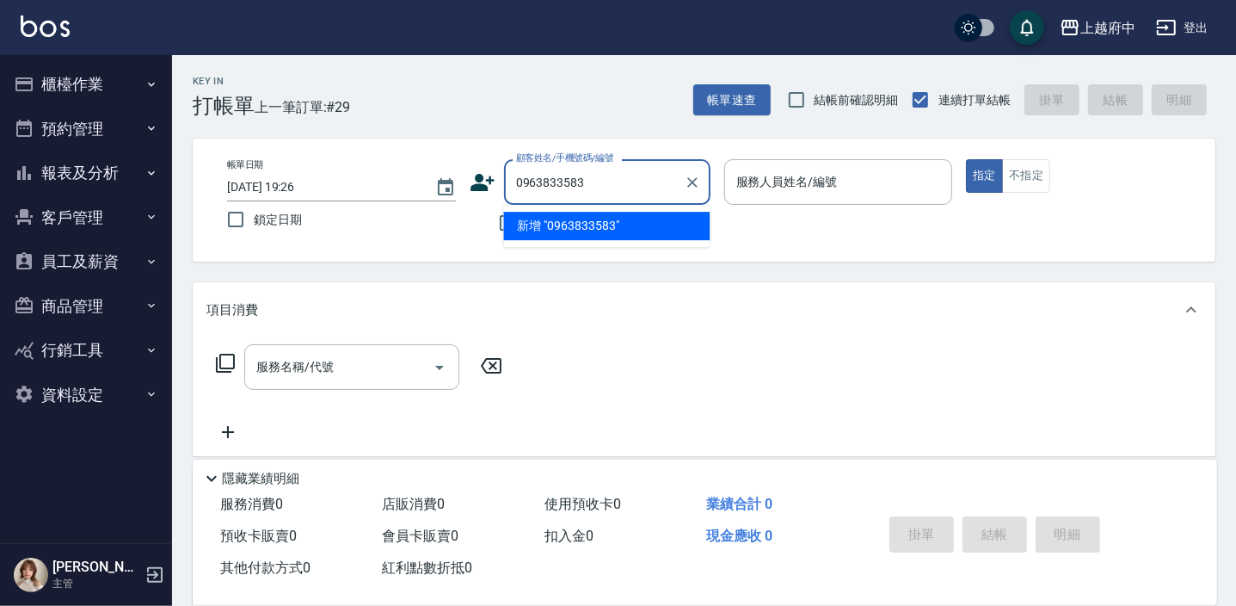
click at [550, 180] on input "0963833583" at bounding box center [594, 182] width 165 height 30
click at [605, 175] on input "0963223583" at bounding box center [594, 182] width 165 height 30
drag, startPoint x: 602, startPoint y: 185, endPoint x: 416, endPoint y: 195, distance: 186.1
click at [419, 194] on div "帳單日期 2025/09/20 19:26 鎖定日期 顧客姓名/手機號碼/編號 0963223583 顧客姓名/手機號碼/編號 不留客資 服務人員姓名/編號 …" at bounding box center [703, 200] width 981 height 82
click at [575, 239] on li "邱俊舒/0963322583/0963322583" at bounding box center [606, 235] width 206 height 46
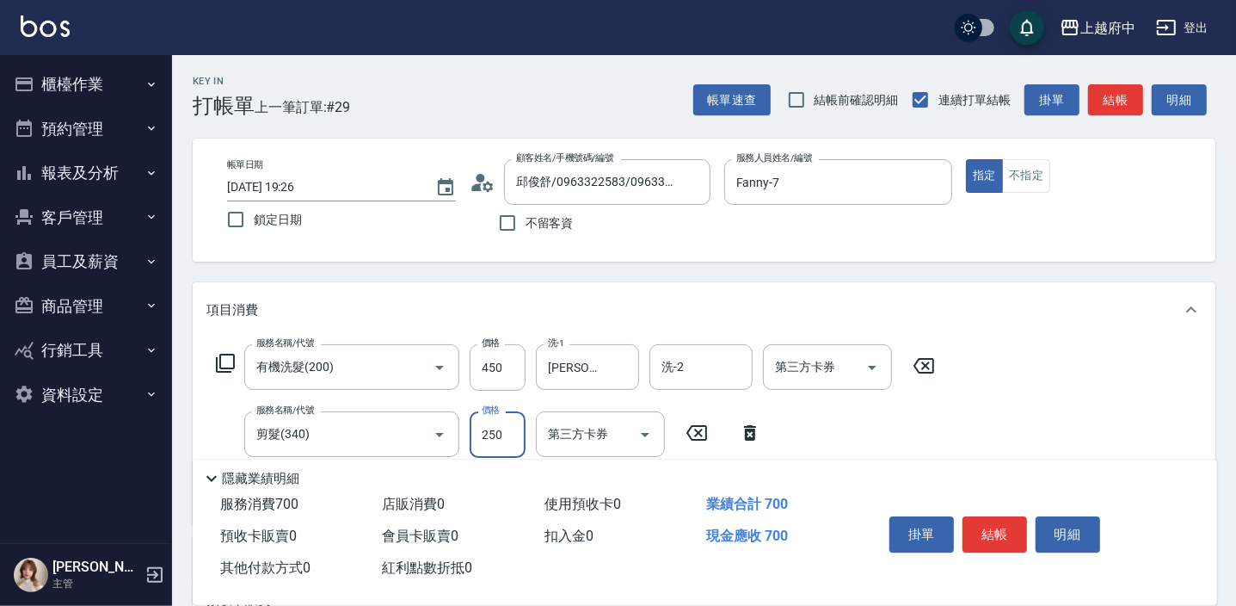
click at [972, 434] on div "服務名稱/代號 有機洗髮(200) 服務名稱/代號 價格 450 價格 洗-1 張鈞琇-25 洗-1 洗-2 洗-2 第三方卡券 第三方卡券 服務名稱/代號 …" at bounding box center [704, 430] width 1023 height 187
click at [989, 520] on button "結帳" at bounding box center [994, 534] width 65 height 36
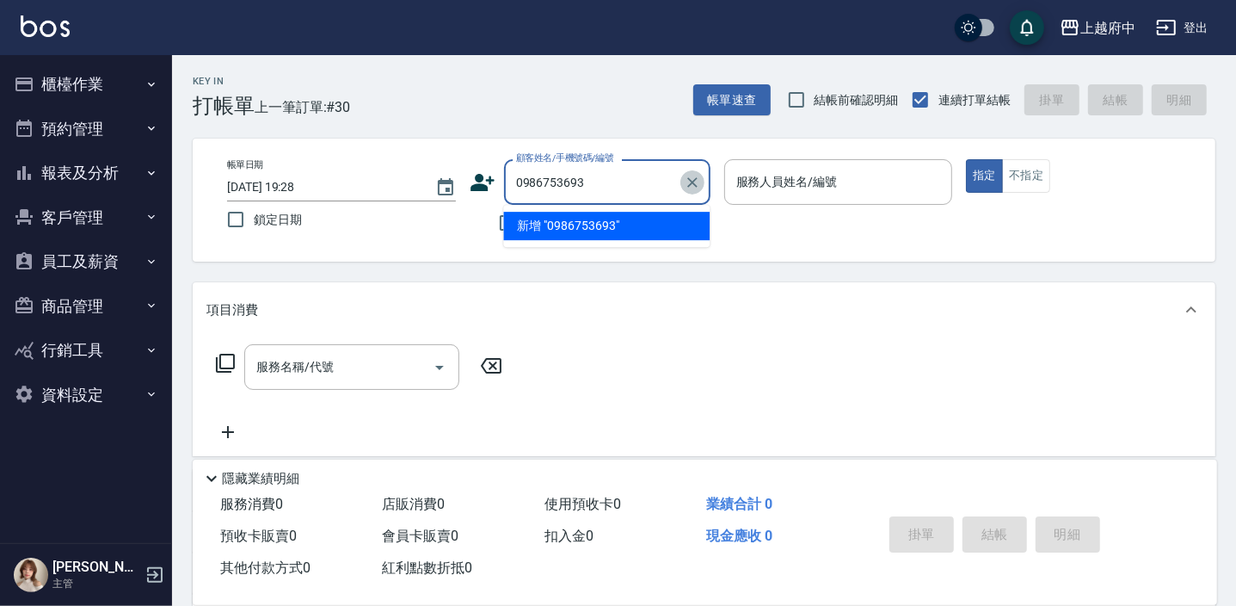
click at [692, 181] on icon "Clear" at bounding box center [692, 182] width 10 height 10
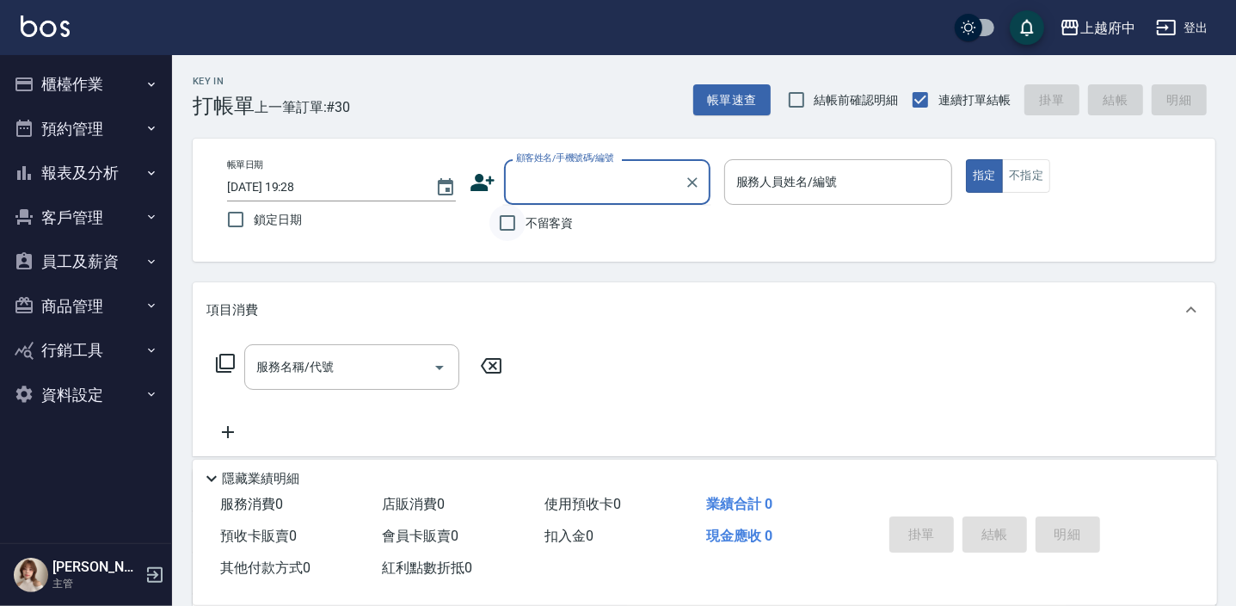
click at [517, 221] on input "不留客資" at bounding box center [507, 223] width 36 height 36
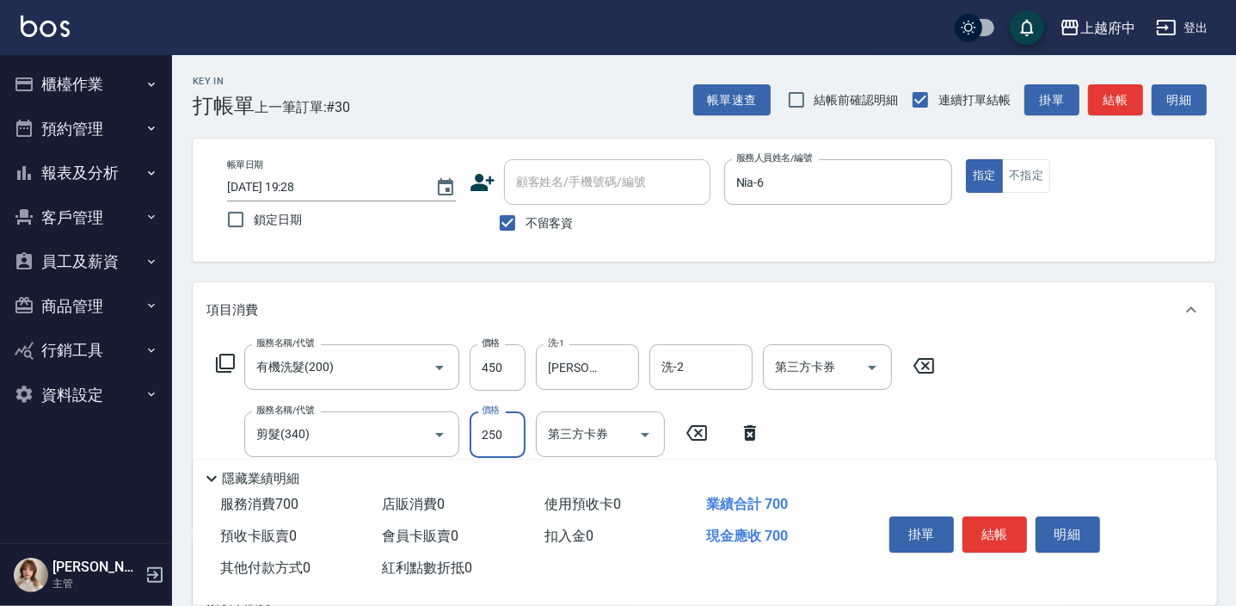
click at [891, 419] on div "服務名稱/代號 有機洗髮(200) 服務名稱/代號 價格 450 價格 洗-1 邱子芹-26 洗-1 洗-2 洗-2 第三方卡券 第三方卡券 服務名稱/代號 …" at bounding box center [575, 427] width 739 height 166
click at [994, 527] on button "結帳" at bounding box center [994, 534] width 65 height 36
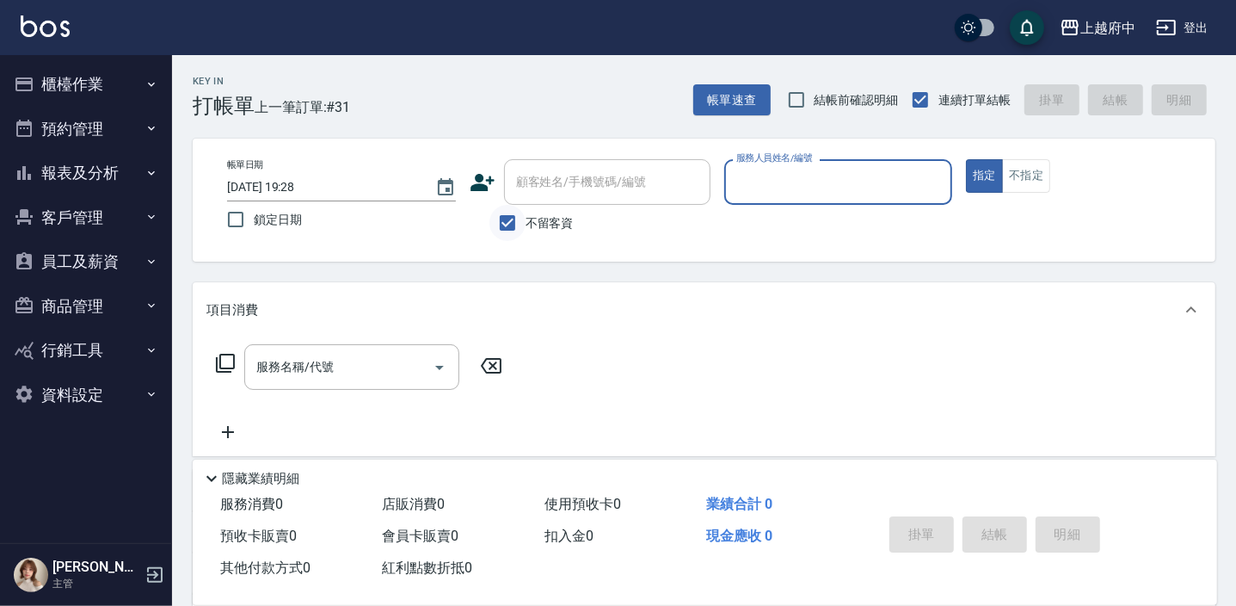
click at [514, 222] on input "不留客資" at bounding box center [507, 223] width 36 height 36
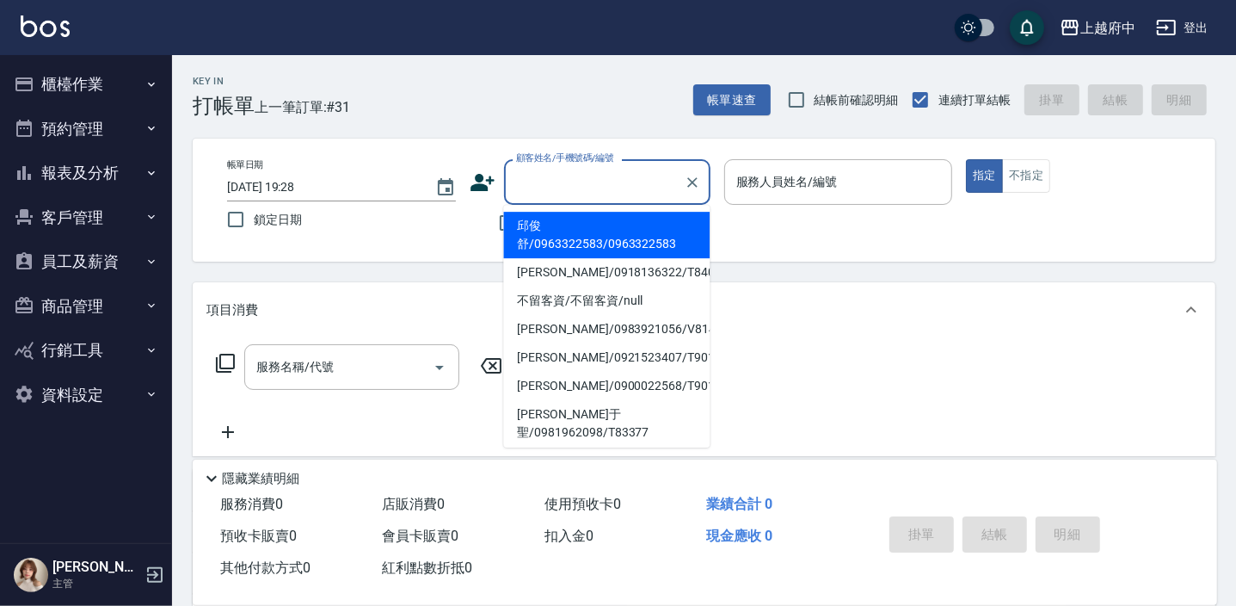
click at [556, 184] on div "顧客姓名/手機號碼/編號 顧客姓名/手機號碼/編號" at bounding box center [607, 182] width 206 height 46
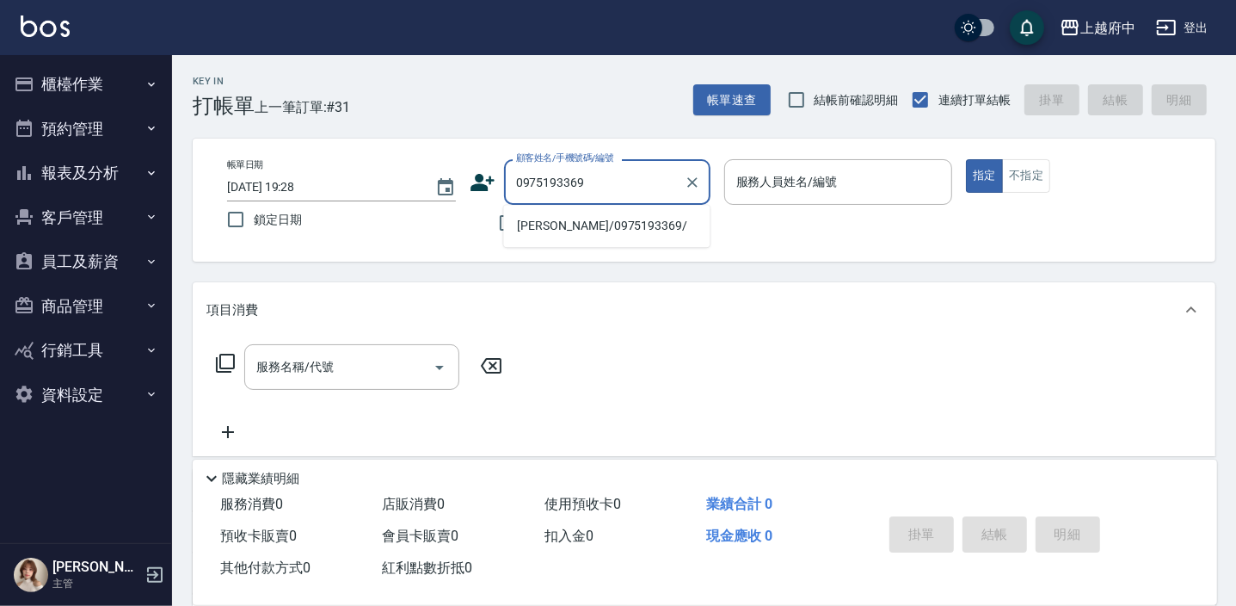
click at [577, 224] on li "賴弘偉/0975193369/" at bounding box center [606, 226] width 206 height 28
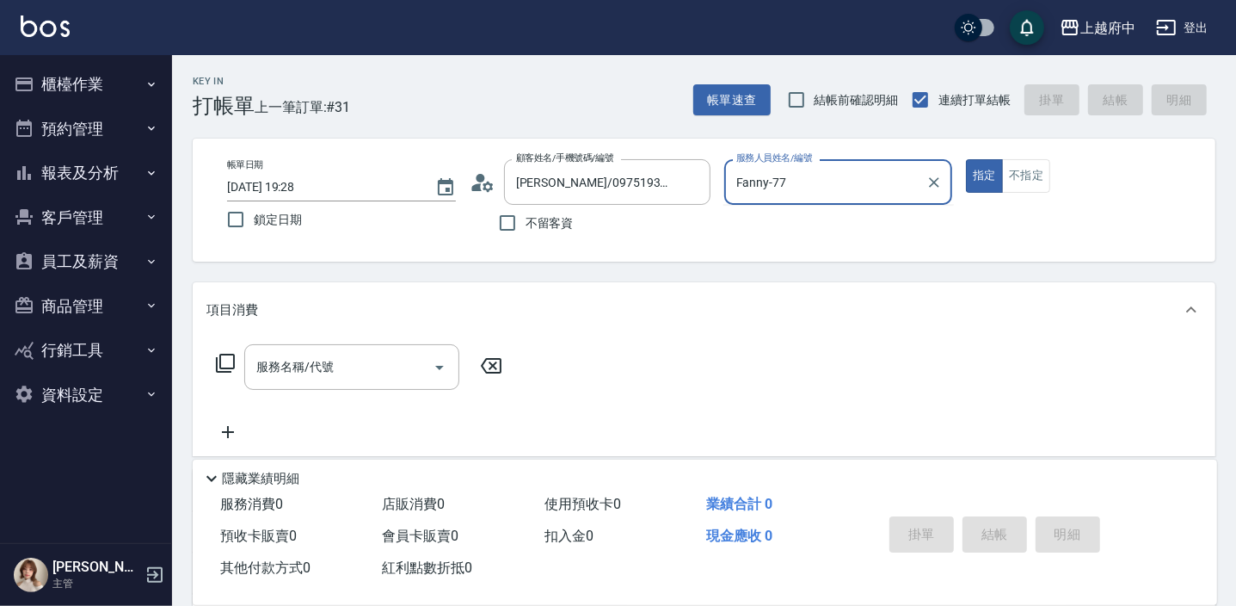
click at [966, 159] on button "指定" at bounding box center [984, 176] width 37 height 34
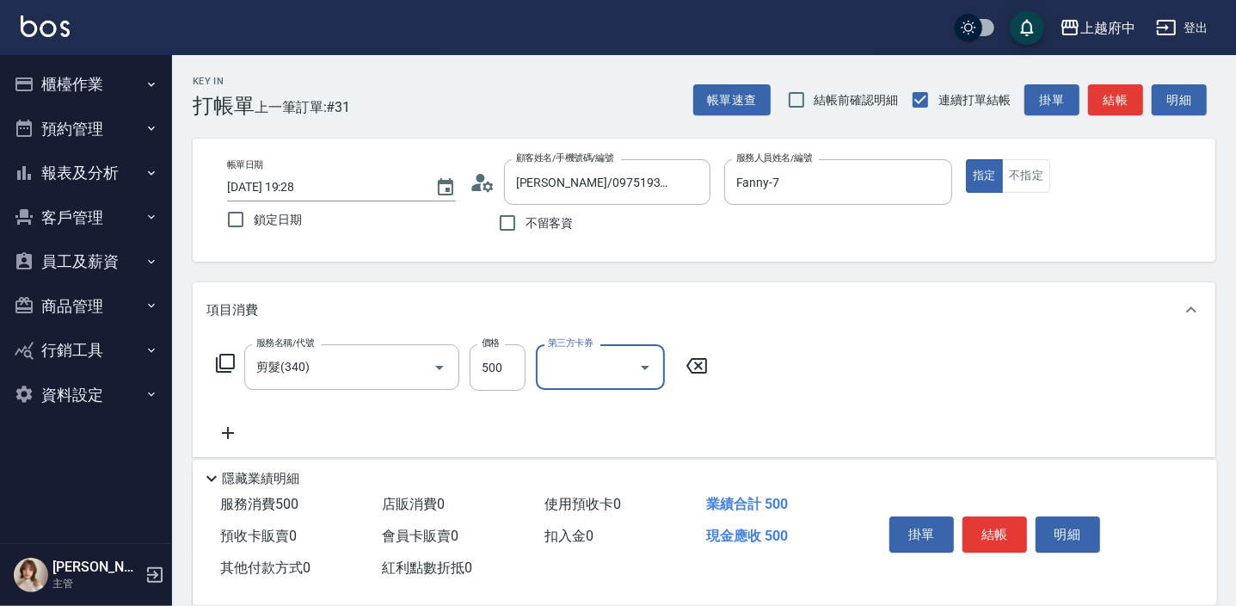
click at [924, 397] on div "服務名稱/代號 剪髮(340) 服務名稱/代號 價格 500 價格 第三方卡券 第三方卡券" at bounding box center [704, 397] width 1023 height 120
click at [991, 525] on button "結帳" at bounding box center [994, 534] width 65 height 36
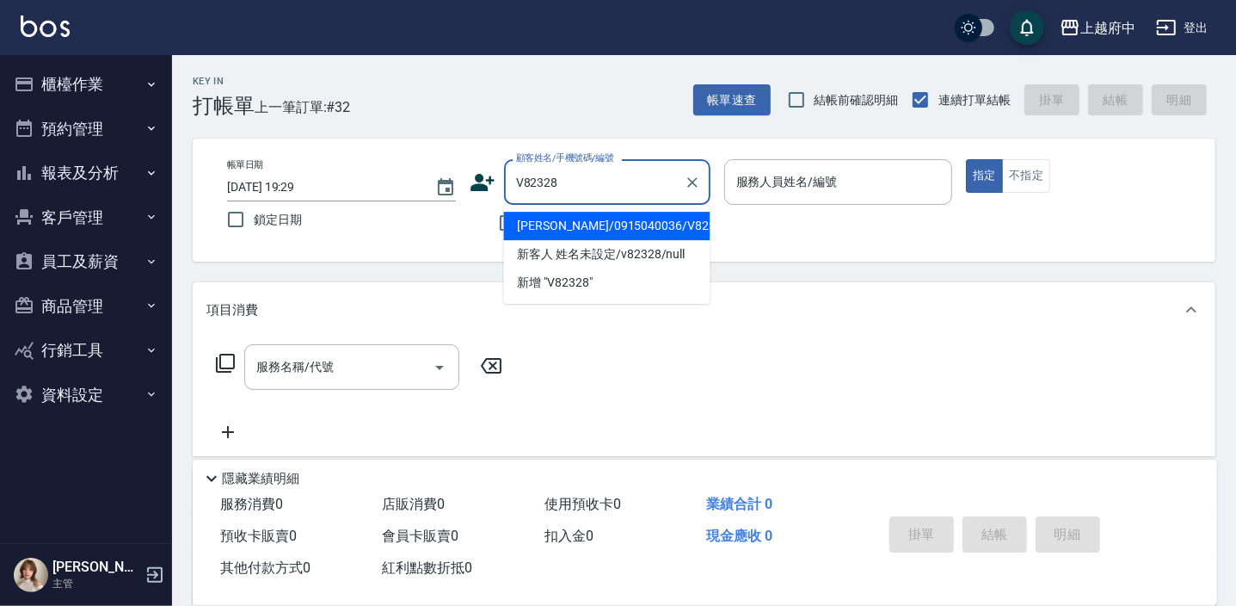
click at [575, 228] on li "林逸杰/0915040036/V82328" at bounding box center [606, 226] width 206 height 28
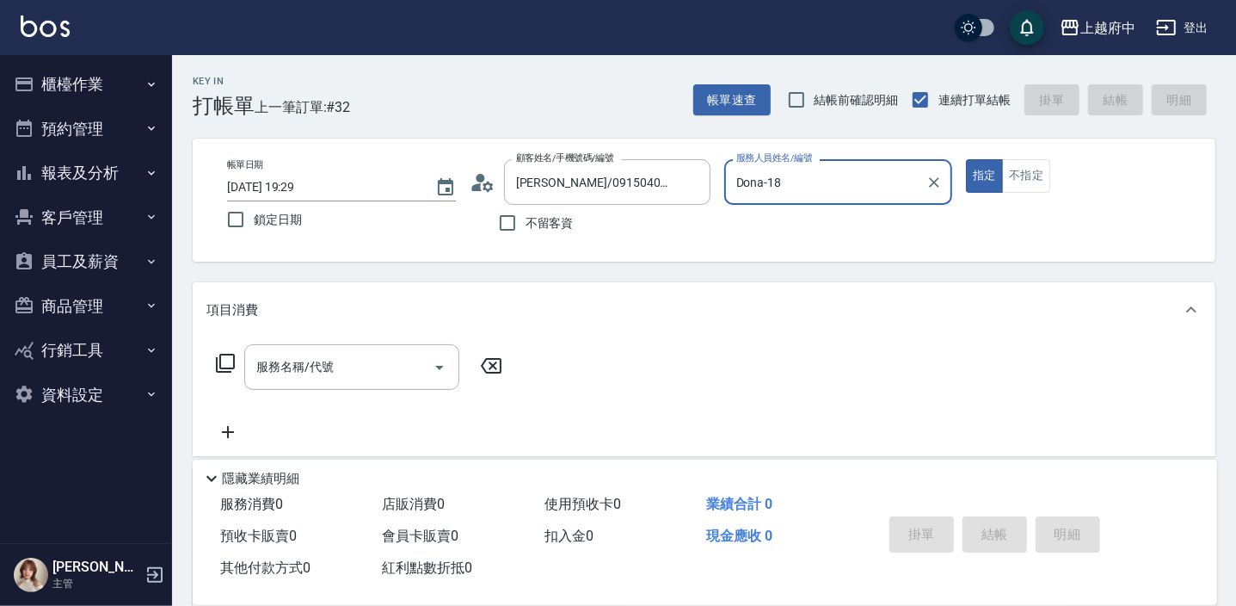
click at [966, 159] on button "指定" at bounding box center [984, 176] width 37 height 34
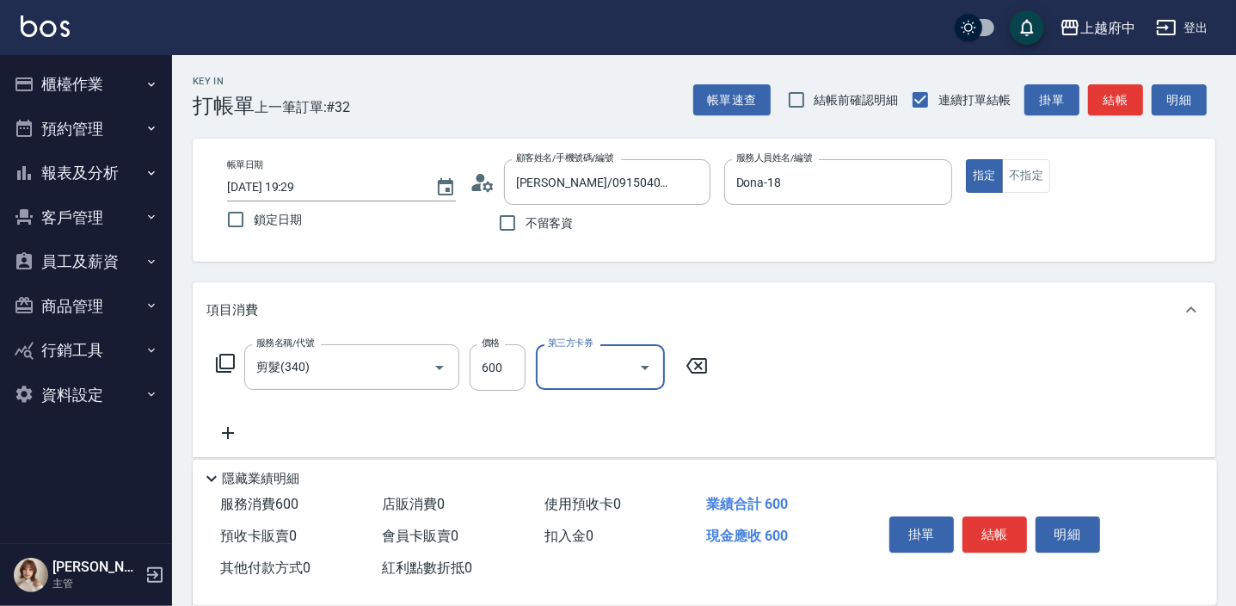
drag, startPoint x: 969, startPoint y: 374, endPoint x: 973, endPoint y: 435, distance: 61.2
click at [969, 375] on div "服務名稱/代號 剪髮(340) 服務名稱/代號 價格 600 價格 第三方卡券 第三方卡券" at bounding box center [704, 397] width 1023 height 120
click at [979, 534] on button "結帳" at bounding box center [994, 534] width 65 height 36
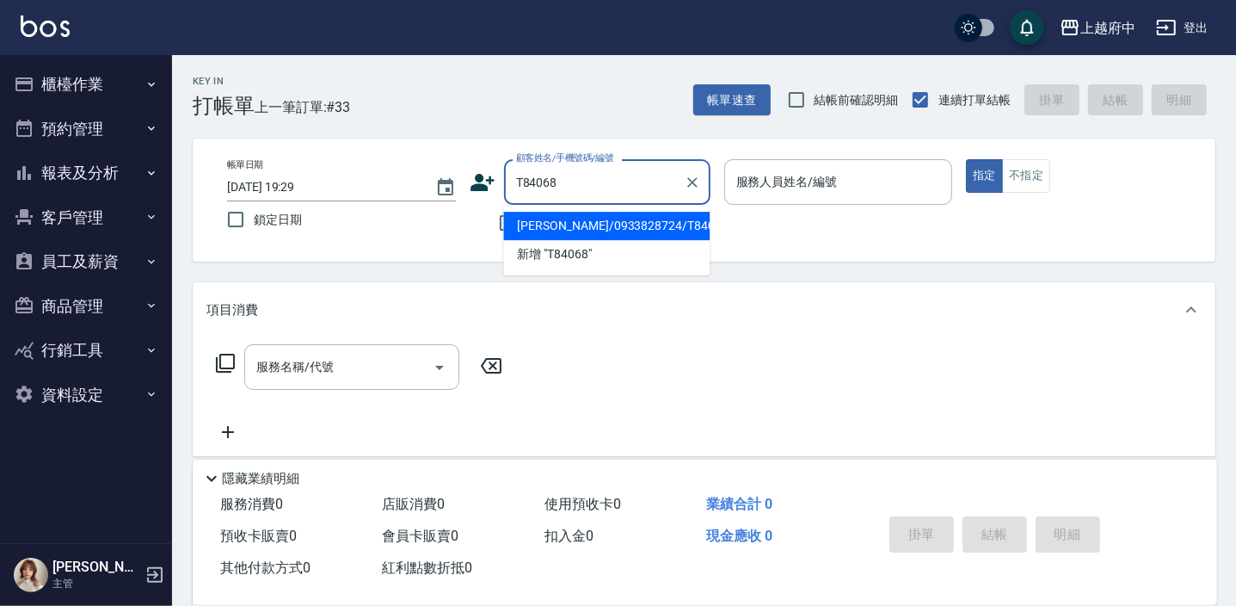
click at [552, 222] on li "卓雅馨/0933828724/T84068" at bounding box center [606, 226] width 206 height 28
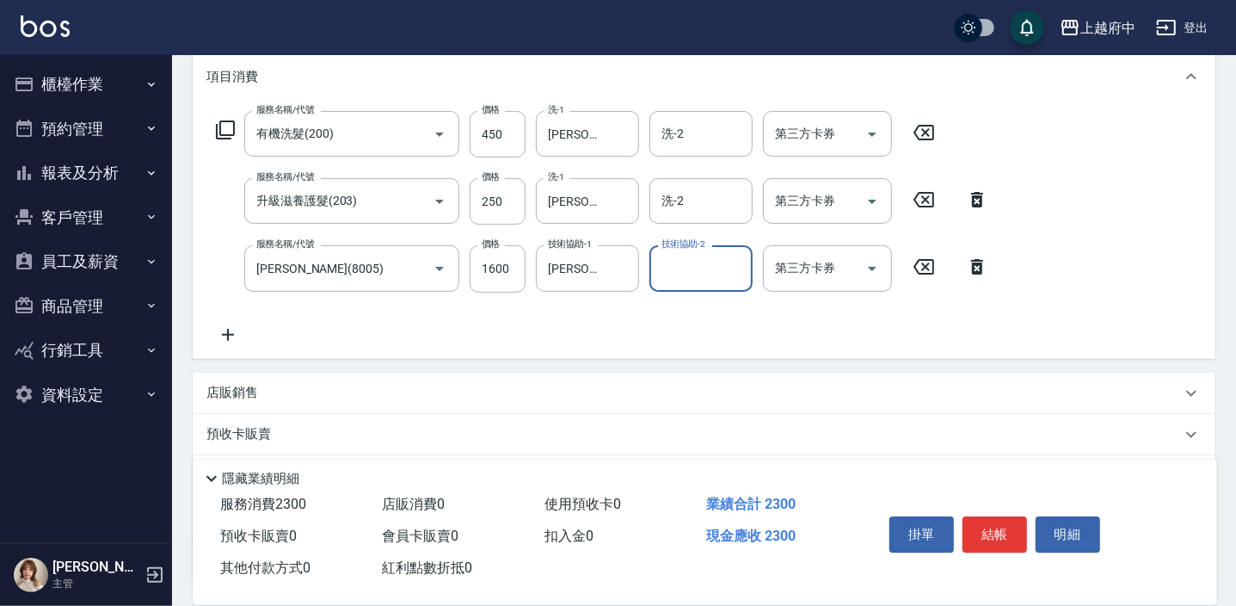
scroll to position [234, 0]
click at [240, 390] on p "店販銷售" at bounding box center [232, 392] width 52 height 18
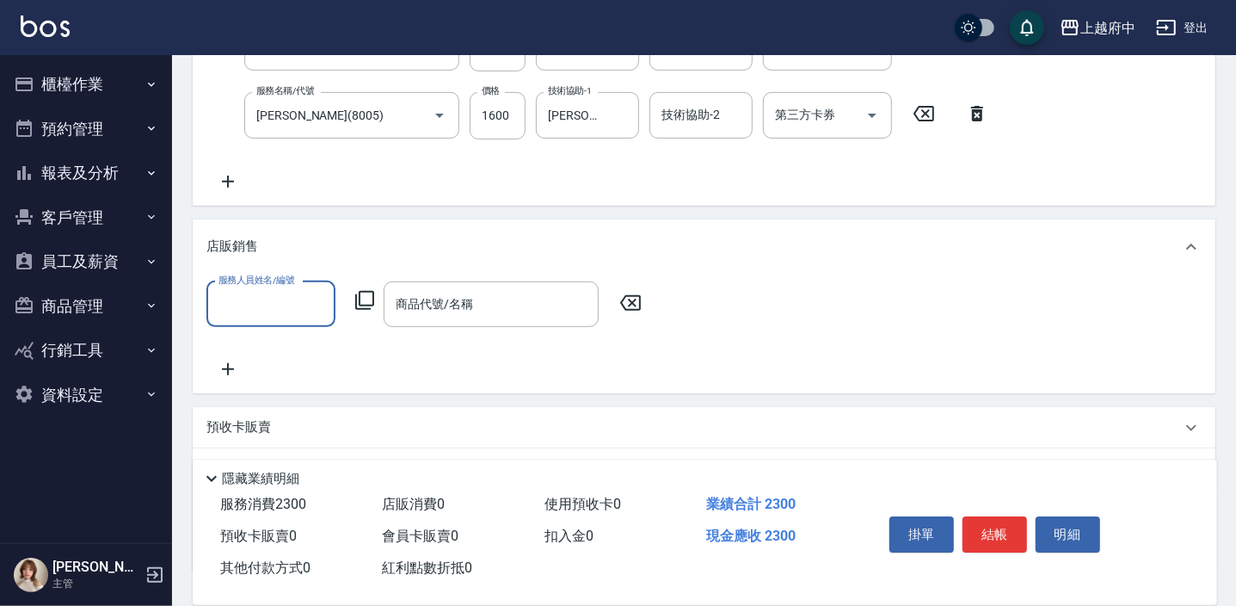
scroll to position [390, 0]
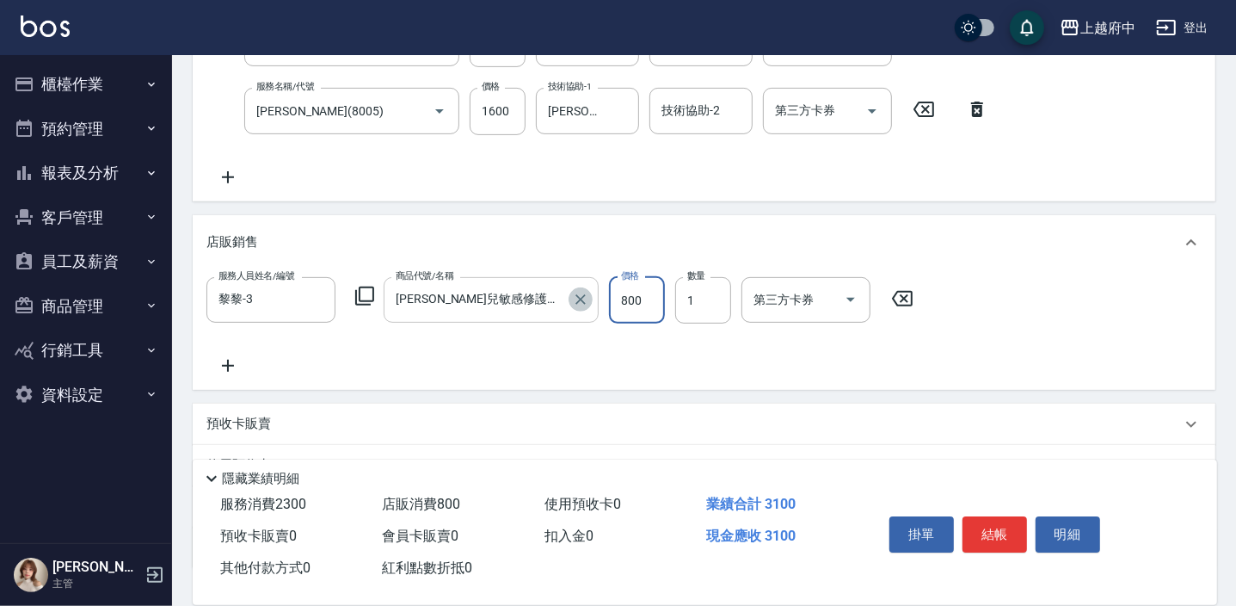
click at [585, 298] on icon "Clear" at bounding box center [580, 299] width 17 height 17
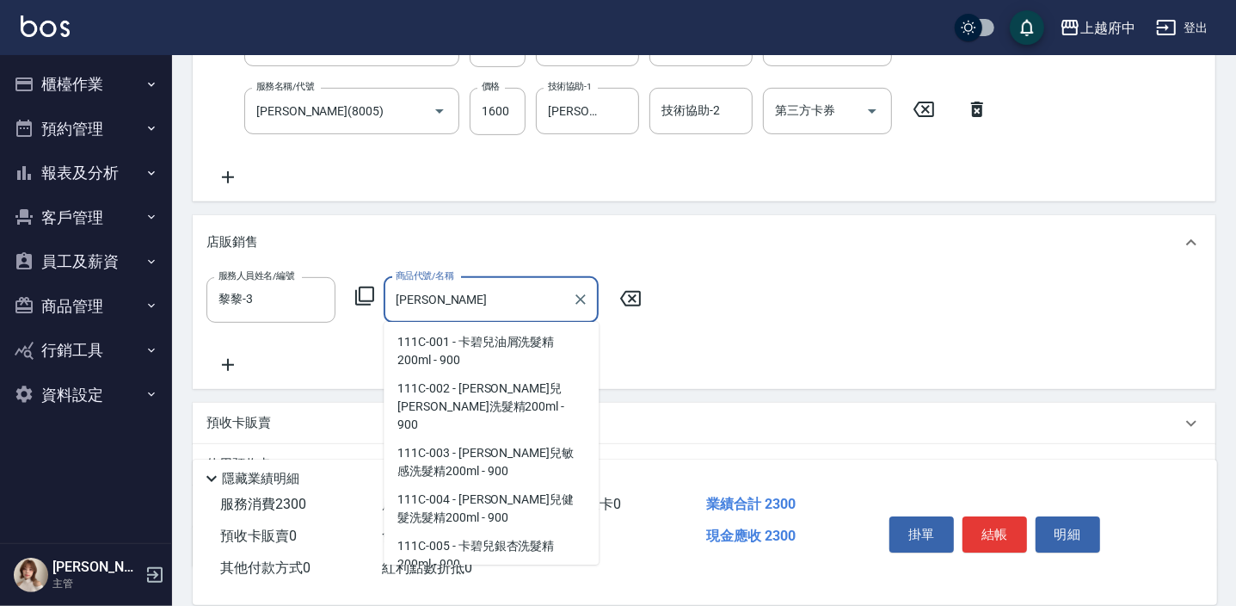
scroll to position [0, 0]
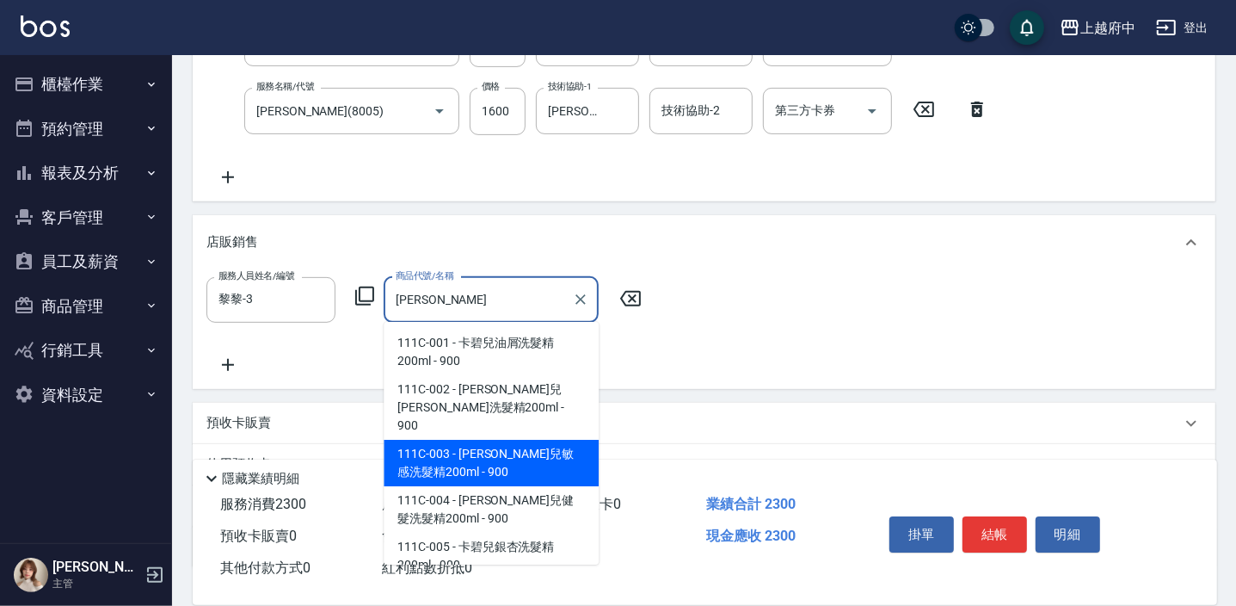
click at [531, 440] on span "111C-003 - 卡碧兒敏感洗髮精200ml - 900" at bounding box center [491, 463] width 215 height 46
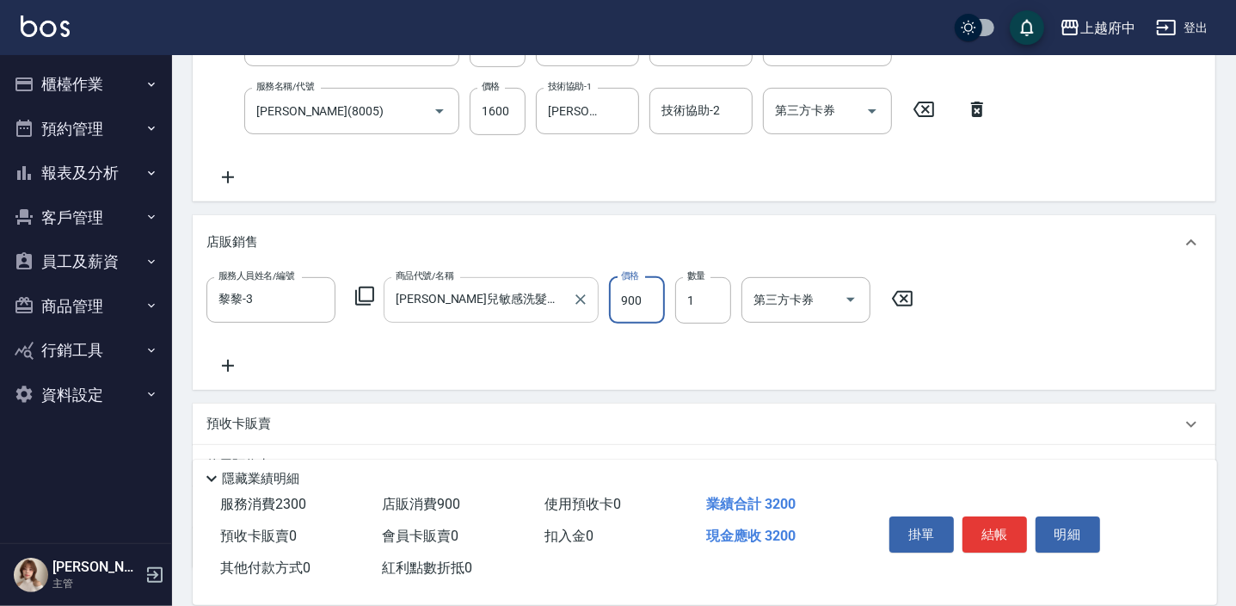
click at [632, 302] on input "900" at bounding box center [637, 300] width 56 height 46
click at [684, 357] on div "服務人員姓名/編號 黎黎-3 服務人員姓名/編號 商品代號/名稱 卡碧兒敏感洗髮精200ml 商品代號/名稱 價格 810 價格 數量 1 數量 第三方卡券 …" at bounding box center [703, 326] width 995 height 99
click at [995, 527] on button "結帳" at bounding box center [994, 534] width 65 height 36
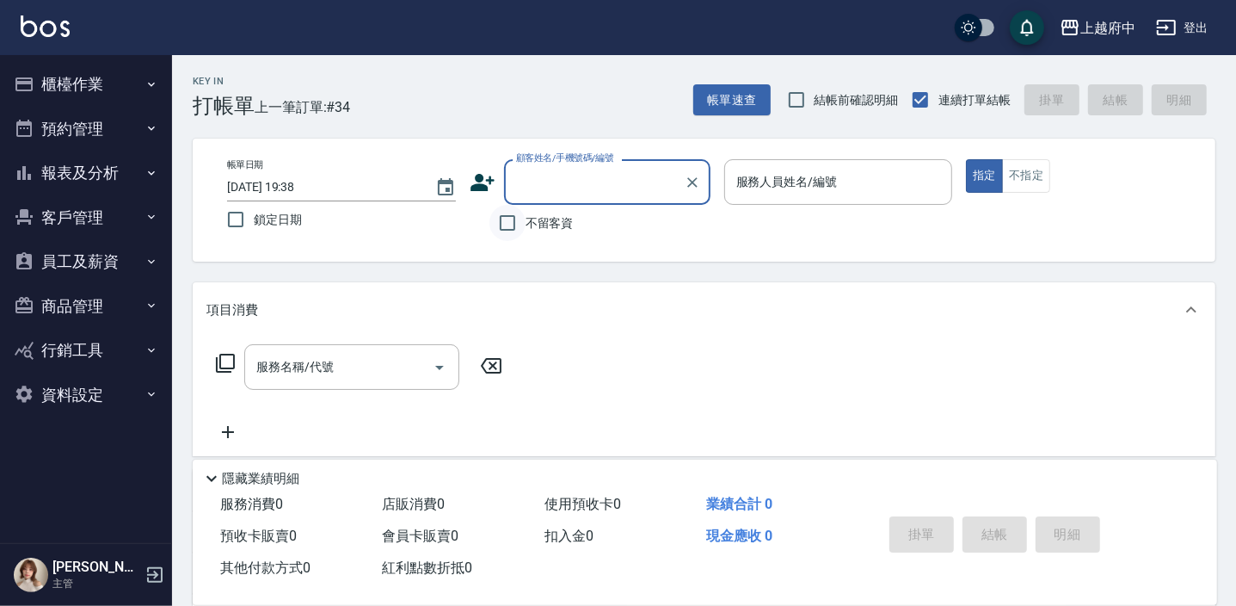
click at [513, 217] on input "不留客資" at bounding box center [507, 223] width 36 height 36
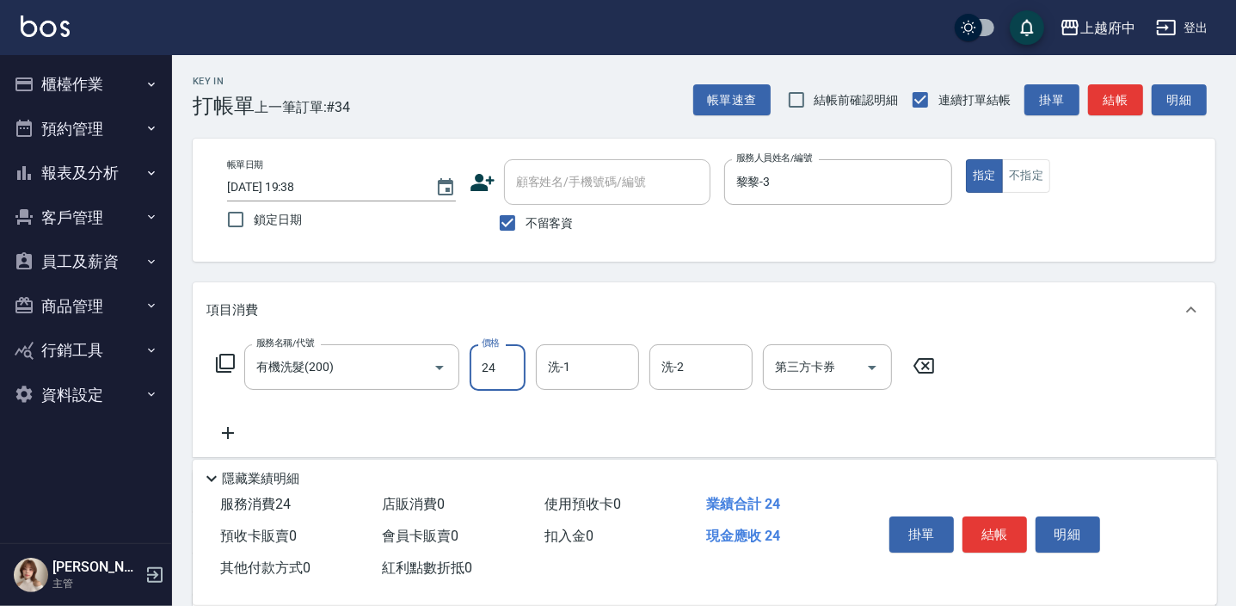
drag, startPoint x: 499, startPoint y: 376, endPoint x: 460, endPoint y: 373, distance: 38.8
click at [462, 373] on div "服務名稱/代號 有機洗髮(200) 服務名稱/代號 價格 24 價格 洗-1 洗-1 洗-2 洗-2 第三方卡券 第三方卡券" at bounding box center [575, 367] width 739 height 46
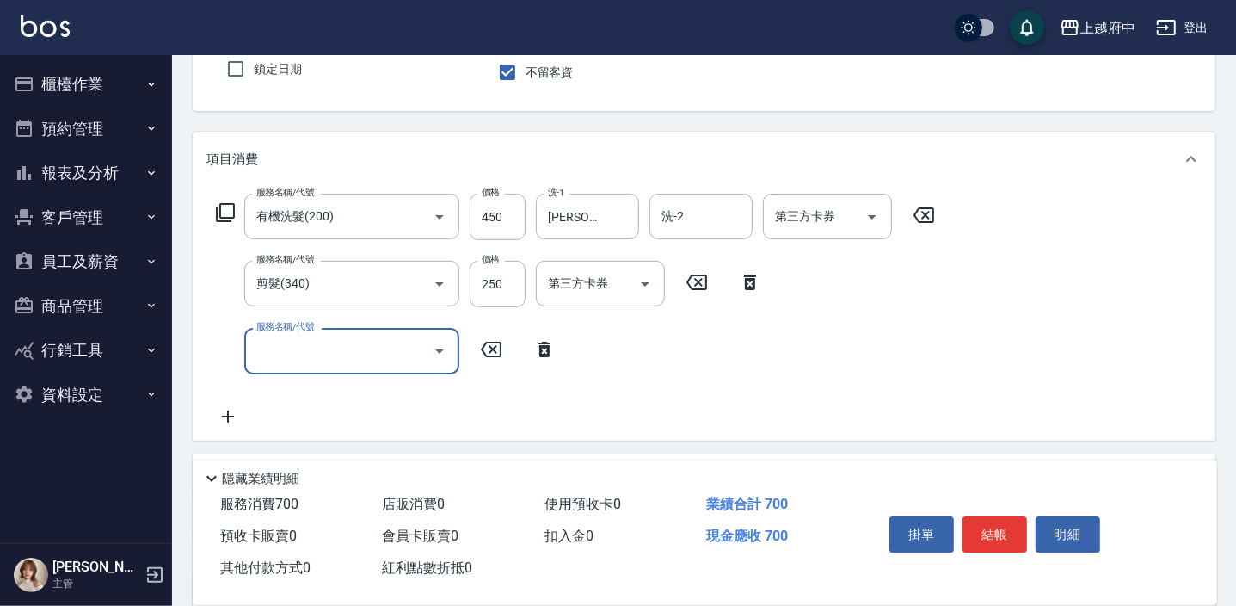
scroll to position [156, 0]
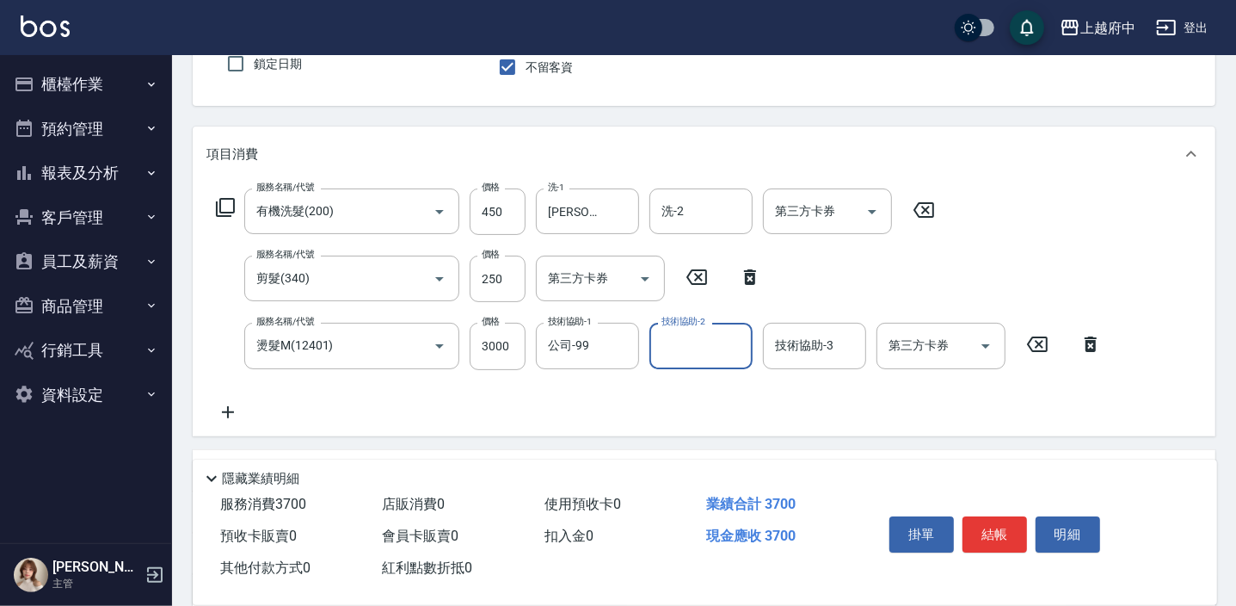
click at [989, 535] on button "結帳" at bounding box center [994, 534] width 65 height 36
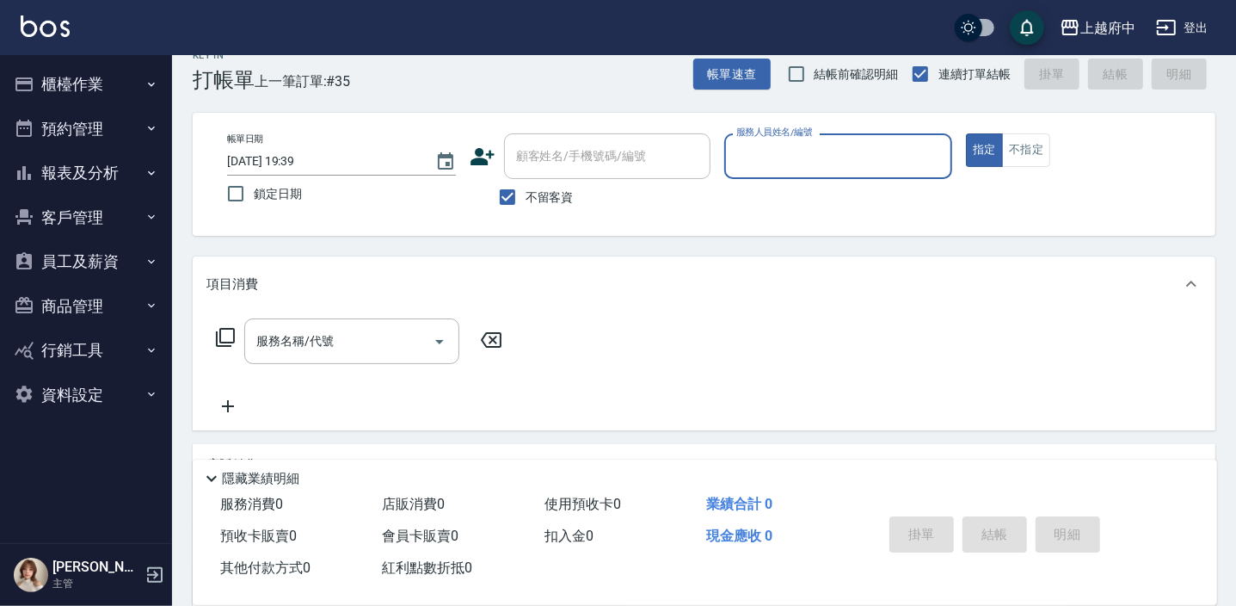
scroll to position [0, 0]
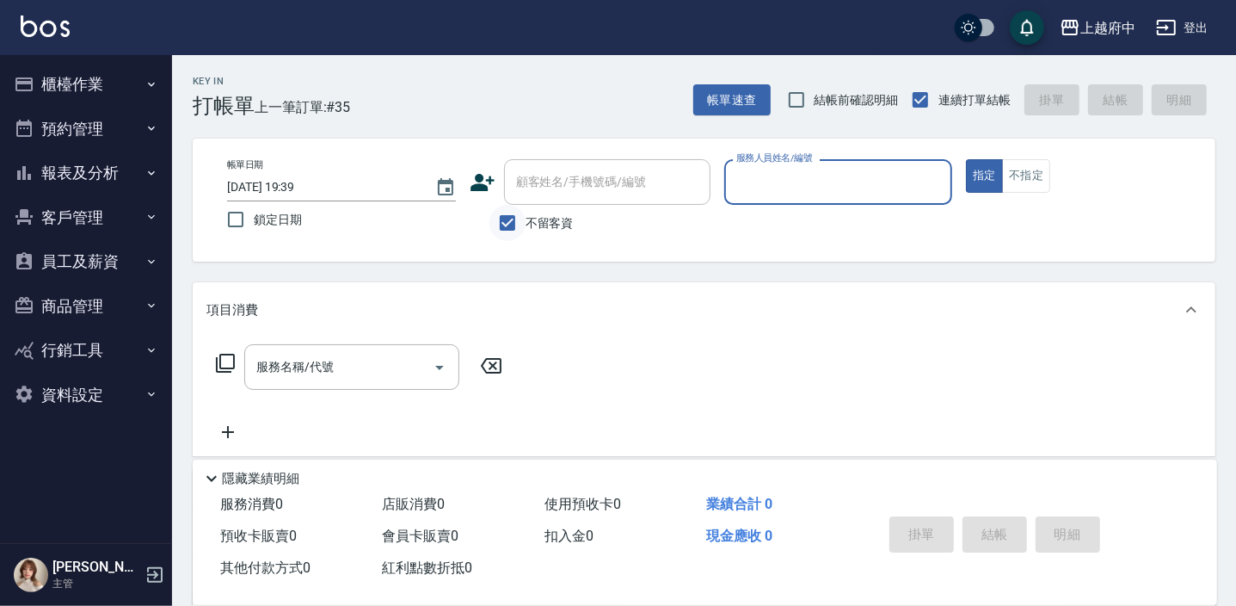
click at [500, 224] on input "不留客資" at bounding box center [507, 223] width 36 height 36
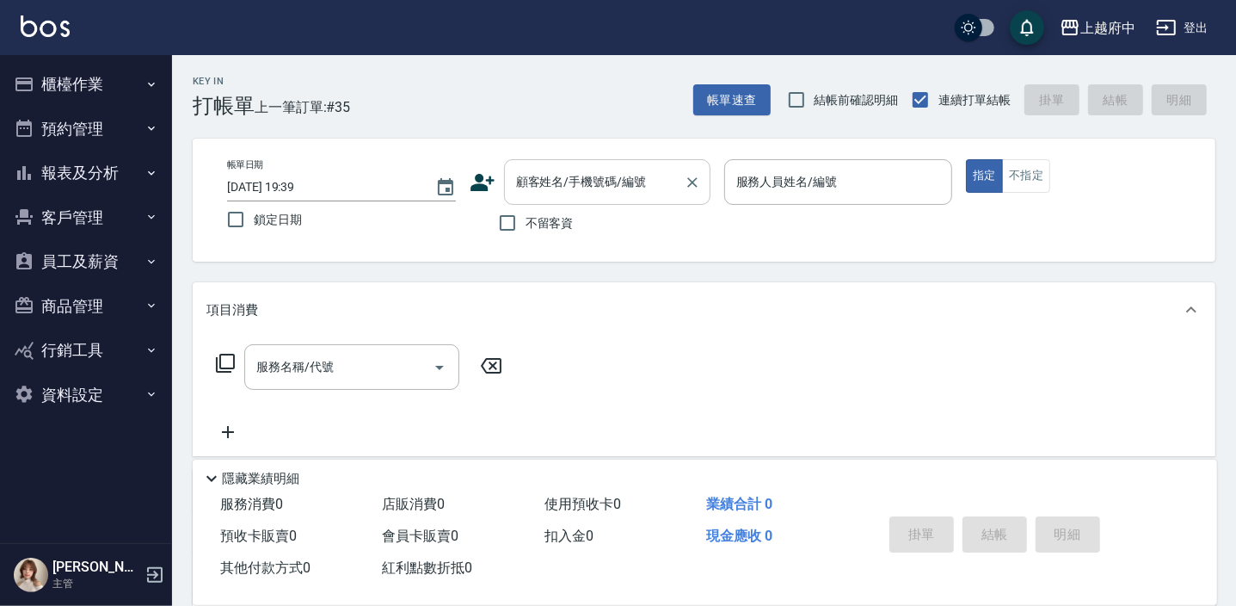
click at [562, 181] on div "顧客姓名/手機號碼/編號 顧客姓名/手機號碼/編號" at bounding box center [607, 182] width 206 height 46
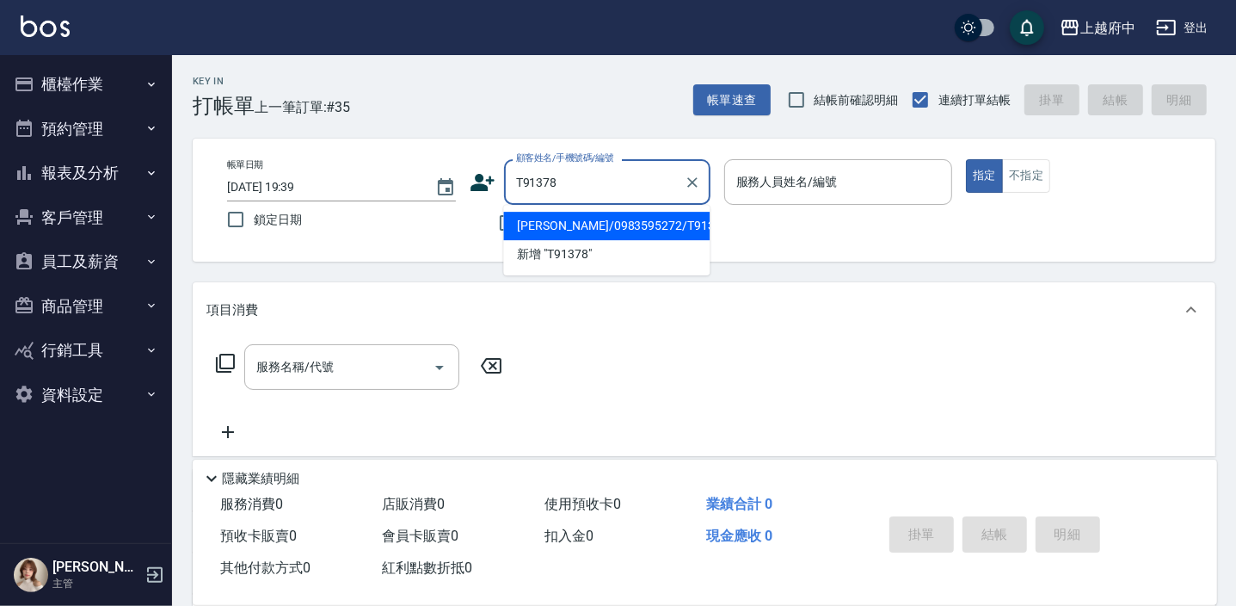
click at [602, 221] on li "王世安/0983595272/T91378" at bounding box center [606, 226] width 206 height 28
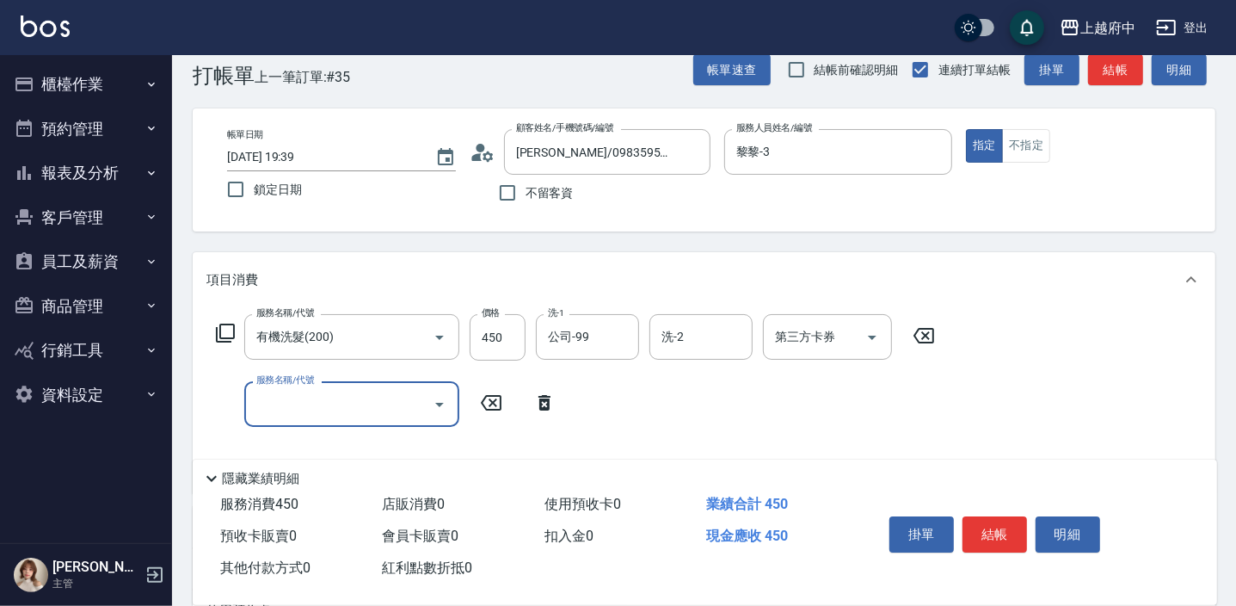
scroll to position [77, 0]
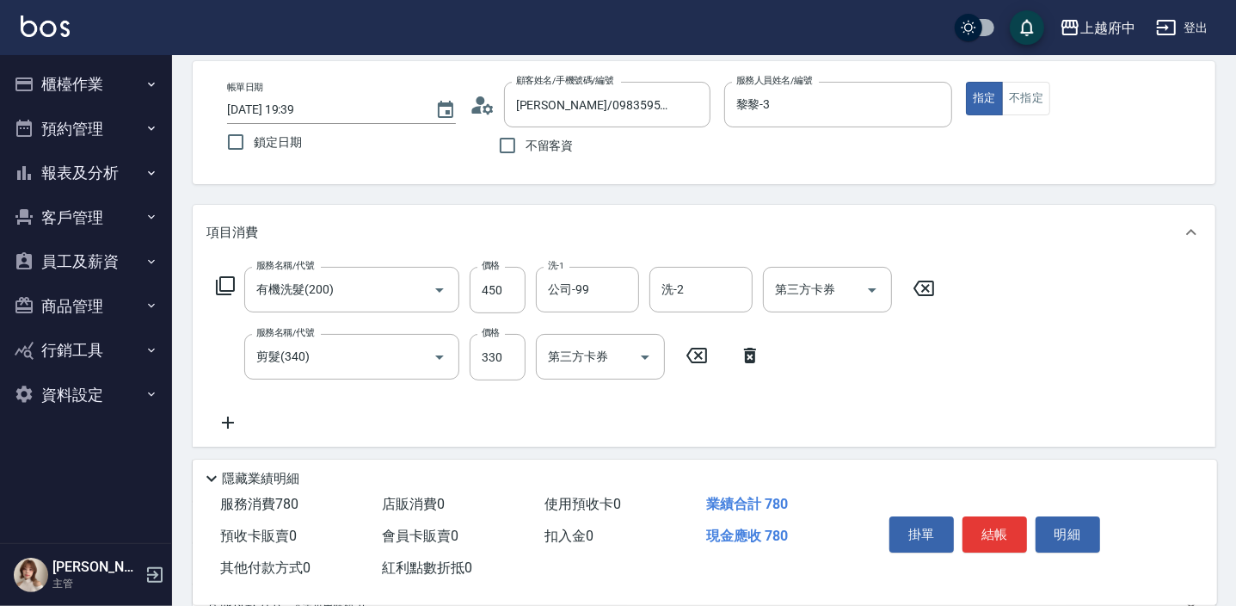
click at [825, 408] on div "服務名稱/代號 有機洗髮(200) 服務名稱/代號 價格 450 價格 洗-1 公司-99 洗-1 洗-2 洗-2 第三方卡券 第三方卡券 服務名稱/代號 剪…" at bounding box center [575, 350] width 739 height 166
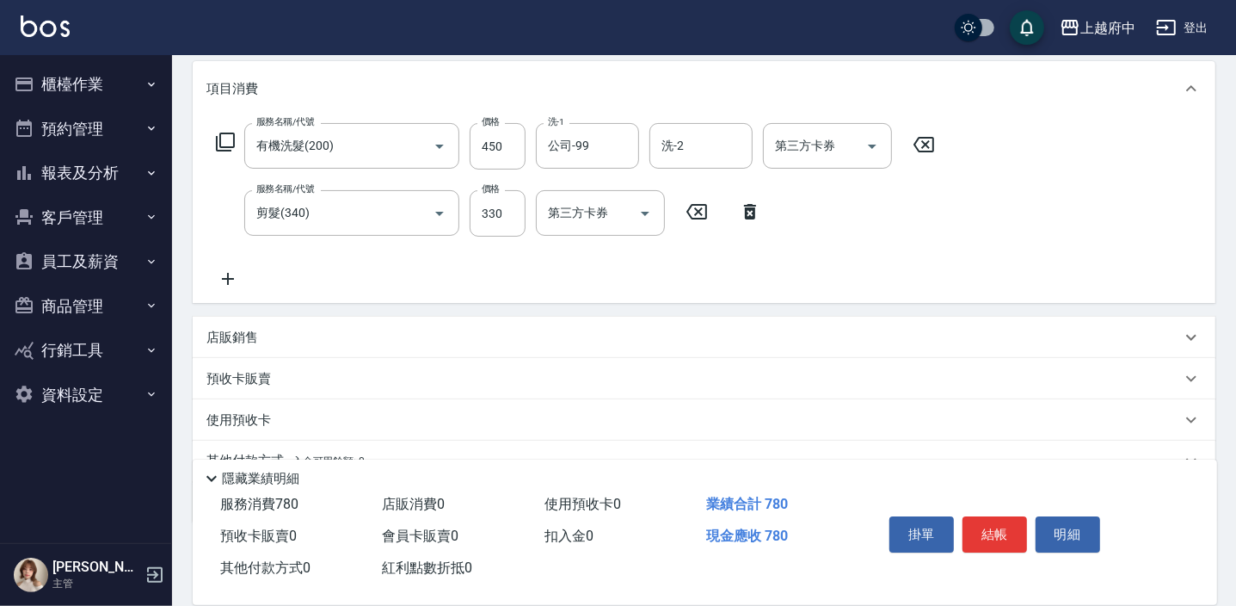
scroll to position [234, 0]
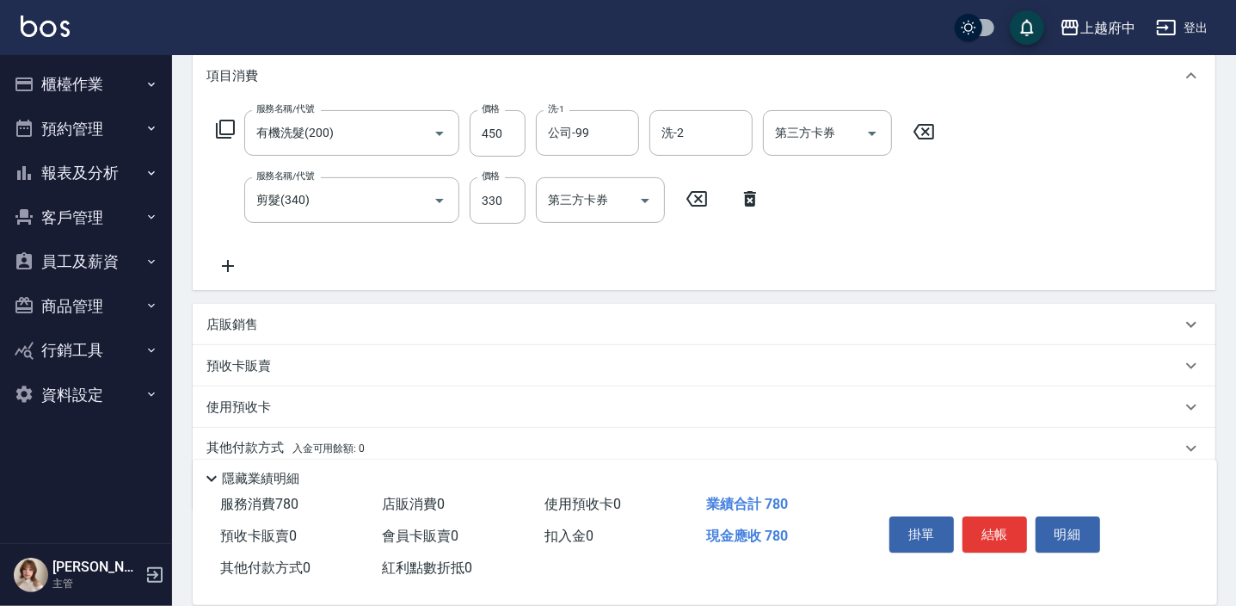
click at [220, 326] on p "店販銷售" at bounding box center [232, 325] width 52 height 18
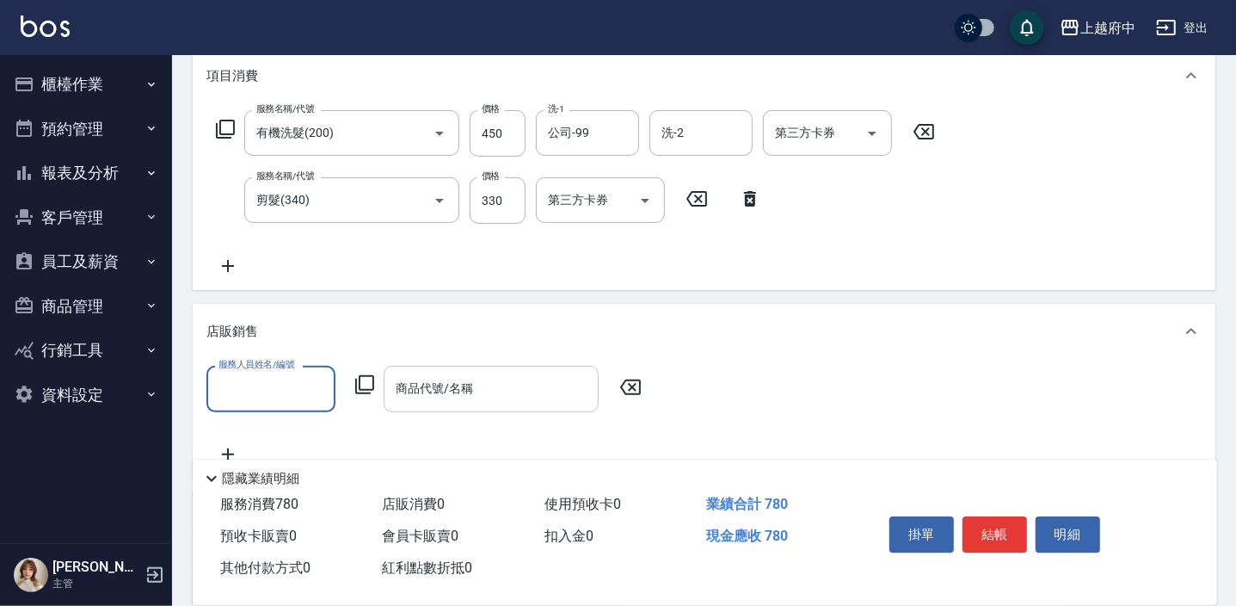
scroll to position [0, 0]
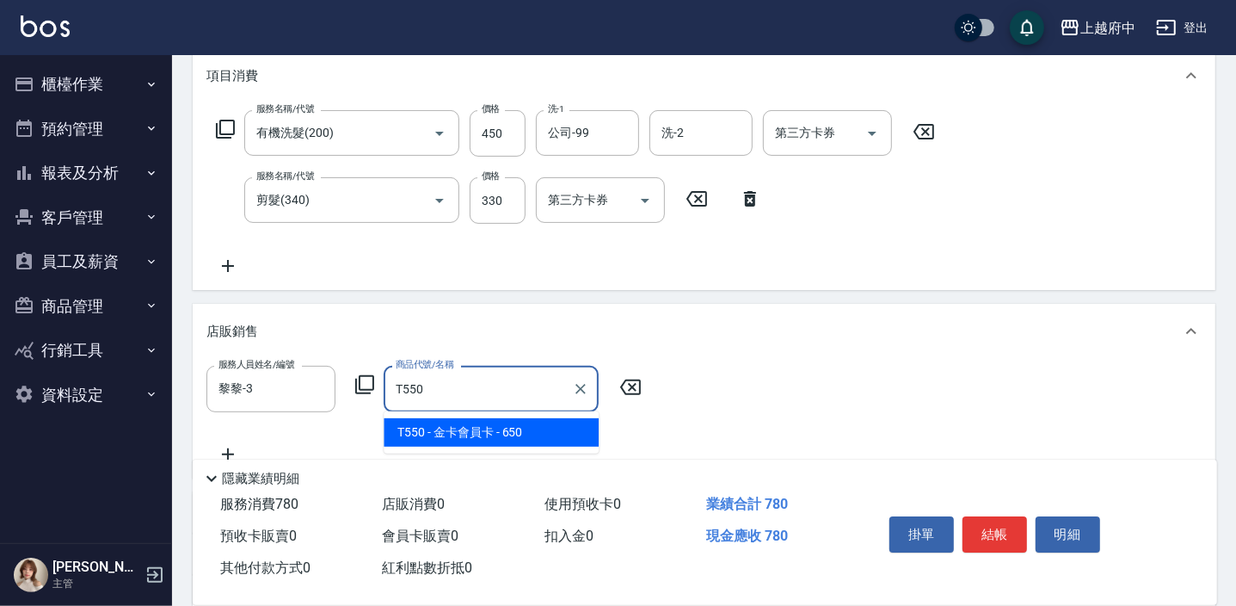
click at [514, 429] on span "T550 - 金卡會員卡 - 650" at bounding box center [491, 432] width 215 height 28
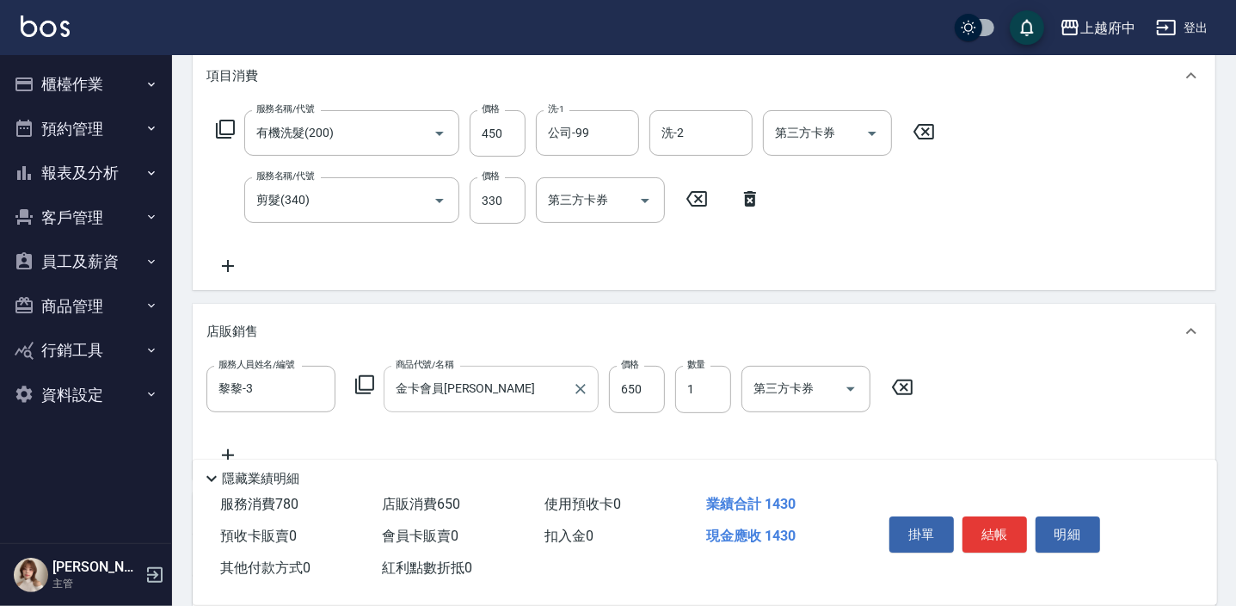
click at [955, 428] on div "服務人員姓名/編號 黎黎-3 服務人員姓名/編號 商品代號/名稱 金卡會員卡 商品代號/名稱 價格 650 價格 數量 1 數量 第三方卡券 第三方卡券" at bounding box center [703, 415] width 995 height 99
click at [946, 422] on div "服務人員姓名/編號 黎黎-3 服務人員姓名/編號 商品代號/名稱 金卡會員卡 商品代號/名稱 價格 650 價格 數量 1 數量 第三方卡券 第三方卡券" at bounding box center [703, 415] width 995 height 99
click at [982, 531] on button "結帳" at bounding box center [994, 534] width 65 height 36
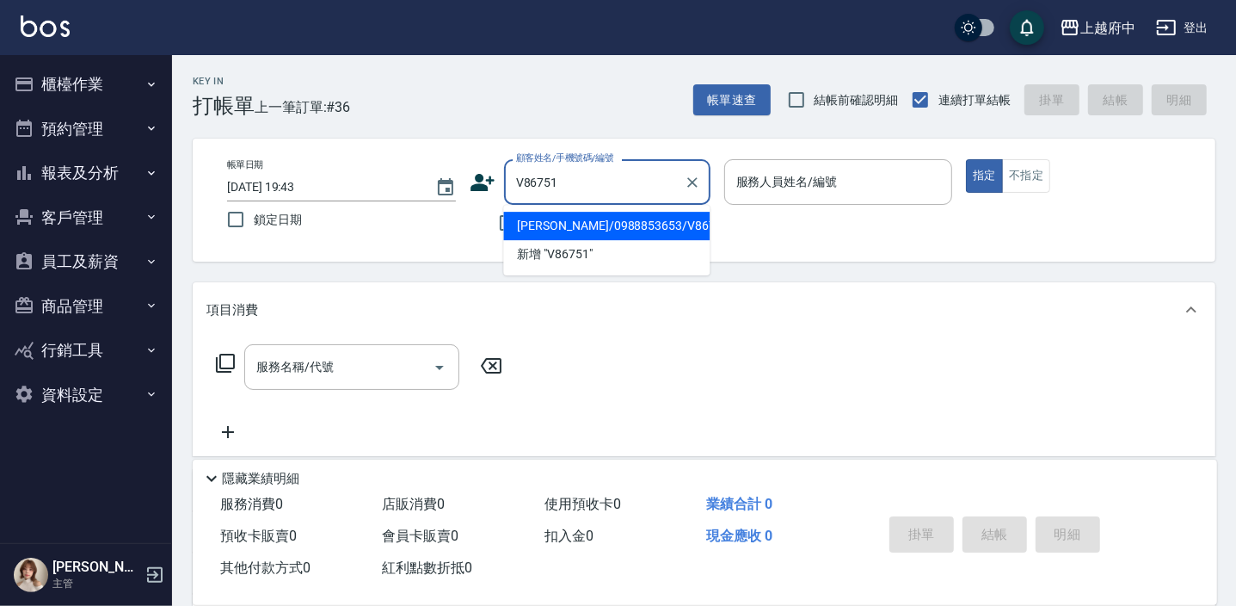
click at [596, 224] on li "蘇煒翔/0988853653/V86751" at bounding box center [606, 226] width 206 height 28
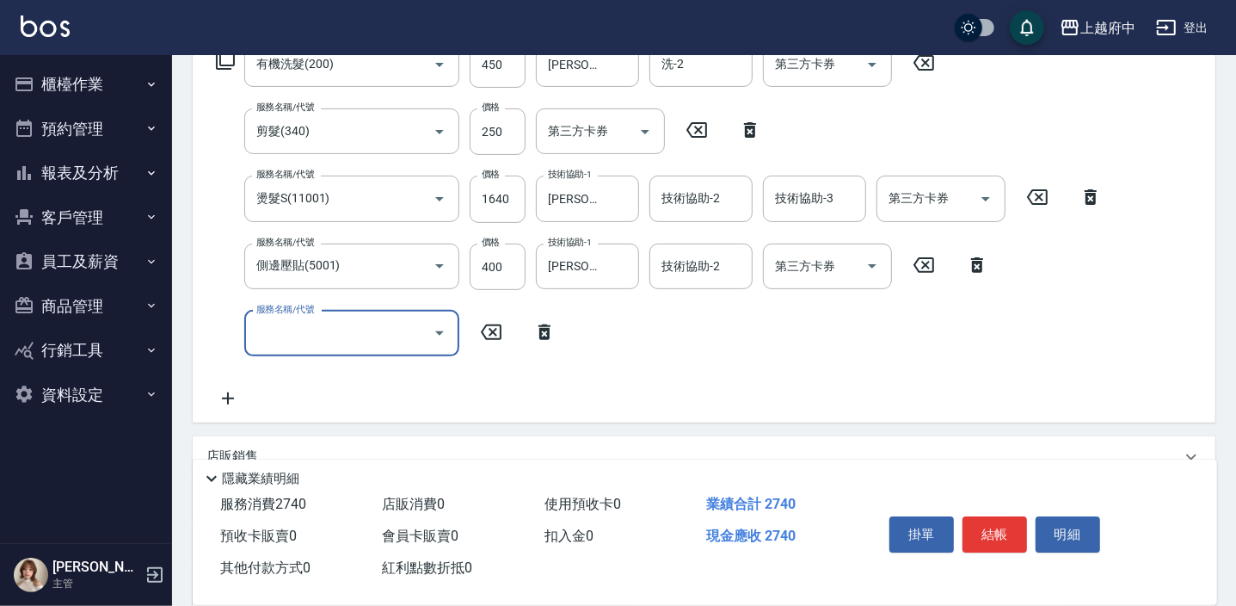
scroll to position [312, 0]
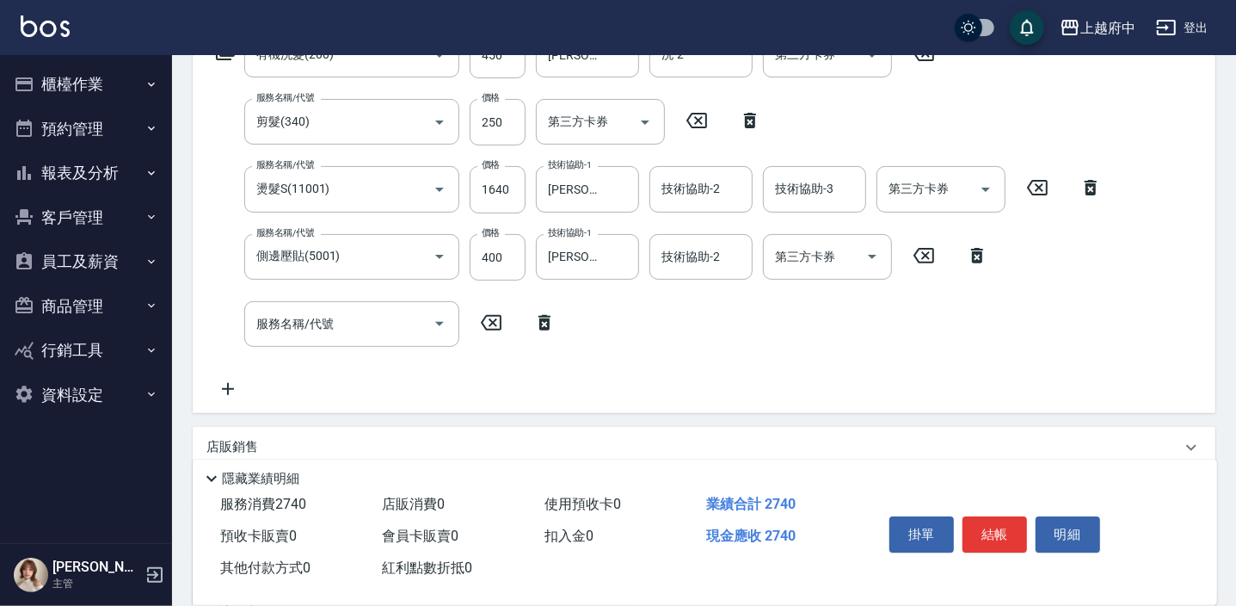
click at [545, 322] on icon at bounding box center [544, 322] width 43 height 21
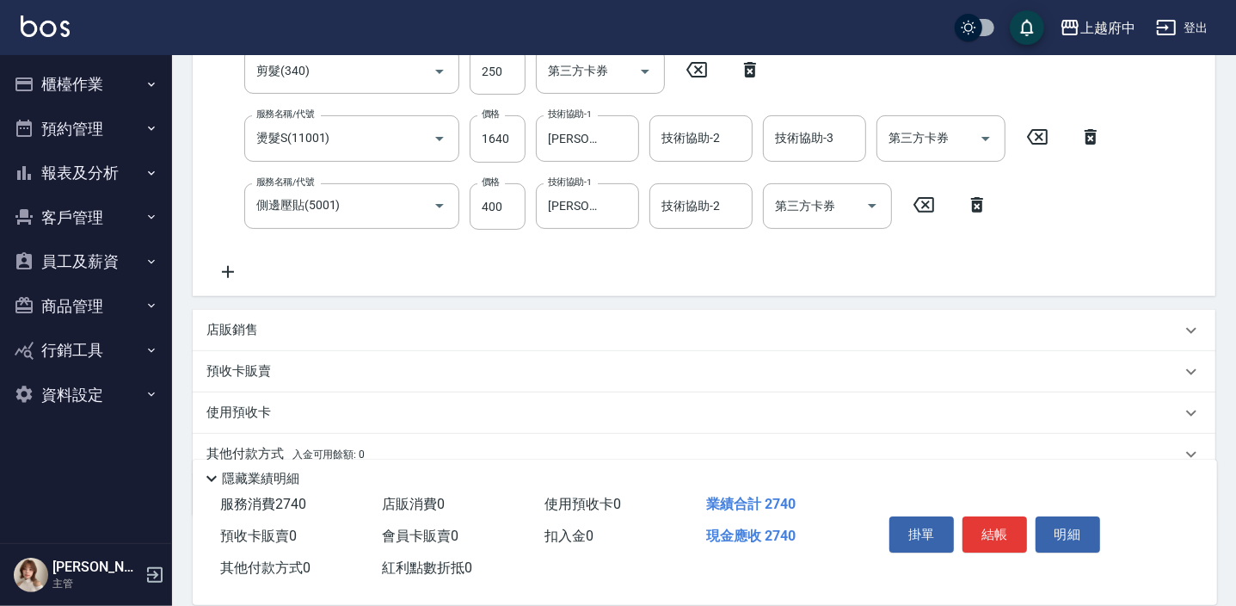
scroll to position [390, 0]
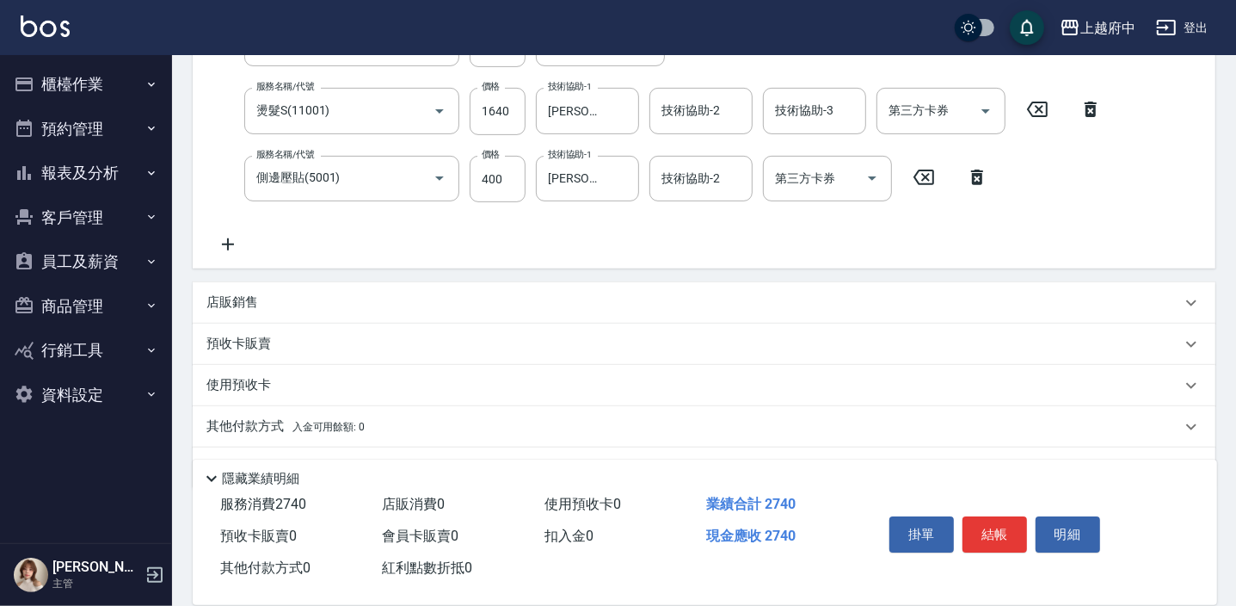
click at [242, 290] on div "店販銷售" at bounding box center [704, 302] width 1023 height 41
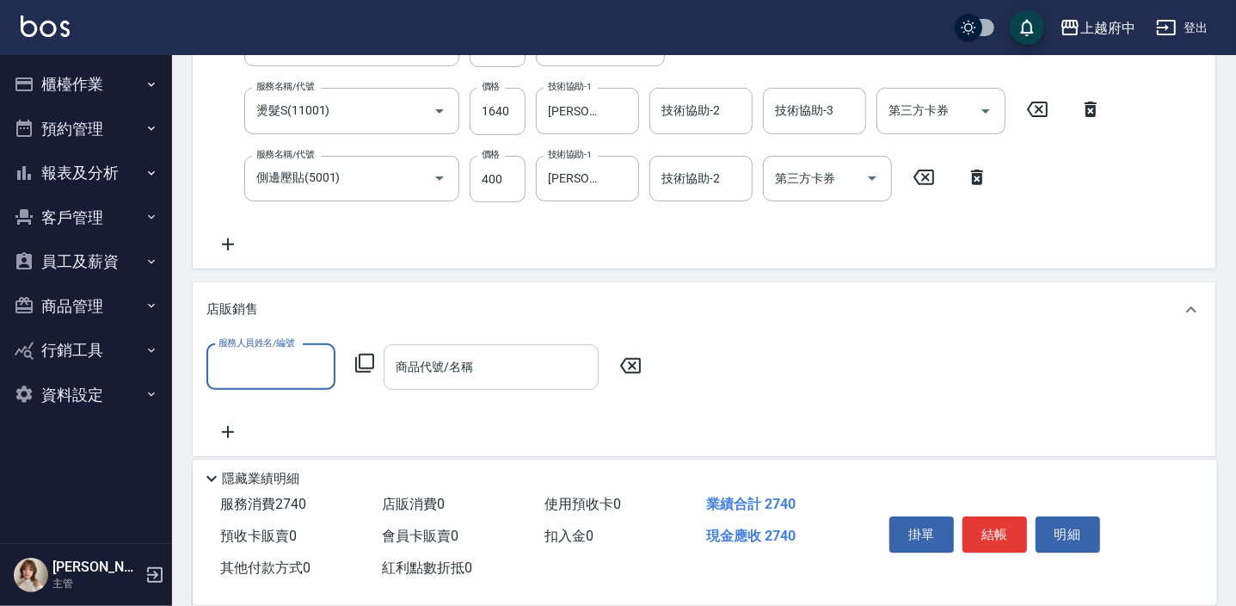
scroll to position [0, 0]
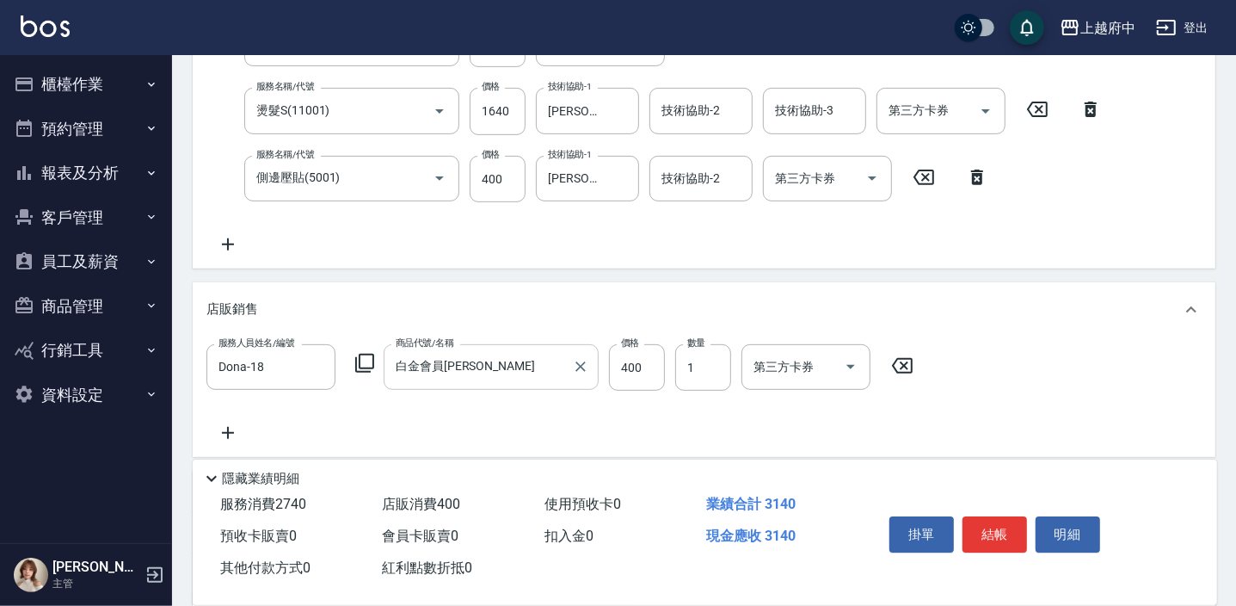
click at [729, 438] on div "服務人員姓名/編號 Dona-18 服務人員姓名/編號 商品代號/名稱 白金會員卡 商品代號/名稱 價格 400 價格 數量 1 數量 第三方卡券 第三方卡券" at bounding box center [703, 393] width 995 height 99
click at [1011, 532] on button "結帳" at bounding box center [994, 534] width 65 height 36
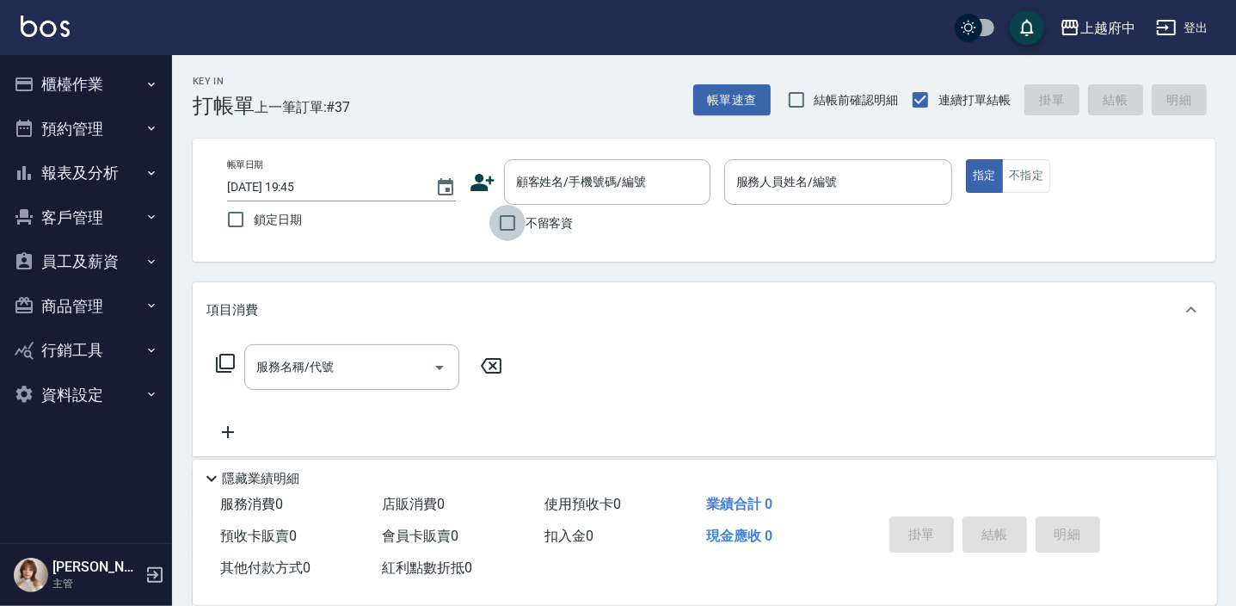
drag, startPoint x: 507, startPoint y: 215, endPoint x: 492, endPoint y: 237, distance: 26.0
click at [507, 214] on input "不留客資" at bounding box center [507, 223] width 36 height 36
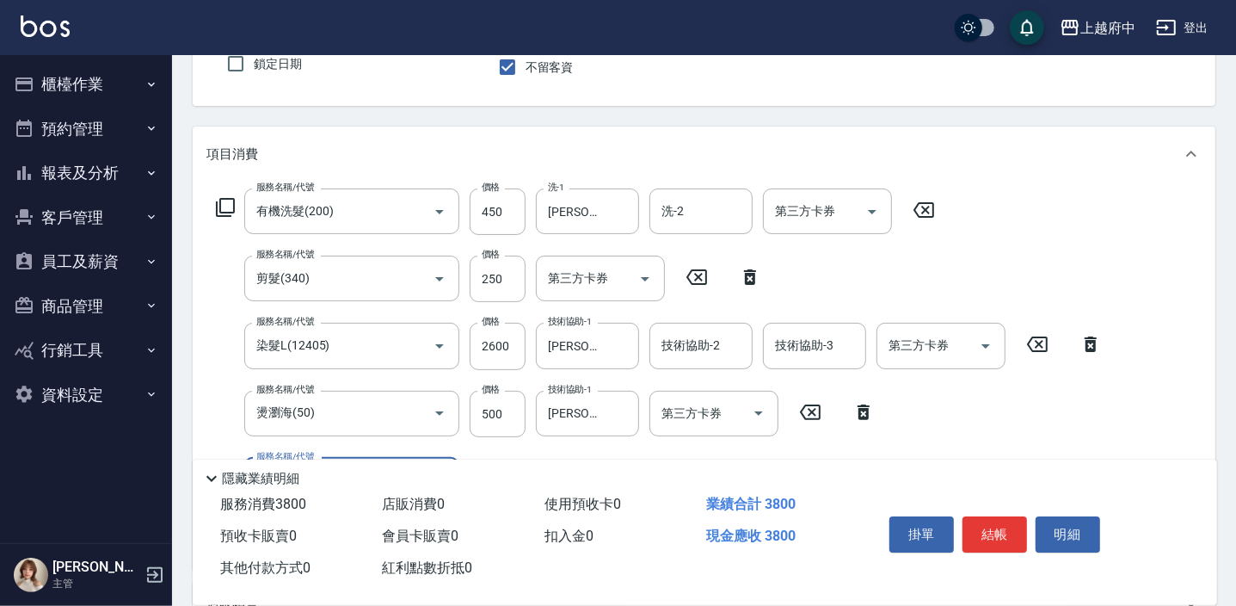
scroll to position [234, 0]
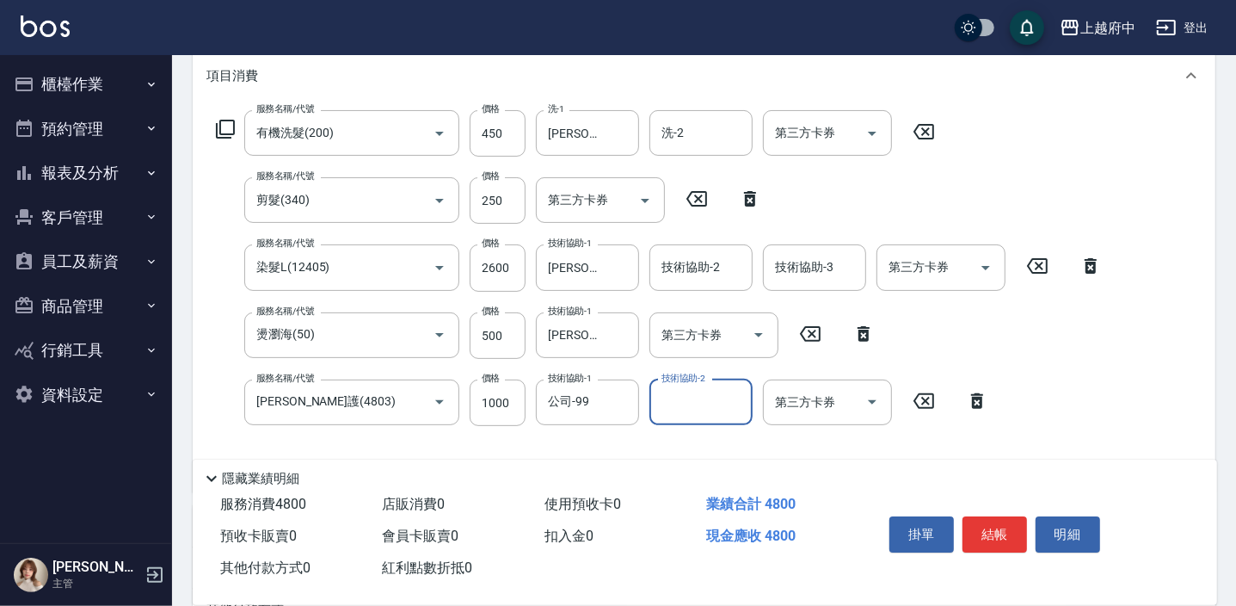
click at [1108, 414] on div "服務名稱/代號 有機洗髮(200) 服務名稱/代號 價格 450 價格 洗-1 李鎮宇-28 洗-1 洗-2 洗-2 第三方卡券 第三方卡券 服務名稱/代號 …" at bounding box center [659, 294] width 906 height 368
click at [998, 528] on button "結帳" at bounding box center [994, 534] width 65 height 36
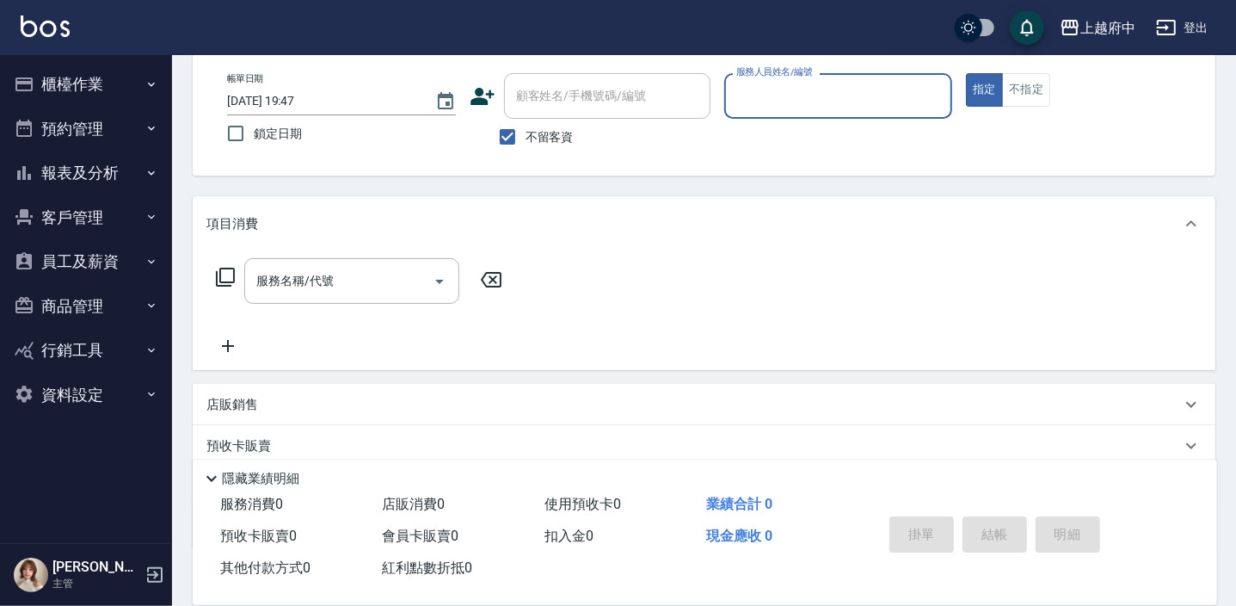
scroll to position [9, 0]
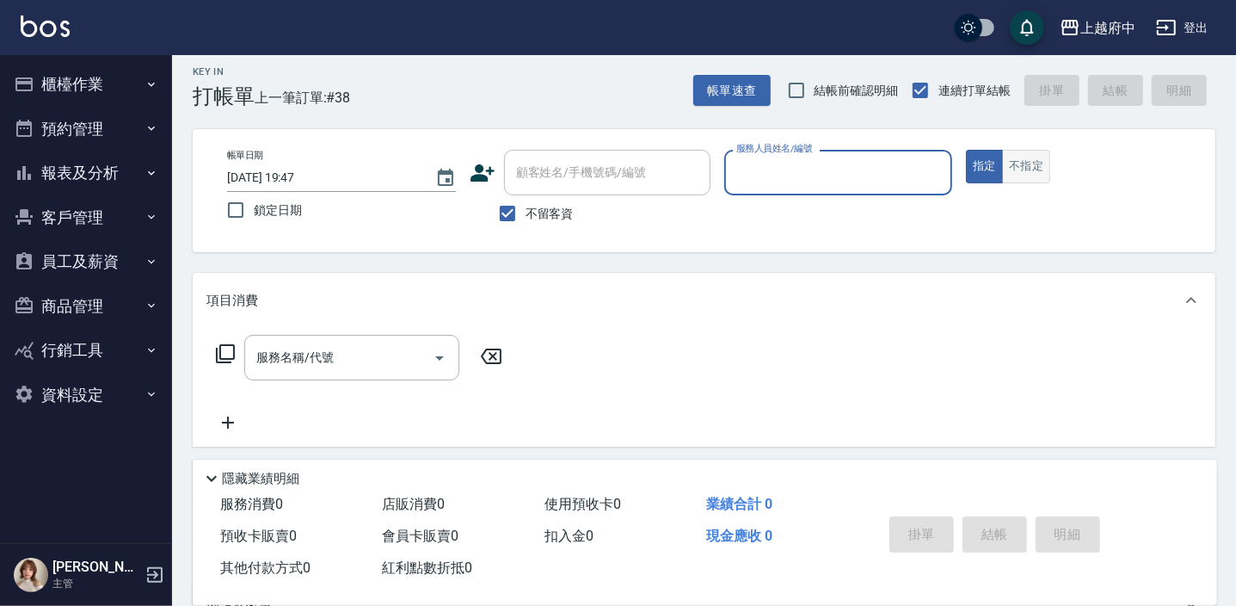
click at [1023, 159] on button "不指定" at bounding box center [1026, 167] width 48 height 34
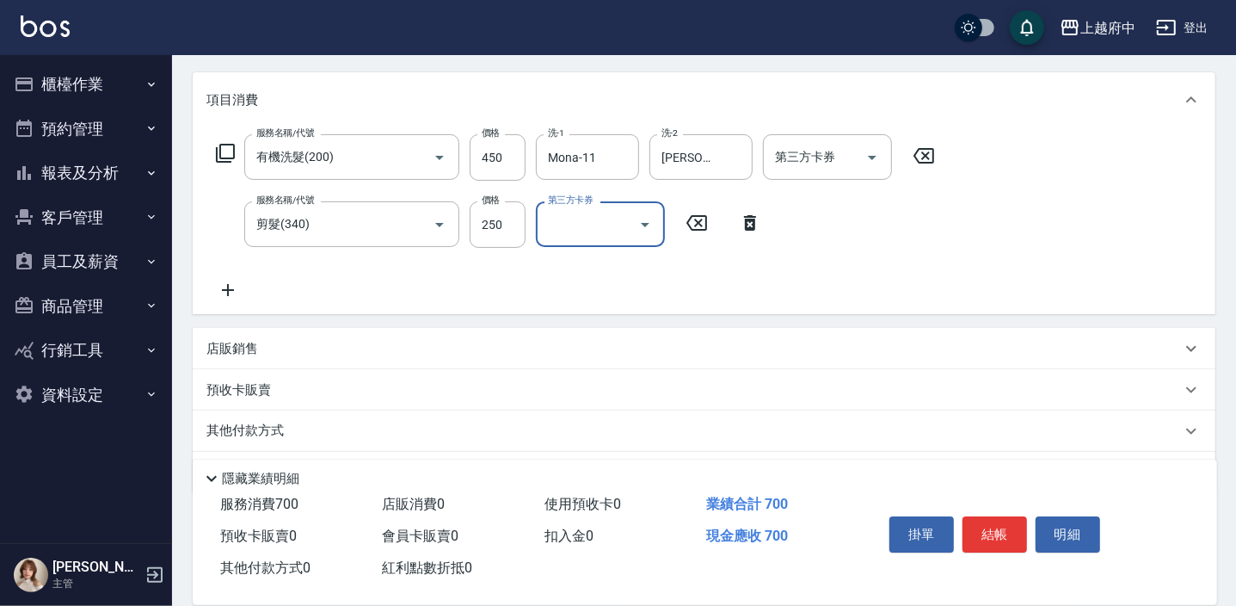
scroll to position [244, 0]
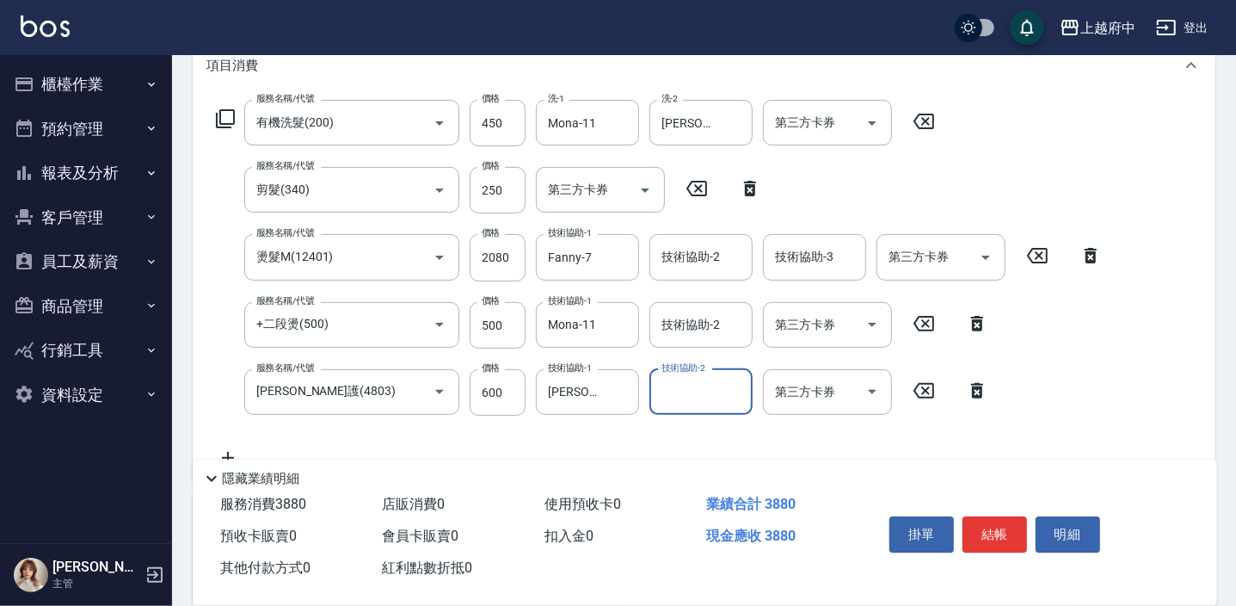
click at [1029, 423] on div "服務名稱/代號 有機洗髮(200) 服務名稱/代號 價格 450 價格 洗-1 Mona-11 洗-1 洗-2 邱子芹-26 洗-2 第三方卡券 第三方卡券 …" at bounding box center [659, 284] width 906 height 368
click at [986, 531] on button "結帳" at bounding box center [994, 534] width 65 height 36
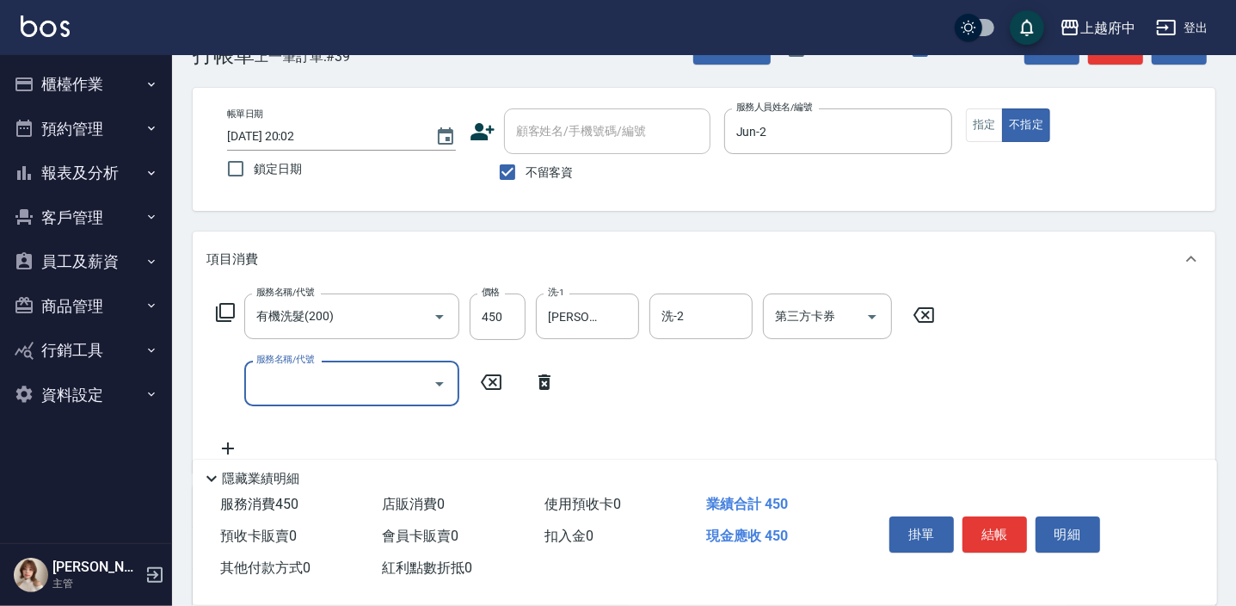
scroll to position [77, 0]
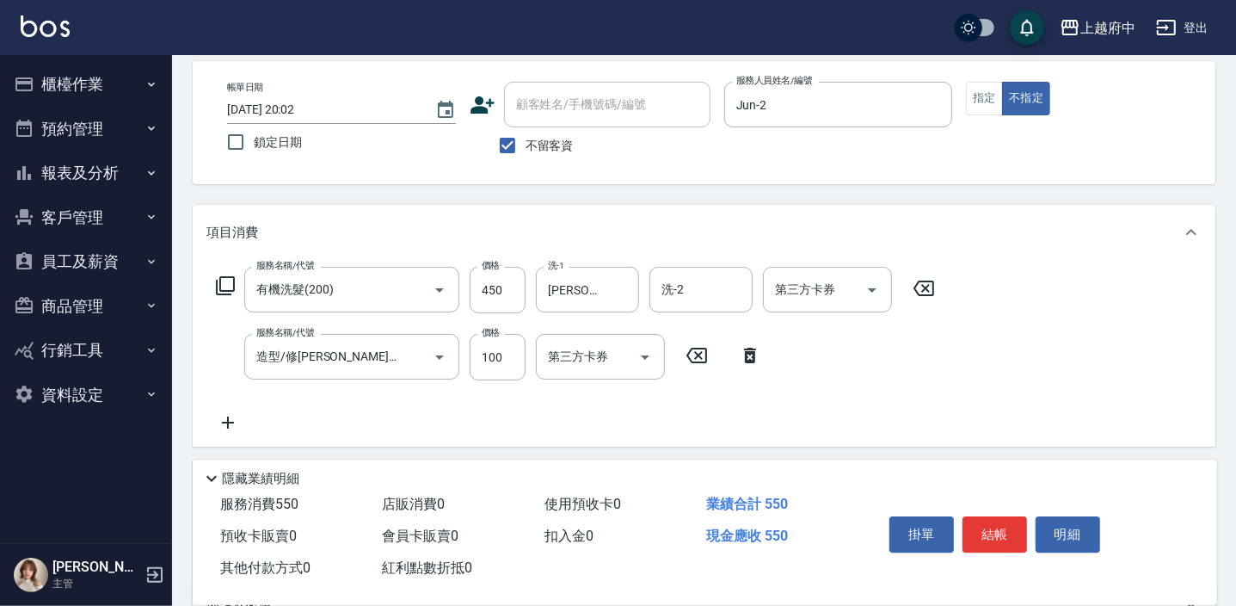
click at [890, 389] on div "服務名稱/代號 有機洗髮(200) 服務名稱/代號 價格 450 價格 洗-1 張鈞琇-25 洗-1 洗-2 洗-2 第三方卡券 第三方卡券 服務名稱/代號 …" at bounding box center [575, 350] width 739 height 166
click at [995, 528] on button "結帳" at bounding box center [994, 534] width 65 height 36
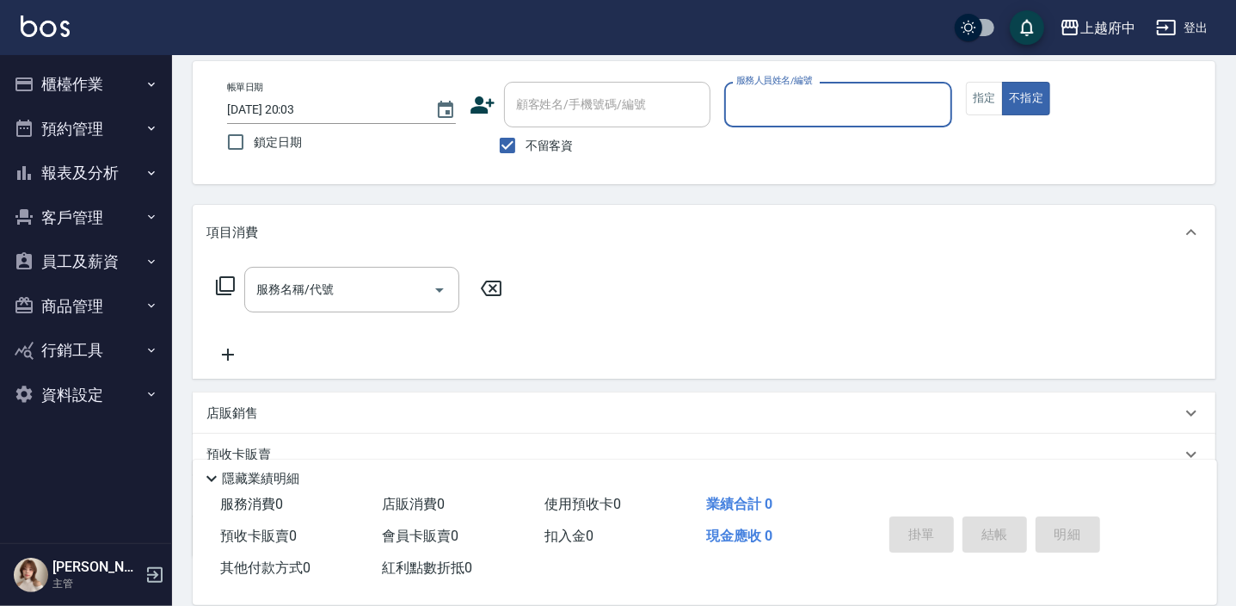
click at [77, 175] on button "報表及分析" at bounding box center [86, 173] width 158 height 45
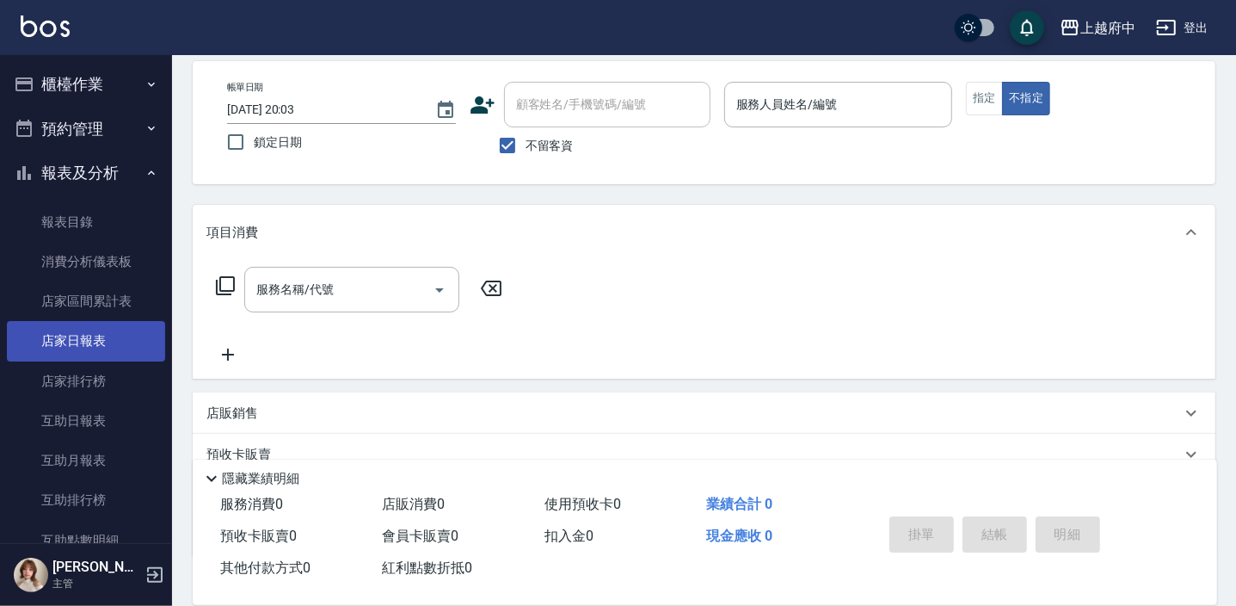
click at [81, 344] on link "店家日報表" at bounding box center [86, 341] width 158 height 40
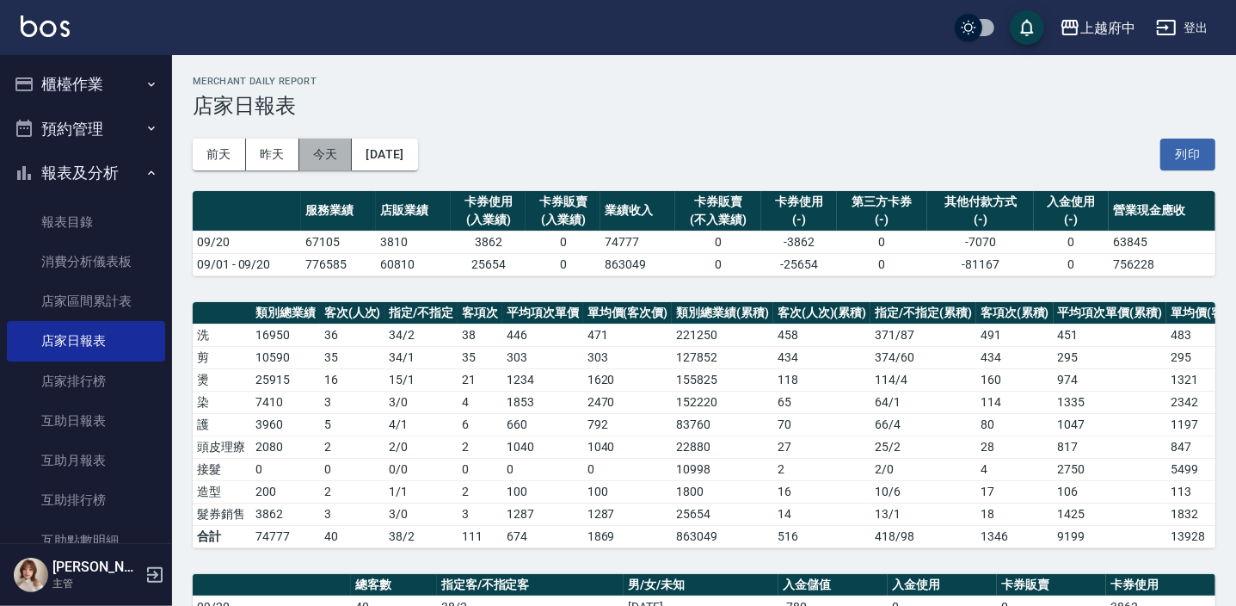
click at [328, 157] on button "今天" at bounding box center [325, 154] width 53 height 32
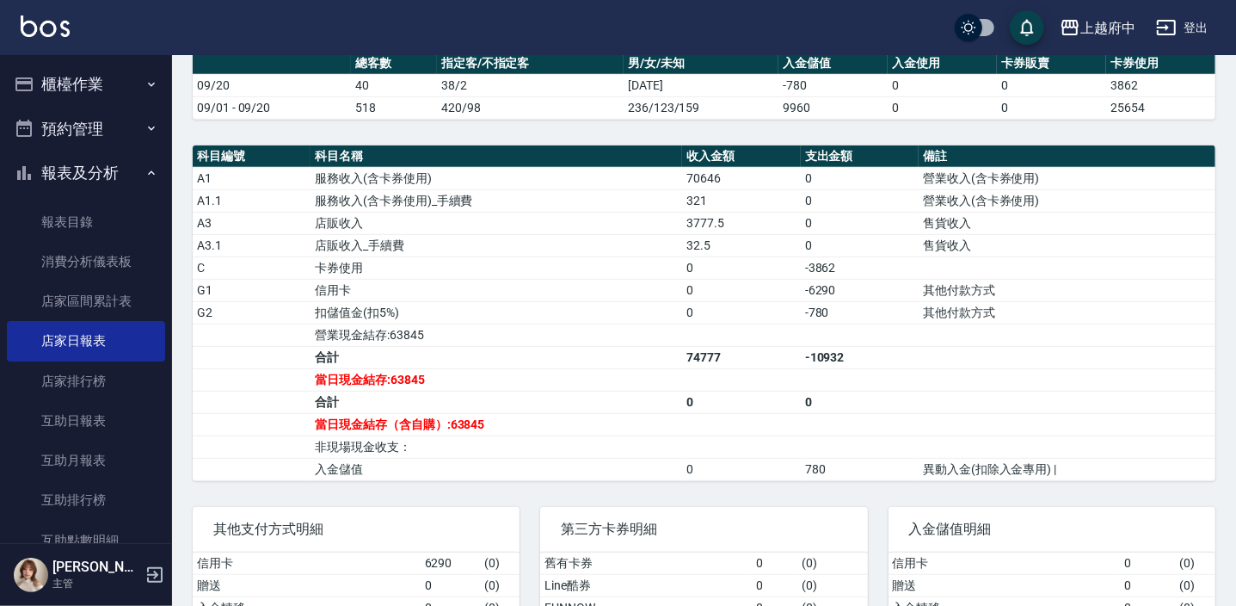
scroll to position [547, 0]
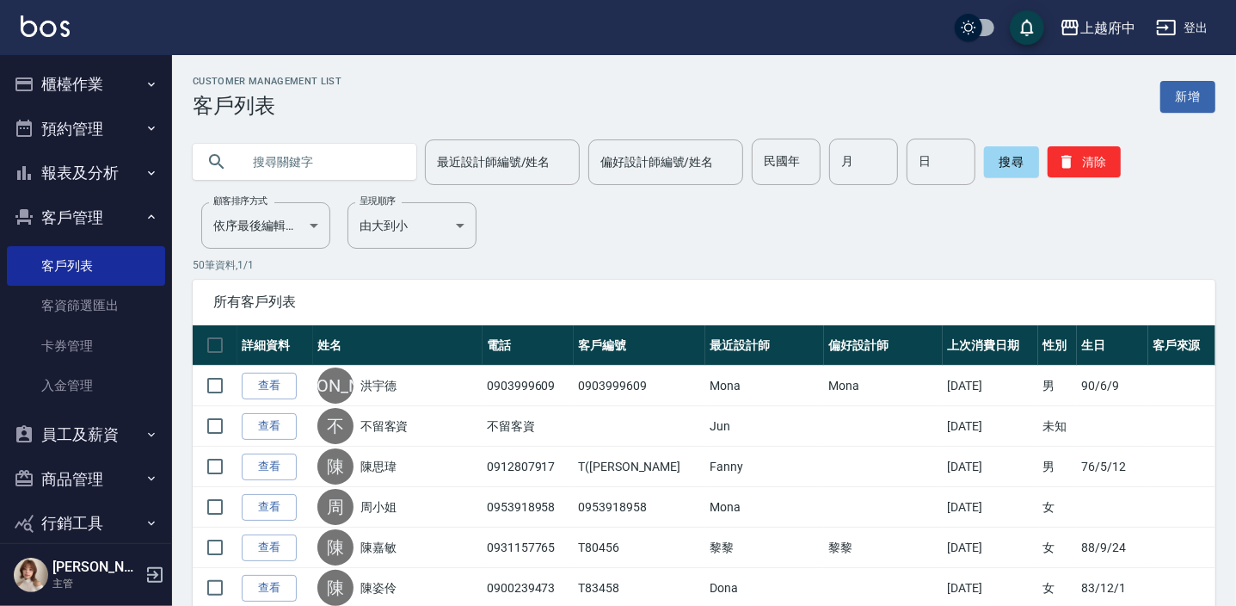
click at [327, 151] on input "text" at bounding box center [322, 161] width 162 height 46
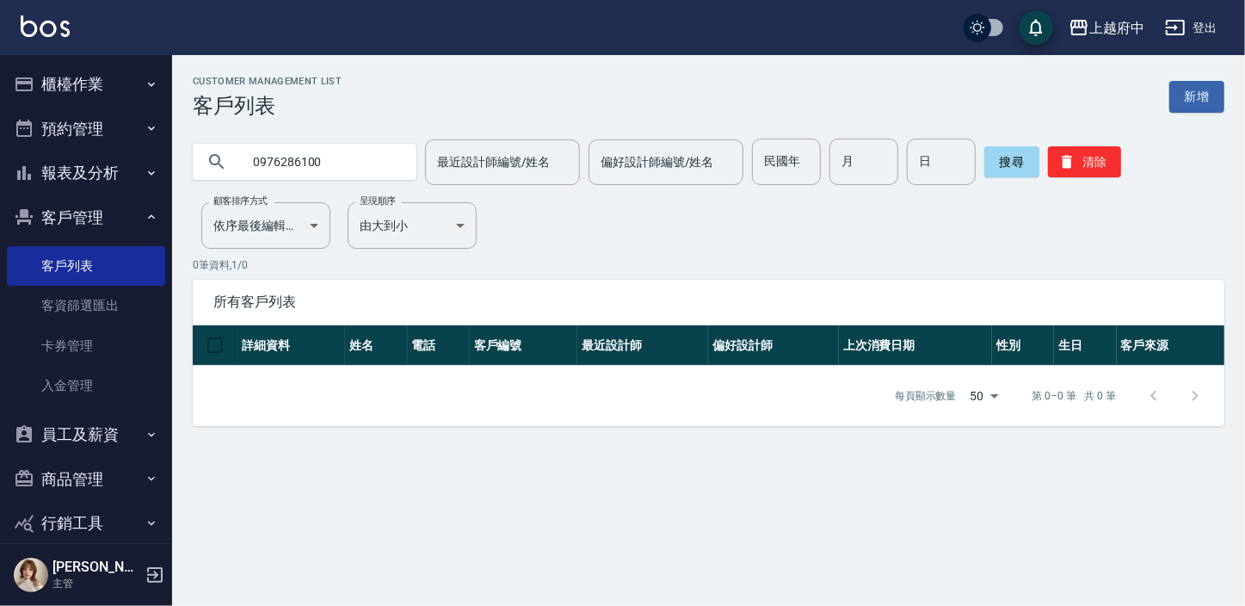
click at [274, 163] on input "0976286100" at bounding box center [322, 161] width 162 height 46
drag, startPoint x: 347, startPoint y: 161, endPoint x: 225, endPoint y: 162, distance: 121.3
click at [225, 162] on div "0936286100" at bounding box center [305, 162] width 224 height 36
type input "0975219627"
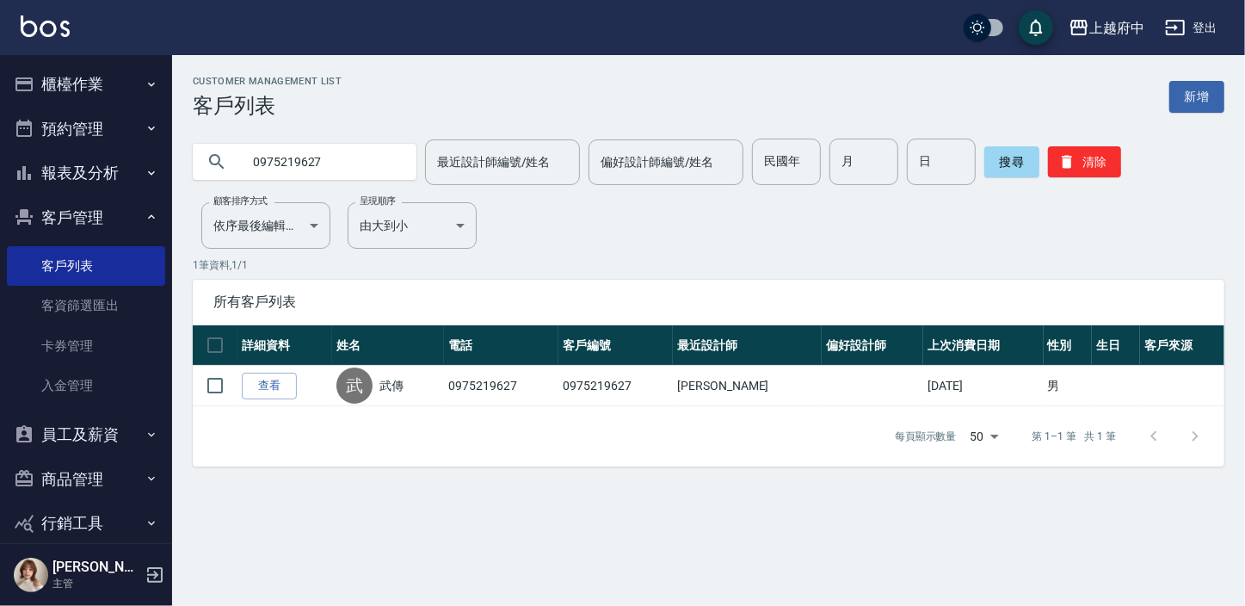
click at [270, 392] on link "查看" at bounding box center [269, 385] width 55 height 27
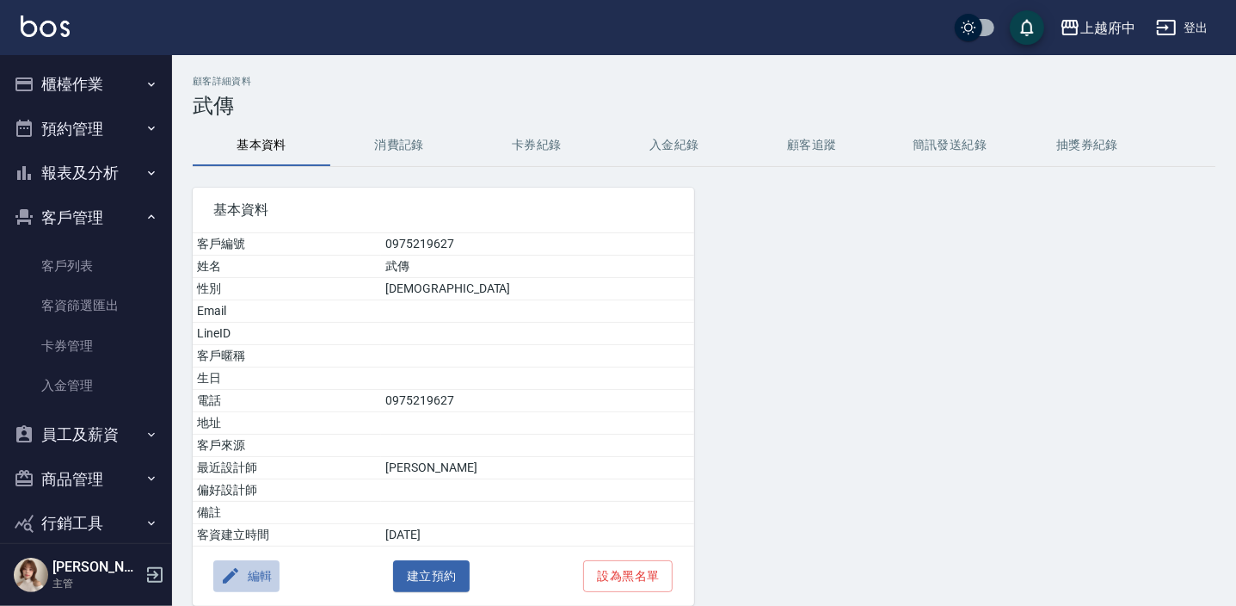
click at [250, 576] on button "編輯" at bounding box center [246, 576] width 66 height 32
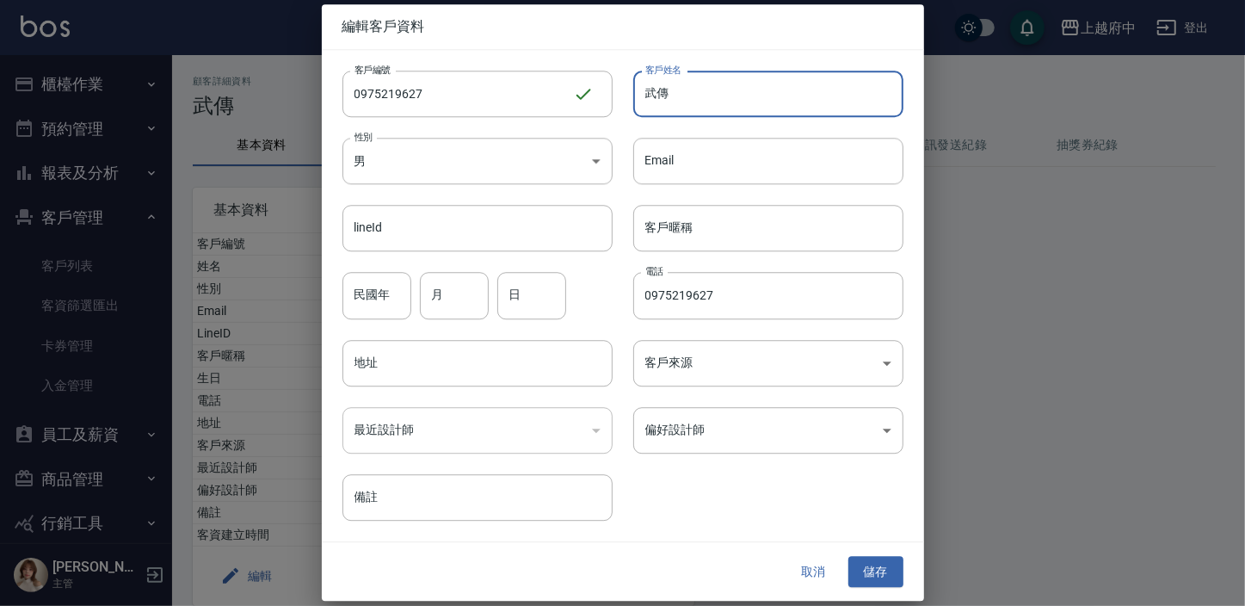
click at [636, 93] on input "武傳" at bounding box center [768, 94] width 270 height 46
type input "[PERSON_NAME]"
click at [378, 290] on input "民國年" at bounding box center [376, 296] width 69 height 46
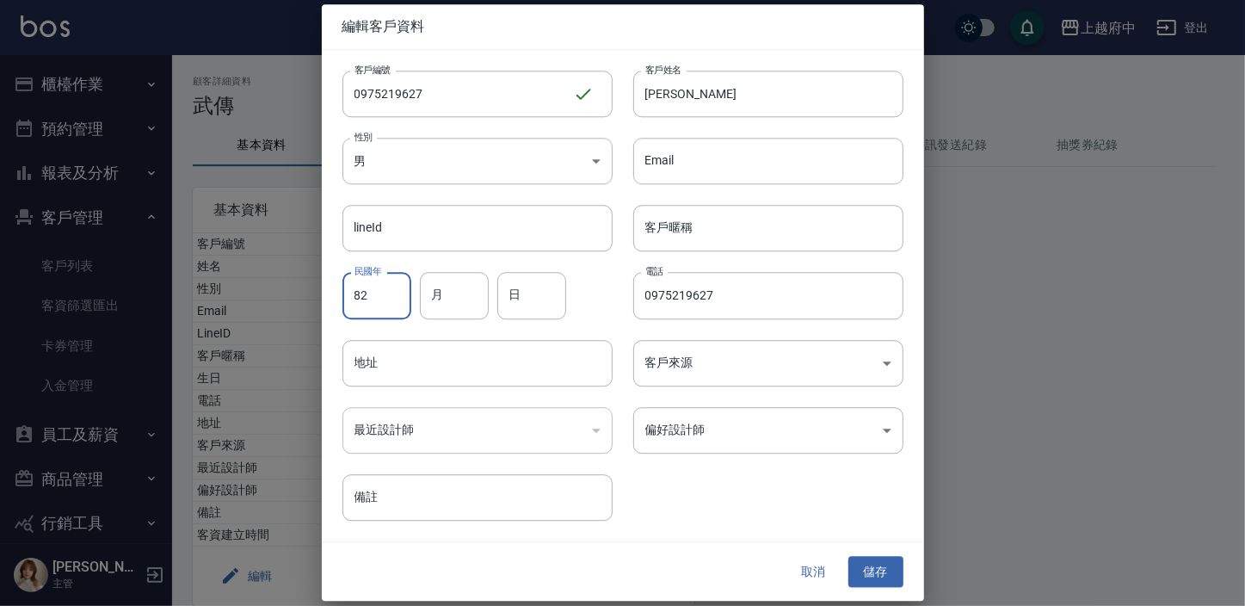
type input "82"
type input "6"
type input "27"
click at [662, 233] on input "客戶暱稱" at bounding box center [768, 229] width 270 height 46
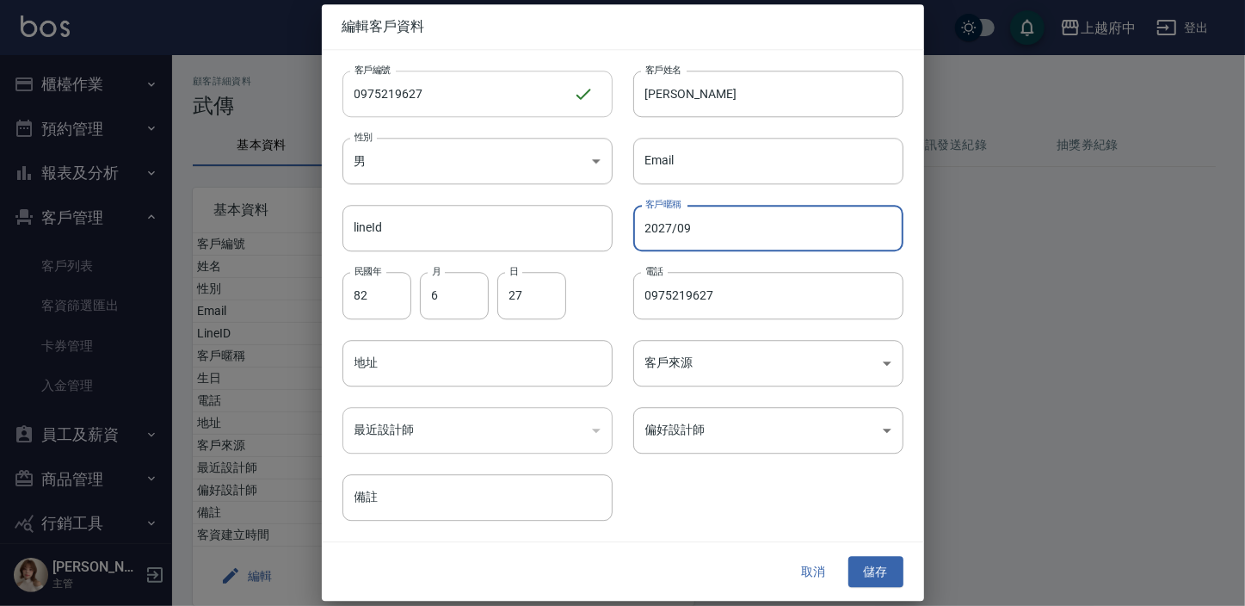
type input "2027/09"
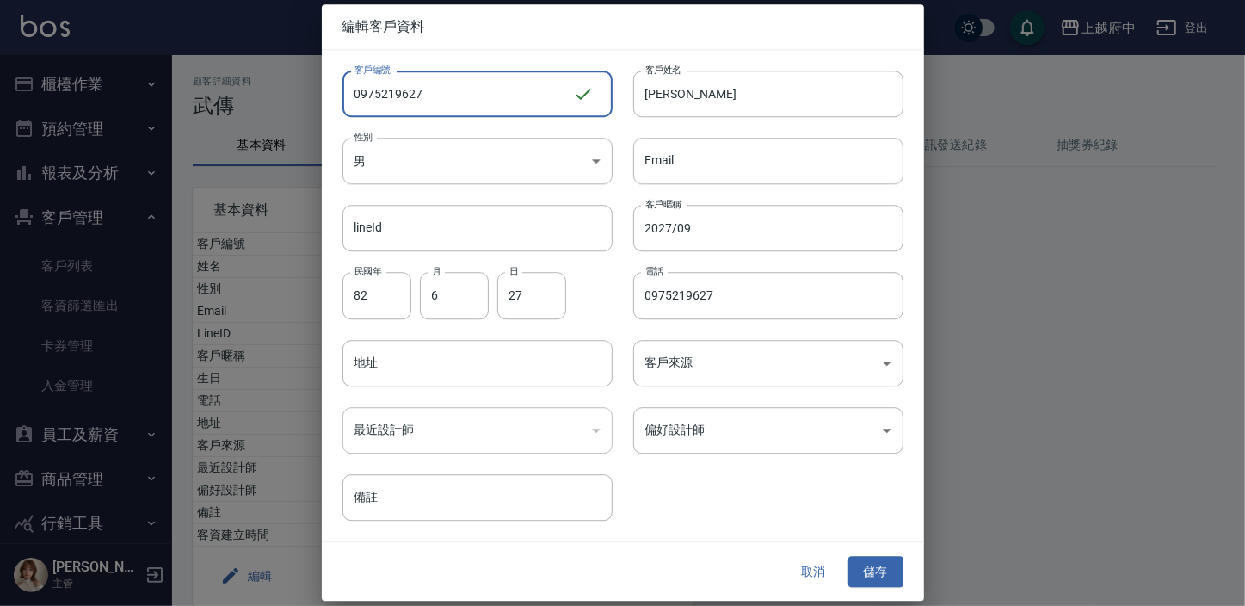
drag, startPoint x: 438, startPoint y: 95, endPoint x: 296, endPoint y: 101, distance: 142.0
click at [296, 101] on div "編輯客戶資料 客戶編號 0975219627 ​ 客戶編號 客戶姓名 [PERSON_NAME]傳 客戶姓名 性別 男 [DEMOGRAPHIC_DATA] …" at bounding box center [622, 303] width 1245 height 606
type input "ㄔ"
type input "T91658"
click at [781, 489] on div "客戶編號 T91658 ​ 客戶編號 客戶姓名 [PERSON_NAME]傳 客戶姓名 性別 男 [DEMOGRAPHIC_DATA] 性別 Email Em…" at bounding box center [612, 285] width 581 height 470
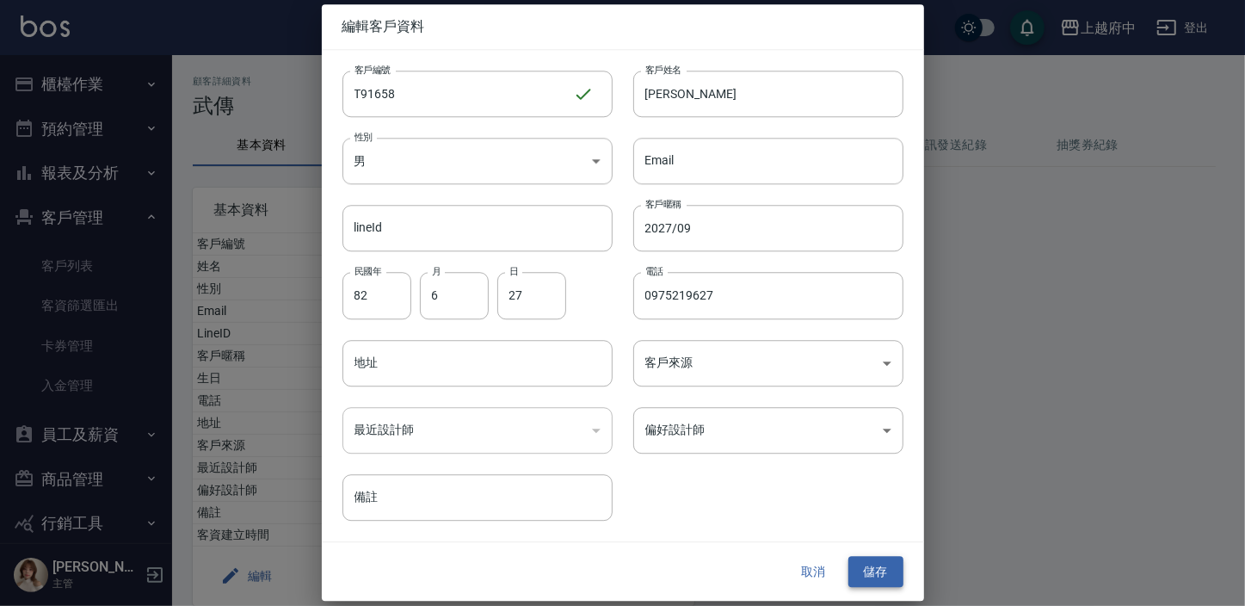
click at [886, 568] on button "儲存" at bounding box center [875, 572] width 55 height 32
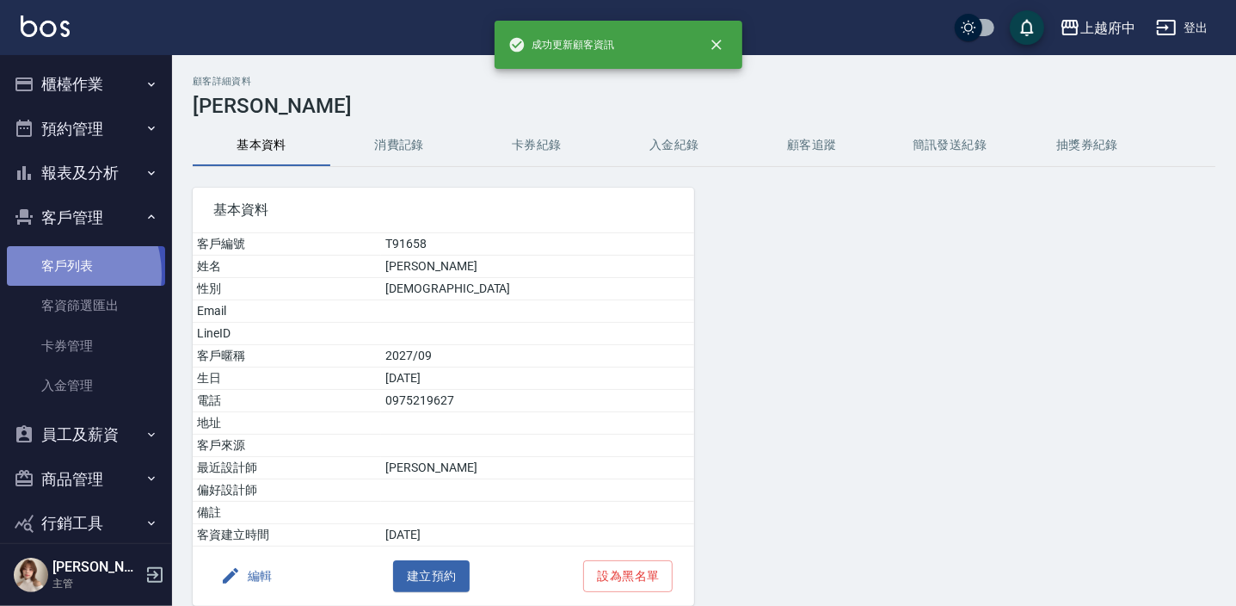
click at [59, 274] on link "客戶列表" at bounding box center [86, 266] width 158 height 40
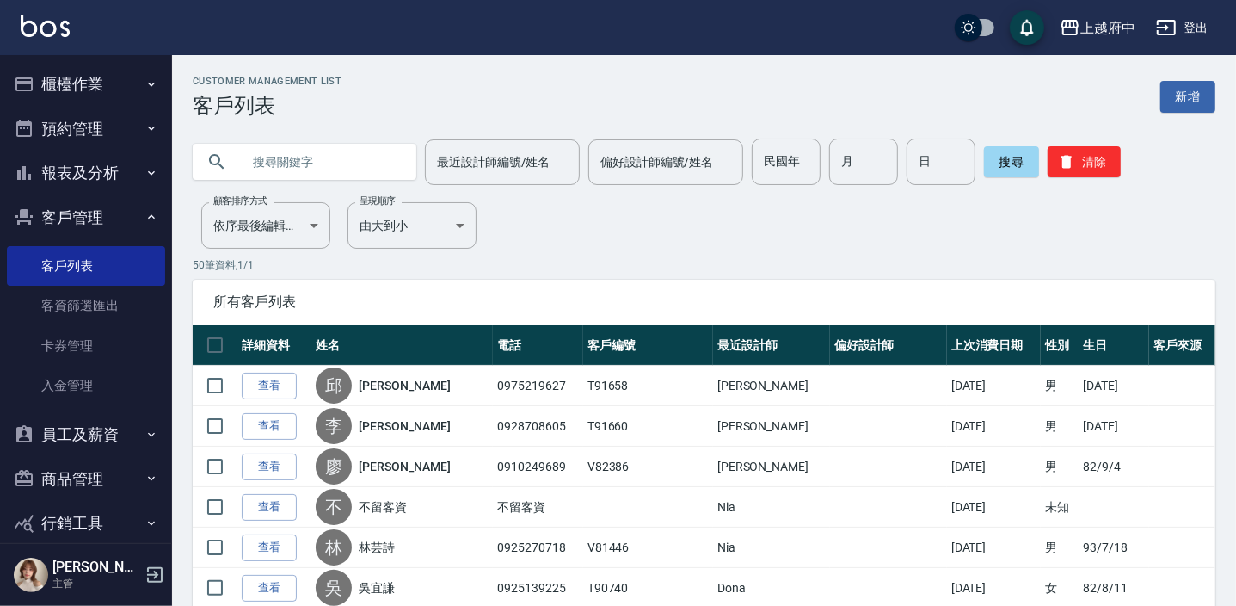
click at [362, 175] on input "text" at bounding box center [322, 161] width 162 height 46
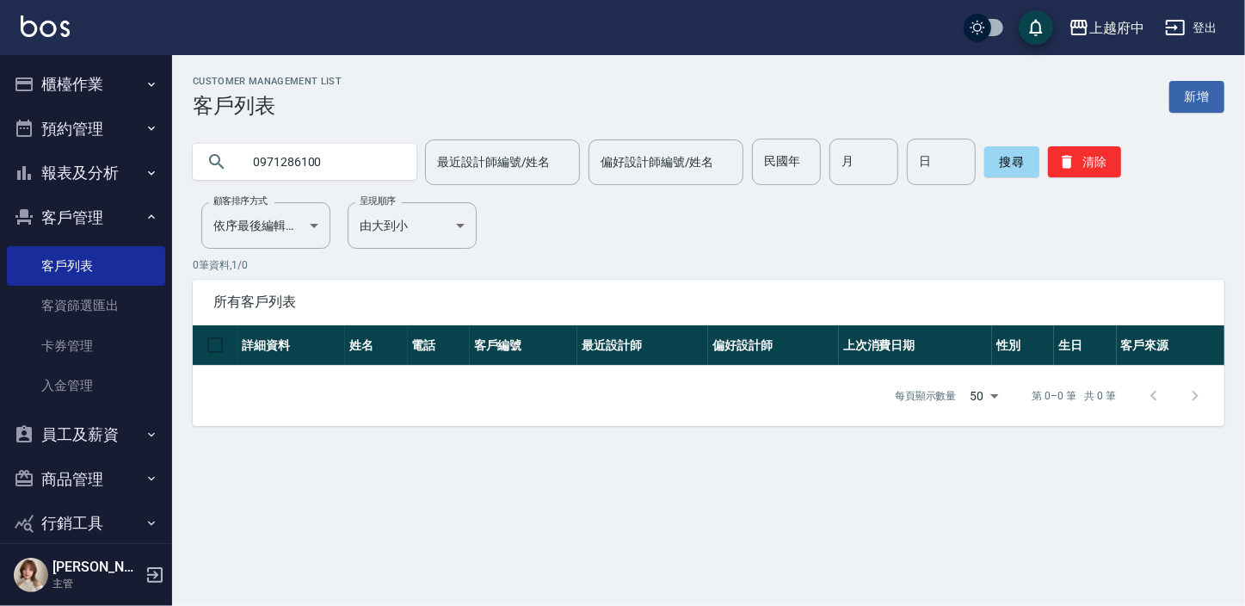
drag, startPoint x: 296, startPoint y: 162, endPoint x: 215, endPoint y: 153, distance: 81.3
click at [215, 153] on div "0971286100" at bounding box center [305, 162] width 224 height 36
click at [267, 164] on input "09971286100" at bounding box center [322, 161] width 162 height 46
type input "0971286100"
click at [1016, 155] on button "搜尋" at bounding box center [1011, 161] width 55 height 31
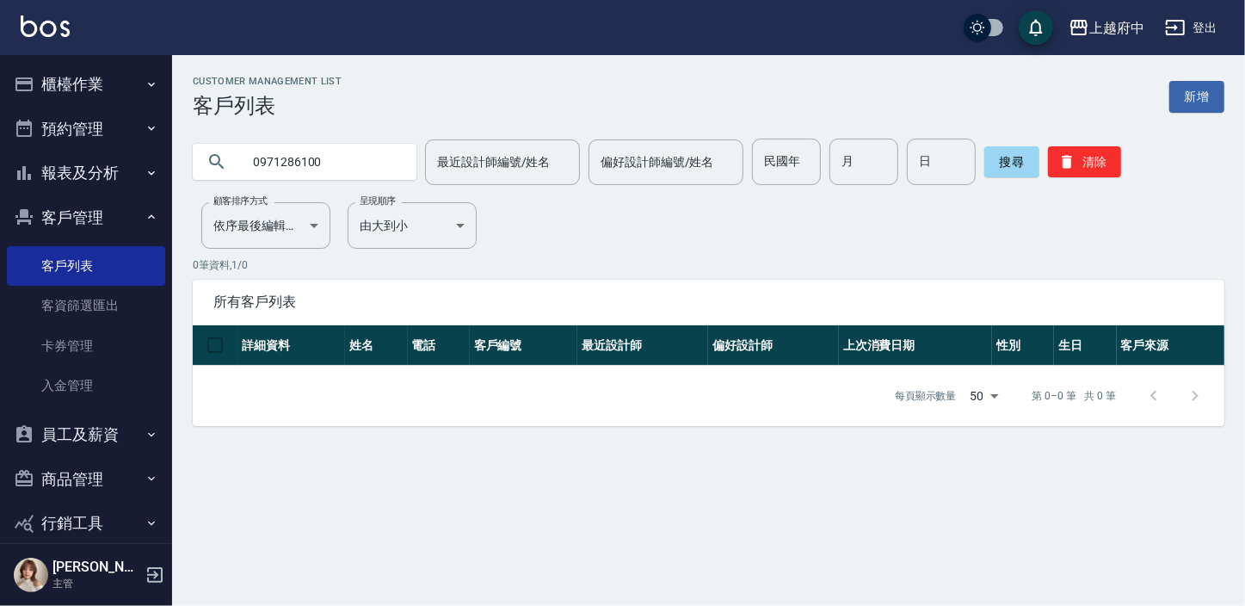
drag, startPoint x: 318, startPoint y: 166, endPoint x: 152, endPoint y: 188, distance: 167.5
click at [152, 188] on div "上越府中 登出 櫃檯作業 打帳單 帳單列表 掛單列表 營業儀表板 現金收支登錄 材料自購登錄 每日結帳 排班表 現場電腦打卡 預約管理 預約管理 單日預約紀錄…" at bounding box center [622, 303] width 1245 height 606
